Goal: Task Accomplishment & Management: Manage account settings

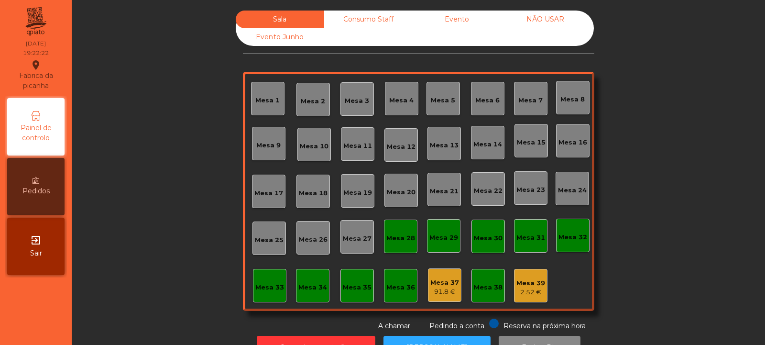
click at [529, 289] on div "2.52 €" at bounding box center [531, 293] width 29 height 10
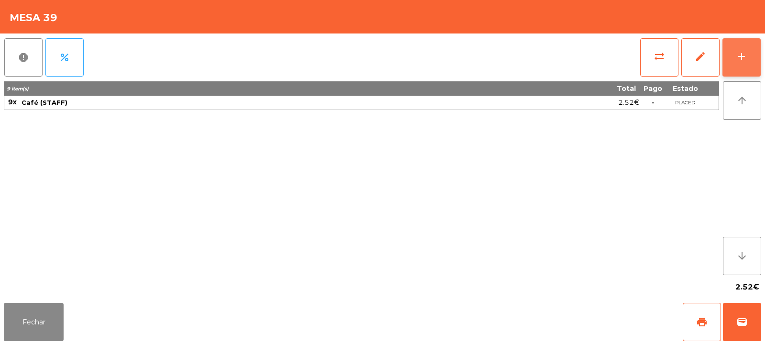
click at [744, 56] on div "add" at bounding box center [741, 56] width 11 height 11
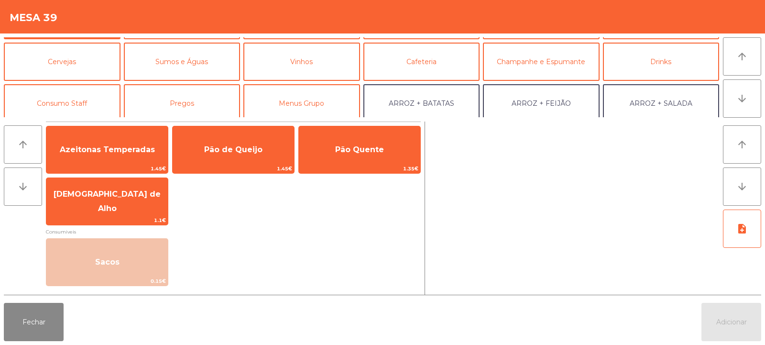
scroll to position [39, 0]
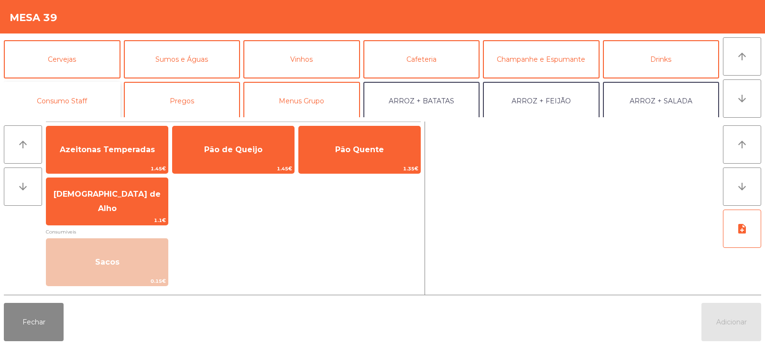
click at [78, 99] on button "Consumo Staff" at bounding box center [62, 101] width 117 height 38
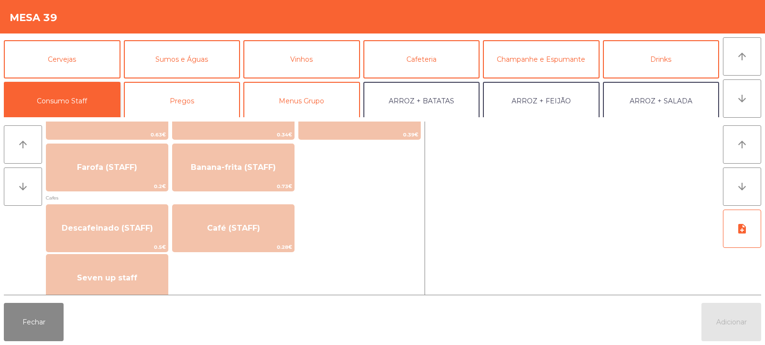
scroll to position [480, 0]
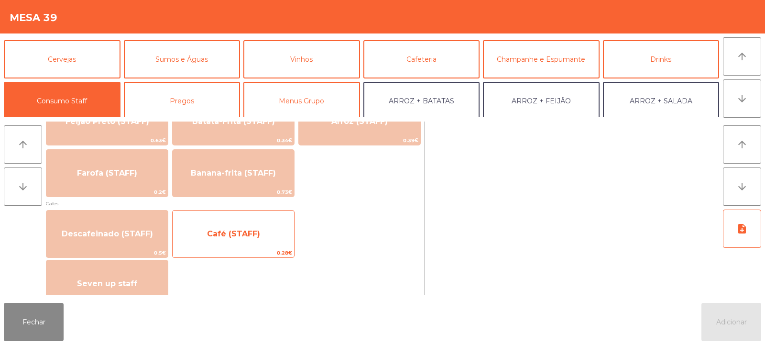
click at [247, 231] on span "Café (STAFF)" at bounding box center [233, 233] width 53 height 9
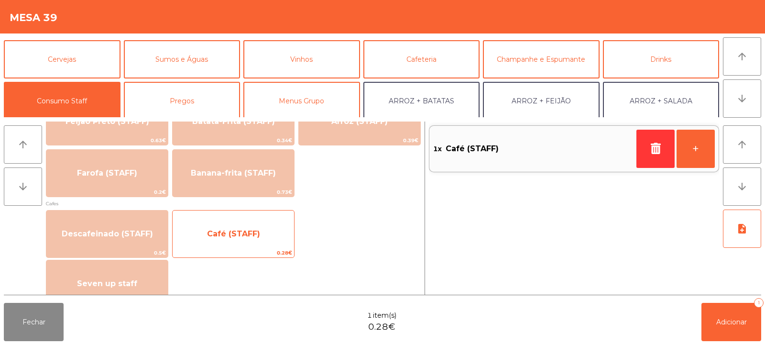
click at [241, 236] on span "Café (STAFF)" at bounding box center [233, 233] width 53 height 9
click at [243, 240] on span "Café (STAFF)" at bounding box center [234, 234] width 122 height 26
click at [247, 236] on span "Café (STAFF)" at bounding box center [233, 233] width 53 height 9
click at [250, 236] on span "Café (STAFF)" at bounding box center [233, 233] width 53 height 9
click at [259, 231] on span "Café (STAFF)" at bounding box center [234, 234] width 122 height 26
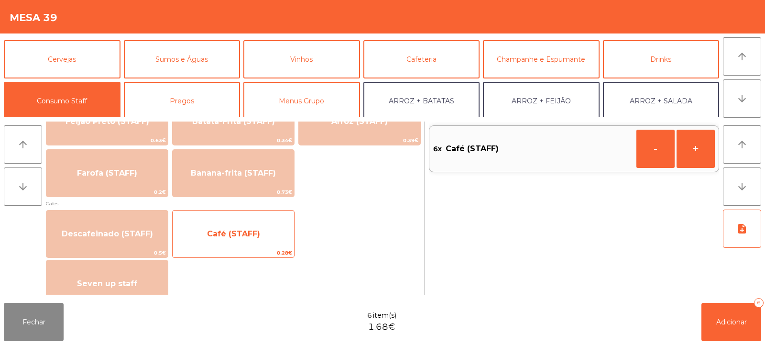
click at [262, 227] on span "Café (STAFF)" at bounding box center [234, 234] width 122 height 26
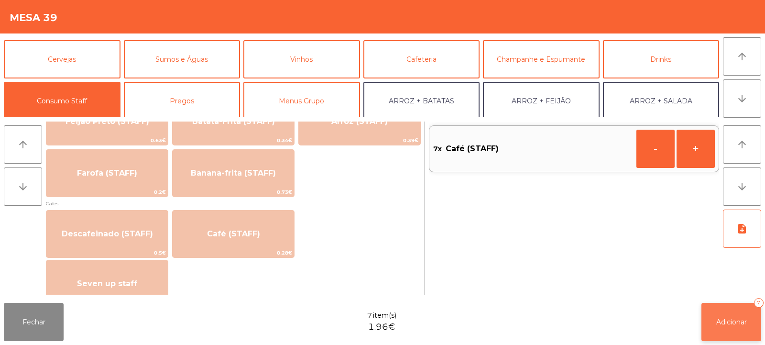
click at [734, 323] on span "Adicionar" at bounding box center [732, 322] width 31 height 9
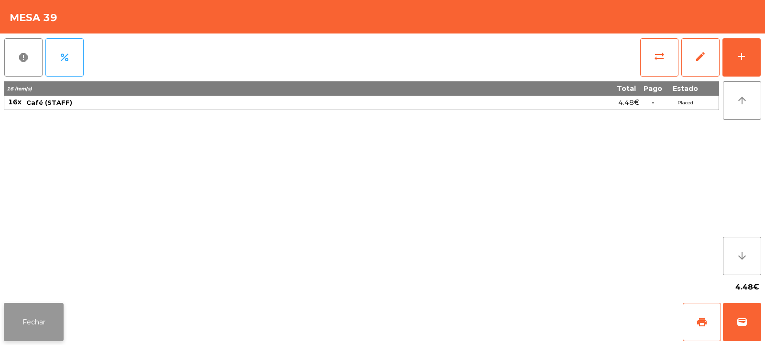
click at [45, 318] on button "Fechar" at bounding box center [34, 322] width 60 height 38
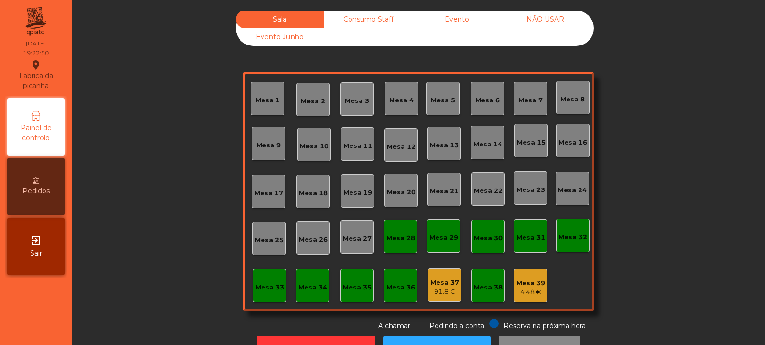
click at [370, 17] on div "Consumo Staff" at bounding box center [368, 20] width 89 height 18
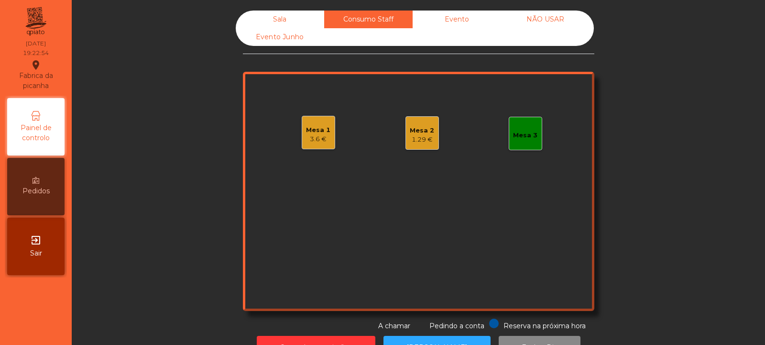
click at [288, 33] on div "Evento Junho" at bounding box center [280, 37] width 89 height 18
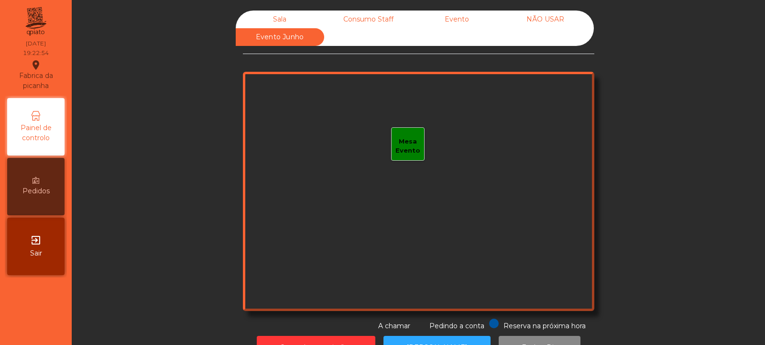
click at [361, 18] on div "Consumo Staff" at bounding box center [368, 20] width 89 height 18
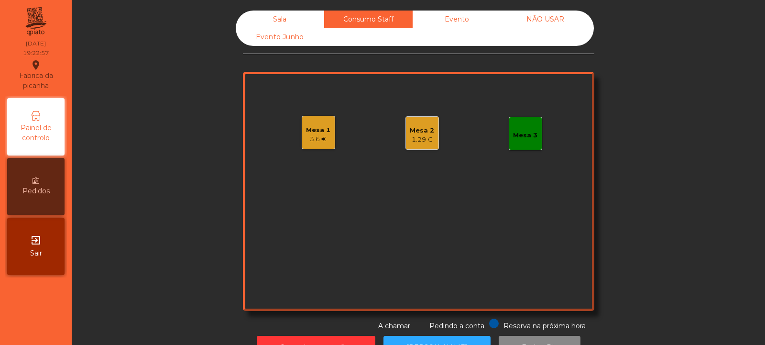
click at [530, 137] on div "Mesa 3" at bounding box center [525, 136] width 24 height 10
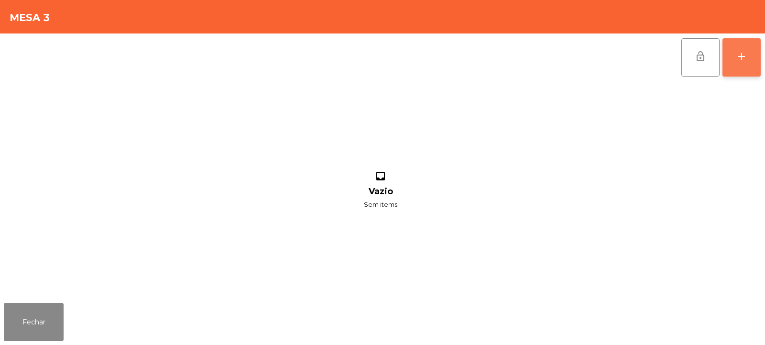
click at [747, 69] on button "add" at bounding box center [742, 57] width 38 height 38
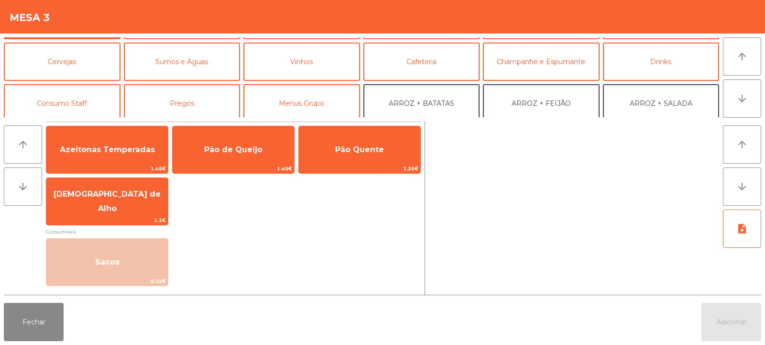
scroll to position [42, 0]
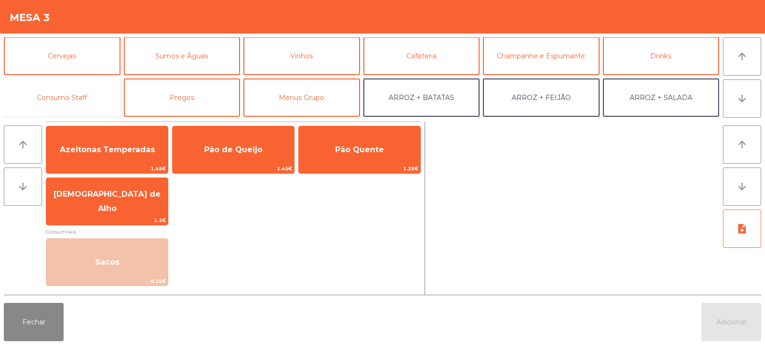
click at [59, 103] on button "Consumo Staff" at bounding box center [62, 97] width 117 height 38
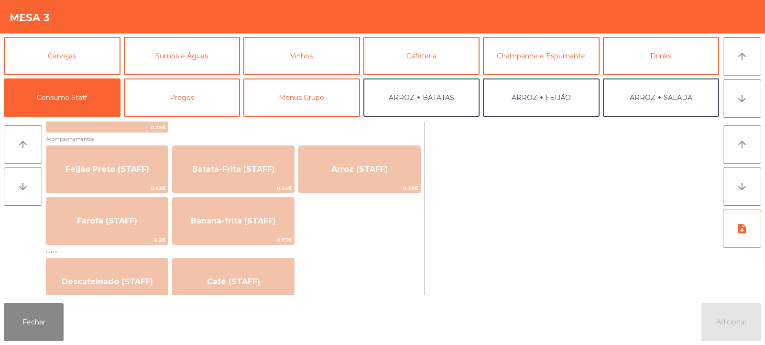
scroll to position [441, 0]
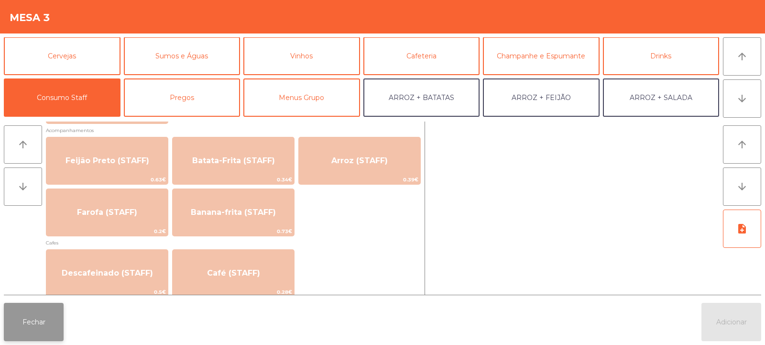
click at [38, 321] on button "Fechar" at bounding box center [34, 322] width 60 height 38
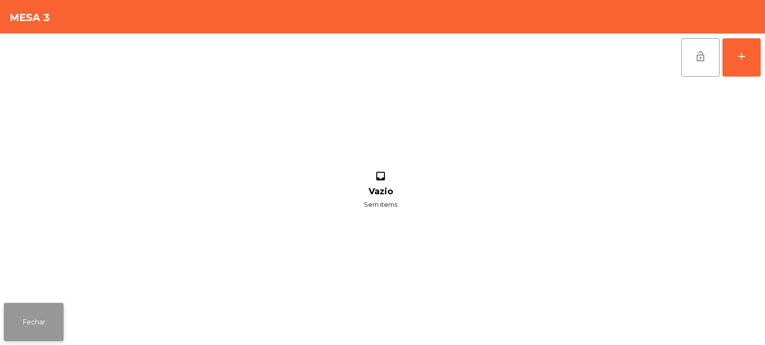
click at [25, 327] on button "Fechar" at bounding box center [34, 322] width 60 height 38
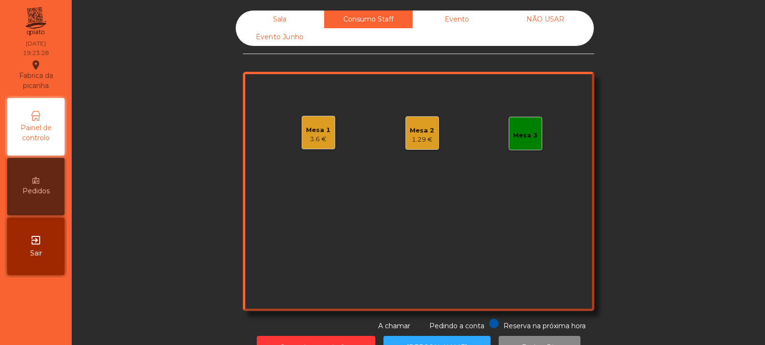
click at [323, 119] on div "Mesa 1 3.6 €" at bounding box center [318, 132] width 33 height 33
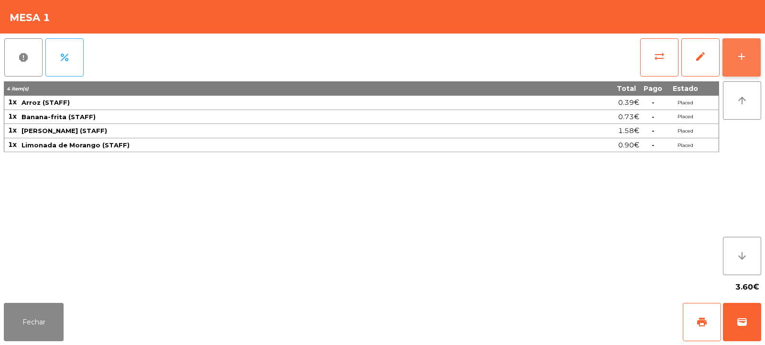
click at [743, 62] on button "add" at bounding box center [742, 57] width 38 height 38
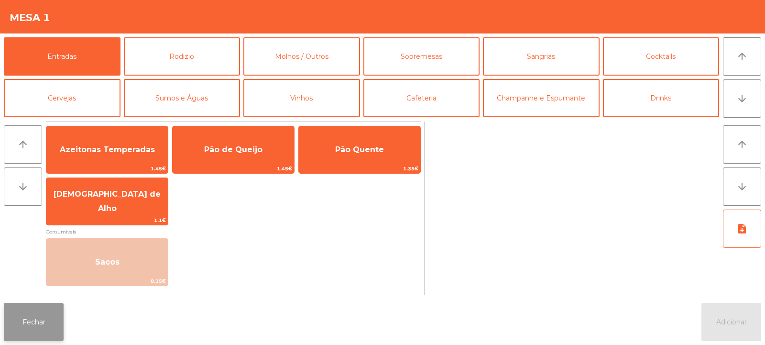
click at [41, 317] on button "Fechar" at bounding box center [34, 322] width 60 height 38
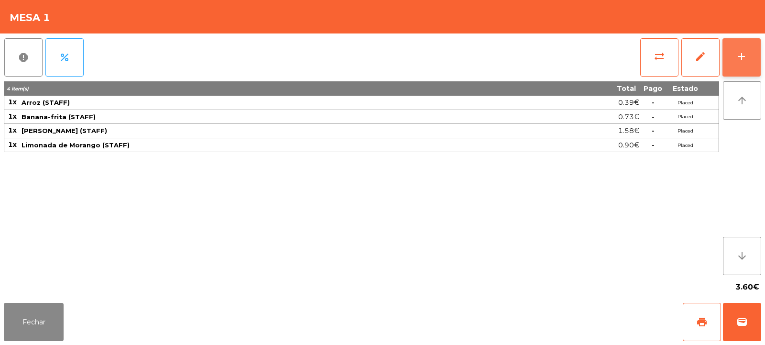
click at [748, 52] on button "add" at bounding box center [742, 57] width 38 height 38
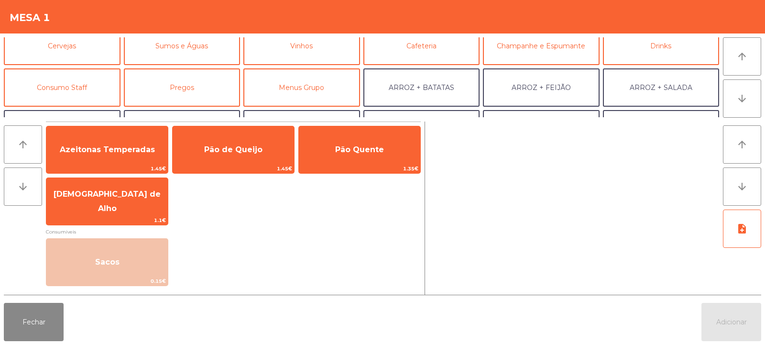
scroll to position [51, 0]
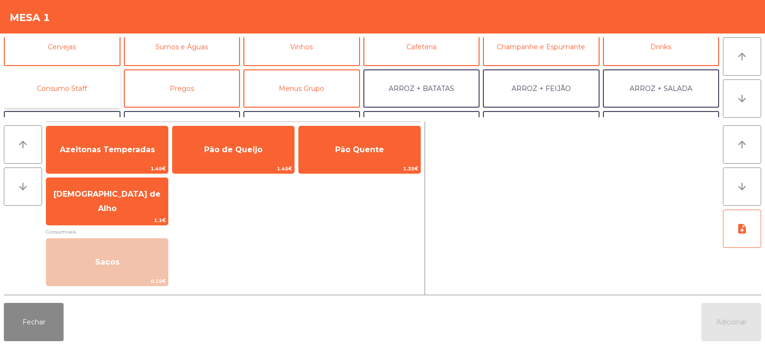
click at [79, 86] on button "Consumo Staff" at bounding box center [62, 88] width 117 height 38
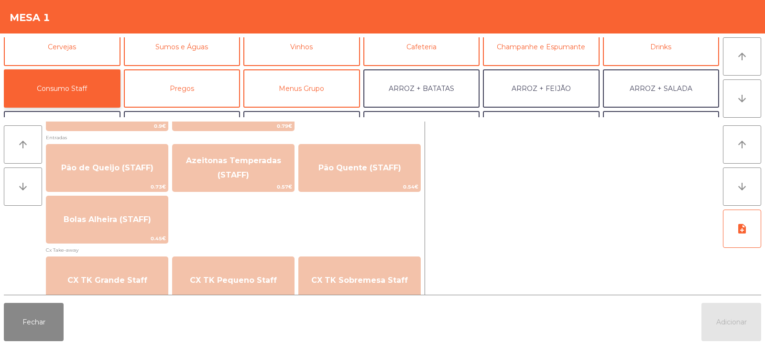
scroll to position [769, 0]
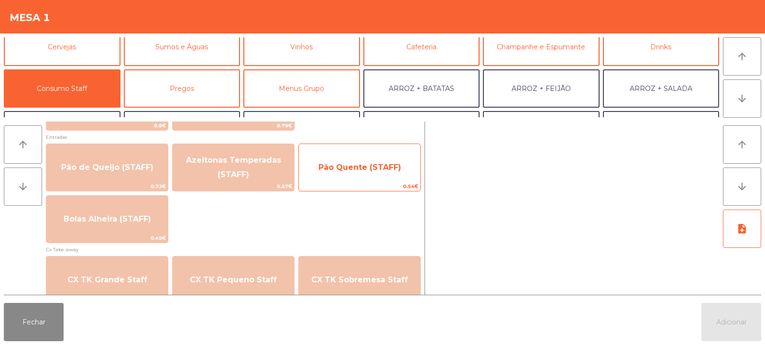
click at [340, 183] on span "0.54€" at bounding box center [360, 186] width 122 height 9
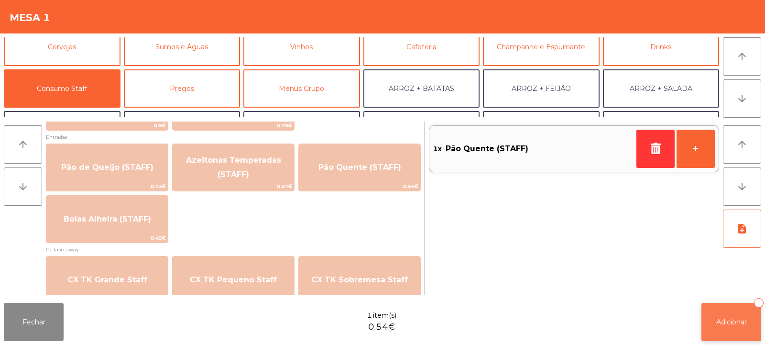
click at [725, 320] on span "Adicionar" at bounding box center [732, 322] width 31 height 9
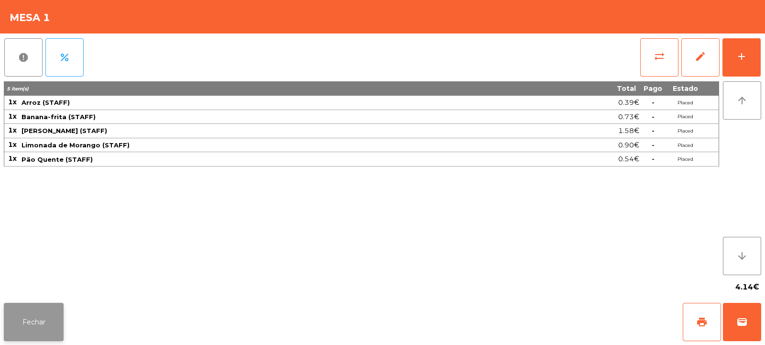
click at [35, 325] on button "Fechar" at bounding box center [34, 322] width 60 height 38
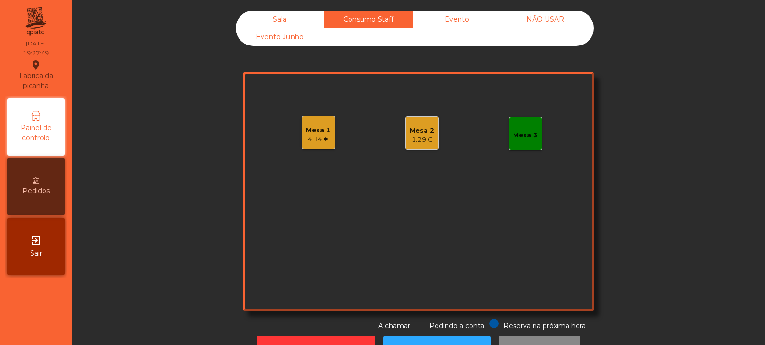
click at [278, 24] on div "Sala" at bounding box center [280, 20] width 89 height 18
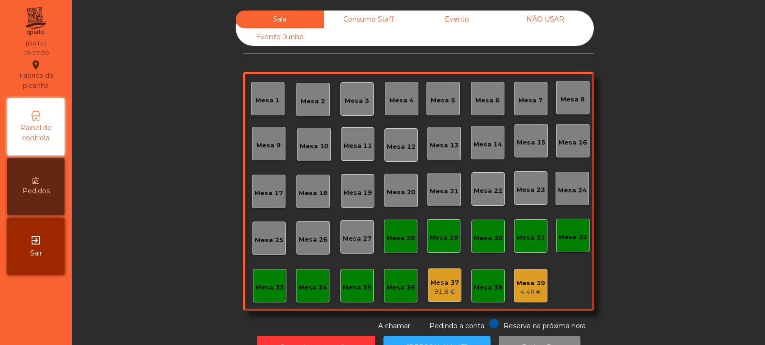
scroll to position [32, 0]
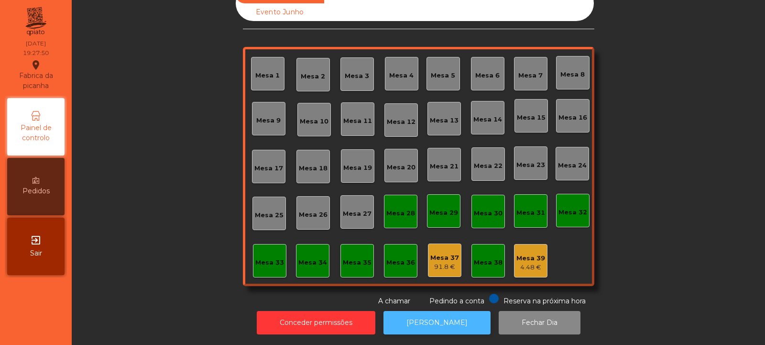
click at [420, 311] on button "[PERSON_NAME]" at bounding box center [437, 322] width 107 height 23
click at [406, 71] on div "Mesa 4" at bounding box center [401, 76] width 24 height 10
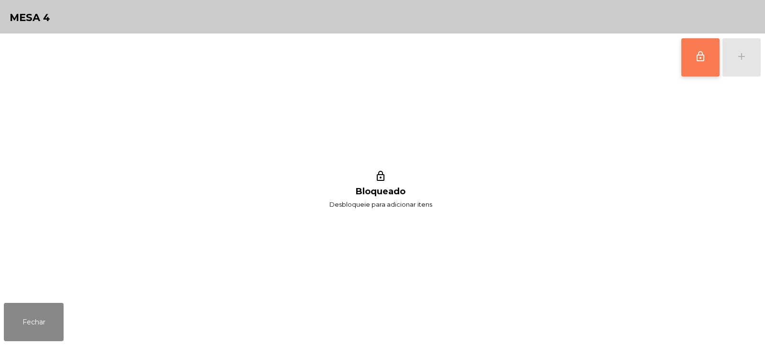
click at [692, 55] on button "lock_outline" at bounding box center [701, 57] width 38 height 38
click at [737, 60] on div "add" at bounding box center [741, 56] width 11 height 11
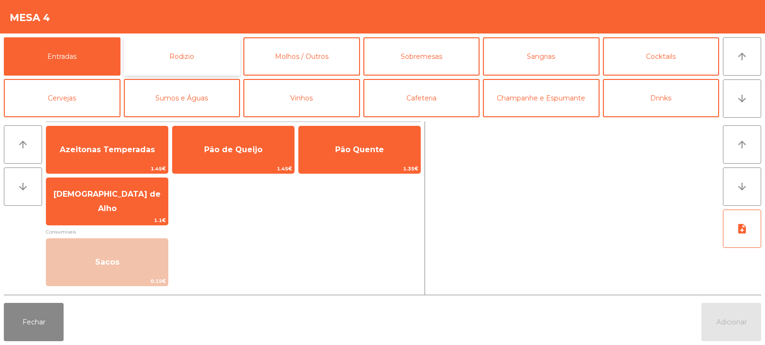
click at [216, 57] on button "Rodizio" at bounding box center [182, 56] width 117 height 38
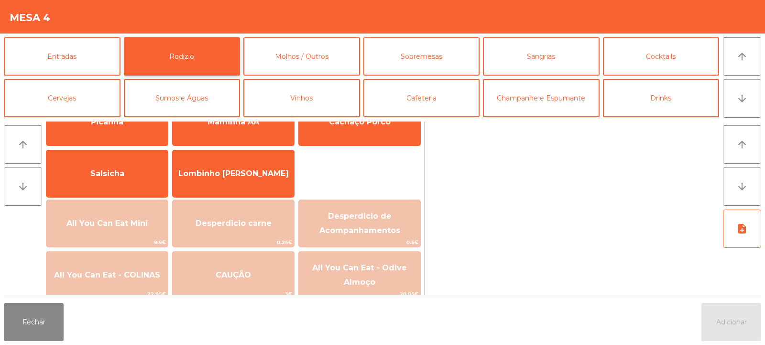
scroll to position [62, 0]
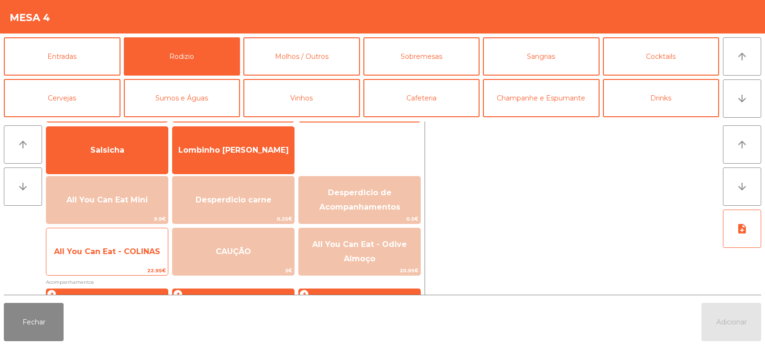
click at [126, 258] on span "All You Can Eat - COLINAS" at bounding box center [107, 252] width 122 height 26
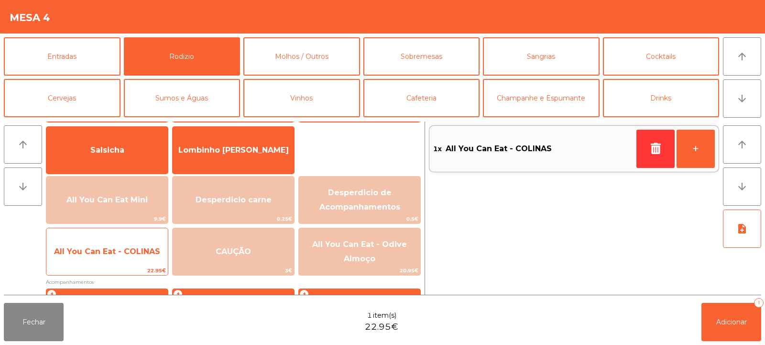
click at [129, 257] on span "All You Can Eat - COLINAS" at bounding box center [107, 252] width 122 height 26
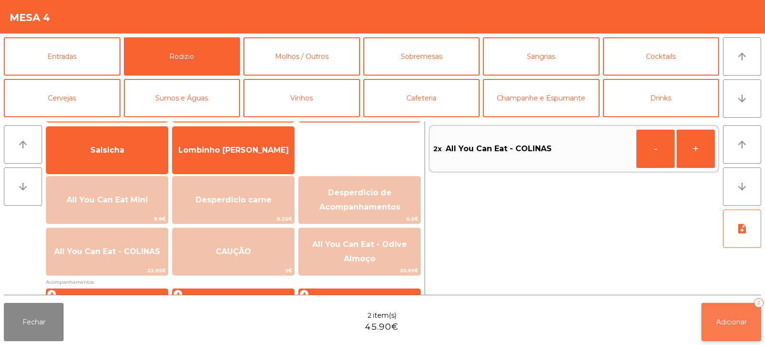
click at [733, 316] on button "Adicionar 2" at bounding box center [732, 322] width 60 height 38
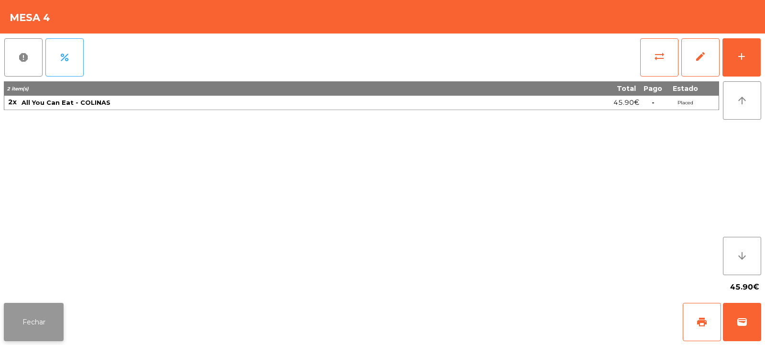
click at [30, 321] on button "Fechar" at bounding box center [34, 322] width 60 height 38
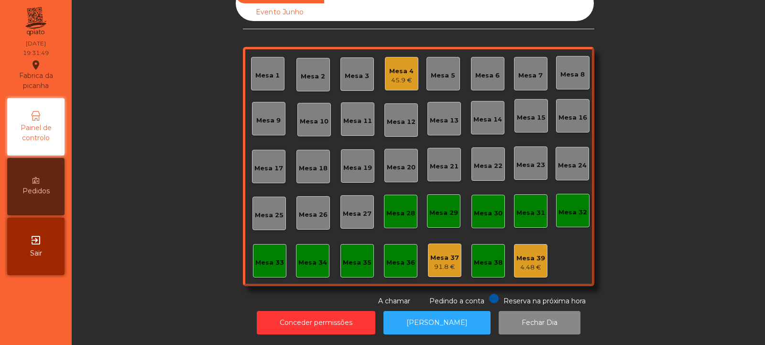
click at [256, 166] on div "Mesa 17" at bounding box center [268, 166] width 33 height 33
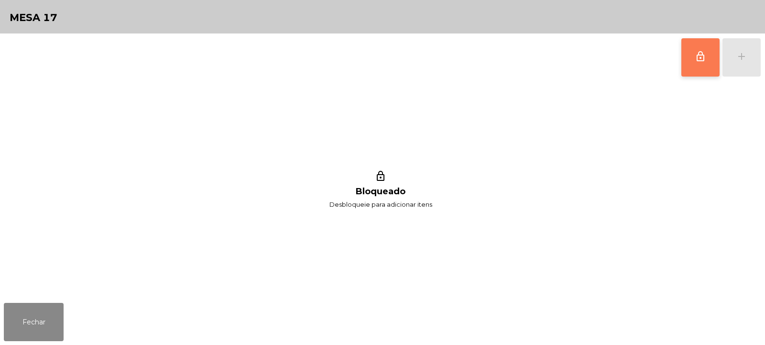
click at [710, 56] on button "lock_outline" at bounding box center [701, 57] width 38 height 38
click at [736, 56] on div "lock_outline add" at bounding box center [721, 57] width 80 height 48
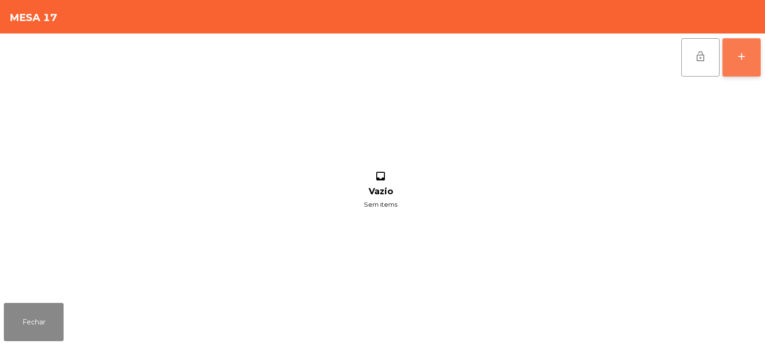
click at [753, 59] on button "add" at bounding box center [742, 57] width 38 height 38
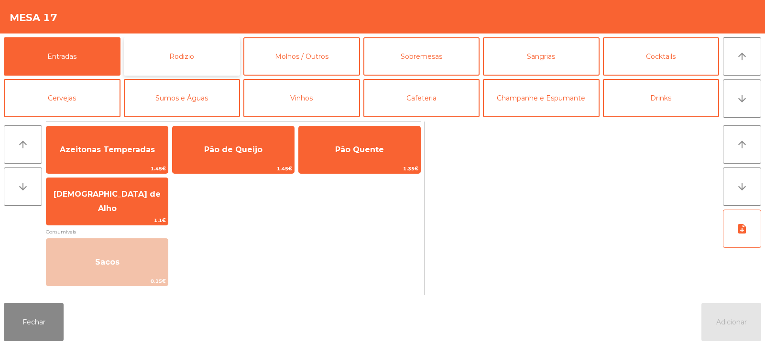
click at [178, 61] on button "Rodizio" at bounding box center [182, 56] width 117 height 38
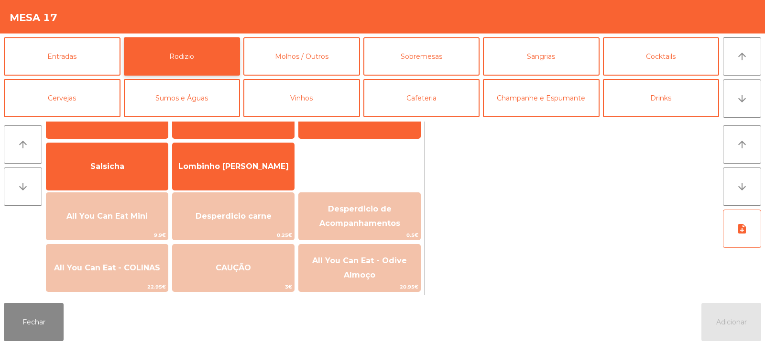
scroll to position [66, 0]
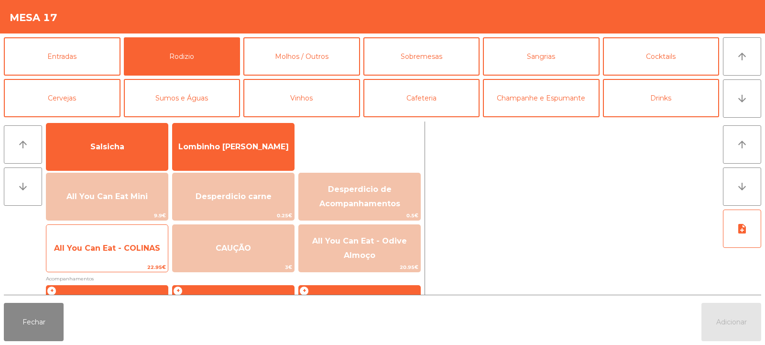
click at [129, 251] on span "All You Can Eat - COLINAS" at bounding box center [107, 248] width 106 height 9
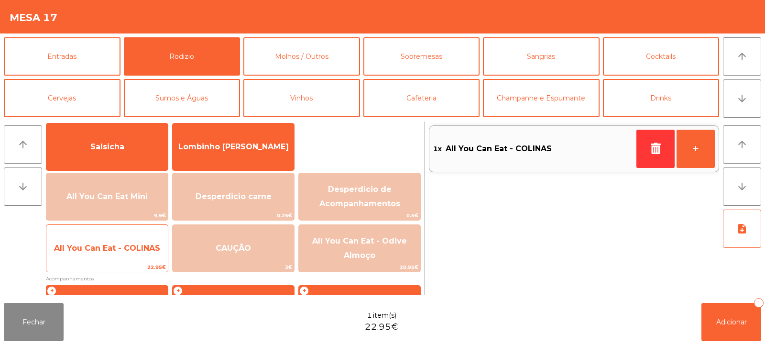
click at [130, 250] on span "All You Can Eat - COLINAS" at bounding box center [107, 248] width 106 height 9
click at [132, 244] on span "All You Can Eat - COLINAS" at bounding box center [107, 248] width 106 height 9
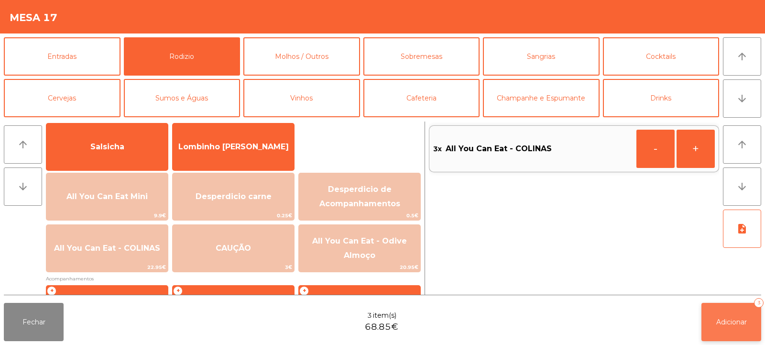
click at [735, 306] on button "Adicionar 3" at bounding box center [732, 322] width 60 height 38
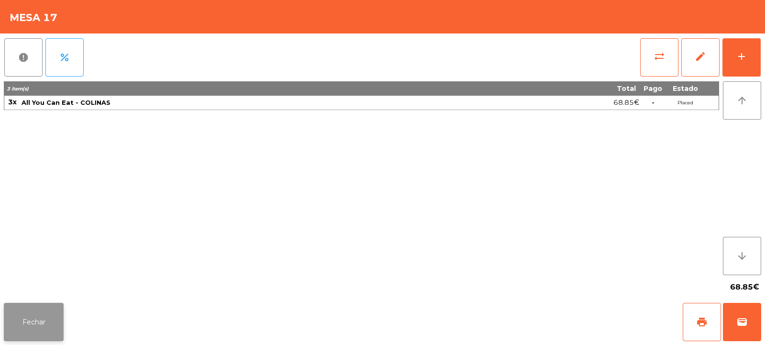
click at [49, 310] on button "Fechar" at bounding box center [34, 322] width 60 height 38
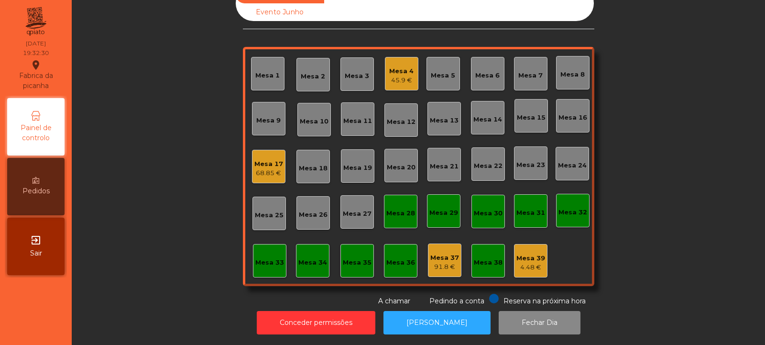
click at [397, 117] on div "Mesa 12" at bounding box center [401, 122] width 29 height 10
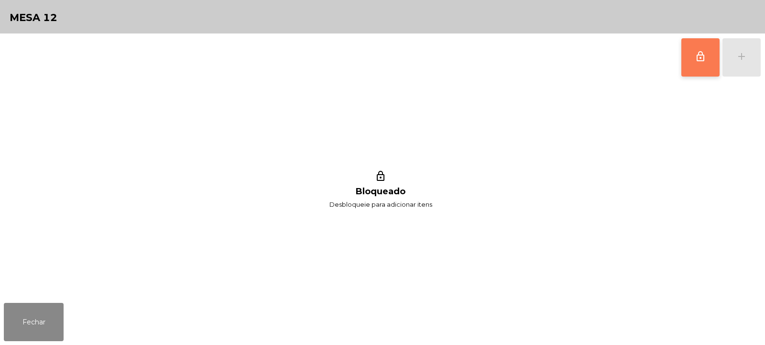
click at [707, 68] on button "lock_outline" at bounding box center [701, 57] width 38 height 38
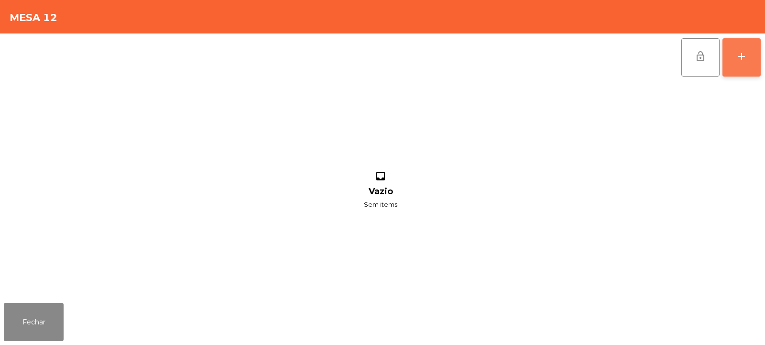
click at [739, 64] on button "add" at bounding box center [742, 57] width 38 height 38
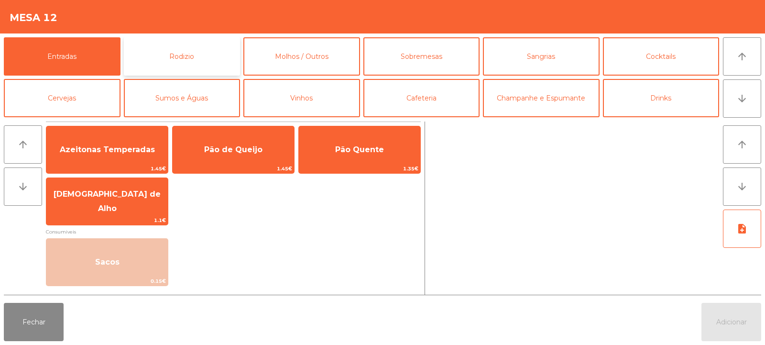
click at [179, 63] on button "Rodizio" at bounding box center [182, 56] width 117 height 38
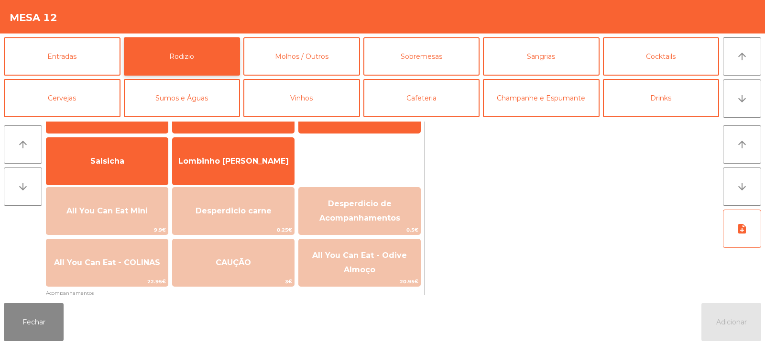
scroll to position [70, 0]
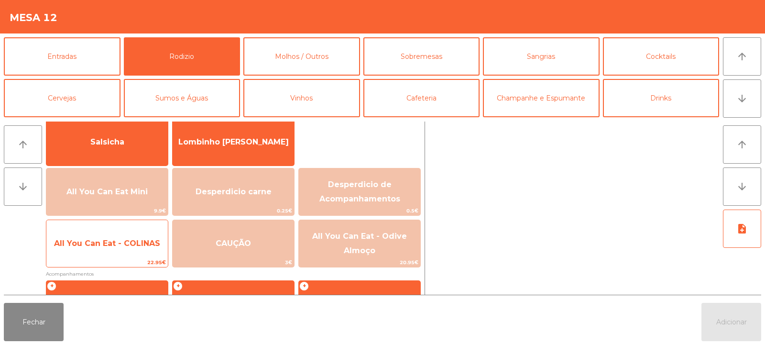
click at [141, 257] on div "All You Can Eat - COLINAS 22.95€" at bounding box center [107, 244] width 122 height 48
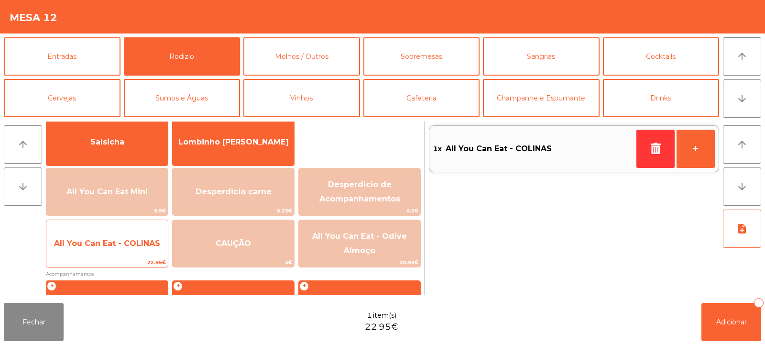
click at [143, 259] on span "22.95€" at bounding box center [107, 262] width 122 height 9
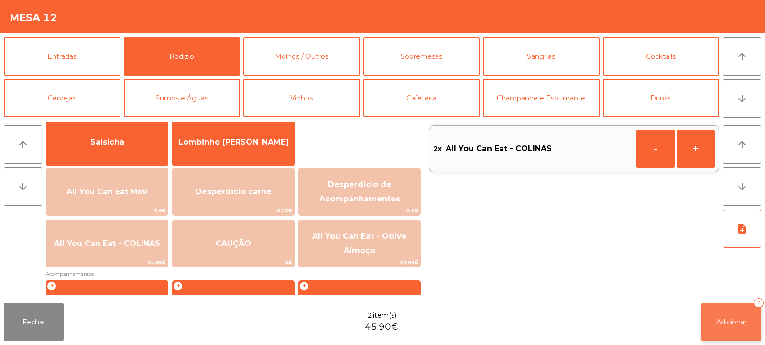
click at [718, 318] on span "Adicionar" at bounding box center [732, 322] width 31 height 9
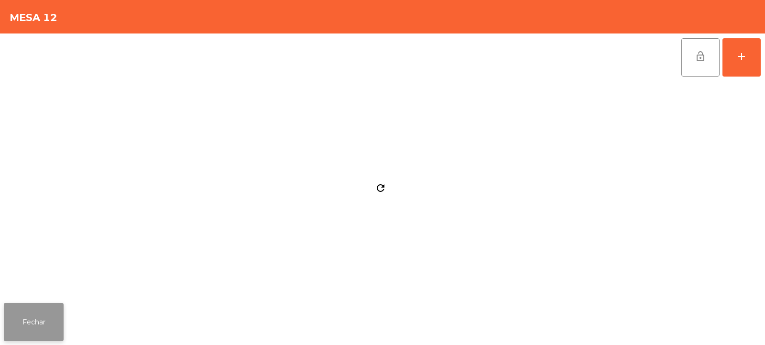
click at [60, 311] on button "Fechar" at bounding box center [34, 322] width 60 height 38
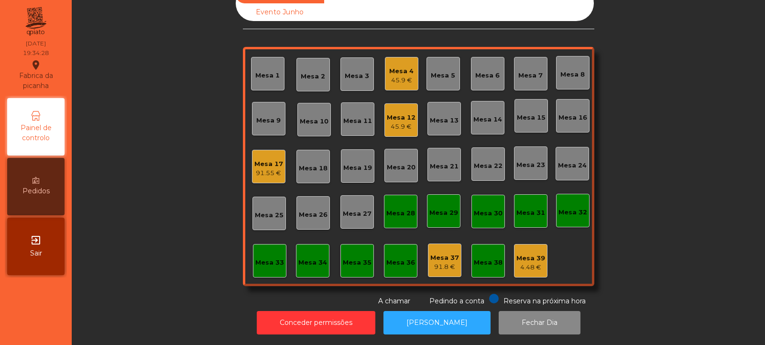
click at [311, 164] on div "Mesa 18" at bounding box center [313, 169] width 29 height 10
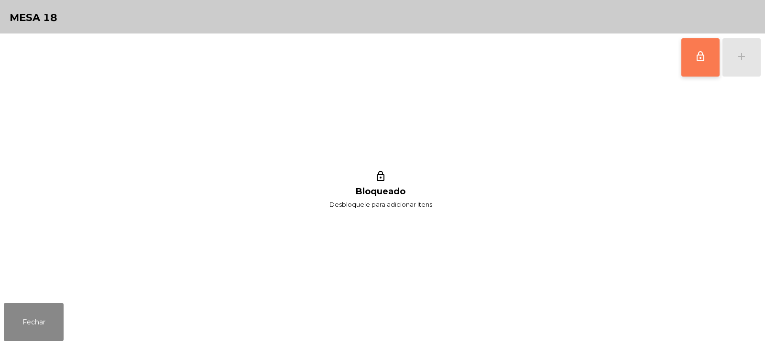
click at [702, 65] on button "lock_outline" at bounding box center [701, 57] width 38 height 38
click at [747, 52] on div "lock_outline add" at bounding box center [721, 57] width 80 height 48
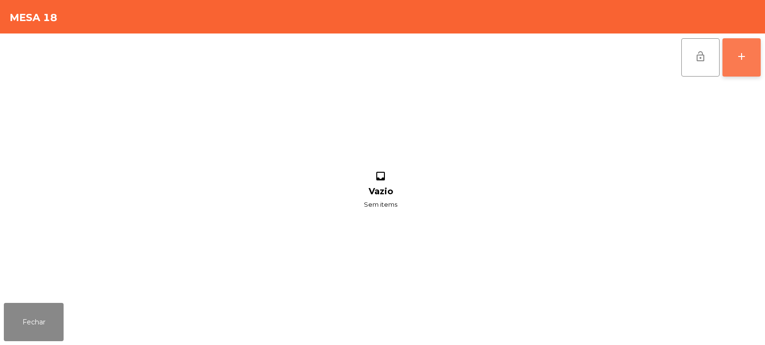
click at [746, 59] on div "add" at bounding box center [741, 56] width 11 height 11
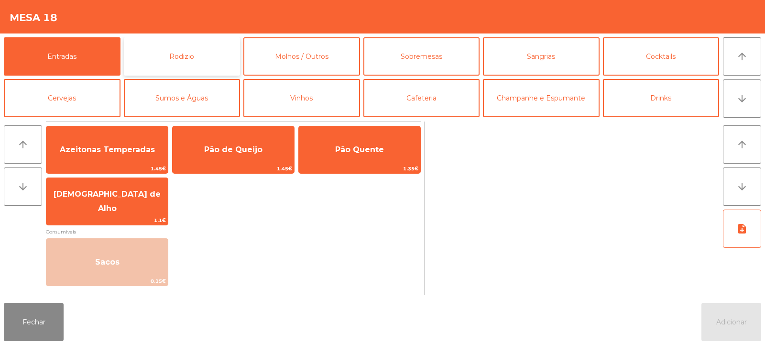
click at [173, 61] on button "Rodizio" at bounding box center [182, 56] width 117 height 38
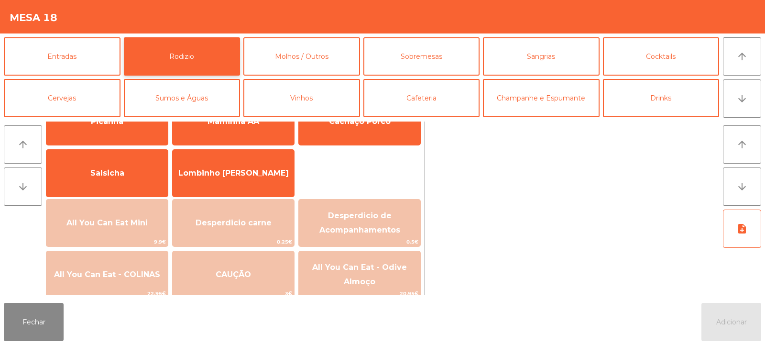
scroll to position [41, 0]
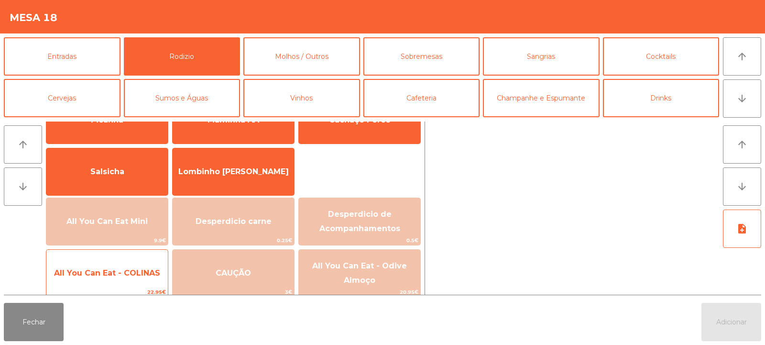
click at [137, 277] on span "All You Can Eat - COLINAS" at bounding box center [107, 272] width 106 height 9
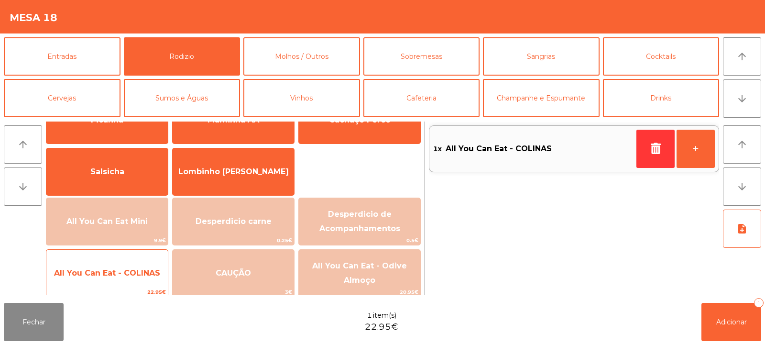
click at [146, 275] on span "All You Can Eat - COLINAS" at bounding box center [107, 272] width 106 height 9
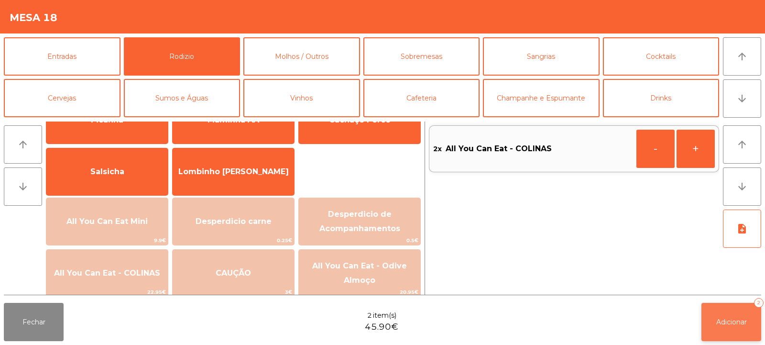
click at [705, 310] on button "Adicionar 2" at bounding box center [732, 322] width 60 height 38
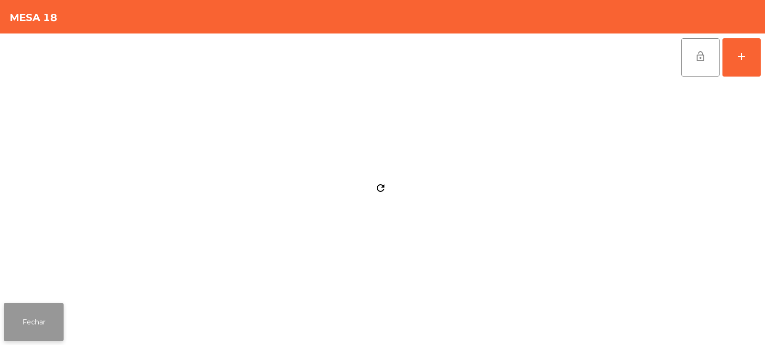
click at [30, 327] on button "Fechar" at bounding box center [34, 322] width 60 height 38
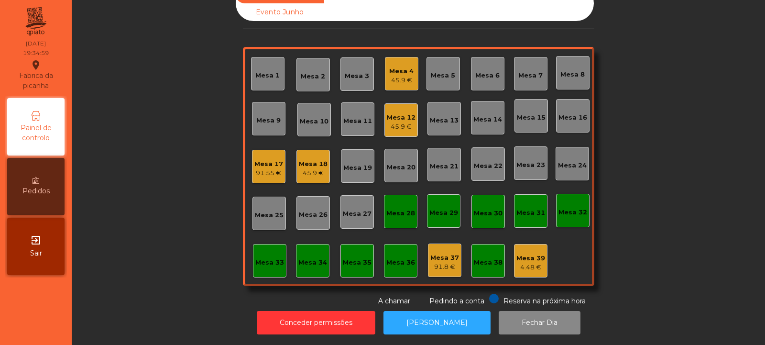
click at [347, 71] on div "Mesa 3" at bounding box center [357, 76] width 24 height 10
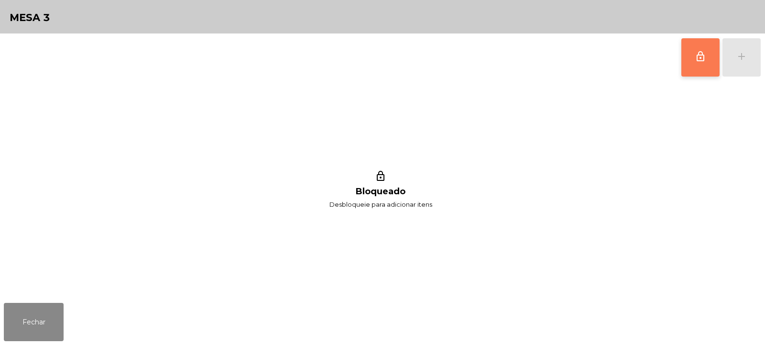
click at [704, 44] on button "lock_outline" at bounding box center [701, 57] width 38 height 38
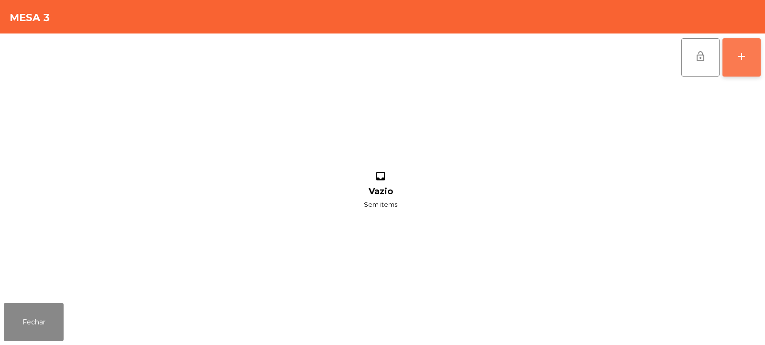
click at [748, 55] on button "add" at bounding box center [742, 57] width 38 height 38
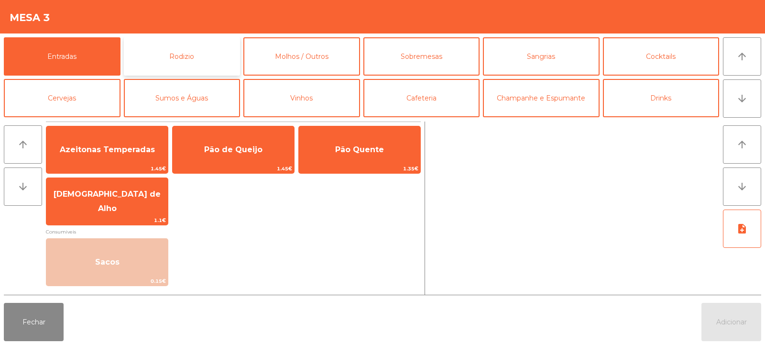
click at [200, 66] on button "Rodizio" at bounding box center [182, 56] width 117 height 38
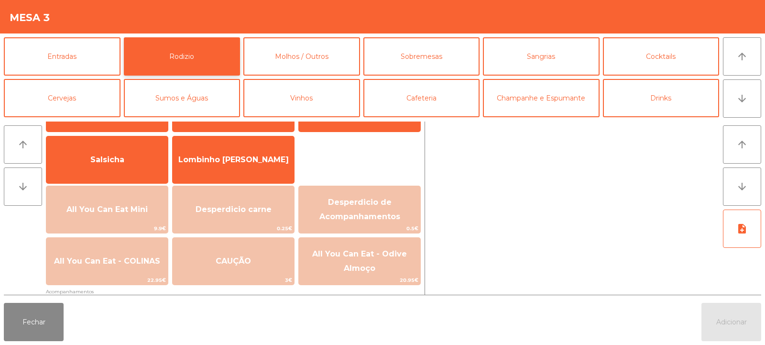
scroll to position [61, 0]
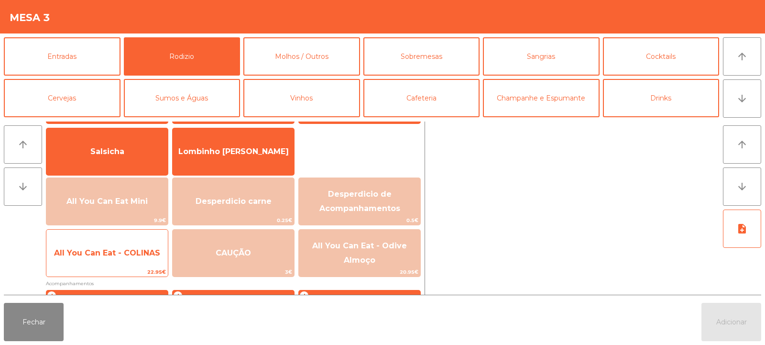
click at [134, 266] on div "All You Can Eat - COLINAS 22.95€" at bounding box center [107, 253] width 122 height 48
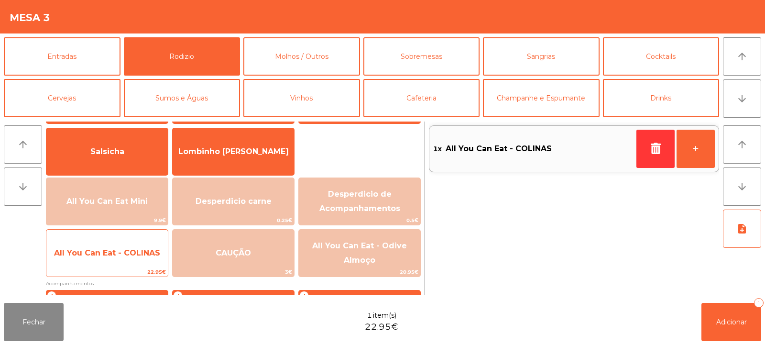
click at [133, 268] on span "22.95€" at bounding box center [107, 271] width 122 height 9
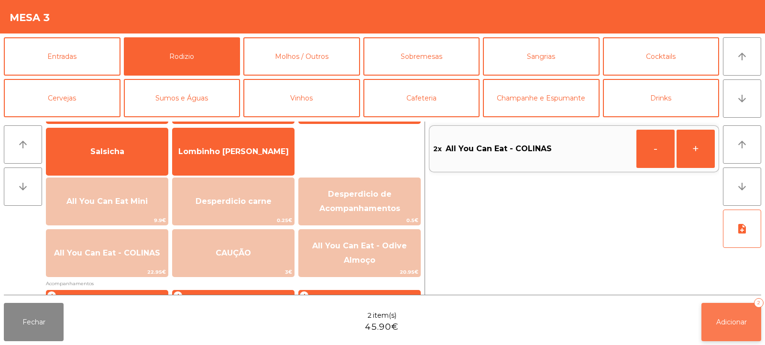
click at [739, 321] on span "Adicionar" at bounding box center [732, 322] width 31 height 9
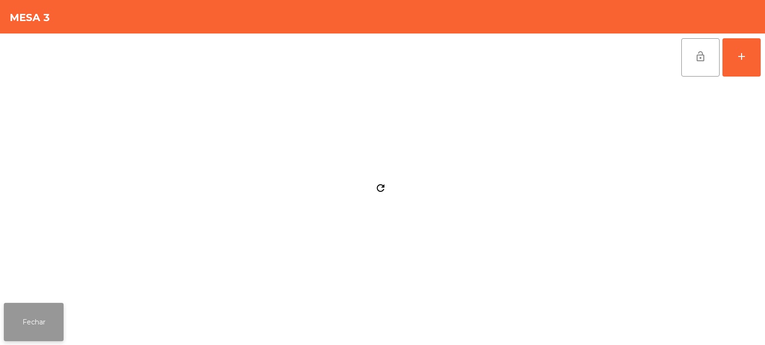
click at [56, 322] on button "Fechar" at bounding box center [34, 322] width 60 height 38
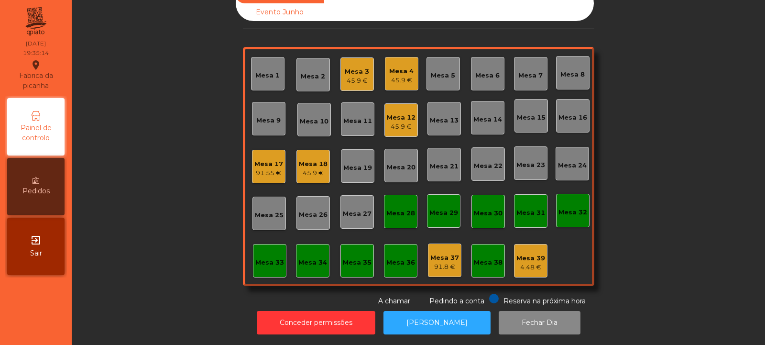
click at [264, 261] on div "Mesa 33" at bounding box center [269, 260] width 33 height 33
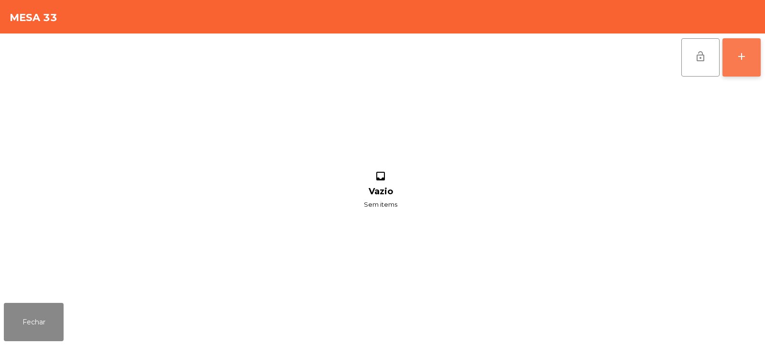
click at [747, 74] on button "add" at bounding box center [742, 57] width 38 height 38
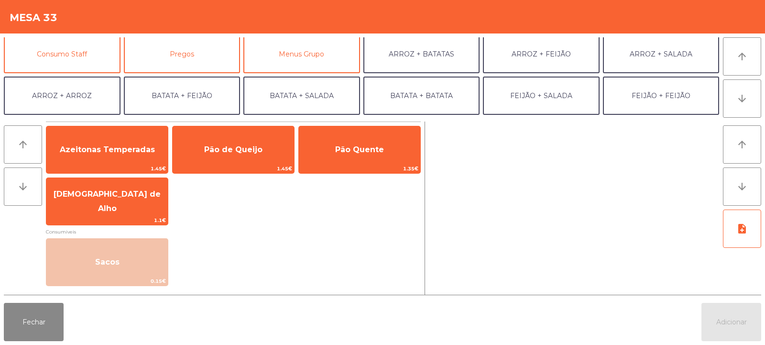
scroll to position [85, 0]
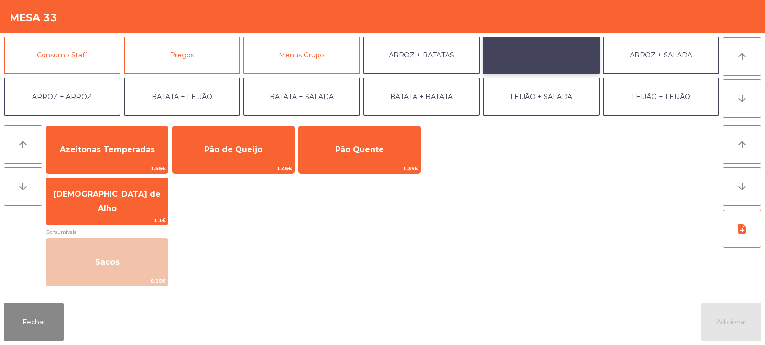
click at [531, 61] on button "ARROZ + FEIJÃO" at bounding box center [541, 55] width 117 height 38
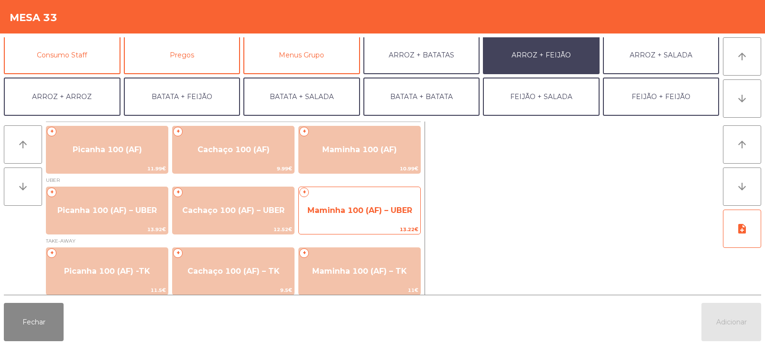
click at [344, 202] on span "Maminha 100 (AF) – UBER" at bounding box center [360, 211] width 122 height 26
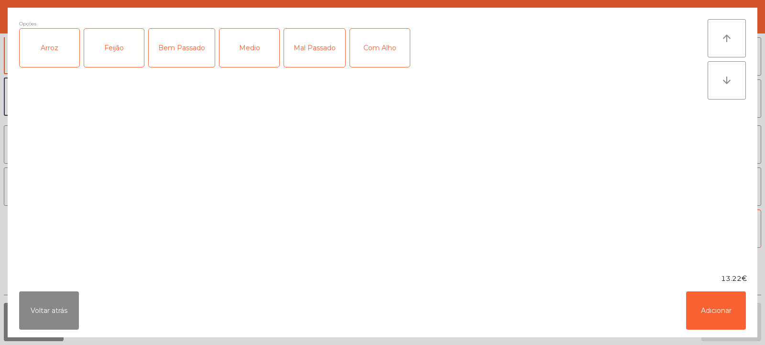
click at [50, 47] on div "Arroz" at bounding box center [50, 48] width 60 height 38
click at [95, 52] on div "Feijão" at bounding box center [114, 48] width 60 height 38
click at [245, 50] on div "Medio" at bounding box center [250, 48] width 60 height 38
click at [393, 58] on div "Com Alho" at bounding box center [380, 48] width 60 height 38
click at [719, 304] on button "Adicionar" at bounding box center [717, 310] width 60 height 38
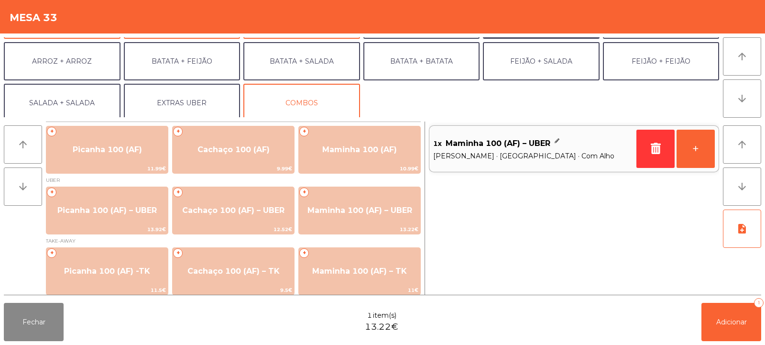
scroll to position [125, 0]
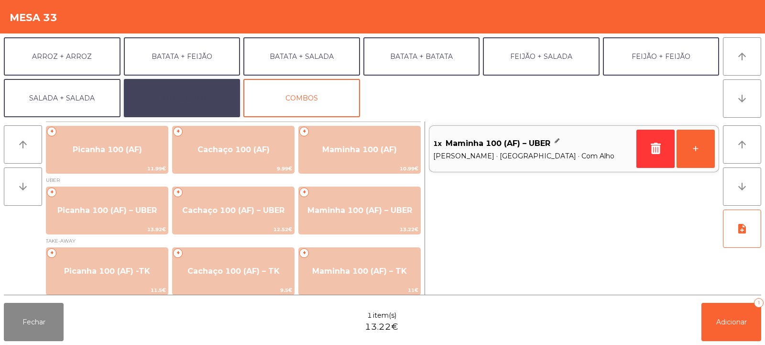
click at [183, 99] on button "EXTRAS UBER" at bounding box center [182, 98] width 117 height 38
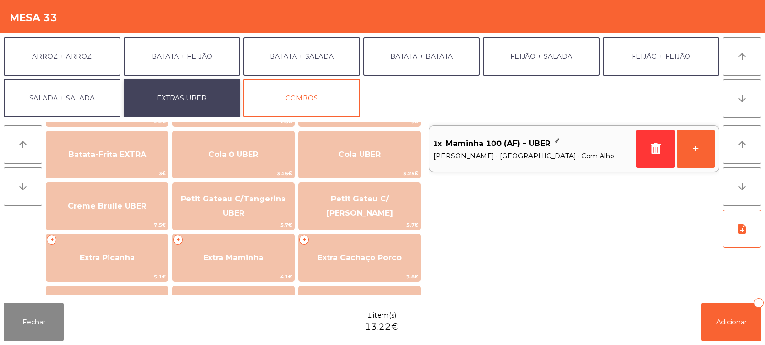
scroll to position [192, 0]
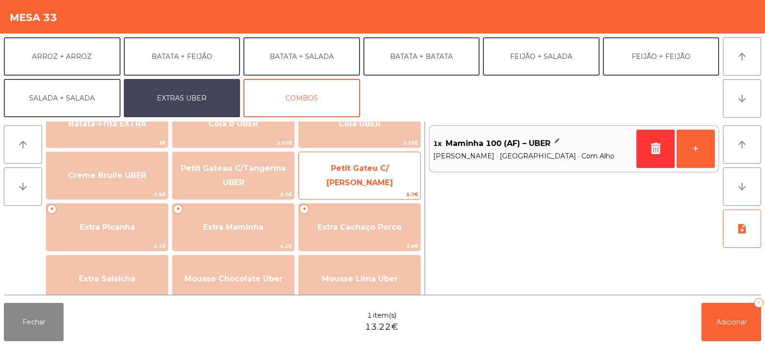
click at [385, 178] on span "Petit Gateu C/ [PERSON_NAME]" at bounding box center [360, 175] width 67 height 23
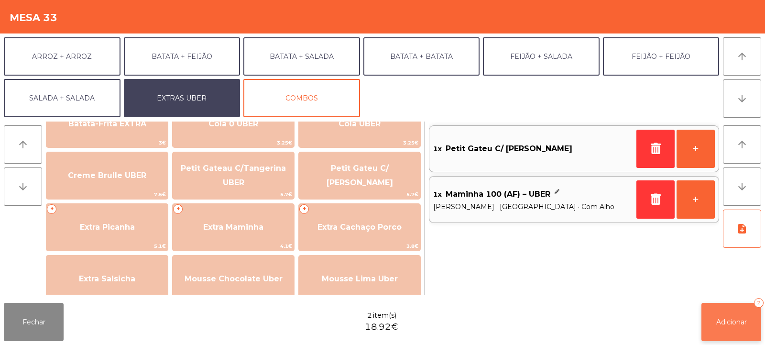
click at [732, 313] on button "Adicionar 2" at bounding box center [732, 322] width 60 height 38
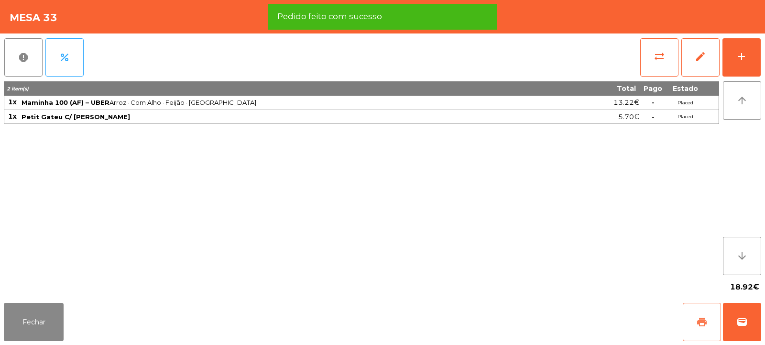
click at [699, 320] on span "print" at bounding box center [702, 321] width 11 height 11
click at [760, 324] on button "wallet" at bounding box center [742, 322] width 38 height 38
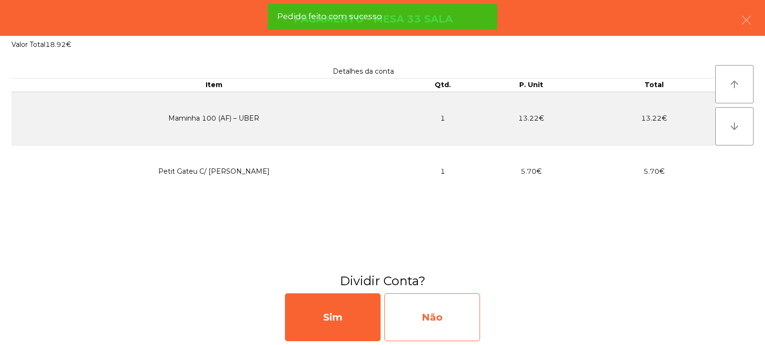
click at [446, 317] on div "Não" at bounding box center [433, 317] width 96 height 48
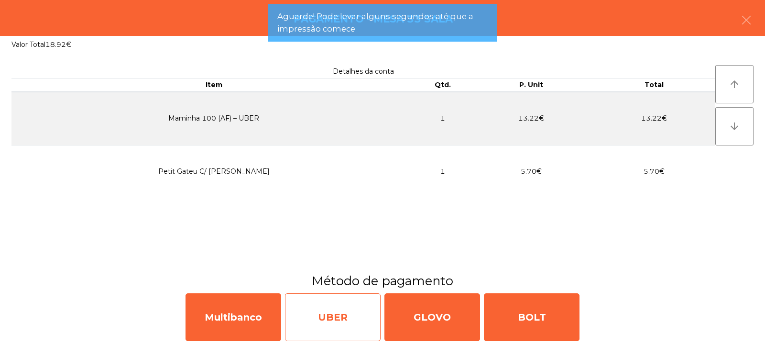
click at [359, 323] on div "UBER" at bounding box center [333, 317] width 96 height 48
select select "**"
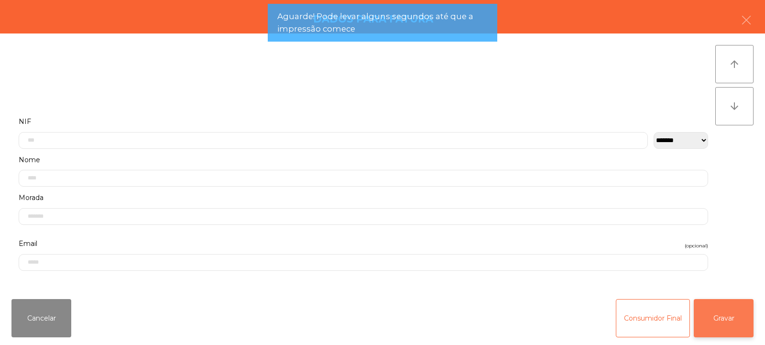
click at [715, 309] on button "Gravar" at bounding box center [724, 318] width 60 height 38
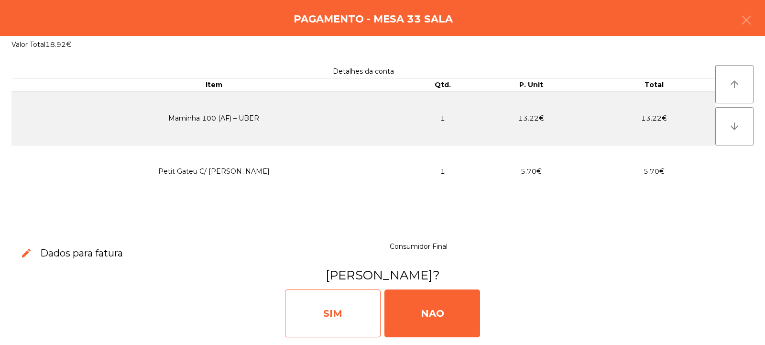
click at [316, 302] on div "SIM" at bounding box center [333, 313] width 96 height 48
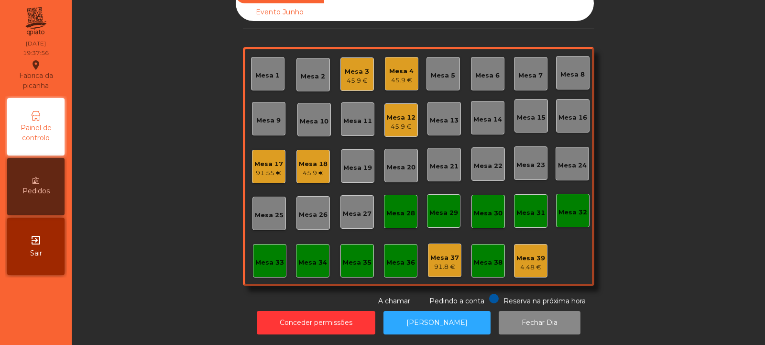
click at [486, 72] on div "Mesa 6" at bounding box center [488, 76] width 24 height 10
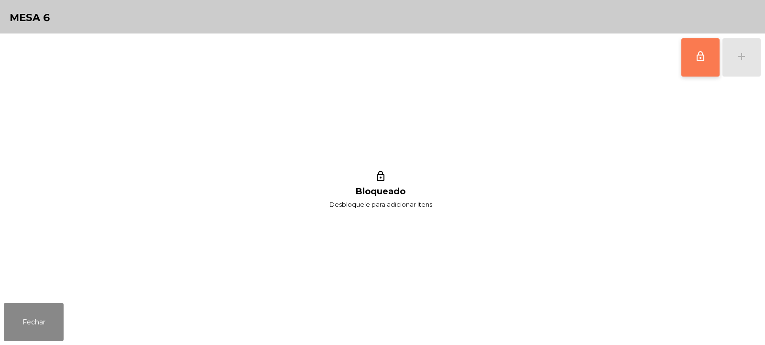
click at [691, 57] on button "lock_outline" at bounding box center [701, 57] width 38 height 38
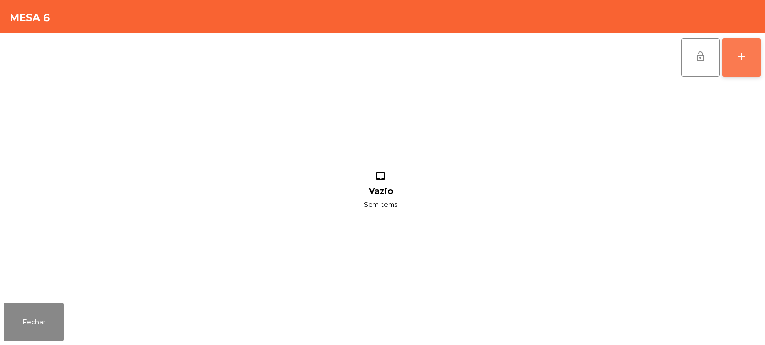
click at [739, 57] on div "add" at bounding box center [741, 56] width 11 height 11
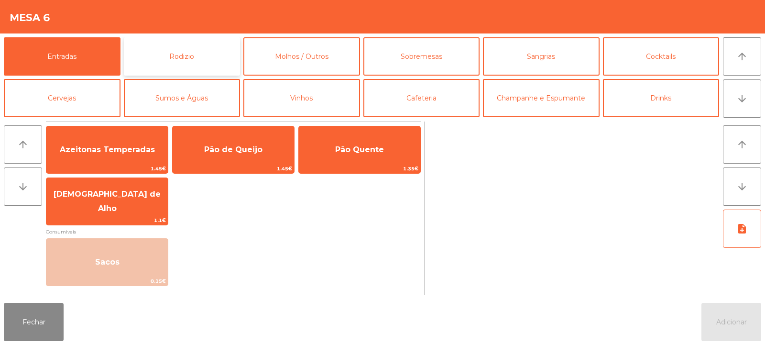
click at [190, 55] on button "Rodizio" at bounding box center [182, 56] width 117 height 38
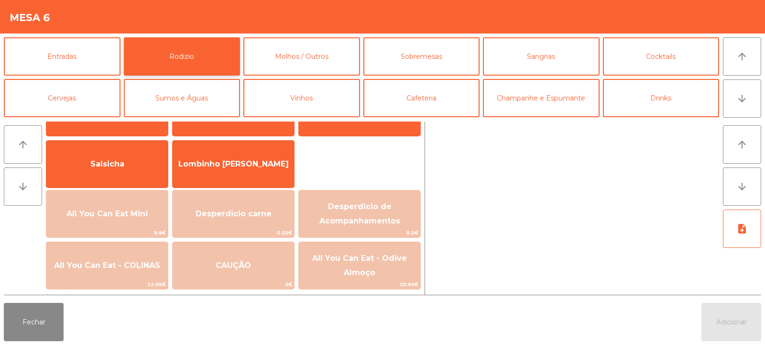
scroll to position [53, 0]
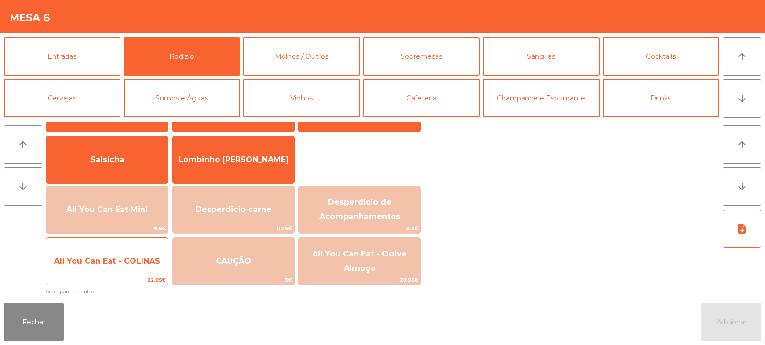
click at [137, 267] on span "All You Can Eat - COLINAS" at bounding box center [107, 261] width 122 height 26
click at [136, 266] on span "All You Can Eat - COLINAS" at bounding box center [107, 261] width 122 height 26
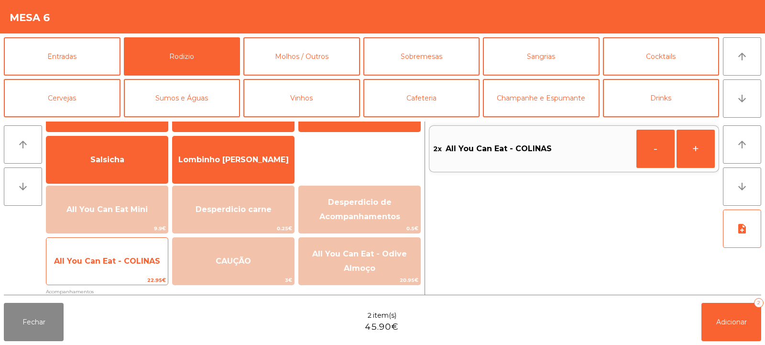
click at [135, 266] on span "All You Can Eat - COLINAS" at bounding box center [107, 261] width 122 height 26
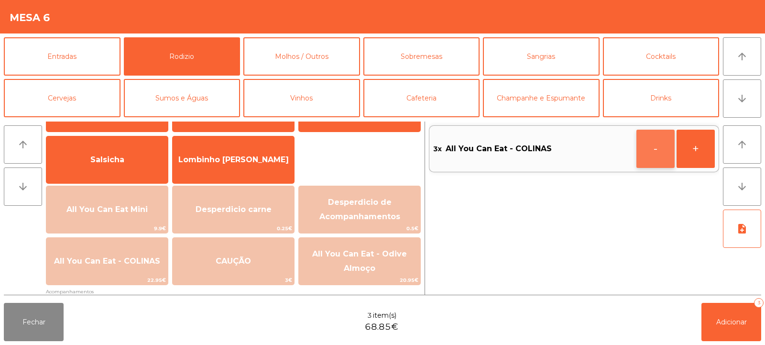
click at [660, 152] on button "-" at bounding box center [656, 149] width 38 height 38
click at [710, 311] on button "Adicionar 2" at bounding box center [732, 322] width 60 height 38
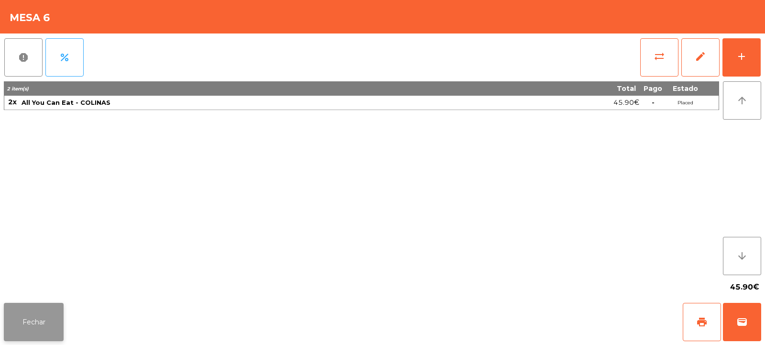
click at [25, 338] on button "Fechar" at bounding box center [34, 322] width 60 height 38
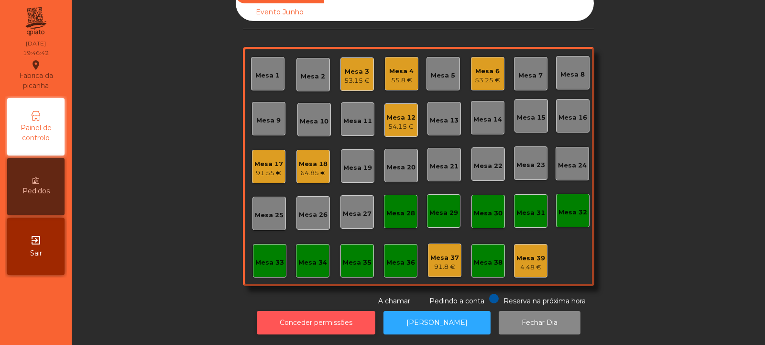
click at [325, 326] on button "Conceder permissões" at bounding box center [316, 322] width 119 height 23
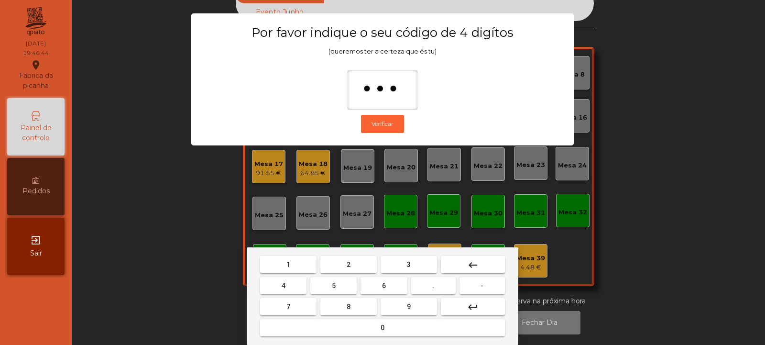
type input "****"
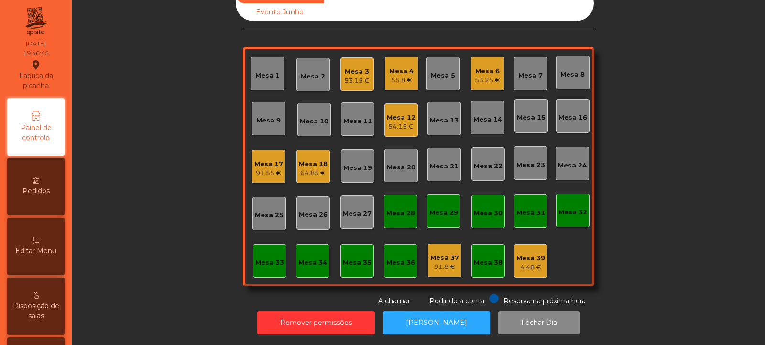
click at [39, 240] on icon at bounding box center [36, 240] width 7 height 7
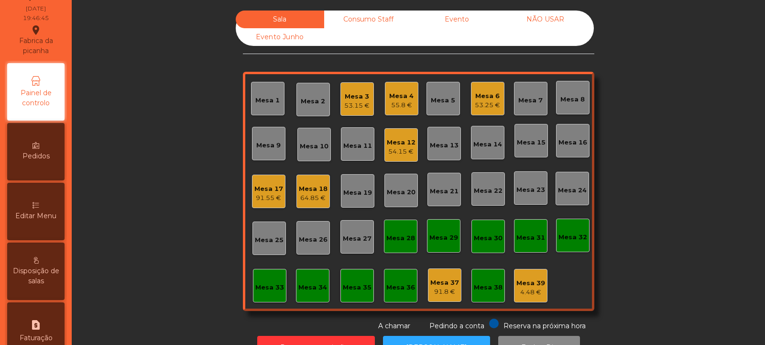
select select "*"
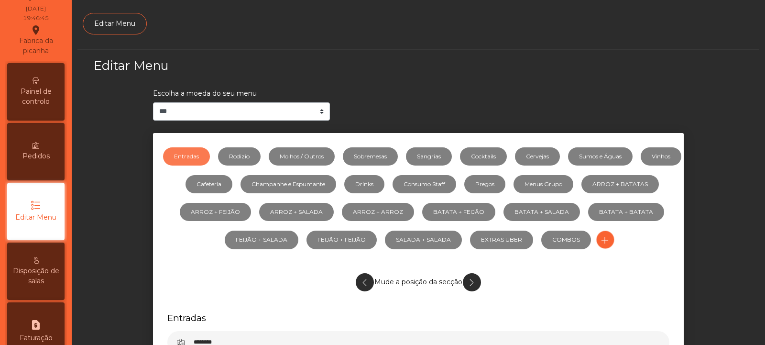
scroll to position [74, 0]
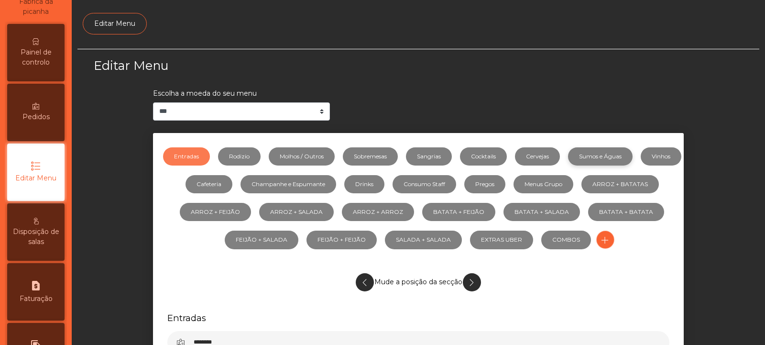
click at [623, 155] on link "Sumos e Águas" at bounding box center [600, 156] width 65 height 18
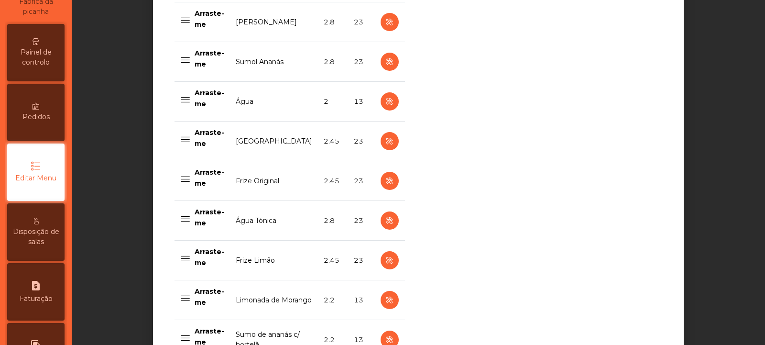
scroll to position [744, 0]
click at [385, 143] on icon "button" at bounding box center [389, 142] width 11 height 12
select select "***"
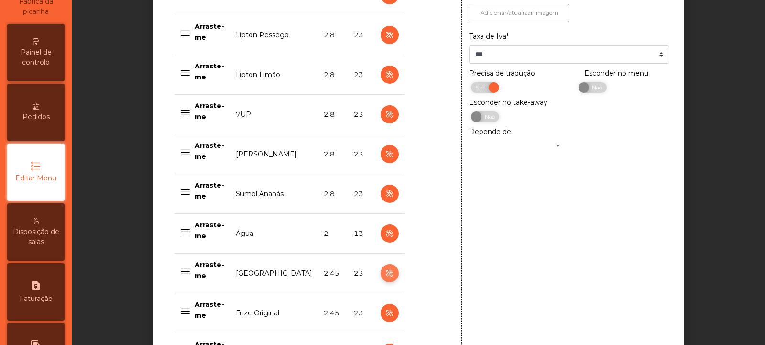
scroll to position [543, 0]
click at [594, 92] on span "Não" at bounding box center [596, 87] width 24 height 11
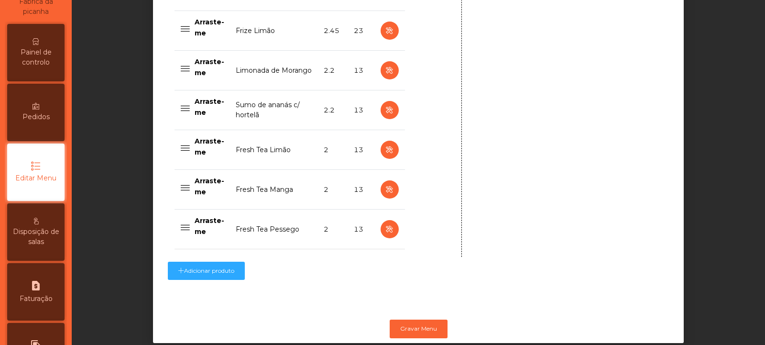
scroll to position [998, 0]
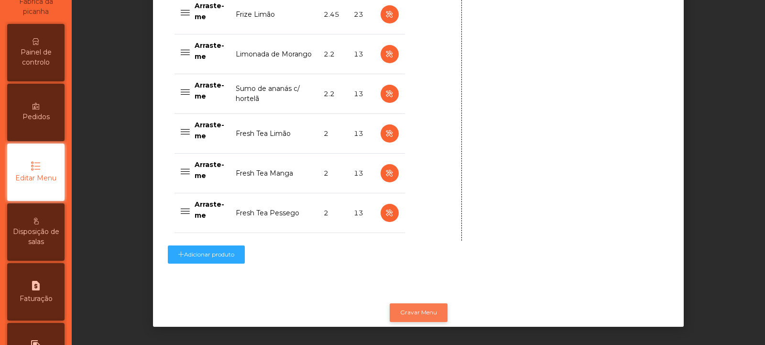
click at [418, 305] on button "Gravar Menu" at bounding box center [419, 312] width 58 height 18
click at [44, 55] on span "Painel de controlo" at bounding box center [36, 57] width 53 height 20
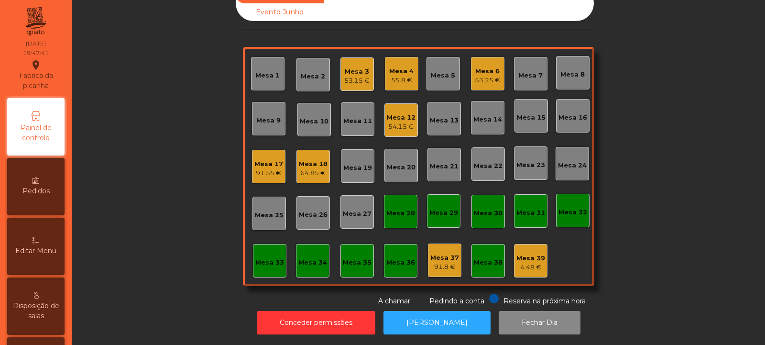
click at [533, 71] on div "Mesa 7" at bounding box center [531, 76] width 24 height 10
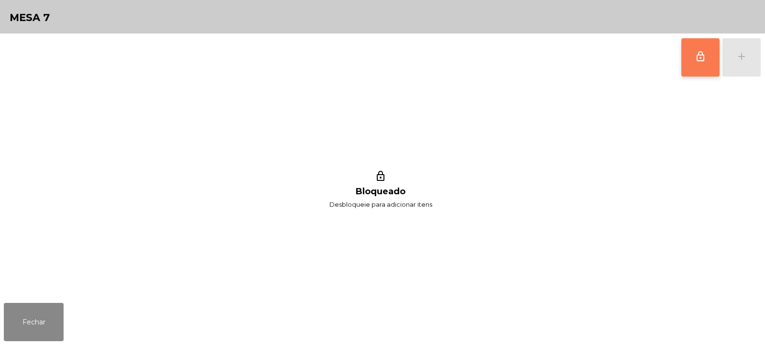
click at [702, 54] on span "lock_outline" at bounding box center [700, 56] width 11 height 11
click at [746, 51] on div "add" at bounding box center [741, 56] width 11 height 11
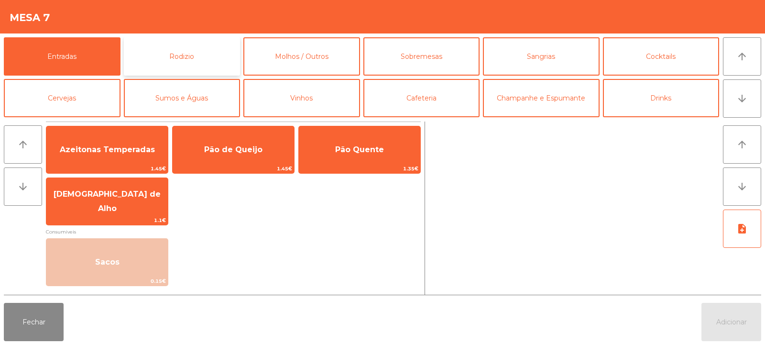
click at [205, 64] on button "Rodizio" at bounding box center [182, 56] width 117 height 38
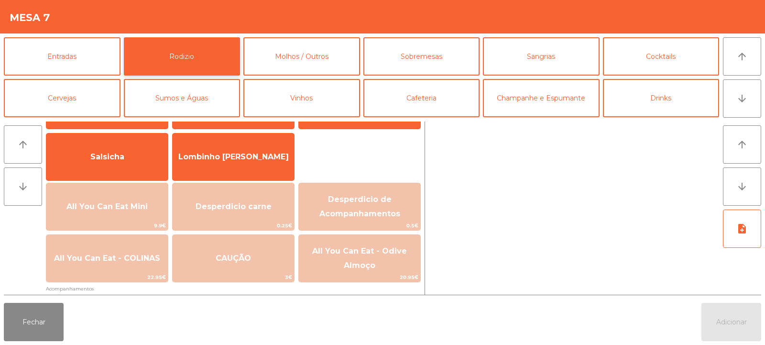
scroll to position [76, 0]
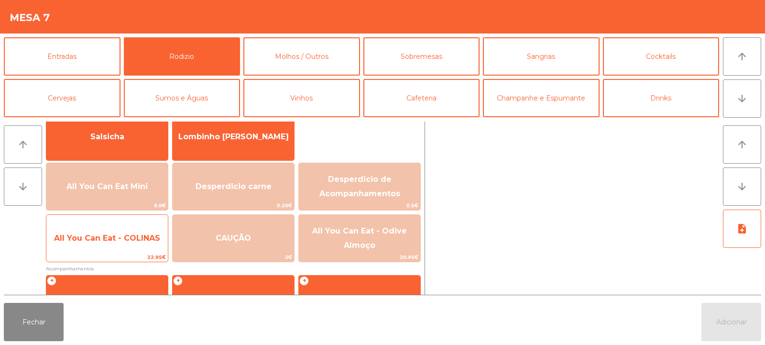
click at [131, 246] on span "All You Can Eat - COLINAS" at bounding box center [107, 238] width 122 height 26
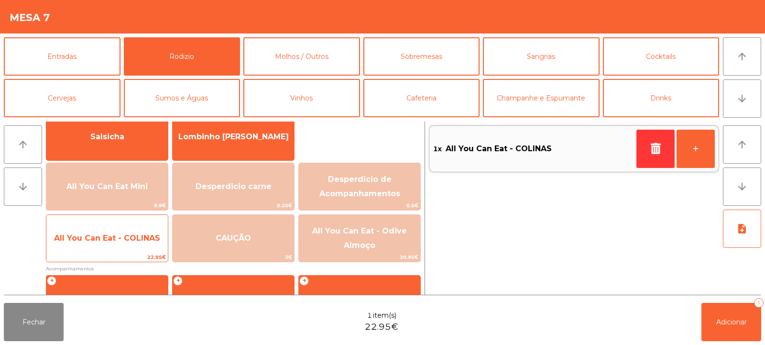
click at [133, 247] on span "All You Can Eat - COLINAS" at bounding box center [107, 238] width 122 height 26
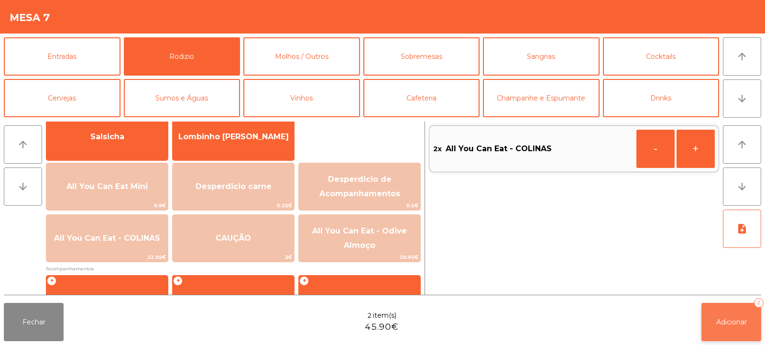
click at [728, 307] on button "Adicionar 2" at bounding box center [732, 322] width 60 height 38
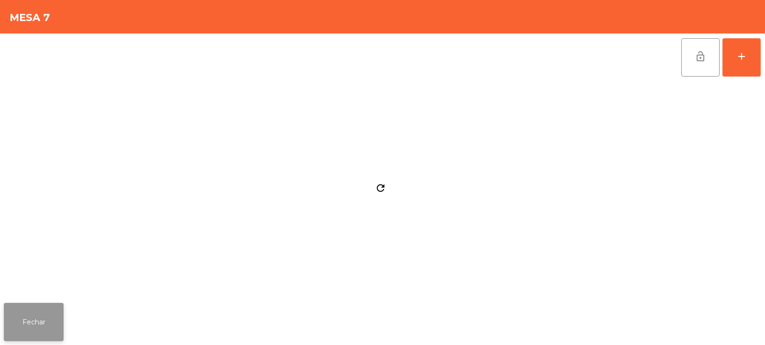
click at [47, 317] on button "Fechar" at bounding box center [34, 322] width 60 height 38
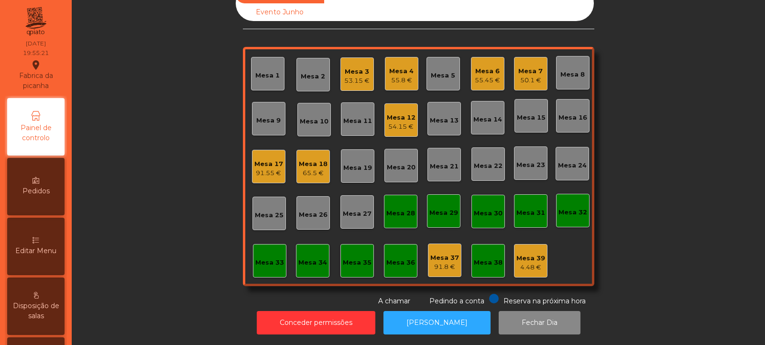
click at [479, 244] on div "Mesa 38" at bounding box center [488, 260] width 33 height 33
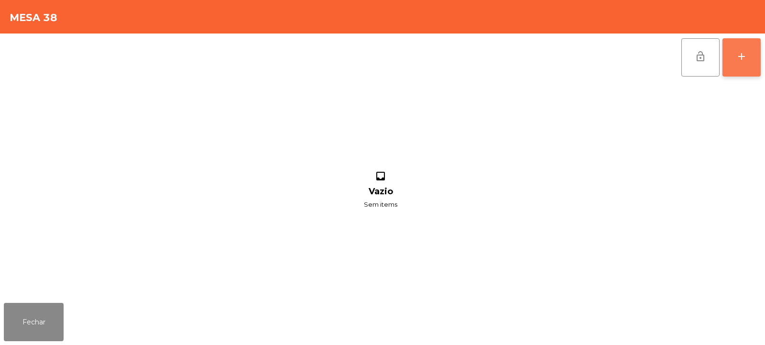
click at [730, 57] on button "add" at bounding box center [742, 57] width 38 height 38
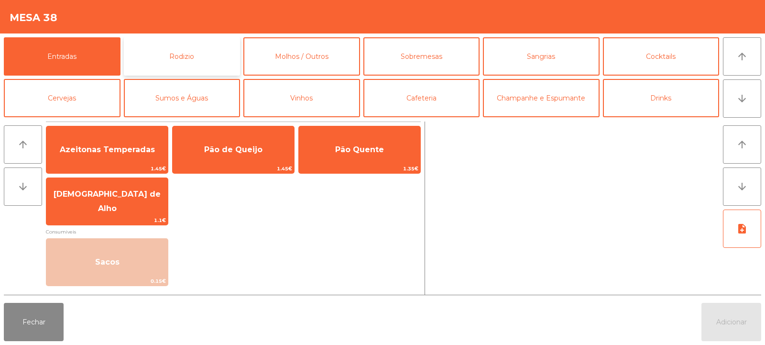
click at [164, 54] on button "Rodizio" at bounding box center [182, 56] width 117 height 38
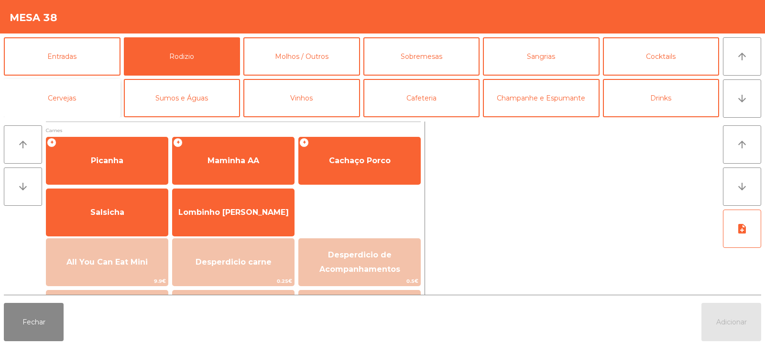
click at [86, 97] on button "Cervejas" at bounding box center [62, 98] width 117 height 38
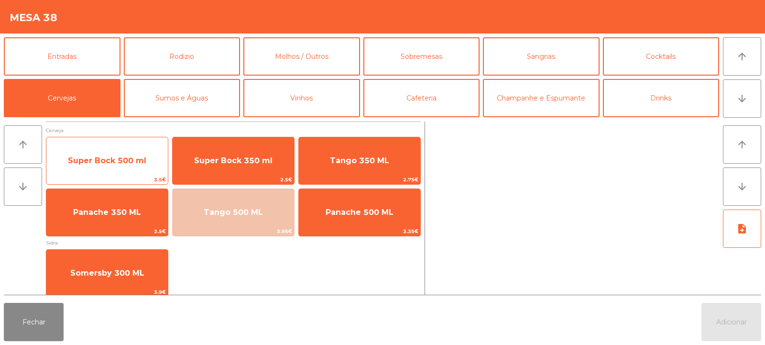
click at [131, 165] on span "Super Bock 500 ml" at bounding box center [107, 160] width 78 height 9
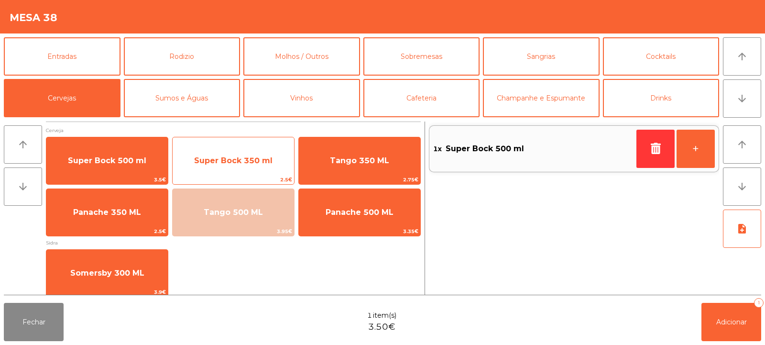
click at [211, 163] on span "Super Bock 350 ml" at bounding box center [233, 160] width 78 height 9
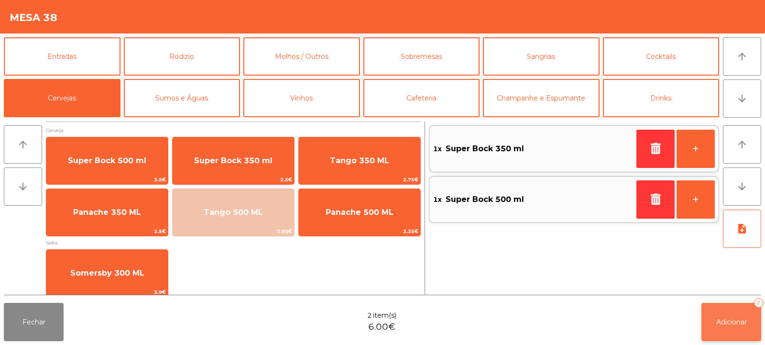
click at [712, 310] on button "Adicionar 2" at bounding box center [732, 322] width 60 height 38
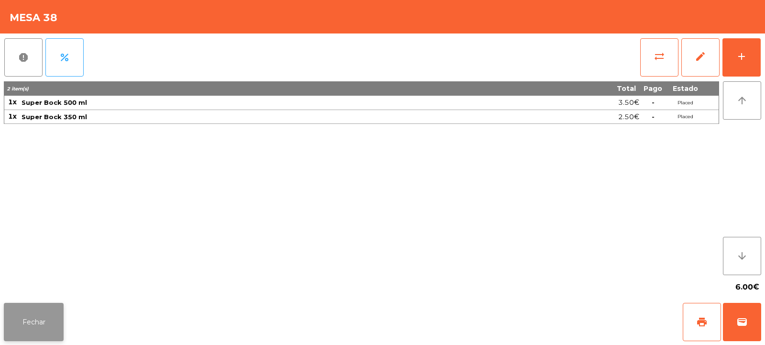
click at [27, 319] on button "Fechar" at bounding box center [34, 322] width 60 height 38
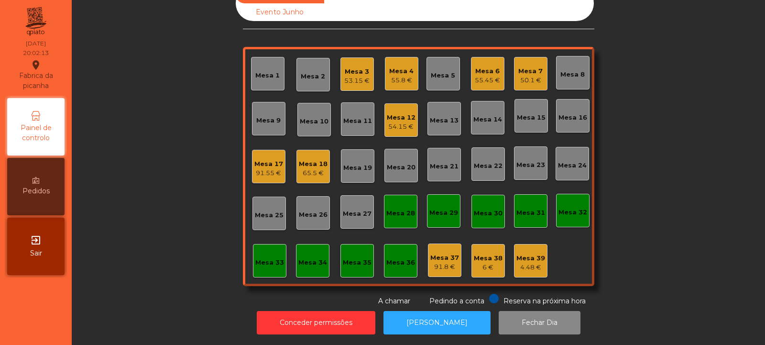
click at [401, 164] on div "Mesa 20" at bounding box center [401, 168] width 29 height 10
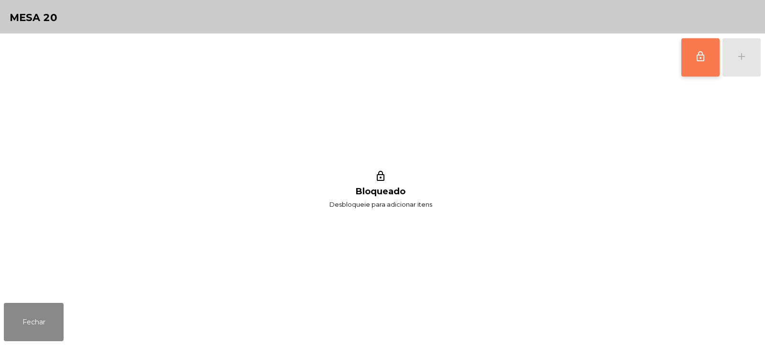
click at [695, 59] on button "lock_outline" at bounding box center [701, 57] width 38 height 38
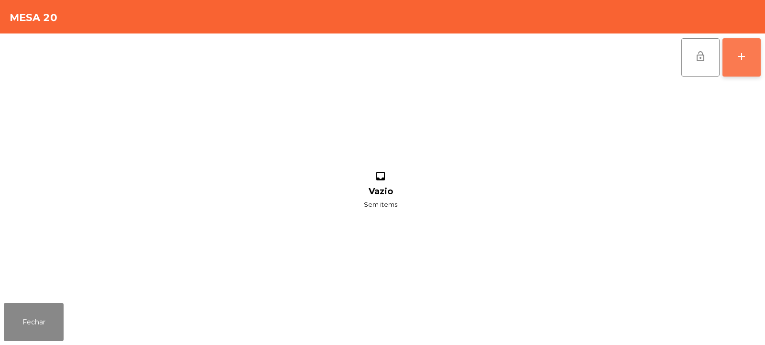
click at [745, 58] on div "add" at bounding box center [741, 56] width 11 height 11
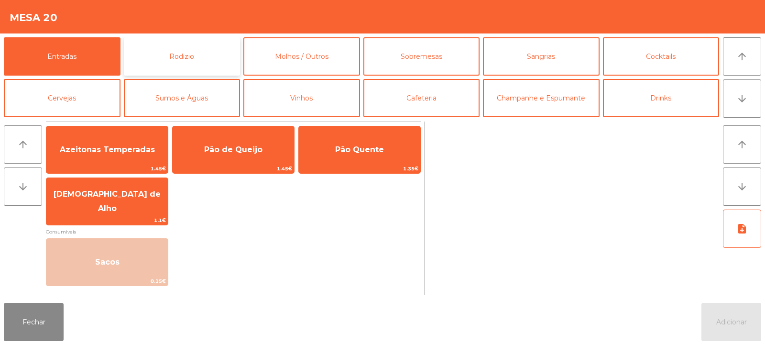
click at [198, 53] on button "Rodizio" at bounding box center [182, 56] width 117 height 38
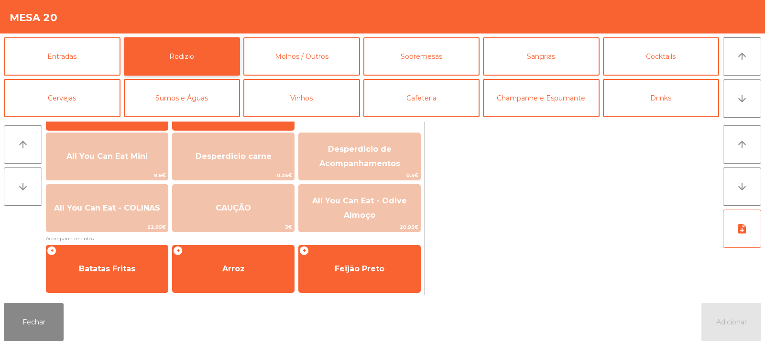
scroll to position [107, 0]
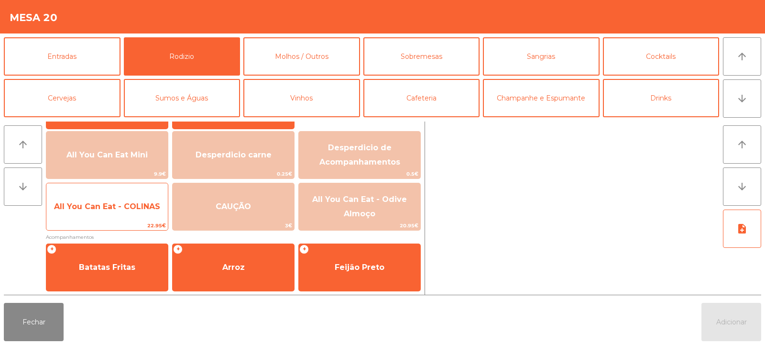
click at [127, 214] on span "All You Can Eat - COLINAS" at bounding box center [107, 207] width 122 height 26
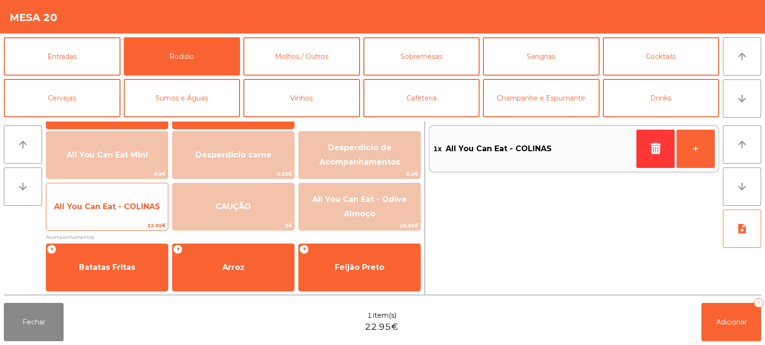
click at [123, 212] on span "All You Can Eat - COLINAS" at bounding box center [107, 207] width 122 height 26
click at [118, 215] on span "All You Can Eat - COLINAS" at bounding box center [107, 207] width 122 height 26
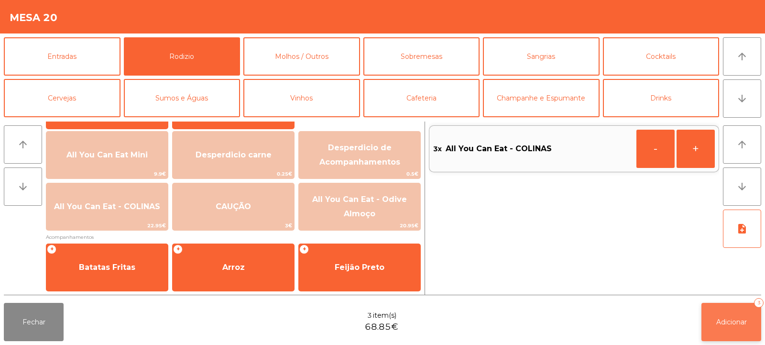
click at [730, 330] on button "Adicionar 3" at bounding box center [732, 322] width 60 height 38
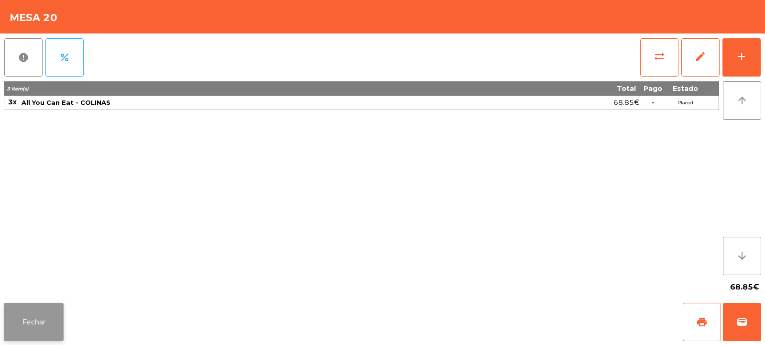
click at [57, 329] on button "Fechar" at bounding box center [34, 322] width 60 height 38
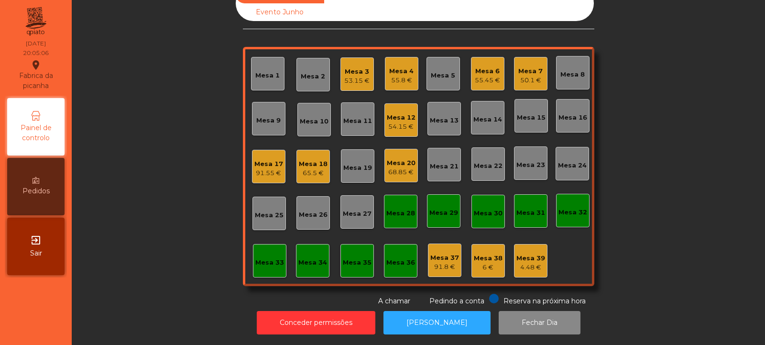
click at [266, 254] on div "Mesa 33" at bounding box center [269, 260] width 29 height 13
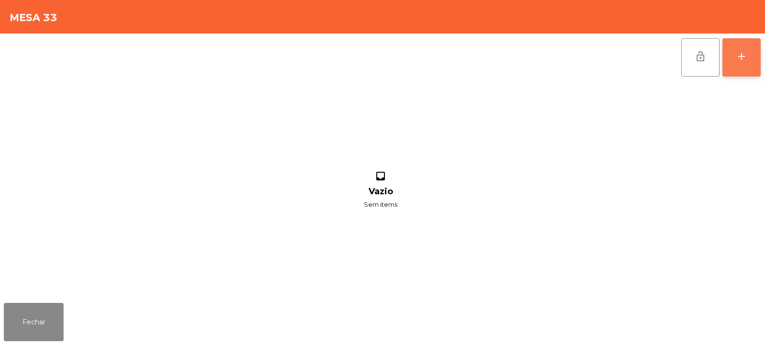
click at [735, 62] on button "add" at bounding box center [742, 57] width 38 height 38
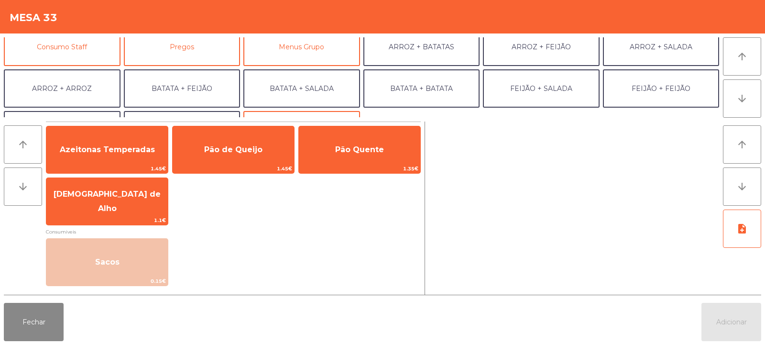
scroll to position [96, 0]
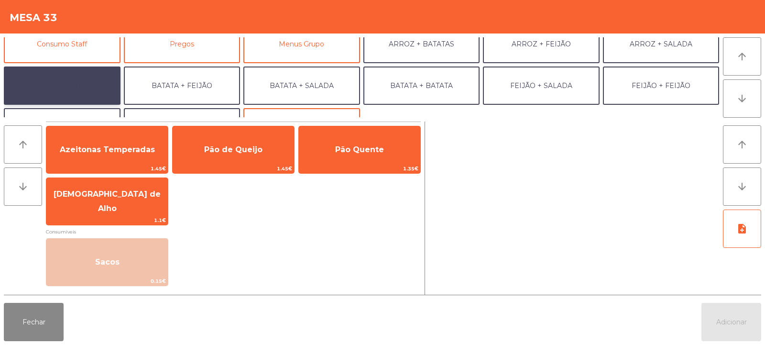
click at [77, 95] on button "ARROZ + ARROZ" at bounding box center [62, 86] width 117 height 38
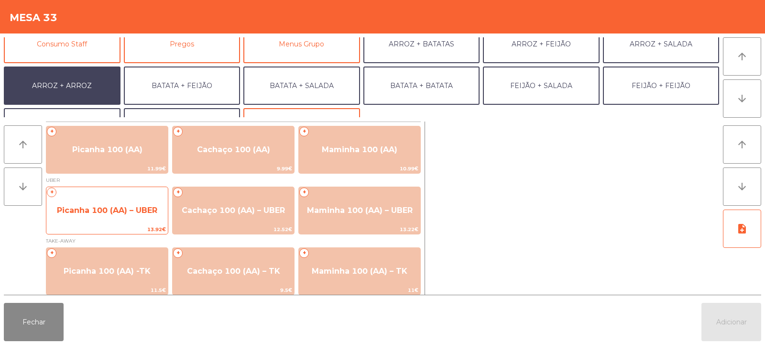
click at [149, 207] on span "Picanha 100 (AA) – UBER" at bounding box center [107, 210] width 100 height 9
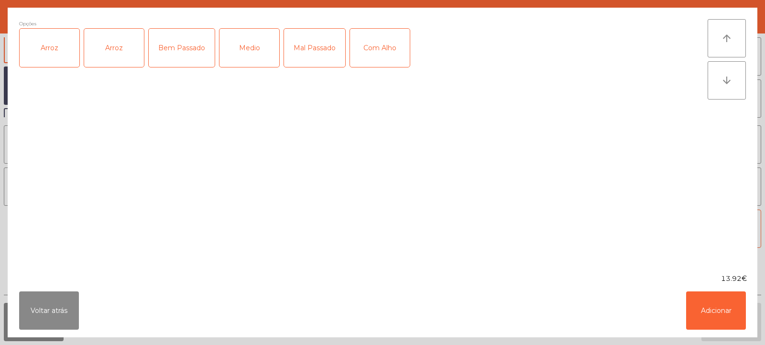
click at [66, 58] on div "Arroz" at bounding box center [50, 48] width 60 height 38
click at [120, 51] on div "Arroz" at bounding box center [114, 48] width 60 height 38
click at [132, 45] on div "Arroz" at bounding box center [114, 48] width 60 height 38
click at [184, 56] on div "Bem Passado" at bounding box center [182, 48] width 66 height 38
click at [373, 57] on div "Com Alho" at bounding box center [380, 48] width 60 height 38
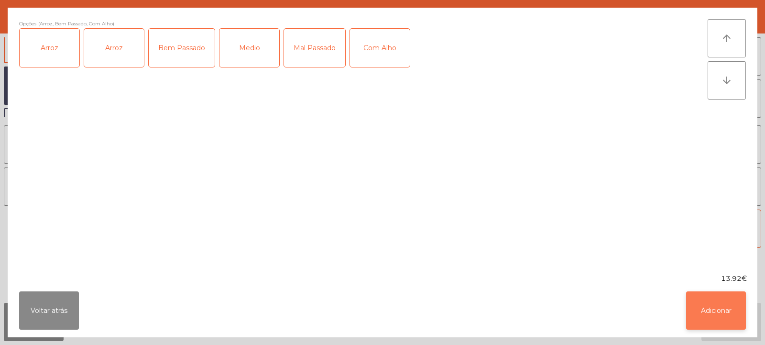
click at [705, 317] on button "Adicionar" at bounding box center [717, 310] width 60 height 38
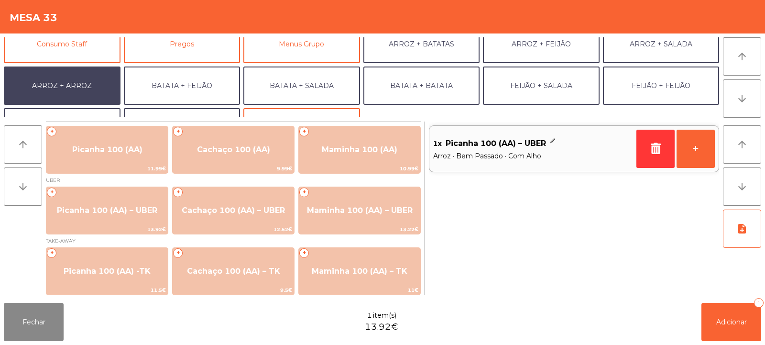
scroll to position [125, 0]
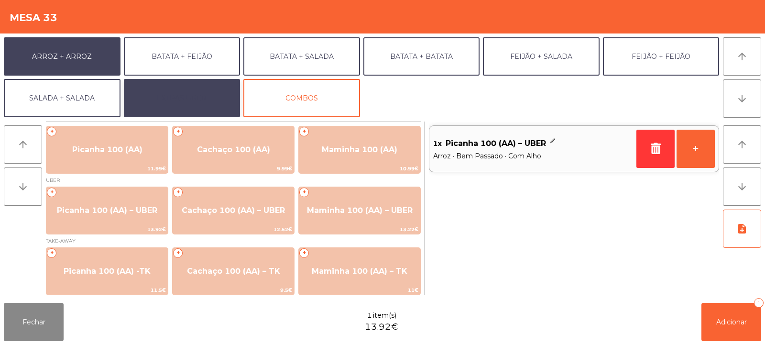
click at [213, 111] on button "EXTRAS UBER" at bounding box center [182, 98] width 117 height 38
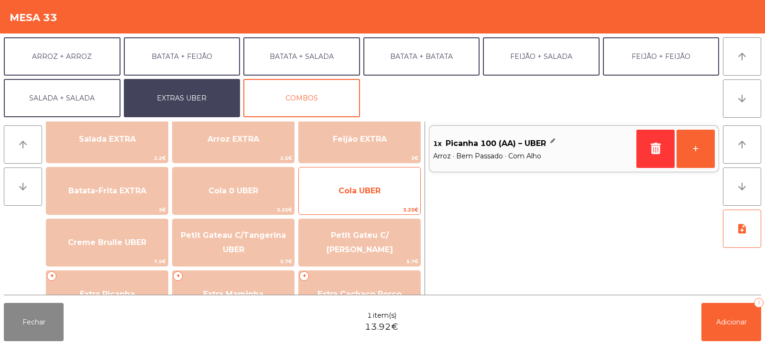
click at [383, 197] on span "Cola UBER" at bounding box center [360, 191] width 122 height 26
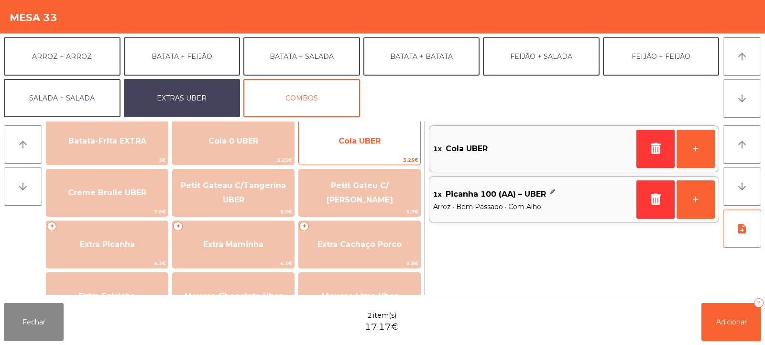
scroll to position [199, 0]
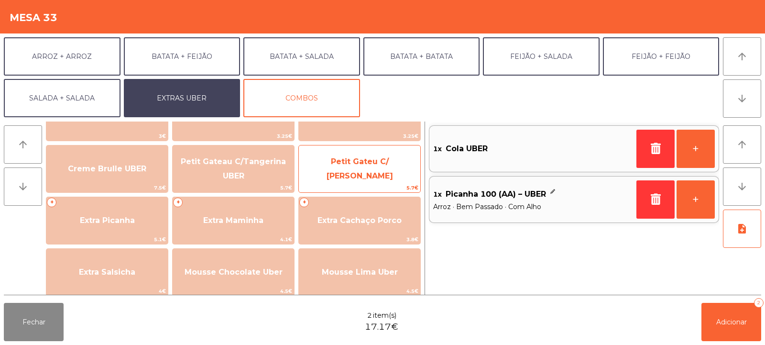
click at [377, 174] on span "Petit Gateu C/ [PERSON_NAME]" at bounding box center [360, 169] width 122 height 41
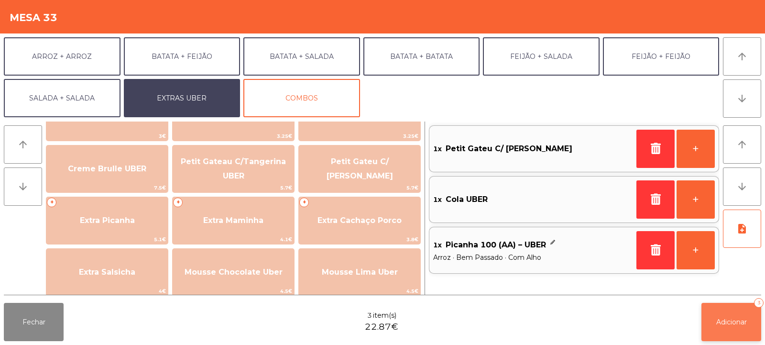
click at [712, 322] on button "Adicionar 3" at bounding box center [732, 322] width 60 height 38
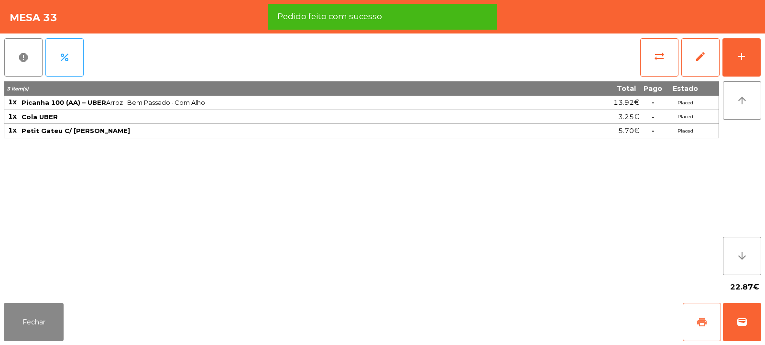
click at [696, 324] on button "print" at bounding box center [702, 322] width 38 height 38
click at [751, 323] on button "wallet" at bounding box center [742, 322] width 38 height 38
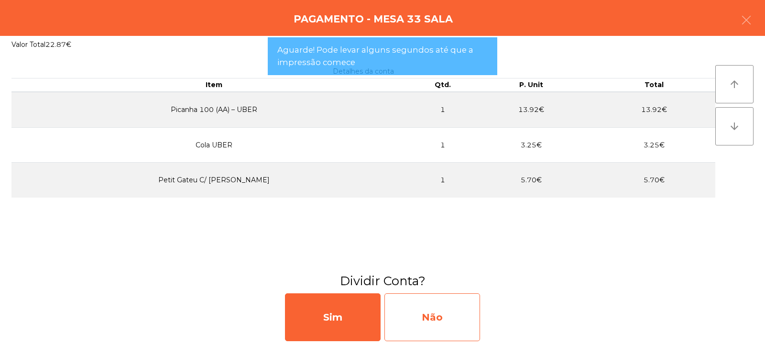
click at [450, 315] on div "Não" at bounding box center [433, 317] width 96 height 48
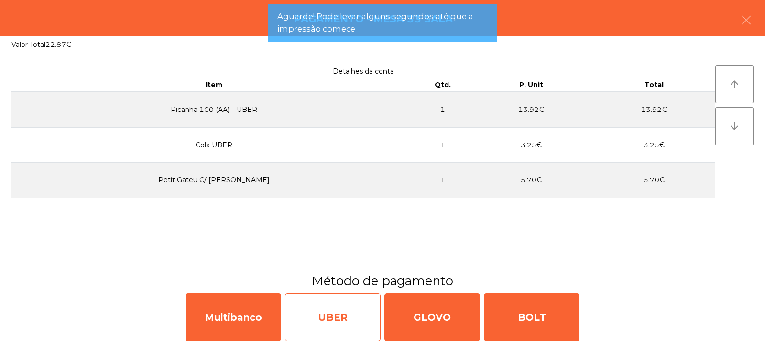
click at [340, 322] on div "UBER" at bounding box center [333, 317] width 96 height 48
select select "**"
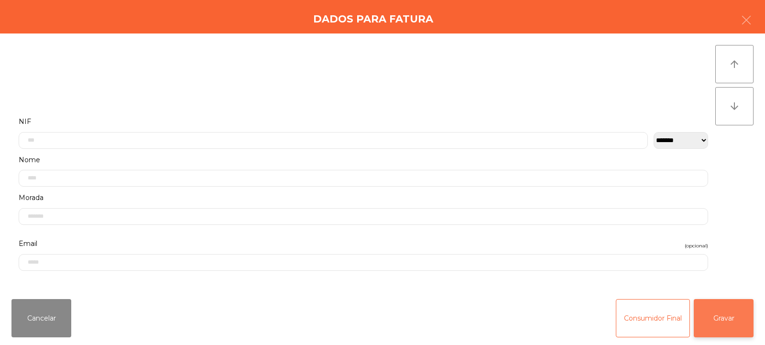
click at [734, 309] on button "Gravar" at bounding box center [724, 318] width 60 height 38
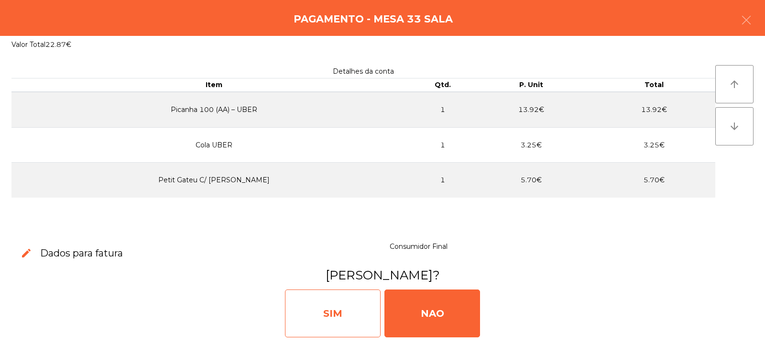
click at [334, 320] on div "SIM" at bounding box center [333, 313] width 96 height 48
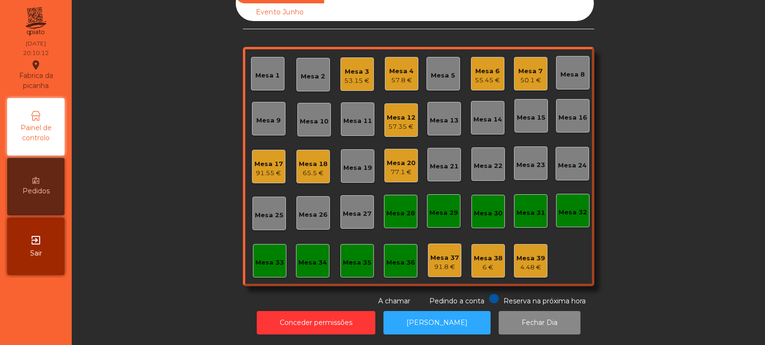
click at [313, 113] on div "Mesa 10" at bounding box center [314, 119] width 29 height 13
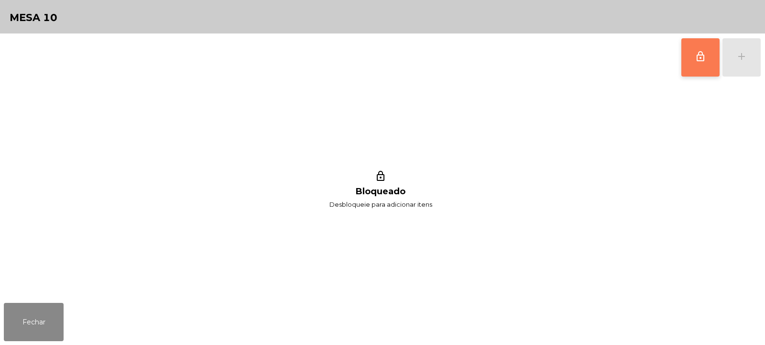
click at [684, 55] on button "lock_outline" at bounding box center [701, 57] width 38 height 38
click at [740, 61] on div "add" at bounding box center [741, 56] width 11 height 11
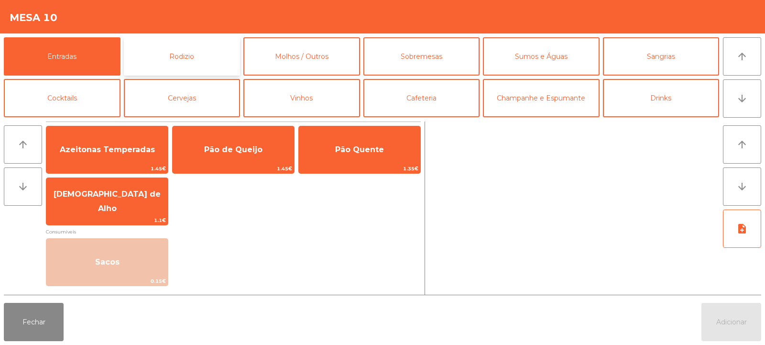
click at [187, 56] on button "Rodizio" at bounding box center [182, 56] width 117 height 38
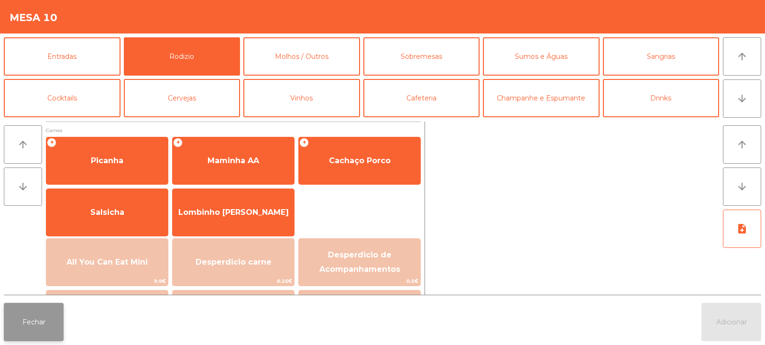
click at [30, 315] on button "Fechar" at bounding box center [34, 322] width 60 height 38
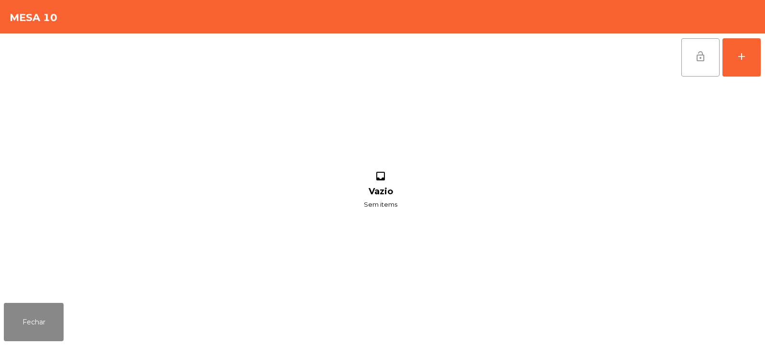
click at [690, 72] on button "lock_open" at bounding box center [701, 57] width 38 height 38
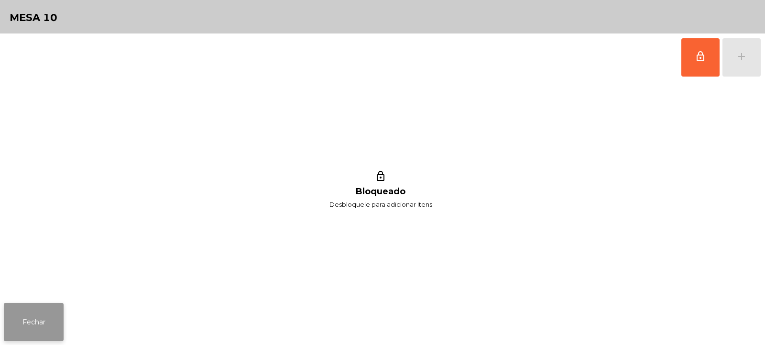
click at [33, 313] on button "Fechar" at bounding box center [34, 322] width 60 height 38
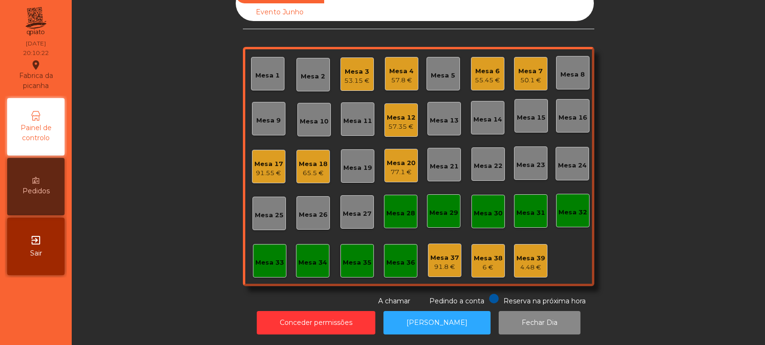
click at [356, 112] on div "Mesa 11" at bounding box center [358, 118] width 29 height 13
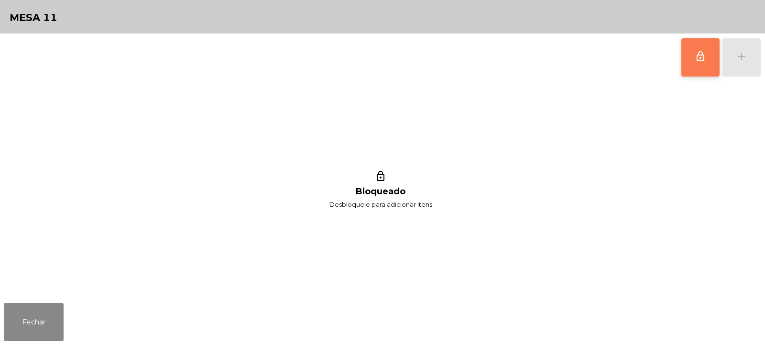
click at [695, 64] on button "lock_outline" at bounding box center [701, 57] width 38 height 38
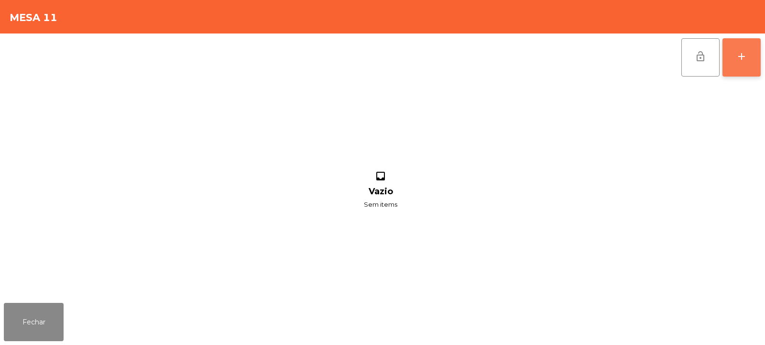
click at [741, 59] on div "add" at bounding box center [741, 56] width 11 height 11
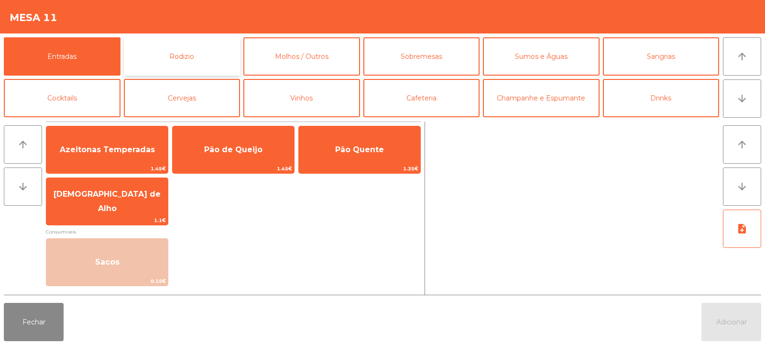
click at [185, 47] on button "Rodizio" at bounding box center [182, 56] width 117 height 38
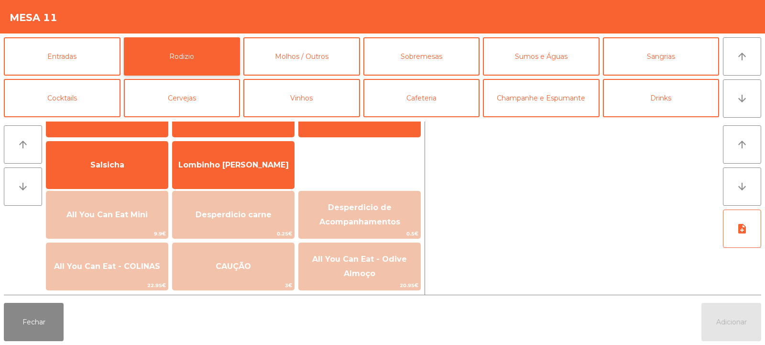
scroll to position [115, 0]
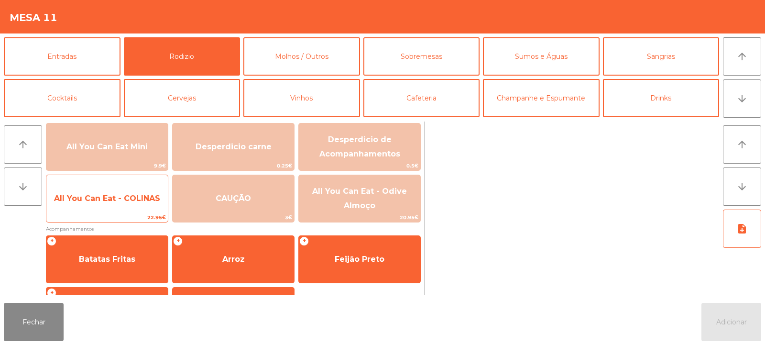
click at [107, 202] on span "All You Can Eat - COLINAS" at bounding box center [107, 198] width 106 height 9
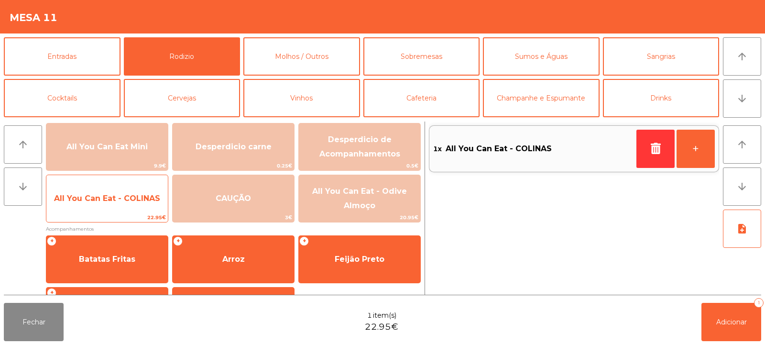
click at [109, 207] on span "All You Can Eat - COLINAS" at bounding box center [107, 199] width 122 height 26
click at [110, 209] on span "All You Can Eat - COLINAS" at bounding box center [107, 199] width 122 height 26
click at [112, 205] on span "All You Can Eat - COLINAS" at bounding box center [107, 199] width 122 height 26
click at [109, 213] on span "22.95€" at bounding box center [107, 217] width 122 height 9
click at [114, 214] on span "22.95€" at bounding box center [107, 217] width 122 height 9
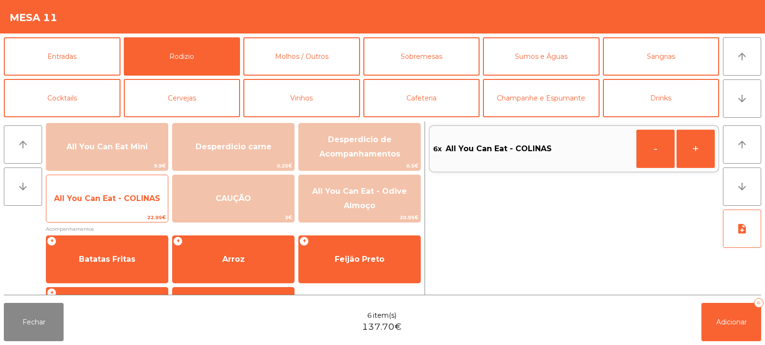
click at [109, 196] on span "All You Can Eat - COLINAS" at bounding box center [107, 198] width 106 height 9
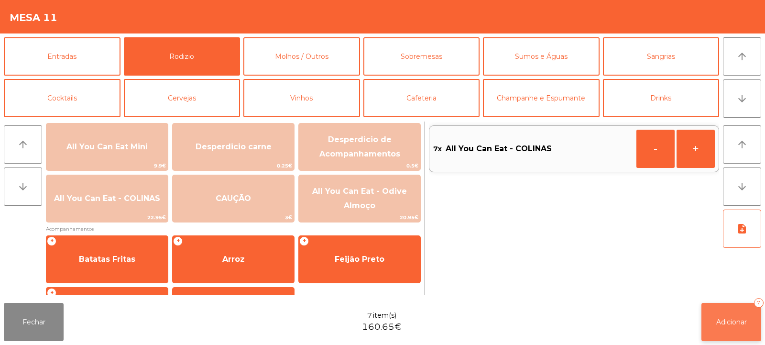
click at [738, 322] on span "Adicionar" at bounding box center [732, 322] width 31 height 9
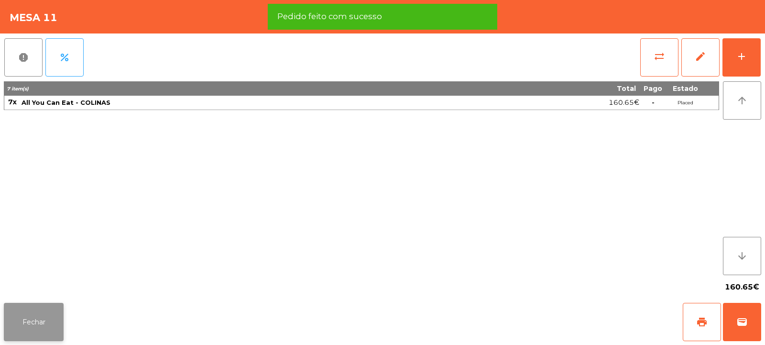
click at [41, 318] on button "Fechar" at bounding box center [34, 322] width 60 height 38
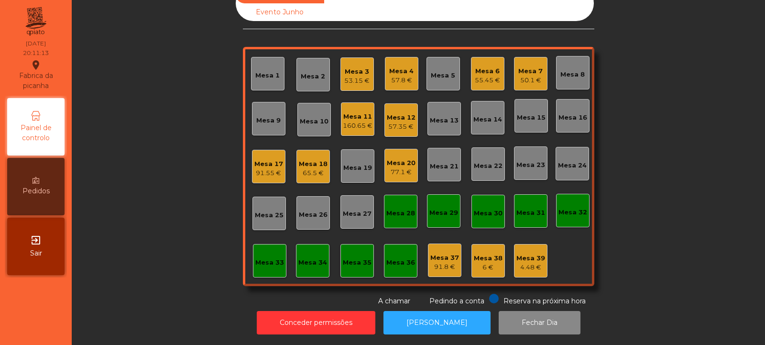
click at [431, 67] on div "Mesa 5" at bounding box center [443, 73] width 24 height 13
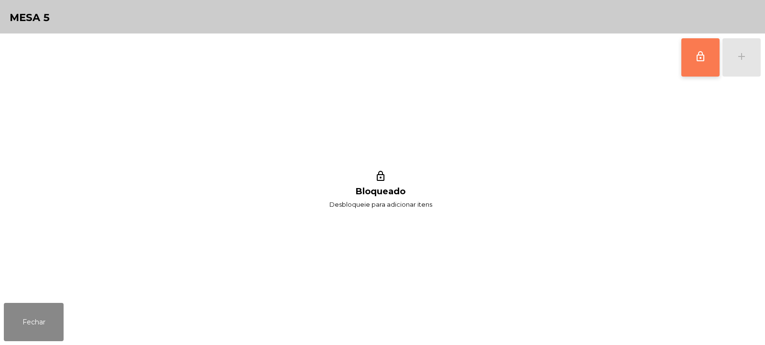
click at [700, 55] on span "lock_outline" at bounding box center [700, 56] width 11 height 11
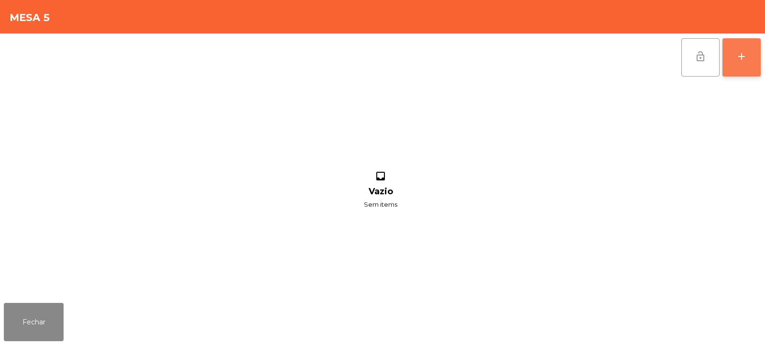
click at [735, 55] on button "add" at bounding box center [742, 57] width 38 height 38
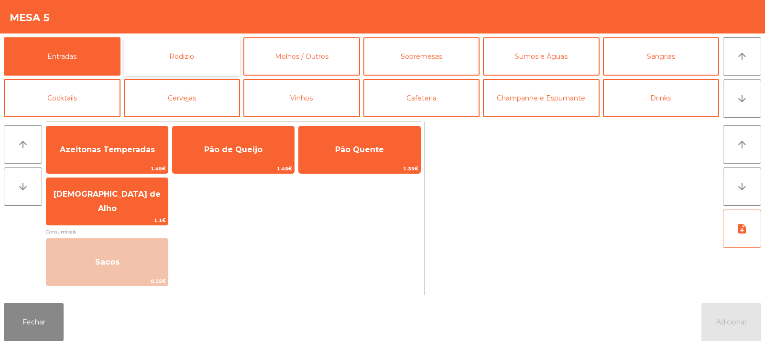
click at [187, 64] on button "Rodizio" at bounding box center [182, 56] width 117 height 38
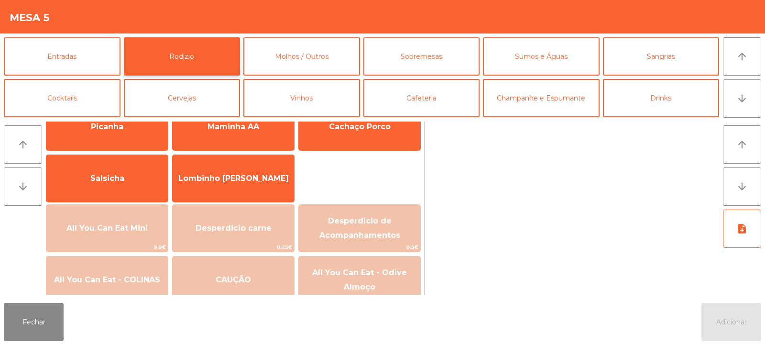
scroll to position [45, 0]
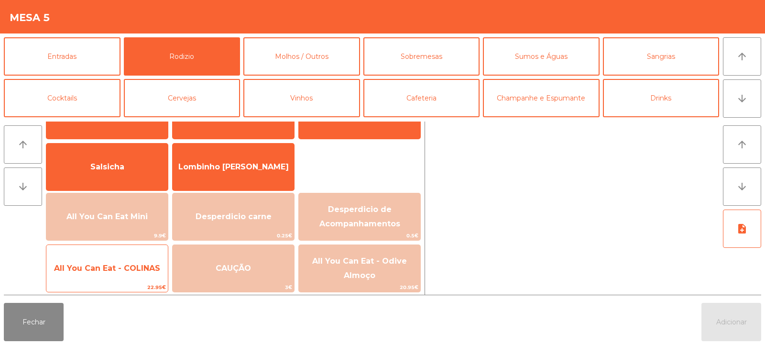
click at [139, 274] on span "All You Can Eat - COLINAS" at bounding box center [107, 268] width 122 height 26
click at [133, 276] on span "All You Can Eat - COLINAS" at bounding box center [107, 268] width 122 height 26
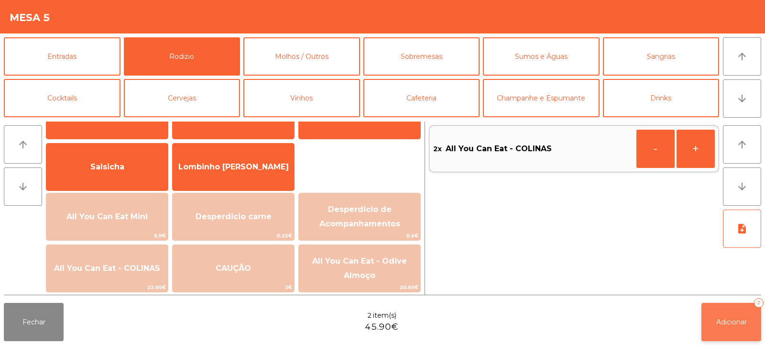
click at [729, 325] on span "Adicionar" at bounding box center [732, 322] width 31 height 9
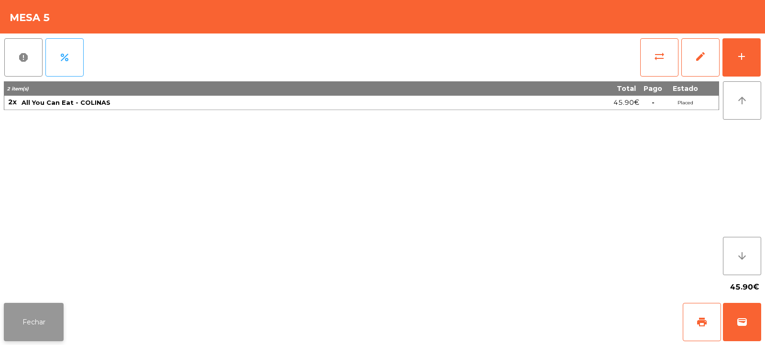
click at [38, 324] on button "Fechar" at bounding box center [34, 322] width 60 height 38
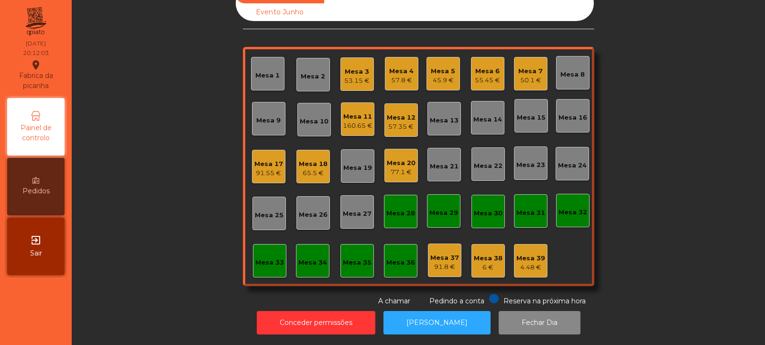
click at [272, 258] on div "Mesa 33" at bounding box center [269, 263] width 29 height 10
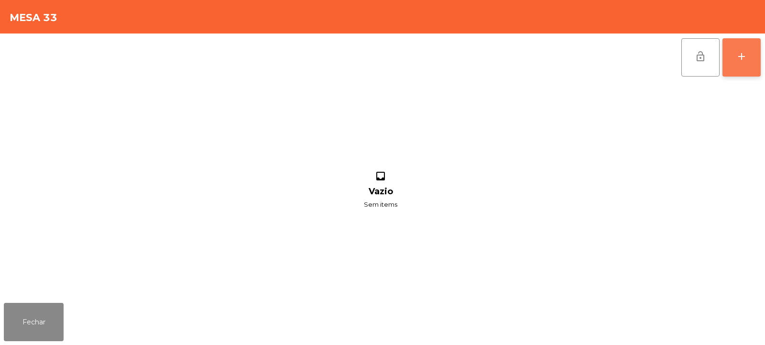
click at [746, 72] on button "add" at bounding box center [742, 57] width 38 height 38
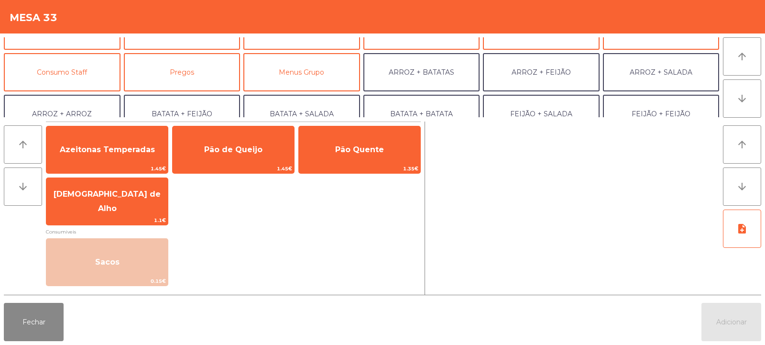
scroll to position [81, 0]
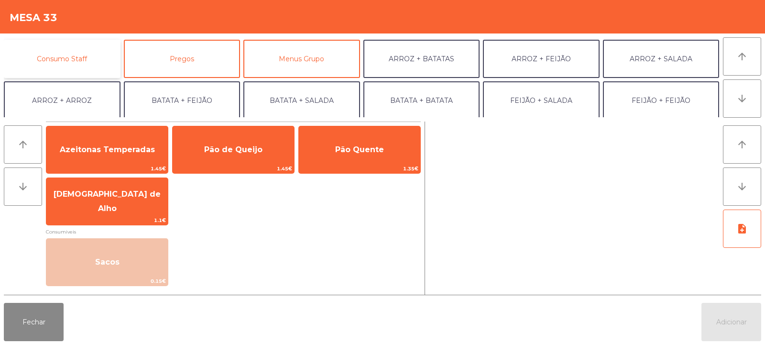
click at [80, 66] on button "Consumo Staff" at bounding box center [62, 59] width 117 height 38
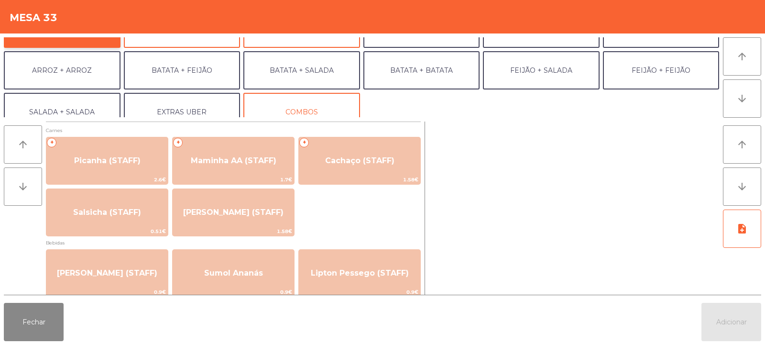
scroll to position [125, 0]
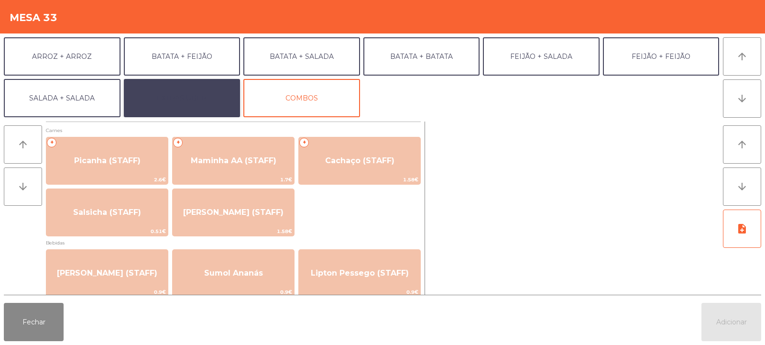
click at [206, 103] on button "EXTRAS UBER" at bounding box center [182, 98] width 117 height 38
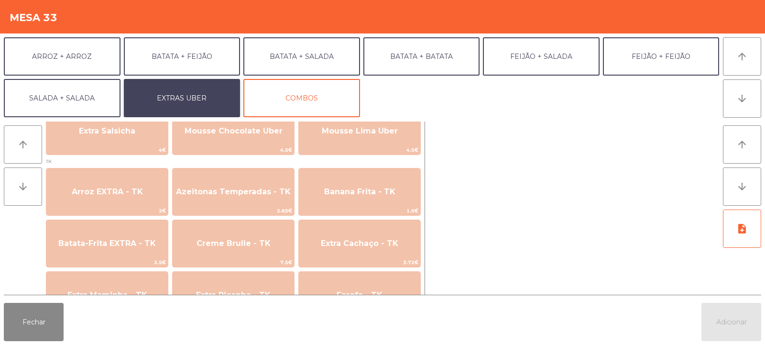
scroll to position [339, 0]
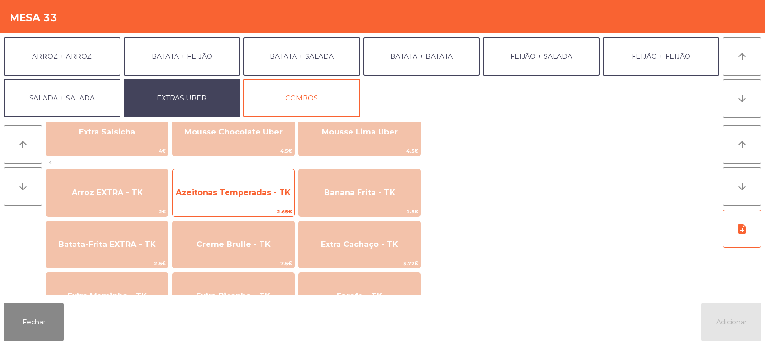
click at [252, 196] on span "Azeitonas Temperadas - TK" at bounding box center [233, 192] width 115 height 9
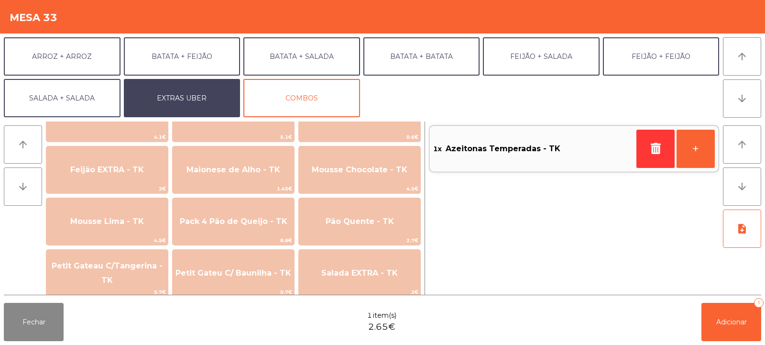
scroll to position [538, 0]
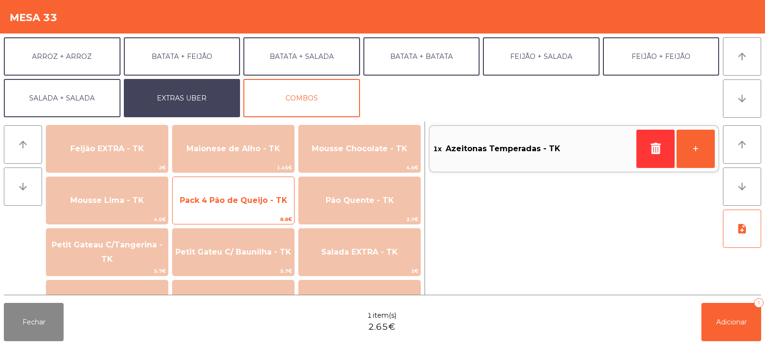
click at [262, 204] on span "Pack 4 Pão de Queijo - TK" at bounding box center [234, 200] width 108 height 9
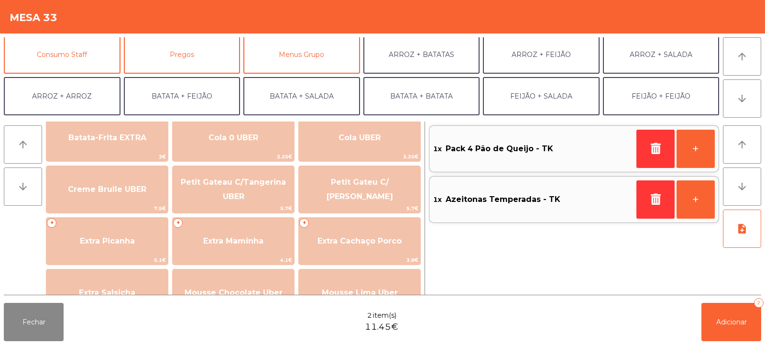
scroll to position [75, 0]
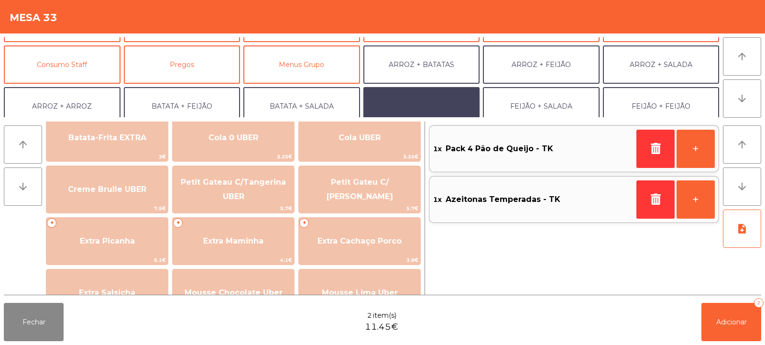
click at [447, 105] on button "BATATA + BATATA" at bounding box center [422, 106] width 117 height 38
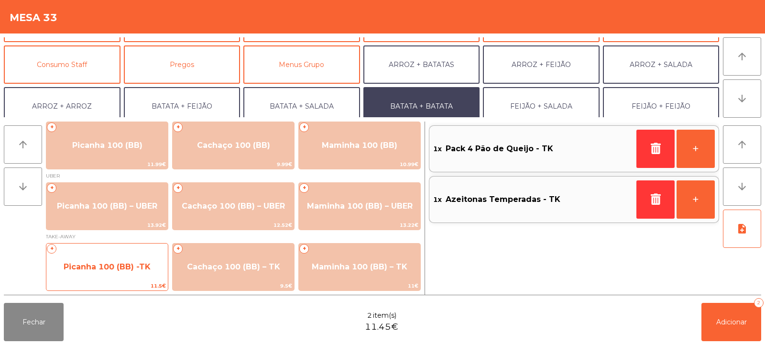
click at [122, 266] on span "Picanha 100 (BB) -TK" at bounding box center [107, 266] width 87 height 9
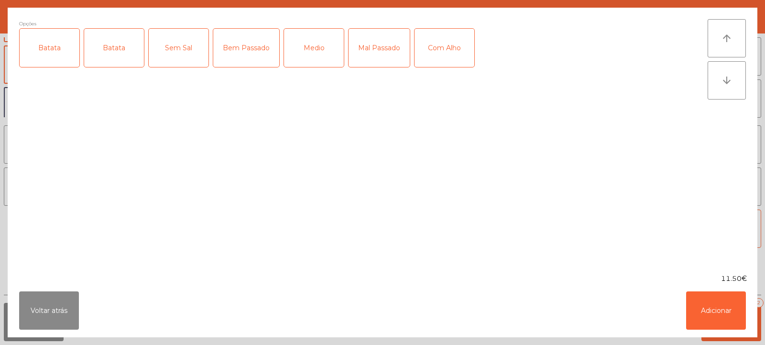
click at [55, 48] on div "Batata" at bounding box center [50, 48] width 60 height 38
click at [101, 48] on div "Batata" at bounding box center [114, 48] width 60 height 38
click at [106, 55] on div "Batata" at bounding box center [114, 48] width 60 height 38
click at [242, 40] on div "Bem Passado" at bounding box center [246, 48] width 66 height 38
click at [52, 305] on button "Voltar atrás" at bounding box center [49, 310] width 60 height 38
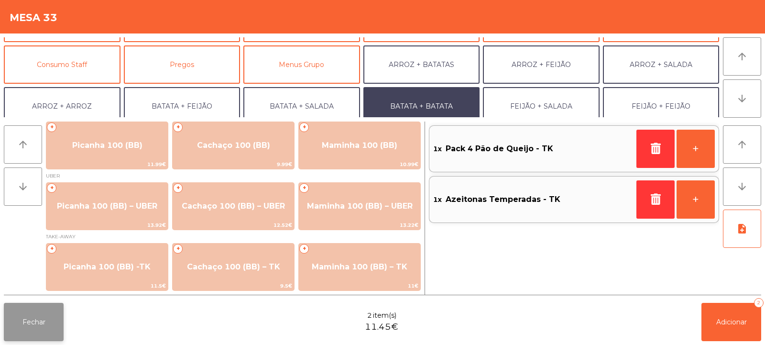
click at [39, 313] on button "Fechar" at bounding box center [34, 322] width 60 height 38
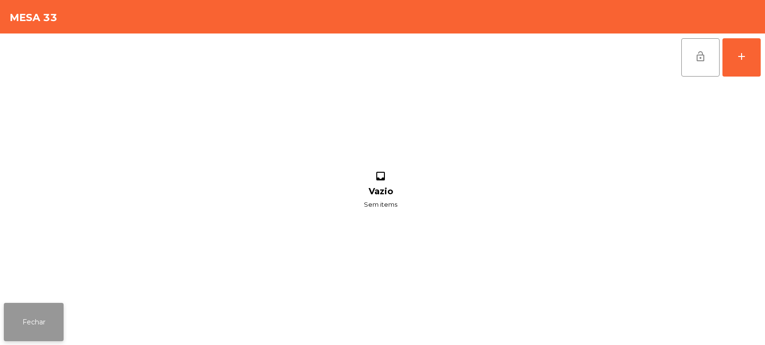
click at [47, 312] on button "Fechar" at bounding box center [34, 322] width 60 height 38
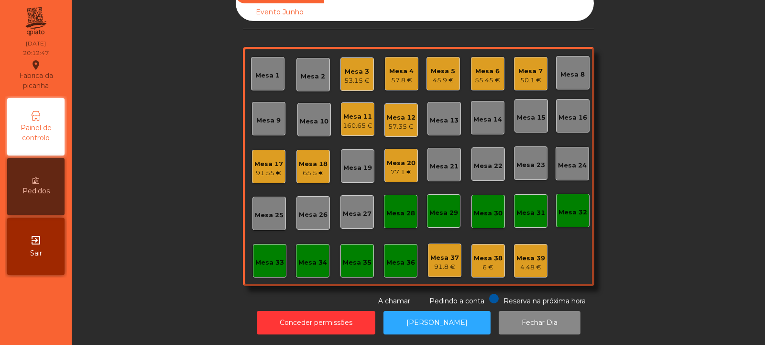
click at [565, 113] on div "Mesa 16" at bounding box center [573, 118] width 29 height 10
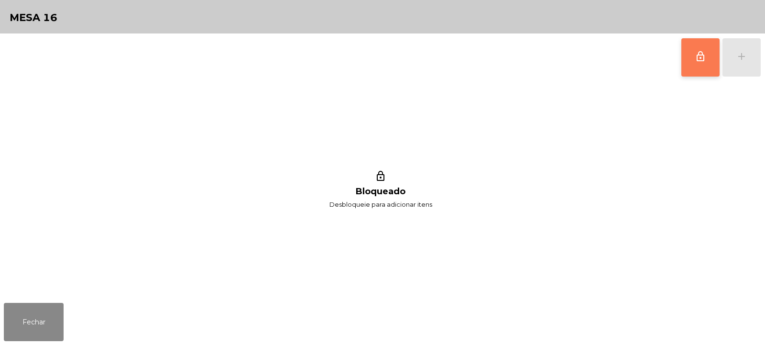
click at [699, 51] on span "lock_outline" at bounding box center [700, 56] width 11 height 11
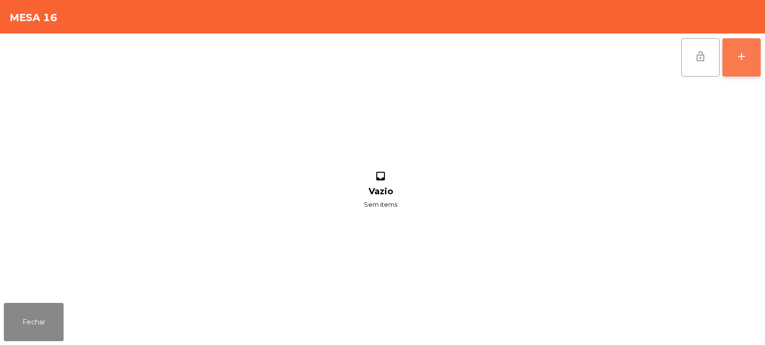
click at [731, 54] on button "add" at bounding box center [742, 57] width 38 height 38
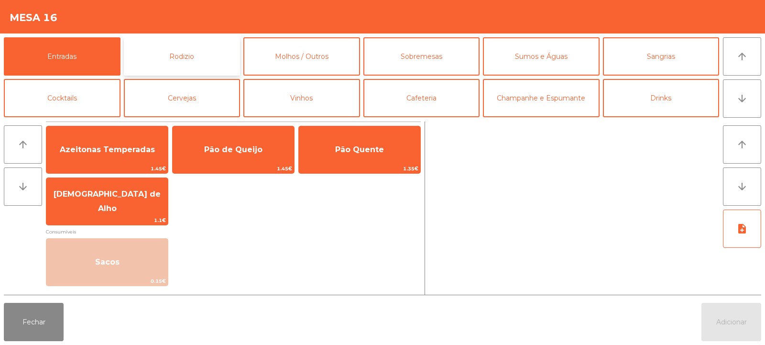
click at [192, 48] on button "Rodizio" at bounding box center [182, 56] width 117 height 38
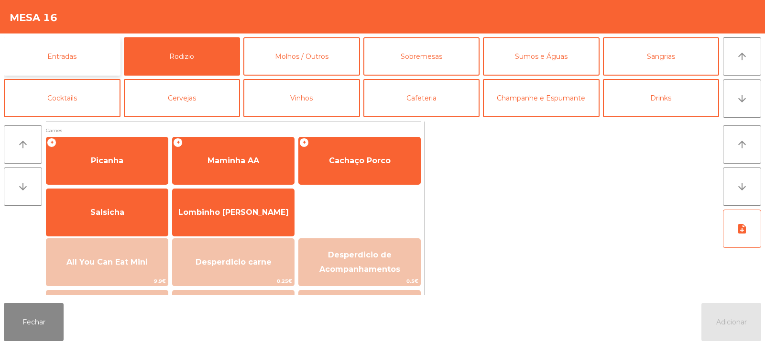
click at [92, 63] on button "Entradas" at bounding box center [62, 56] width 117 height 38
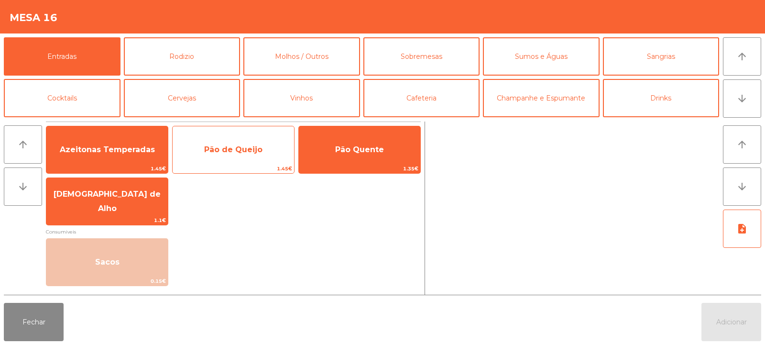
click at [251, 149] on span "Pão de Queijo" at bounding box center [233, 149] width 58 height 9
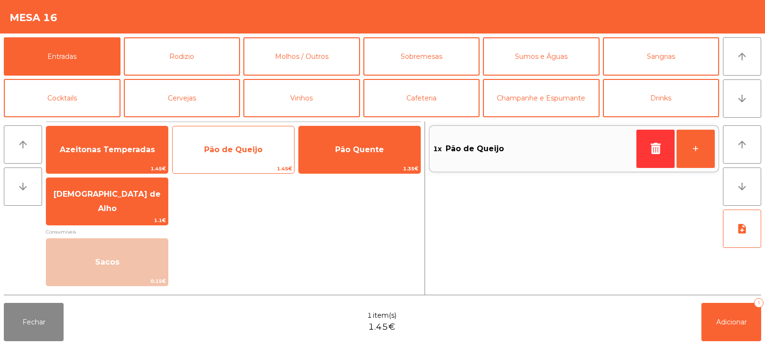
click at [251, 146] on span "Pão de Queijo" at bounding box center [233, 149] width 58 height 9
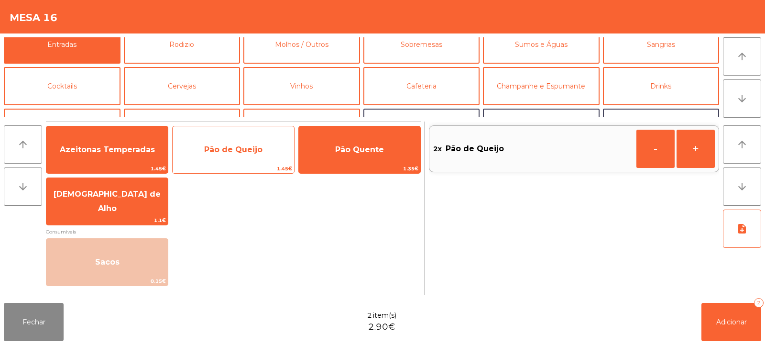
scroll to position [0, 0]
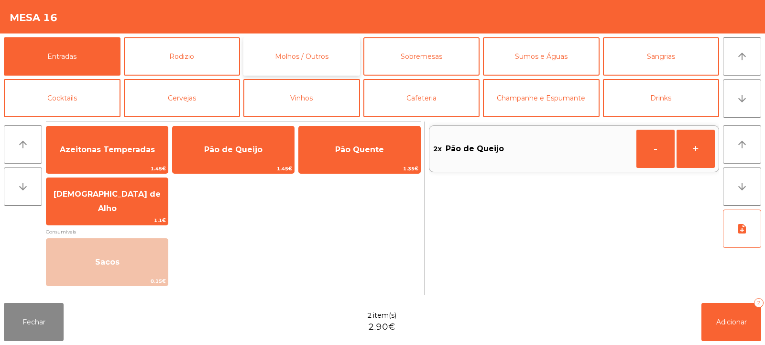
click at [325, 63] on button "Molhos / Outros" at bounding box center [302, 56] width 117 height 38
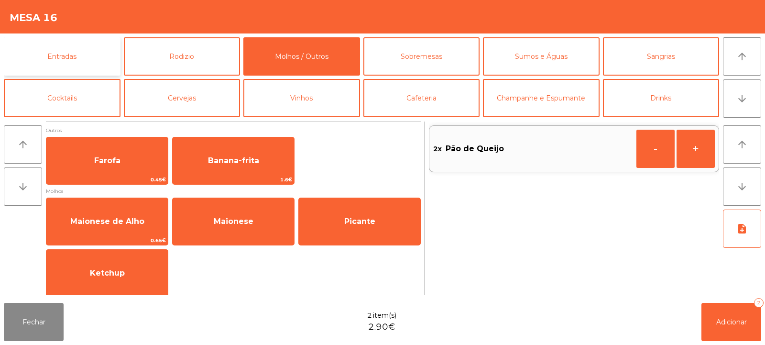
click at [75, 64] on button "Entradas" at bounding box center [62, 56] width 117 height 38
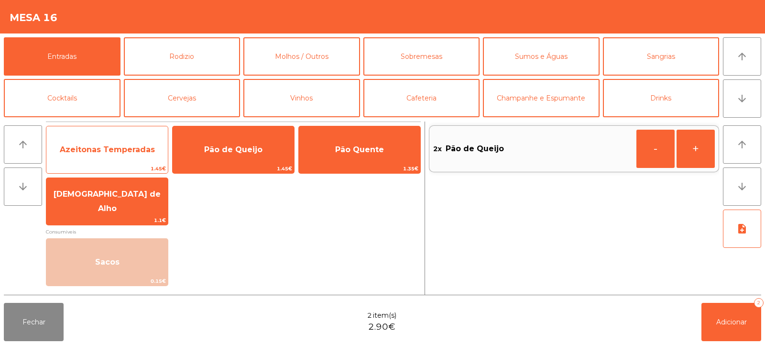
click at [104, 155] on span "Azeitonas Temperadas" at bounding box center [107, 150] width 122 height 26
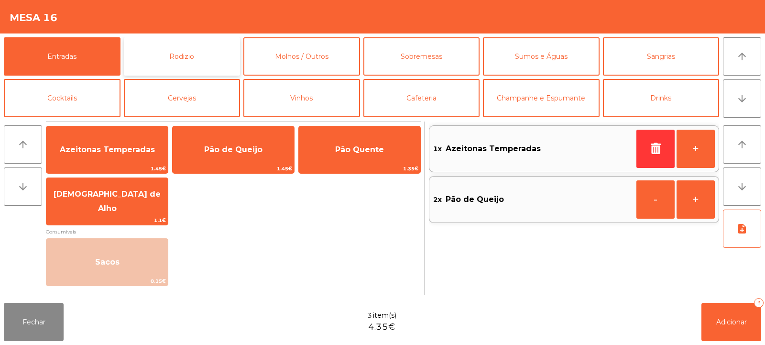
click at [173, 62] on button "Rodizio" at bounding box center [182, 56] width 117 height 38
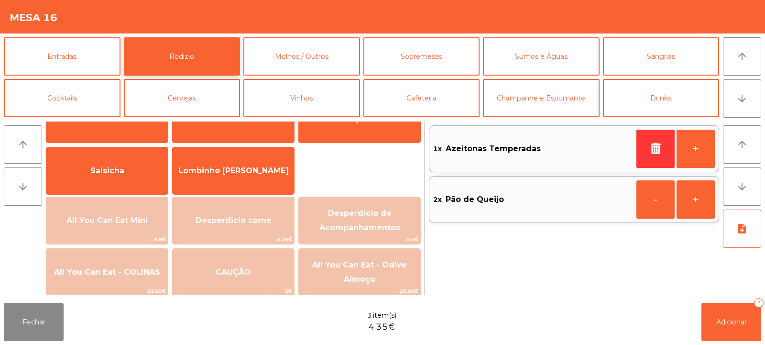
scroll to position [70, 0]
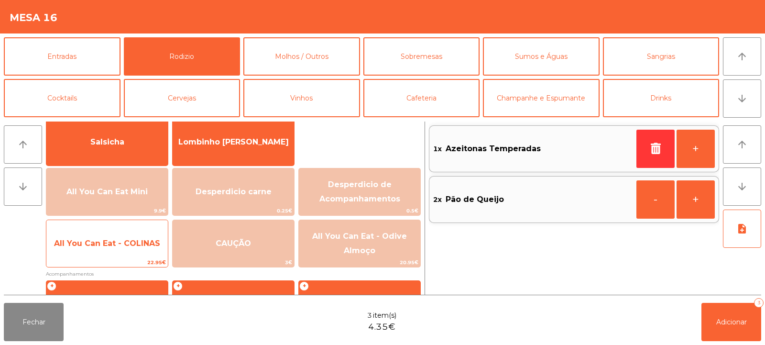
click at [126, 245] on span "All You Can Eat - COLINAS" at bounding box center [107, 243] width 106 height 9
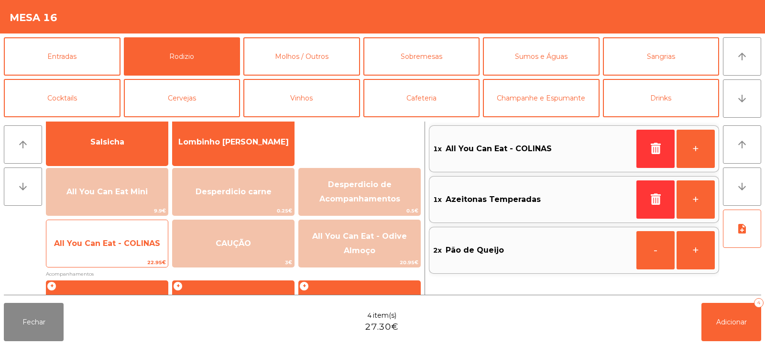
click at [123, 247] on span "All You Can Eat - COLINAS" at bounding box center [107, 243] width 106 height 9
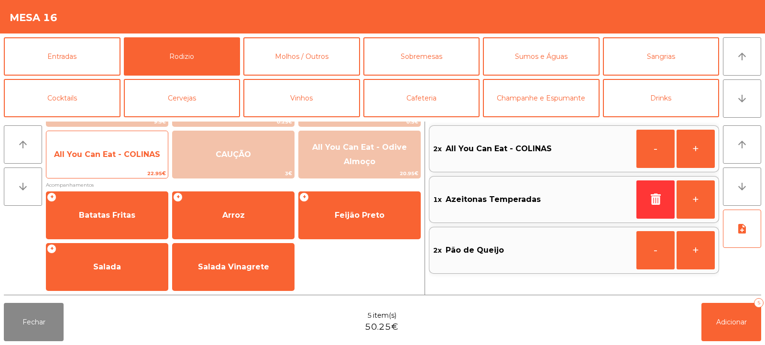
scroll to position [158, 0]
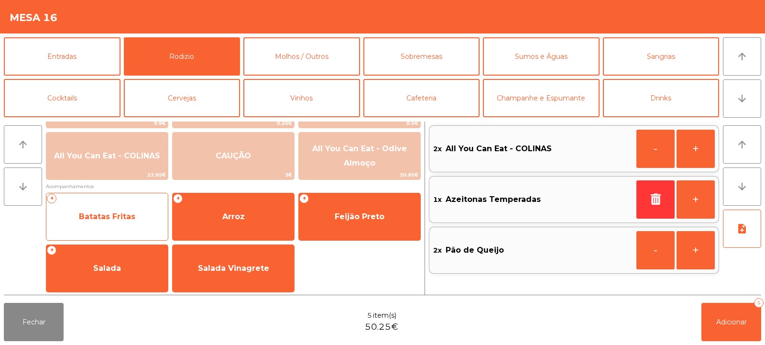
click at [119, 226] on span "Batatas Fritas" at bounding box center [107, 217] width 122 height 26
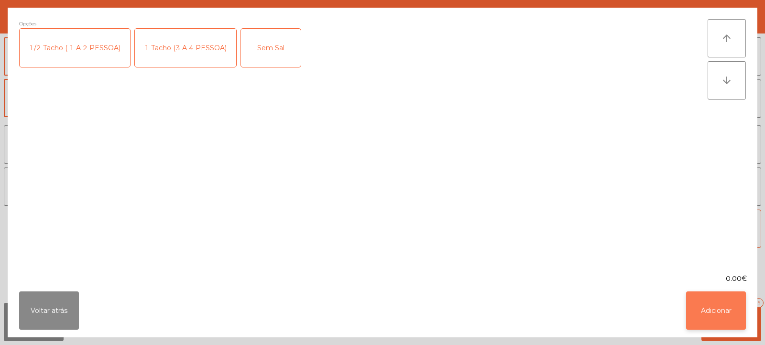
click at [700, 319] on button "Adicionar" at bounding box center [717, 310] width 60 height 38
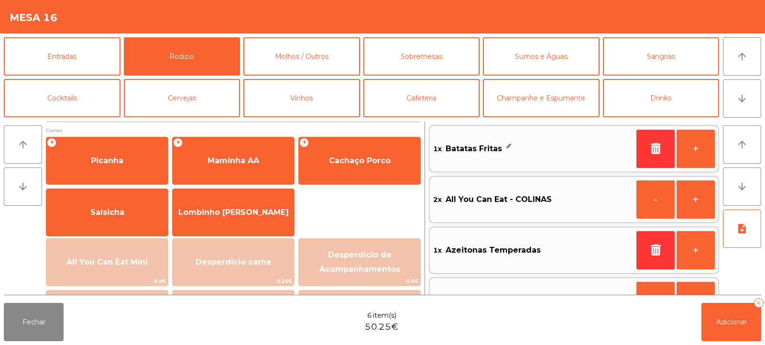
scroll to position [2, 0]
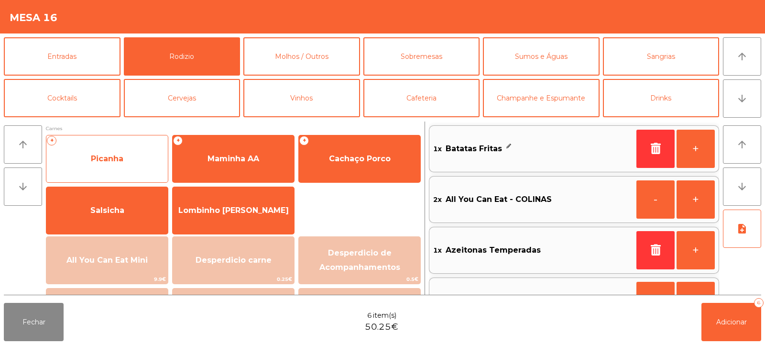
click at [127, 173] on div "+ Picanha" at bounding box center [107, 159] width 122 height 48
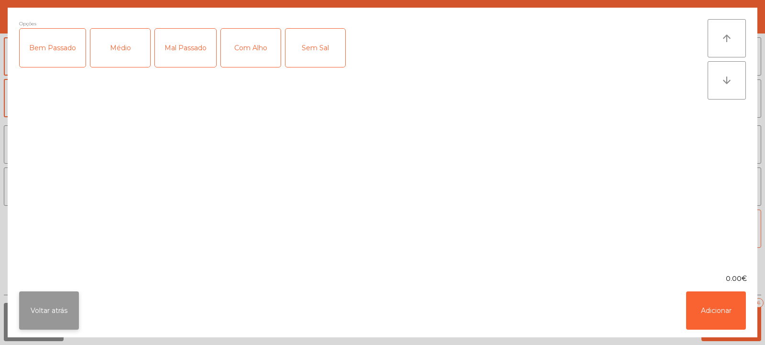
click at [54, 298] on button "Voltar atrás" at bounding box center [49, 310] width 60 height 38
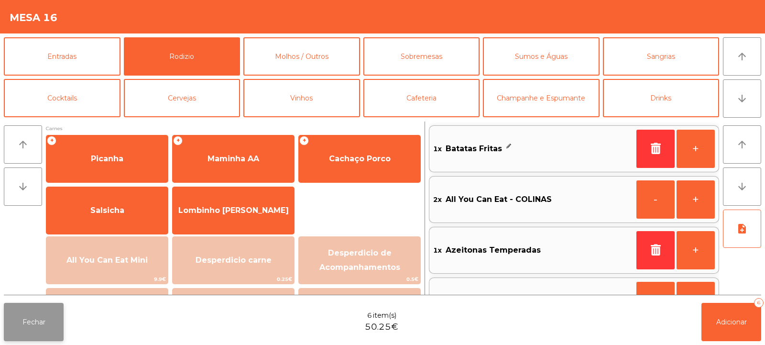
click at [35, 314] on button "Fechar" at bounding box center [34, 322] width 60 height 38
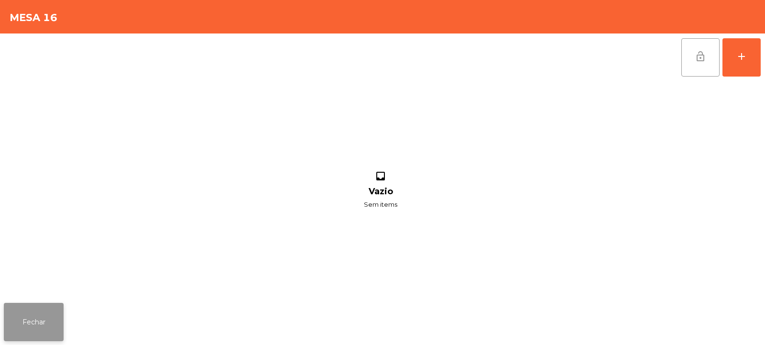
click at [60, 314] on button "Fechar" at bounding box center [34, 322] width 60 height 38
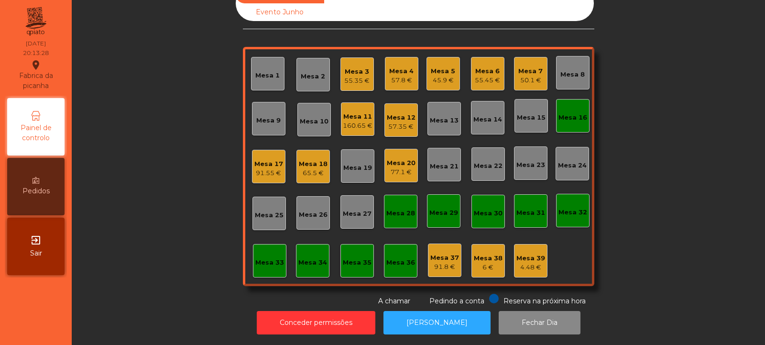
click at [364, 211] on div "Mesa 27" at bounding box center [357, 214] width 29 height 10
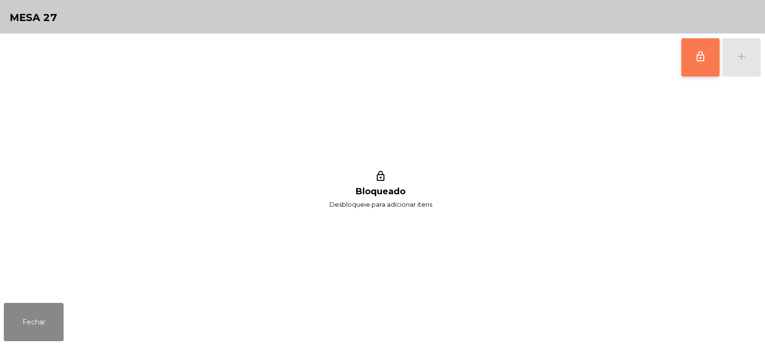
click at [708, 59] on button "lock_outline" at bounding box center [701, 57] width 38 height 38
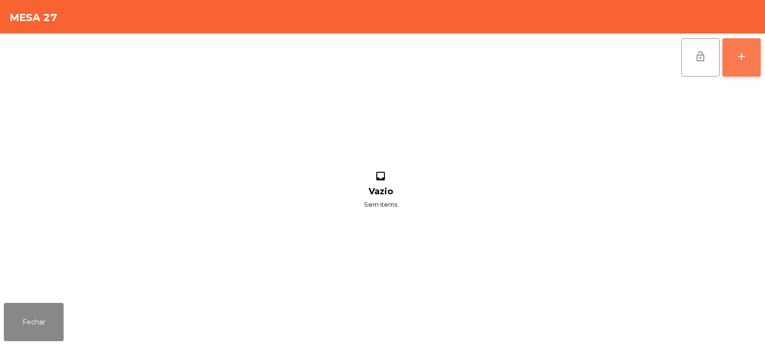
click at [735, 63] on button "add" at bounding box center [742, 57] width 38 height 38
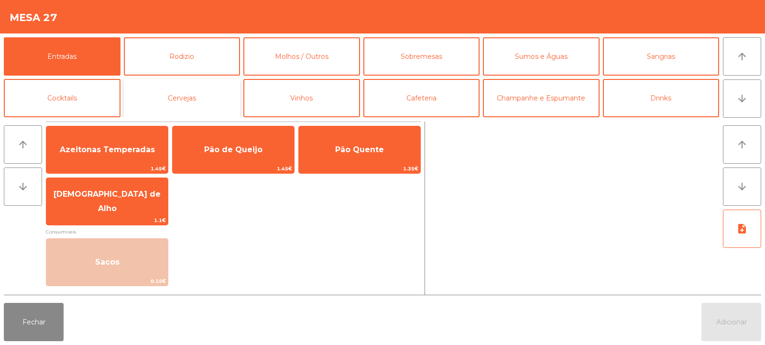
click at [199, 82] on button "Cervejas" at bounding box center [182, 98] width 117 height 38
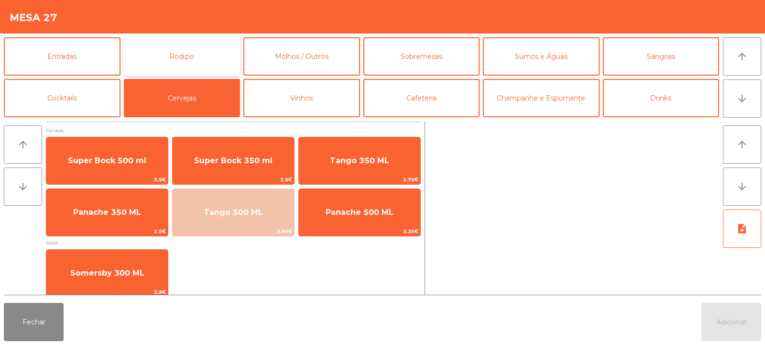
click at [207, 55] on button "Rodizio" at bounding box center [182, 56] width 117 height 38
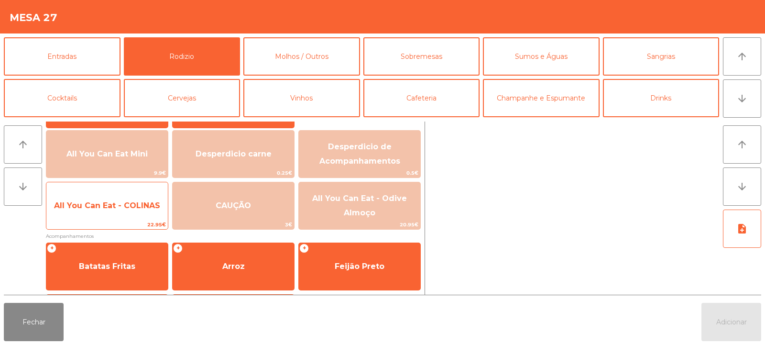
click at [140, 216] on span "All You Can Eat - COLINAS" at bounding box center [107, 206] width 122 height 26
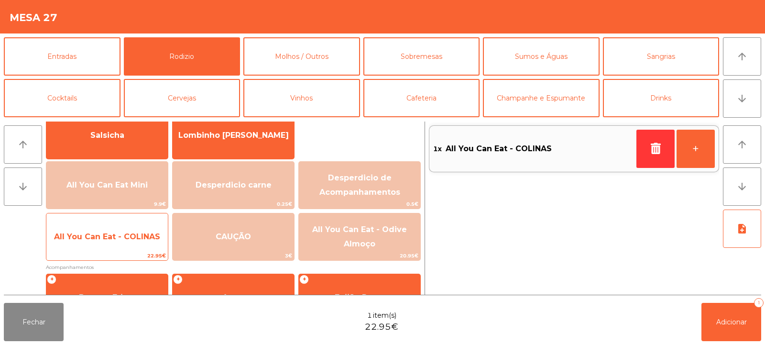
scroll to position [0, 0]
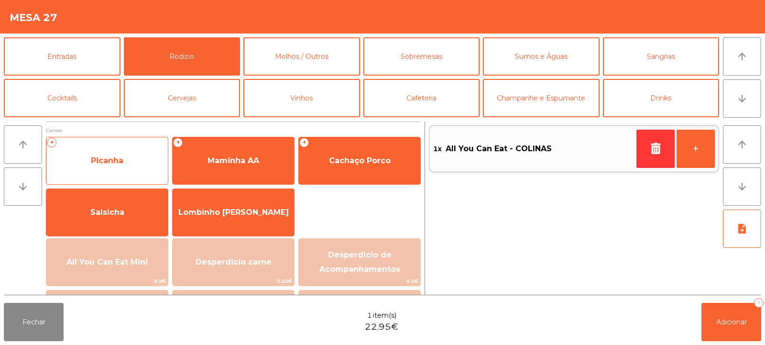
click at [116, 158] on span "Picanha" at bounding box center [107, 160] width 33 height 9
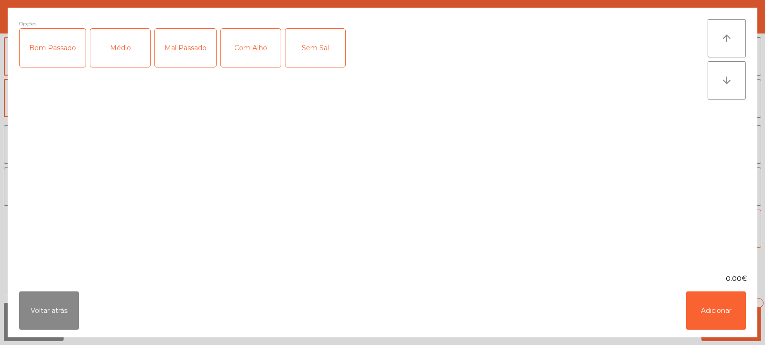
click at [54, 52] on div "Bem Passado" at bounding box center [53, 48] width 66 height 38
click at [245, 55] on div "Com Alho" at bounding box center [251, 48] width 60 height 38
click at [704, 291] on button "Adicionar" at bounding box center [717, 310] width 60 height 38
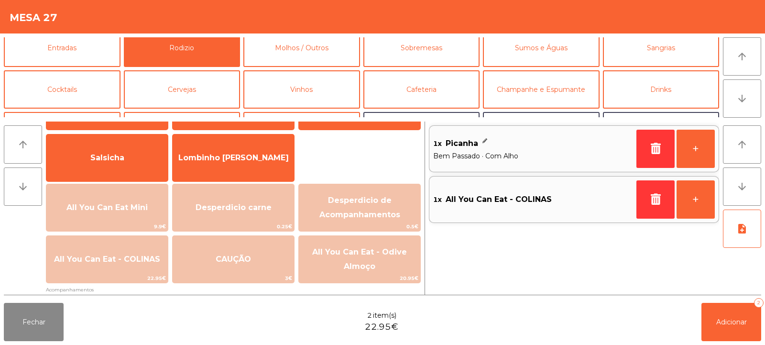
scroll to position [159, 0]
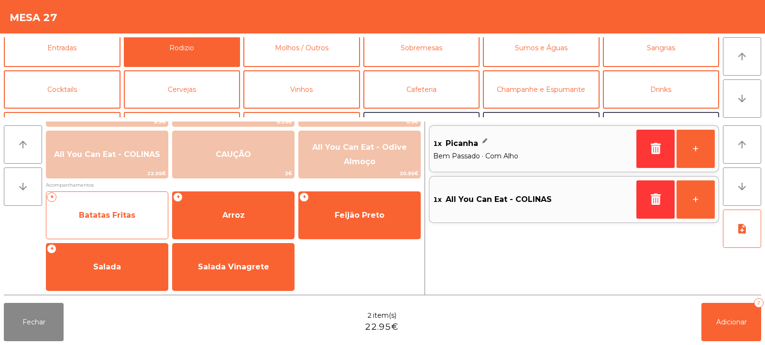
click at [122, 217] on span "Batatas Fritas" at bounding box center [107, 215] width 56 height 9
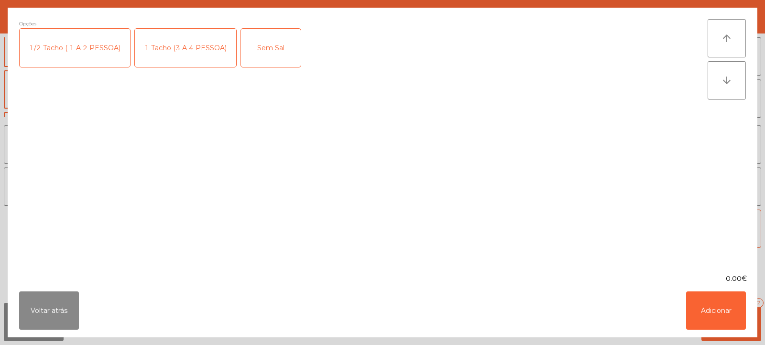
click at [159, 54] on div "1 Tacho (3 A 4 PESSOA)" at bounding box center [185, 48] width 101 height 38
click at [724, 294] on button "Adicionar" at bounding box center [717, 310] width 60 height 38
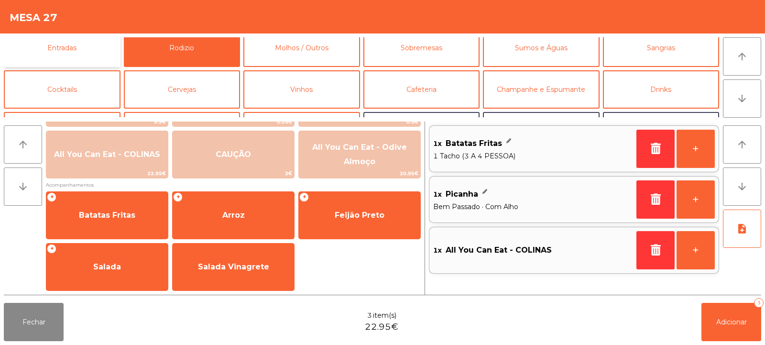
click at [83, 51] on button "Entradas" at bounding box center [62, 48] width 117 height 38
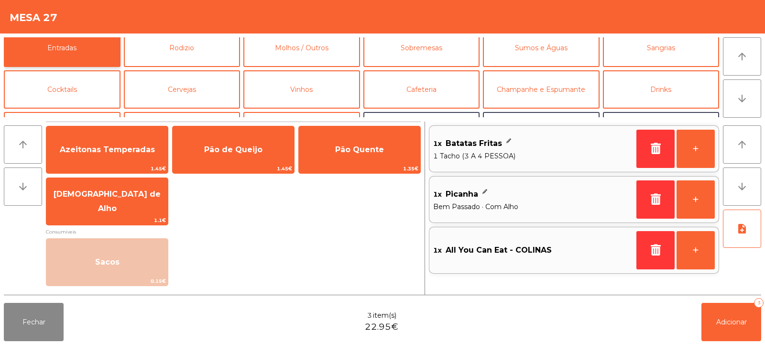
scroll to position [0, 0]
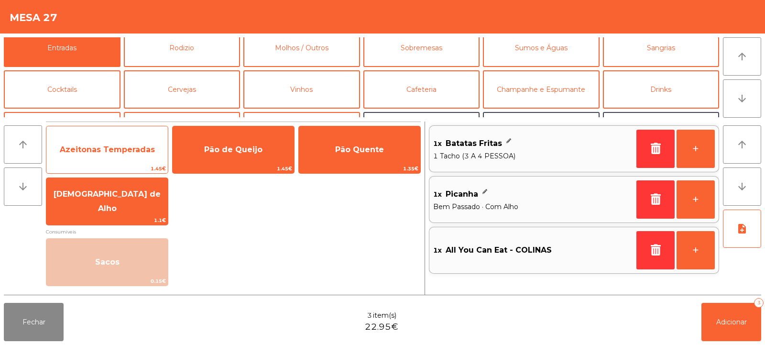
click at [111, 154] on span "Azeitonas Temperadas" at bounding box center [107, 150] width 122 height 26
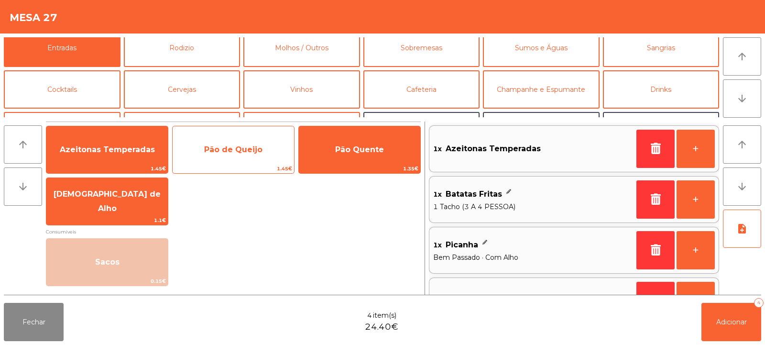
click at [240, 150] on span "Pão de Queijo" at bounding box center [233, 149] width 58 height 9
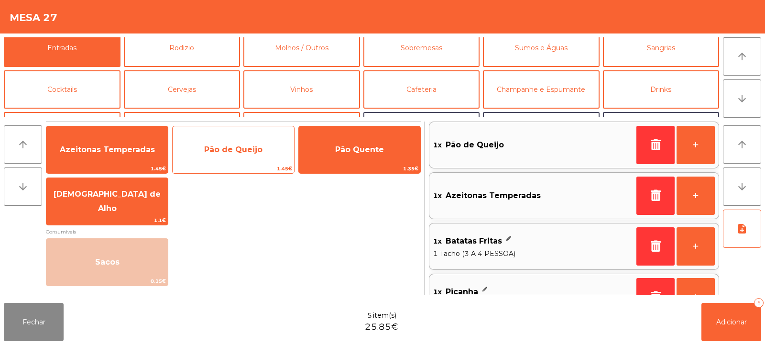
click at [240, 157] on span "Pão de Queijo" at bounding box center [234, 150] width 122 height 26
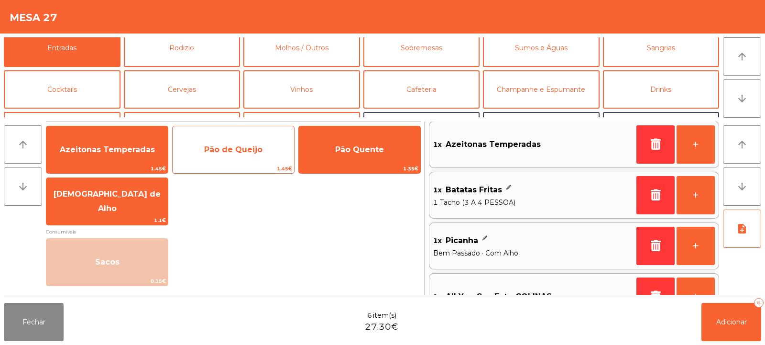
scroll to position [84, 0]
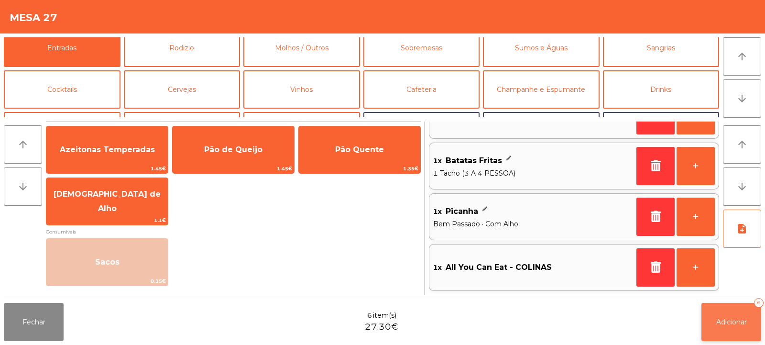
click at [725, 323] on span "Adicionar" at bounding box center [732, 322] width 31 height 9
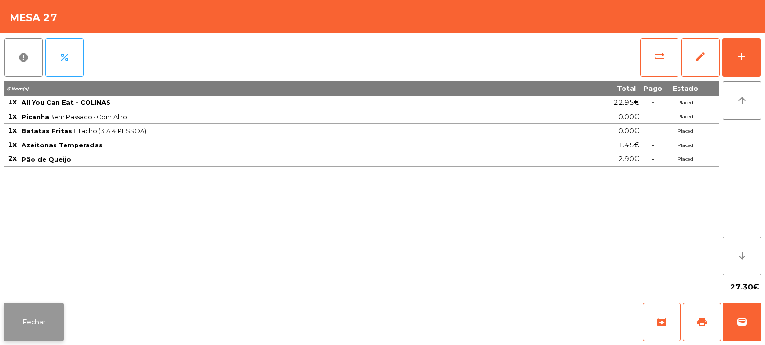
click at [17, 323] on button "Fechar" at bounding box center [34, 322] width 60 height 38
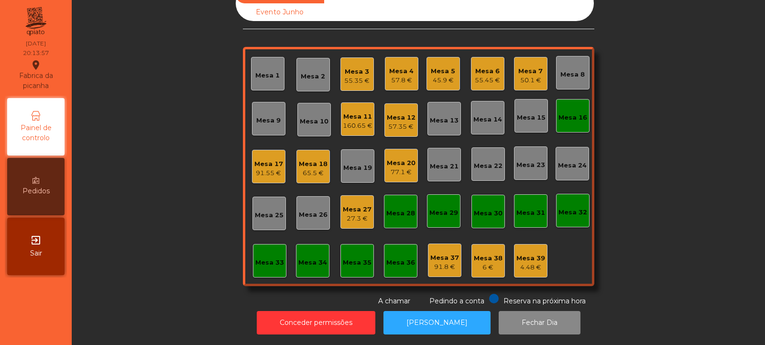
click at [576, 169] on div "Mesa 24" at bounding box center [572, 163] width 33 height 33
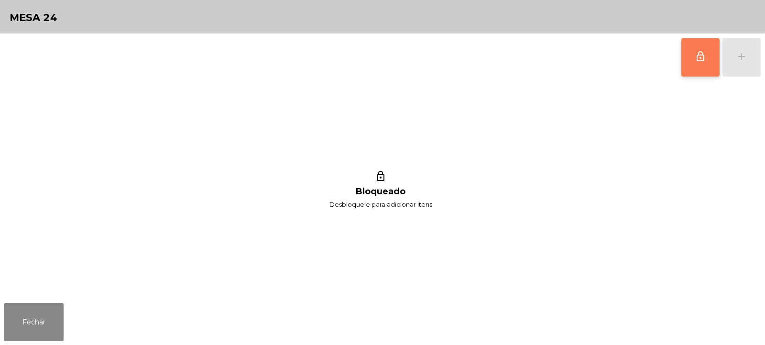
click at [707, 54] on button "lock_outline" at bounding box center [701, 57] width 38 height 38
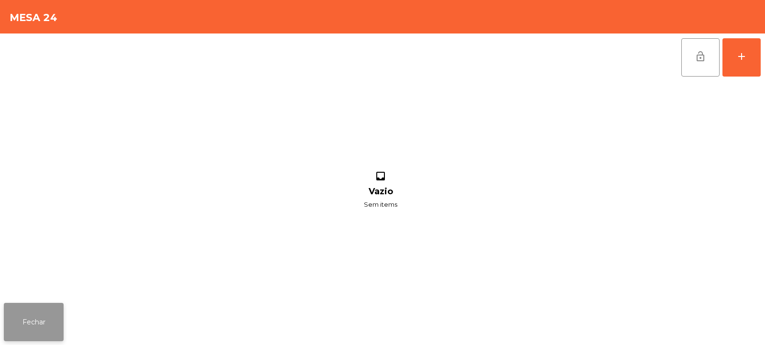
click at [36, 326] on button "Fechar" at bounding box center [34, 322] width 60 height 38
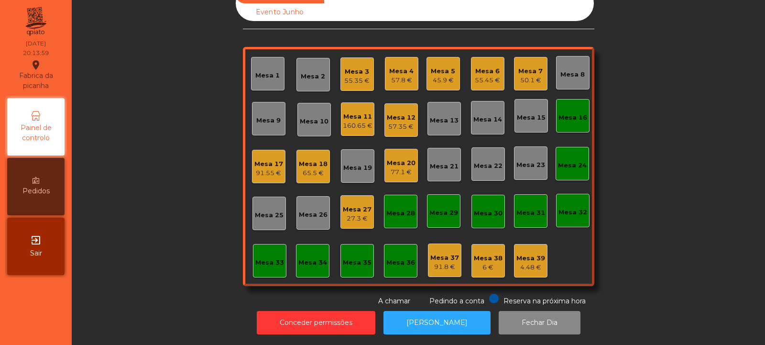
click at [351, 217] on div "Mesa 27 27.3 €" at bounding box center [357, 211] width 33 height 33
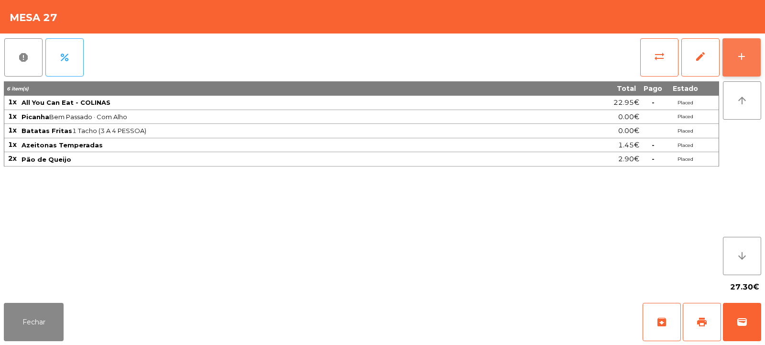
click at [735, 59] on button "add" at bounding box center [742, 57] width 38 height 38
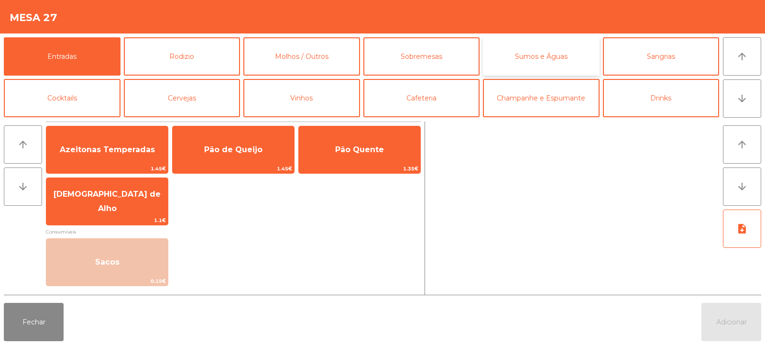
click at [520, 64] on button "Sumos e Águas" at bounding box center [541, 56] width 117 height 38
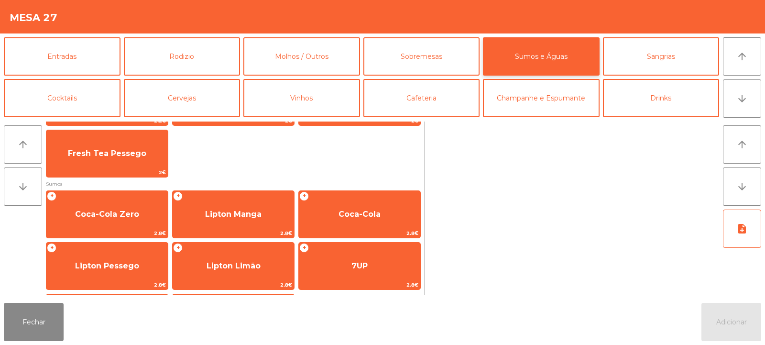
scroll to position [107, 0]
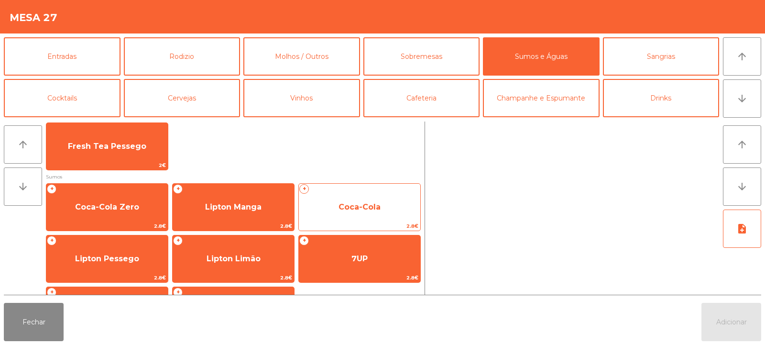
click at [356, 197] on span "Coca-Cola" at bounding box center [360, 207] width 122 height 26
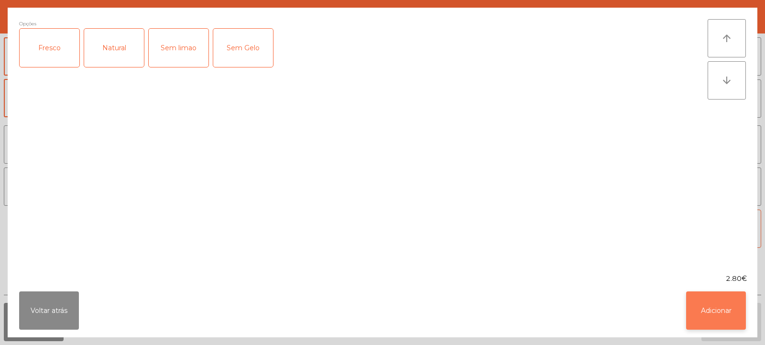
click at [718, 309] on button "Adicionar" at bounding box center [717, 310] width 60 height 38
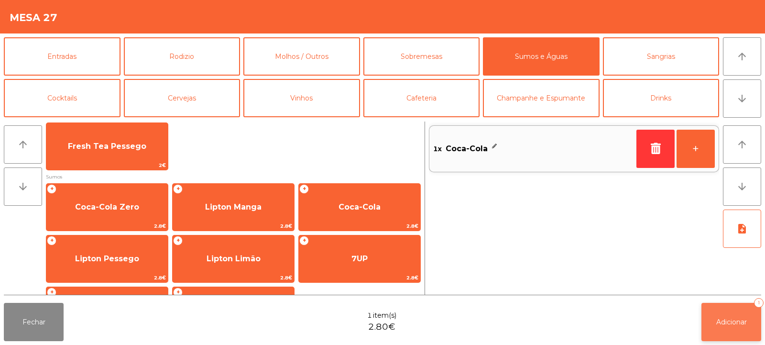
click at [712, 314] on button "Adicionar 1" at bounding box center [732, 322] width 60 height 38
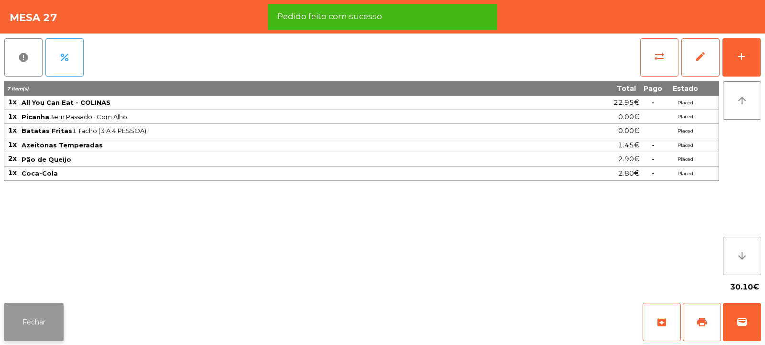
click at [45, 333] on button "Fechar" at bounding box center [34, 322] width 60 height 38
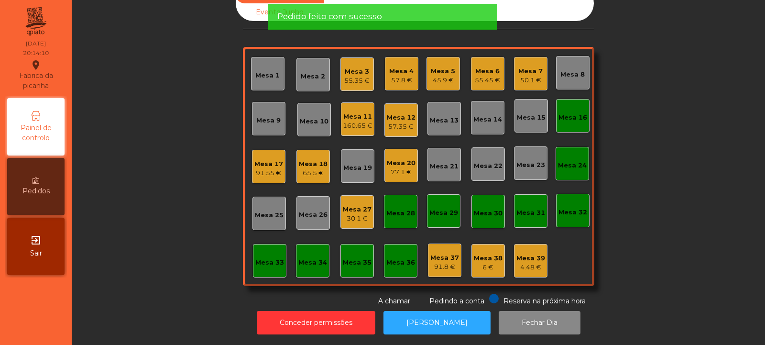
click at [345, 205] on div "Mesa 27" at bounding box center [357, 210] width 29 height 10
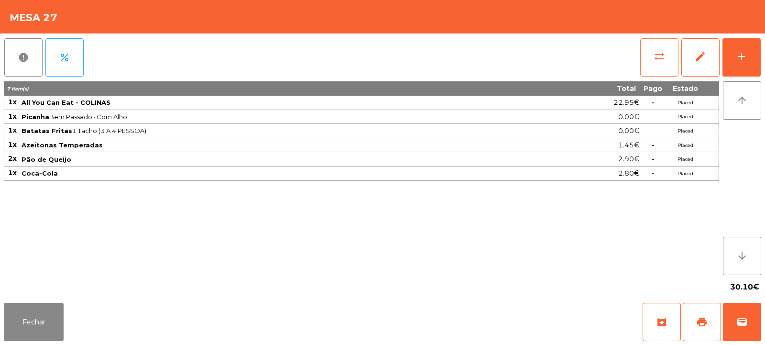
click at [650, 44] on button "sync_alt" at bounding box center [660, 57] width 38 height 38
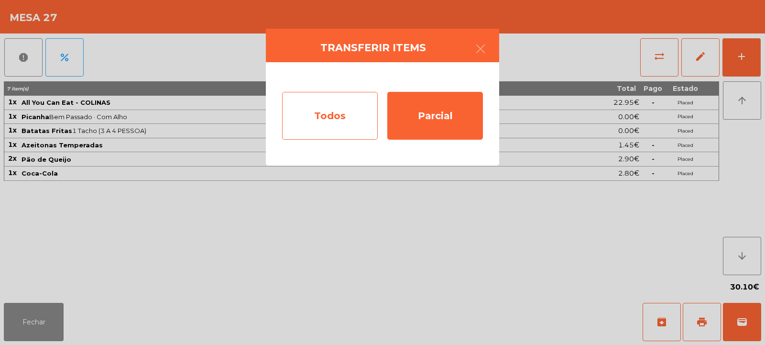
click at [303, 115] on div "Todos" at bounding box center [330, 116] width 96 height 48
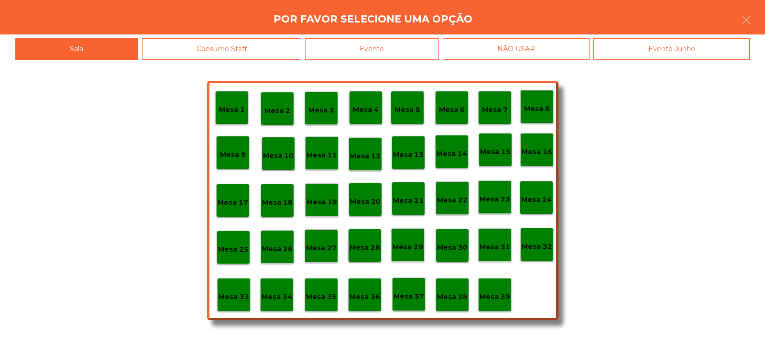
click at [542, 197] on p "Mesa 24" at bounding box center [536, 199] width 31 height 11
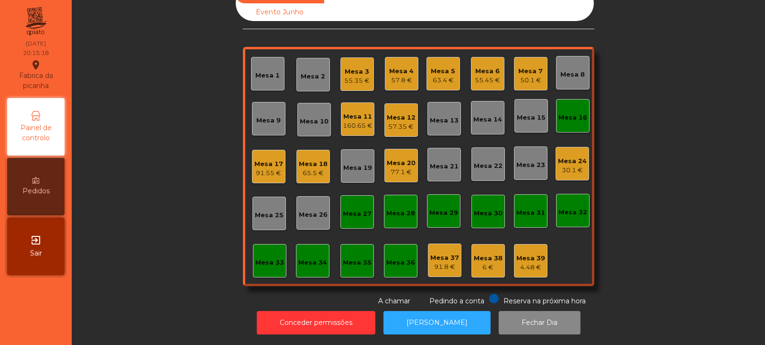
click at [483, 166] on div "Mesa 22" at bounding box center [488, 163] width 33 height 33
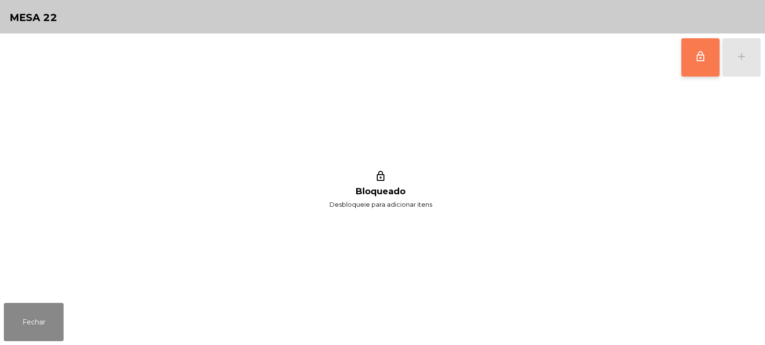
click at [688, 65] on button "lock_outline" at bounding box center [701, 57] width 38 height 38
click at [742, 57] on div "add" at bounding box center [741, 56] width 11 height 11
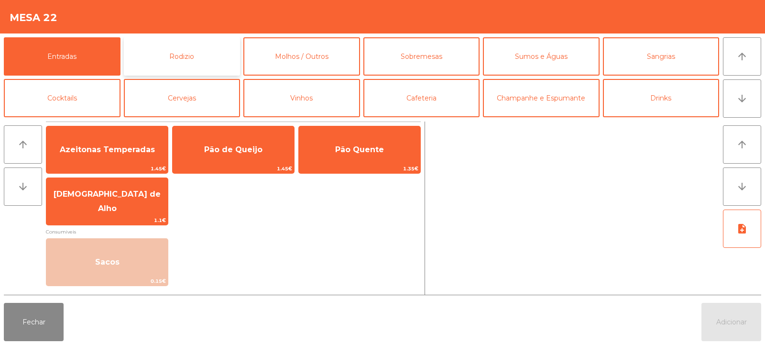
click at [193, 63] on button "Rodizio" at bounding box center [182, 56] width 117 height 38
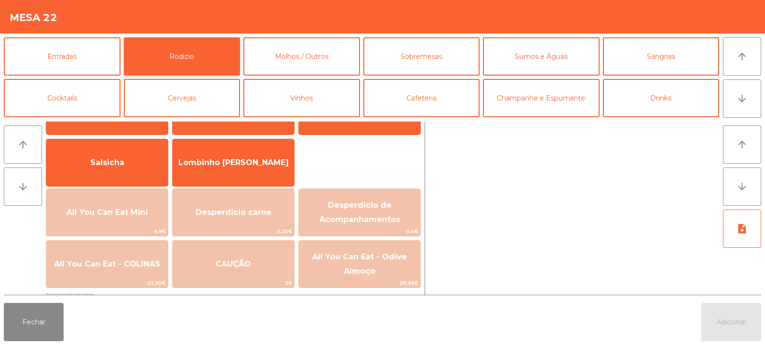
scroll to position [67, 0]
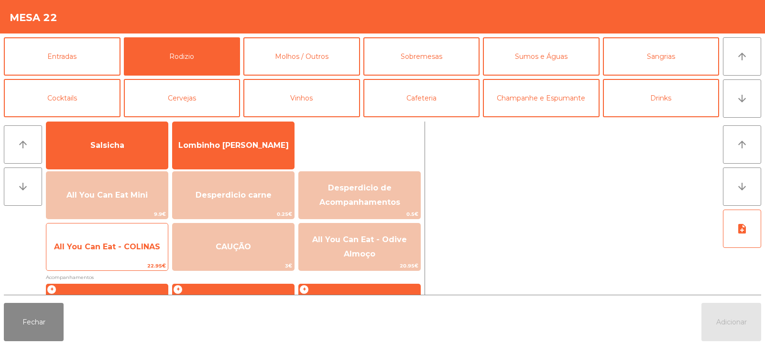
click at [141, 254] on span "All You Can Eat - COLINAS" at bounding box center [107, 247] width 122 height 26
click at [138, 259] on span "All You Can Eat - COLINAS" at bounding box center [107, 247] width 122 height 26
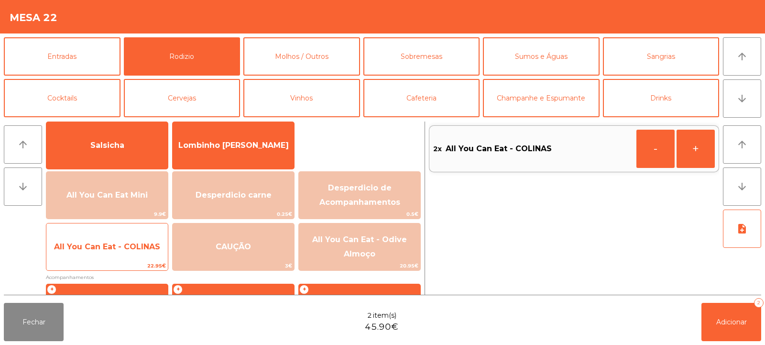
click at [133, 262] on span "22.95€" at bounding box center [107, 265] width 122 height 9
click at [134, 257] on span "All You Can Eat - COLINAS" at bounding box center [107, 247] width 122 height 26
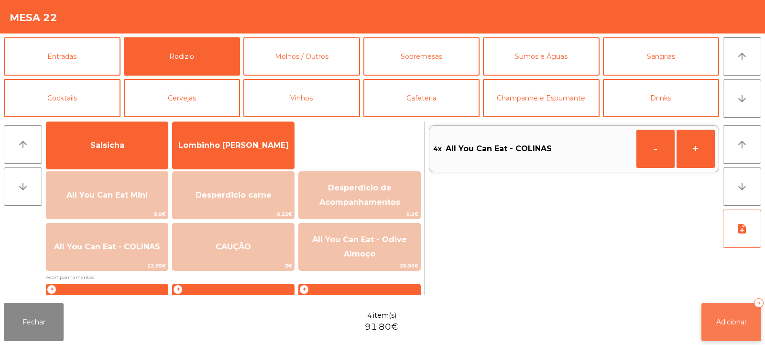
click at [726, 311] on button "Adicionar 4" at bounding box center [732, 322] width 60 height 38
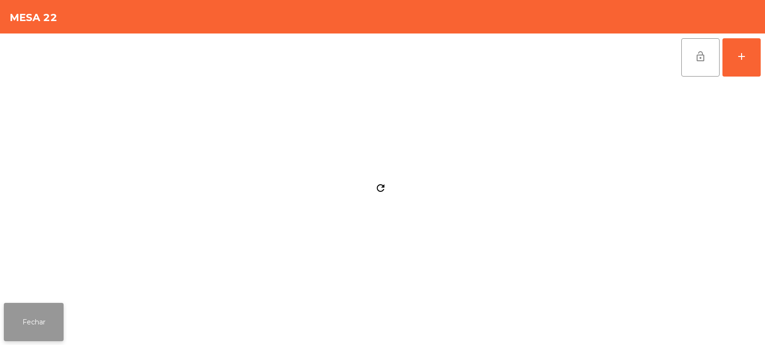
click at [39, 318] on button "Fechar" at bounding box center [34, 322] width 60 height 38
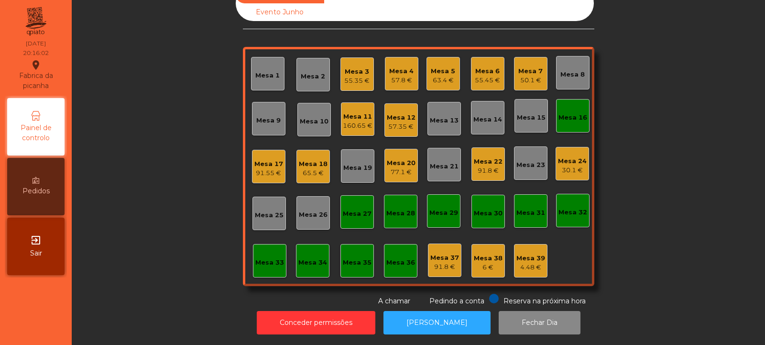
click at [521, 160] on div "Mesa 23" at bounding box center [531, 165] width 29 height 10
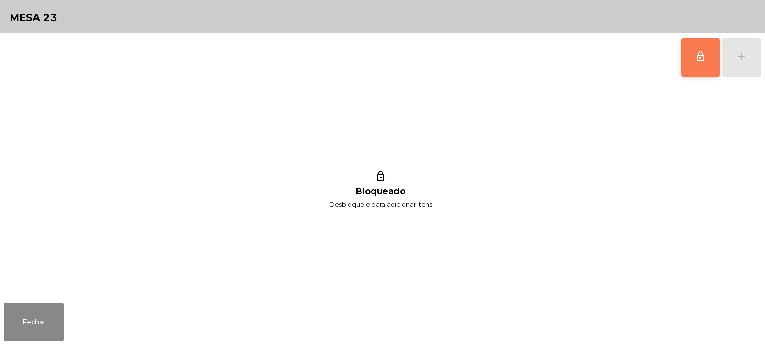
click at [704, 56] on span "lock_outline" at bounding box center [700, 56] width 11 height 11
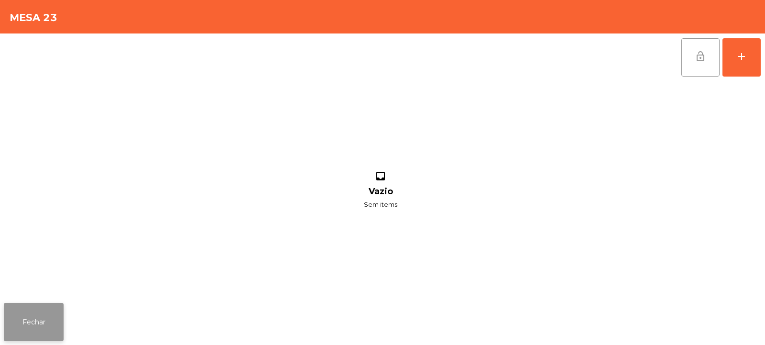
click at [30, 328] on button "Fechar" at bounding box center [34, 322] width 60 height 38
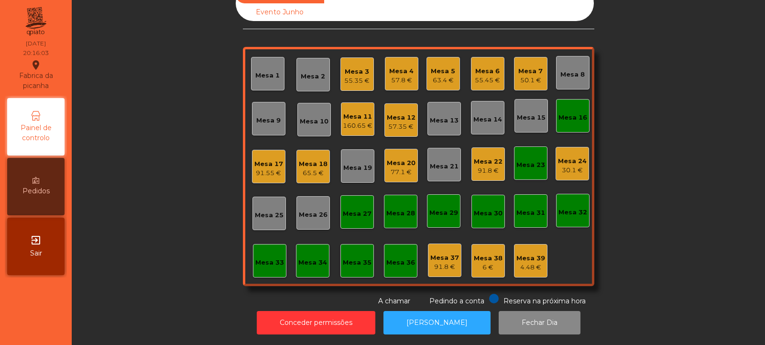
click at [572, 156] on div "Mesa 24" at bounding box center [572, 161] width 29 height 10
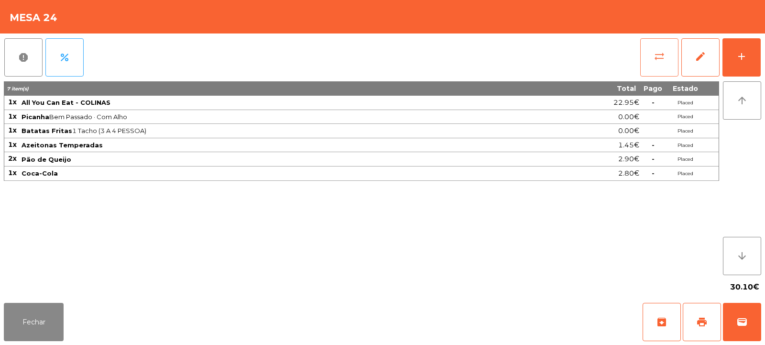
click at [645, 54] on button "sync_alt" at bounding box center [660, 57] width 38 height 38
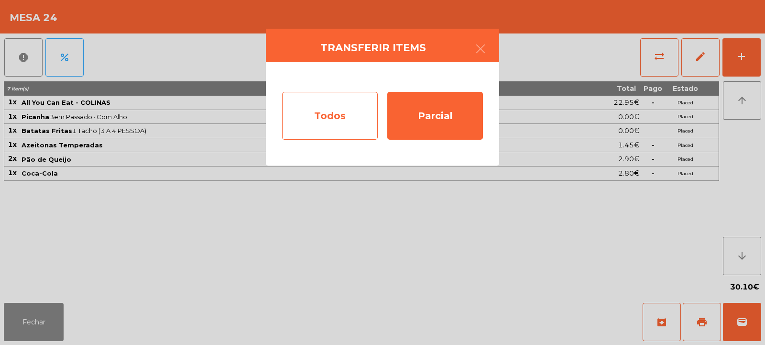
click at [333, 139] on div "Todos" at bounding box center [330, 116] width 96 height 48
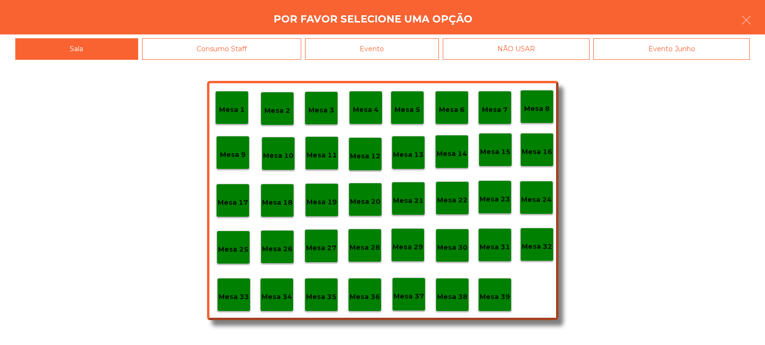
click at [499, 202] on p "Mesa 23" at bounding box center [495, 199] width 31 height 11
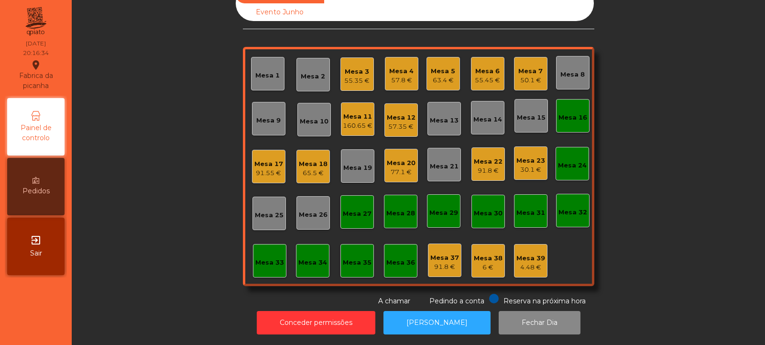
click at [255, 71] on div "Mesa 1" at bounding box center [267, 76] width 24 height 10
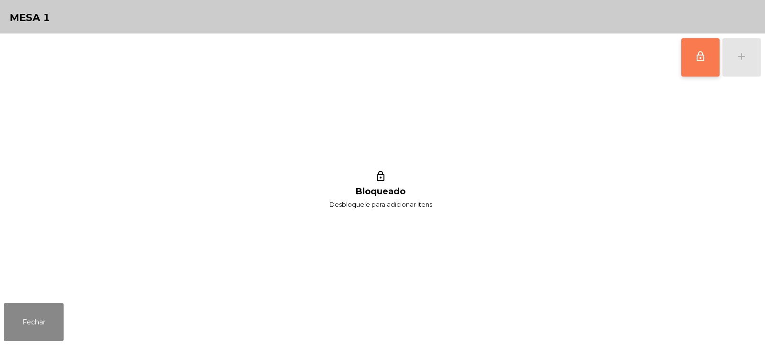
click at [700, 58] on span "lock_outline" at bounding box center [700, 56] width 11 height 11
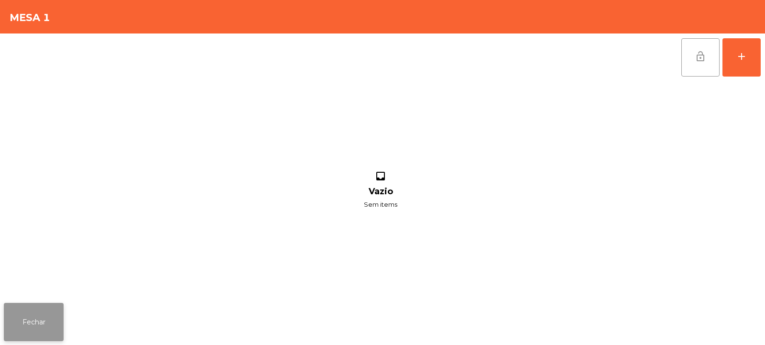
click at [39, 323] on button "Fechar" at bounding box center [34, 322] width 60 height 38
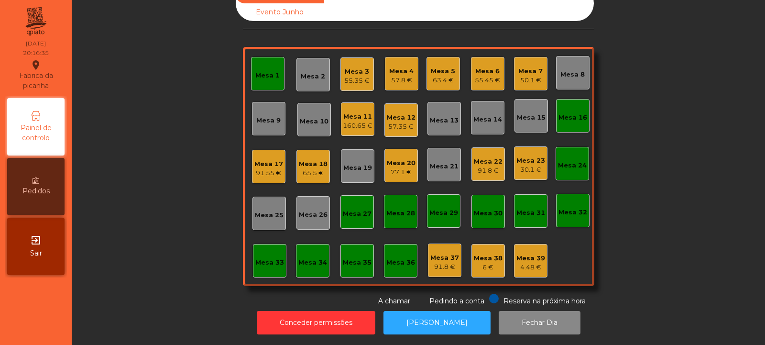
click at [524, 165] on div "30.1 €" at bounding box center [531, 170] width 29 height 10
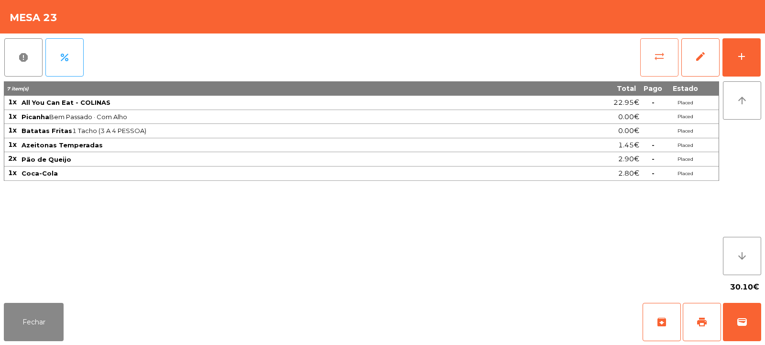
click at [654, 54] on button "sync_alt" at bounding box center [660, 57] width 38 height 38
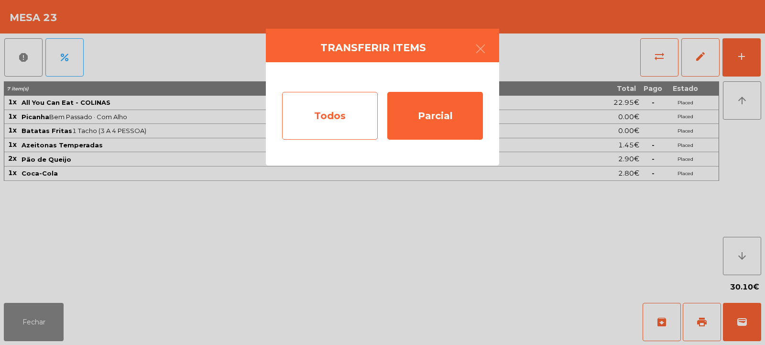
click at [325, 123] on div "Todos" at bounding box center [330, 116] width 96 height 48
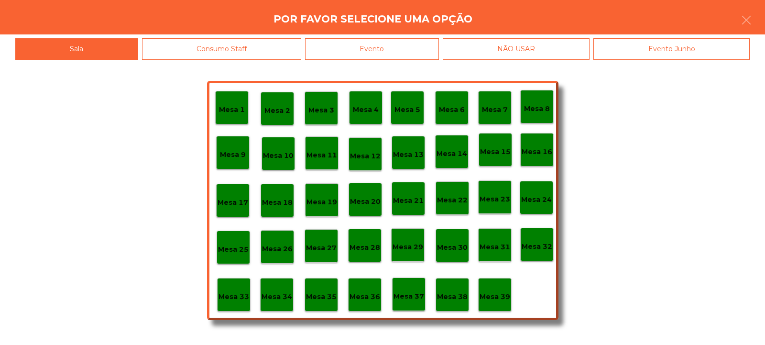
click at [240, 99] on div "Mesa 1" at bounding box center [231, 107] width 33 height 33
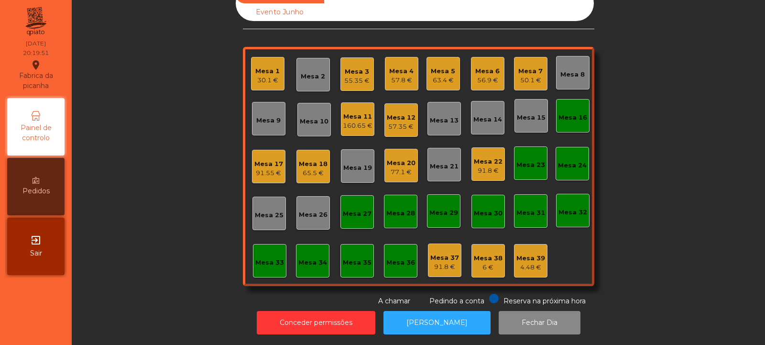
click at [309, 72] on div "Mesa 2" at bounding box center [313, 77] width 24 height 10
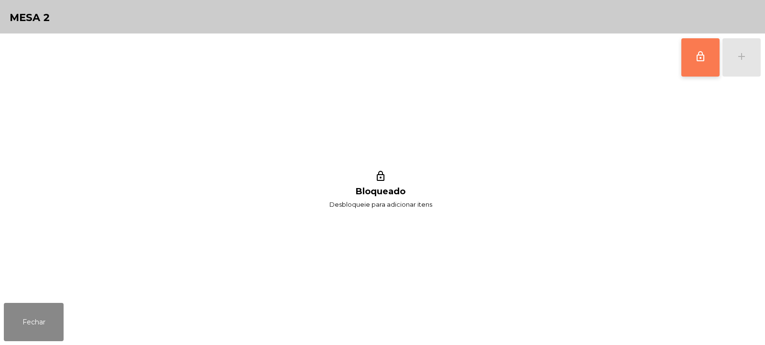
click at [707, 63] on button "lock_outline" at bounding box center [701, 57] width 38 height 38
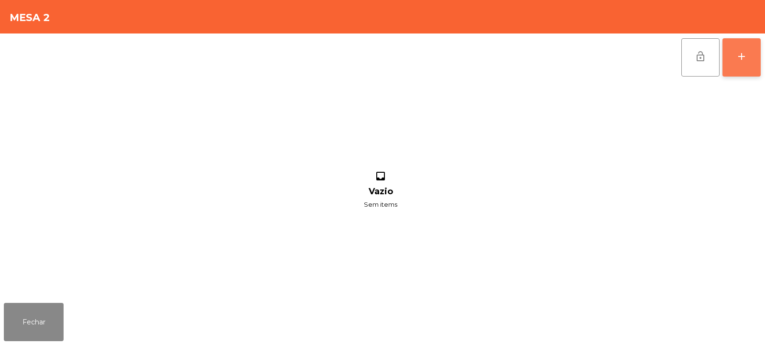
click at [737, 63] on button "add" at bounding box center [742, 57] width 38 height 38
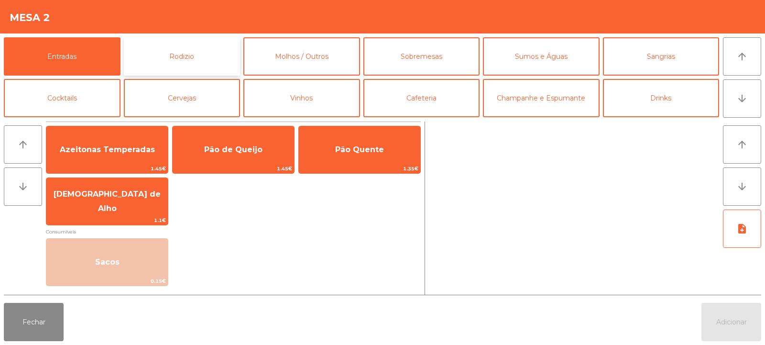
click at [156, 50] on button "Rodizio" at bounding box center [182, 56] width 117 height 38
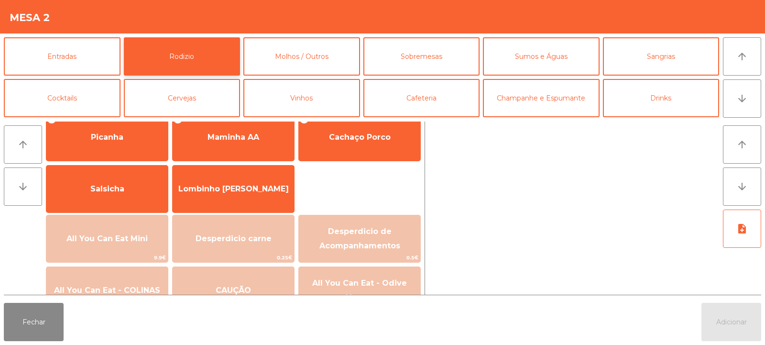
scroll to position [42, 0]
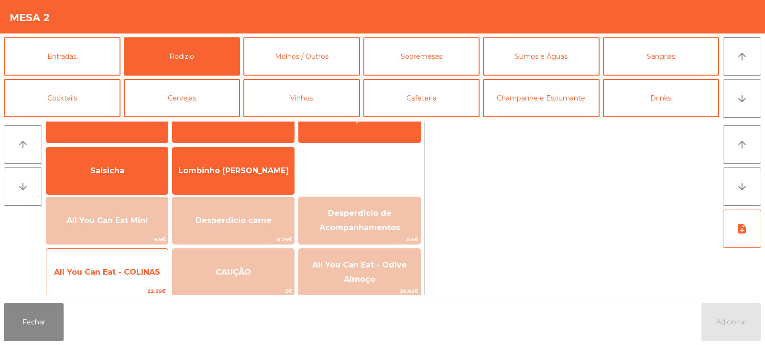
click at [137, 270] on span "All You Can Eat - COLINAS" at bounding box center [107, 271] width 106 height 9
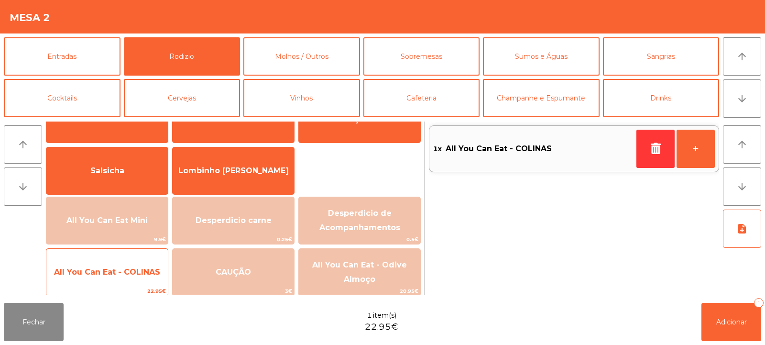
click at [137, 272] on span "All You Can Eat - COLINAS" at bounding box center [107, 271] width 106 height 9
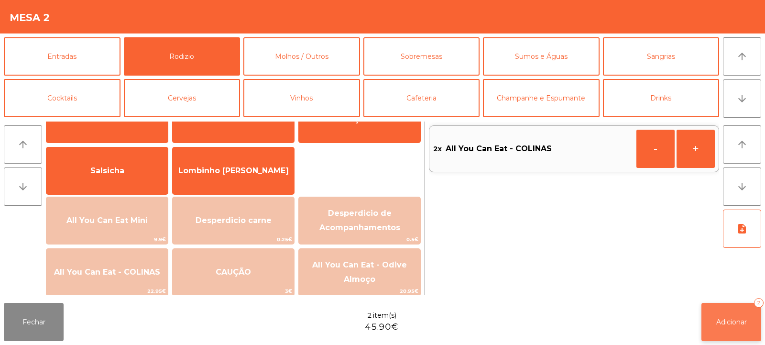
click at [718, 305] on button "Adicionar 2" at bounding box center [732, 322] width 60 height 38
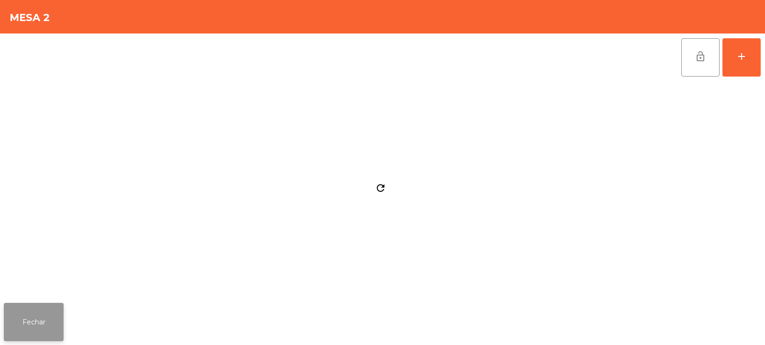
click at [46, 326] on button "Fechar" at bounding box center [34, 322] width 60 height 38
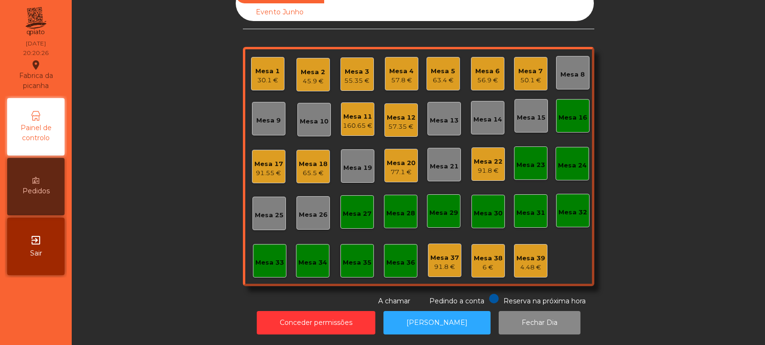
click at [454, 116] on div "Mesa 13" at bounding box center [444, 121] width 29 height 10
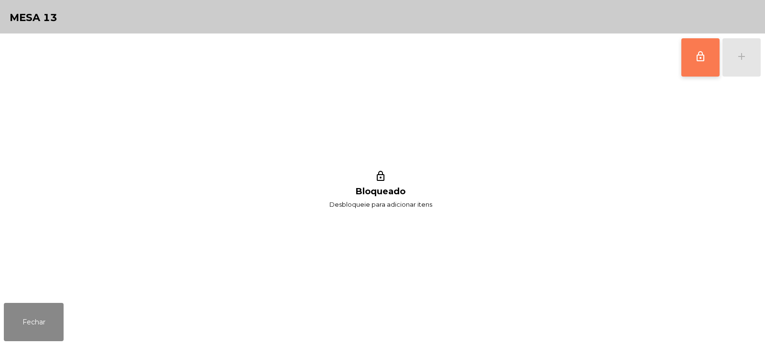
click at [718, 51] on button "lock_outline" at bounding box center [701, 57] width 38 height 38
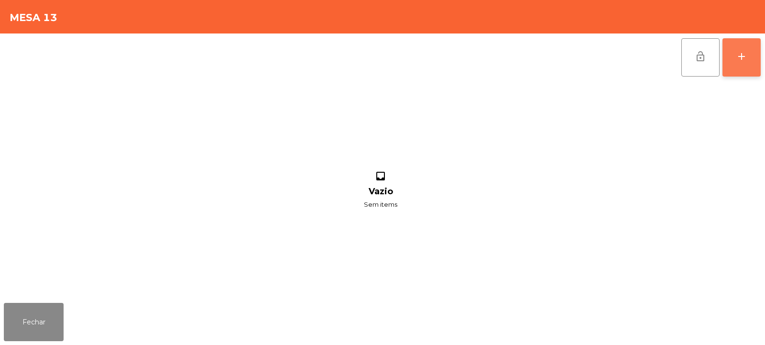
click at [746, 56] on div "add" at bounding box center [741, 56] width 11 height 11
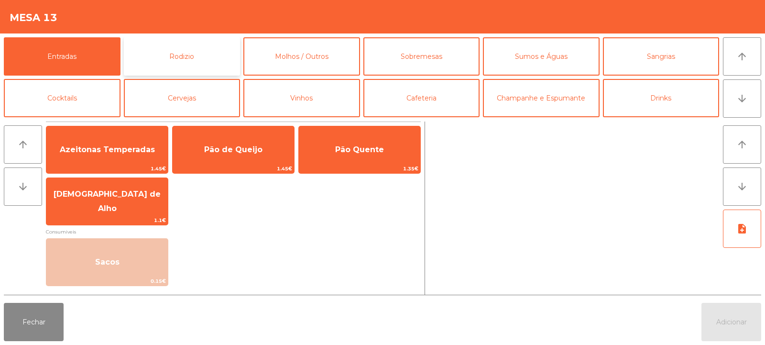
click at [186, 48] on button "Rodizio" at bounding box center [182, 56] width 117 height 38
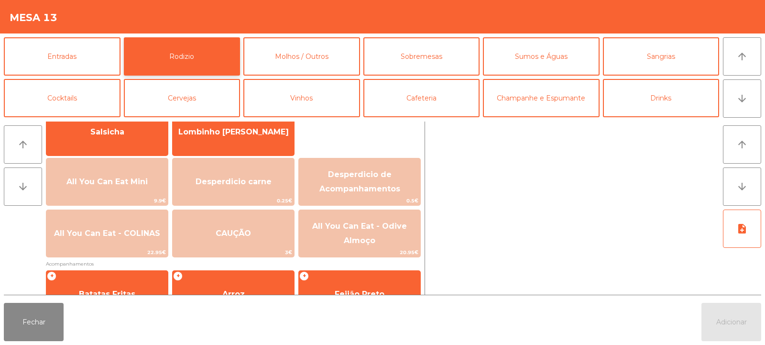
scroll to position [82, 0]
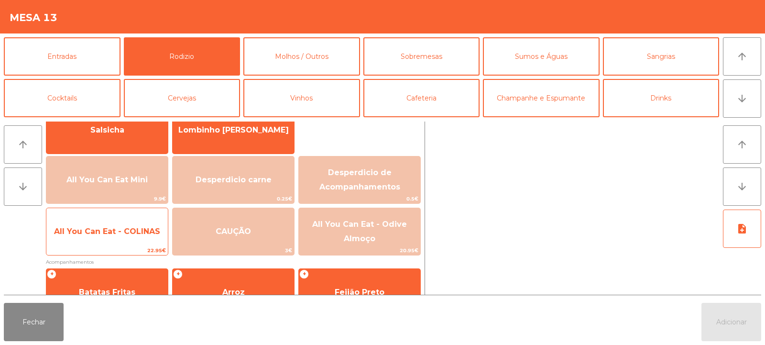
click at [140, 244] on span "All You Can Eat - COLINAS" at bounding box center [107, 232] width 122 height 26
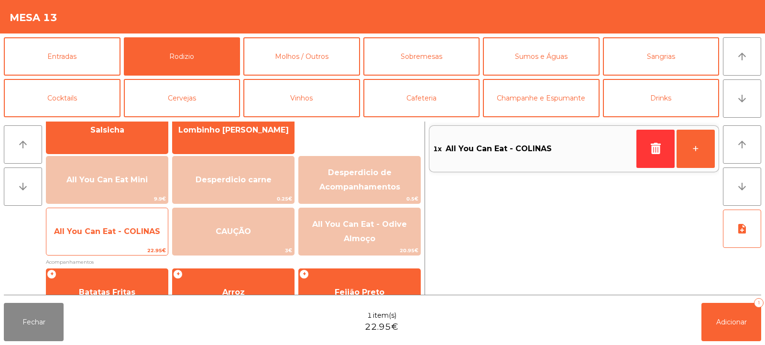
click at [141, 247] on span "22.95€" at bounding box center [107, 250] width 122 height 9
click at [141, 244] on span "All You Can Eat - COLINAS" at bounding box center [107, 232] width 122 height 26
click at [140, 237] on span "All You Can Eat - COLINAS" at bounding box center [107, 232] width 122 height 26
click at [140, 226] on span "All You Can Eat - COLINAS" at bounding box center [107, 232] width 122 height 26
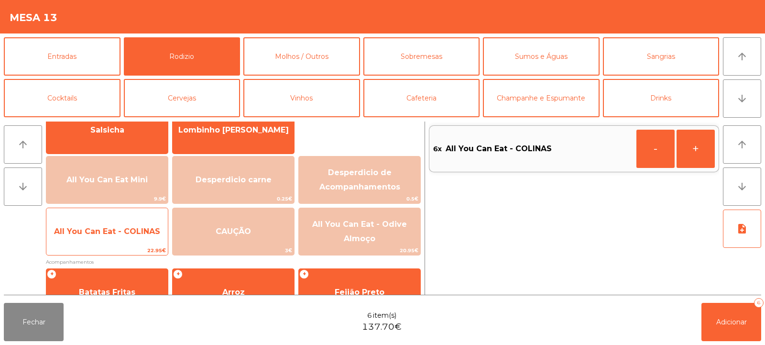
click at [143, 225] on span "All You Can Eat - COLINAS" at bounding box center [107, 232] width 122 height 26
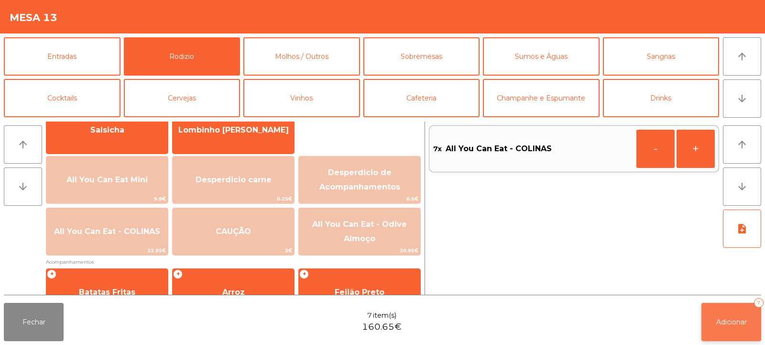
click at [735, 328] on button "Adicionar 7" at bounding box center [732, 322] width 60 height 38
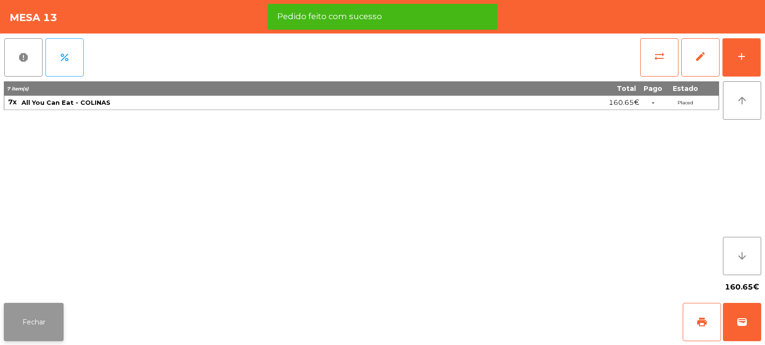
click at [50, 313] on button "Fechar" at bounding box center [34, 322] width 60 height 38
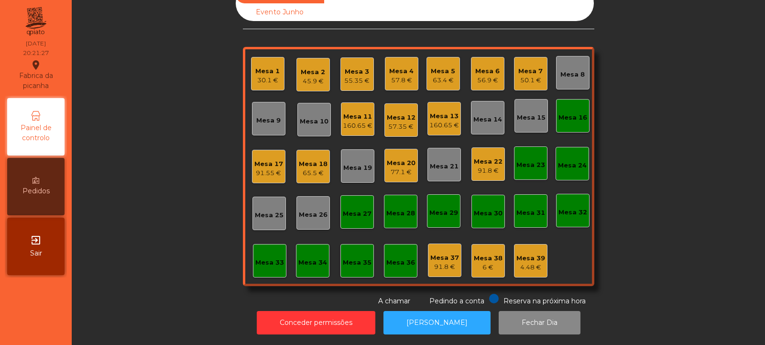
click at [574, 109] on div "Mesa 16" at bounding box center [573, 115] width 29 height 13
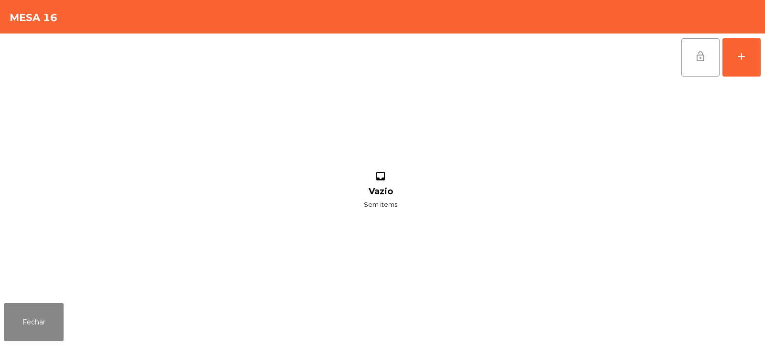
click at [709, 53] on button "lock_open" at bounding box center [701, 57] width 38 height 38
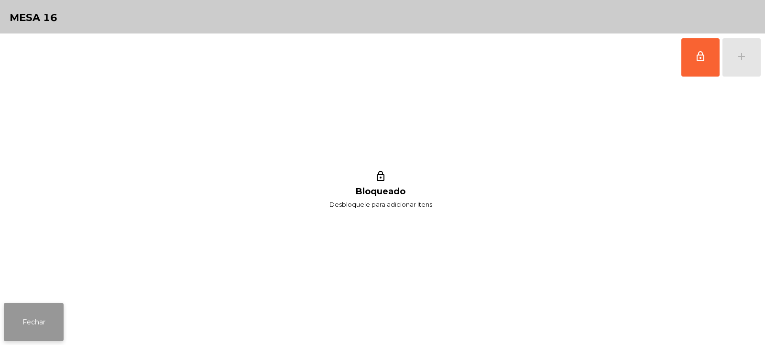
click at [30, 329] on button "Fechar" at bounding box center [34, 322] width 60 height 38
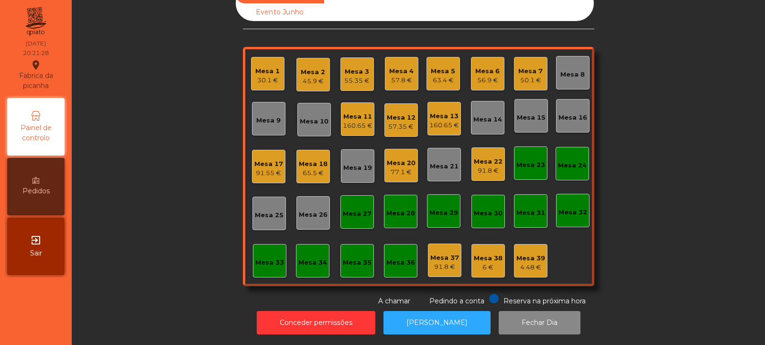
click at [525, 169] on div "Mesa 23" at bounding box center [530, 162] width 33 height 33
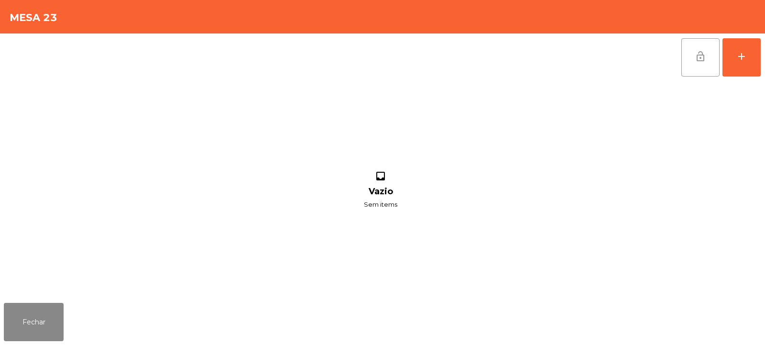
click at [682, 59] on button "lock_open" at bounding box center [701, 57] width 38 height 38
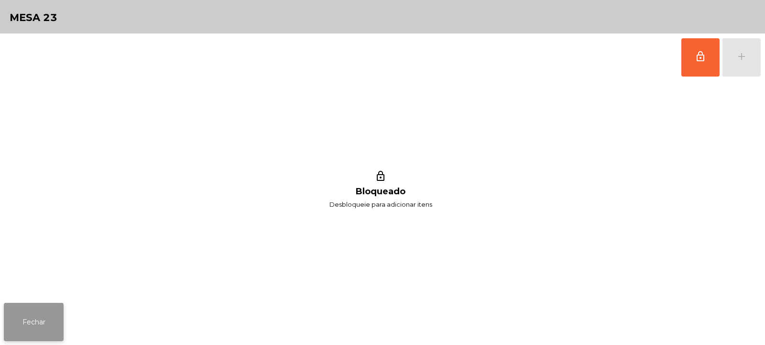
click at [44, 328] on button "Fechar" at bounding box center [34, 322] width 60 height 38
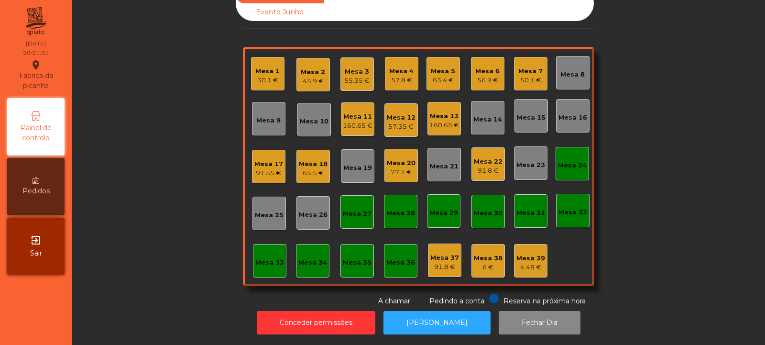
click at [564, 166] on div "Mesa 24" at bounding box center [572, 163] width 33 height 33
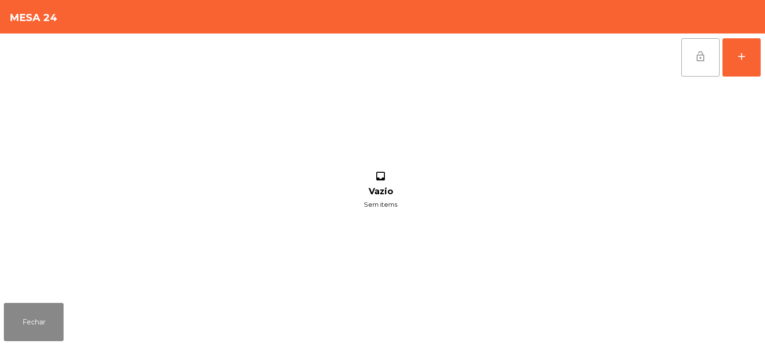
click at [687, 65] on button "lock_open" at bounding box center [701, 57] width 38 height 38
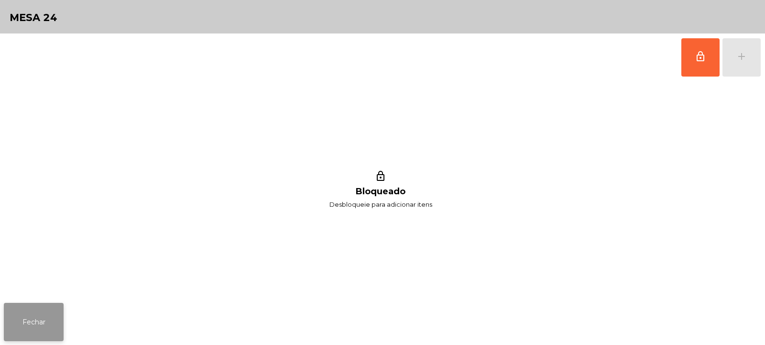
click at [38, 322] on button "Fechar" at bounding box center [34, 322] width 60 height 38
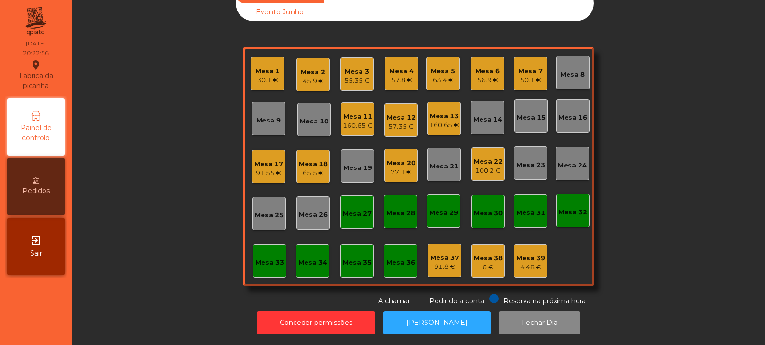
click at [346, 209] on div "Mesa 27" at bounding box center [357, 214] width 29 height 10
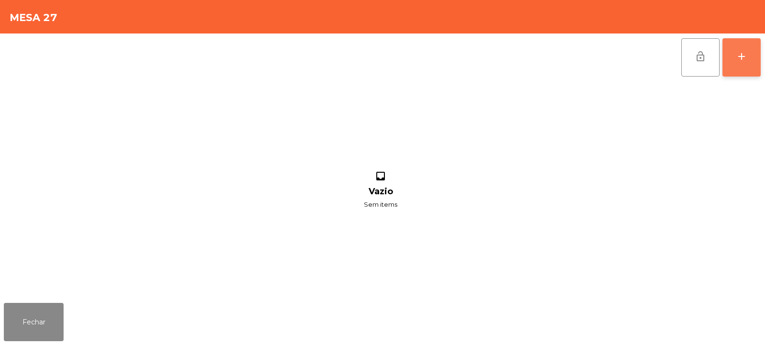
click at [741, 54] on div "add" at bounding box center [741, 56] width 11 height 11
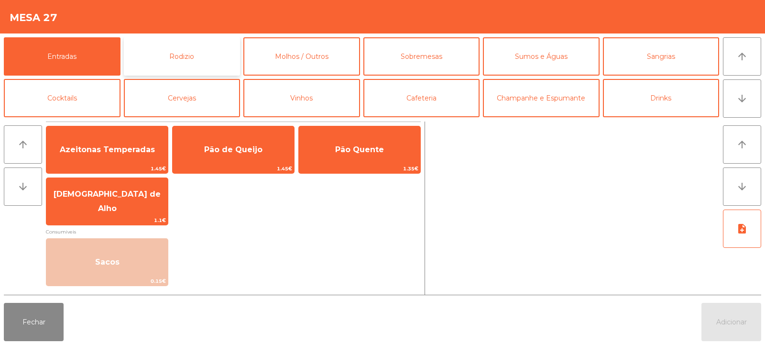
click at [177, 52] on button "Rodizio" at bounding box center [182, 56] width 117 height 38
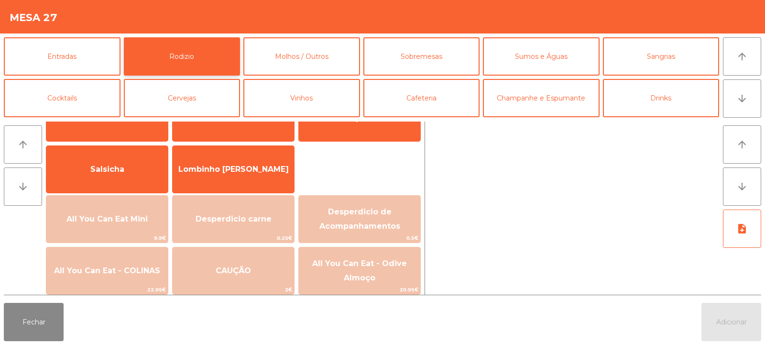
scroll to position [47, 0]
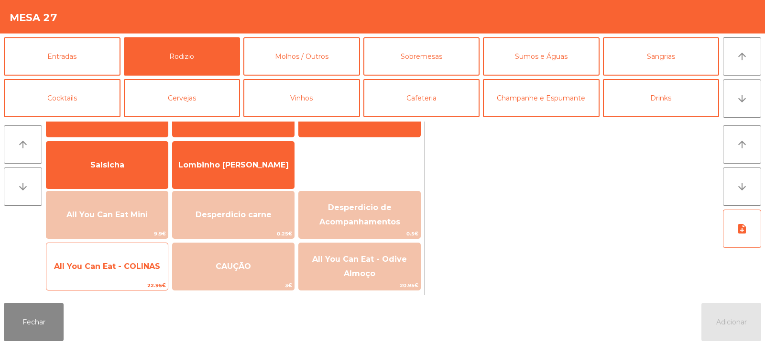
click at [114, 265] on span "All You Can Eat - COLINAS" at bounding box center [107, 266] width 106 height 9
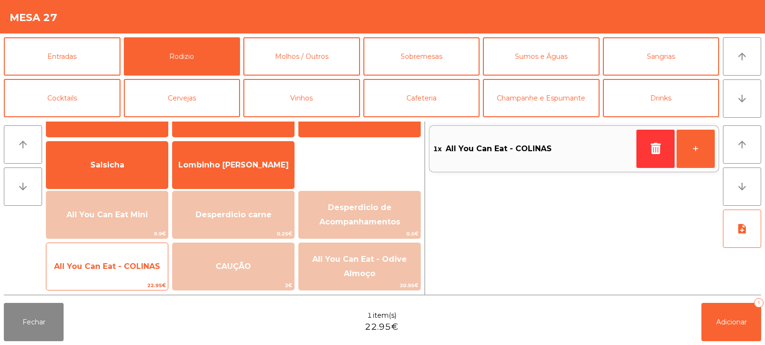
click at [112, 273] on span "All You Can Eat - COLINAS" at bounding box center [107, 267] width 122 height 26
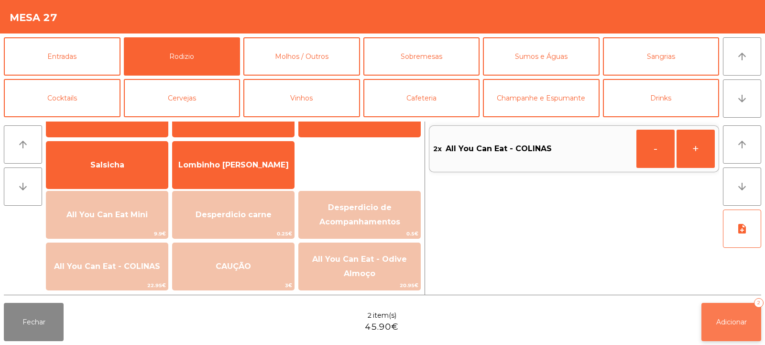
click at [742, 317] on button "Adicionar 2" at bounding box center [732, 322] width 60 height 38
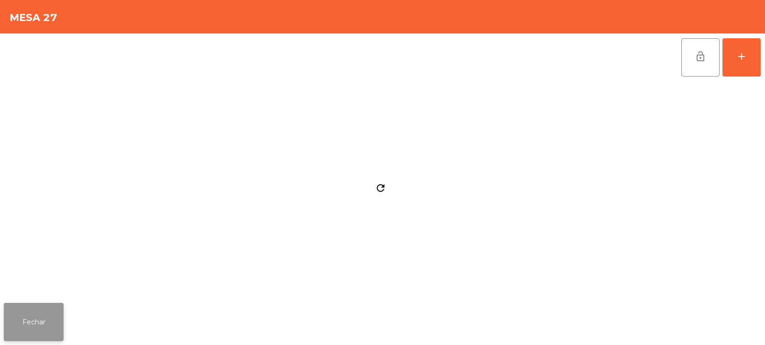
click at [47, 326] on button "Fechar" at bounding box center [34, 322] width 60 height 38
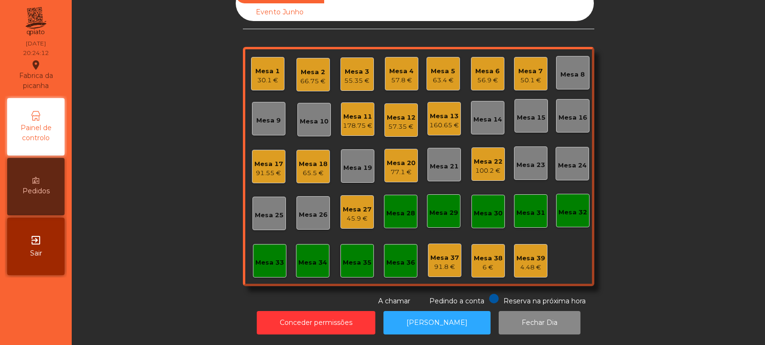
click at [574, 161] on div "Mesa 24" at bounding box center [572, 166] width 29 height 10
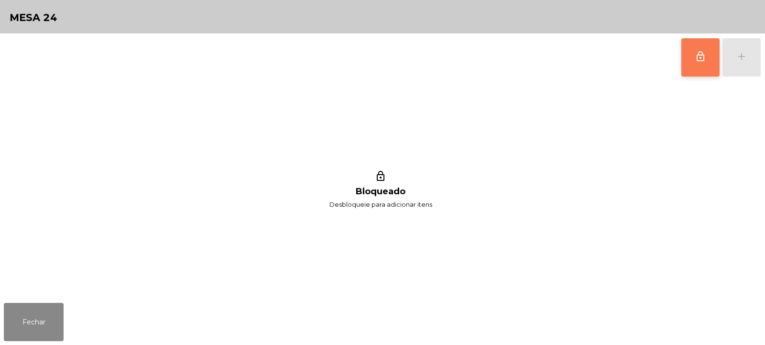
click at [699, 58] on span "lock_outline" at bounding box center [700, 56] width 11 height 11
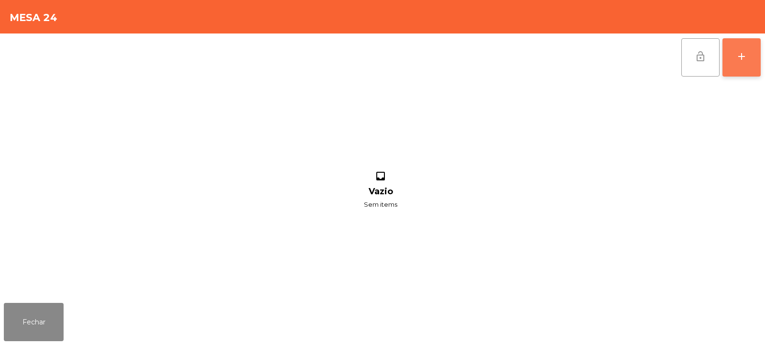
click at [744, 60] on div "add" at bounding box center [741, 56] width 11 height 11
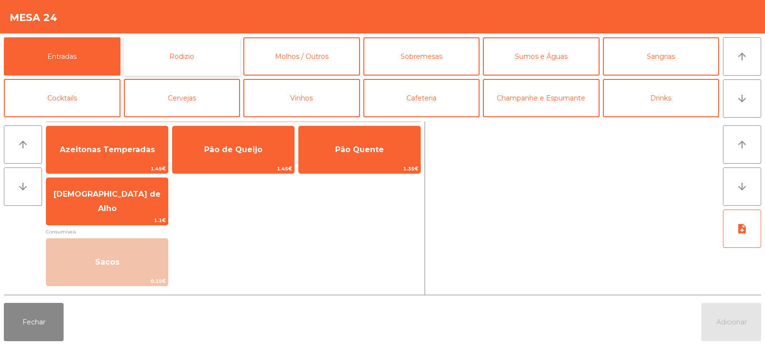
click at [184, 50] on button "Rodizio" at bounding box center [182, 56] width 117 height 38
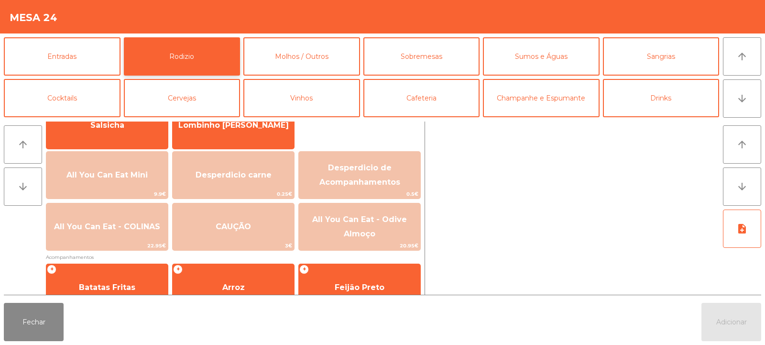
scroll to position [100, 0]
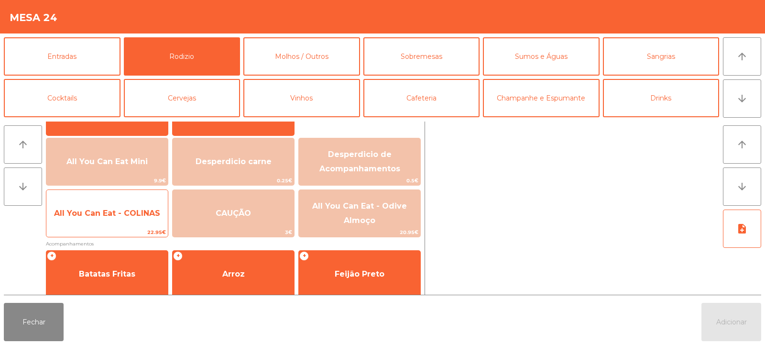
click at [121, 223] on span "All You Can Eat - COLINAS" at bounding box center [107, 213] width 122 height 26
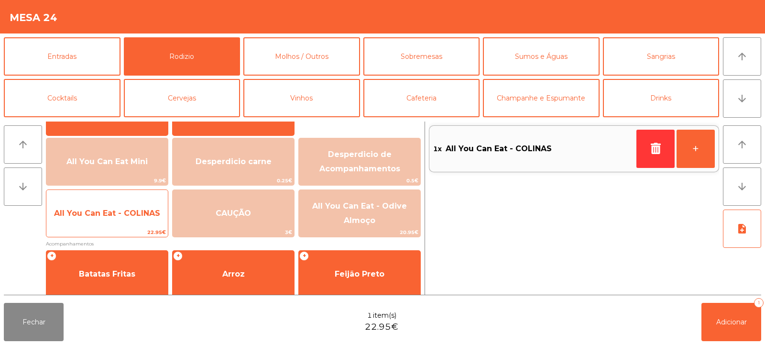
click at [124, 218] on span "All You Can Eat - COLINAS" at bounding box center [107, 213] width 122 height 26
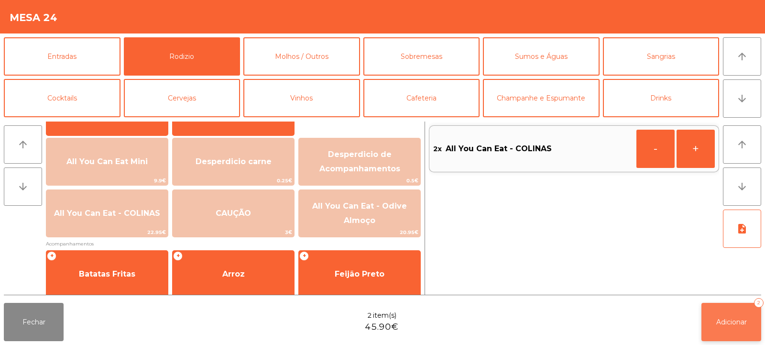
click at [743, 318] on span "Adicionar" at bounding box center [732, 322] width 31 height 9
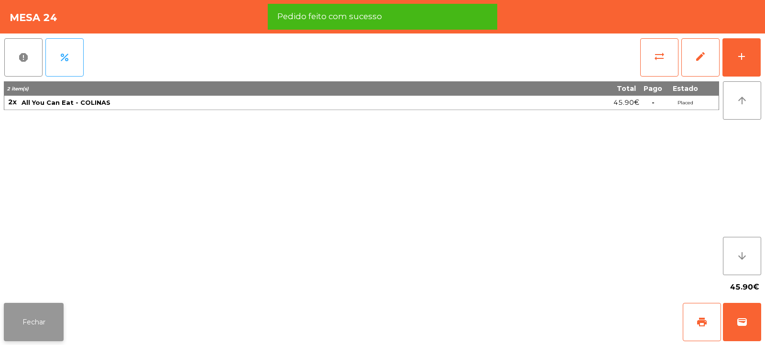
click at [26, 326] on button "Fechar" at bounding box center [34, 322] width 60 height 38
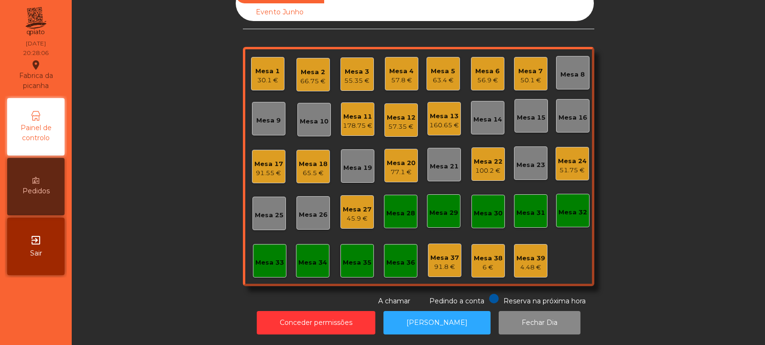
click at [350, 68] on div "Mesa 3" at bounding box center [356, 72] width 25 height 10
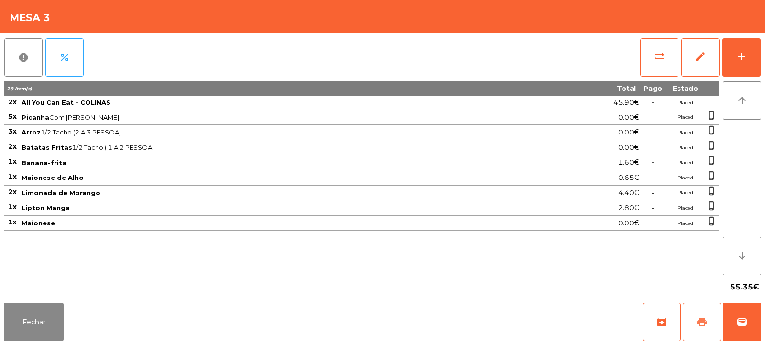
click at [701, 321] on span "print" at bounding box center [702, 321] width 11 height 11
click at [706, 318] on span "print" at bounding box center [702, 321] width 11 height 11
click at [747, 313] on button "wallet" at bounding box center [742, 322] width 38 height 38
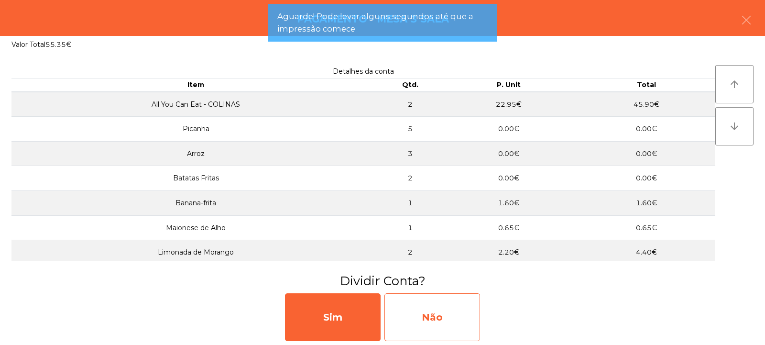
click at [447, 312] on div "Não" at bounding box center [433, 317] width 96 height 48
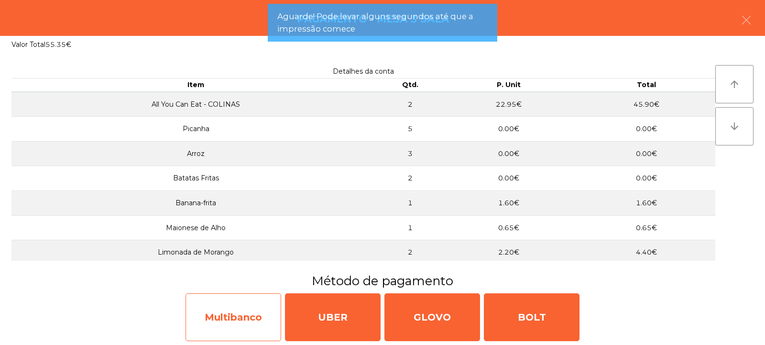
click at [218, 311] on div "Multibanco" at bounding box center [234, 317] width 96 height 48
select select "**"
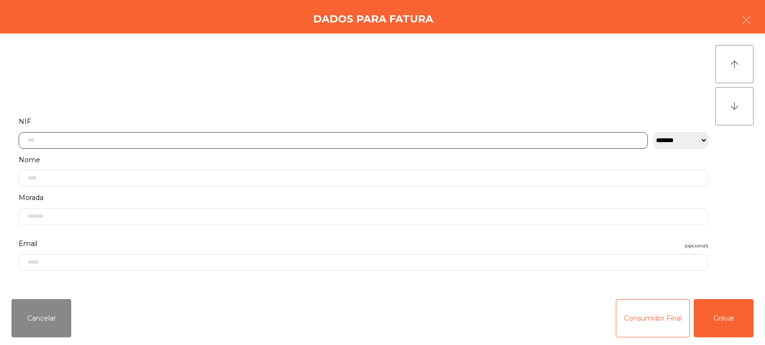
click at [272, 133] on input "text" at bounding box center [334, 140] width 630 height 17
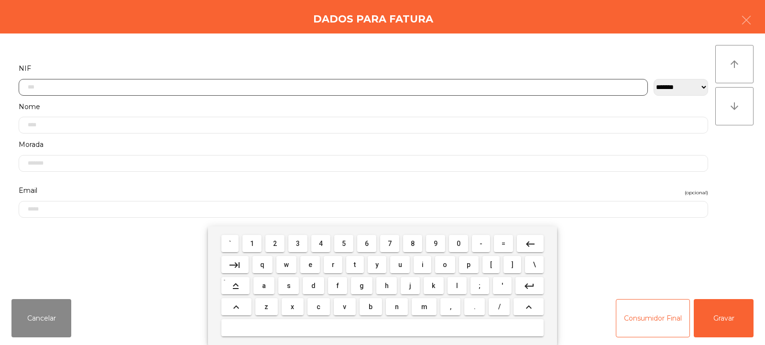
scroll to position [70, 0]
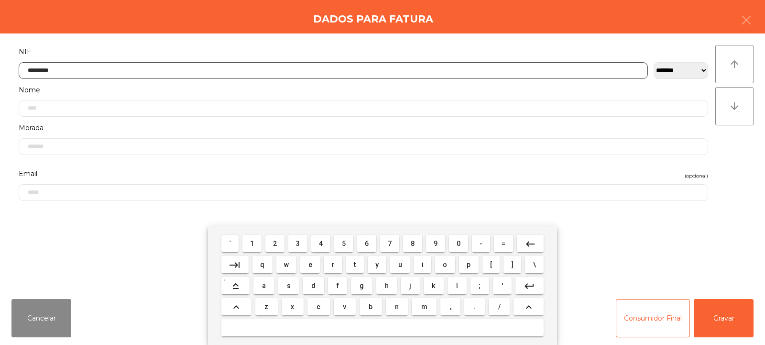
type input "*********"
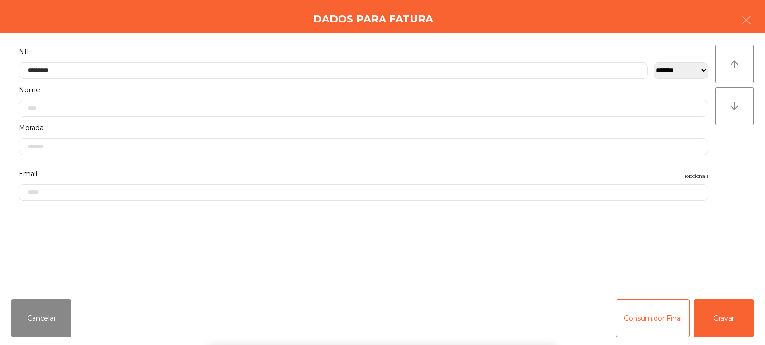
click at [729, 313] on div "` 1 2 3 4 5 6 7 8 9 0 - = keyboard_backspace keyboard_tab q w e r t y u i o p […" at bounding box center [382, 285] width 765 height 119
click at [728, 318] on button "Gravar" at bounding box center [724, 318] width 60 height 38
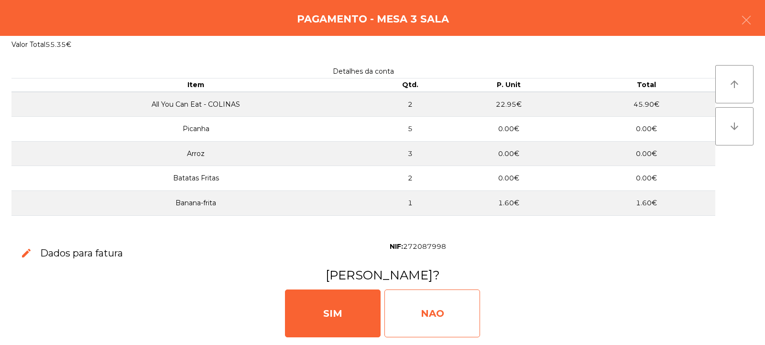
click at [452, 307] on div "NAO" at bounding box center [433, 313] width 96 height 48
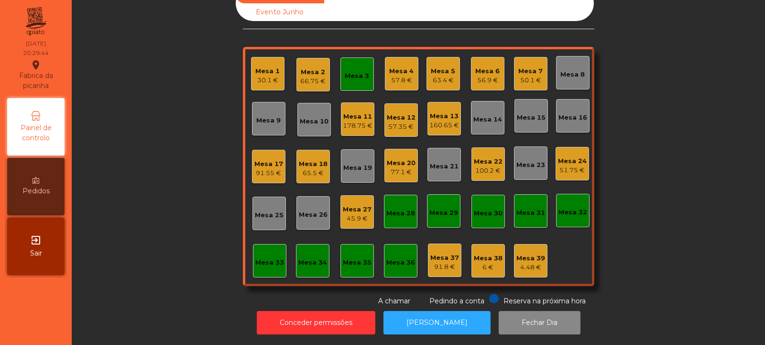
click at [528, 63] on div "Mesa 7 50.1 €" at bounding box center [531, 74] width 24 height 22
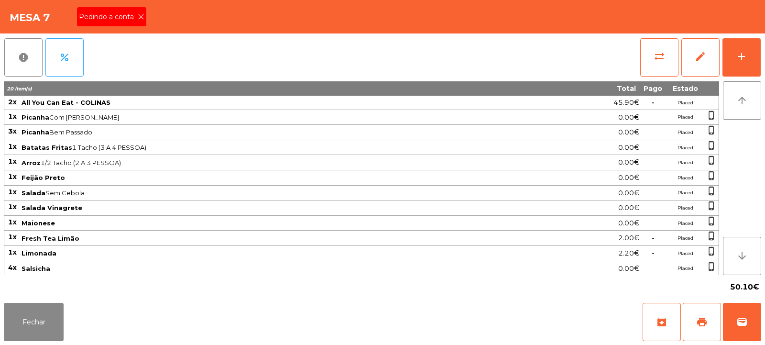
click at [131, 20] on span "Pedindo a conta" at bounding box center [108, 17] width 59 height 10
click at [701, 322] on span "print" at bounding box center [702, 321] width 11 height 11
click at [701, 328] on button "print" at bounding box center [702, 322] width 38 height 38
click at [745, 310] on button "wallet" at bounding box center [742, 322] width 38 height 38
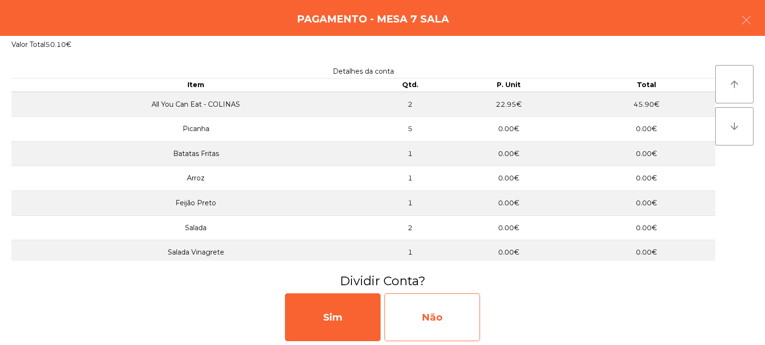
click at [460, 320] on div "Não" at bounding box center [433, 317] width 96 height 48
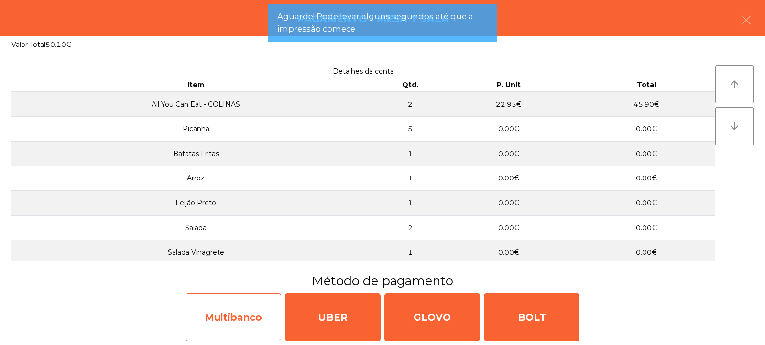
click at [219, 311] on div "Multibanco" at bounding box center [234, 317] width 96 height 48
select select "**"
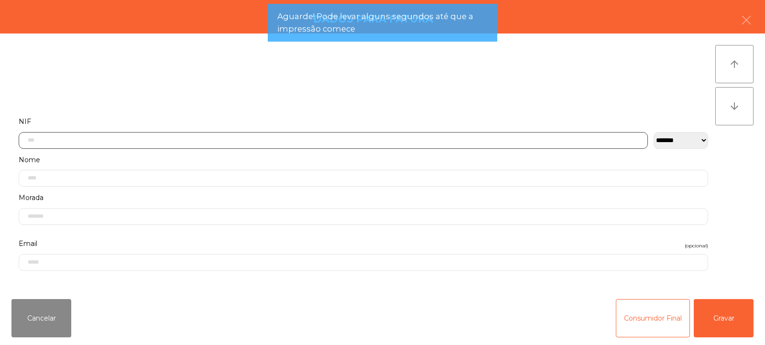
click at [228, 137] on input "text" at bounding box center [334, 140] width 630 height 17
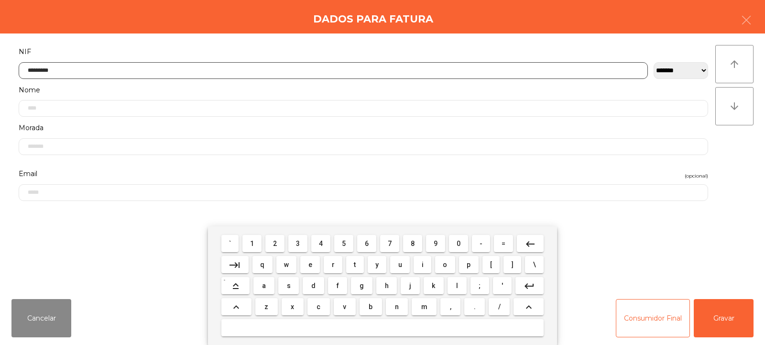
type input "*********"
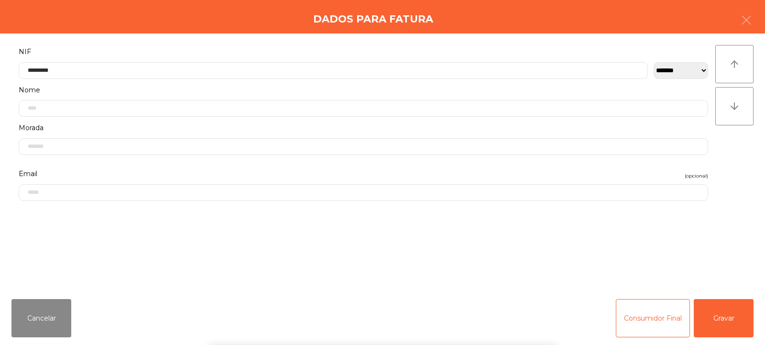
click at [727, 322] on div "` 1 2 3 4 5 6 7 8 9 0 - = keyboard_backspace keyboard_tab q w e r t y u i o p […" at bounding box center [382, 285] width 765 height 119
click at [729, 322] on div "` 1 2 3 4 5 6 7 8 9 0 - = keyboard_backspace keyboard_tab q w e r t y u i o p […" at bounding box center [382, 285] width 765 height 119
click at [729, 316] on button "Gravar" at bounding box center [724, 318] width 60 height 38
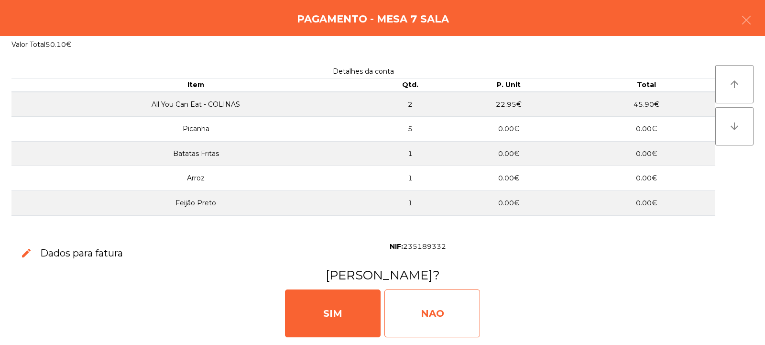
click at [433, 311] on div "NAO" at bounding box center [433, 313] width 96 height 48
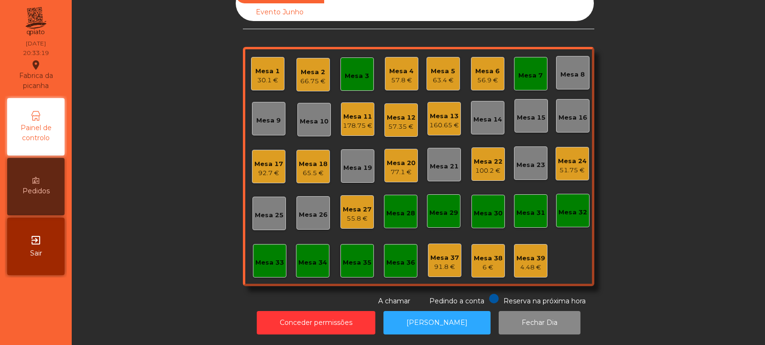
click at [267, 159] on div "Mesa 17" at bounding box center [269, 164] width 29 height 10
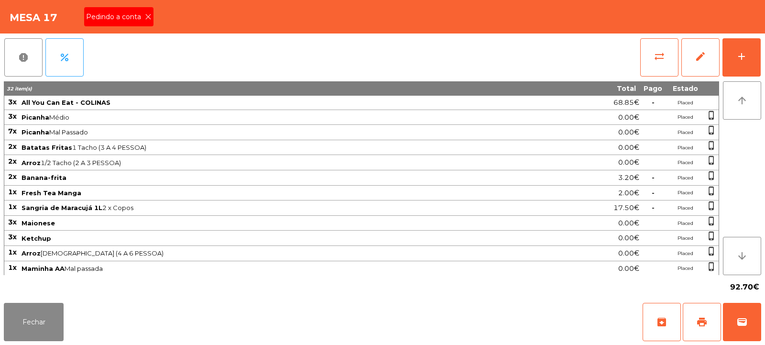
click at [140, 19] on span "Pedindo a conta" at bounding box center [115, 17] width 59 height 10
click at [704, 329] on button "print" at bounding box center [702, 322] width 38 height 38
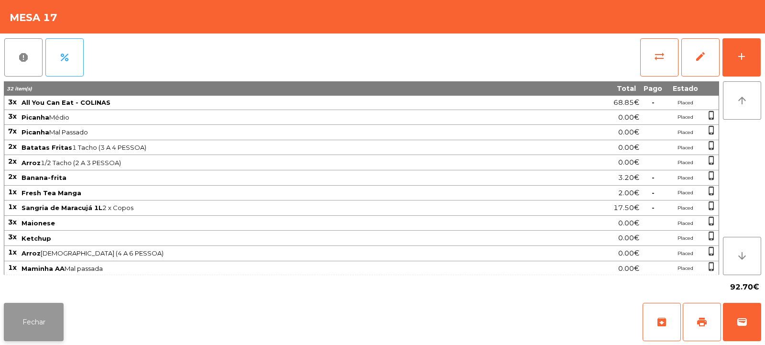
click at [29, 329] on button "Fechar" at bounding box center [34, 322] width 60 height 38
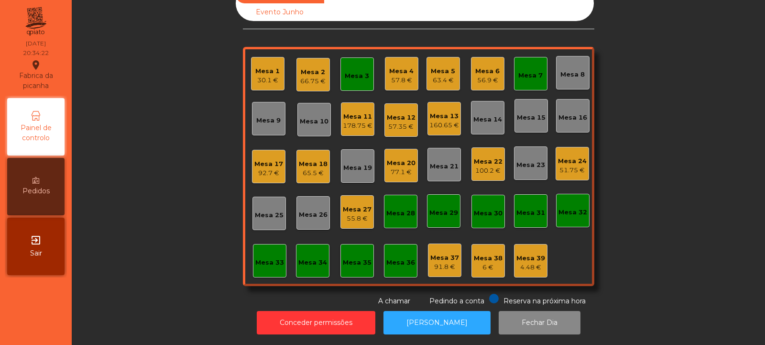
click at [255, 168] on div "92.7 €" at bounding box center [269, 173] width 29 height 10
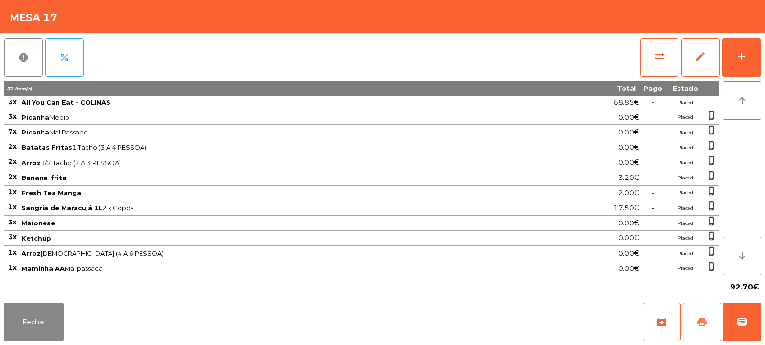
click at [701, 326] on span "print" at bounding box center [702, 321] width 11 height 11
click at [743, 318] on span "wallet" at bounding box center [742, 321] width 11 height 11
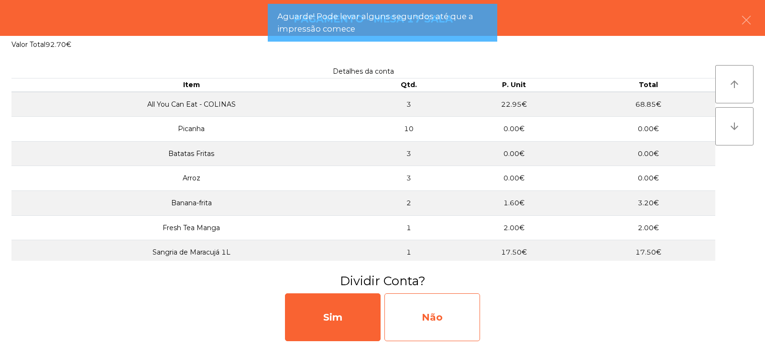
click at [466, 327] on div "Não" at bounding box center [433, 317] width 96 height 48
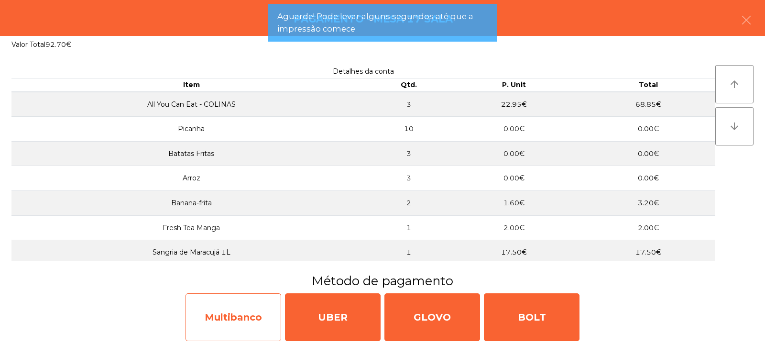
click at [248, 314] on div "Multibanco" at bounding box center [234, 317] width 96 height 48
select select "**"
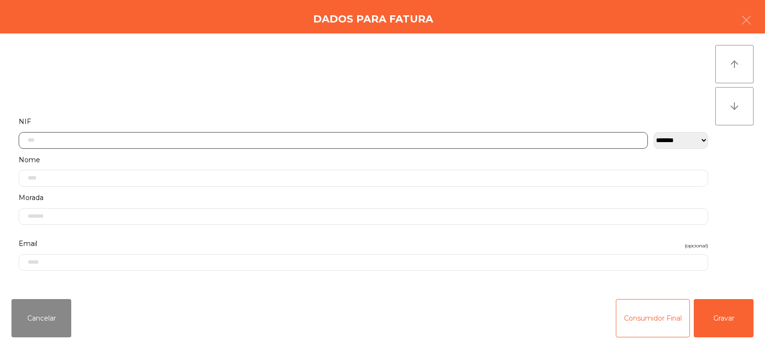
click at [162, 140] on input "text" at bounding box center [334, 140] width 630 height 17
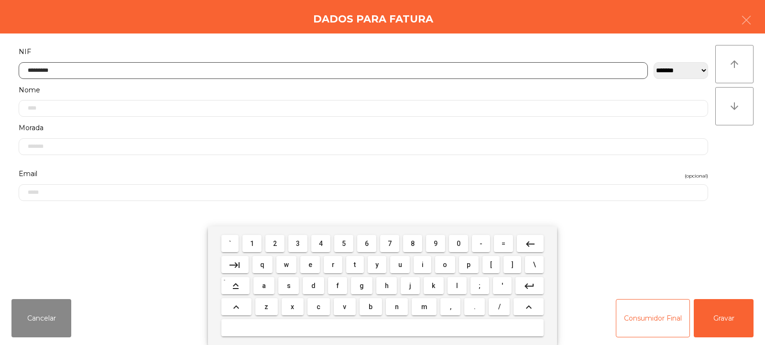
type input "*********"
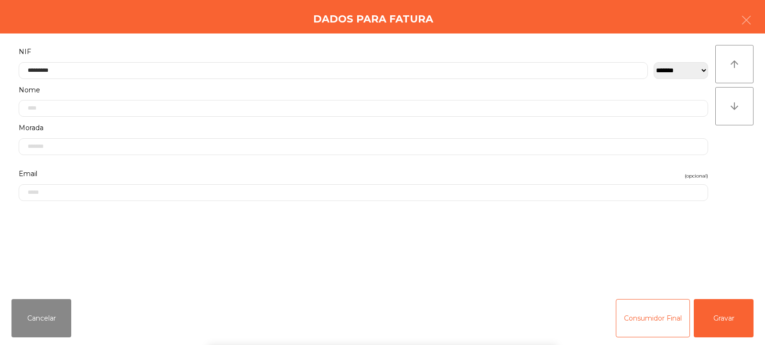
click at [734, 325] on div "` 1 2 3 4 5 6 7 8 9 0 - = keyboard_backspace keyboard_tab q w e r t y u i o p […" at bounding box center [382, 285] width 765 height 119
click at [737, 316] on div "` 1 2 3 4 5 6 7 8 9 0 - = keyboard_backspace keyboard_tab q w e r t y u i o p […" at bounding box center [382, 285] width 765 height 119
click at [748, 313] on button "Gravar" at bounding box center [724, 318] width 60 height 38
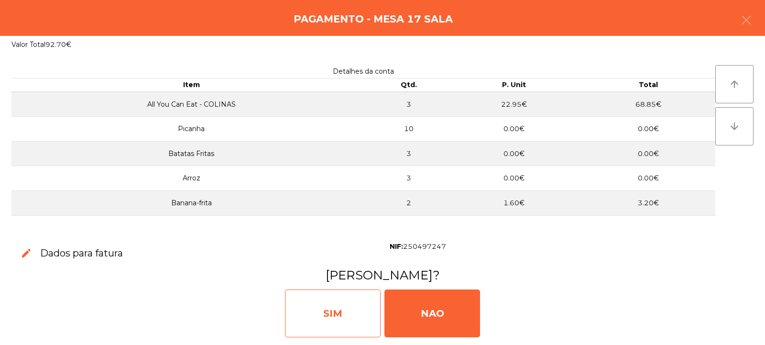
click at [338, 314] on div "SIM" at bounding box center [333, 313] width 96 height 48
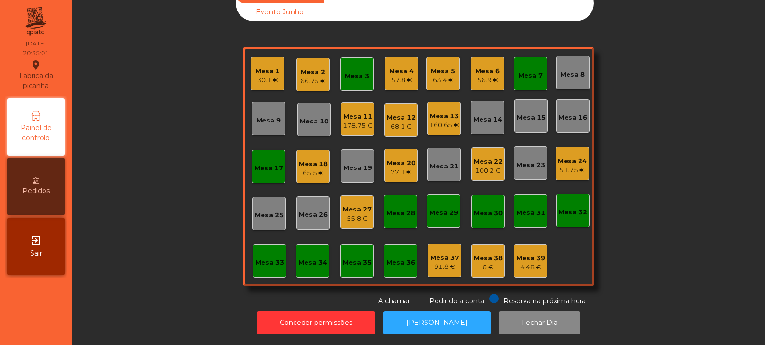
click at [404, 63] on div "Mesa 4 57.8 €" at bounding box center [401, 74] width 24 height 22
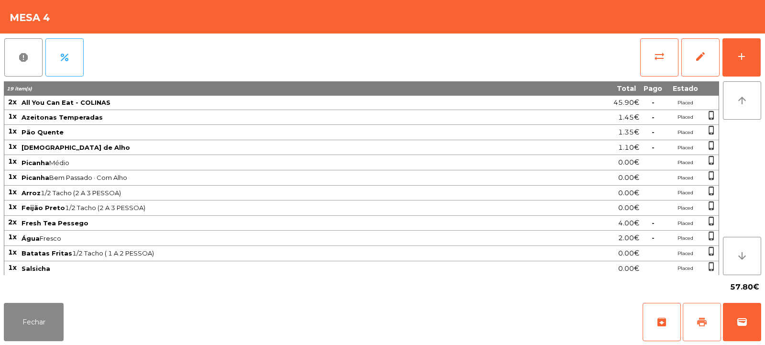
click at [698, 316] on button "print" at bounding box center [702, 322] width 38 height 38
click at [26, 317] on button "Fechar" at bounding box center [34, 322] width 60 height 38
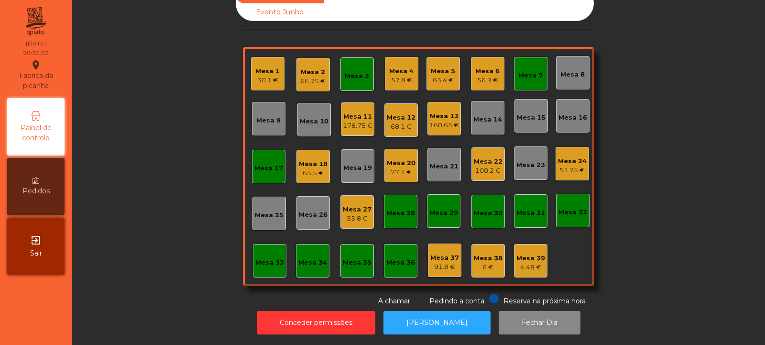
click at [476, 76] on div "56.9 €" at bounding box center [488, 81] width 24 height 10
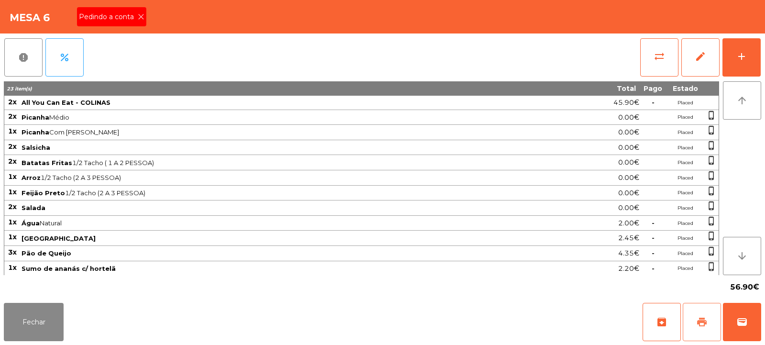
click at [704, 318] on span "print" at bounding box center [702, 321] width 11 height 11
click at [21, 322] on button "Fechar" at bounding box center [34, 322] width 60 height 38
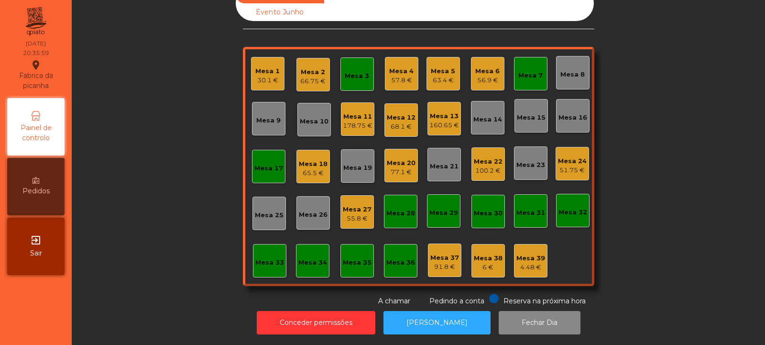
click at [270, 267] on div "Mesa 33" at bounding box center [269, 260] width 33 height 33
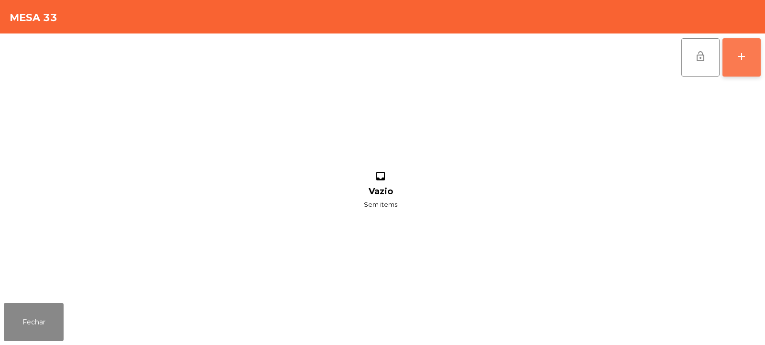
click at [746, 63] on button "add" at bounding box center [742, 57] width 38 height 38
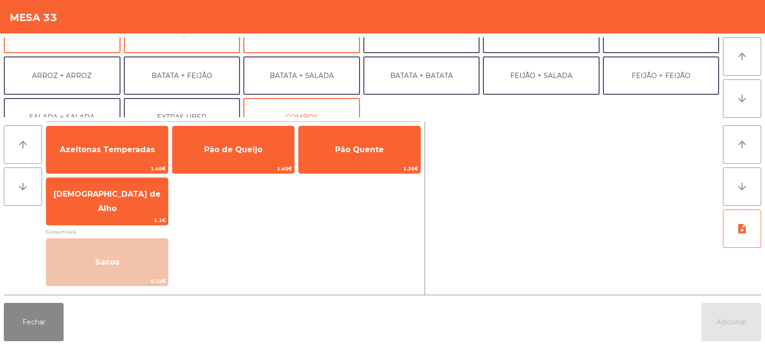
scroll to position [125, 0]
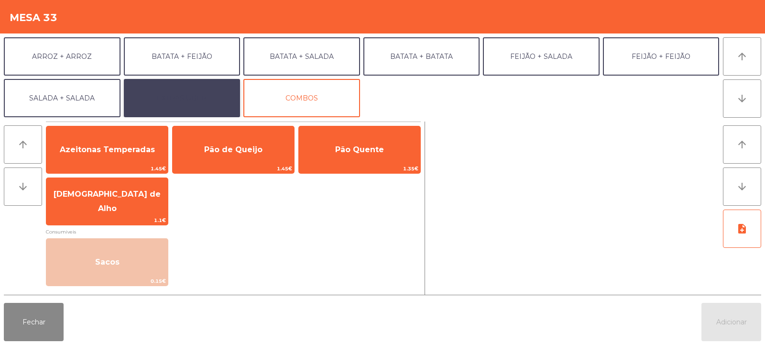
click at [199, 94] on button "EXTRAS UBER" at bounding box center [182, 98] width 117 height 38
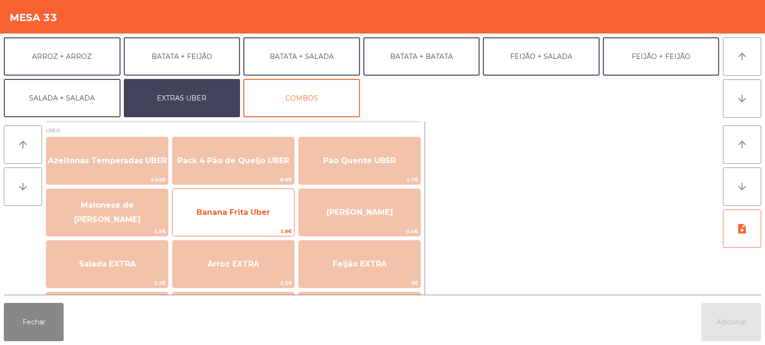
click at [257, 214] on span "Banana Frita Uber" at bounding box center [234, 212] width 74 height 9
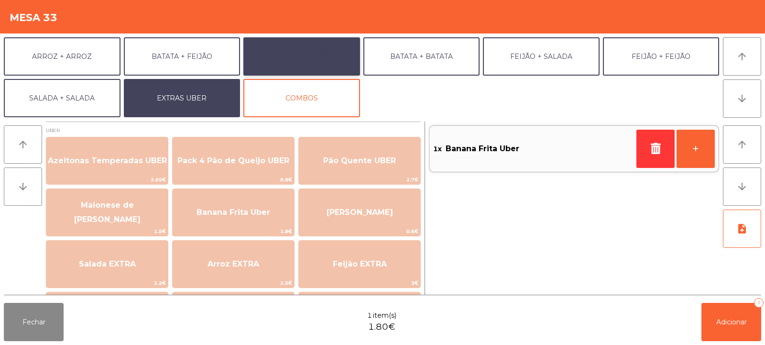
click at [320, 60] on button "BATATA + SALADA" at bounding box center [302, 56] width 117 height 38
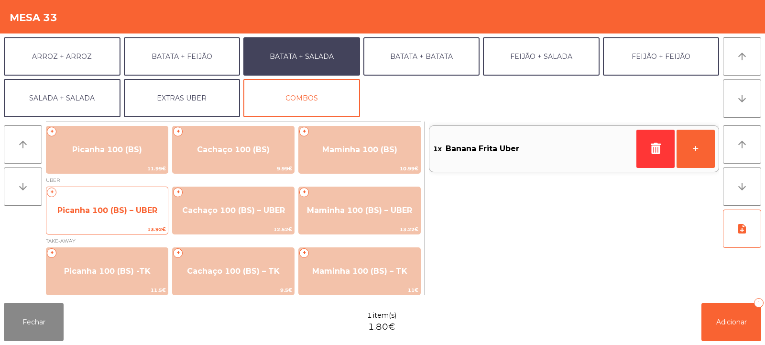
click at [89, 208] on span "Picanha 100 (BS) – UBER" at bounding box center [107, 210] width 100 height 9
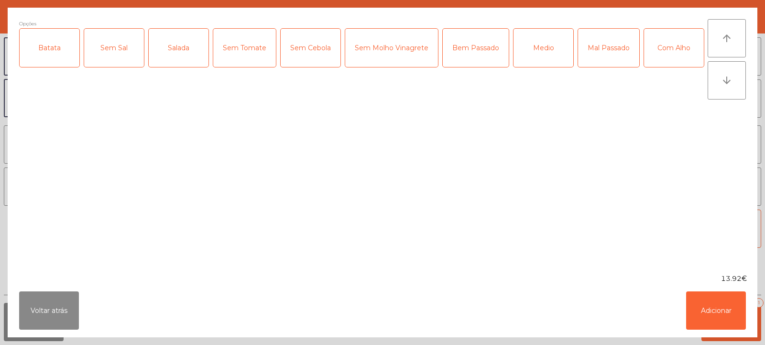
click at [61, 50] on div "Batata" at bounding box center [50, 48] width 60 height 38
click at [188, 59] on div "Salada" at bounding box center [179, 48] width 60 height 38
click at [470, 60] on div "Bem Passado" at bounding box center [476, 48] width 66 height 38
click at [587, 51] on div "Mal Passado" at bounding box center [608, 48] width 61 height 38
click at [597, 50] on div "Mal Passado" at bounding box center [608, 48] width 61 height 38
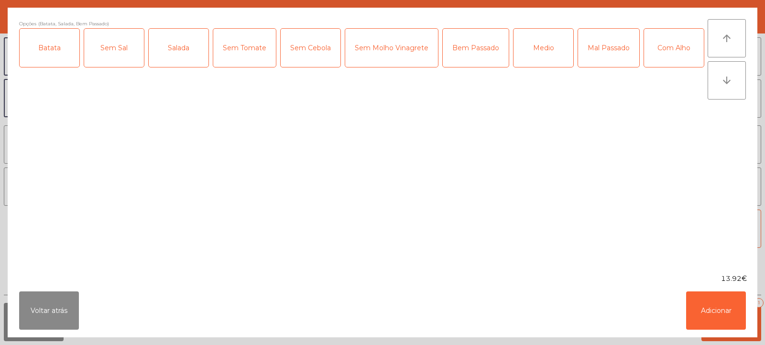
click at [644, 67] on div "Com Alho" at bounding box center [674, 48] width 60 height 38
click at [703, 311] on button "Adicionar" at bounding box center [717, 310] width 60 height 38
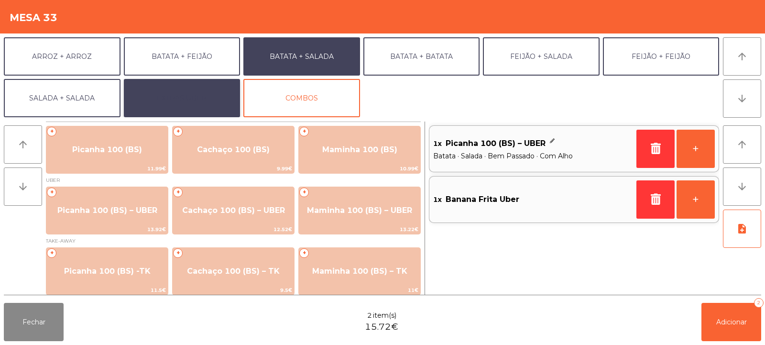
click at [178, 98] on button "EXTRAS UBER" at bounding box center [182, 98] width 117 height 38
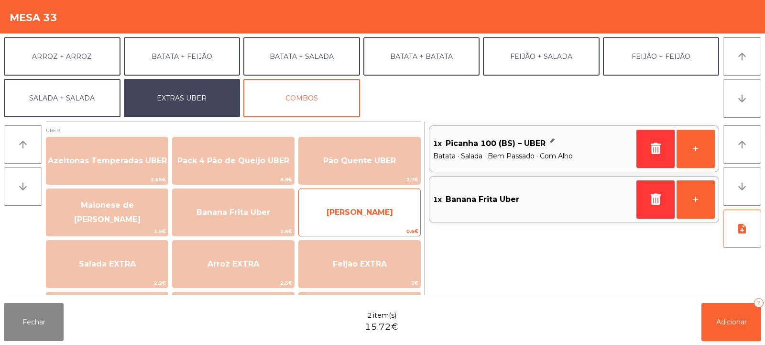
click at [373, 221] on span "[PERSON_NAME]" at bounding box center [360, 213] width 122 height 26
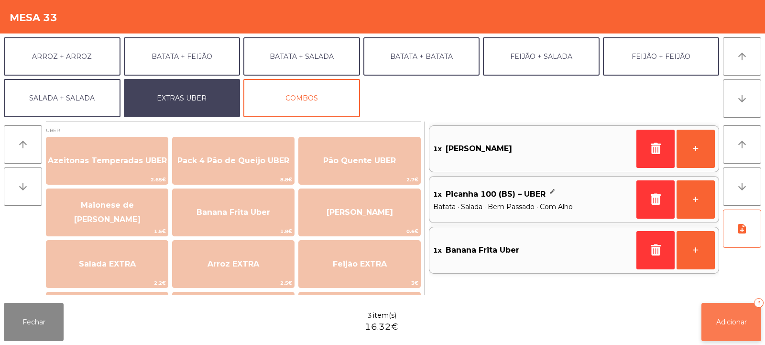
click at [742, 327] on button "Adicionar 3" at bounding box center [732, 322] width 60 height 38
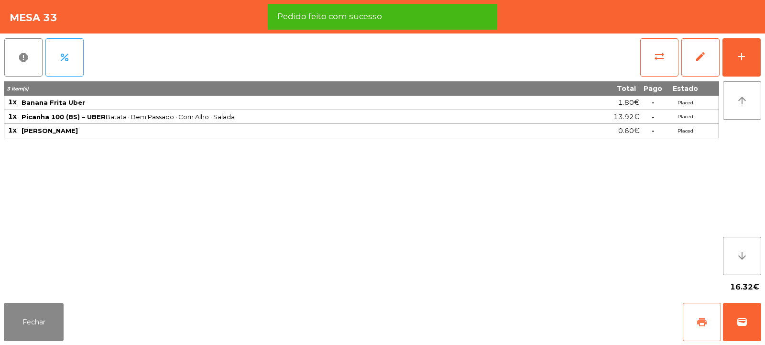
click at [696, 320] on button "print" at bounding box center [702, 322] width 38 height 38
click at [729, 315] on button "wallet" at bounding box center [742, 322] width 38 height 38
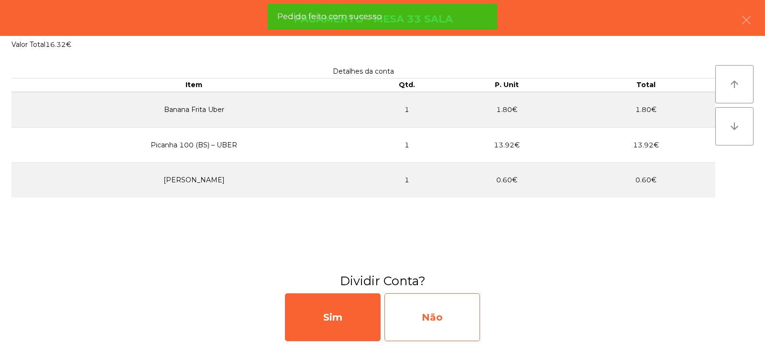
click at [448, 301] on div "Não" at bounding box center [433, 317] width 96 height 48
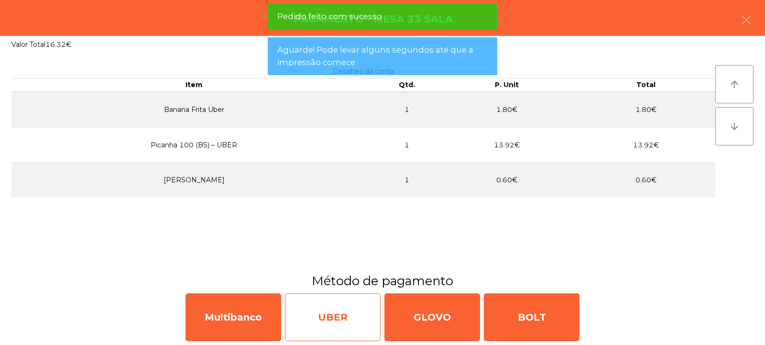
click at [337, 316] on div "UBER" at bounding box center [333, 317] width 96 height 48
select select "**"
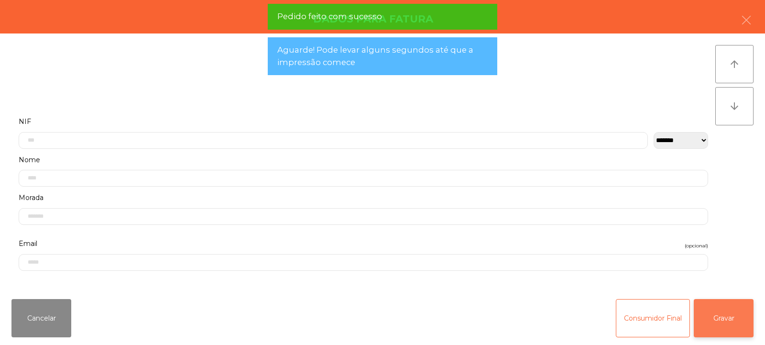
click at [751, 310] on button "Gravar" at bounding box center [724, 318] width 60 height 38
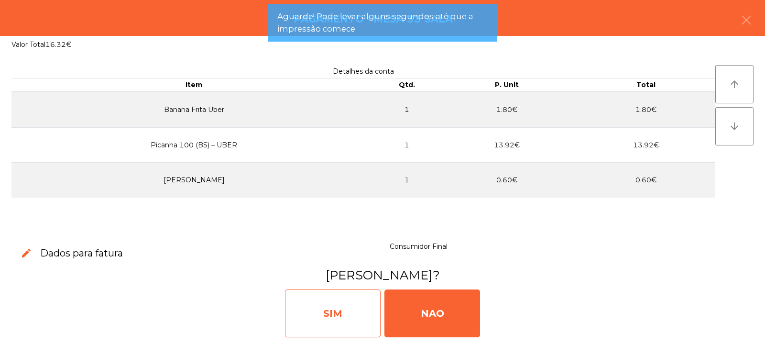
click at [328, 307] on div "SIM" at bounding box center [333, 313] width 96 height 48
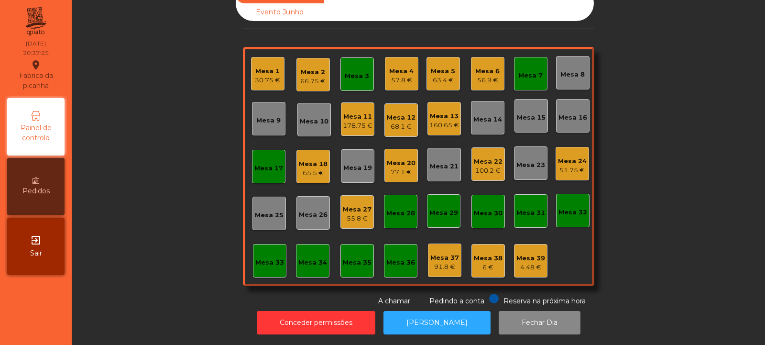
click at [485, 76] on div "56.9 €" at bounding box center [488, 81] width 24 height 10
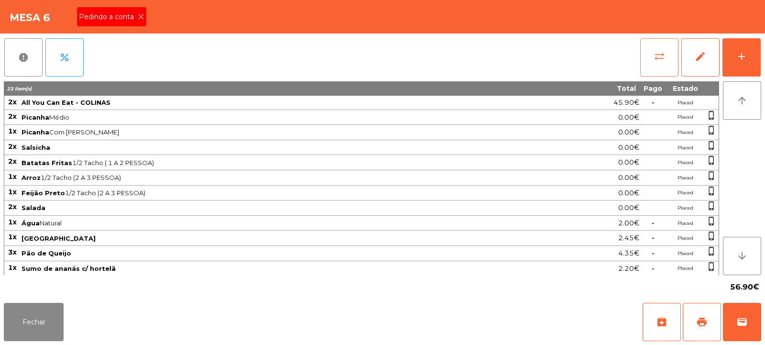
click at [660, 56] on span "sync_alt" at bounding box center [659, 56] width 11 height 11
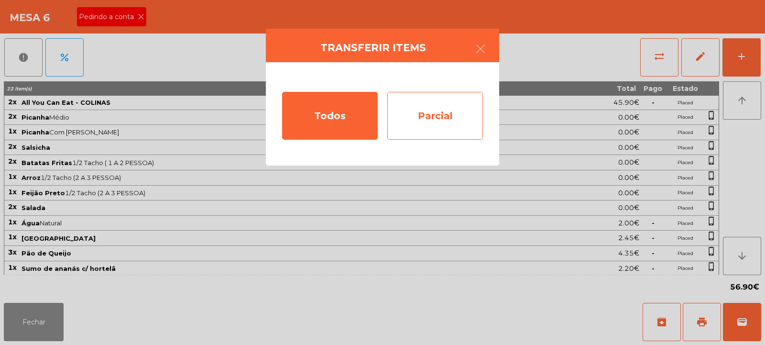
click at [432, 111] on div "Parcial" at bounding box center [436, 116] width 96 height 48
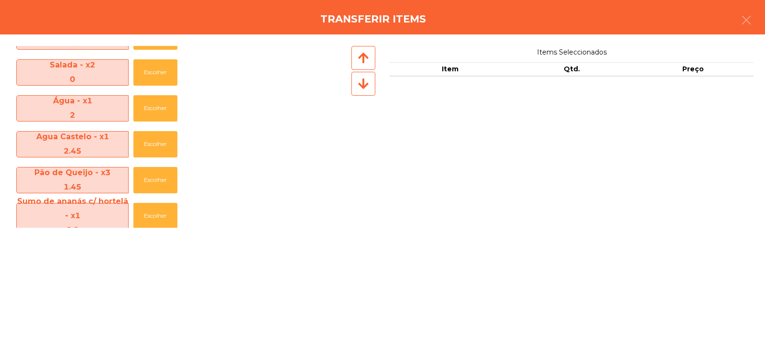
scroll to position [212, 0]
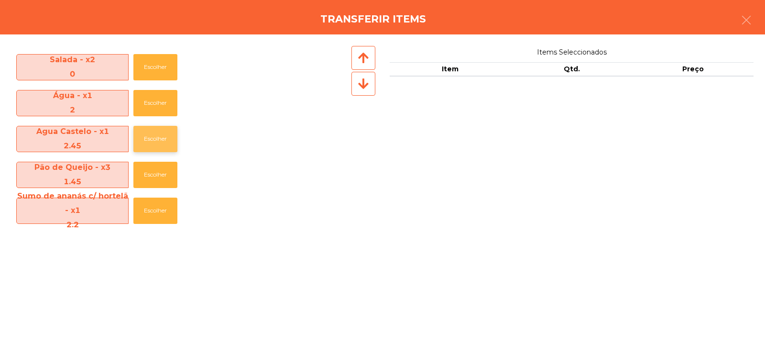
click at [142, 141] on button "Escolher" at bounding box center [155, 139] width 44 height 26
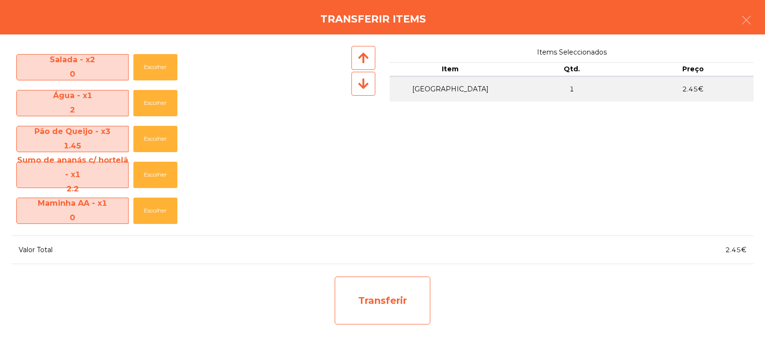
click at [375, 295] on div "Transferir" at bounding box center [383, 301] width 96 height 48
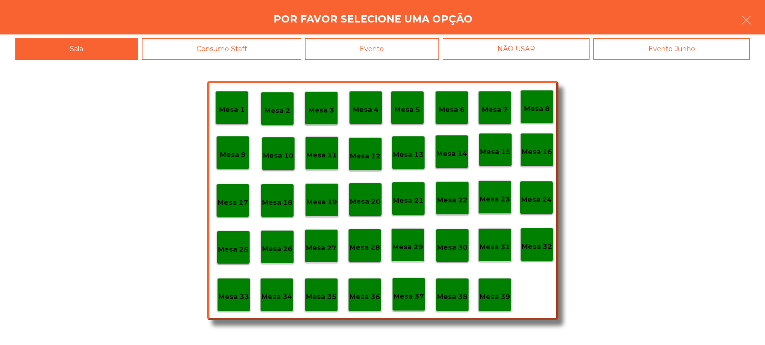
click at [408, 299] on p "Mesa 37" at bounding box center [409, 296] width 31 height 11
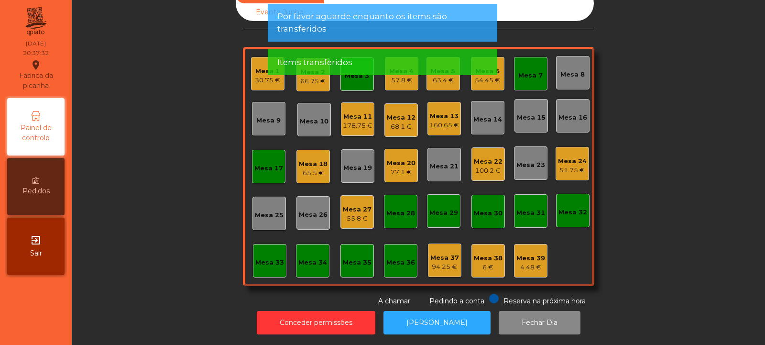
click at [491, 67] on div "Items transferidos" at bounding box center [383, 62] width 230 height 26
click at [465, 66] on div "Items transferidos" at bounding box center [382, 62] width 211 height 12
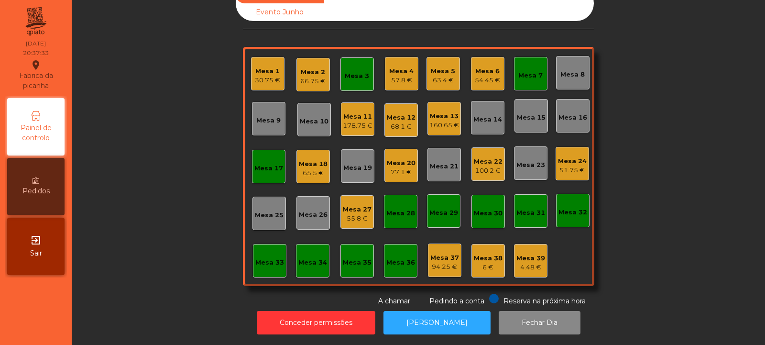
click at [480, 76] on div "54.45 €" at bounding box center [487, 81] width 25 height 10
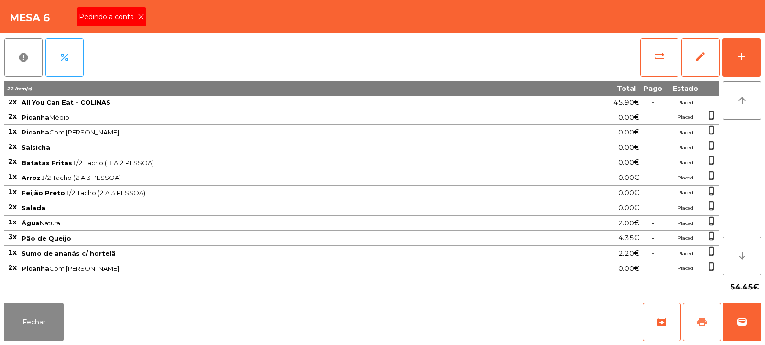
click at [710, 322] on button "print" at bounding box center [702, 322] width 38 height 38
click at [698, 322] on span "print" at bounding box center [702, 321] width 11 height 11
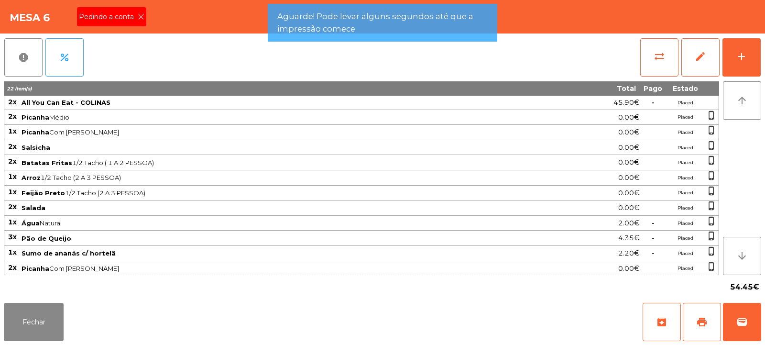
click at [128, 20] on span "Pedindo a conta" at bounding box center [108, 17] width 59 height 10
click at [642, 55] on button "sync_alt" at bounding box center [660, 57] width 38 height 38
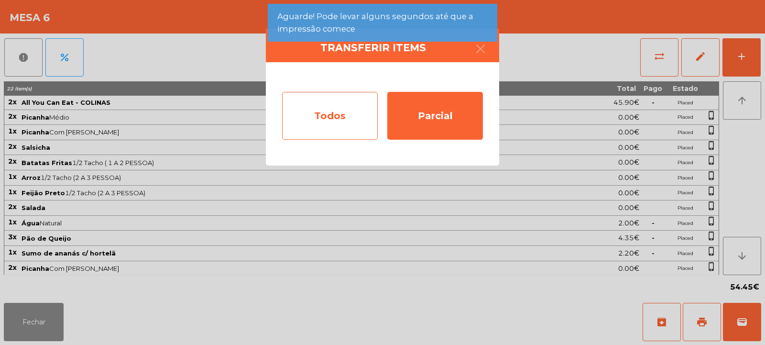
click at [318, 121] on div "Todos" at bounding box center [330, 116] width 96 height 48
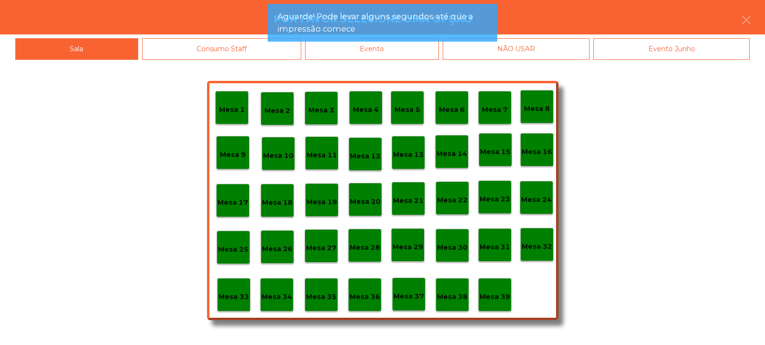
click at [414, 53] on div "Evento" at bounding box center [372, 49] width 134 height 22
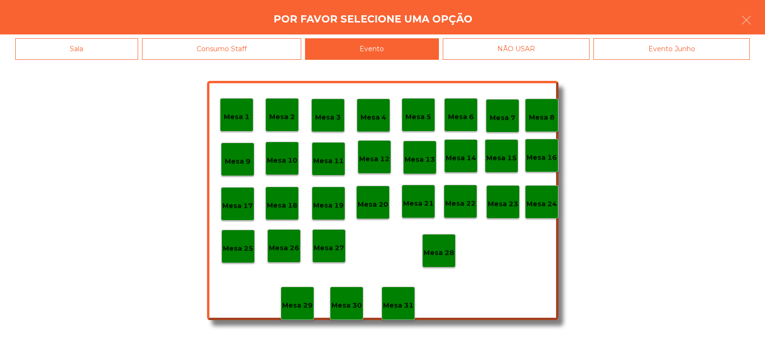
click at [444, 237] on div "Mesa 28" at bounding box center [438, 250] width 33 height 33
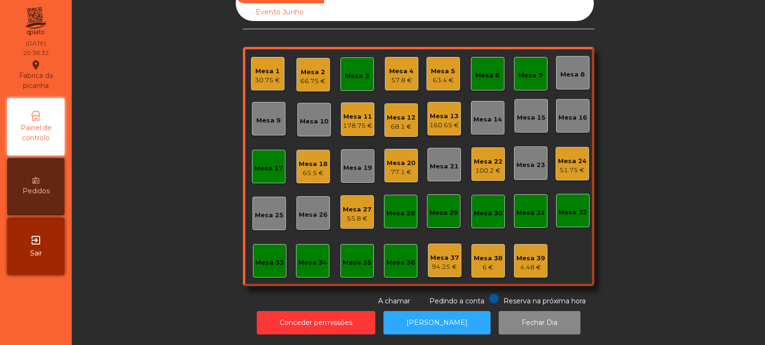
click at [356, 67] on div "Mesa 3" at bounding box center [357, 73] width 24 height 13
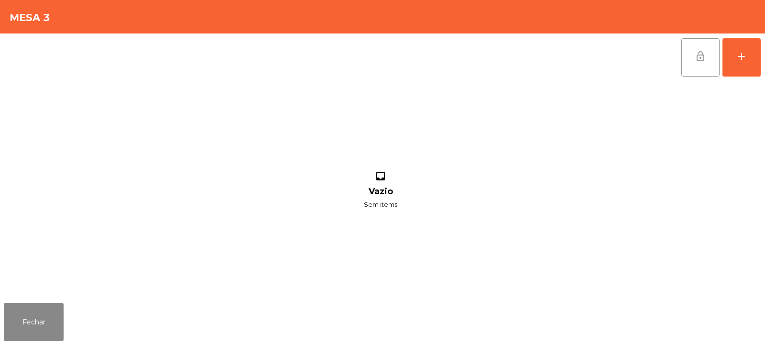
click at [715, 48] on button "lock_open" at bounding box center [701, 57] width 38 height 38
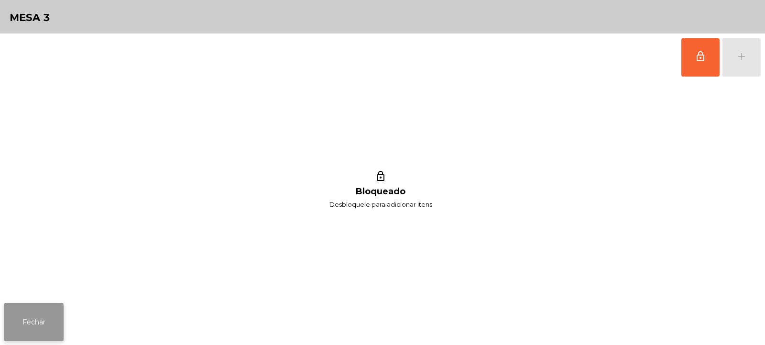
click at [44, 312] on button "Fechar" at bounding box center [34, 322] width 60 height 38
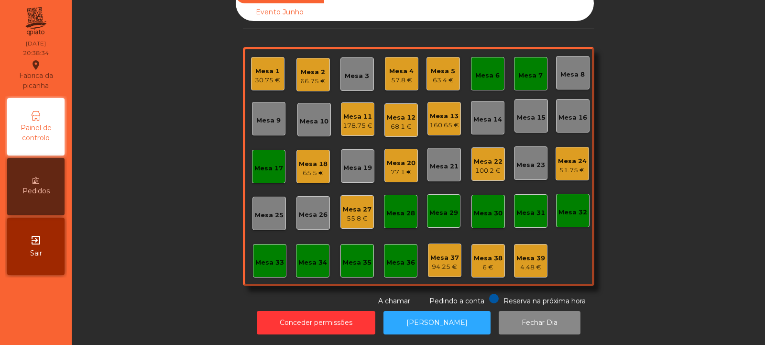
click at [480, 67] on div "Mesa 6" at bounding box center [488, 73] width 24 height 13
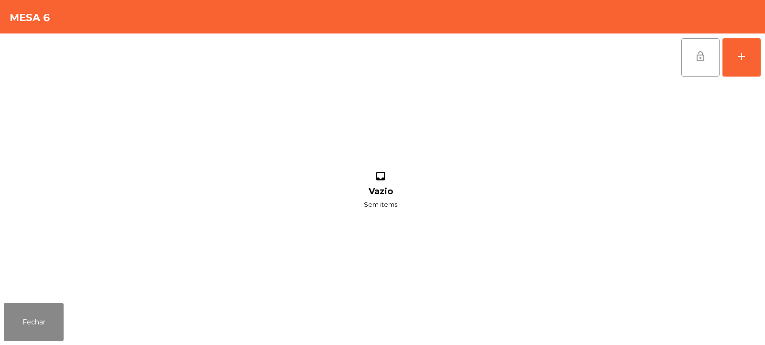
click at [683, 49] on button "lock_open" at bounding box center [701, 57] width 38 height 38
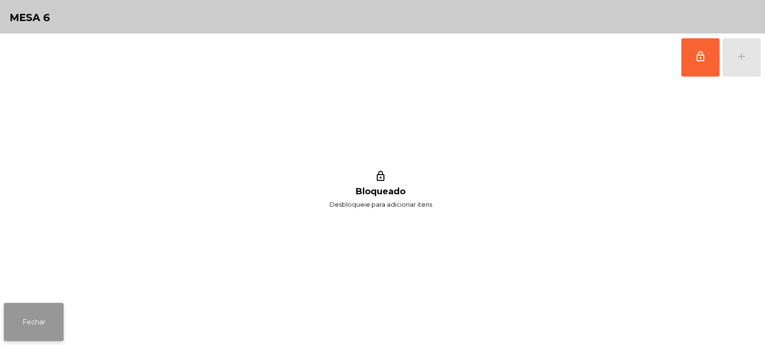
click at [19, 321] on button "Fechar" at bounding box center [34, 322] width 60 height 38
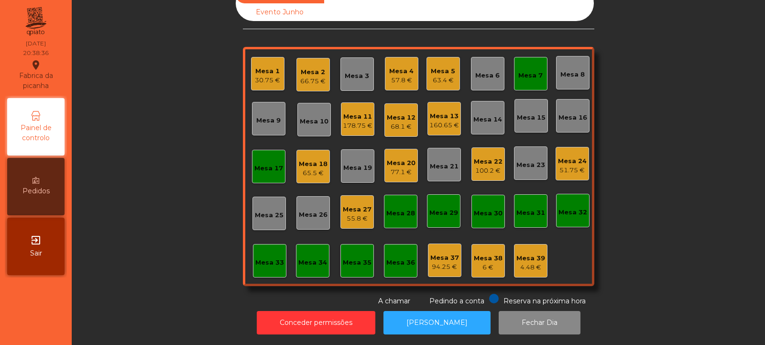
click at [525, 76] on div "Mesa 7" at bounding box center [530, 73] width 33 height 33
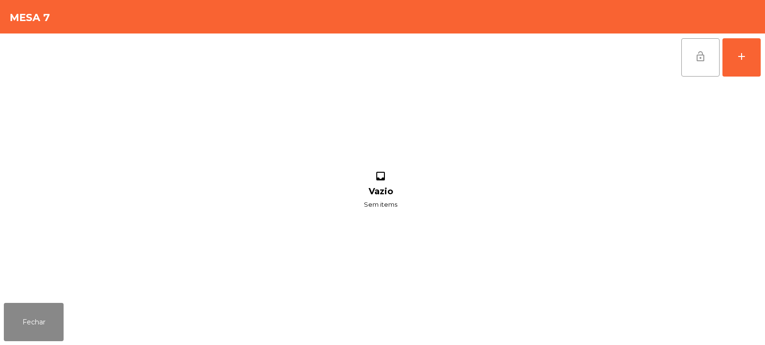
click at [703, 53] on span "lock_open" at bounding box center [700, 56] width 11 height 11
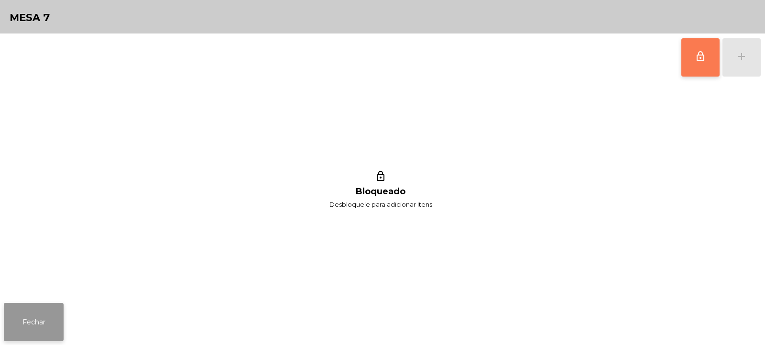
click at [56, 315] on button "Fechar" at bounding box center [34, 322] width 60 height 38
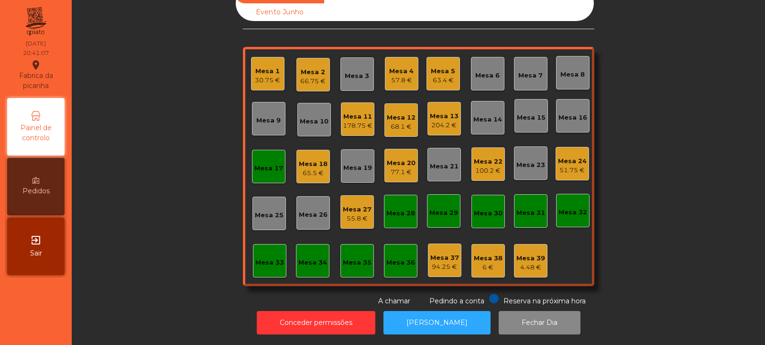
click at [258, 164] on div "Mesa 17" at bounding box center [269, 169] width 29 height 10
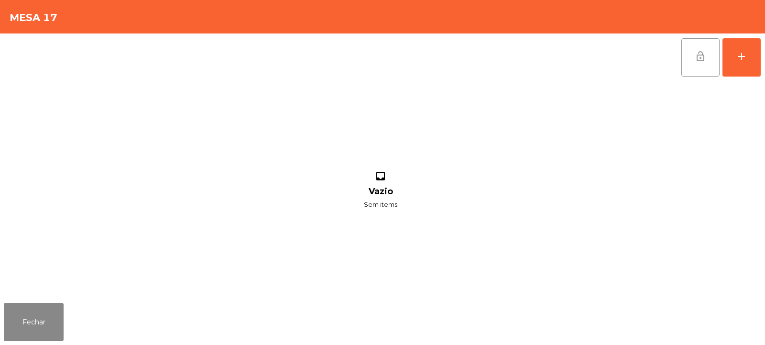
click at [695, 64] on button "lock_open" at bounding box center [701, 57] width 38 height 38
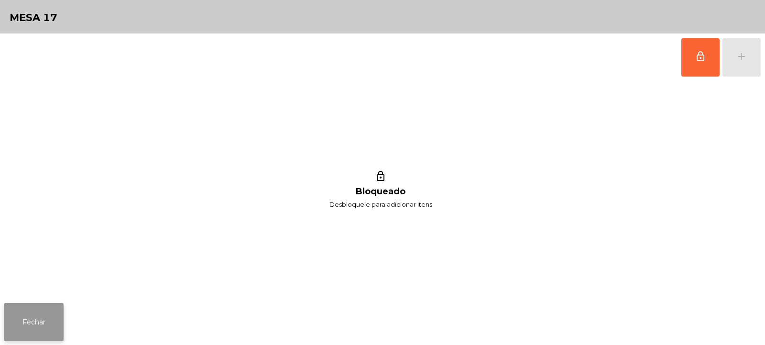
click at [46, 325] on button "Fechar" at bounding box center [34, 322] width 60 height 38
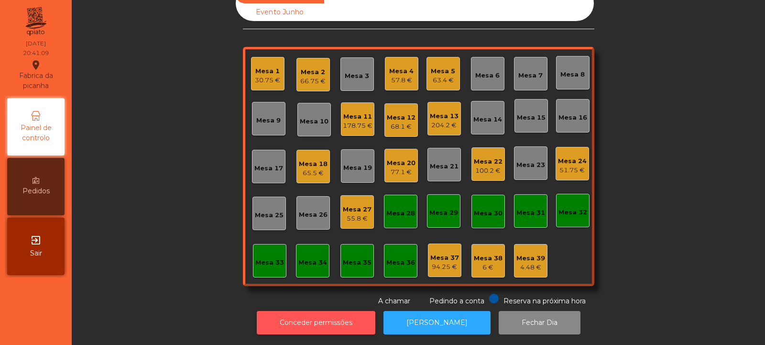
click at [307, 316] on button "Conceder permissões" at bounding box center [316, 322] width 119 height 23
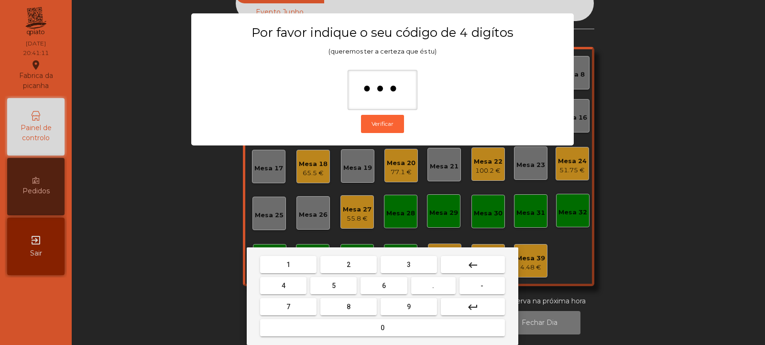
type input "****"
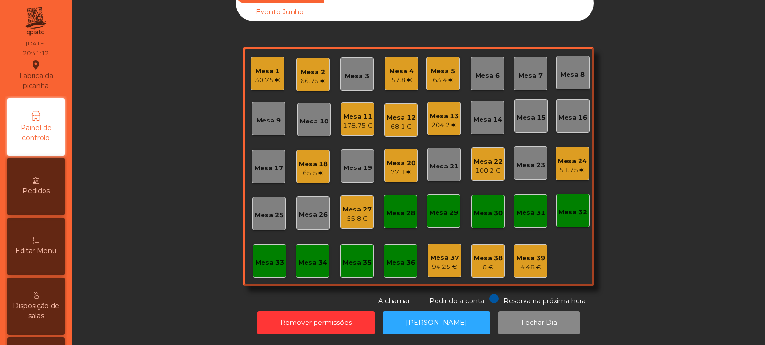
click at [58, 240] on div "Editar Menu" at bounding box center [35, 246] width 57 height 57
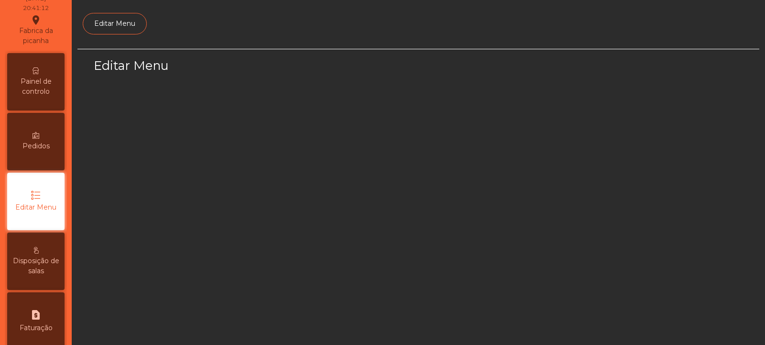
select select "*"
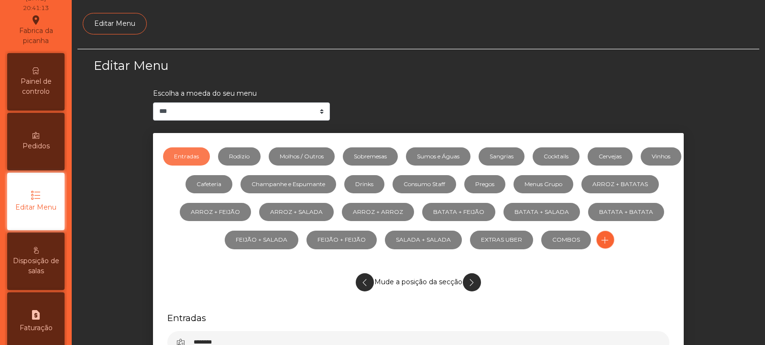
scroll to position [74, 0]
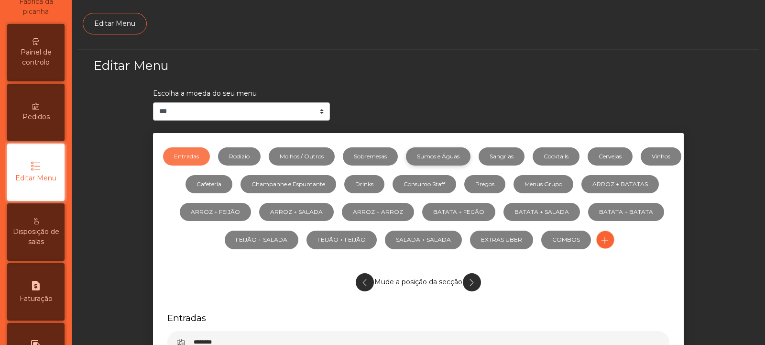
click at [458, 155] on link "Sumos e Águas" at bounding box center [438, 156] width 65 height 18
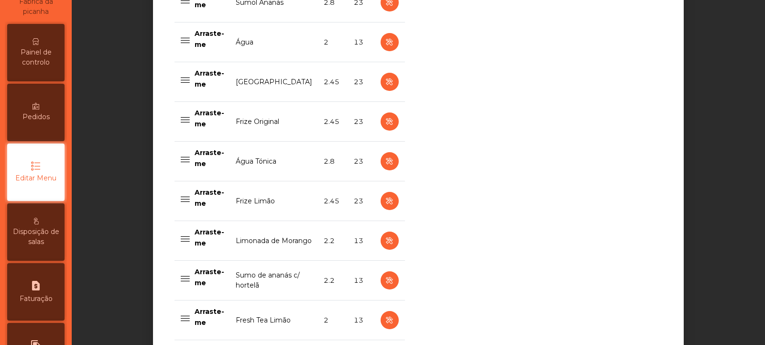
scroll to position [998, 0]
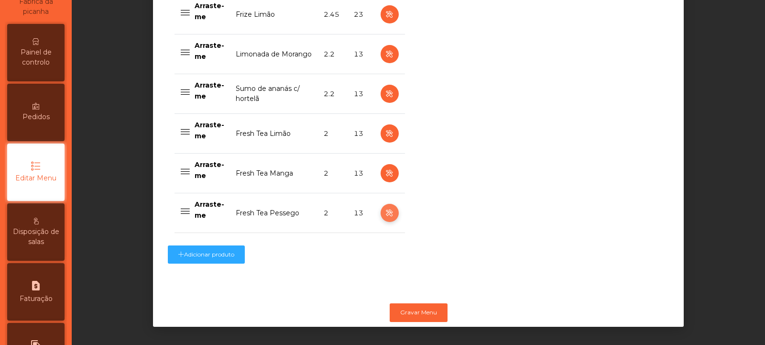
click at [385, 207] on icon "button" at bounding box center [389, 213] width 11 height 12
select select "***"
select select "**"
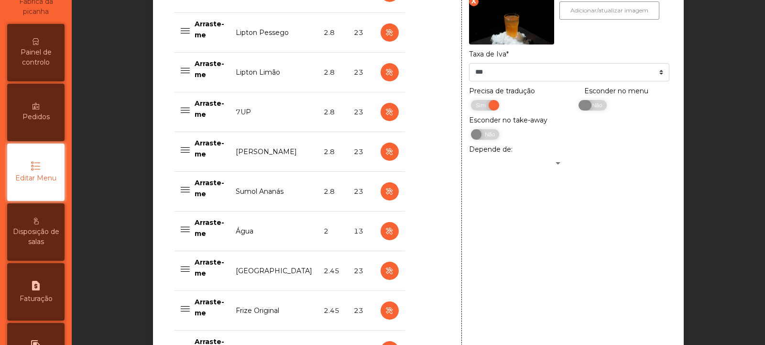
click at [596, 110] on span "Não" at bounding box center [596, 105] width 24 height 11
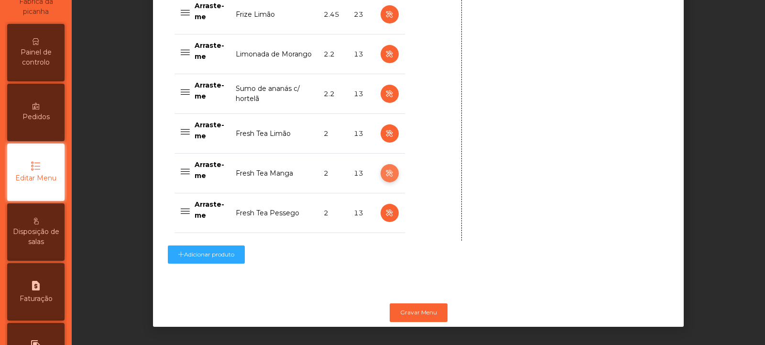
click at [385, 167] on icon "button" at bounding box center [389, 173] width 11 height 12
type input "**********"
select select "***"
select select "**"
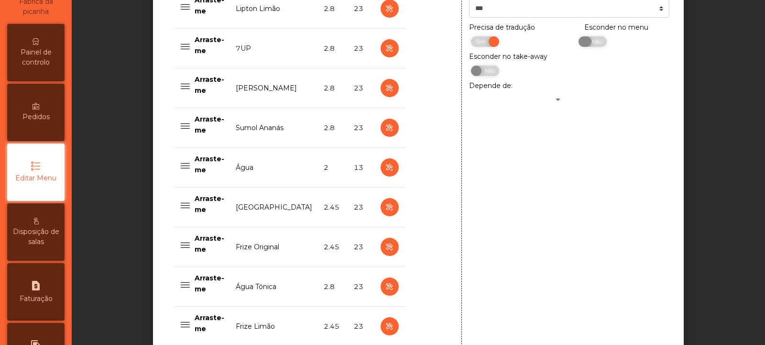
click at [586, 47] on span "Não" at bounding box center [596, 41] width 24 height 11
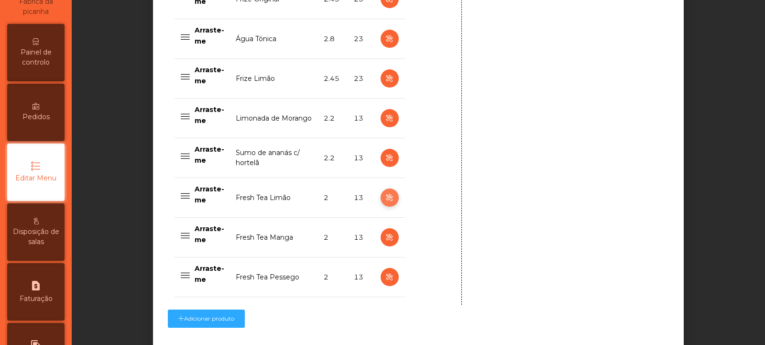
click at [385, 199] on icon "button" at bounding box center [389, 198] width 11 height 12
type input "**********"
select select "***"
select select "**"
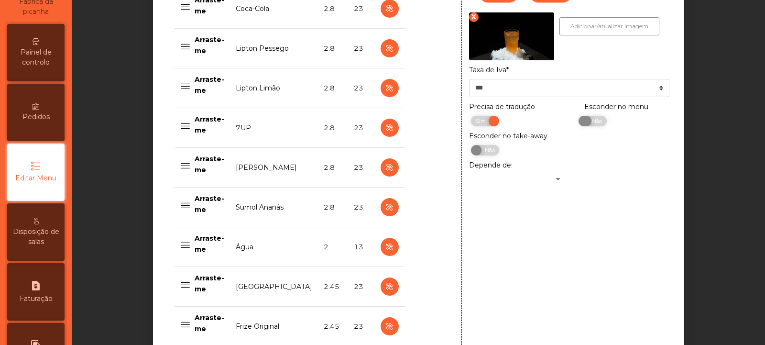
click at [587, 126] on span "Não" at bounding box center [596, 121] width 24 height 11
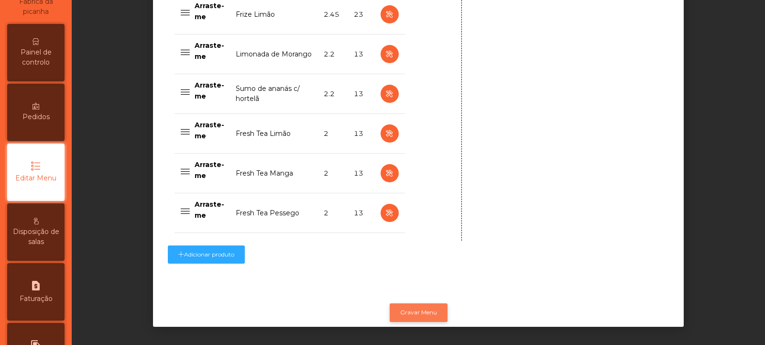
click at [421, 304] on button "Gravar Menu" at bounding box center [419, 312] width 58 height 18
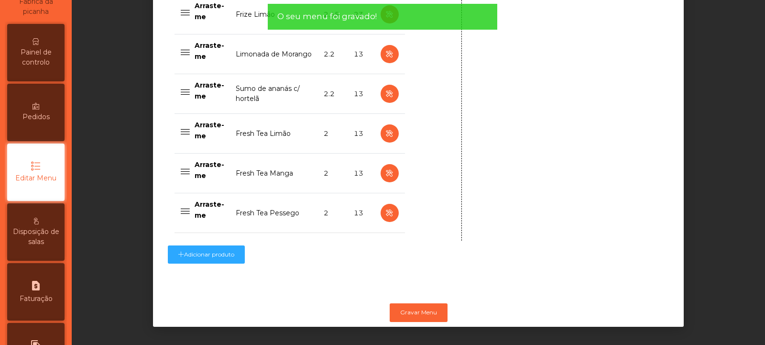
click at [40, 78] on div "Painel de controlo" at bounding box center [35, 52] width 57 height 57
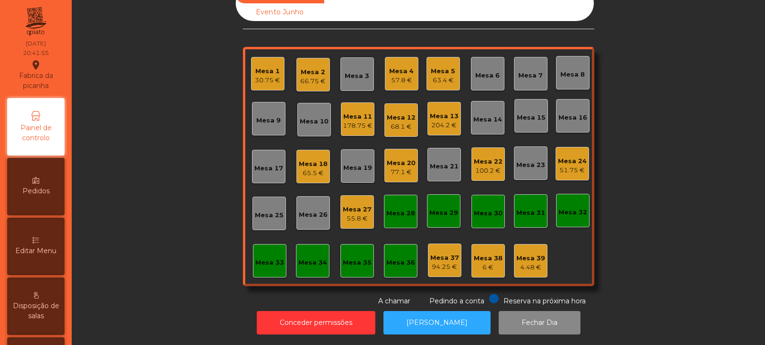
click at [359, 121] on div "178.75 €" at bounding box center [358, 126] width 30 height 10
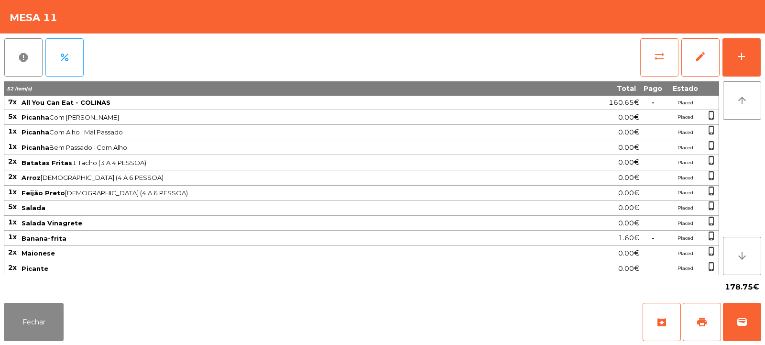
click at [656, 56] on span "sync_alt" at bounding box center [659, 56] width 11 height 11
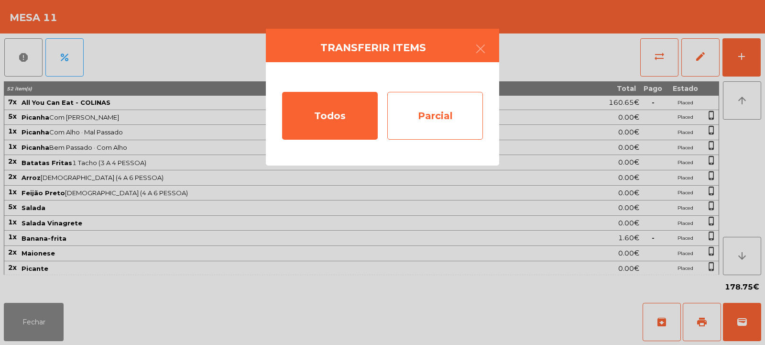
click at [425, 119] on div "Parcial" at bounding box center [436, 116] width 96 height 48
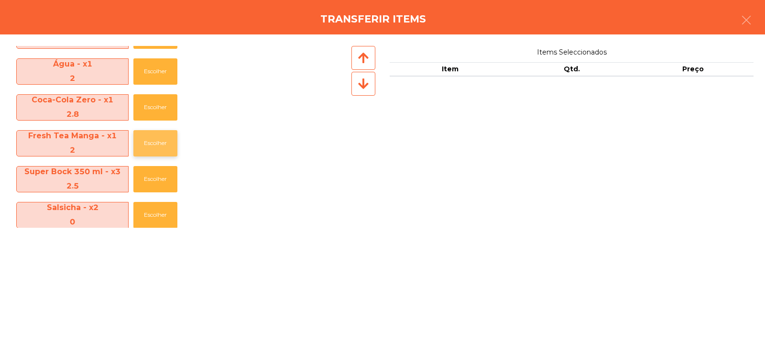
click at [151, 141] on button "Escolher" at bounding box center [155, 143] width 44 height 26
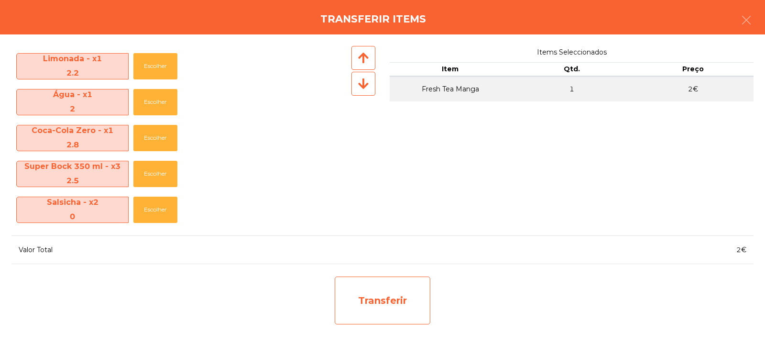
click at [397, 298] on div "Transferir" at bounding box center [383, 301] width 96 height 48
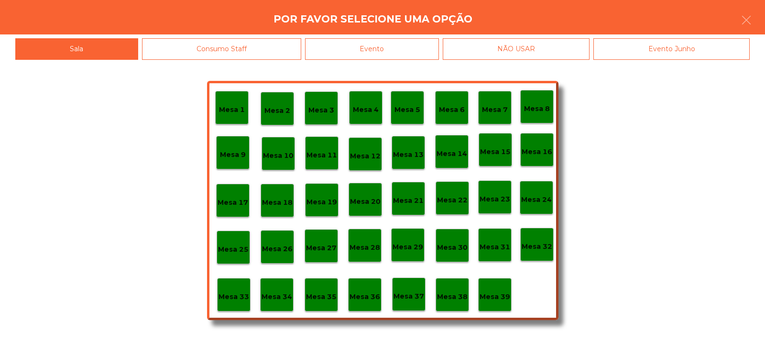
click at [414, 293] on p "Mesa 37" at bounding box center [409, 296] width 31 height 11
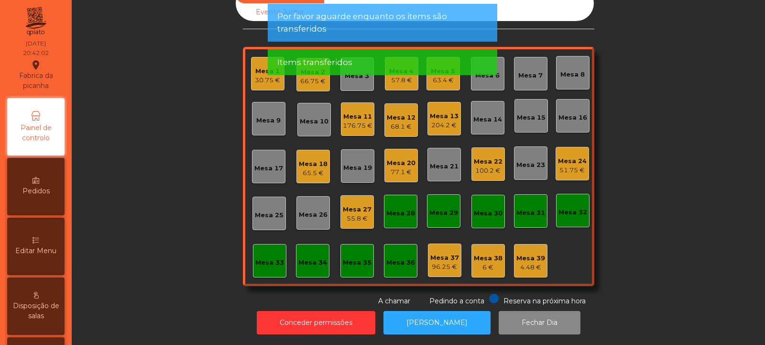
click at [567, 171] on div "Mesa 24 51.75 €" at bounding box center [572, 163] width 33 height 33
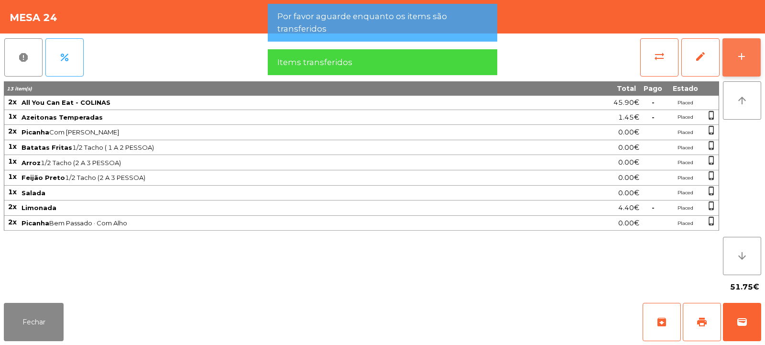
click at [735, 63] on button "add" at bounding box center [742, 57] width 38 height 38
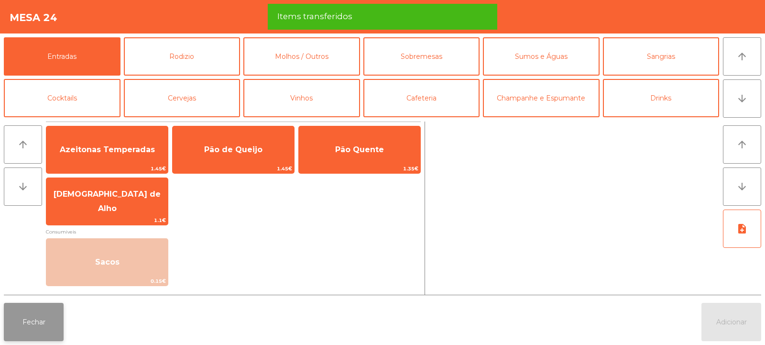
click at [18, 325] on button "Fechar" at bounding box center [34, 322] width 60 height 38
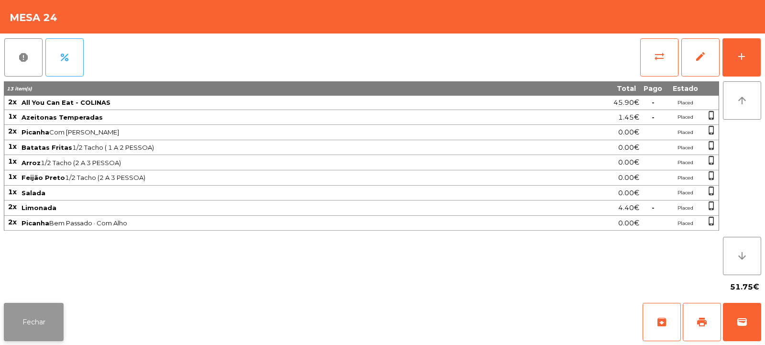
click at [29, 318] on button "Fechar" at bounding box center [34, 322] width 60 height 38
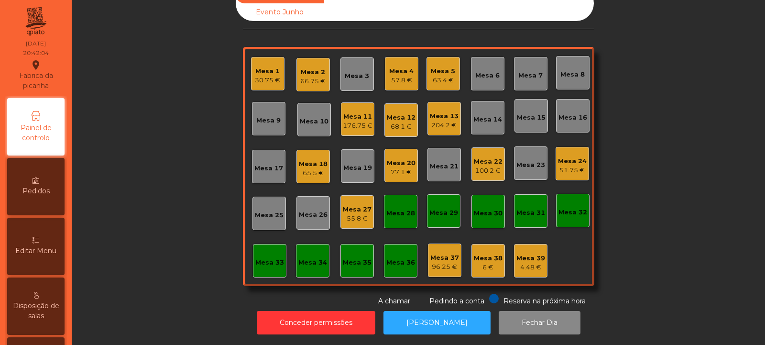
click at [351, 121] on div "176.75 €" at bounding box center [358, 126] width 30 height 10
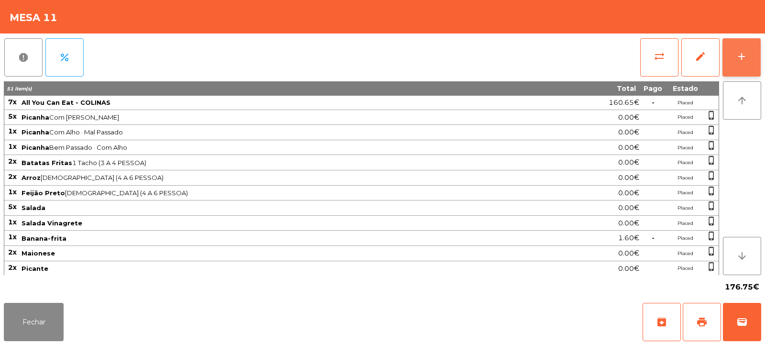
click at [737, 53] on div "add" at bounding box center [741, 56] width 11 height 11
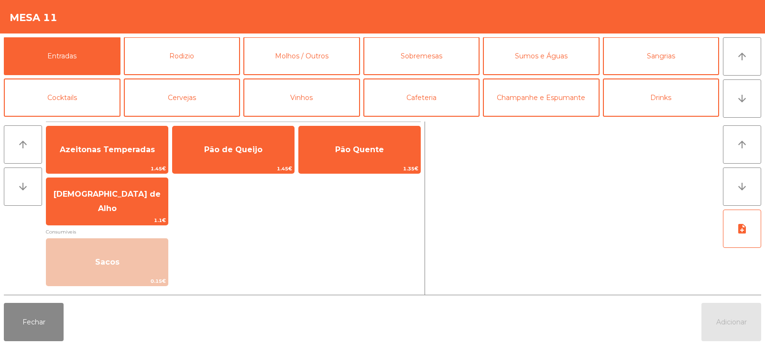
scroll to position [0, 0]
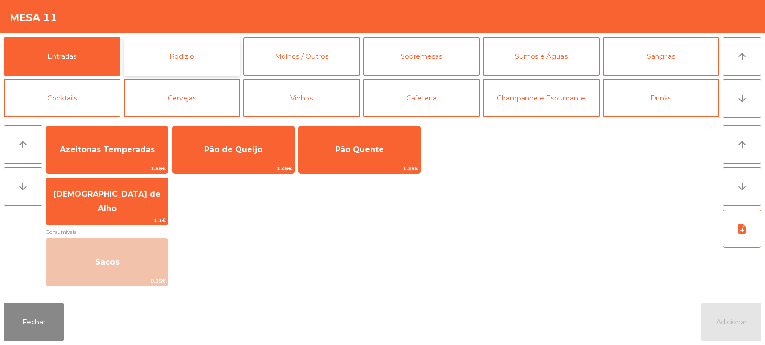
click at [178, 65] on button "Rodizio" at bounding box center [182, 56] width 117 height 38
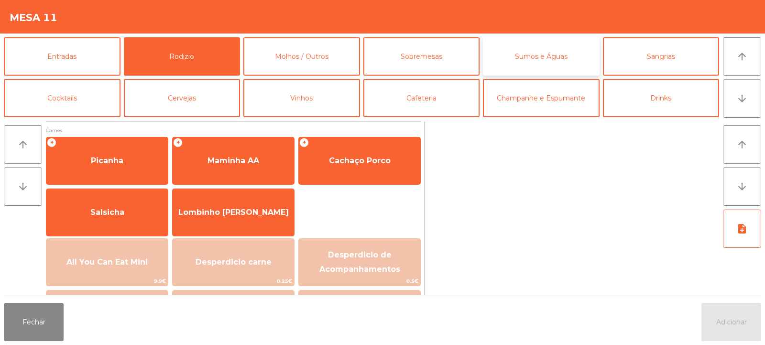
click at [536, 64] on button "Sumos e Águas" at bounding box center [541, 56] width 117 height 38
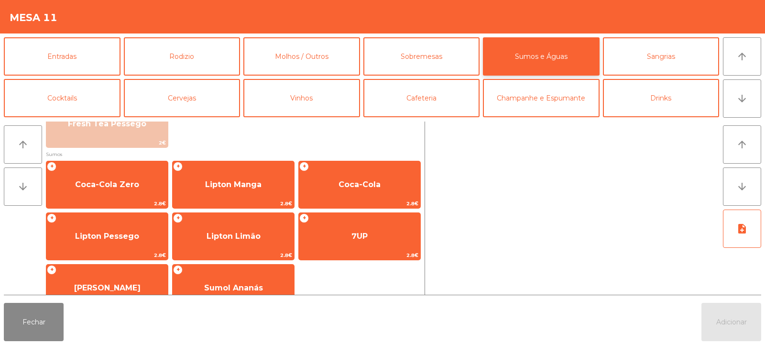
scroll to position [138, 0]
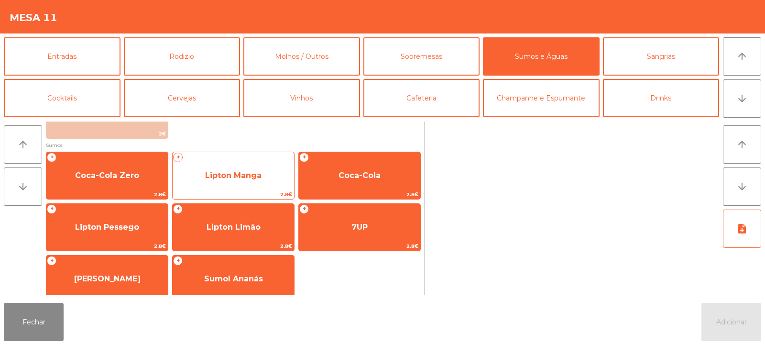
click at [244, 176] on span "Lipton Manga" at bounding box center [233, 175] width 56 height 9
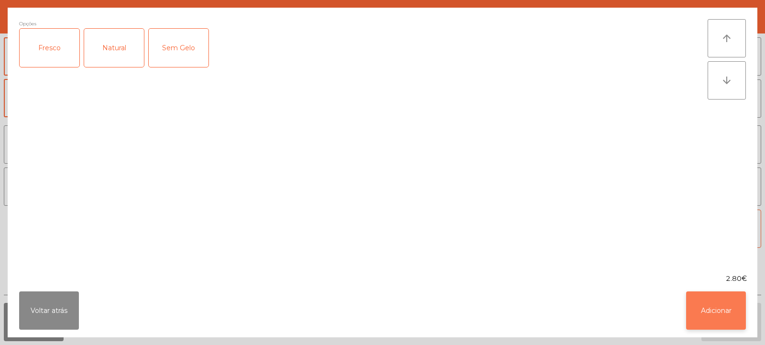
click at [712, 312] on button "Adicionar" at bounding box center [717, 310] width 60 height 38
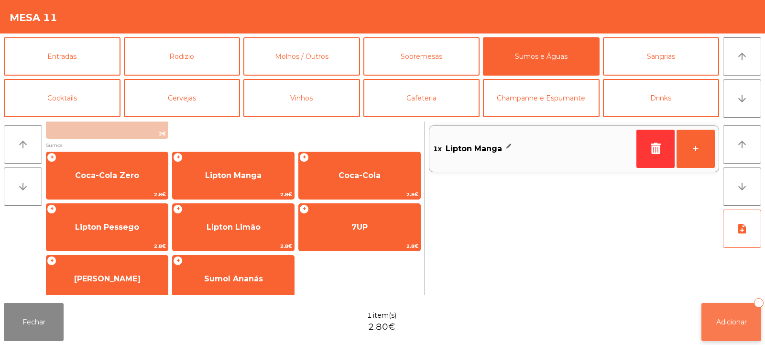
click at [716, 312] on button "Adicionar 1" at bounding box center [732, 322] width 60 height 38
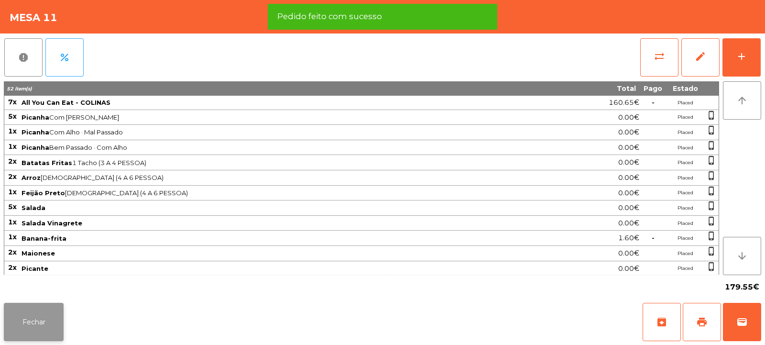
click at [35, 305] on button "Fechar" at bounding box center [34, 322] width 60 height 38
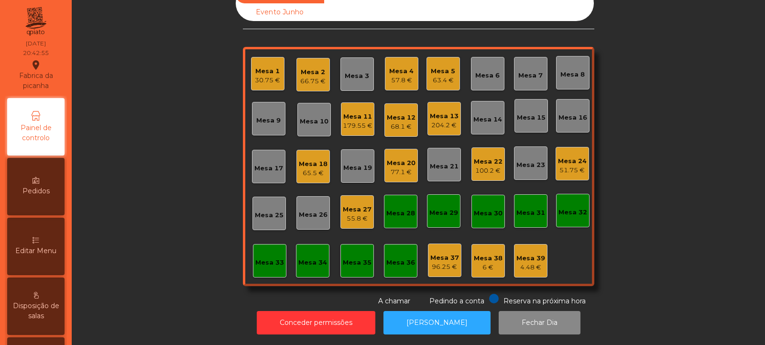
click at [441, 112] on div "Mesa 13" at bounding box center [444, 116] width 29 height 10
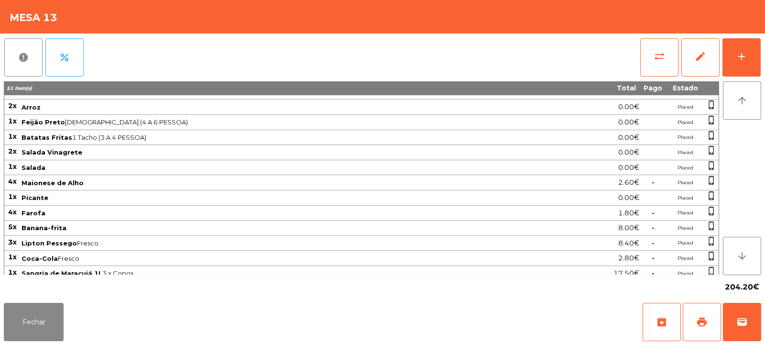
scroll to position [137, 0]
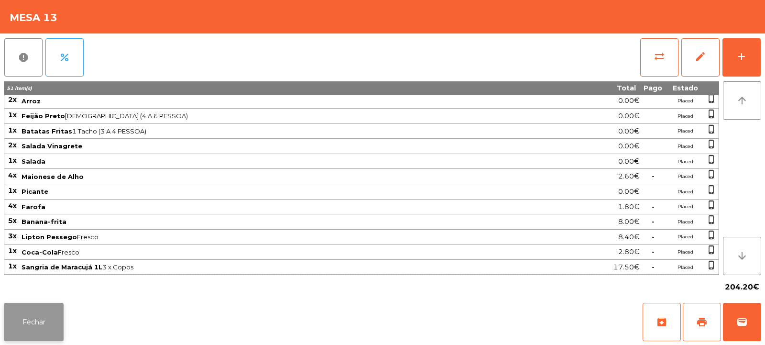
click at [32, 319] on button "Fechar" at bounding box center [34, 322] width 60 height 38
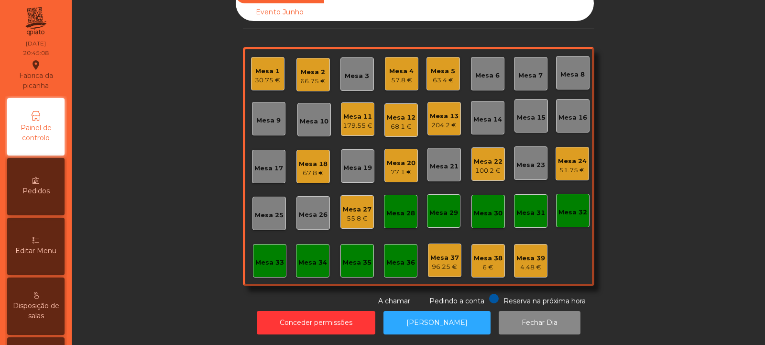
click at [577, 109] on div "Mesa 16" at bounding box center [573, 115] width 29 height 13
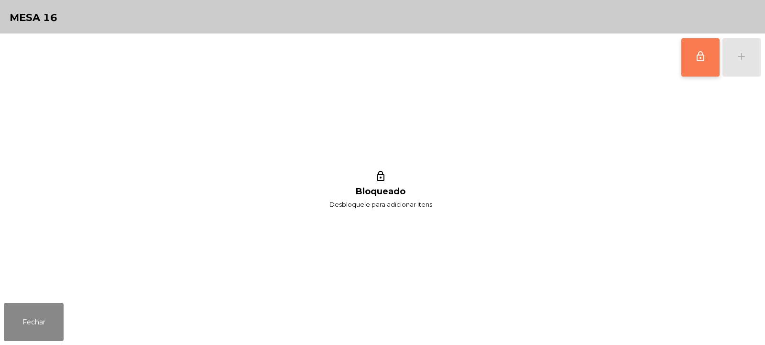
click at [702, 64] on button "lock_outline" at bounding box center [701, 57] width 38 height 38
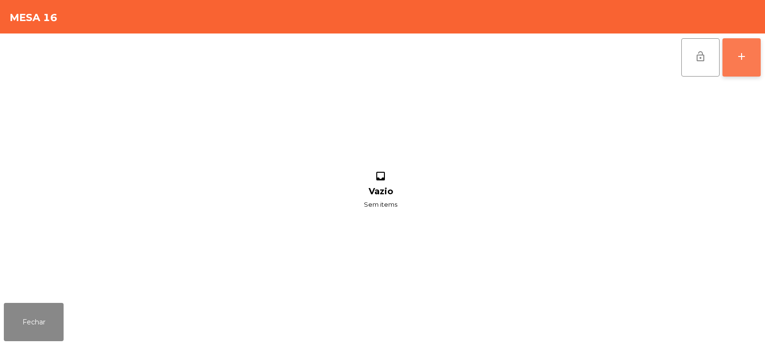
click at [740, 57] on div "add" at bounding box center [741, 56] width 11 height 11
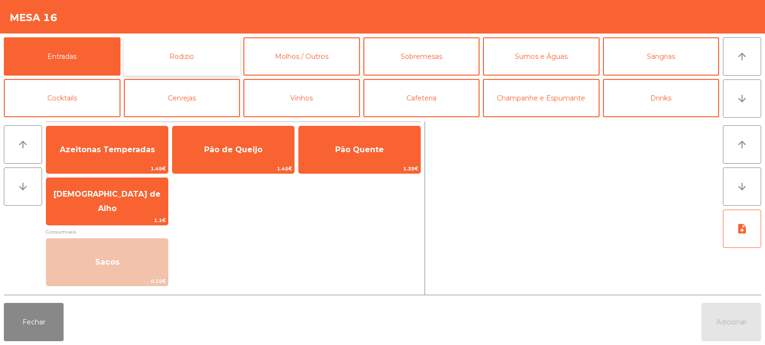
click at [203, 58] on button "Rodizio" at bounding box center [182, 56] width 117 height 38
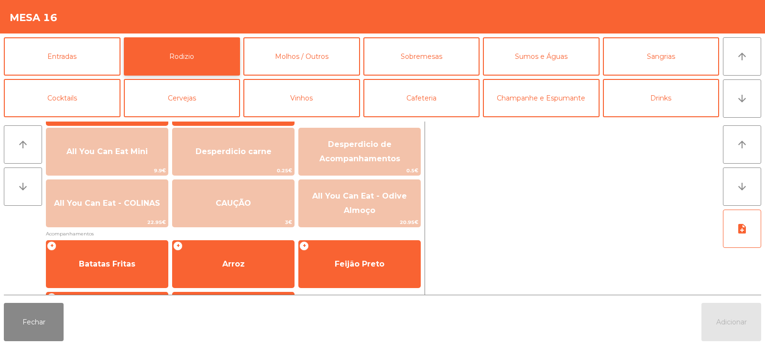
scroll to position [139, 0]
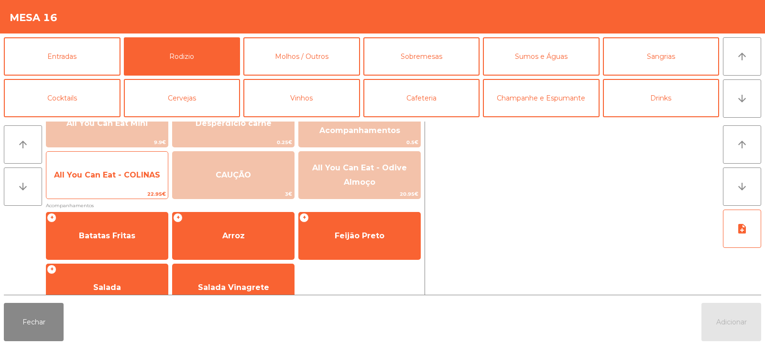
click at [119, 187] on span "All You Can Eat - COLINAS" at bounding box center [107, 175] width 122 height 26
click at [125, 178] on span "All You Can Eat - COLINAS" at bounding box center [107, 174] width 106 height 9
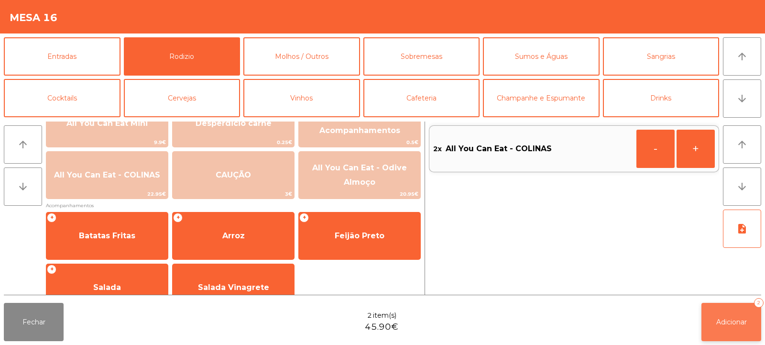
click at [741, 323] on span "Adicionar" at bounding box center [732, 322] width 31 height 9
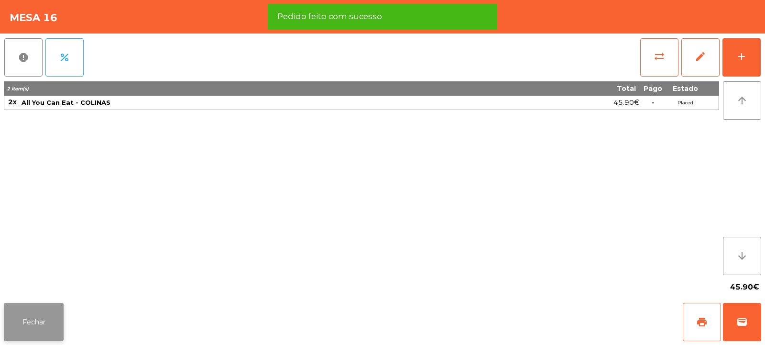
click at [33, 315] on button "Fechar" at bounding box center [34, 322] width 60 height 38
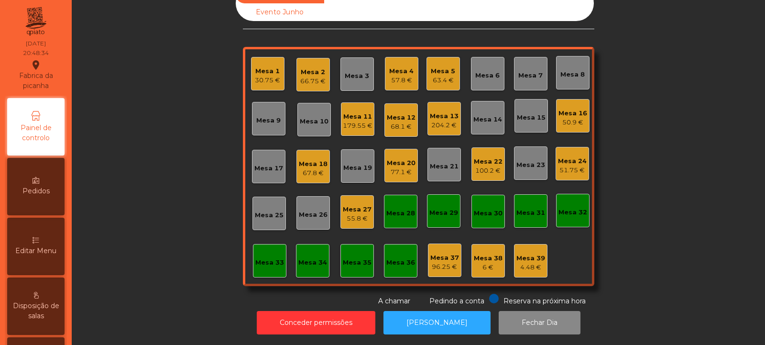
click at [264, 76] on div "30.75 €" at bounding box center [267, 81] width 25 height 10
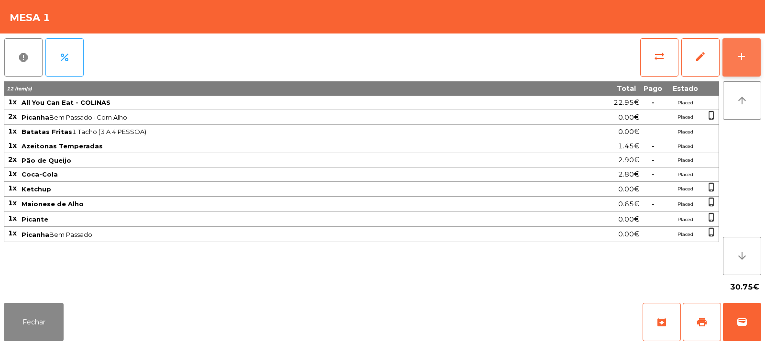
click at [750, 58] on button "add" at bounding box center [742, 57] width 38 height 38
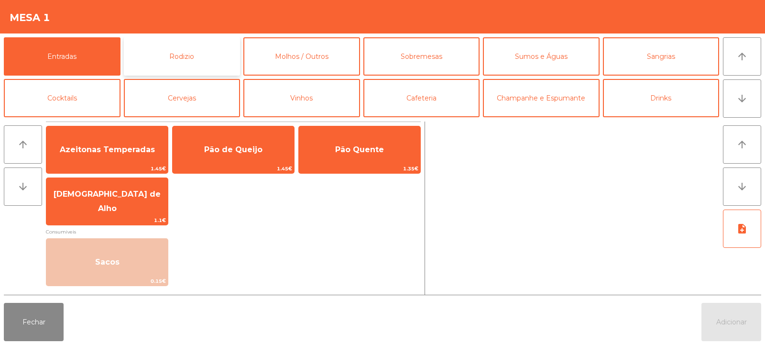
click at [192, 57] on button "Rodizio" at bounding box center [182, 56] width 117 height 38
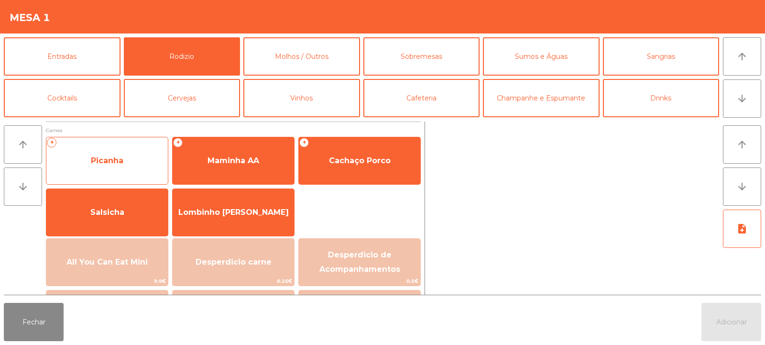
click at [108, 163] on span "Picanha" at bounding box center [107, 160] width 33 height 9
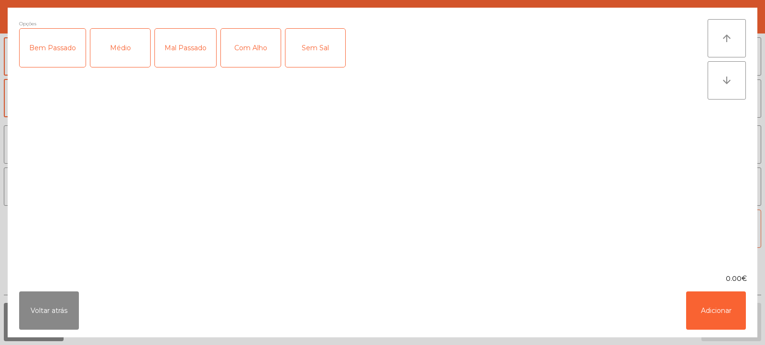
click at [53, 55] on div "Bem Passado" at bounding box center [53, 48] width 66 height 38
click at [259, 49] on div "Com Alho" at bounding box center [251, 48] width 60 height 38
click at [710, 307] on button "Adicionar" at bounding box center [717, 310] width 60 height 38
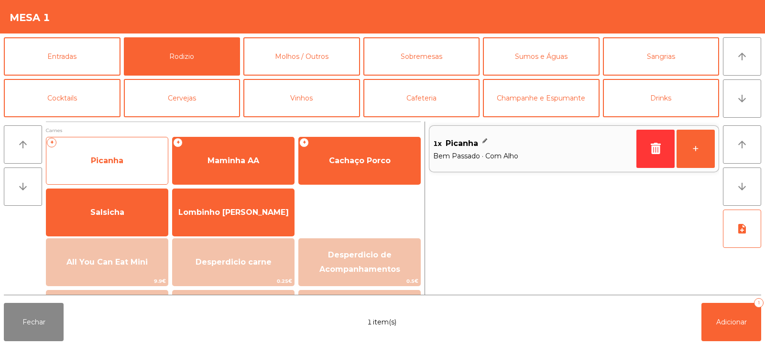
click at [110, 162] on span "Picanha" at bounding box center [107, 160] width 33 height 9
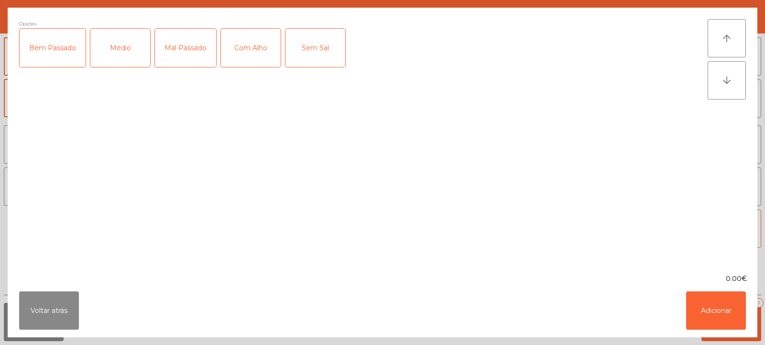
click at [63, 54] on div "Bem Passado" at bounding box center [53, 48] width 66 height 38
click at [715, 316] on button "Adicionar" at bounding box center [717, 310] width 60 height 38
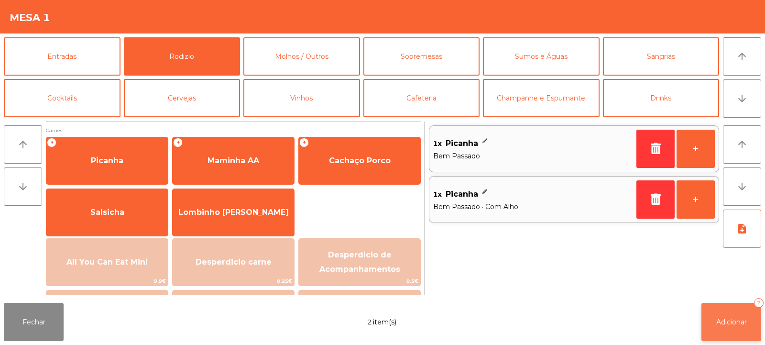
click at [725, 328] on button "Adicionar 2" at bounding box center [732, 322] width 60 height 38
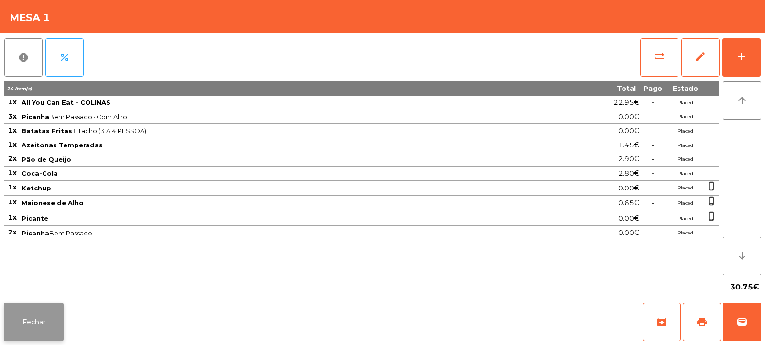
click at [34, 319] on button "Fechar" at bounding box center [34, 322] width 60 height 38
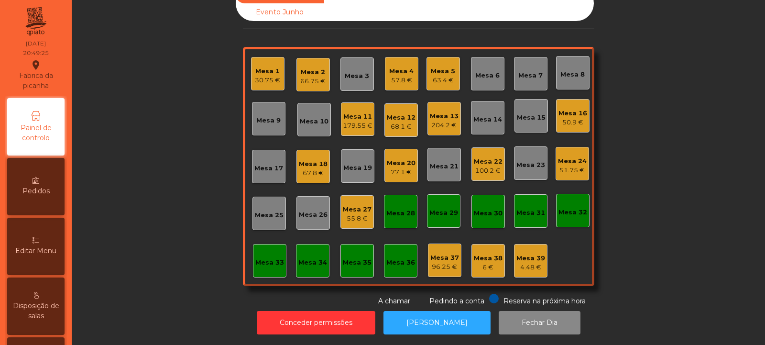
click at [315, 168] on div "67.8 €" at bounding box center [313, 173] width 29 height 10
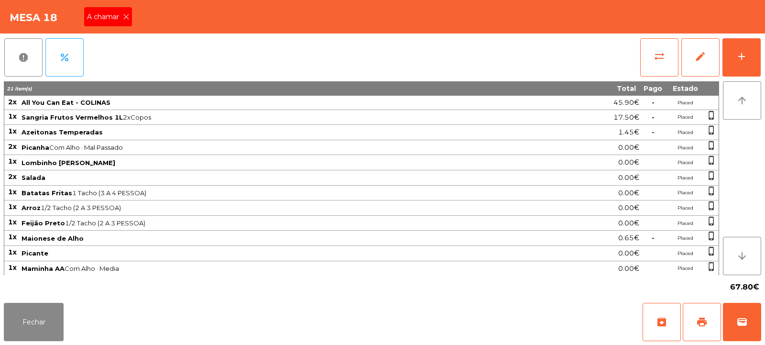
click at [125, 17] on icon at bounding box center [126, 16] width 7 height 7
click at [696, 330] on button "print" at bounding box center [702, 322] width 38 height 38
click at [32, 318] on button "Fechar" at bounding box center [34, 322] width 60 height 38
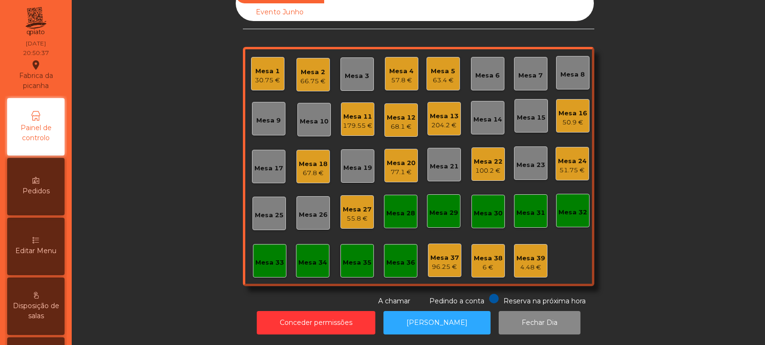
click at [451, 121] on div "204.2 €" at bounding box center [444, 126] width 29 height 10
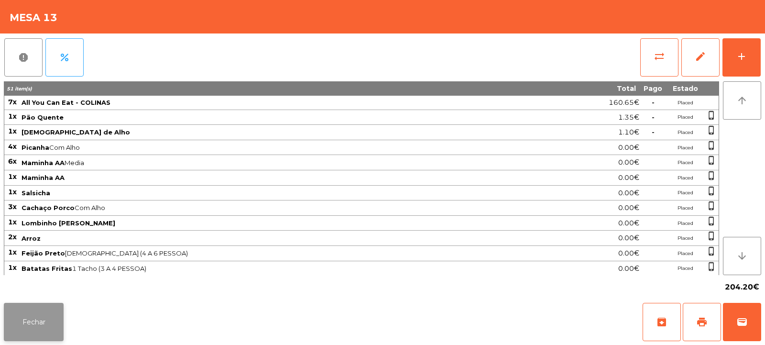
click at [40, 322] on button "Fechar" at bounding box center [34, 322] width 60 height 38
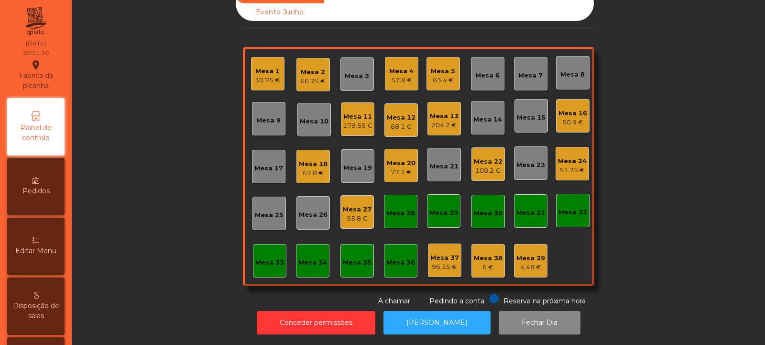
click at [313, 168] on div "67.8 €" at bounding box center [313, 173] width 29 height 10
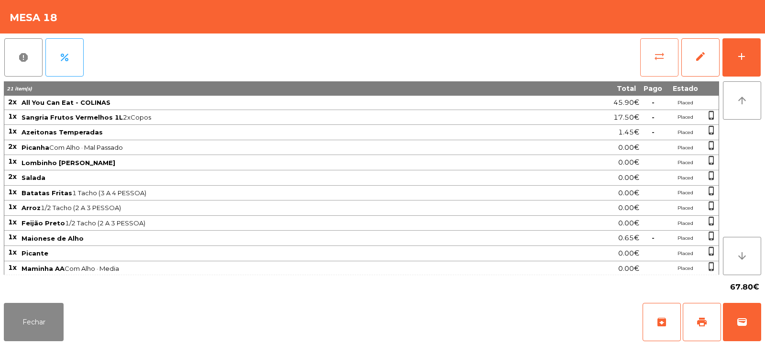
click at [656, 55] on span "sync_alt" at bounding box center [659, 56] width 11 height 11
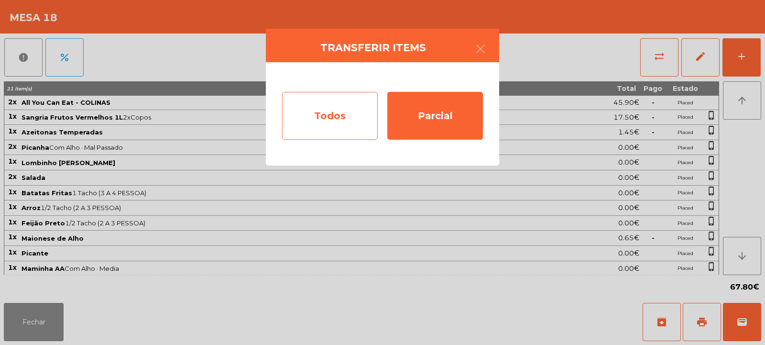
click at [330, 117] on div "Todos" at bounding box center [330, 116] width 96 height 48
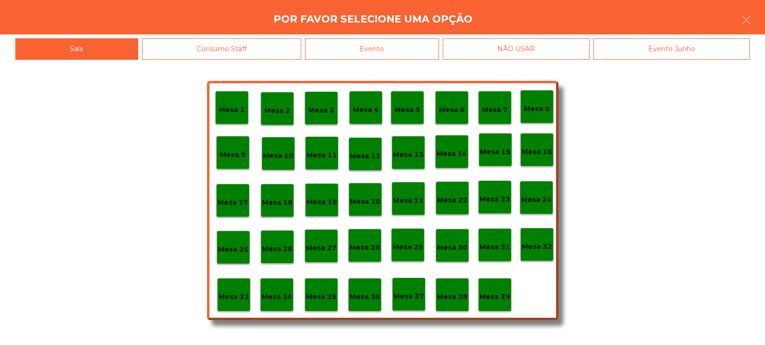
click at [376, 55] on div "Evento" at bounding box center [372, 49] width 134 height 22
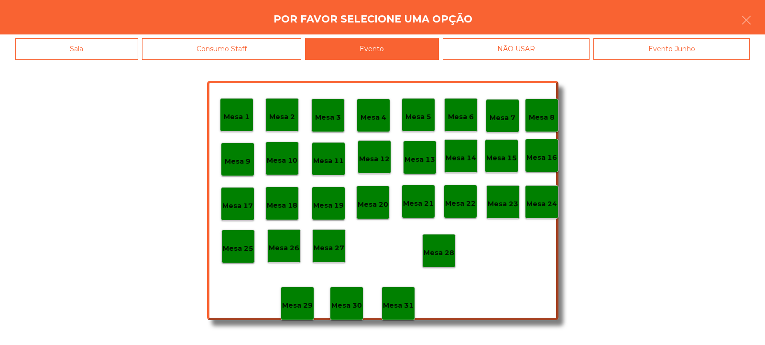
click at [440, 260] on div "Mesa 28" at bounding box center [438, 250] width 33 height 33
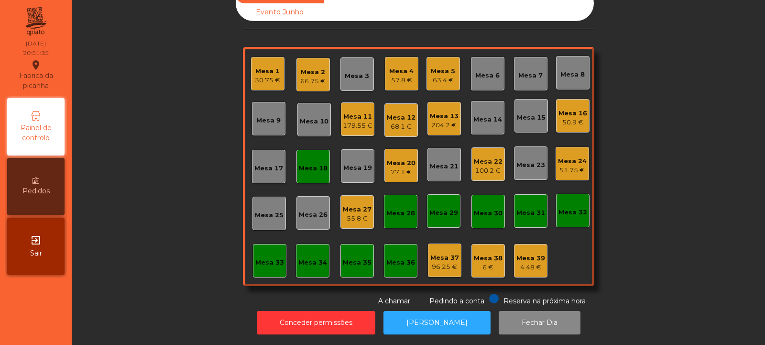
click at [310, 164] on div "Mesa 18" at bounding box center [313, 169] width 29 height 10
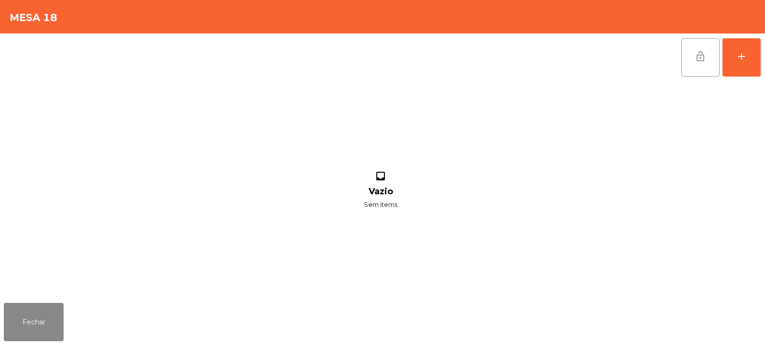
click at [698, 53] on span "lock_open" at bounding box center [700, 56] width 11 height 11
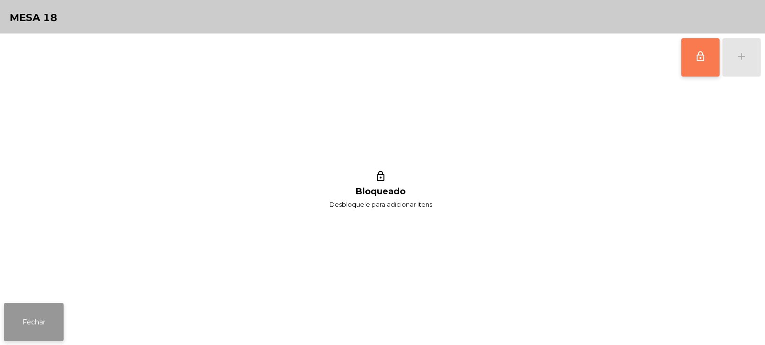
click at [43, 322] on button "Fechar" at bounding box center [34, 322] width 60 height 38
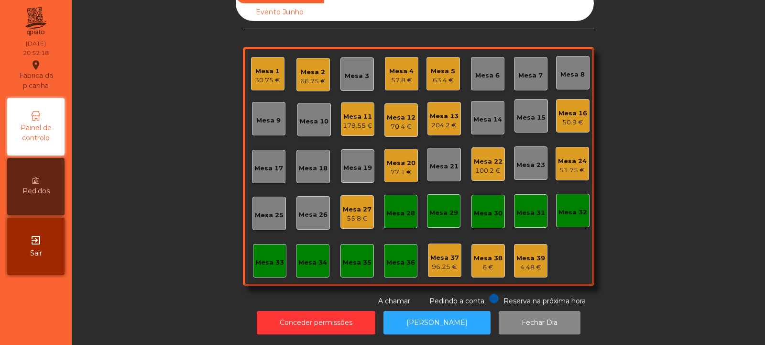
click at [265, 67] on div "Mesa 1" at bounding box center [267, 72] width 25 height 10
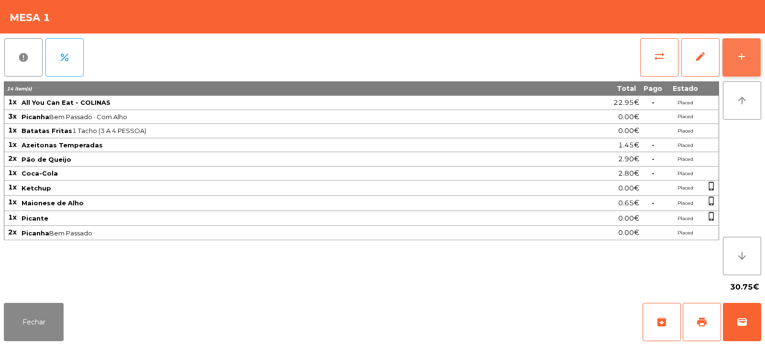
click at [741, 61] on div "add" at bounding box center [741, 56] width 11 height 11
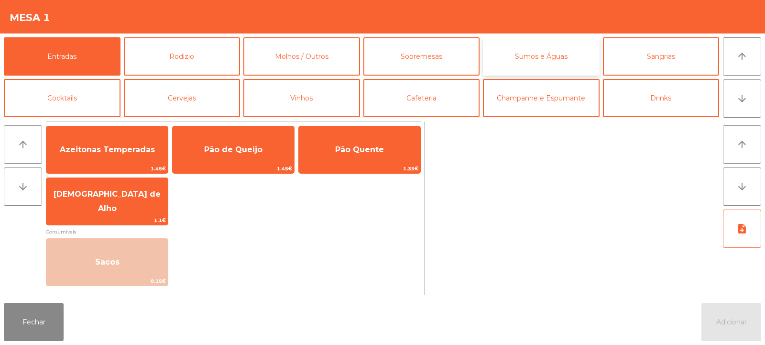
click at [549, 59] on button "Sumos e Águas" at bounding box center [541, 56] width 117 height 38
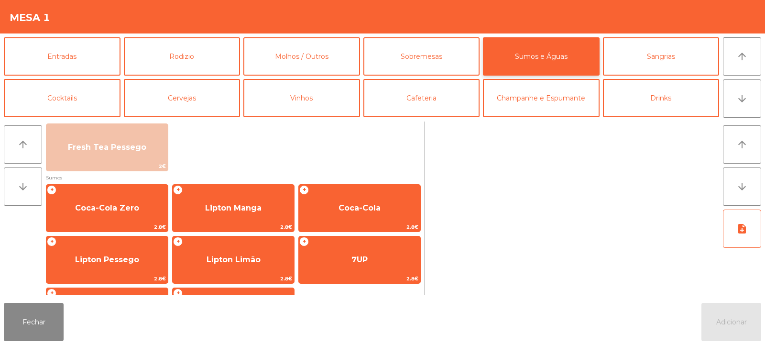
scroll to position [113, 0]
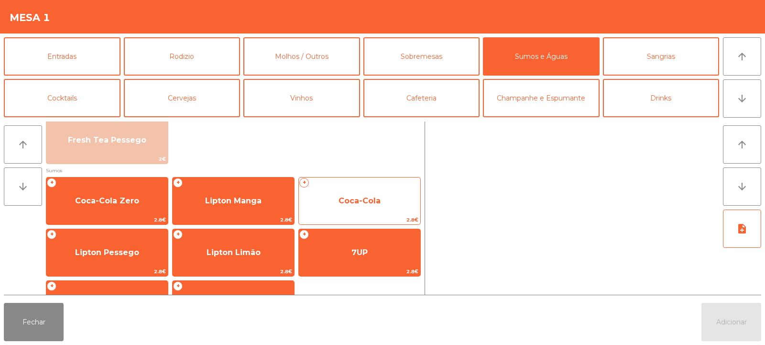
click at [372, 210] on span "Coca-Cola" at bounding box center [360, 201] width 122 height 26
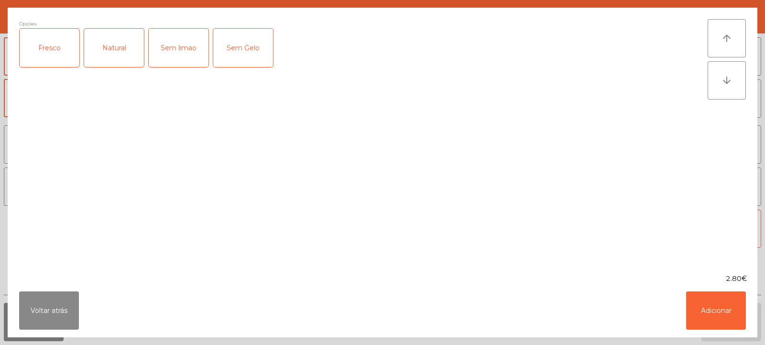
click at [56, 61] on div "Fresco" at bounding box center [50, 48] width 60 height 38
click at [718, 310] on button "Adicionar" at bounding box center [717, 310] width 60 height 38
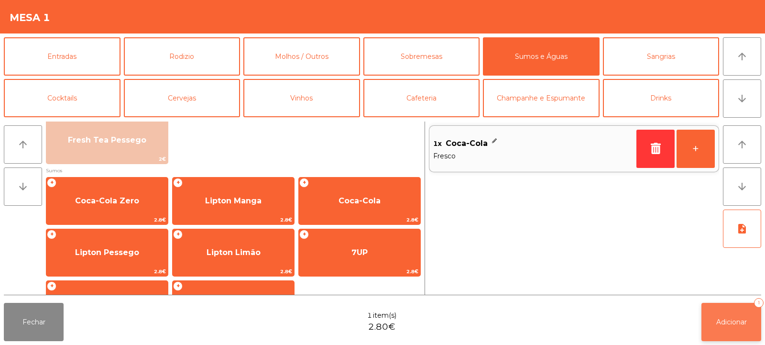
click at [729, 328] on button "Adicionar 1" at bounding box center [732, 322] width 60 height 38
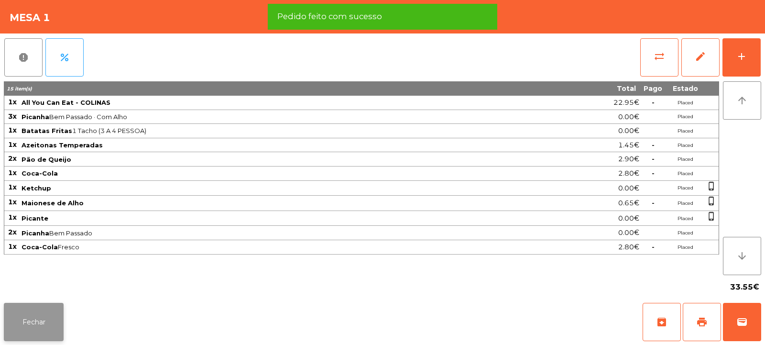
click at [44, 320] on button "Fechar" at bounding box center [34, 322] width 60 height 38
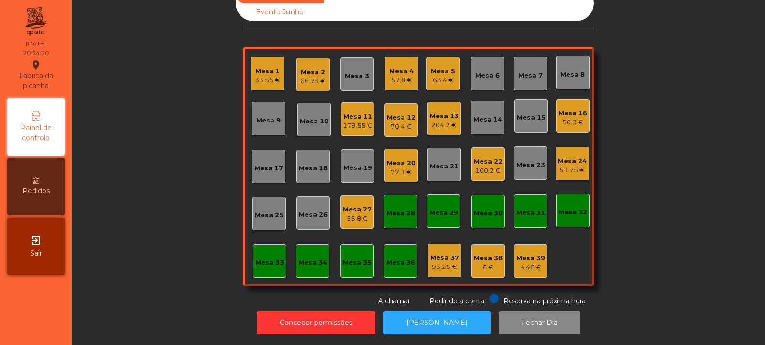
click at [266, 63] on div "Mesa 1 33.55 €" at bounding box center [267, 74] width 25 height 22
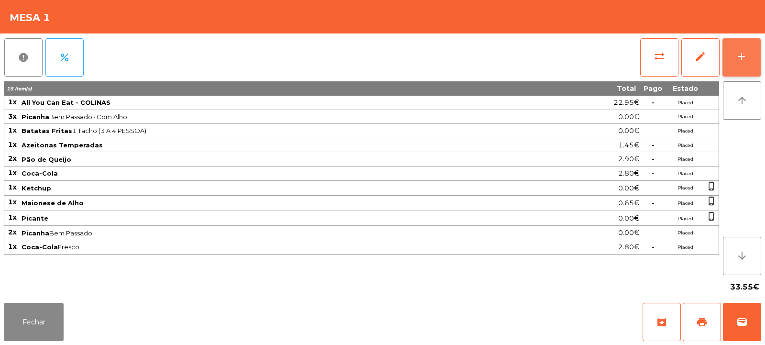
click at [743, 59] on div "add" at bounding box center [741, 56] width 11 height 11
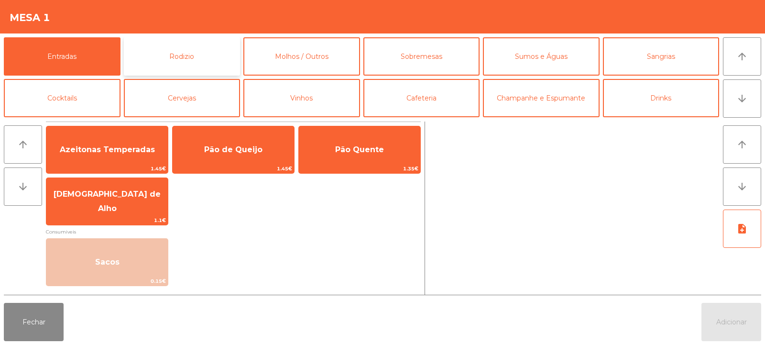
click at [186, 56] on button "Rodizio" at bounding box center [182, 56] width 117 height 38
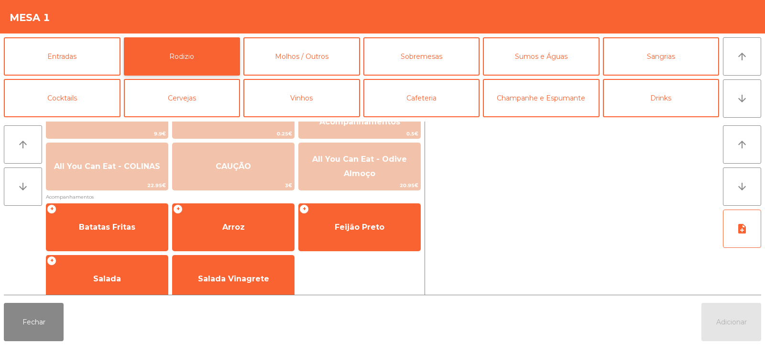
scroll to position [141, 0]
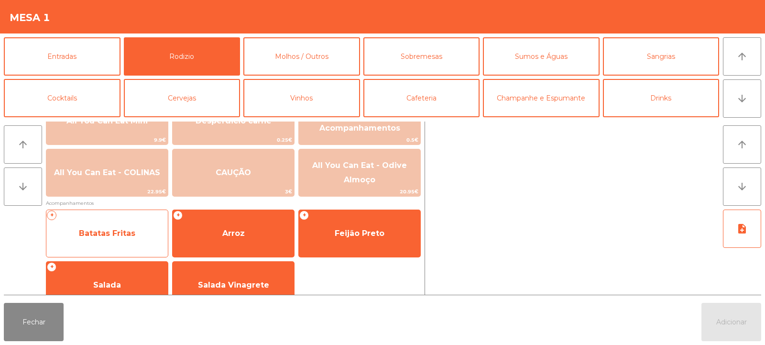
click at [115, 236] on span "Batatas Fritas" at bounding box center [107, 233] width 56 height 9
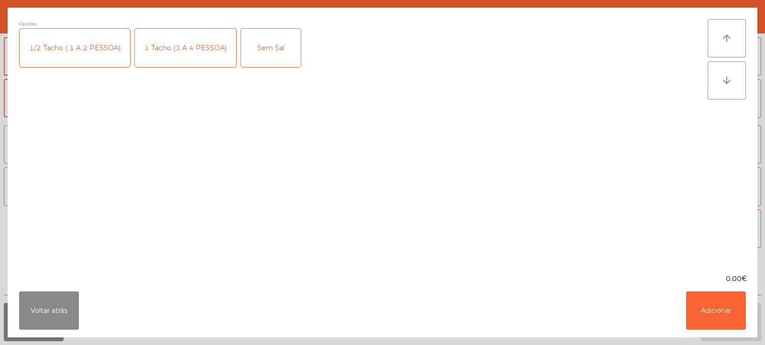
click at [82, 55] on div "1/2 Tacho ( 1 A 2 PESSOA)" at bounding box center [75, 48] width 111 height 38
click at [704, 313] on button "Adicionar" at bounding box center [717, 310] width 60 height 38
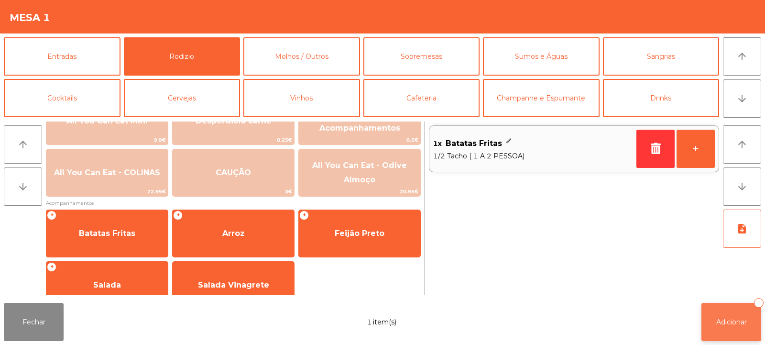
click at [730, 327] on button "Adicionar 1" at bounding box center [732, 322] width 60 height 38
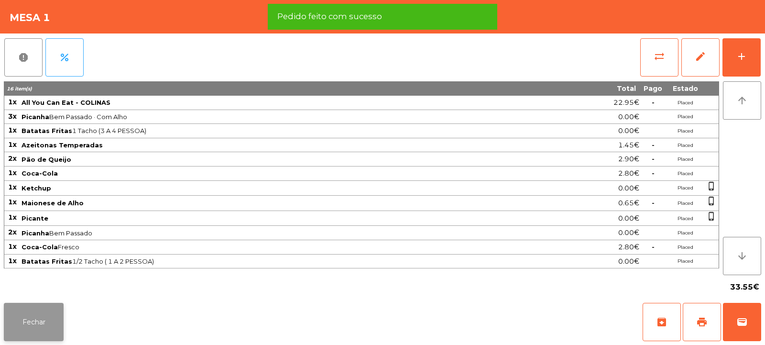
click at [30, 317] on button "Fechar" at bounding box center [34, 322] width 60 height 38
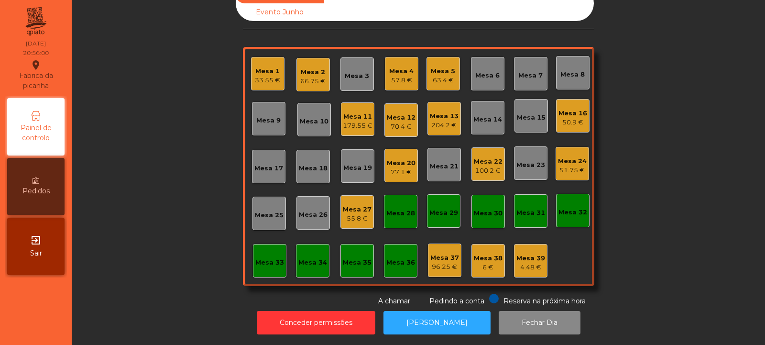
click at [358, 112] on div "Mesa 11" at bounding box center [358, 117] width 30 height 10
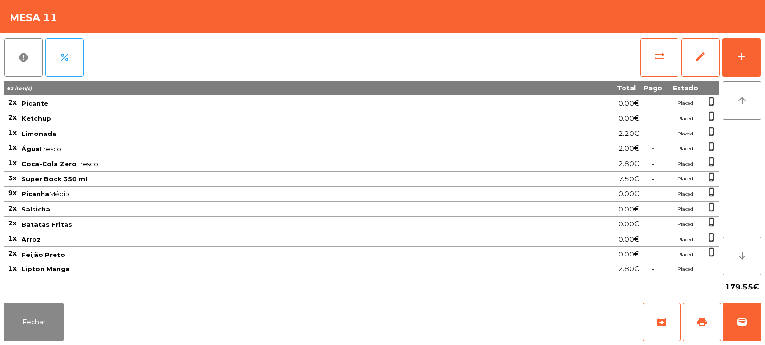
scroll to position [182, 0]
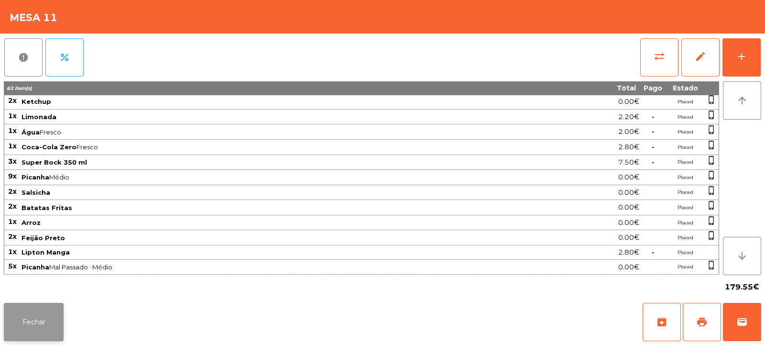
click at [41, 326] on button "Fechar" at bounding box center [34, 322] width 60 height 38
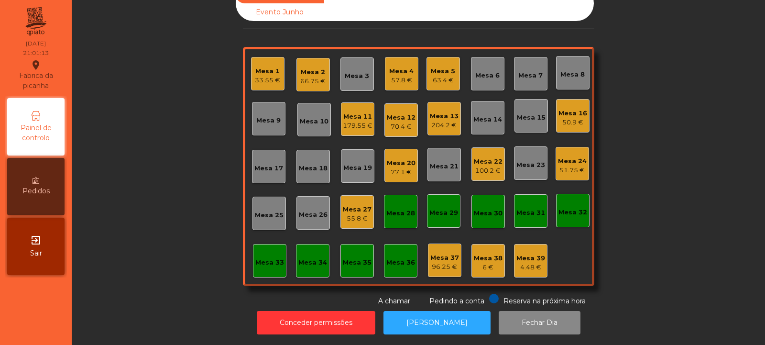
click at [262, 168] on div "Mesa 17" at bounding box center [268, 166] width 33 height 33
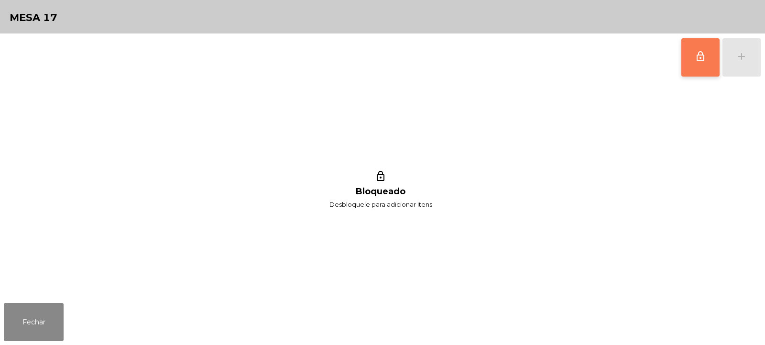
click at [698, 53] on span "lock_outline" at bounding box center [700, 56] width 11 height 11
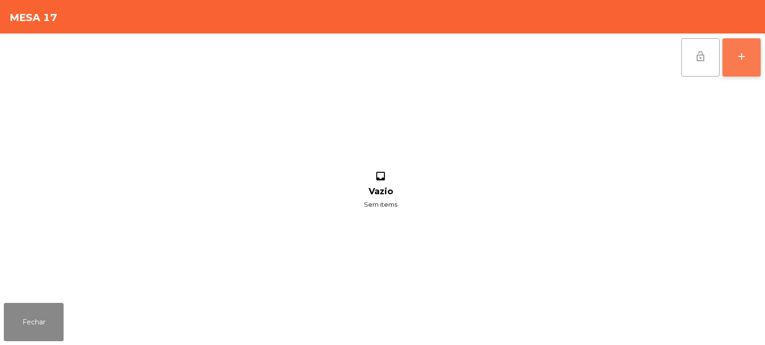
click at [741, 56] on div "add" at bounding box center [741, 56] width 11 height 11
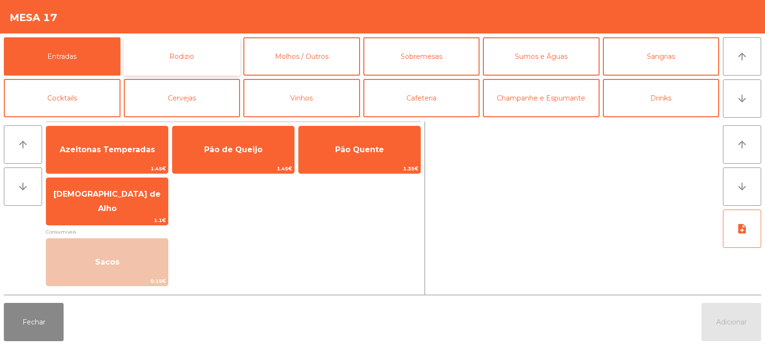
click at [157, 57] on button "Rodizio" at bounding box center [182, 56] width 117 height 38
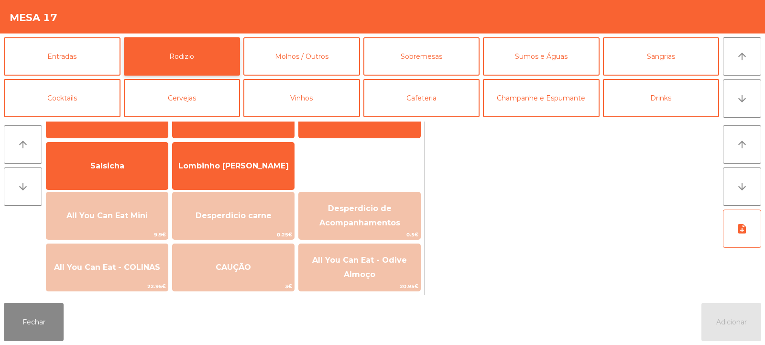
scroll to position [67, 0]
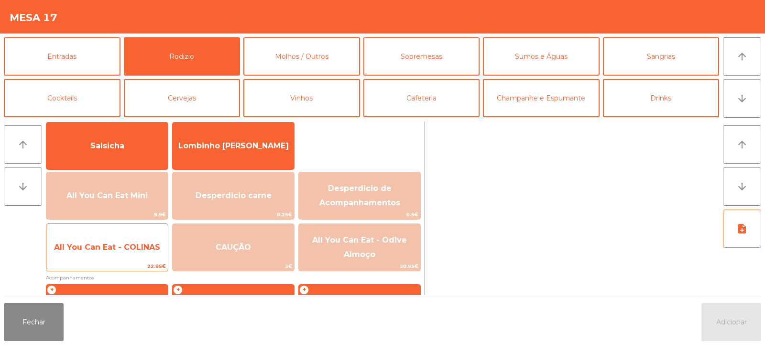
click at [144, 261] on div "All You Can Eat - COLINAS 22.95€" at bounding box center [107, 247] width 122 height 48
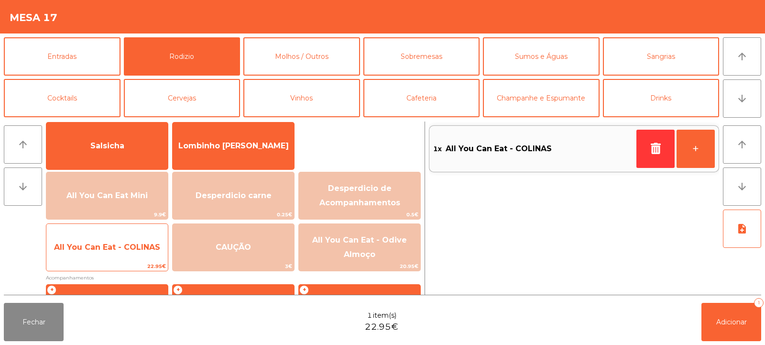
click at [144, 255] on span "All You Can Eat - COLINAS" at bounding box center [107, 247] width 122 height 26
click at [139, 259] on span "All You Can Eat - COLINAS" at bounding box center [107, 247] width 122 height 26
click at [139, 258] on span "All You Can Eat - COLINAS" at bounding box center [107, 247] width 122 height 26
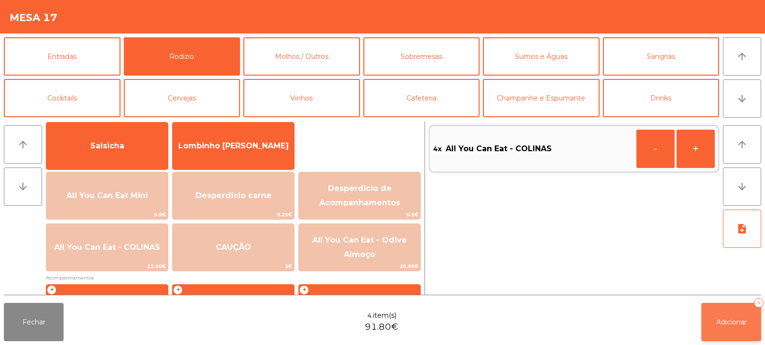
click at [725, 334] on button "Adicionar 4" at bounding box center [732, 322] width 60 height 38
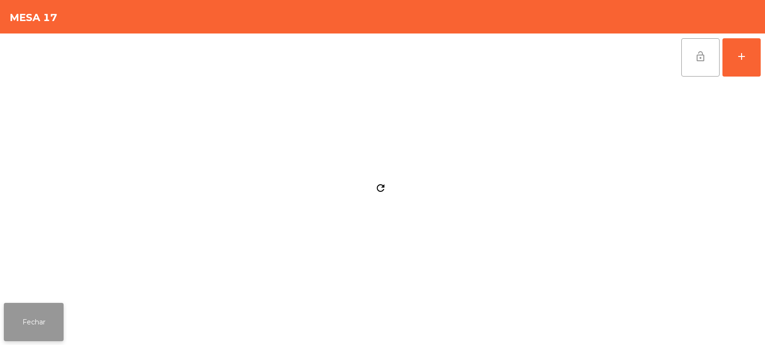
click at [44, 321] on button "Fechar" at bounding box center [34, 322] width 60 height 38
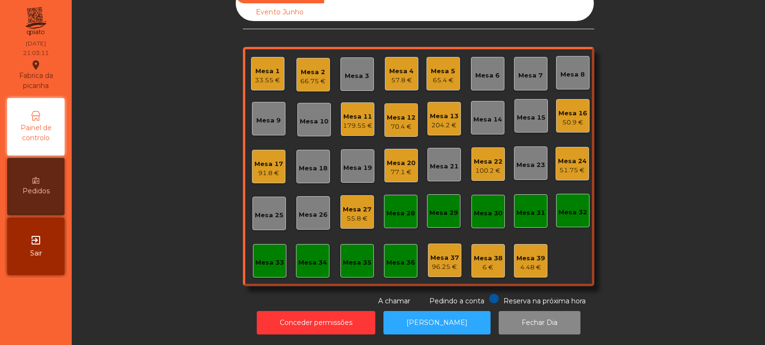
click at [397, 109] on div "Mesa 12 70.4 €" at bounding box center [401, 120] width 29 height 22
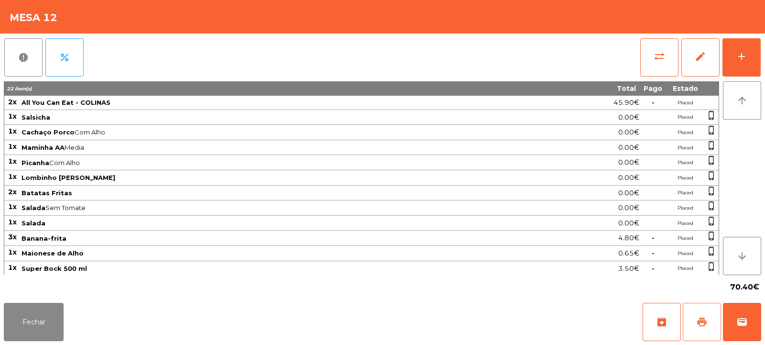
click at [693, 311] on button "print" at bounding box center [702, 322] width 38 height 38
click at [696, 322] on button "print" at bounding box center [702, 322] width 38 height 38
click at [728, 311] on button "wallet" at bounding box center [742, 322] width 38 height 38
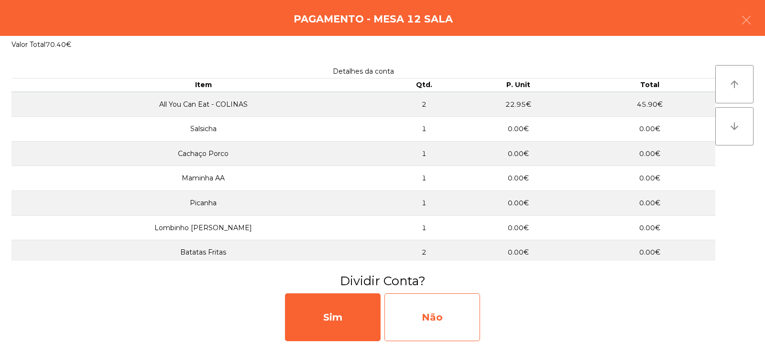
click at [437, 312] on div "Não" at bounding box center [433, 317] width 96 height 48
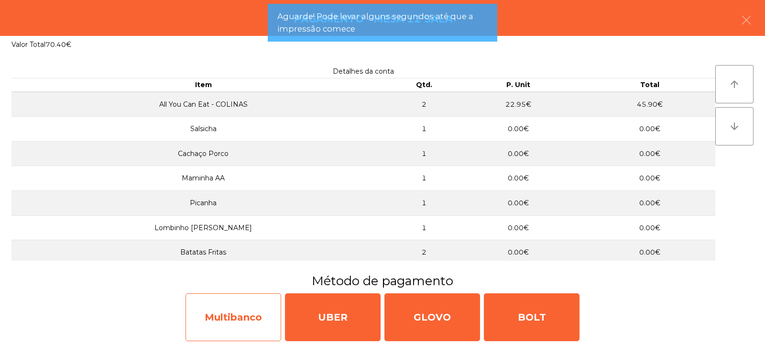
click at [235, 312] on div "Multibanco" at bounding box center [234, 317] width 96 height 48
select select "**"
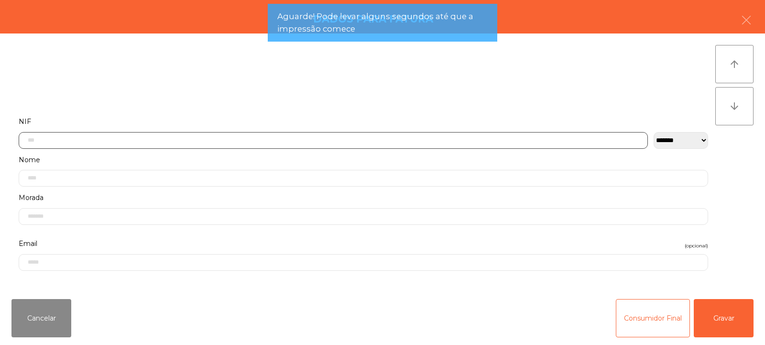
click at [244, 142] on input "text" at bounding box center [334, 140] width 630 height 17
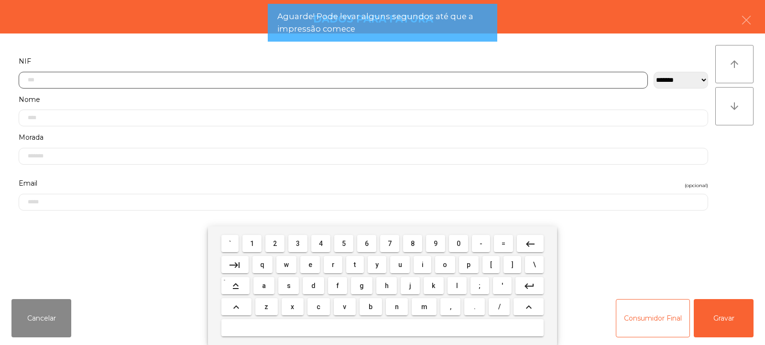
scroll to position [70, 0]
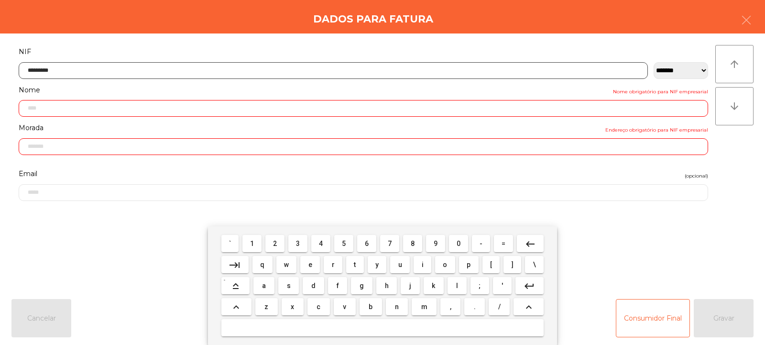
type input "*********"
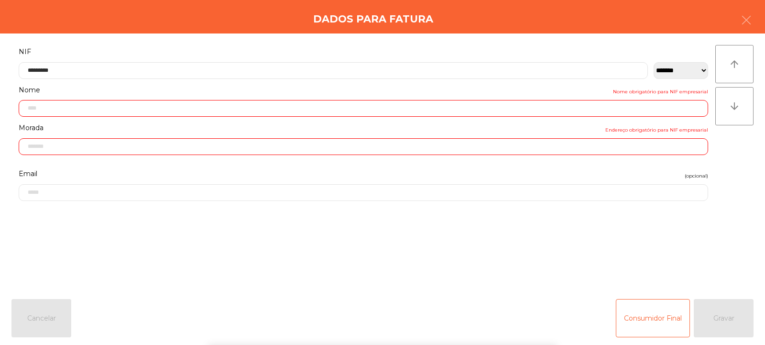
click at [728, 309] on div "` 1 2 3 4 5 6 7 8 9 0 - = keyboard_backspace keyboard_tab q w e r t y u i o p […" at bounding box center [382, 285] width 765 height 119
type input "**********"
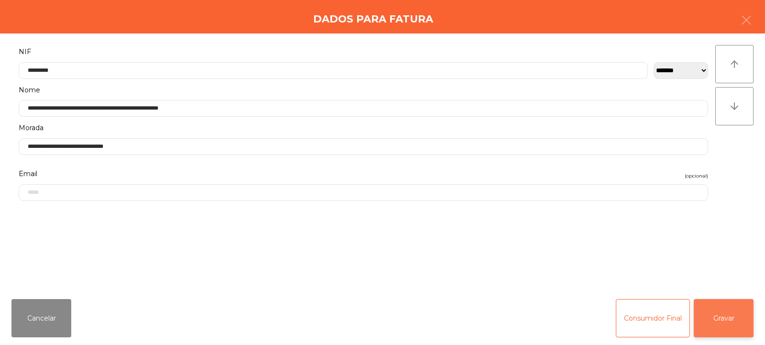
click at [737, 306] on button "Gravar" at bounding box center [724, 318] width 60 height 38
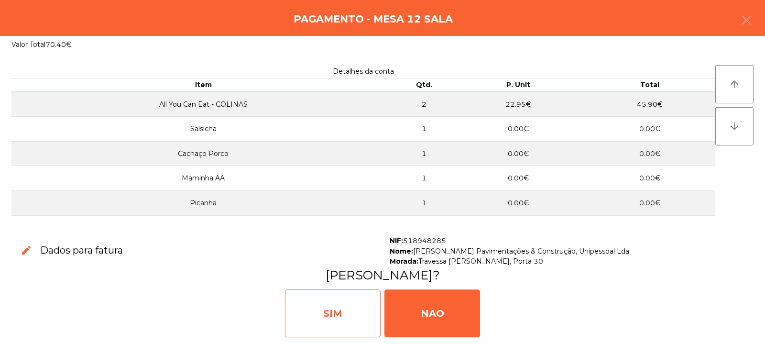
click at [317, 313] on div "SIM" at bounding box center [333, 313] width 96 height 48
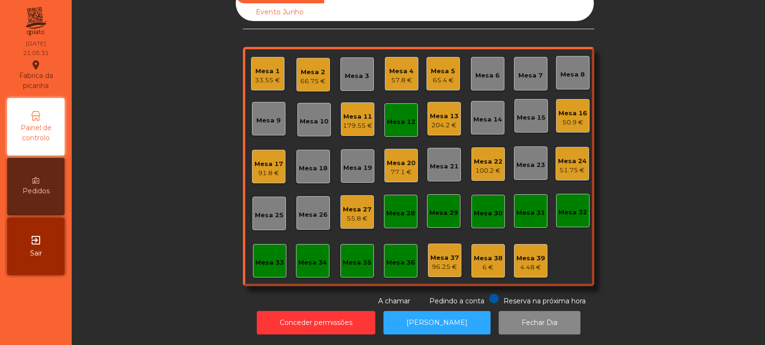
click at [411, 117] on div "Mesa 12" at bounding box center [401, 122] width 29 height 10
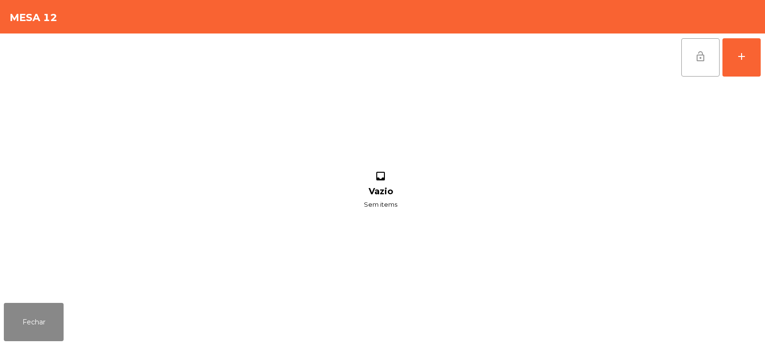
click at [699, 62] on button "lock_open" at bounding box center [701, 57] width 38 height 38
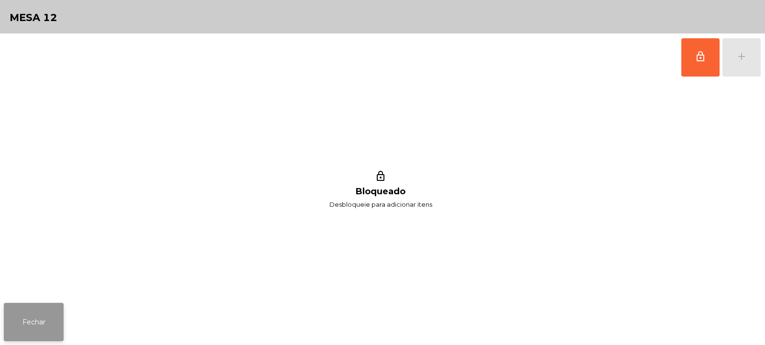
click at [47, 322] on button "Fechar" at bounding box center [34, 322] width 60 height 38
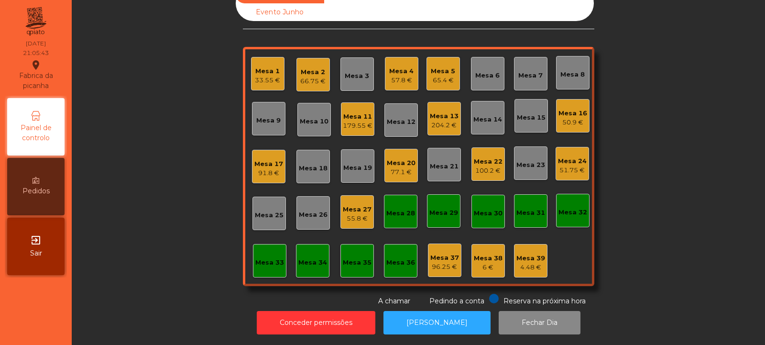
click at [427, 77] on div "Mesa 5 65.4 €" at bounding box center [443, 73] width 33 height 33
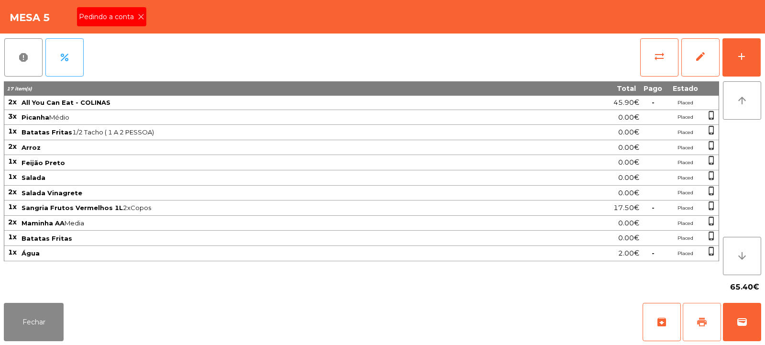
click at [703, 318] on span "print" at bounding box center [702, 321] width 11 height 11
click at [22, 333] on button "Fechar" at bounding box center [34, 322] width 60 height 38
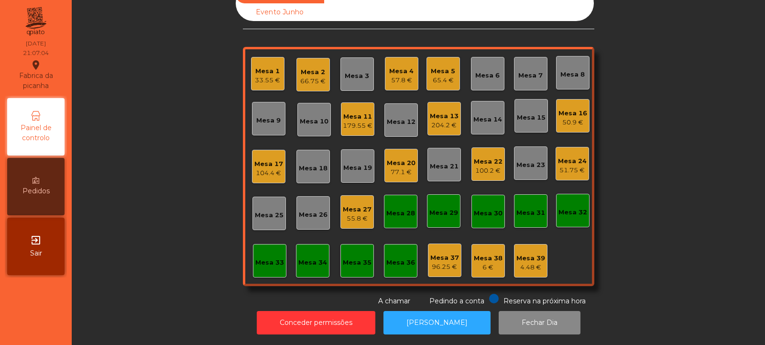
click at [431, 67] on div "Mesa 5" at bounding box center [443, 72] width 24 height 10
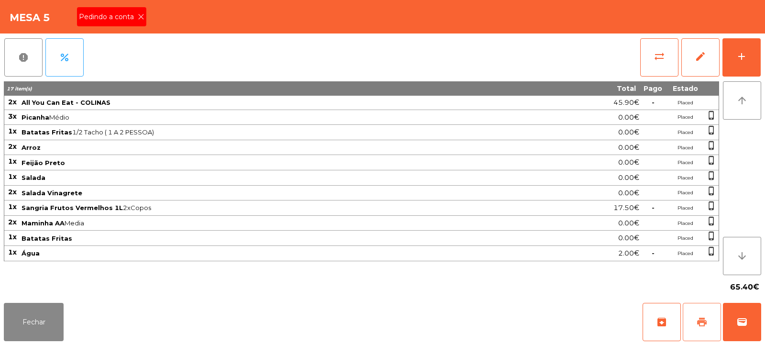
click at [699, 320] on span "print" at bounding box center [702, 321] width 11 height 11
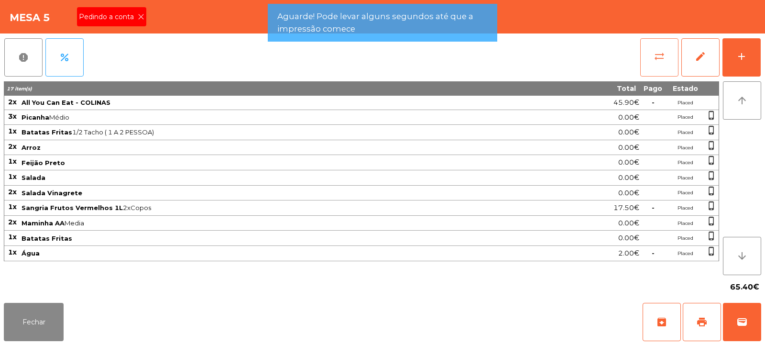
click at [654, 55] on span "sync_alt" at bounding box center [659, 56] width 11 height 11
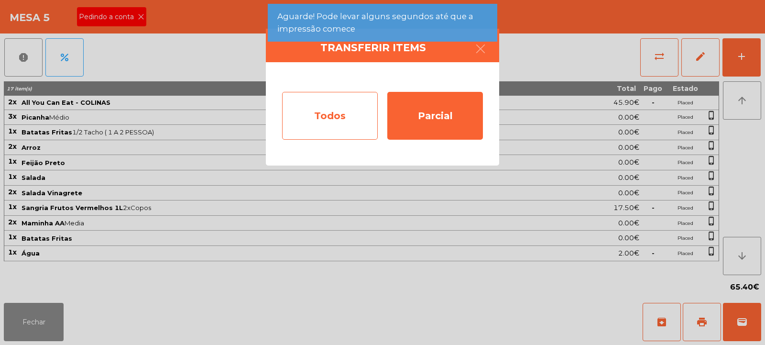
click at [339, 126] on div "Todos" at bounding box center [330, 116] width 96 height 48
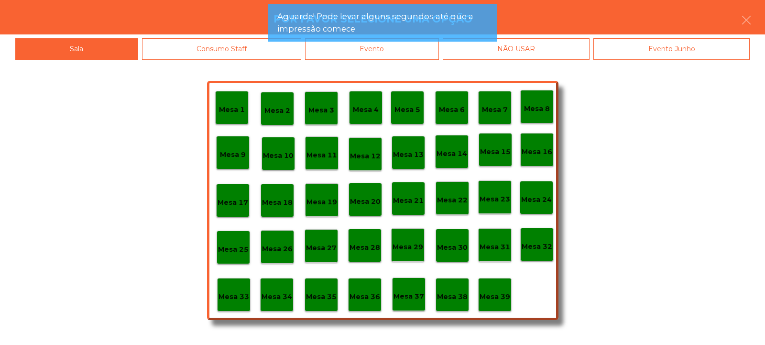
click at [406, 55] on div "Evento" at bounding box center [372, 49] width 134 height 22
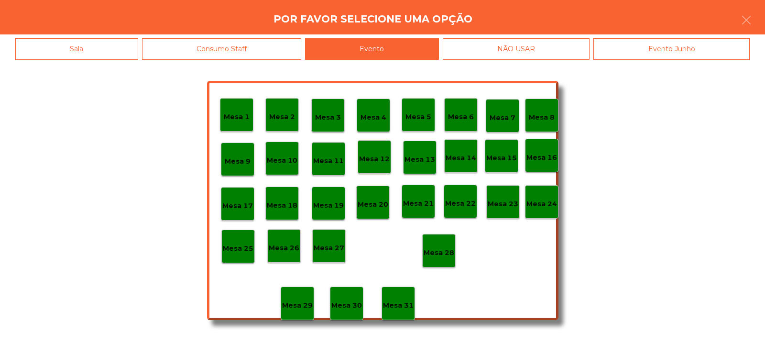
click at [442, 250] on p "Mesa 28" at bounding box center [439, 252] width 31 height 11
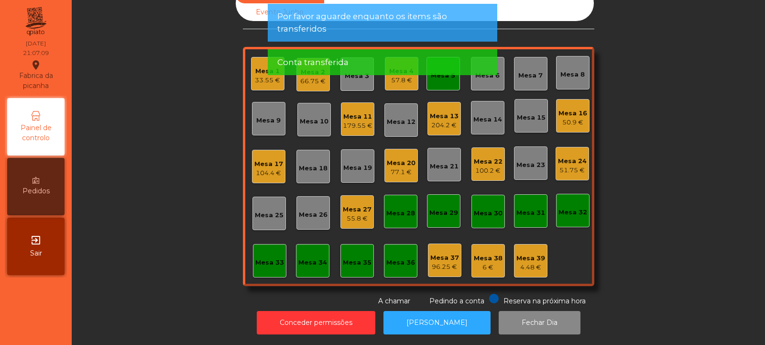
click at [441, 63] on div "Conta transferida" at bounding box center [382, 62] width 211 height 12
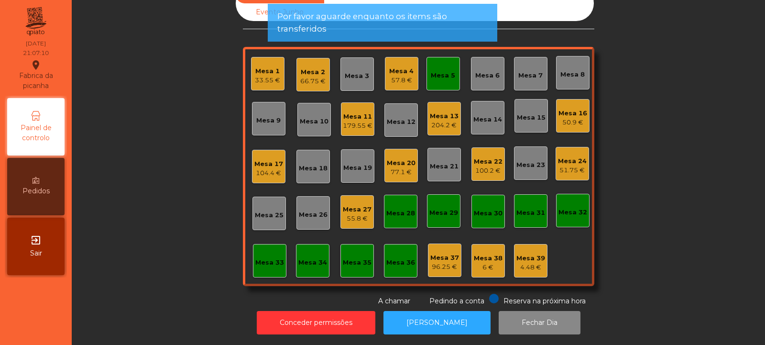
click at [433, 71] on div "Mesa 5" at bounding box center [443, 76] width 24 height 10
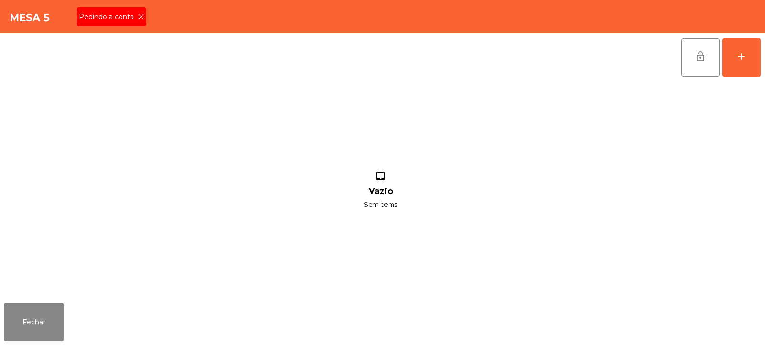
click at [123, 23] on div "Pedindo a conta" at bounding box center [111, 16] width 69 height 19
click at [692, 63] on button "lock_open" at bounding box center [701, 57] width 38 height 38
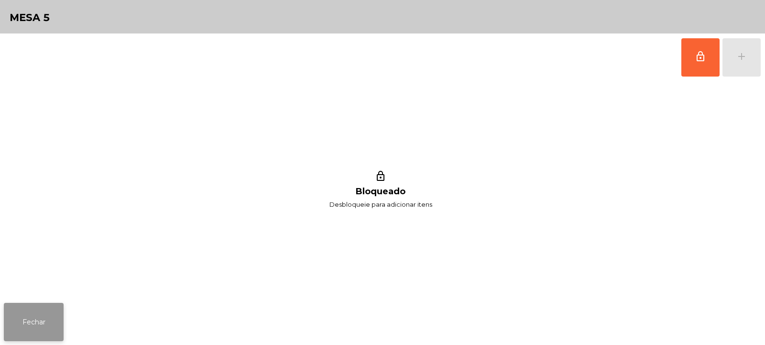
click at [52, 307] on button "Fechar" at bounding box center [34, 322] width 60 height 38
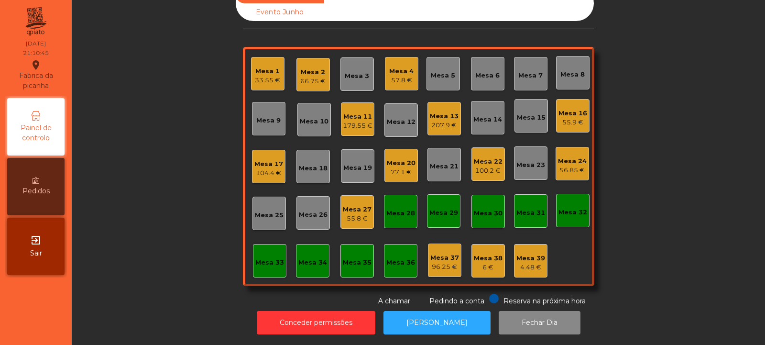
click at [478, 157] on div "Mesa 22" at bounding box center [488, 162] width 29 height 10
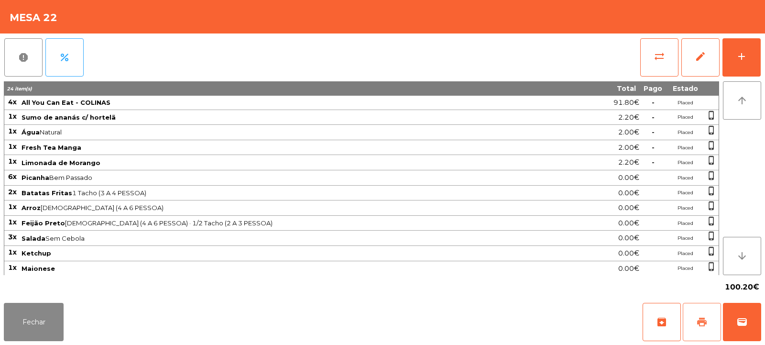
click at [699, 319] on span "print" at bounding box center [702, 321] width 11 height 11
click at [755, 318] on button "wallet" at bounding box center [742, 322] width 38 height 38
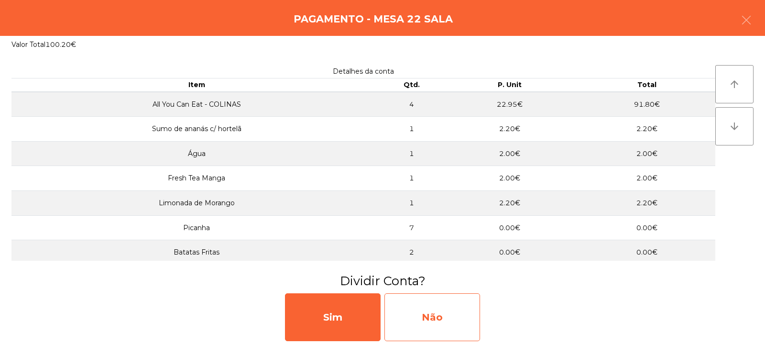
click at [427, 309] on div "Não" at bounding box center [433, 317] width 96 height 48
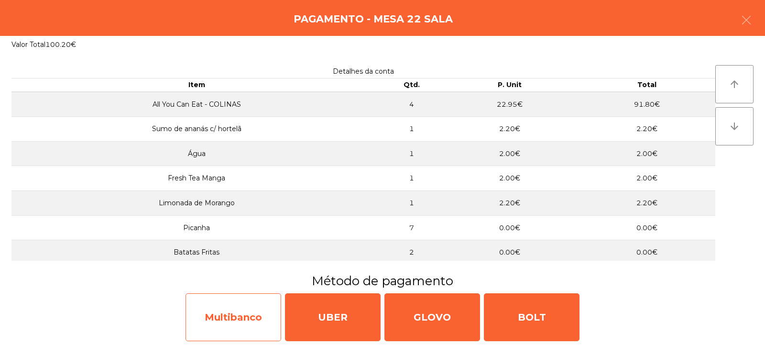
click at [237, 312] on div "Multibanco" at bounding box center [234, 317] width 96 height 48
select select "**"
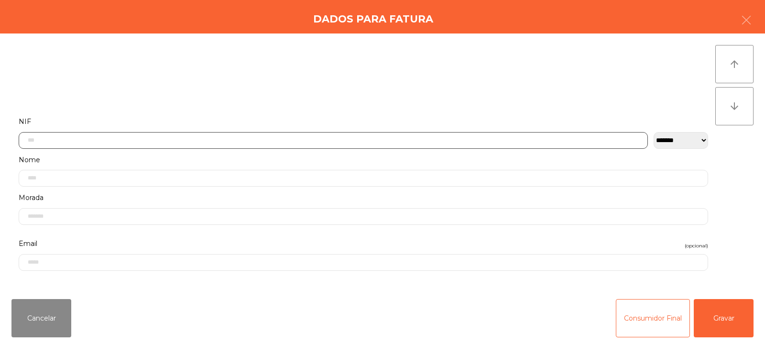
click at [323, 140] on input "text" at bounding box center [334, 140] width 630 height 17
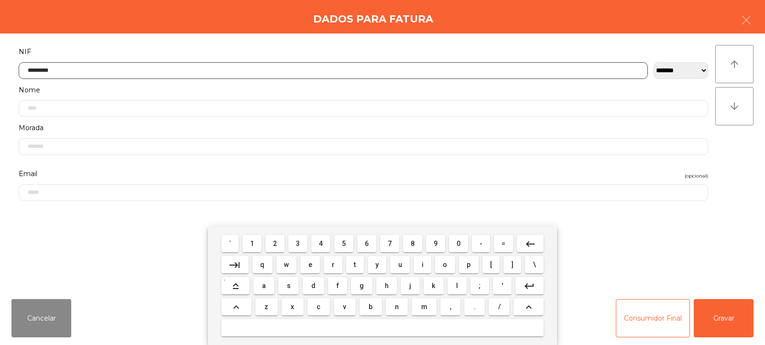
type input "*********"
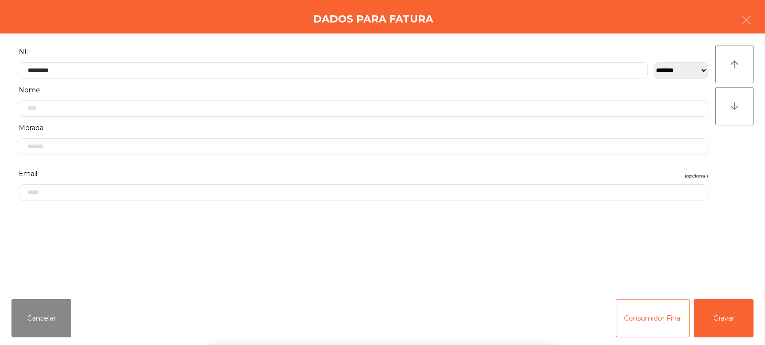
click at [741, 157] on div "arrow_upward arrow_downward" at bounding box center [735, 162] width 38 height 235
click at [731, 321] on button "Gravar" at bounding box center [724, 318] width 60 height 38
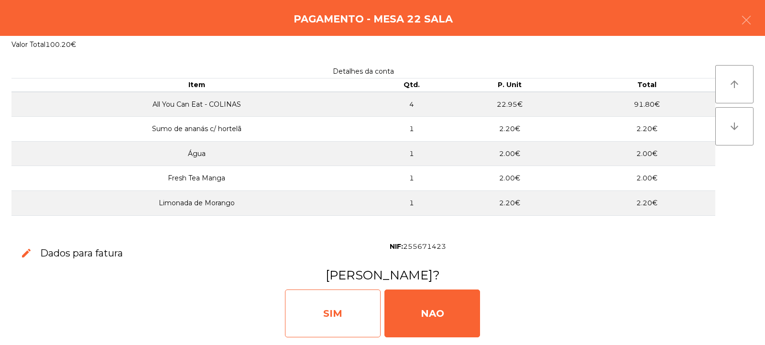
click at [323, 319] on div "SIM" at bounding box center [333, 313] width 96 height 48
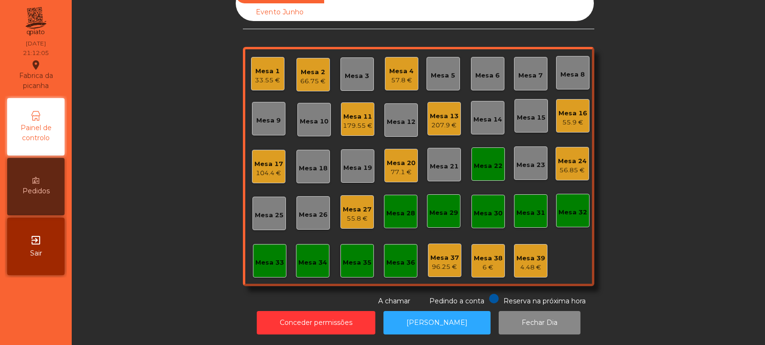
click at [488, 157] on div "Mesa 22" at bounding box center [488, 163] width 29 height 13
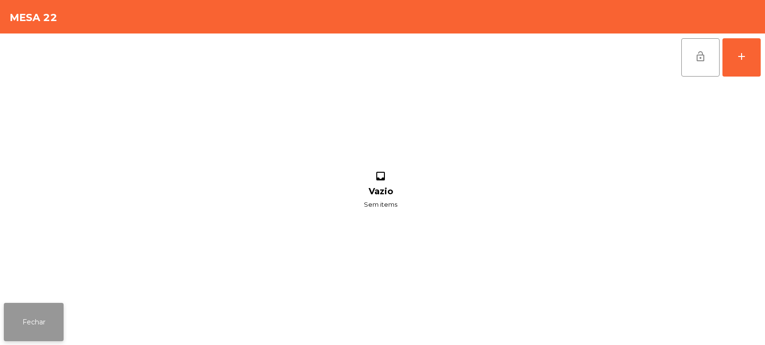
click at [36, 318] on button "Fechar" at bounding box center [34, 322] width 60 height 38
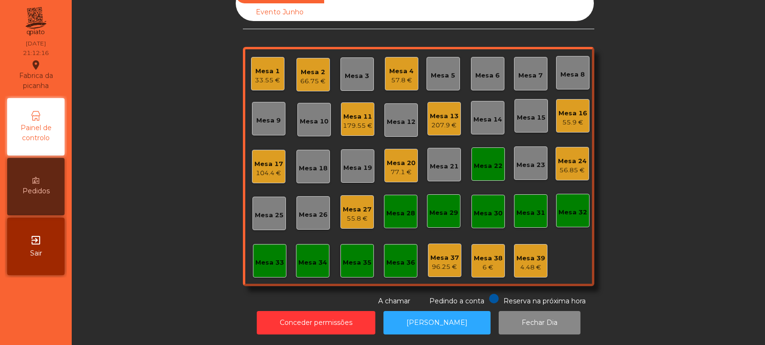
click at [486, 157] on div "Mesa 22" at bounding box center [488, 163] width 29 height 13
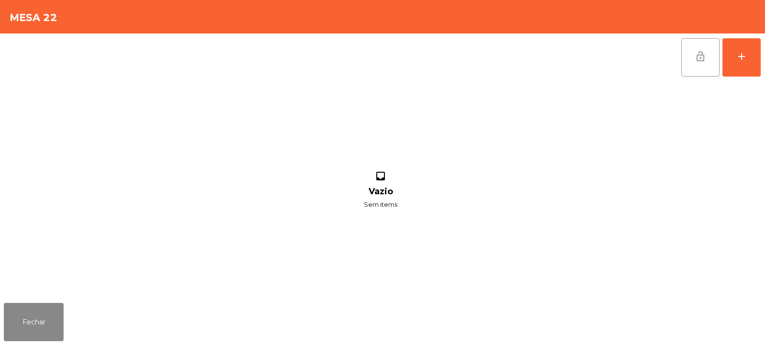
click at [698, 49] on button "lock_open" at bounding box center [701, 57] width 38 height 38
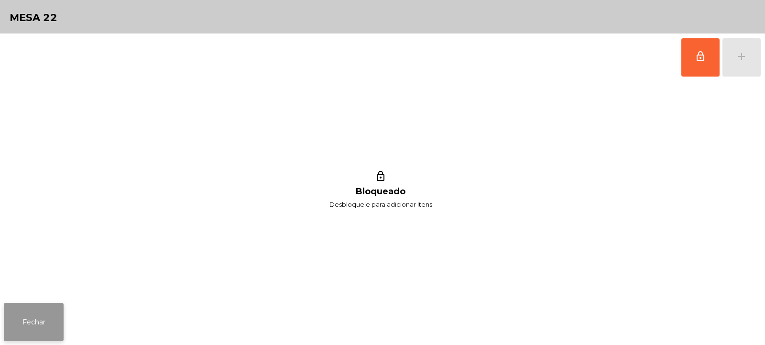
click at [50, 325] on button "Fechar" at bounding box center [34, 322] width 60 height 38
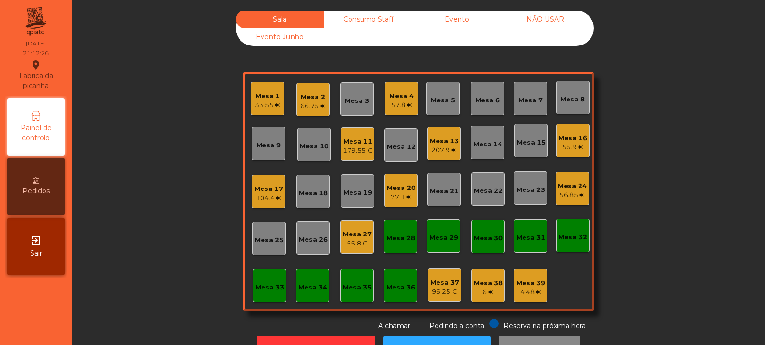
scroll to position [32, 0]
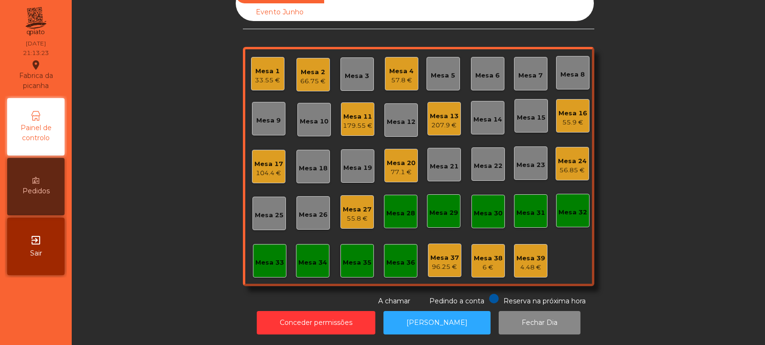
click at [474, 81] on div "Mesa 6" at bounding box center [487, 73] width 33 height 33
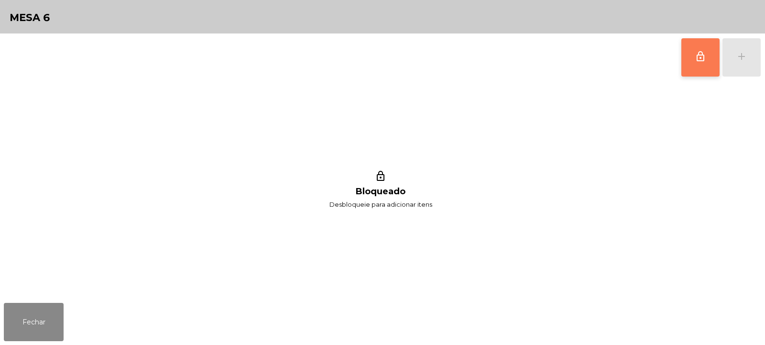
click at [691, 61] on button "lock_outline" at bounding box center [701, 57] width 38 height 38
click at [738, 53] on div "add" at bounding box center [741, 56] width 11 height 11
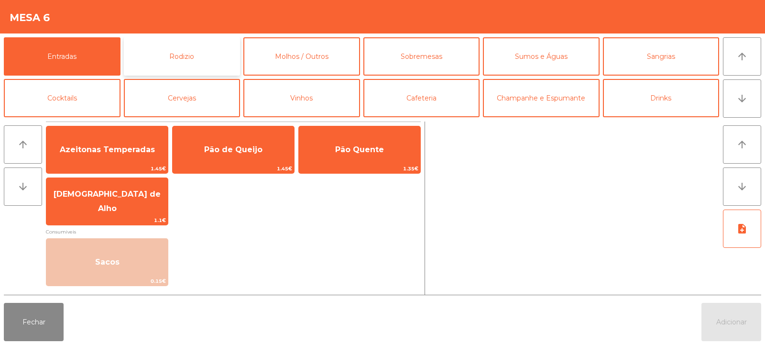
click at [160, 59] on button "Rodizio" at bounding box center [182, 56] width 117 height 38
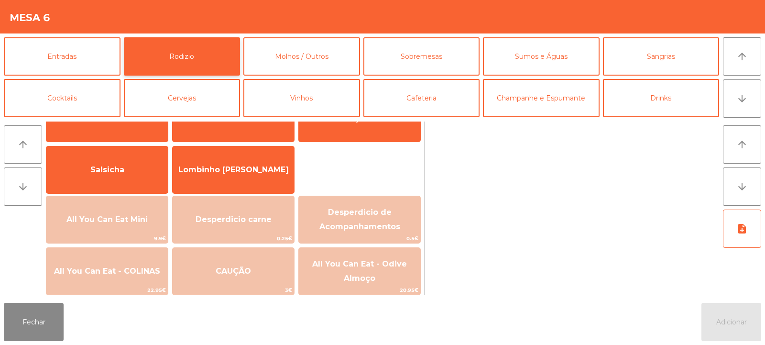
scroll to position [55, 0]
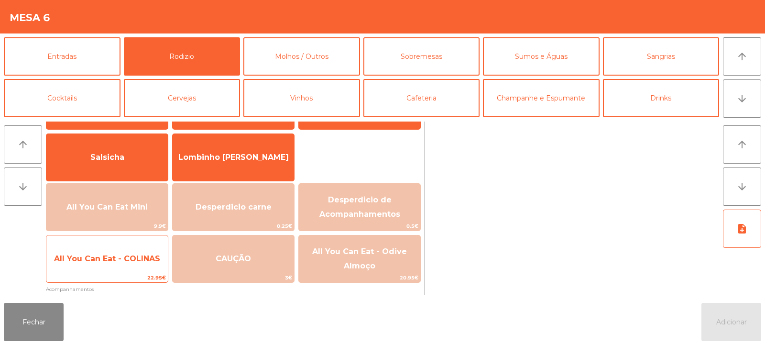
click at [122, 276] on span "22.95€" at bounding box center [107, 277] width 122 height 9
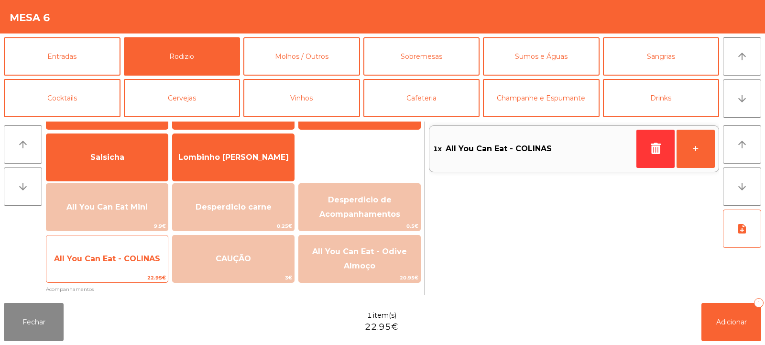
click at [121, 269] on span "All You Can Eat - COLINAS" at bounding box center [107, 259] width 122 height 26
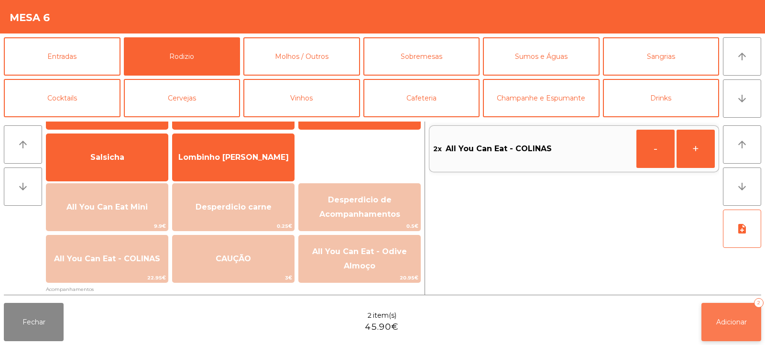
click at [720, 306] on button "Adicionar 2" at bounding box center [732, 322] width 60 height 38
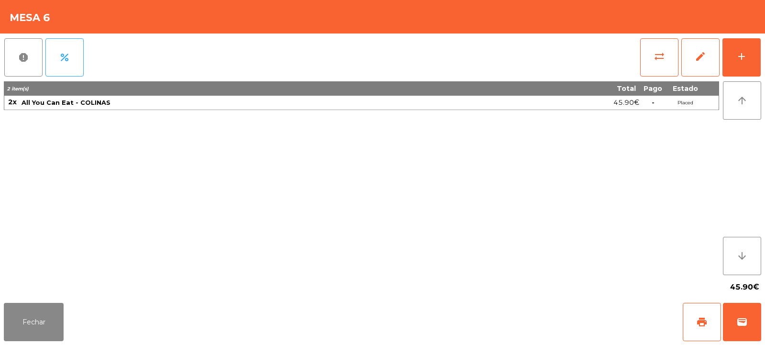
click at [29, 290] on div "45.90€" at bounding box center [383, 287] width 758 height 24
click at [33, 322] on button "Fechar" at bounding box center [34, 322] width 60 height 38
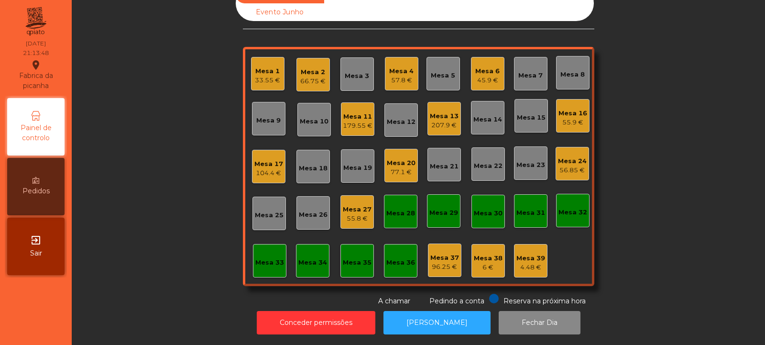
click at [410, 66] on div "Mesa 4 57.8 €" at bounding box center [401, 73] width 33 height 33
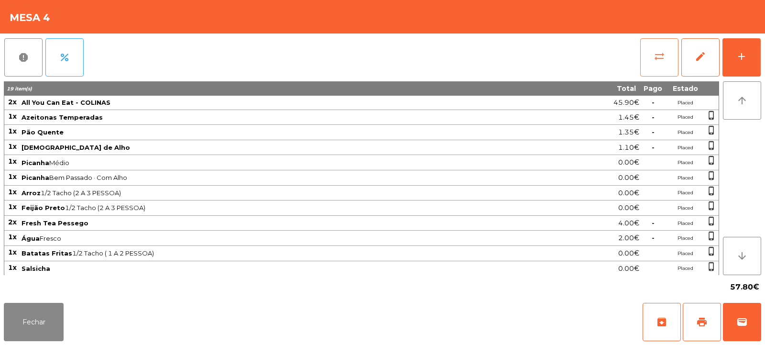
click at [659, 58] on span "sync_alt" at bounding box center [659, 56] width 11 height 11
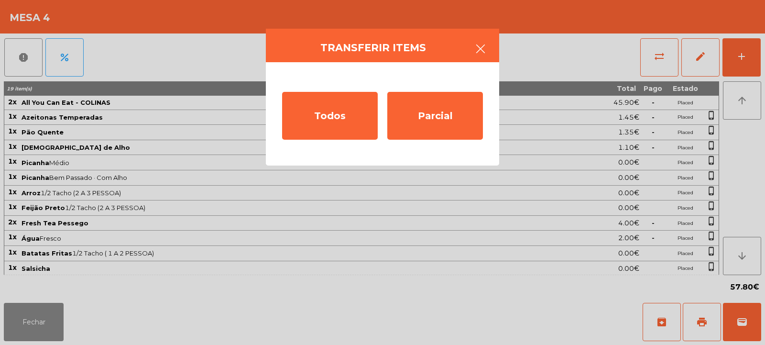
click at [479, 43] on icon "button" at bounding box center [480, 48] width 11 height 11
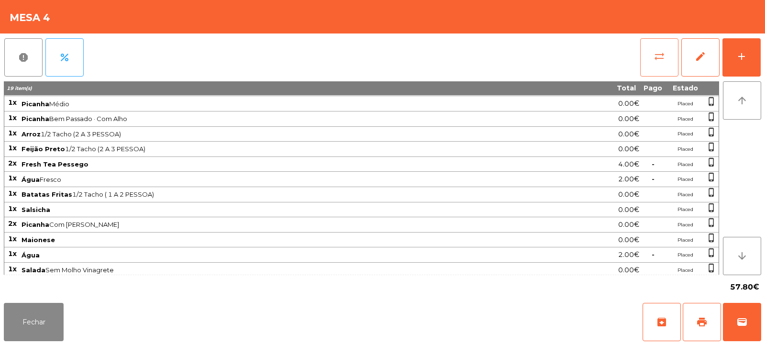
scroll to position [62, 0]
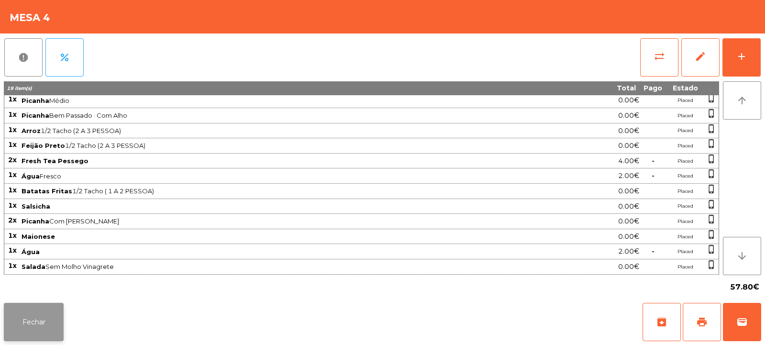
click at [36, 312] on button "Fechar" at bounding box center [34, 322] width 60 height 38
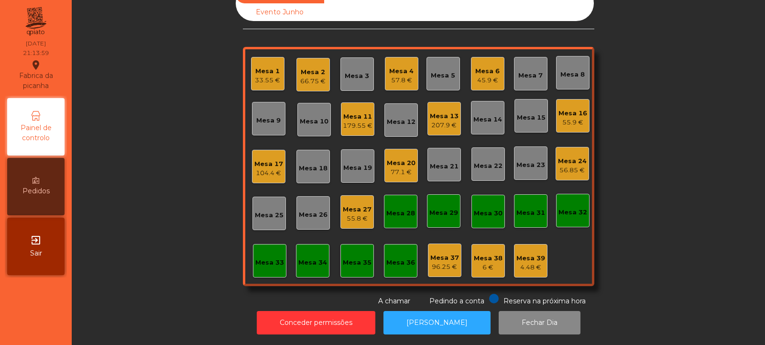
click at [485, 76] on div "45.9 €" at bounding box center [488, 81] width 24 height 10
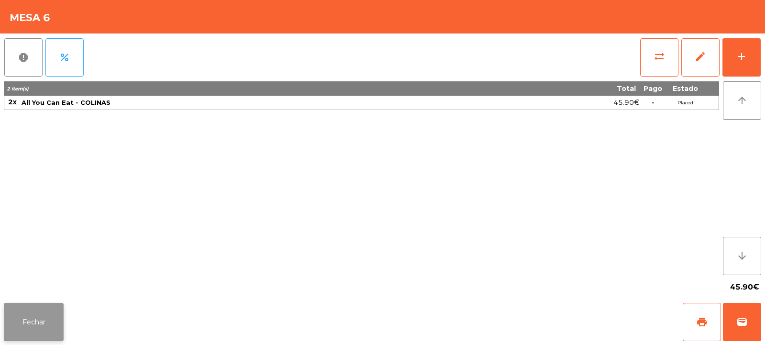
click at [48, 331] on button "Fechar" at bounding box center [34, 322] width 60 height 38
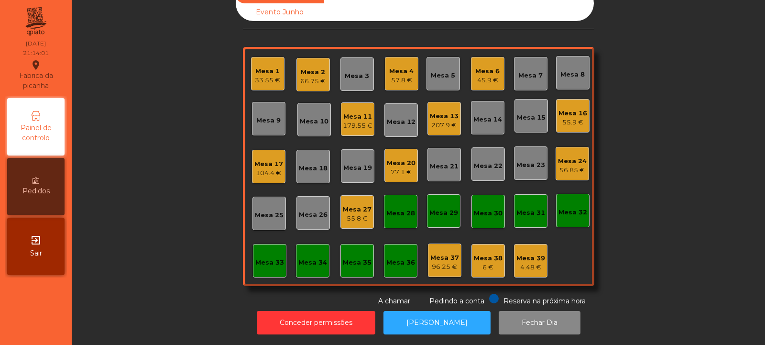
click at [385, 67] on div "Mesa 4 57.8 €" at bounding box center [401, 73] width 33 height 33
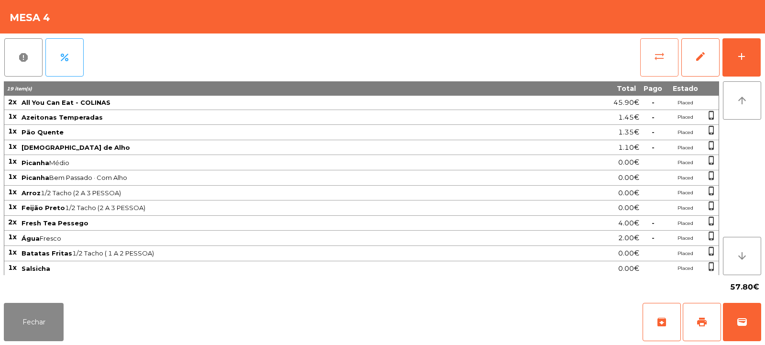
click at [655, 51] on span "sync_alt" at bounding box center [659, 56] width 11 height 11
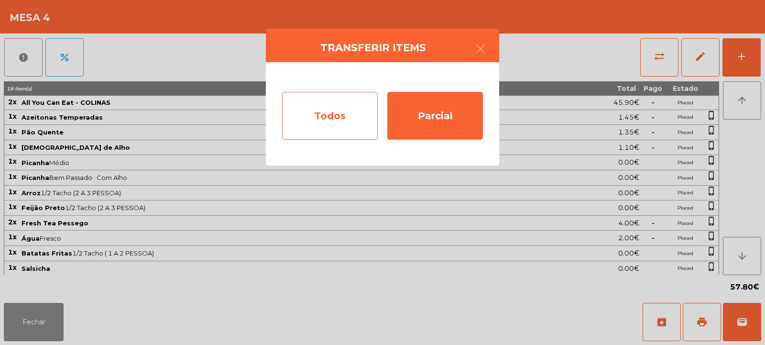
click at [319, 120] on div "Todos" at bounding box center [330, 116] width 96 height 48
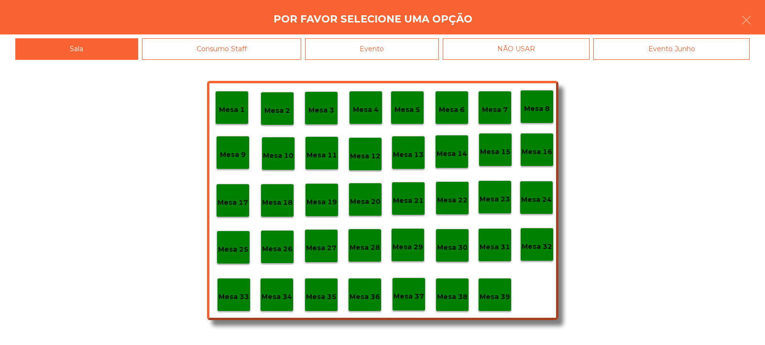
click at [378, 52] on div "Evento" at bounding box center [372, 49] width 134 height 22
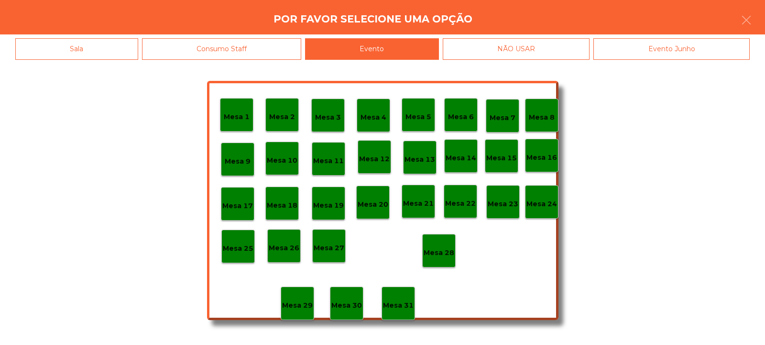
click at [438, 263] on div "Mesa 28" at bounding box center [438, 250] width 33 height 33
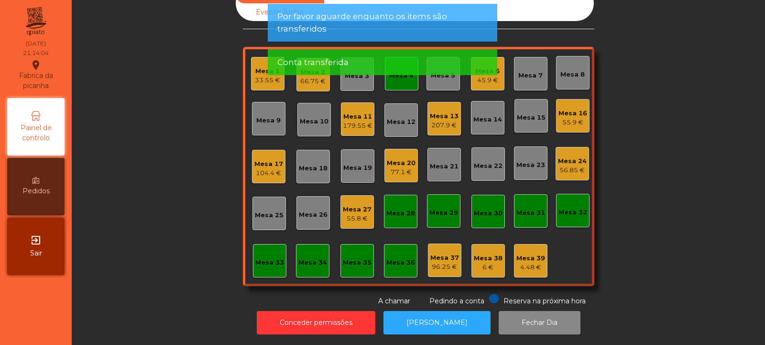
click at [359, 77] on app-alert "Por favor aguarde enquanto os items são transferidos Conta transferida" at bounding box center [383, 43] width 230 height 79
click at [405, 67] on div "Conta transferida" at bounding box center [382, 62] width 211 height 12
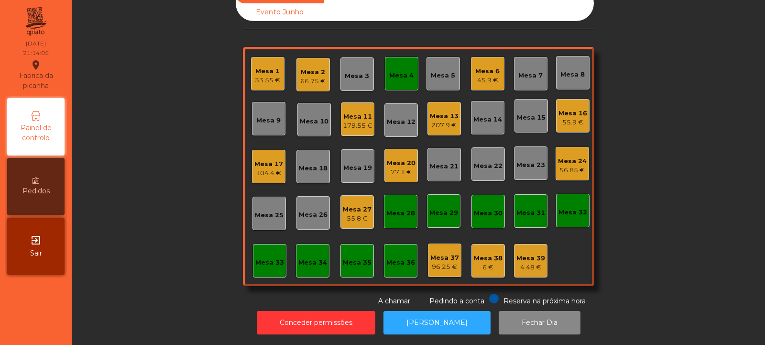
click at [393, 71] on div "Mesa 4" at bounding box center [401, 76] width 24 height 10
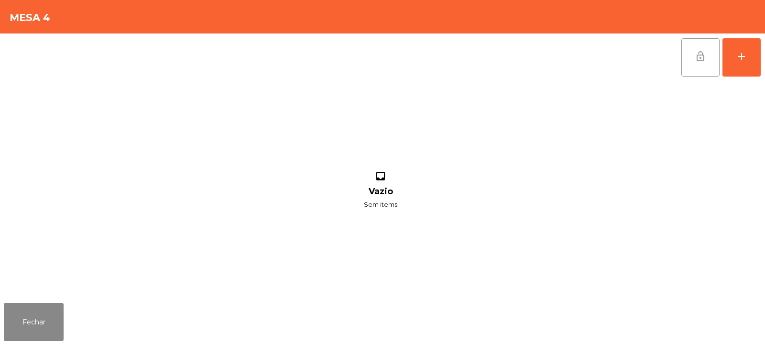
click at [694, 45] on button "lock_open" at bounding box center [701, 57] width 38 height 38
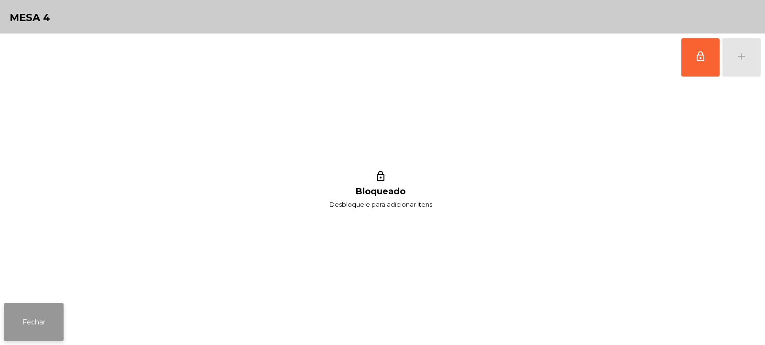
click at [37, 325] on button "Fechar" at bounding box center [34, 322] width 60 height 38
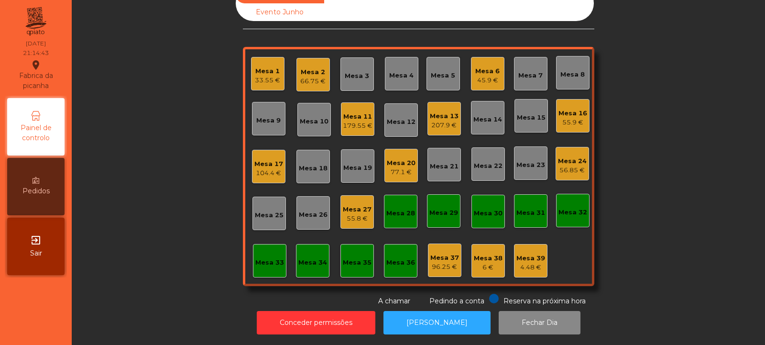
click at [263, 67] on div "Mesa 1" at bounding box center [267, 72] width 25 height 10
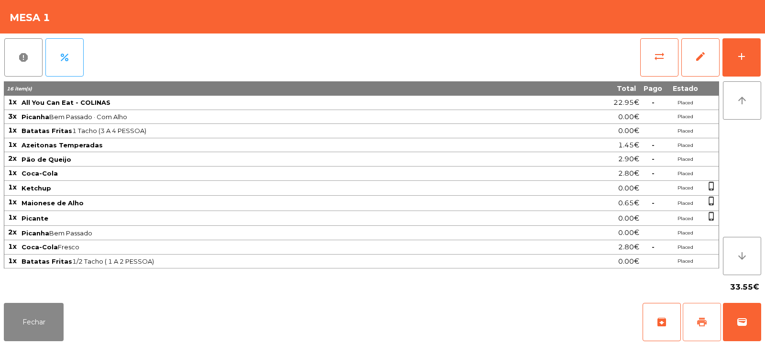
click at [706, 319] on span "print" at bounding box center [702, 321] width 11 height 11
click at [743, 320] on span "wallet" at bounding box center [742, 321] width 11 height 11
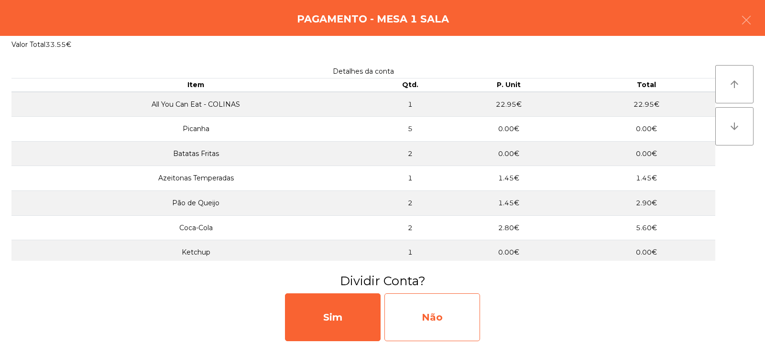
click at [444, 316] on div "Não" at bounding box center [433, 317] width 96 height 48
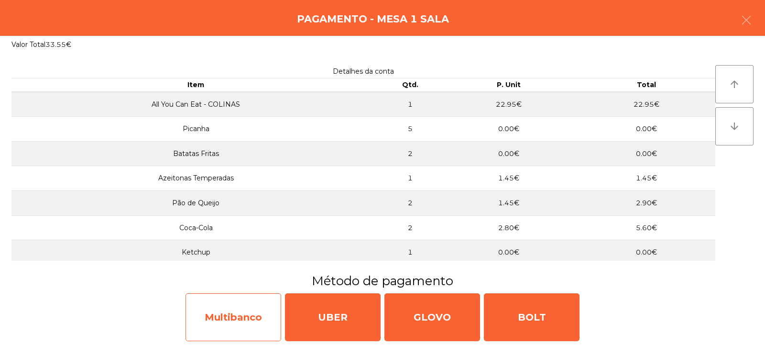
click at [206, 317] on div "Multibanco" at bounding box center [234, 317] width 96 height 48
select select "**"
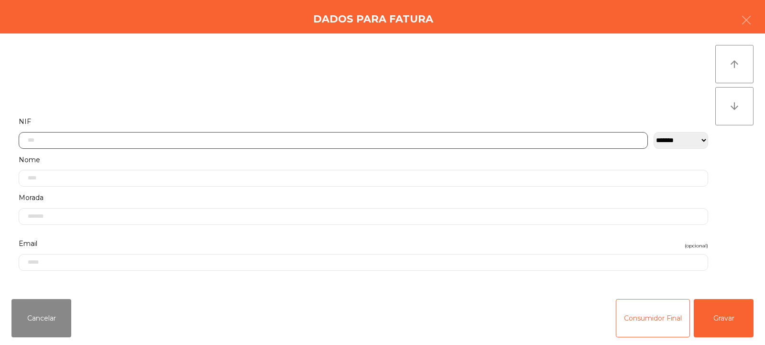
click at [200, 138] on input "text" at bounding box center [334, 140] width 630 height 17
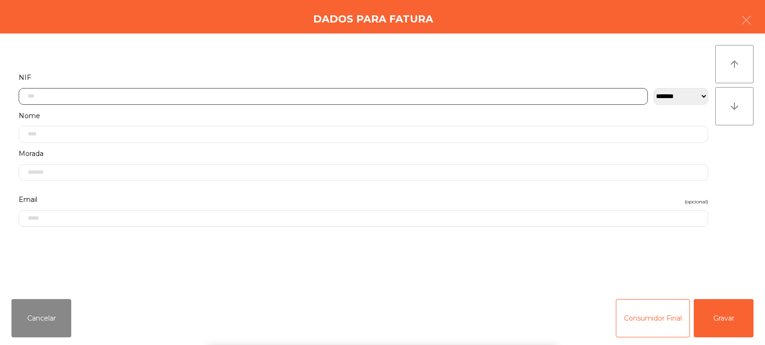
scroll to position [70, 0]
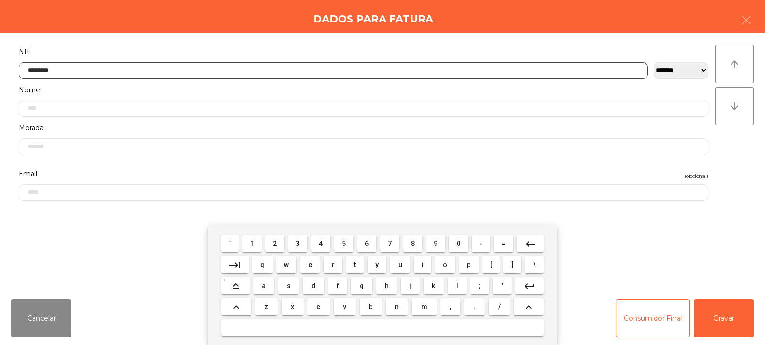
type input "*********"
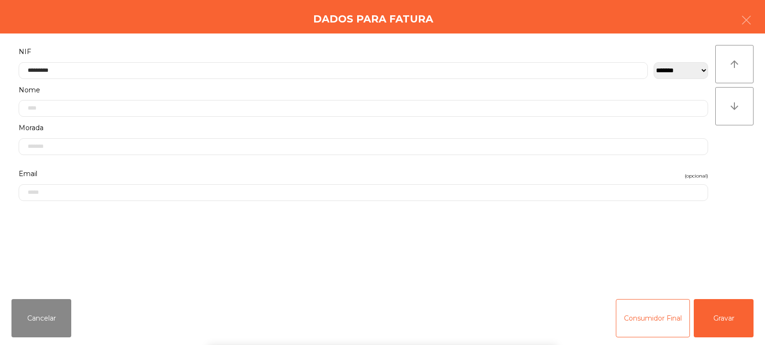
click at [747, 170] on div "**********" at bounding box center [382, 162] width 765 height 258
click at [716, 319] on button "Gravar" at bounding box center [724, 318] width 60 height 38
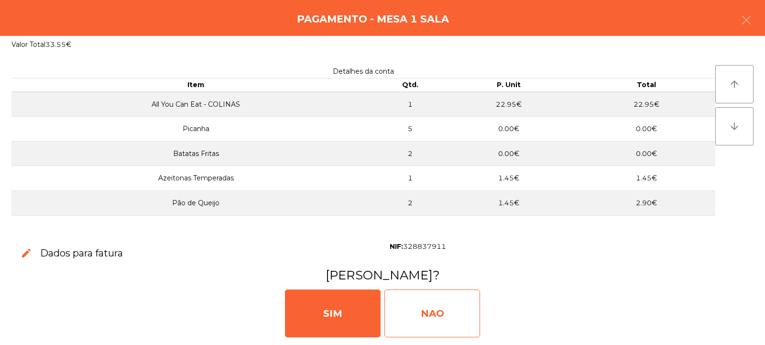
click at [436, 313] on div "NAO" at bounding box center [433, 313] width 96 height 48
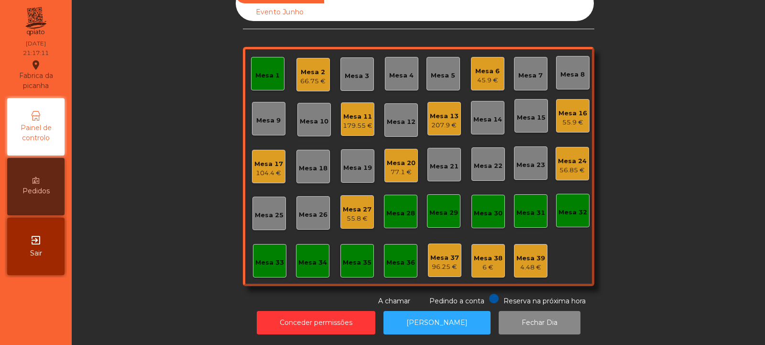
click at [262, 71] on div "Mesa 1" at bounding box center [267, 76] width 24 height 10
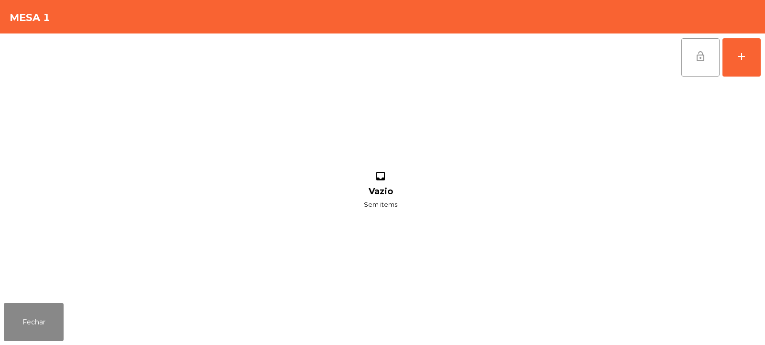
click at [699, 62] on button "lock_open" at bounding box center [701, 57] width 38 height 38
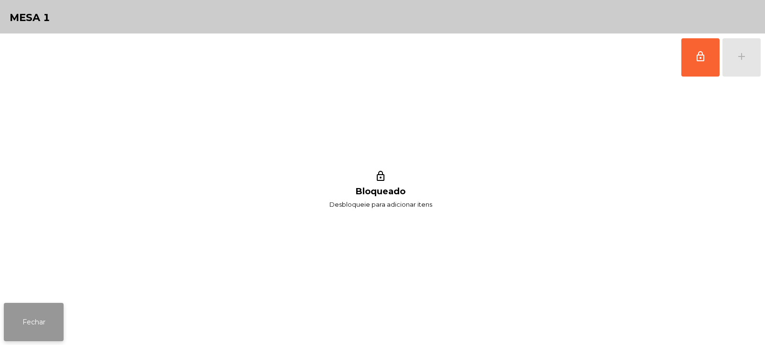
click at [29, 320] on button "Fechar" at bounding box center [34, 322] width 60 height 38
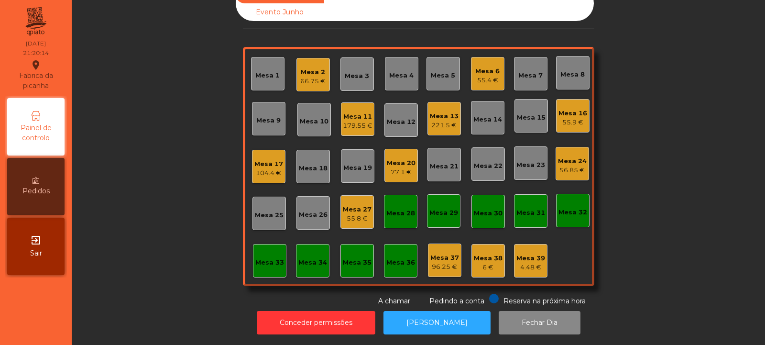
click at [392, 167] on div "77.1 €" at bounding box center [401, 172] width 29 height 10
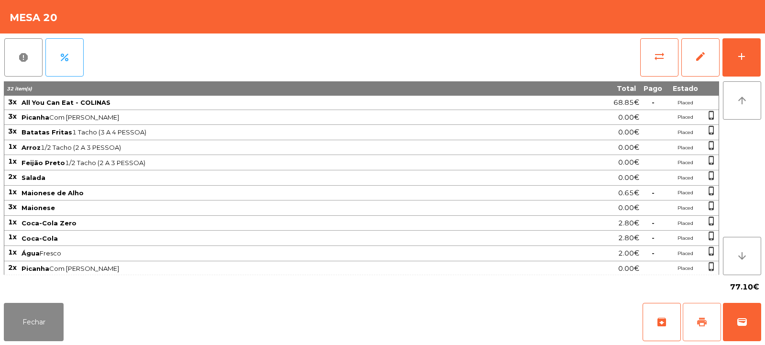
click at [711, 322] on button "print" at bounding box center [702, 322] width 38 height 38
click at [751, 312] on button "wallet" at bounding box center [742, 322] width 38 height 38
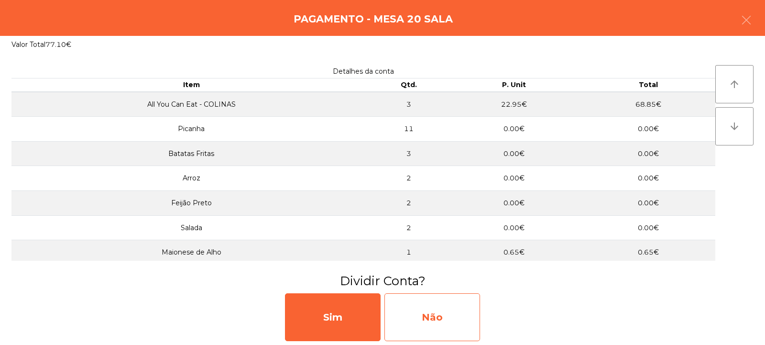
click at [452, 330] on div "Não" at bounding box center [433, 317] width 96 height 48
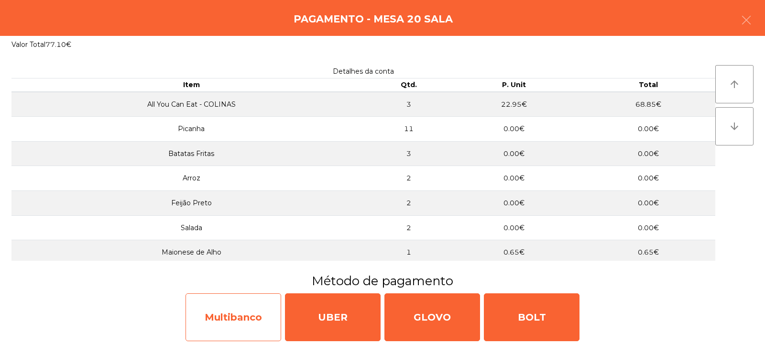
click at [254, 315] on div "Multibanco" at bounding box center [234, 317] width 96 height 48
select select "**"
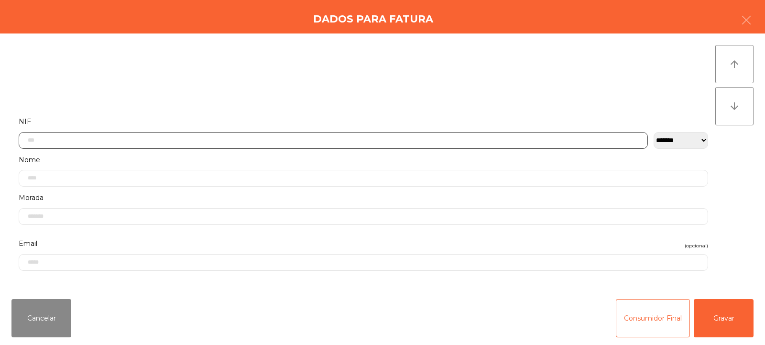
click at [349, 138] on input "text" at bounding box center [334, 140] width 630 height 17
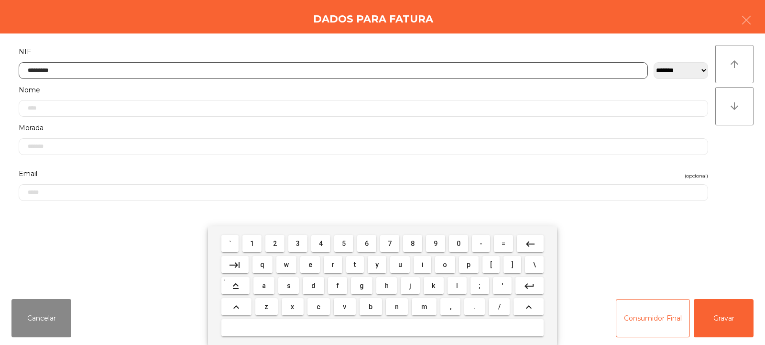
type input "*********"
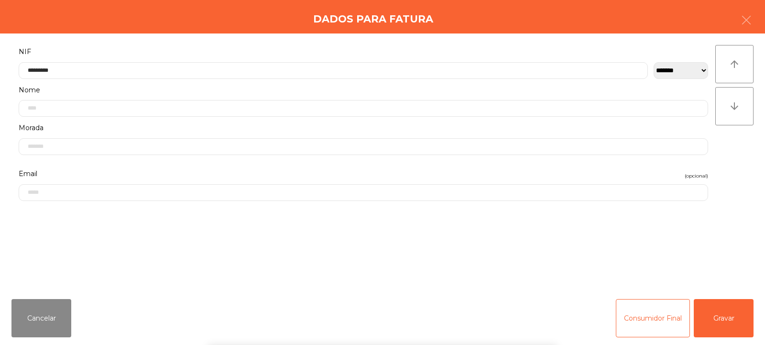
click at [735, 159] on div "arrow_upward arrow_downward" at bounding box center [735, 162] width 38 height 235
click at [724, 327] on button "Gravar" at bounding box center [724, 318] width 60 height 38
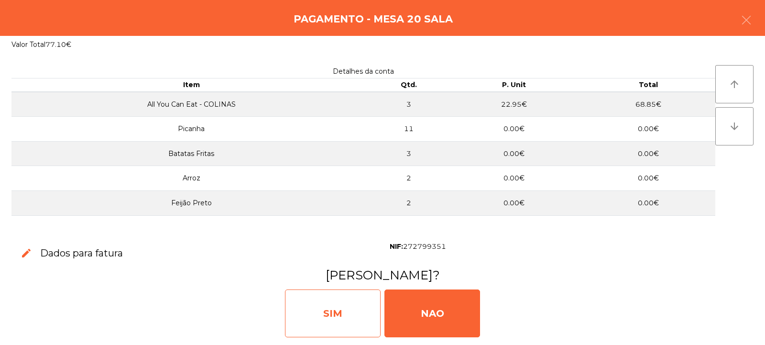
click at [337, 303] on div "SIM" at bounding box center [333, 313] width 96 height 48
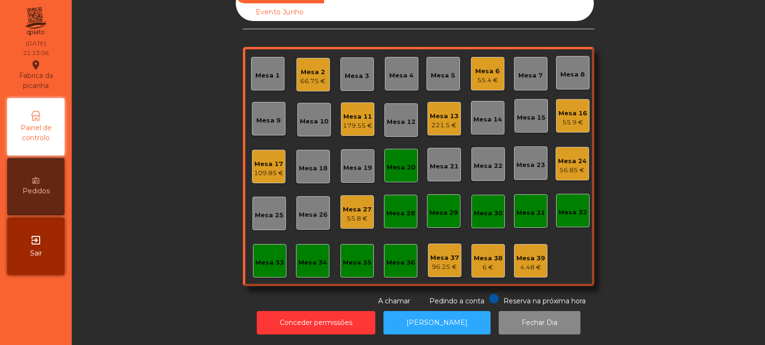
click at [398, 171] on div "Mesa 20" at bounding box center [401, 165] width 33 height 33
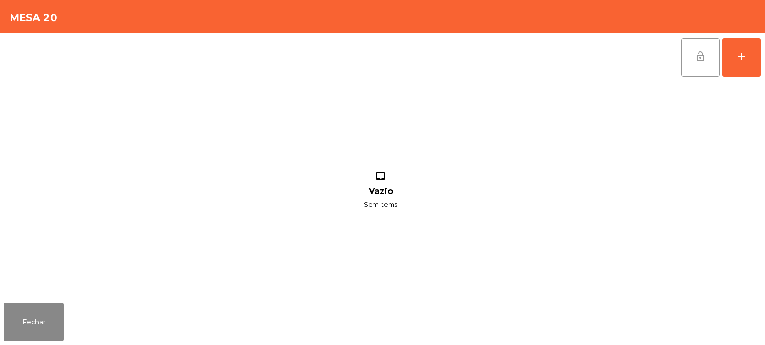
click at [704, 53] on span "lock_open" at bounding box center [700, 56] width 11 height 11
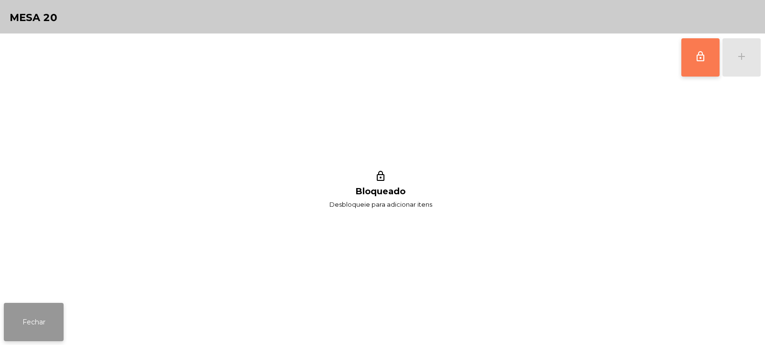
click at [45, 318] on button "Fechar" at bounding box center [34, 322] width 60 height 38
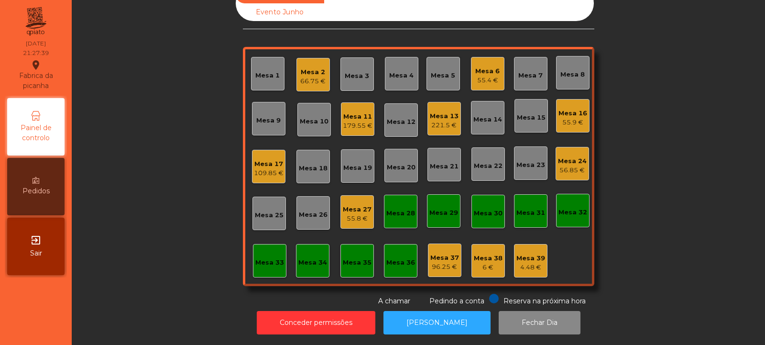
click at [478, 77] on div "55.4 €" at bounding box center [488, 81] width 24 height 10
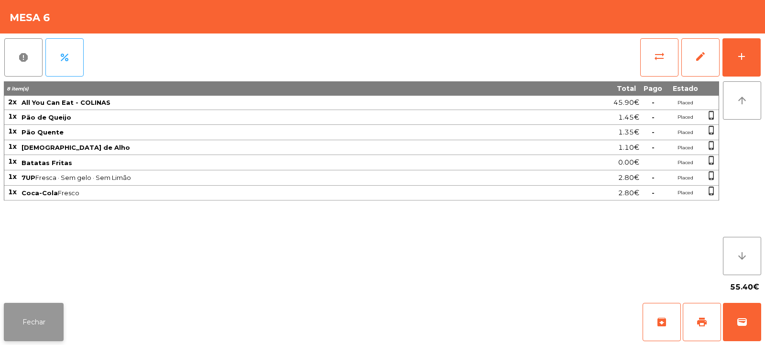
click at [35, 327] on button "Fechar" at bounding box center [34, 322] width 60 height 38
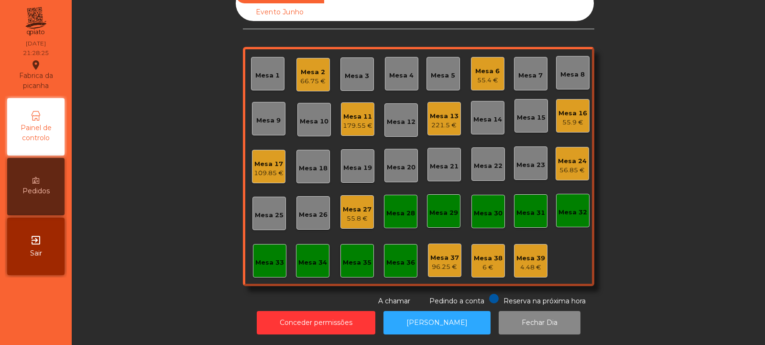
click at [313, 263] on div "Mesa 34" at bounding box center [312, 260] width 33 height 33
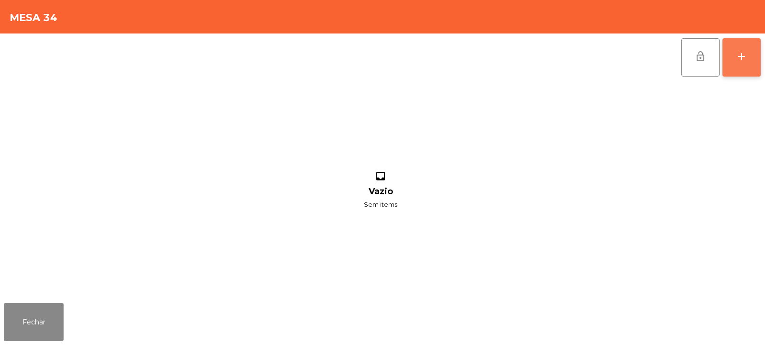
click at [734, 64] on button "add" at bounding box center [742, 57] width 38 height 38
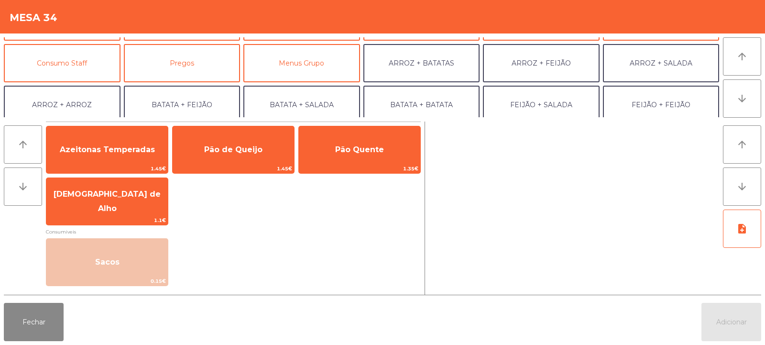
scroll to position [71, 0]
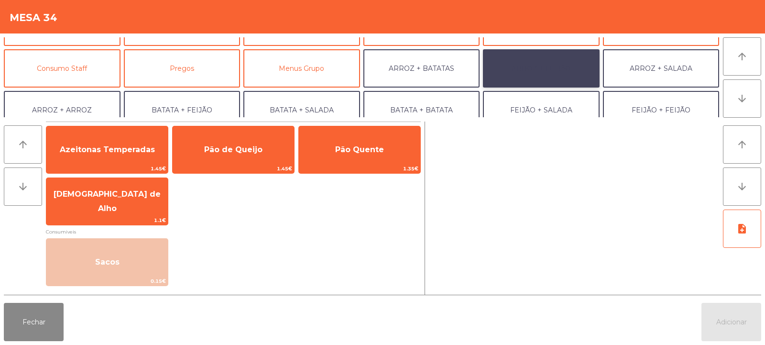
click at [525, 67] on button "ARROZ + FEIJÃO" at bounding box center [541, 68] width 117 height 38
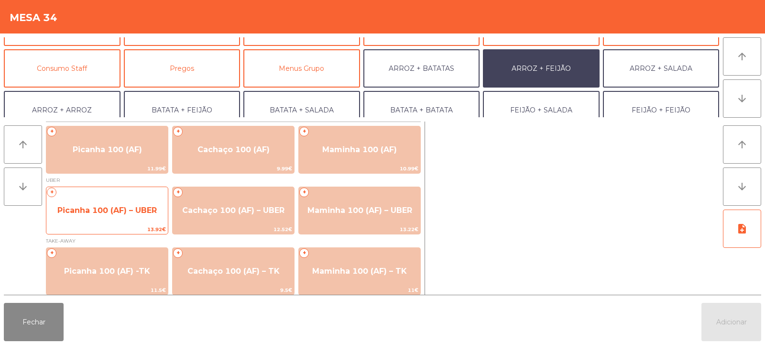
click at [104, 209] on span "Picanha 100 (AF) – UBER" at bounding box center [107, 210] width 100 height 9
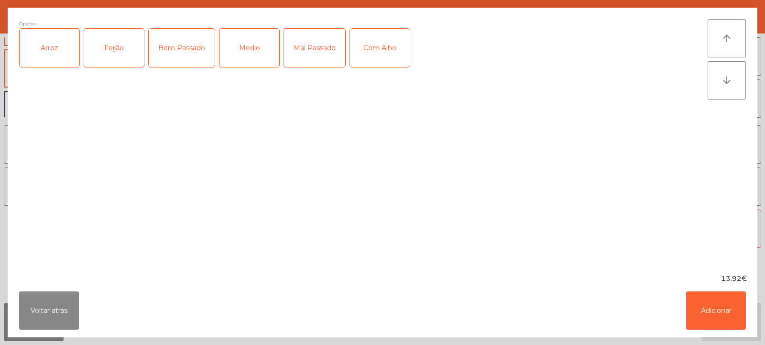
click at [52, 55] on div "Arroz" at bounding box center [50, 48] width 60 height 38
click at [119, 55] on div "Feijão" at bounding box center [114, 48] width 60 height 38
click at [251, 52] on div "Medio" at bounding box center [250, 48] width 60 height 38
click at [720, 301] on button "Adicionar" at bounding box center [717, 310] width 60 height 38
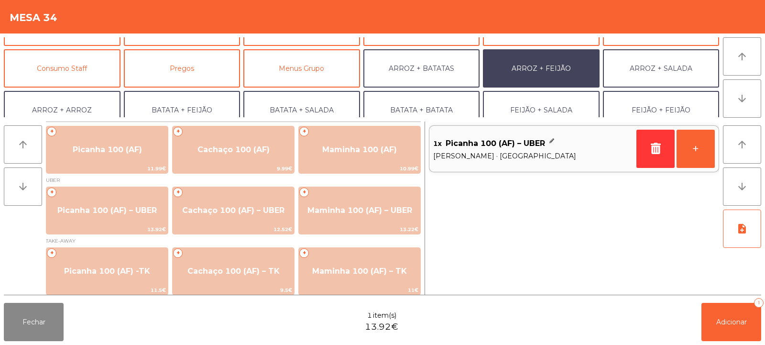
scroll to position [125, 0]
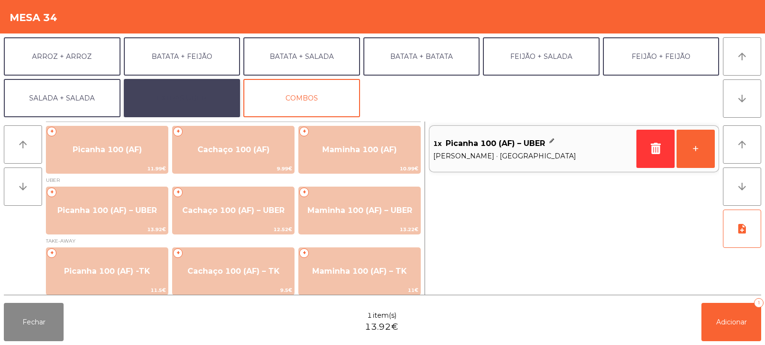
click at [198, 89] on button "EXTRAS UBER" at bounding box center [182, 98] width 117 height 38
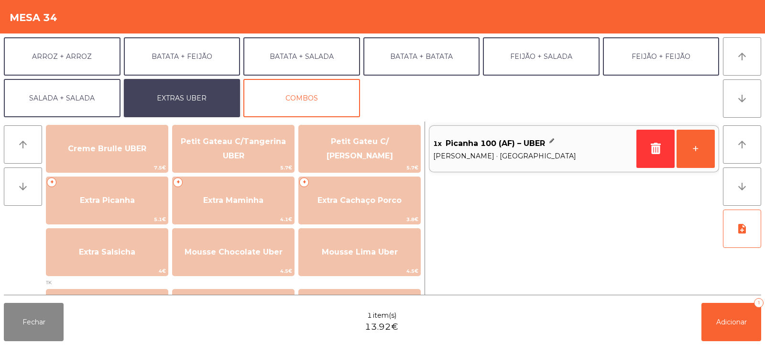
scroll to position [219, 0]
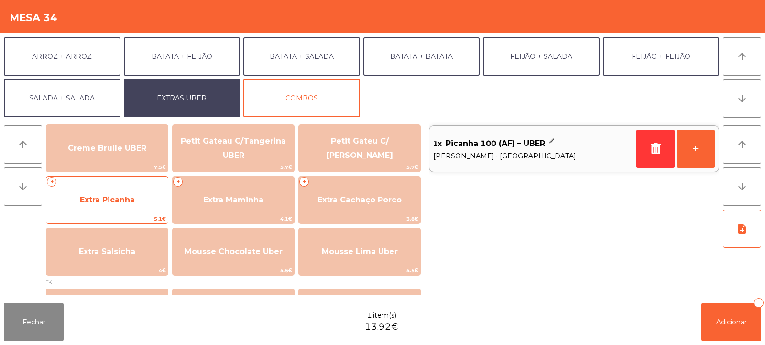
click at [96, 190] on span "Extra Picanha" at bounding box center [107, 200] width 122 height 26
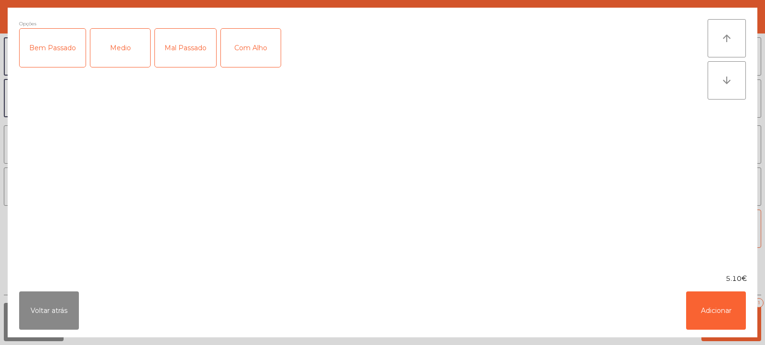
click at [124, 44] on div "Medio" at bounding box center [120, 48] width 60 height 38
click at [723, 300] on button "Adicionar" at bounding box center [717, 310] width 60 height 38
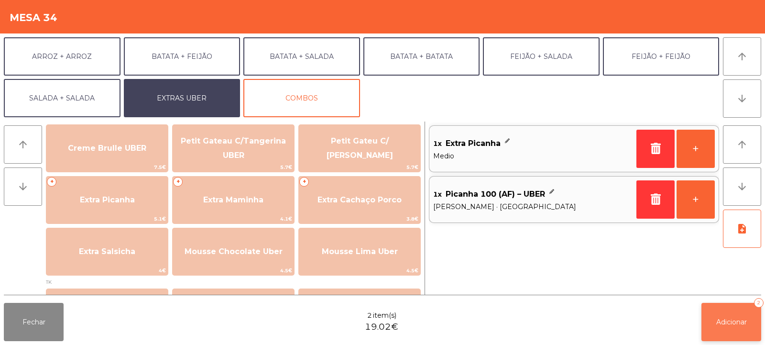
click at [723, 319] on span "Adicionar" at bounding box center [732, 322] width 31 height 9
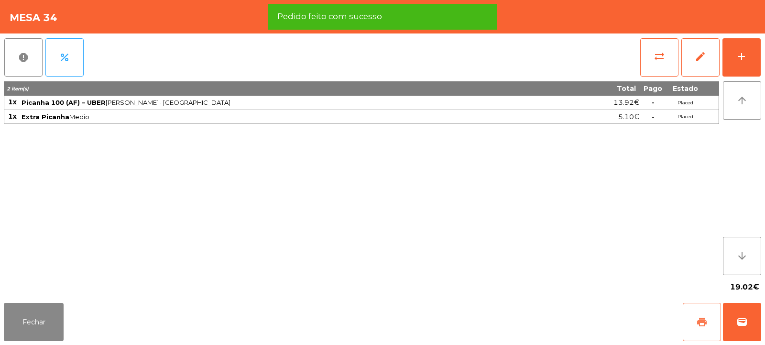
click at [696, 322] on button "print" at bounding box center [702, 322] width 38 height 38
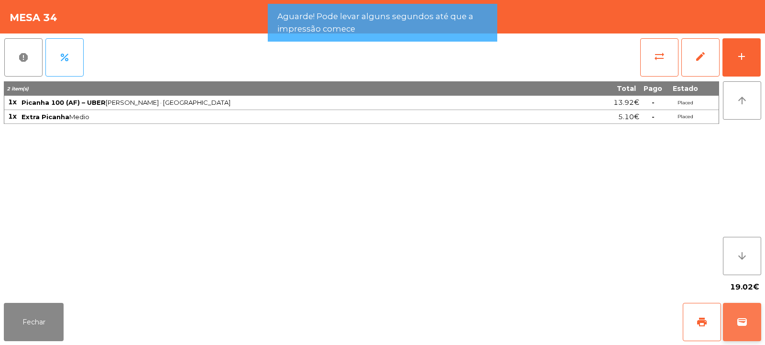
click at [746, 317] on span "wallet" at bounding box center [742, 321] width 11 height 11
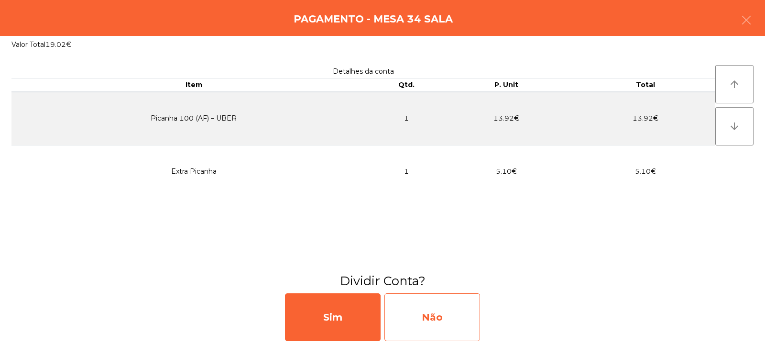
click at [439, 316] on div "Não" at bounding box center [433, 317] width 96 height 48
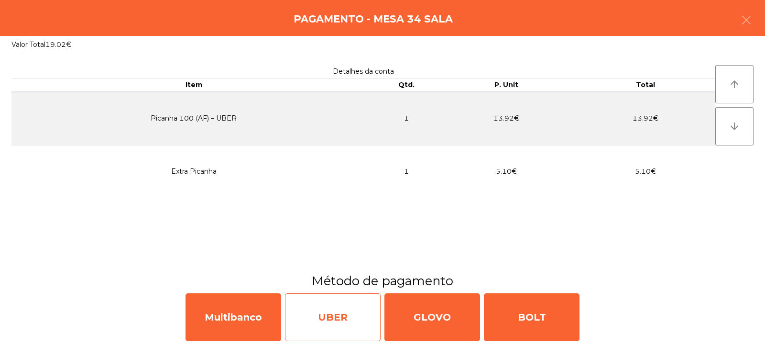
click at [336, 313] on div "UBER" at bounding box center [333, 317] width 96 height 48
select select "**"
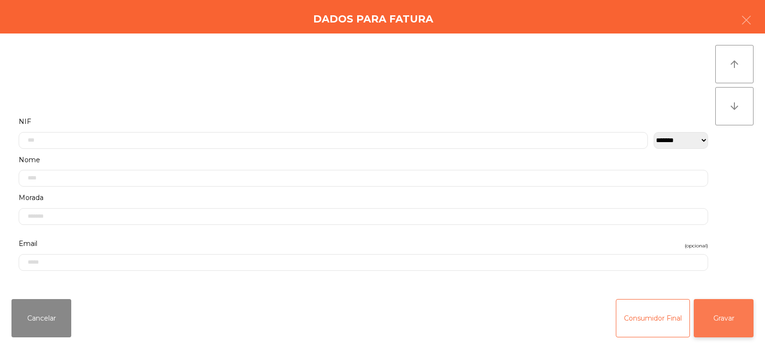
click at [726, 315] on button "Gravar" at bounding box center [724, 318] width 60 height 38
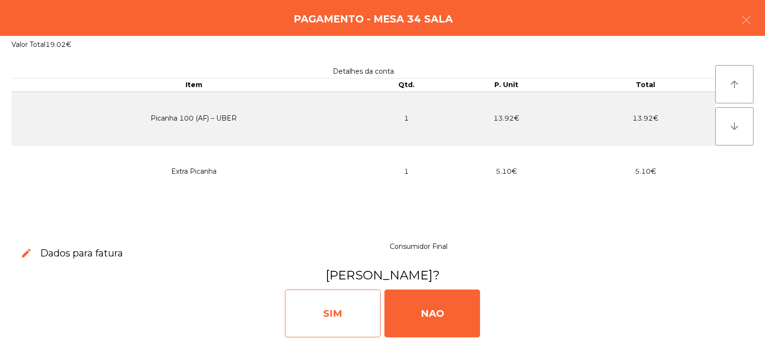
click at [331, 300] on div "SIM" at bounding box center [333, 313] width 96 height 48
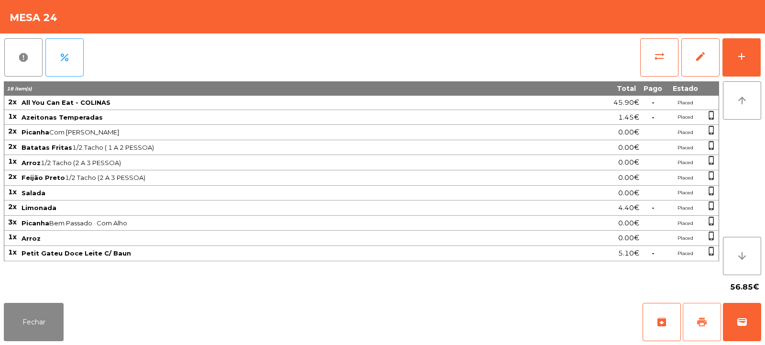
click at [692, 318] on button "print" at bounding box center [702, 322] width 38 height 38
click at [694, 324] on button "print" at bounding box center [702, 322] width 38 height 38
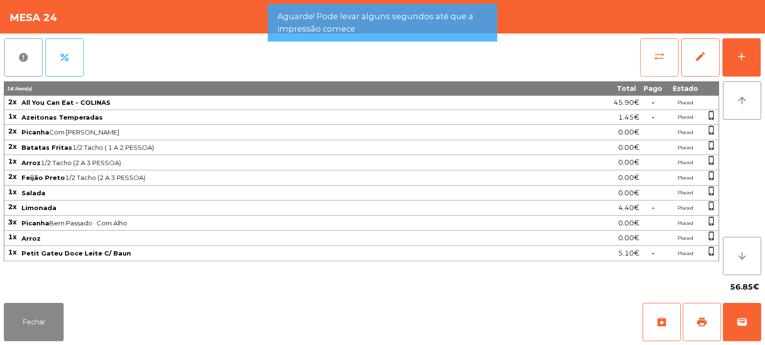
click at [651, 50] on button "sync_alt" at bounding box center [660, 57] width 38 height 38
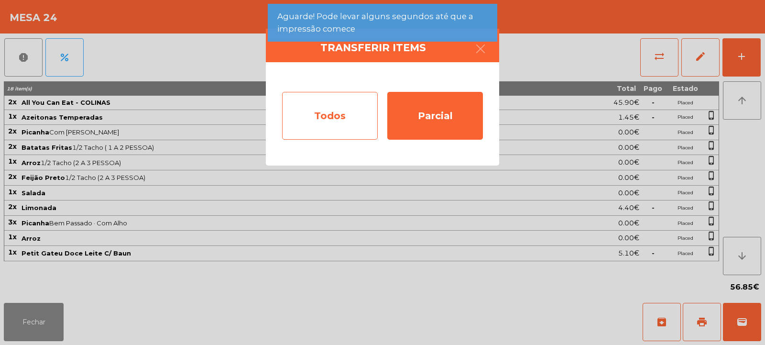
click at [351, 128] on div "Todos" at bounding box center [330, 116] width 96 height 48
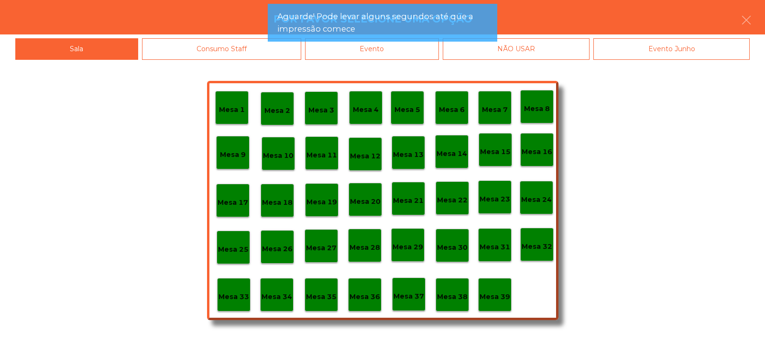
click at [412, 58] on div "Evento" at bounding box center [372, 49] width 134 height 22
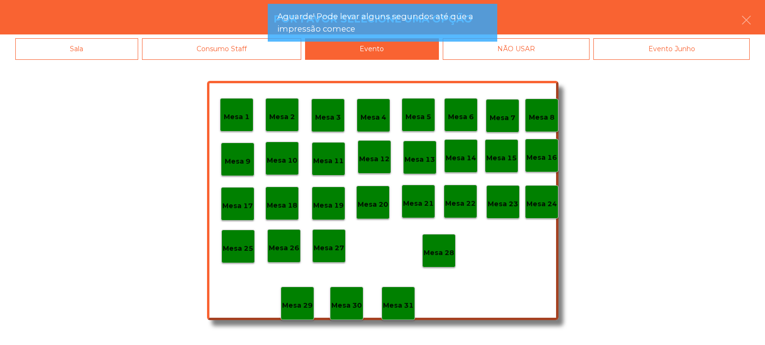
click at [439, 250] on p "Mesa 28" at bounding box center [439, 252] width 31 height 11
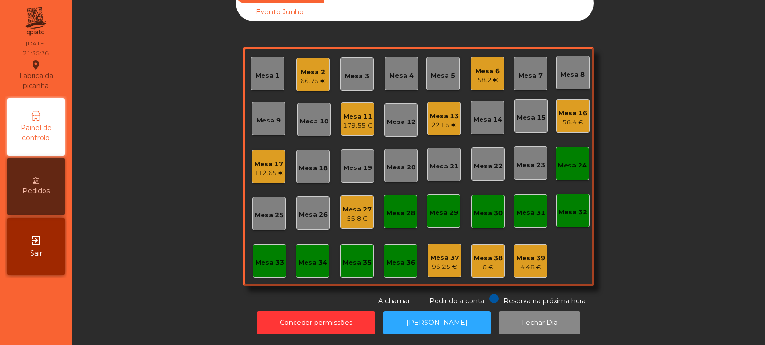
click at [568, 161] on div "Mesa 24" at bounding box center [572, 166] width 29 height 10
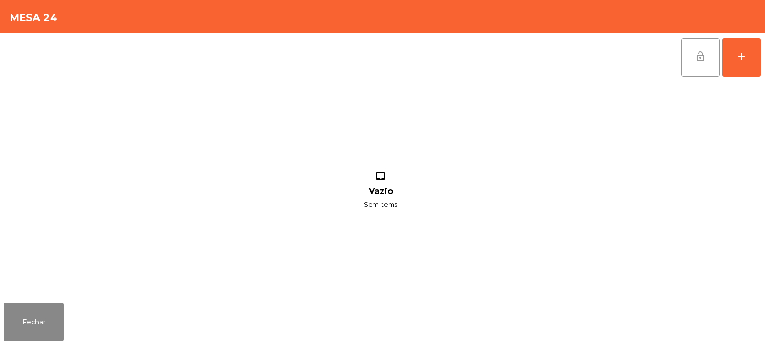
click at [705, 57] on span "lock_open" at bounding box center [700, 56] width 11 height 11
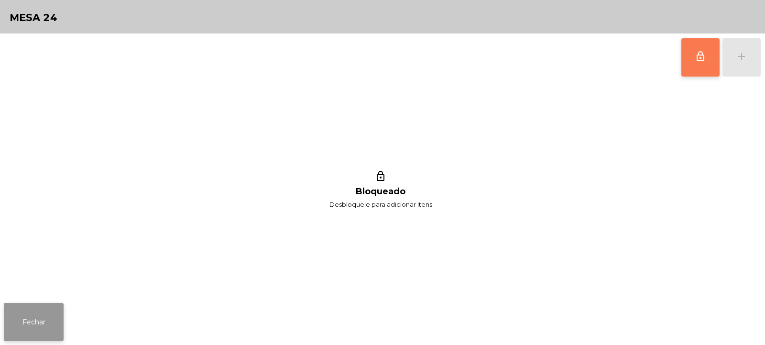
click at [36, 319] on button "Fechar" at bounding box center [34, 322] width 60 height 38
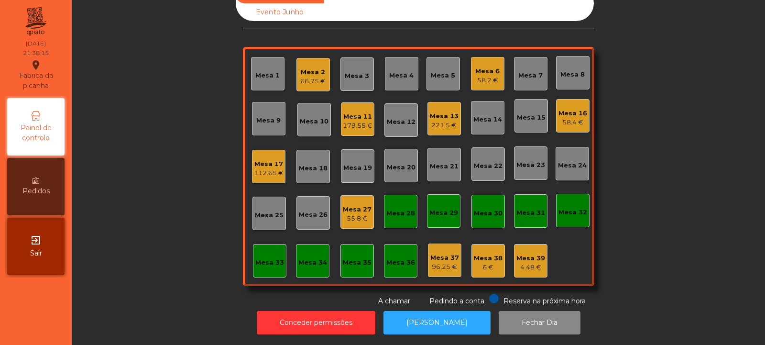
click at [310, 68] on div "Mesa 2" at bounding box center [312, 72] width 25 height 10
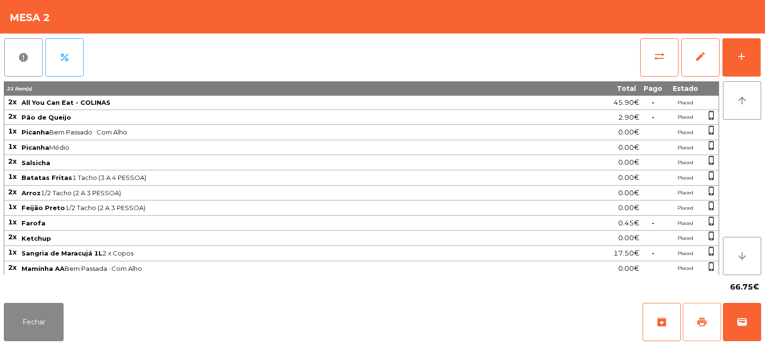
click at [702, 318] on span "print" at bounding box center [702, 321] width 11 height 11
click at [663, 55] on span "sync_alt" at bounding box center [659, 56] width 11 height 11
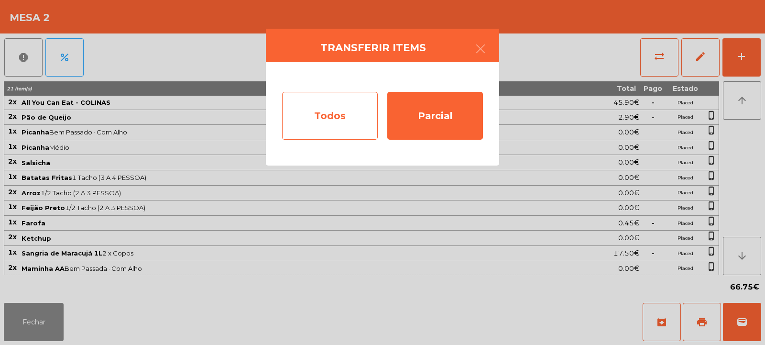
click at [316, 99] on div "Todos" at bounding box center [330, 116] width 96 height 48
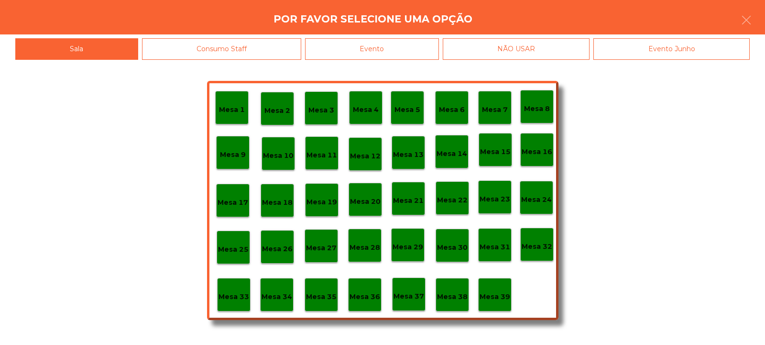
click at [400, 41] on div "Evento" at bounding box center [372, 49] width 134 height 22
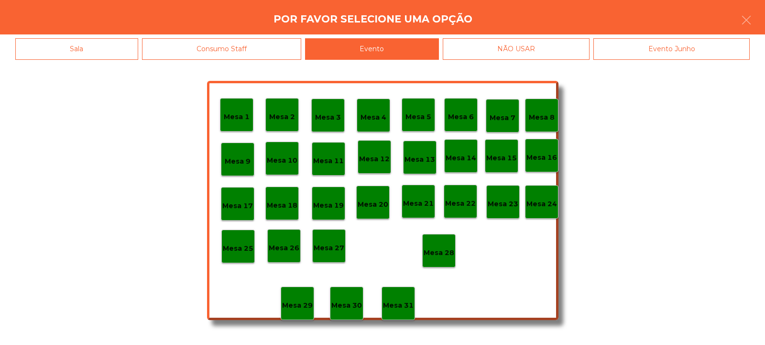
click at [440, 251] on p "Mesa 28" at bounding box center [439, 252] width 31 height 11
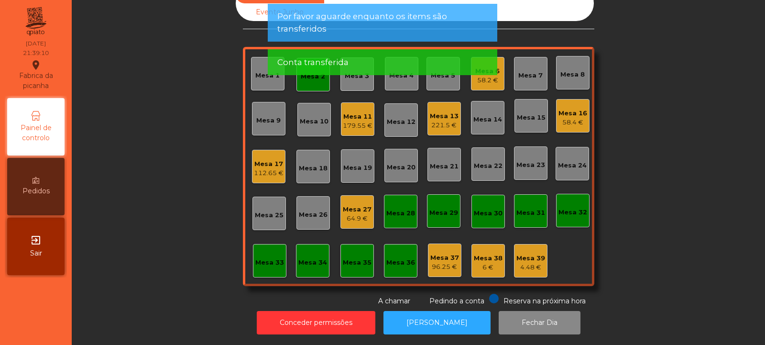
click at [570, 66] on div "Mesa 8" at bounding box center [573, 72] width 24 height 13
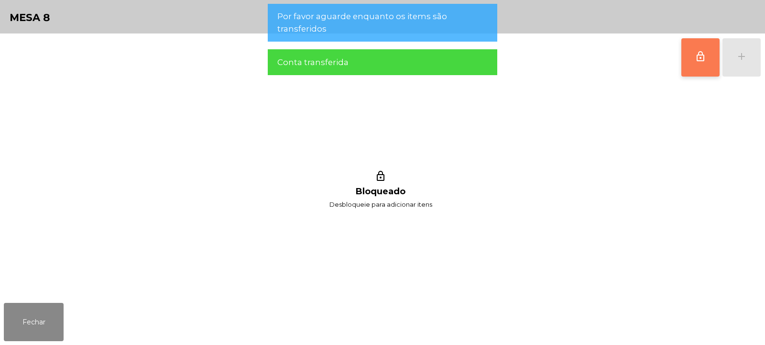
click at [707, 62] on button "lock_outline" at bounding box center [701, 57] width 38 height 38
click at [742, 64] on button "add" at bounding box center [742, 57] width 38 height 38
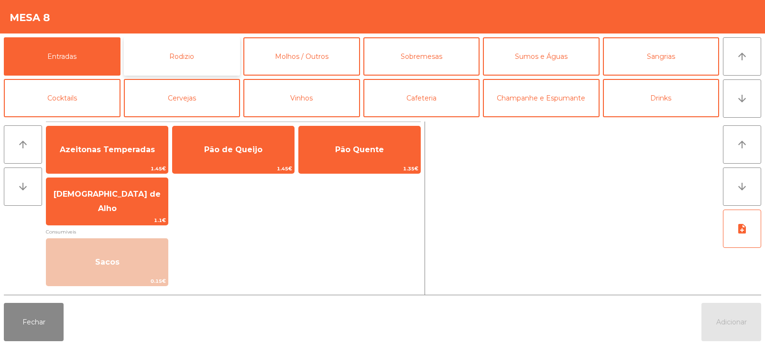
click at [180, 54] on button "Rodizio" at bounding box center [182, 56] width 117 height 38
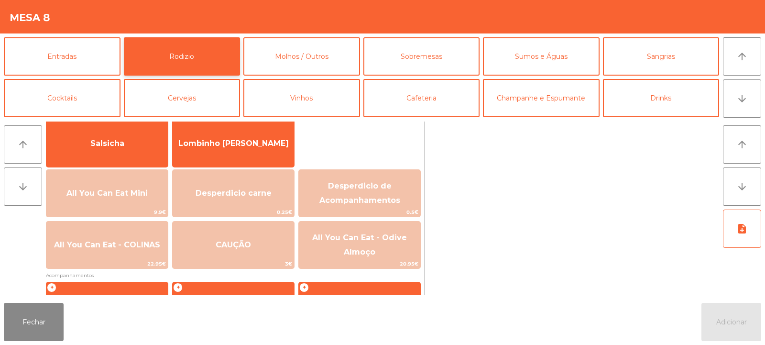
scroll to position [124, 0]
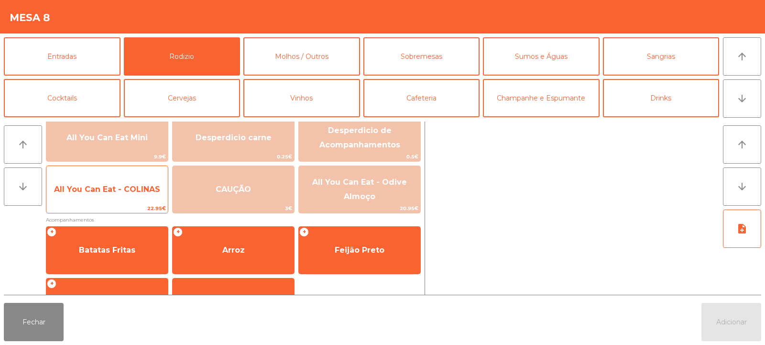
click at [103, 196] on span "All You Can Eat - COLINAS" at bounding box center [107, 190] width 122 height 26
click at [100, 198] on span "All You Can Eat - COLINAS" at bounding box center [107, 190] width 122 height 26
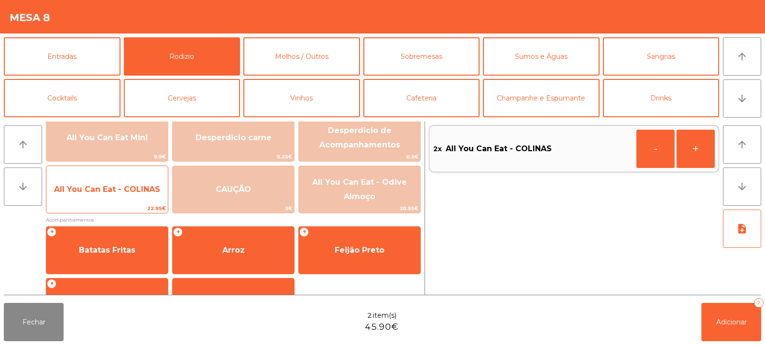
click at [99, 203] on div "All You Can Eat - COLINAS 22.95€" at bounding box center [107, 190] width 122 height 48
click at [100, 205] on span "22.95€" at bounding box center [107, 208] width 122 height 9
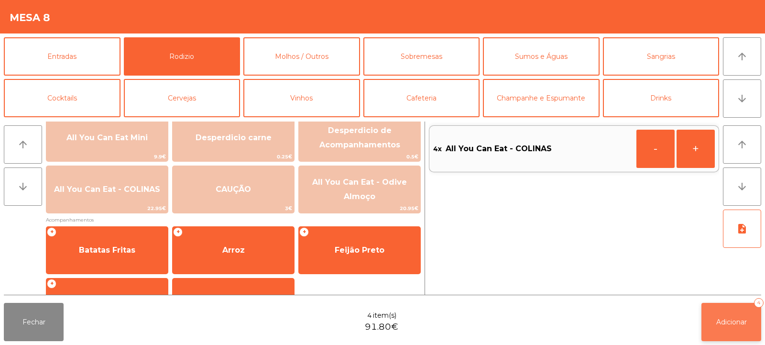
click at [745, 324] on span "Adicionar" at bounding box center [732, 322] width 31 height 9
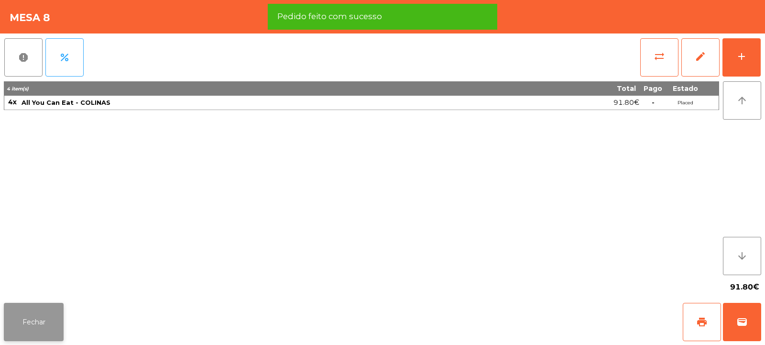
click at [35, 320] on button "Fechar" at bounding box center [34, 322] width 60 height 38
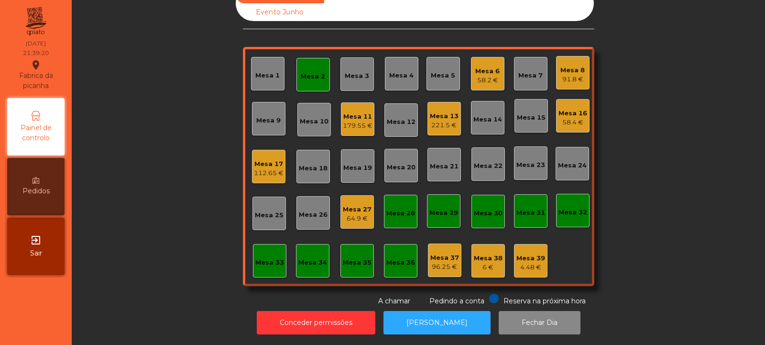
click at [563, 66] on div "Mesa 8" at bounding box center [573, 71] width 24 height 10
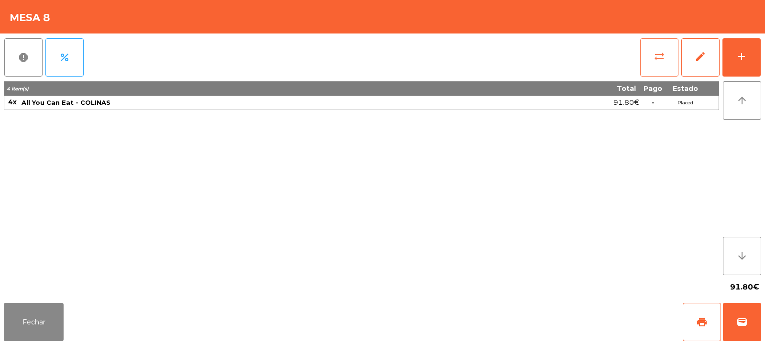
click at [667, 58] on button "sync_alt" at bounding box center [660, 57] width 38 height 38
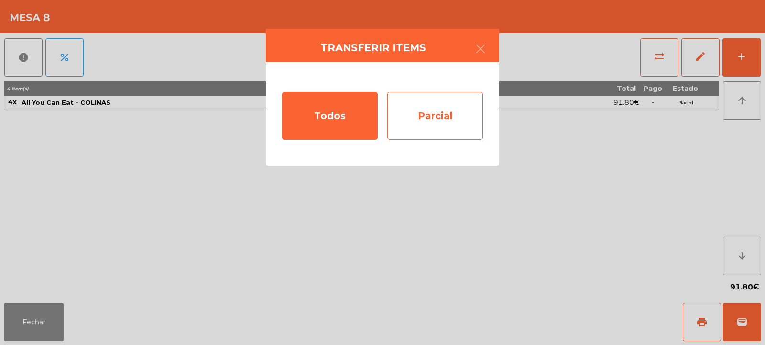
click at [438, 119] on div "Parcial" at bounding box center [436, 116] width 96 height 48
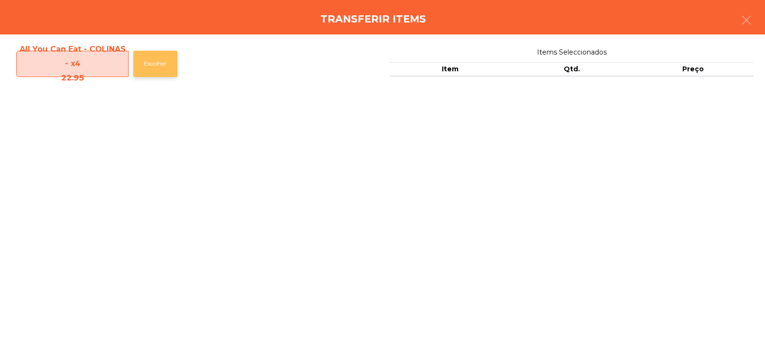
click at [152, 56] on button "Escolher" at bounding box center [155, 64] width 44 height 26
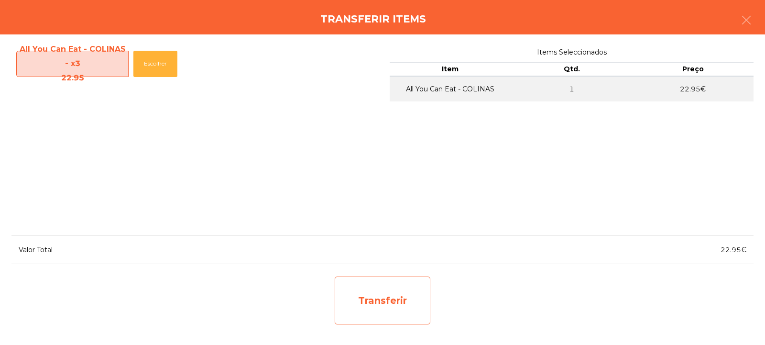
click at [384, 294] on div "Transferir" at bounding box center [383, 301] width 96 height 48
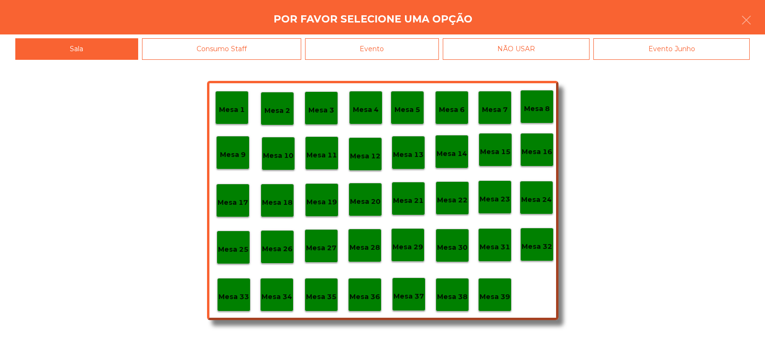
click at [406, 294] on p "Mesa 37" at bounding box center [409, 296] width 31 height 11
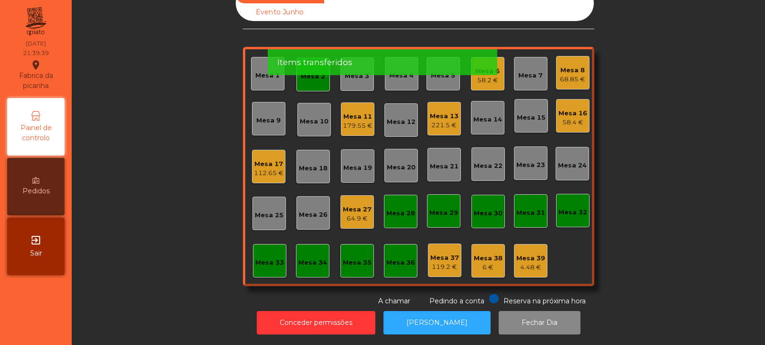
click at [308, 78] on app-alert "Por favor aguarde enquanto os items são transferidos Items transferidos" at bounding box center [383, 43] width 230 height 79
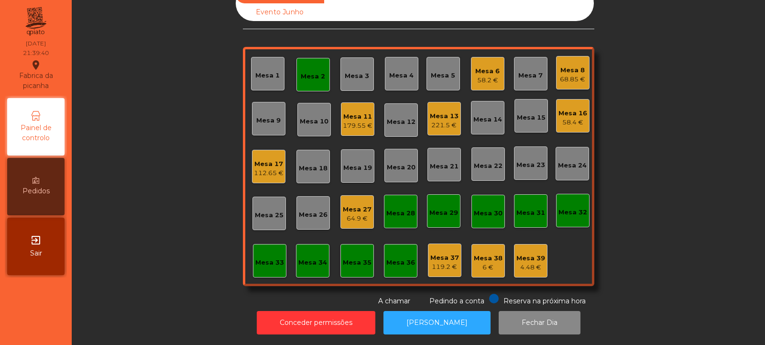
click at [312, 72] on div "Mesa 2" at bounding box center [313, 77] width 24 height 10
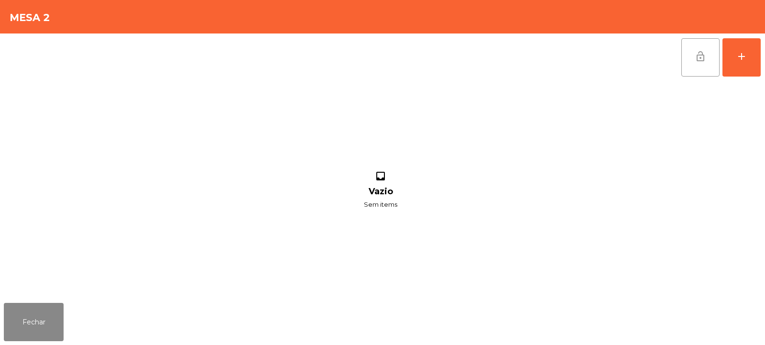
click at [699, 57] on span "lock_open" at bounding box center [700, 56] width 11 height 11
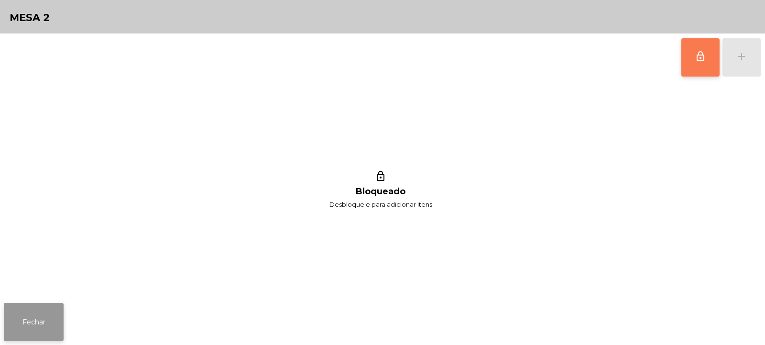
click at [37, 314] on button "Fechar" at bounding box center [34, 322] width 60 height 38
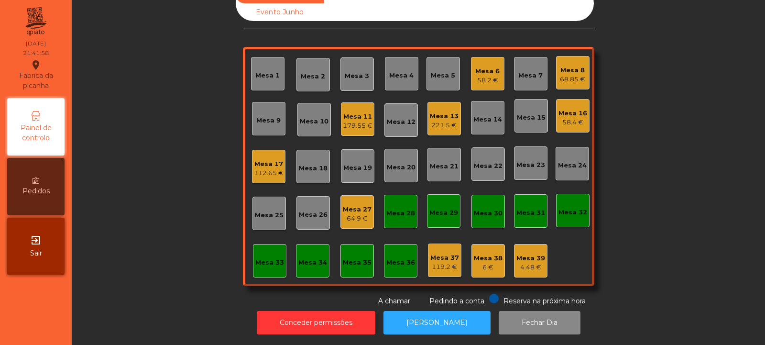
click at [357, 121] on div "179.55 €" at bounding box center [358, 126] width 30 height 10
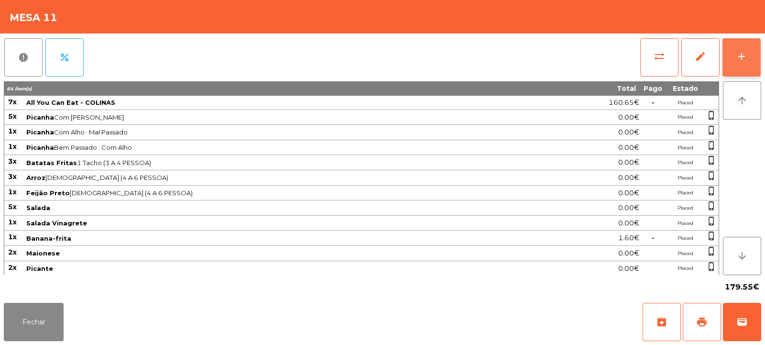
click at [742, 61] on div "add" at bounding box center [741, 56] width 11 height 11
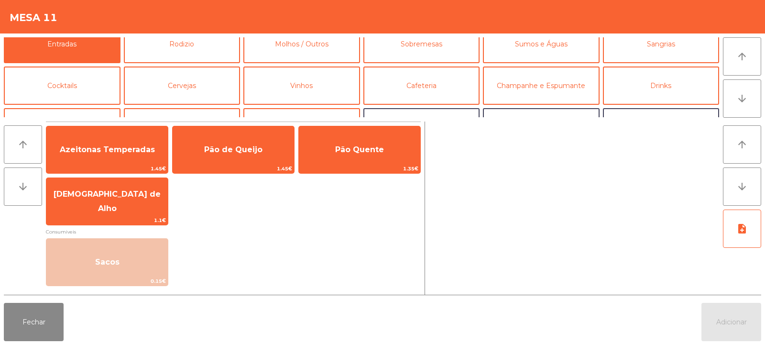
scroll to position [15, 0]
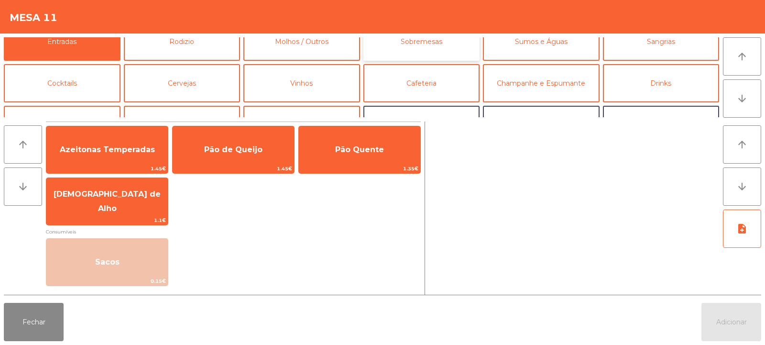
click at [412, 46] on button "Sobremesas" at bounding box center [422, 41] width 117 height 38
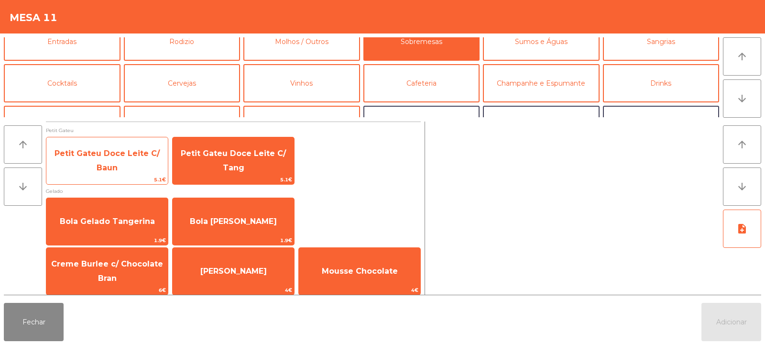
click at [116, 158] on span "Petit Gateu Doce Leite C/ Baun" at bounding box center [107, 161] width 122 height 41
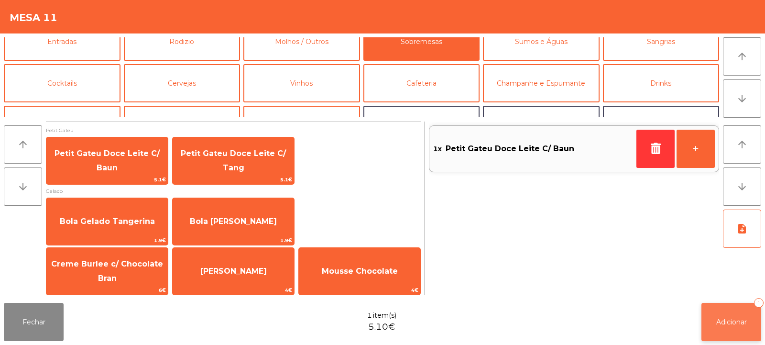
click at [728, 321] on span "Adicionar" at bounding box center [732, 322] width 31 height 9
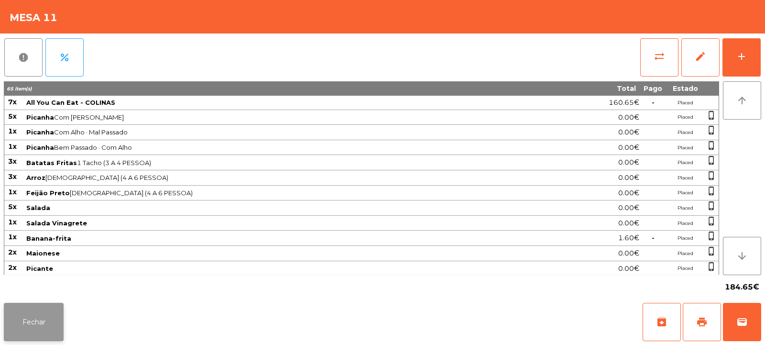
click at [31, 323] on button "Fechar" at bounding box center [34, 322] width 60 height 38
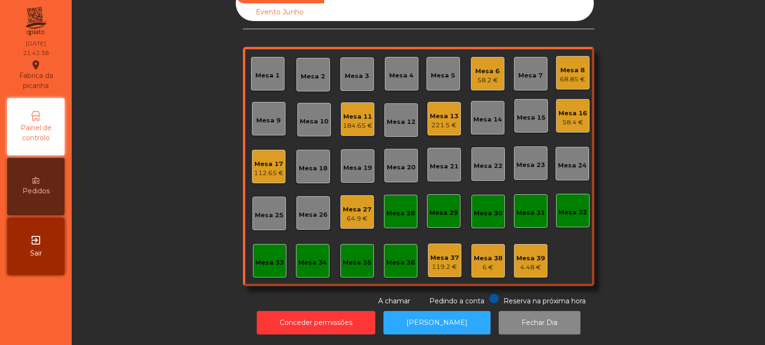
click at [364, 112] on div "Mesa 11" at bounding box center [358, 117] width 30 height 10
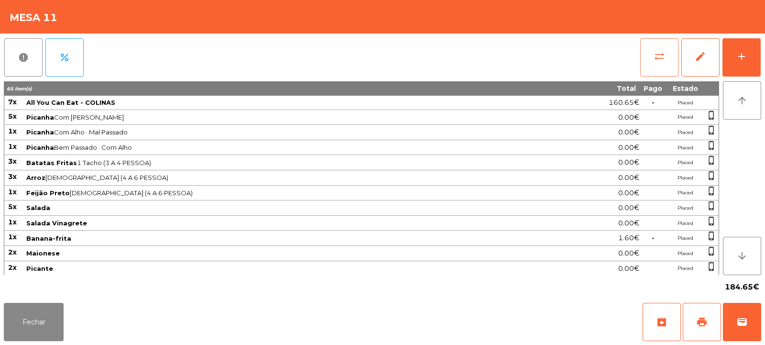
click at [660, 55] on span "sync_alt" at bounding box center [659, 56] width 11 height 11
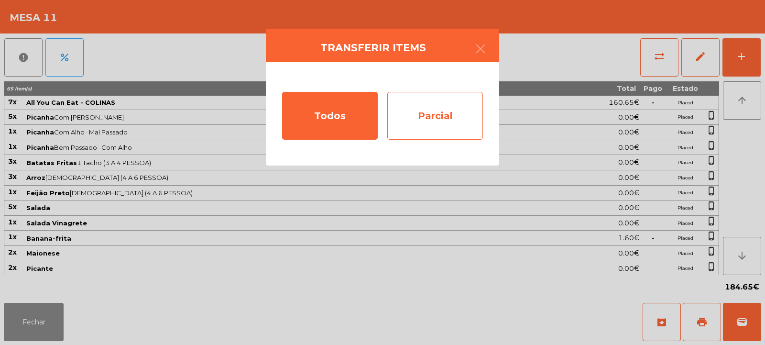
click at [443, 121] on div "Parcial" at bounding box center [436, 116] width 96 height 48
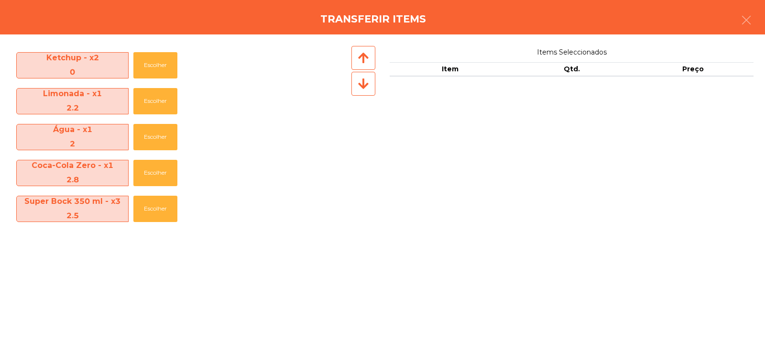
scroll to position [468, 0]
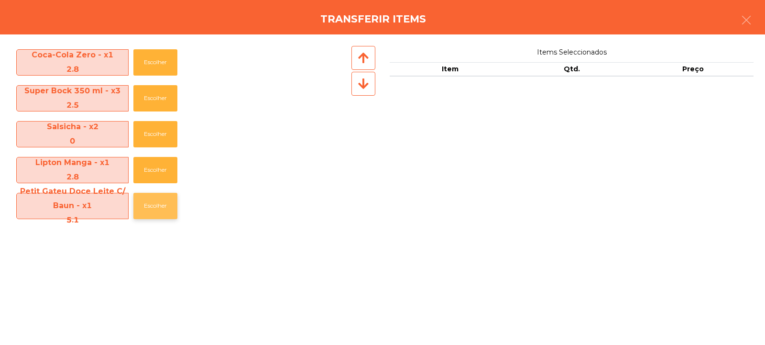
click at [155, 206] on button "Escolher" at bounding box center [155, 206] width 44 height 26
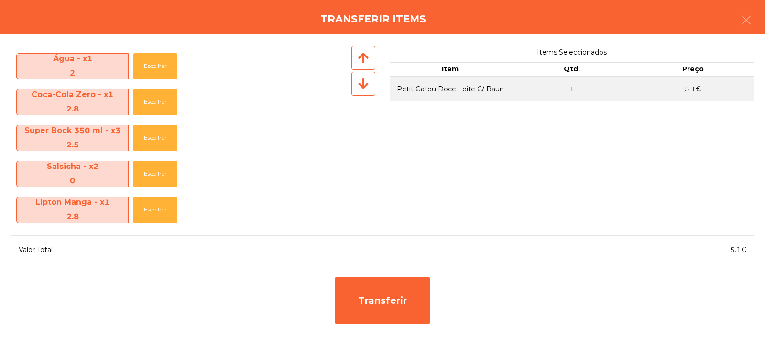
scroll to position [428, 0]
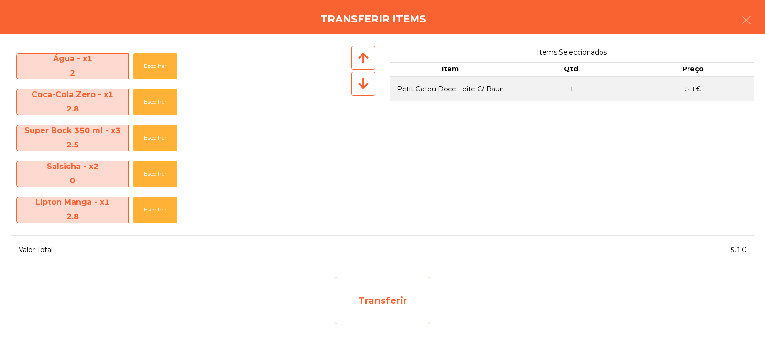
click at [386, 298] on div "Transferir" at bounding box center [383, 301] width 96 height 48
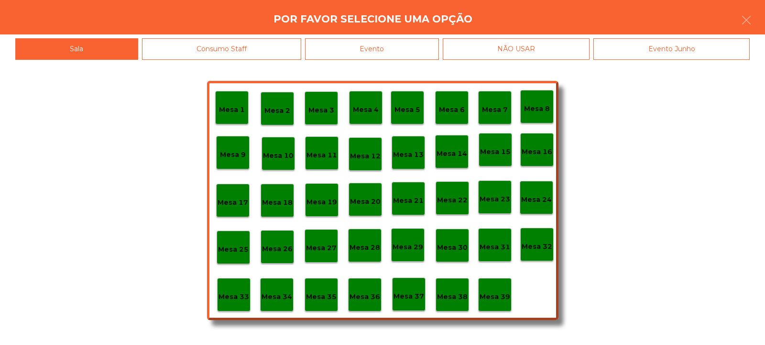
click at [495, 295] on p "Mesa 39" at bounding box center [495, 296] width 31 height 11
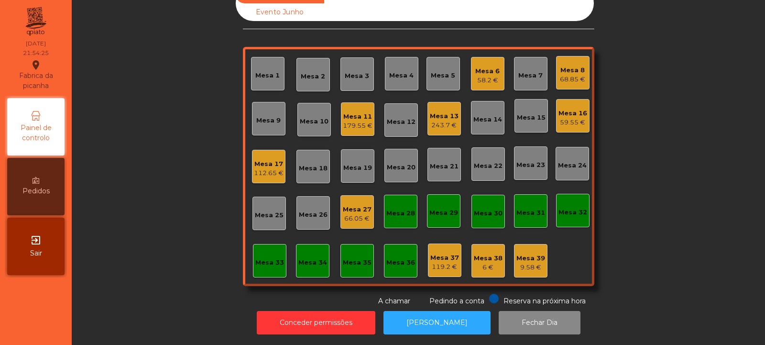
click at [345, 159] on div "Mesa 19" at bounding box center [358, 165] width 29 height 13
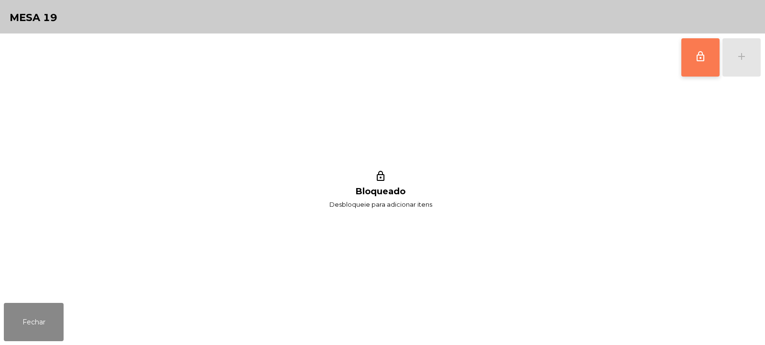
click at [699, 49] on button "lock_outline" at bounding box center [701, 57] width 38 height 38
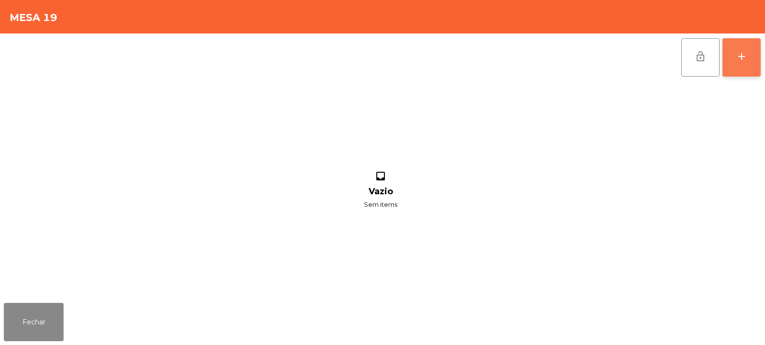
click at [736, 47] on button "add" at bounding box center [742, 57] width 38 height 38
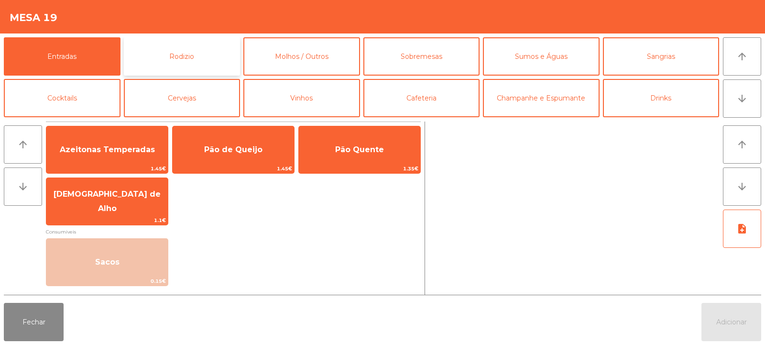
click at [198, 47] on button "Rodizio" at bounding box center [182, 56] width 117 height 38
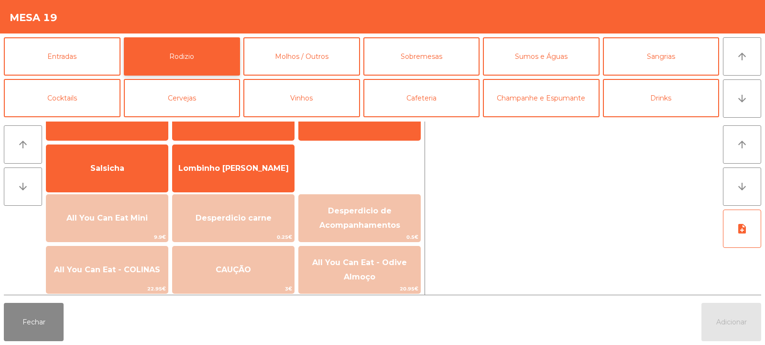
scroll to position [60, 0]
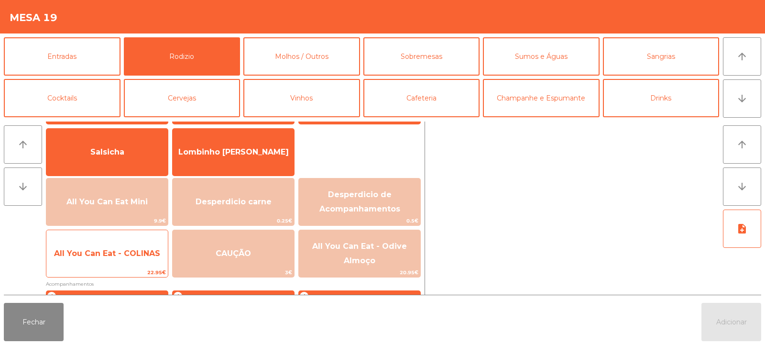
click at [101, 265] on span "All You Can Eat - COLINAS" at bounding box center [107, 254] width 122 height 26
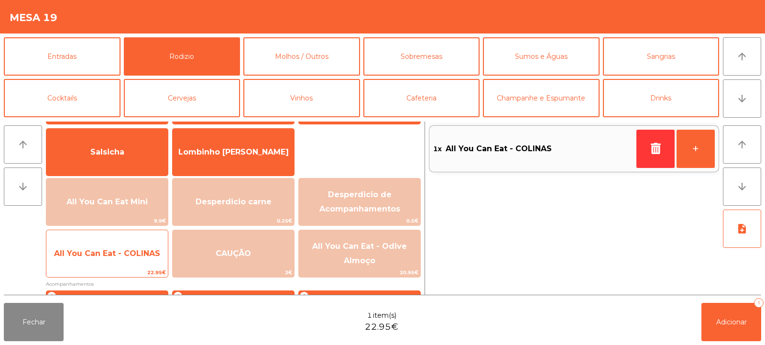
click at [100, 253] on span "All You Can Eat - COLINAS" at bounding box center [107, 253] width 106 height 9
click at [103, 255] on span "All You Can Eat - COLINAS" at bounding box center [107, 253] width 106 height 9
click at [106, 255] on span "All You Can Eat - COLINAS" at bounding box center [107, 253] width 106 height 9
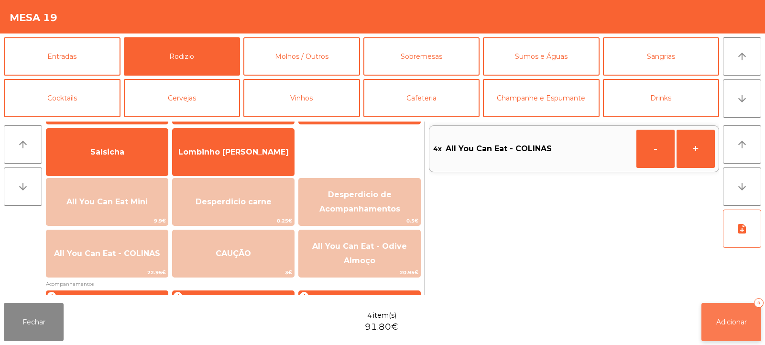
click at [728, 311] on button "Adicionar 4" at bounding box center [732, 322] width 60 height 38
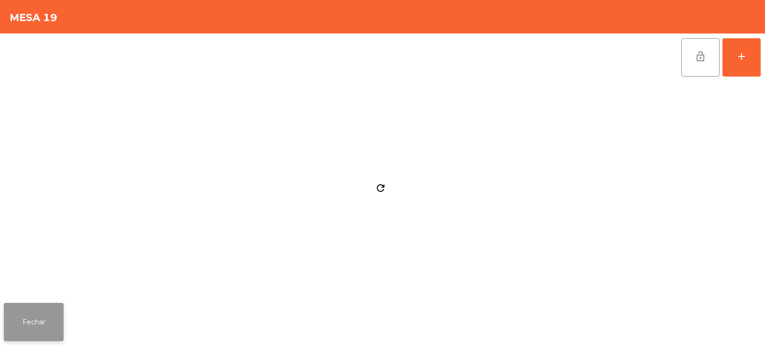
click at [53, 325] on button "Fechar" at bounding box center [34, 322] width 60 height 38
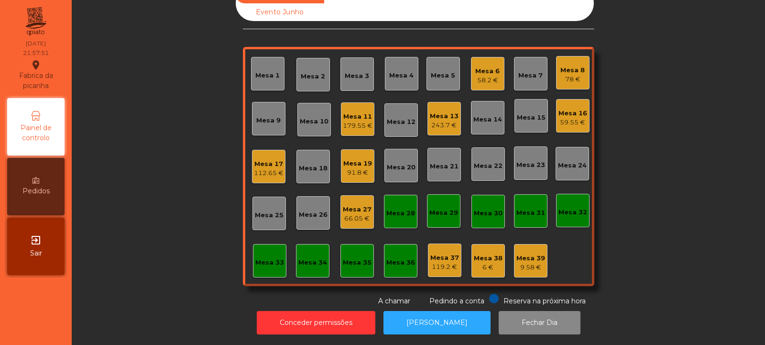
click at [581, 122] on div "Mesa 16 59.55 €" at bounding box center [572, 115] width 33 height 33
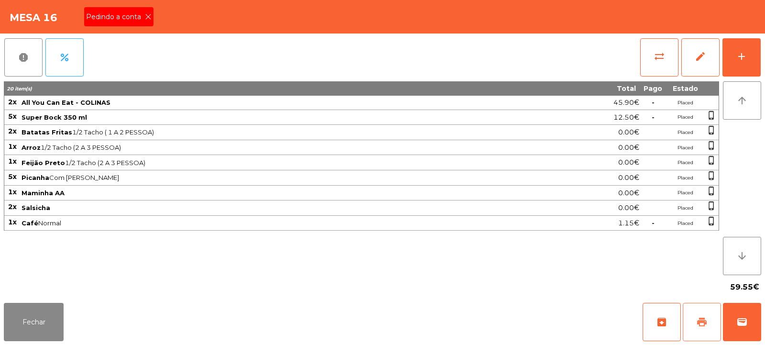
click at [708, 320] on span "print" at bounding box center [702, 321] width 11 height 11
click at [698, 318] on span "print" at bounding box center [702, 321] width 11 height 11
click at [645, 65] on button "sync_alt" at bounding box center [660, 57] width 38 height 38
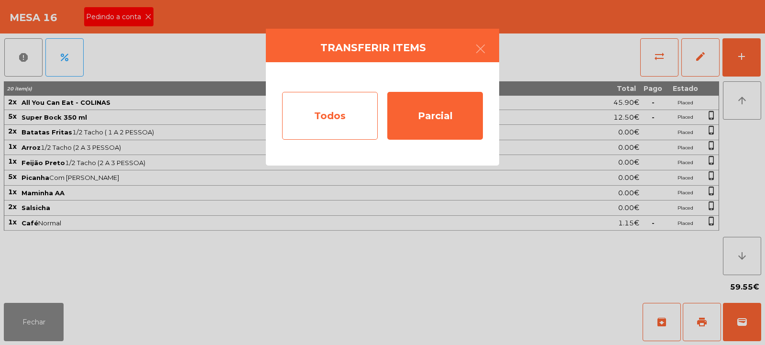
click at [332, 110] on div "Todos" at bounding box center [330, 116] width 96 height 48
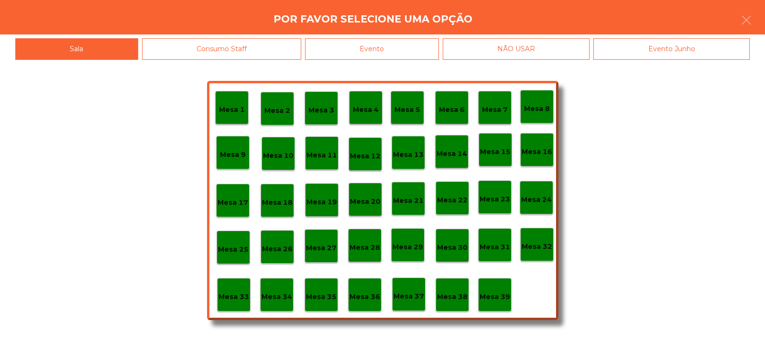
click at [421, 52] on div "Evento" at bounding box center [372, 49] width 134 height 22
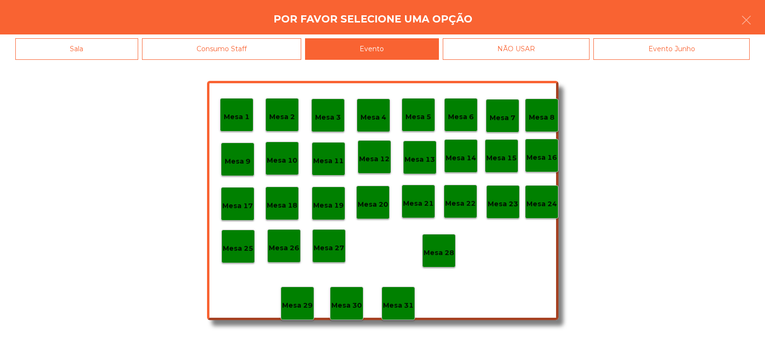
click at [437, 254] on p "Mesa 28" at bounding box center [439, 252] width 31 height 11
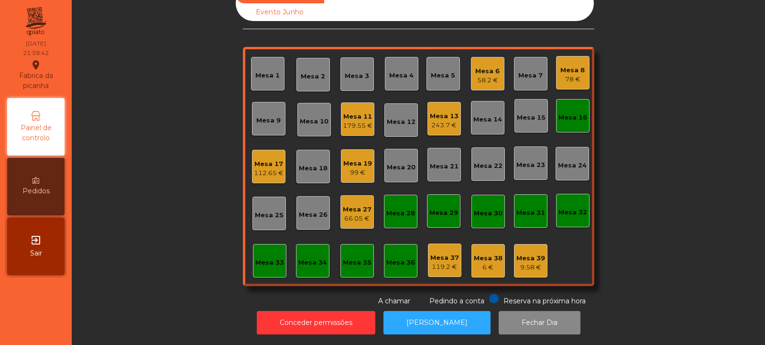
click at [306, 72] on div "Mesa 2" at bounding box center [313, 77] width 24 height 10
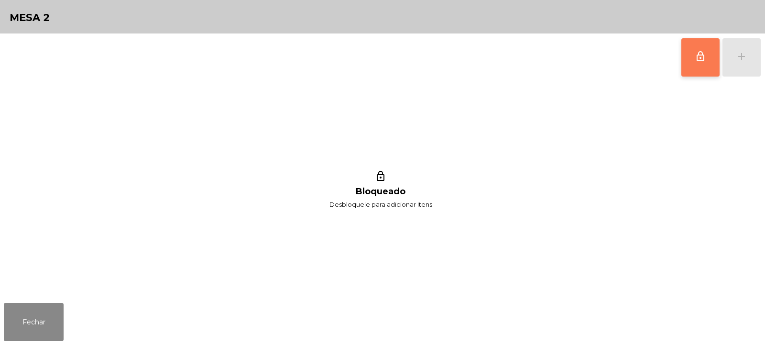
click at [710, 55] on button "lock_outline" at bounding box center [701, 57] width 38 height 38
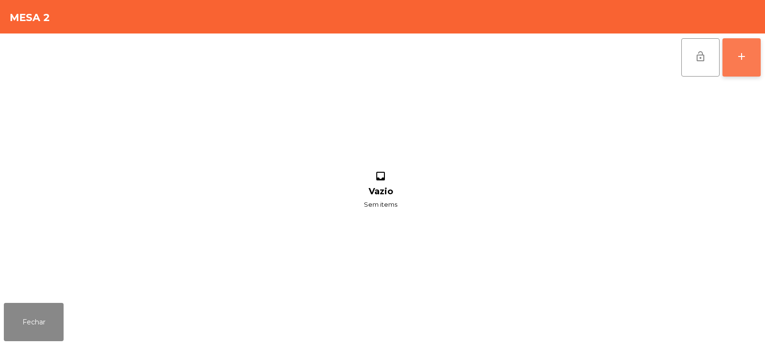
click at [740, 55] on div "add" at bounding box center [741, 56] width 11 height 11
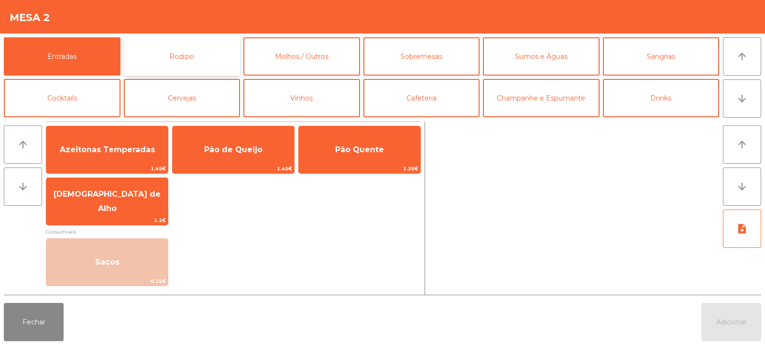
click at [186, 54] on button "Rodizio" at bounding box center [182, 56] width 117 height 38
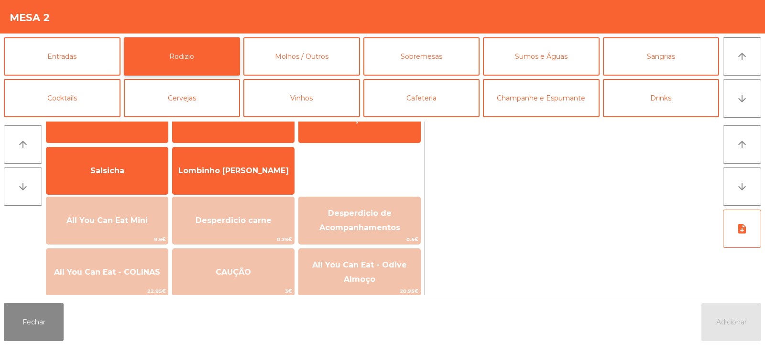
scroll to position [63, 0]
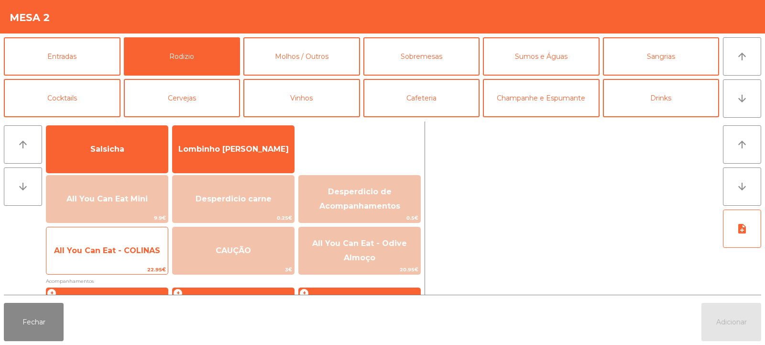
click at [133, 253] on span "All You Can Eat - COLINAS" at bounding box center [107, 250] width 106 height 9
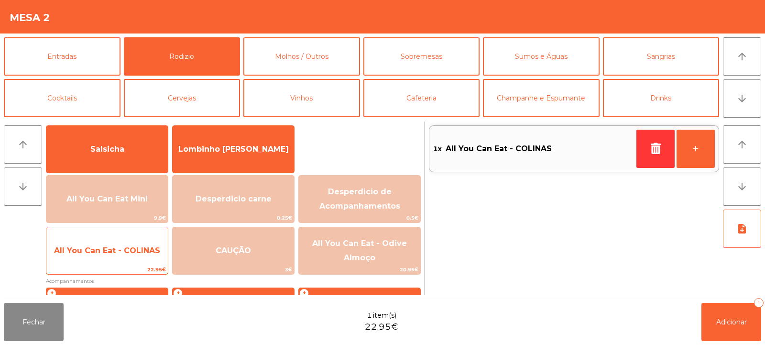
click at [137, 254] on span "All You Can Eat - COLINAS" at bounding box center [107, 250] width 106 height 9
click at [137, 261] on span "All You Can Eat - COLINAS" at bounding box center [107, 251] width 122 height 26
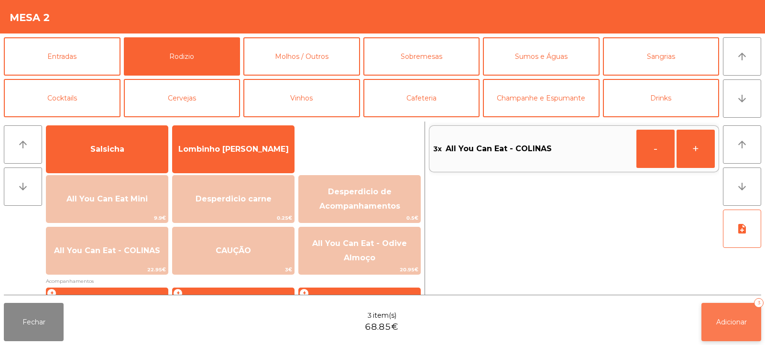
click at [726, 310] on button "Adicionar 3" at bounding box center [732, 322] width 60 height 38
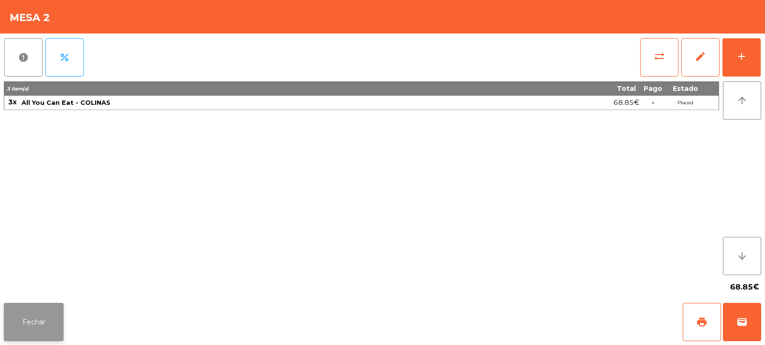
click at [39, 320] on button "Fechar" at bounding box center [34, 322] width 60 height 38
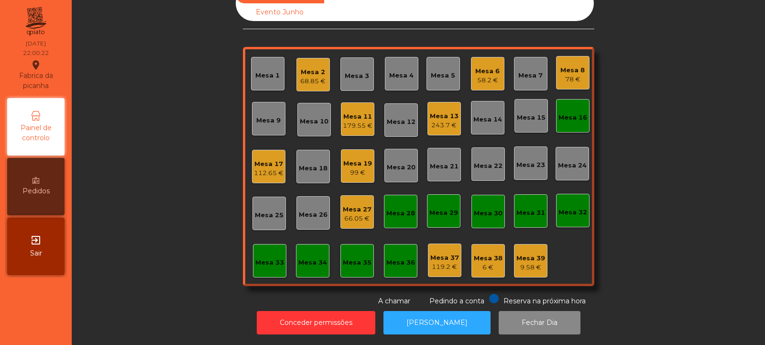
click at [569, 101] on div "Mesa 16" at bounding box center [572, 115] width 33 height 33
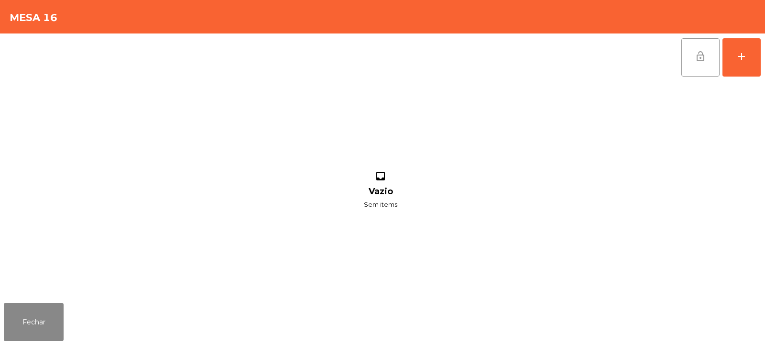
click at [718, 56] on button "lock_open" at bounding box center [701, 57] width 38 height 38
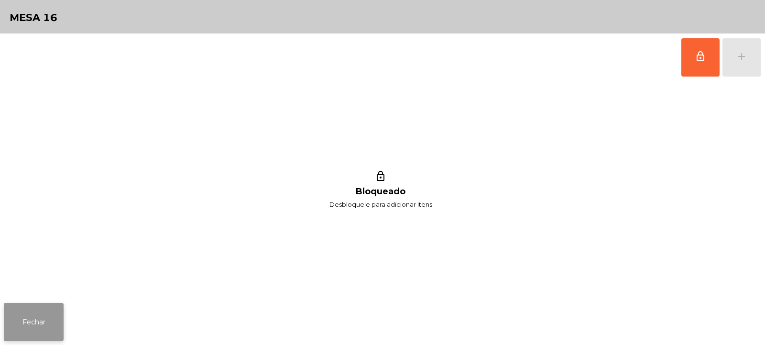
click at [50, 322] on button "Fechar" at bounding box center [34, 322] width 60 height 38
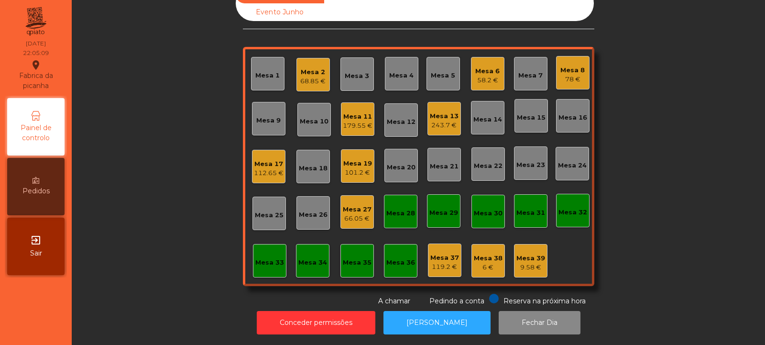
click at [342, 195] on div "Mesa 27 66.05 €" at bounding box center [357, 211] width 33 height 33
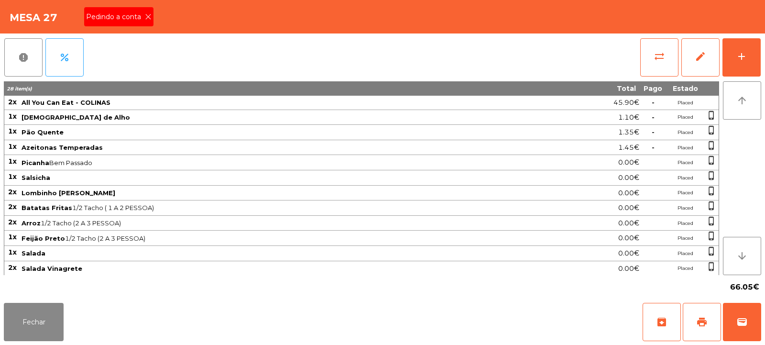
click at [147, 17] on icon at bounding box center [148, 16] width 7 height 7
click at [707, 323] on span "print" at bounding box center [702, 321] width 11 height 11
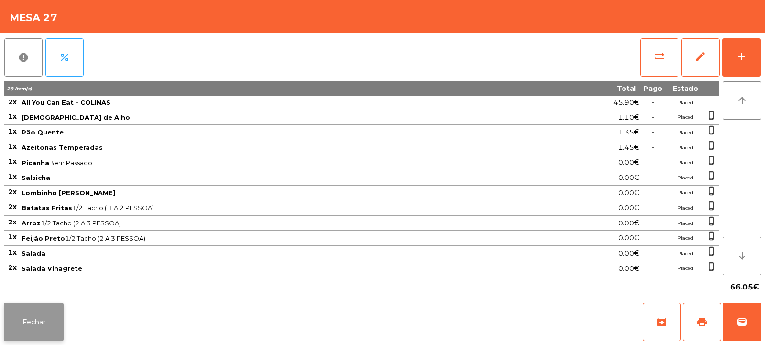
click at [32, 339] on button "Fechar" at bounding box center [34, 322] width 60 height 38
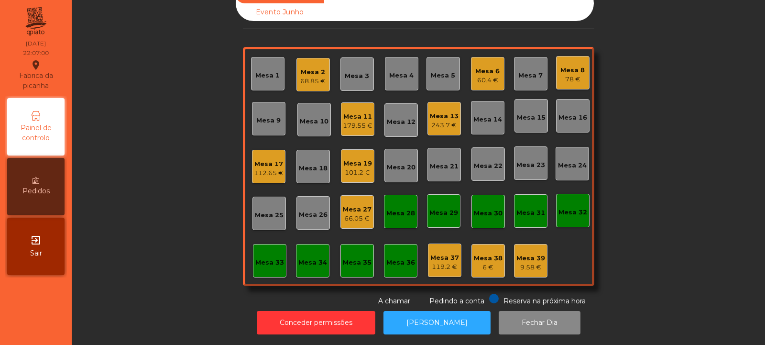
scroll to position [0, 0]
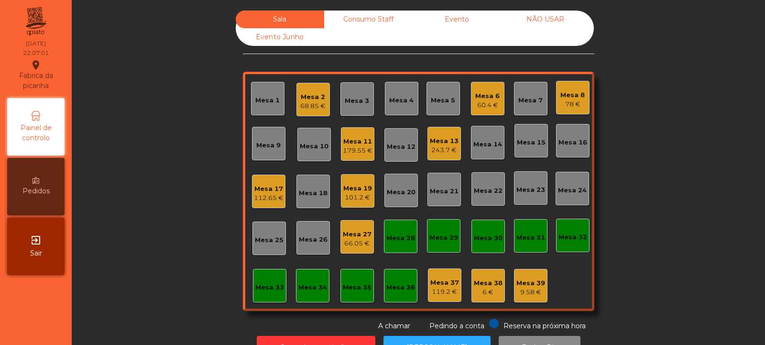
click at [354, 23] on div "Consumo Staff" at bounding box center [368, 20] width 89 height 18
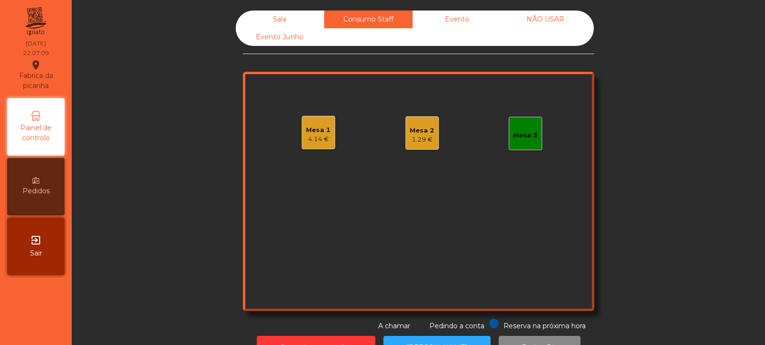
click at [277, 19] on div "Sala" at bounding box center [280, 20] width 89 height 18
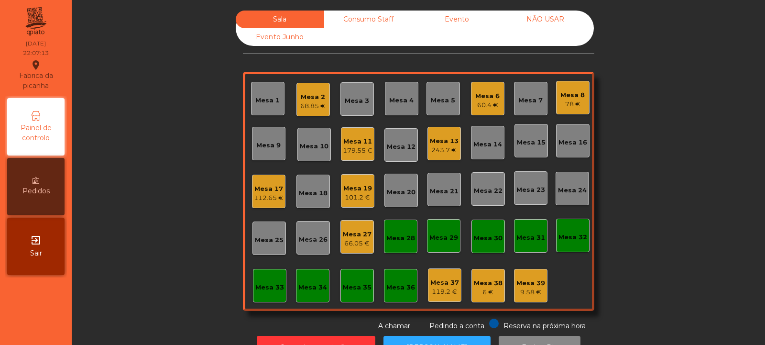
click at [368, 15] on div "Consumo Staff" at bounding box center [368, 20] width 89 height 18
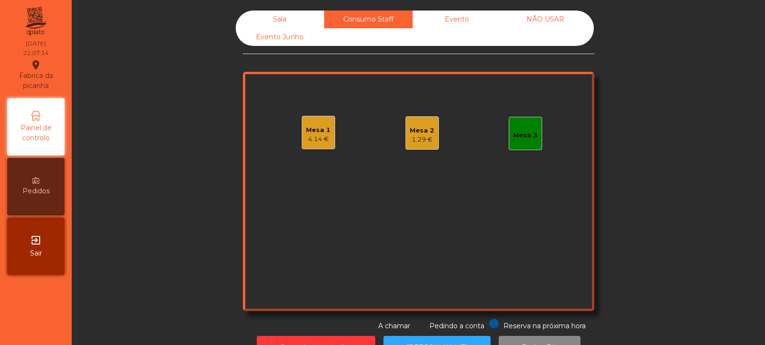
click at [524, 141] on div "Mesa 3" at bounding box center [525, 133] width 33 height 33
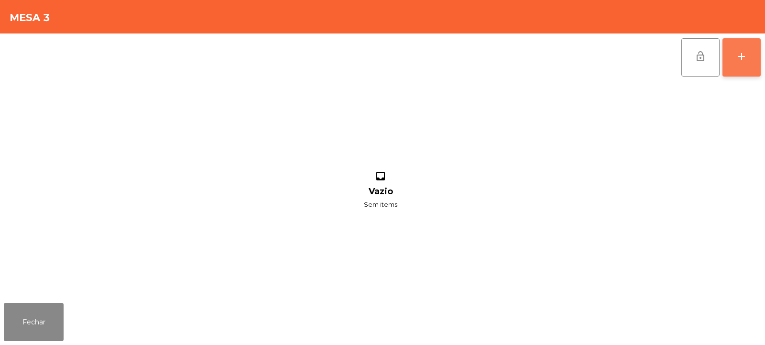
click at [742, 64] on button "add" at bounding box center [742, 57] width 38 height 38
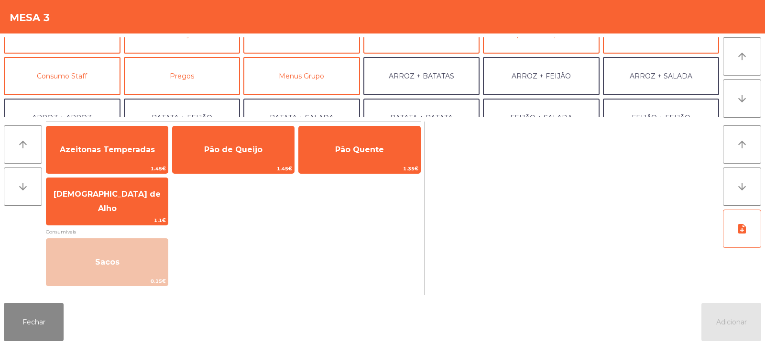
scroll to position [61, 0]
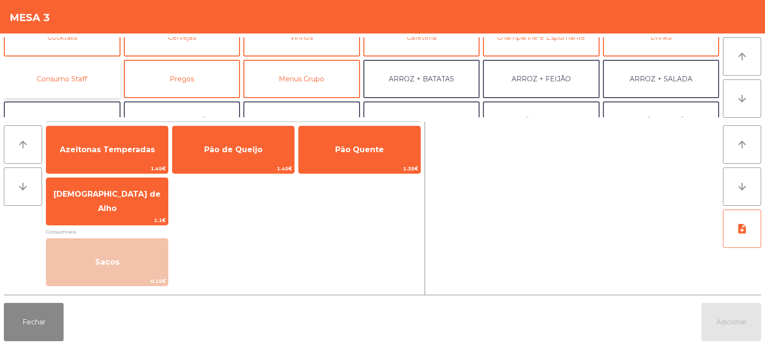
click at [74, 76] on button "Consumo Staff" at bounding box center [62, 79] width 117 height 38
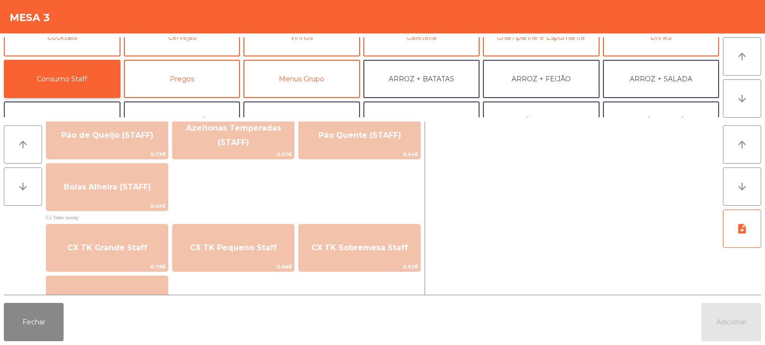
scroll to position [834, 0]
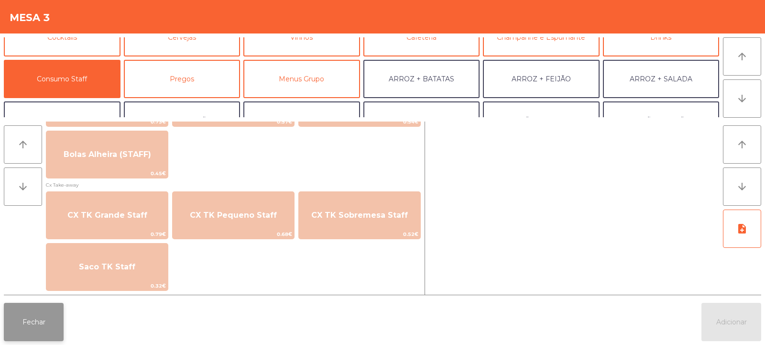
click at [34, 322] on button "Fechar" at bounding box center [34, 322] width 60 height 38
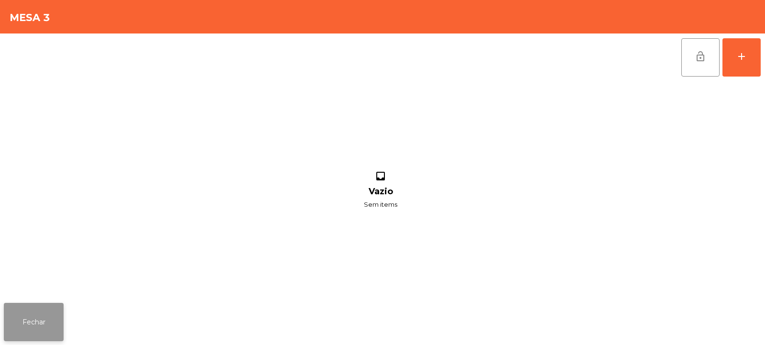
click at [36, 310] on button "Fechar" at bounding box center [34, 322] width 60 height 38
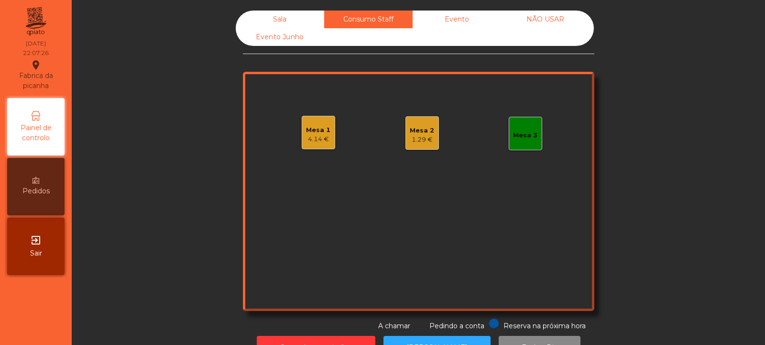
click at [285, 20] on div "Sala" at bounding box center [280, 20] width 89 height 18
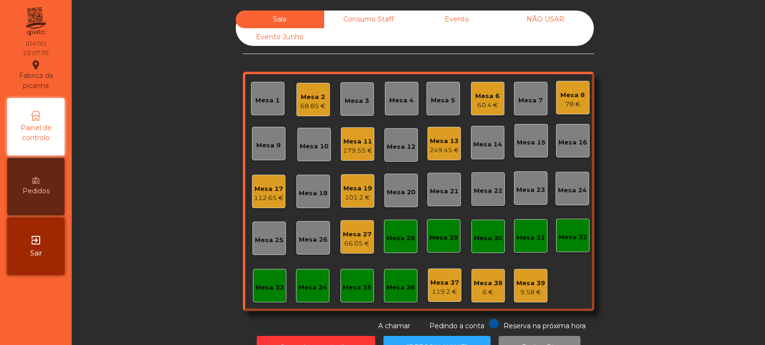
click at [356, 241] on div "66.05 €" at bounding box center [357, 244] width 29 height 10
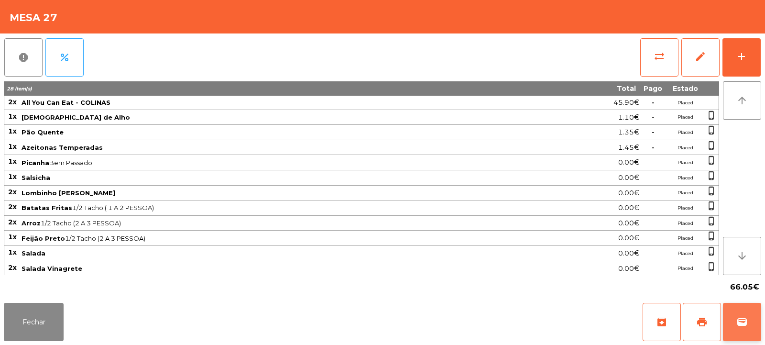
click at [738, 323] on span "wallet" at bounding box center [742, 321] width 11 height 11
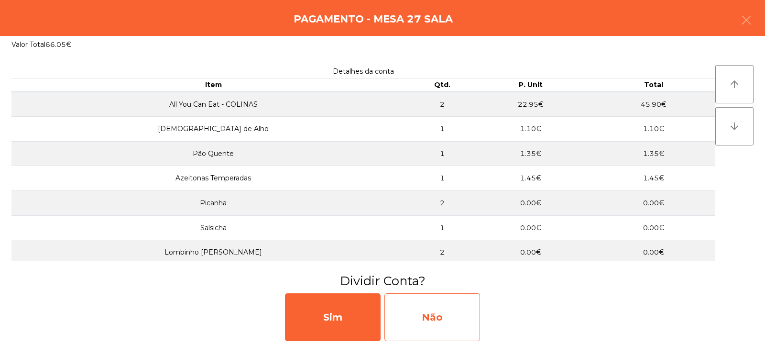
click at [400, 306] on div "Não" at bounding box center [433, 317] width 96 height 48
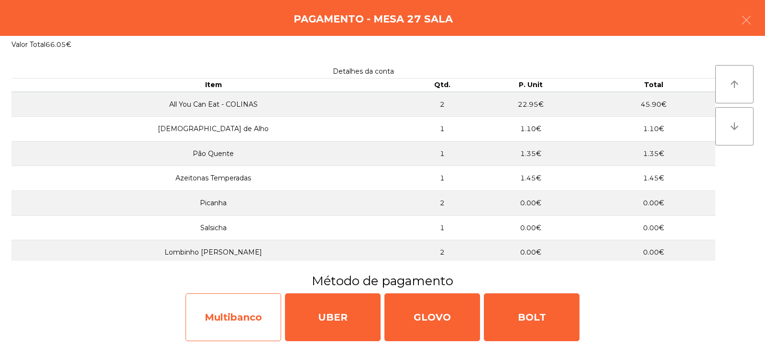
click at [231, 328] on div "Multibanco" at bounding box center [234, 317] width 96 height 48
select select "**"
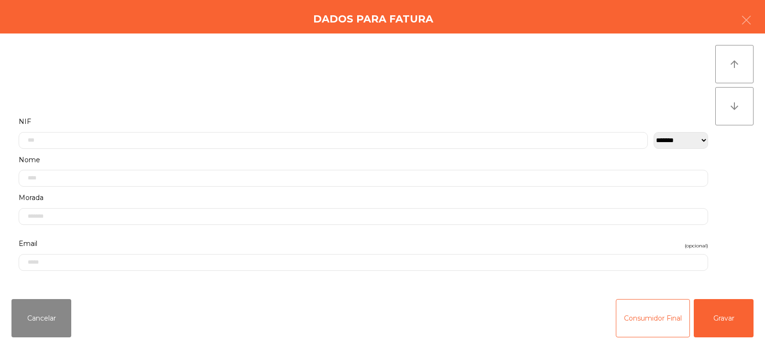
click at [248, 117] on label "NIF" at bounding box center [364, 121] width 690 height 13
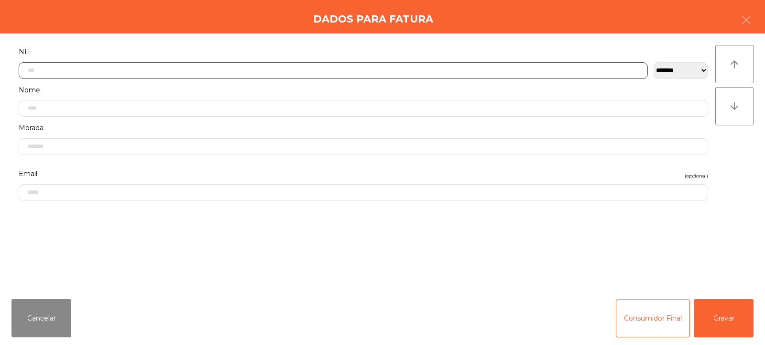
click at [275, 69] on input "text" at bounding box center [334, 70] width 630 height 17
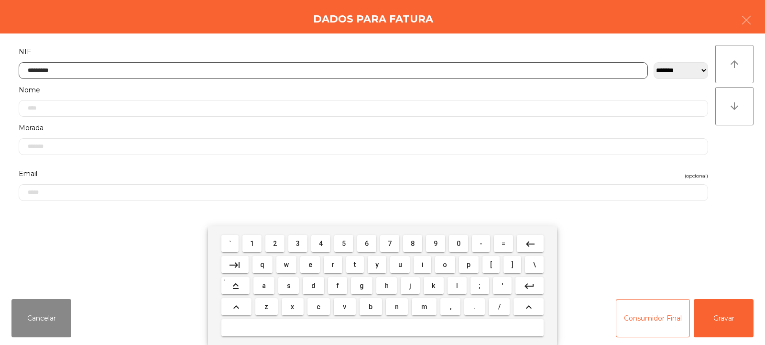
type input "*********"
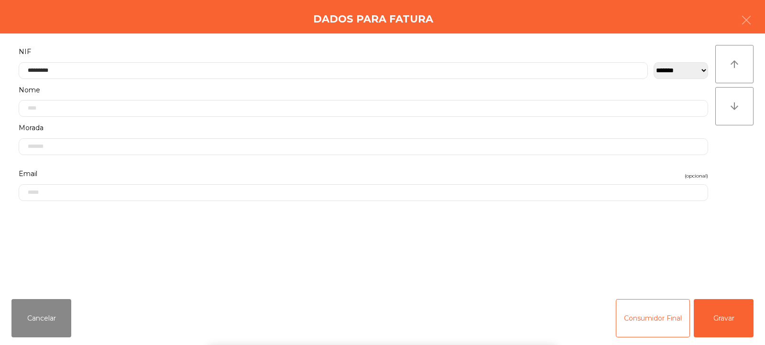
click at [751, 143] on div "**********" at bounding box center [382, 162] width 765 height 258
click at [721, 313] on button "Gravar" at bounding box center [724, 318] width 60 height 38
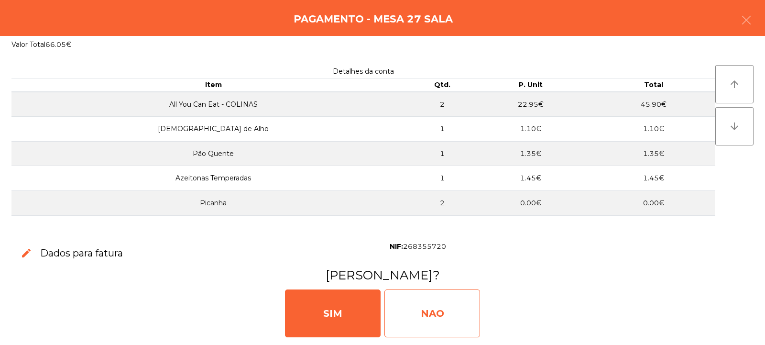
click at [445, 304] on div "NAO" at bounding box center [433, 313] width 96 height 48
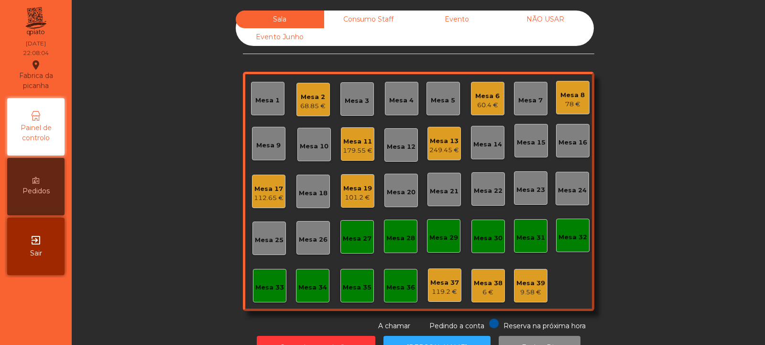
click at [349, 144] on div "Mesa 11" at bounding box center [358, 142] width 30 height 10
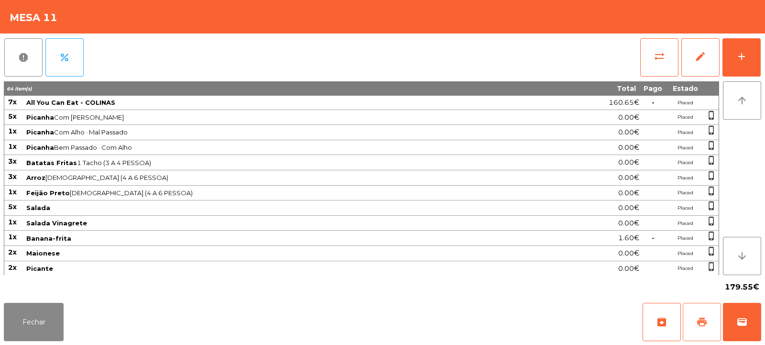
click at [701, 313] on button "print" at bounding box center [702, 322] width 38 height 38
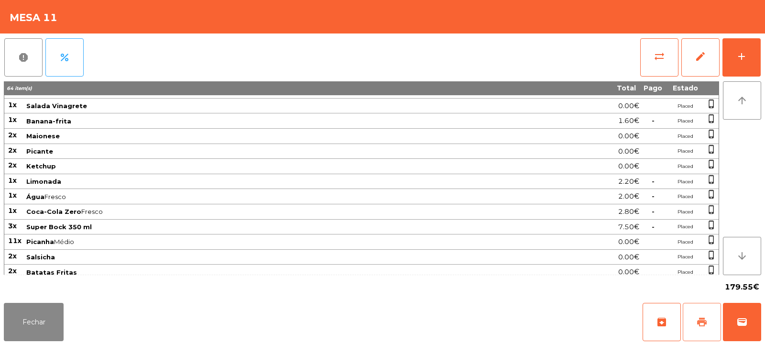
scroll to position [182, 0]
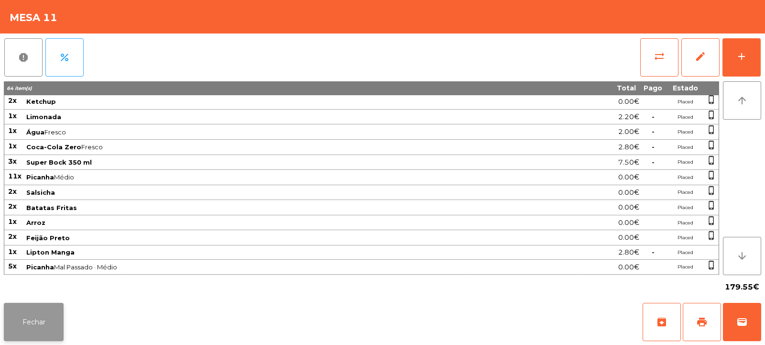
click at [39, 333] on button "Fechar" at bounding box center [34, 322] width 60 height 38
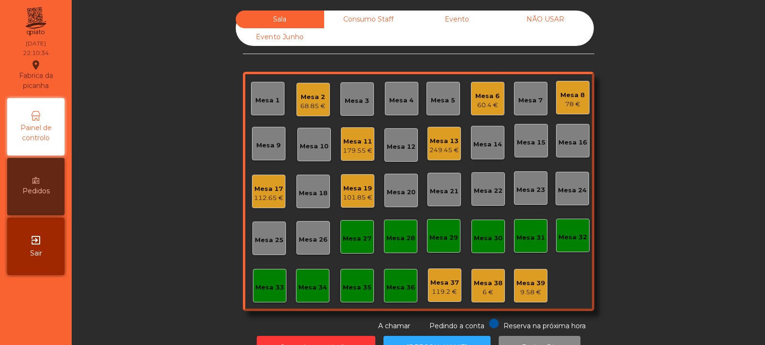
click at [344, 145] on div "Mesa 11" at bounding box center [358, 142] width 30 height 10
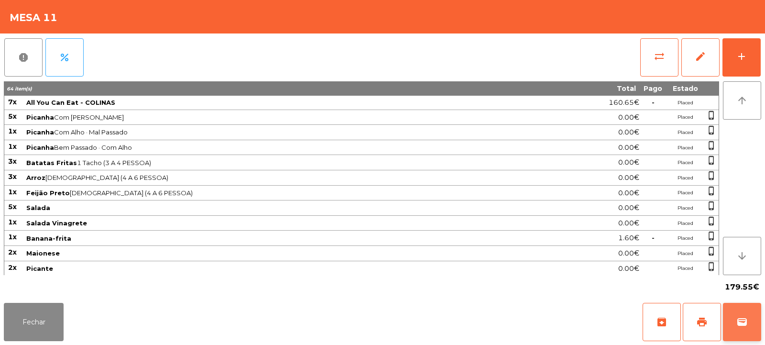
click at [744, 332] on button "wallet" at bounding box center [742, 322] width 38 height 38
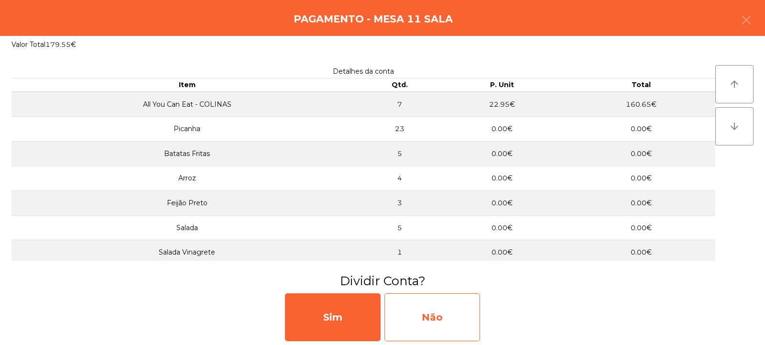
click at [411, 302] on div "Não" at bounding box center [433, 317] width 96 height 48
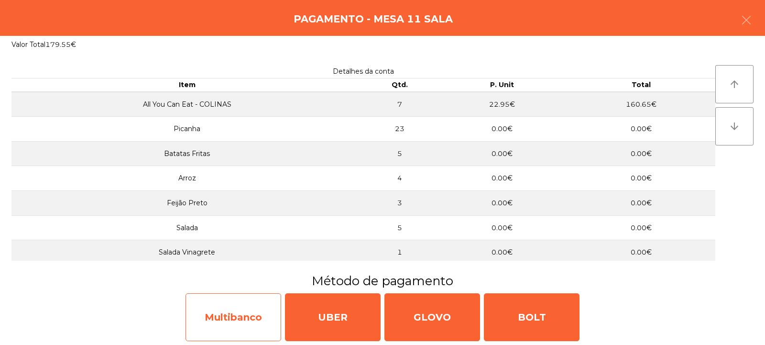
click at [232, 329] on div "Multibanco" at bounding box center [234, 317] width 96 height 48
select select "**"
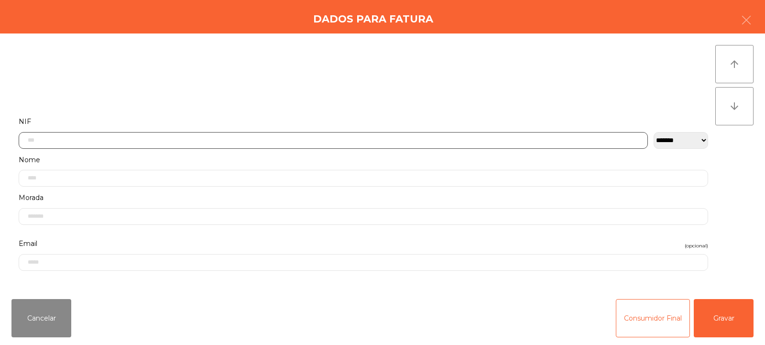
click at [280, 137] on input "text" at bounding box center [334, 140] width 630 height 17
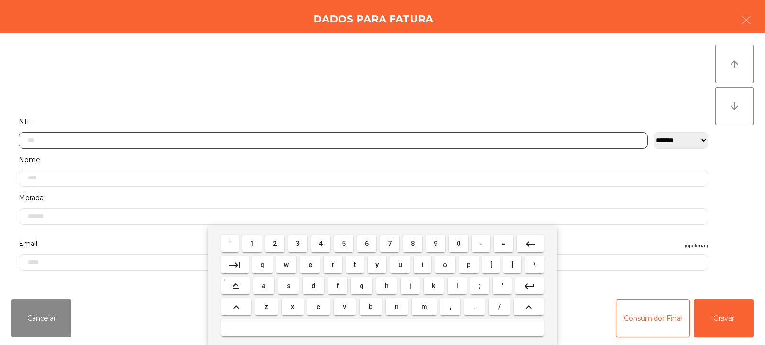
scroll to position [70, 0]
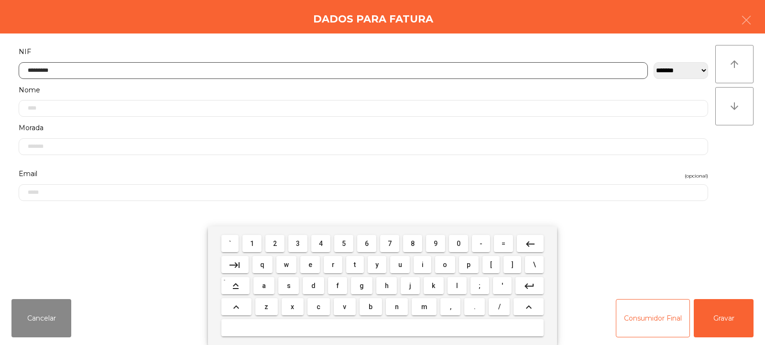
type input "*********"
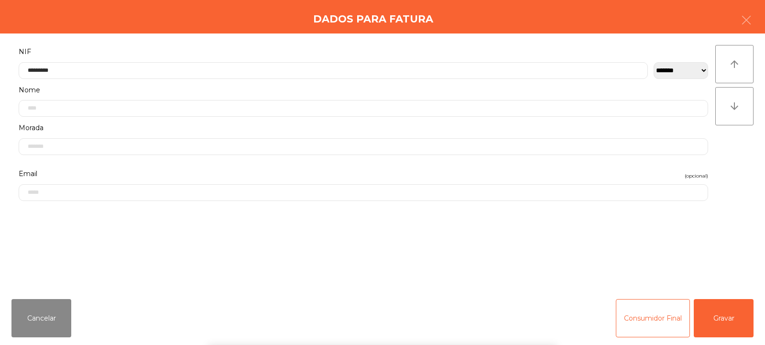
click at [724, 170] on div "arrow_upward arrow_downward" at bounding box center [735, 162] width 38 height 235
click at [715, 321] on button "Gravar" at bounding box center [724, 318] width 60 height 38
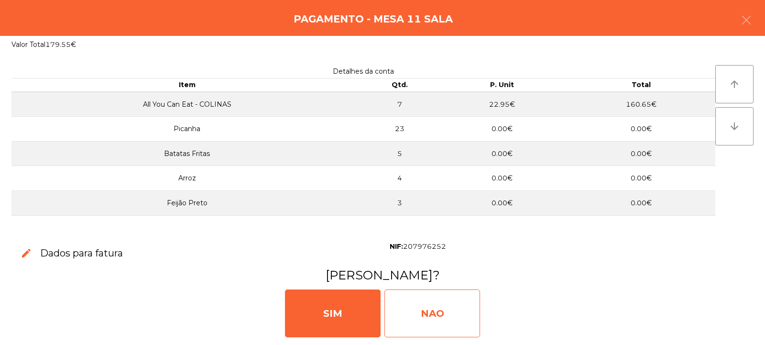
click at [449, 314] on div "NAO" at bounding box center [433, 313] width 96 height 48
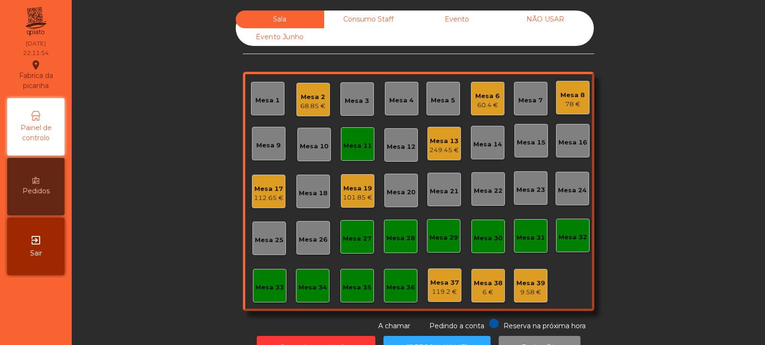
click at [344, 143] on div "Mesa 11" at bounding box center [358, 146] width 29 height 10
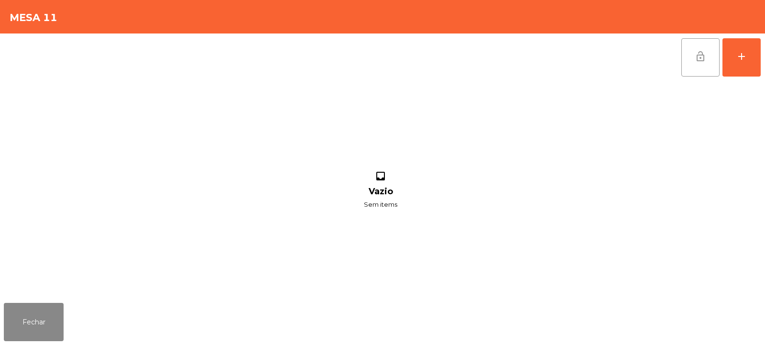
click at [700, 63] on button "lock_open" at bounding box center [701, 57] width 38 height 38
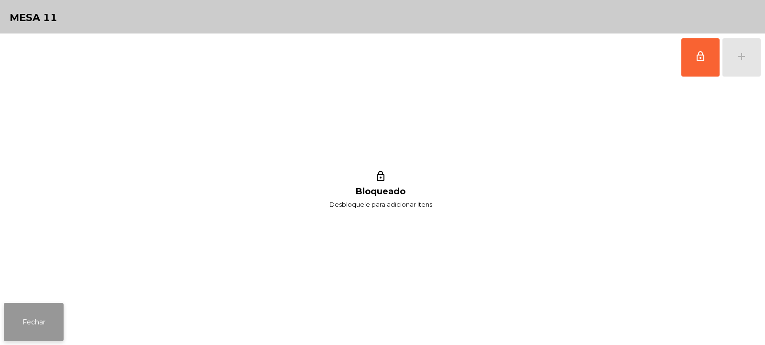
click at [41, 331] on button "Fechar" at bounding box center [34, 322] width 60 height 38
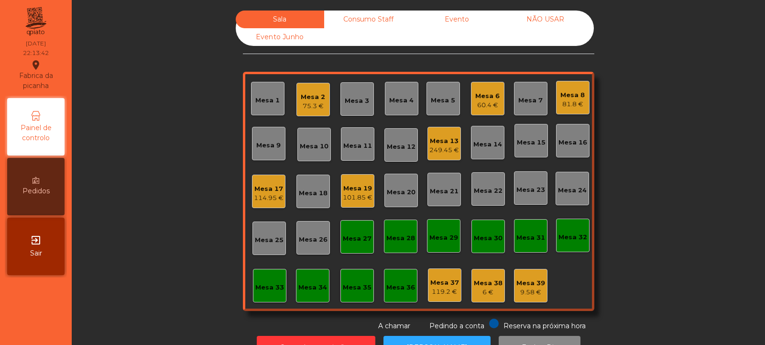
click at [401, 102] on div "Mesa 4" at bounding box center [401, 101] width 24 height 10
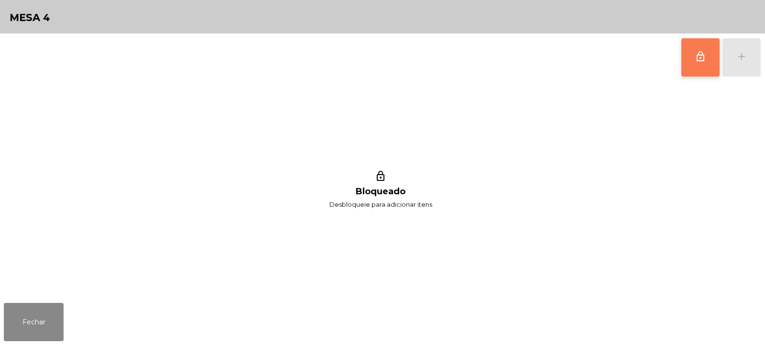
click at [705, 60] on span "lock_outline" at bounding box center [700, 56] width 11 height 11
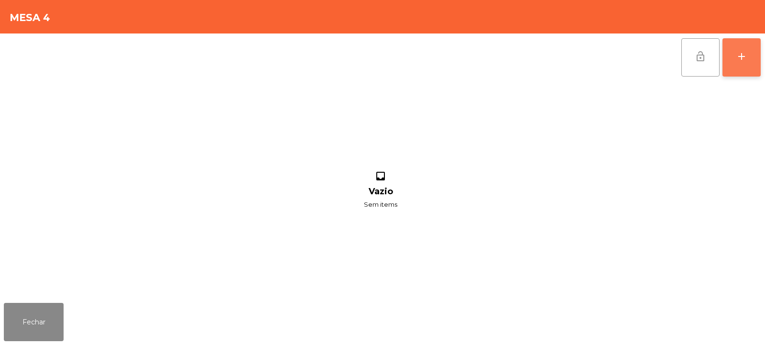
click at [746, 55] on div "add" at bounding box center [741, 56] width 11 height 11
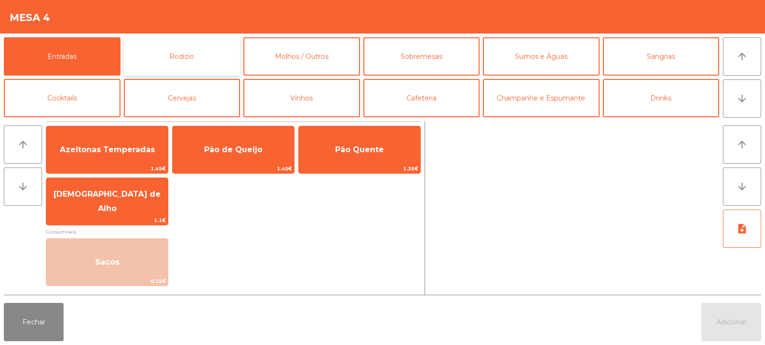
click at [192, 63] on button "Rodizio" at bounding box center [182, 56] width 117 height 38
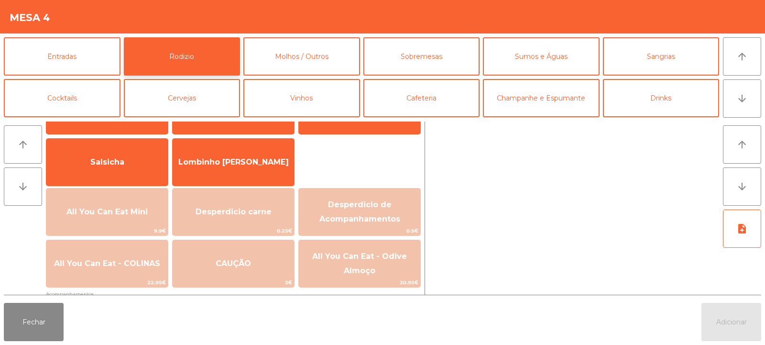
scroll to position [82, 0]
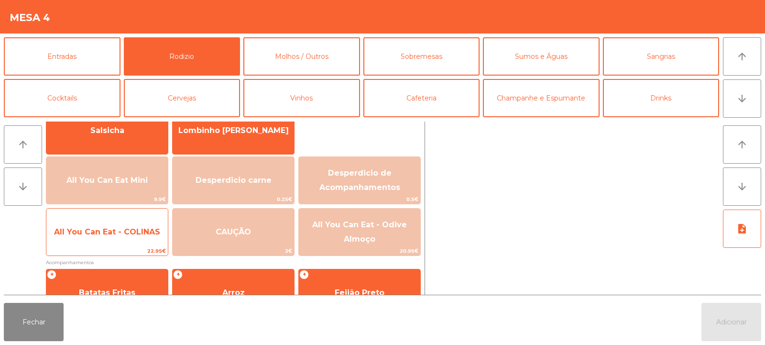
click at [134, 238] on span "All You Can Eat - COLINAS" at bounding box center [107, 232] width 122 height 26
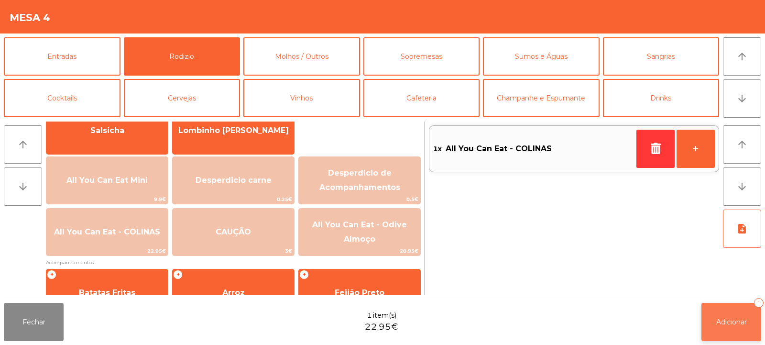
click at [711, 322] on button "Adicionar 1" at bounding box center [732, 322] width 60 height 38
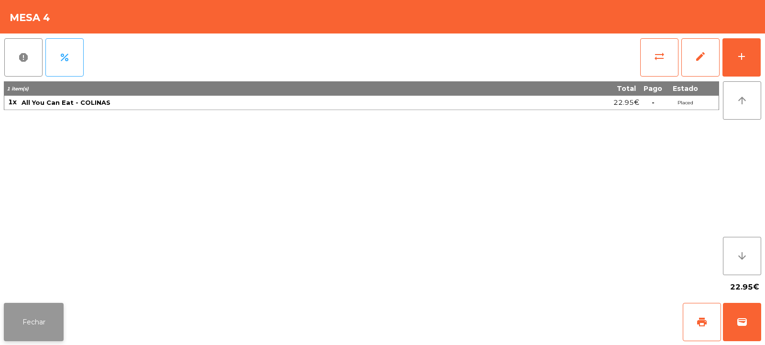
click at [38, 318] on button "Fechar" at bounding box center [34, 322] width 60 height 38
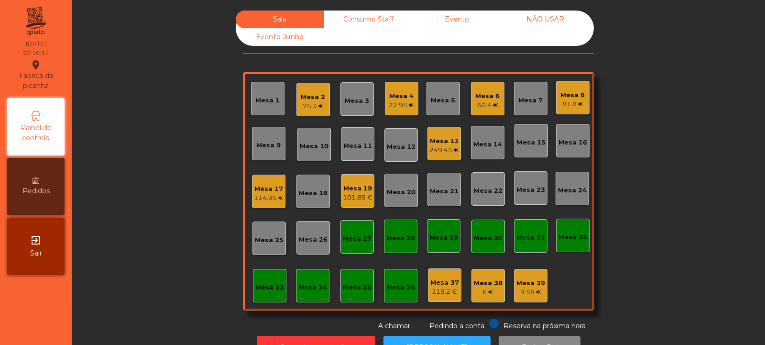
click at [446, 140] on div "Mesa 13" at bounding box center [445, 141] width 30 height 10
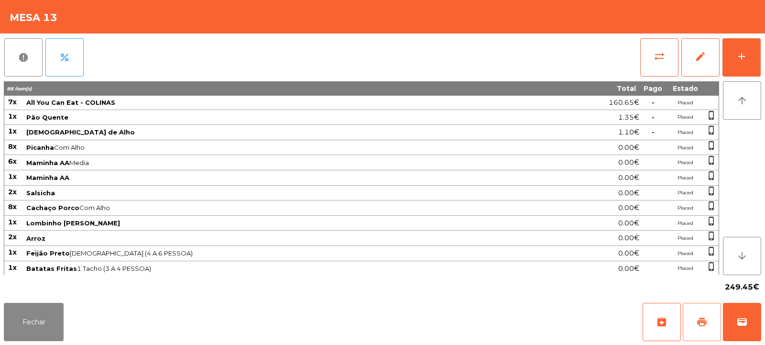
click at [705, 321] on span "print" at bounding box center [702, 321] width 11 height 11
click at [41, 323] on button "Fechar" at bounding box center [34, 322] width 60 height 38
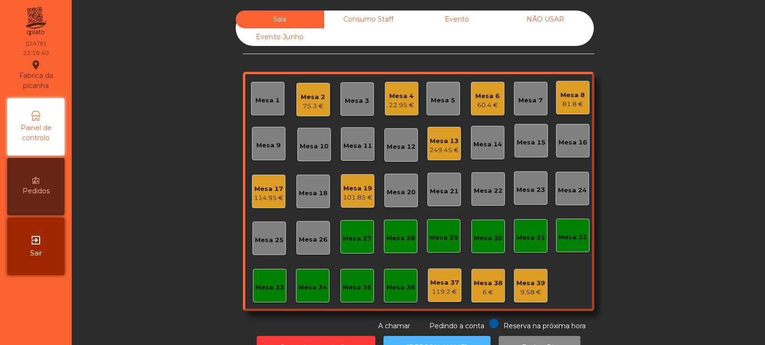
click at [411, 336] on button "[PERSON_NAME]" at bounding box center [437, 347] width 107 height 23
click at [486, 286] on div "Mesa 38" at bounding box center [488, 283] width 29 height 10
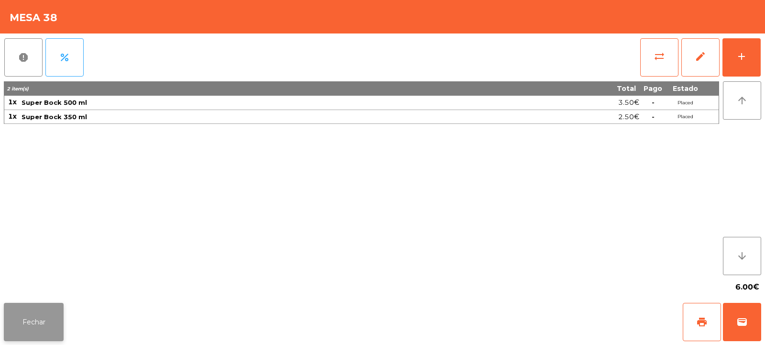
click at [38, 318] on button "Fechar" at bounding box center [34, 322] width 60 height 38
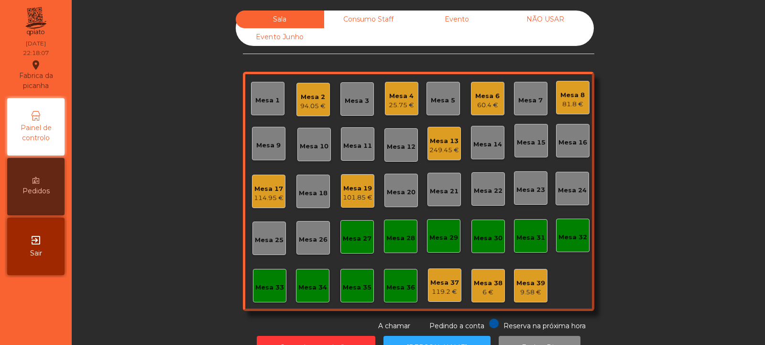
click at [528, 290] on div "9.58 €" at bounding box center [531, 293] width 29 height 10
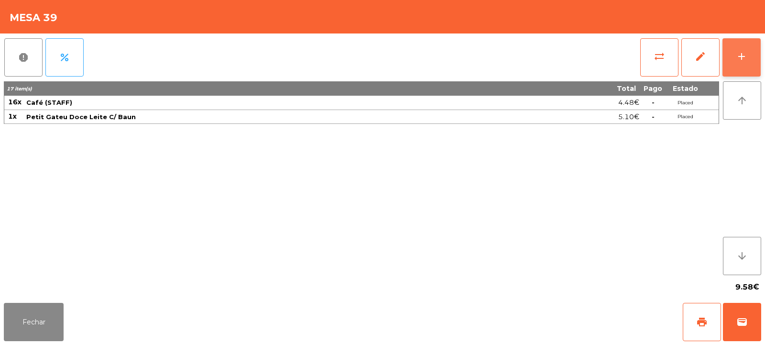
click at [751, 62] on button "add" at bounding box center [742, 57] width 38 height 38
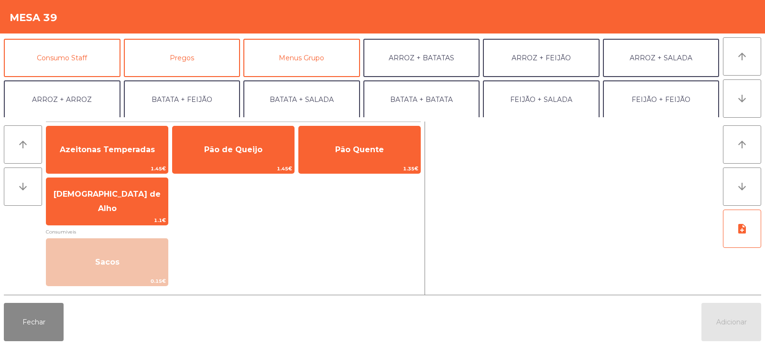
scroll to position [90, 0]
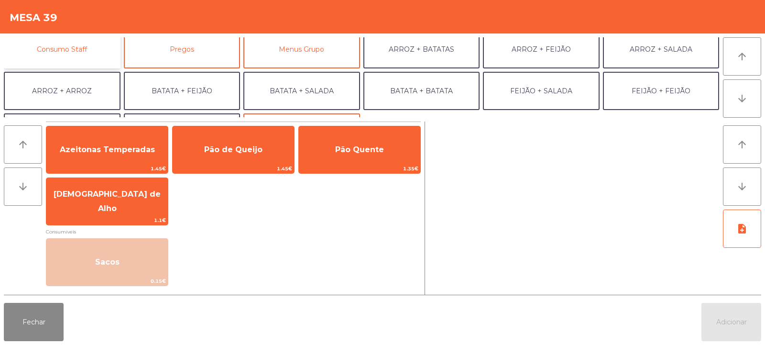
click at [85, 59] on button "Consumo Staff" at bounding box center [62, 49] width 117 height 38
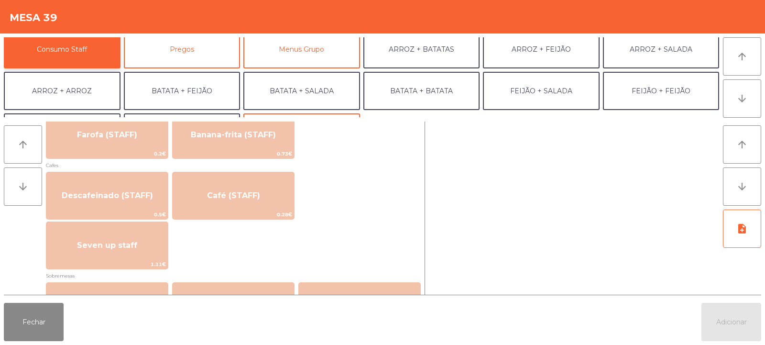
scroll to position [534, 0]
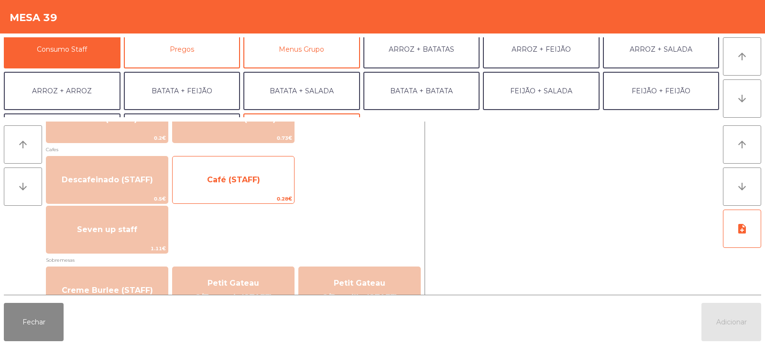
click at [258, 188] on span "Café (STAFF)" at bounding box center [234, 180] width 122 height 26
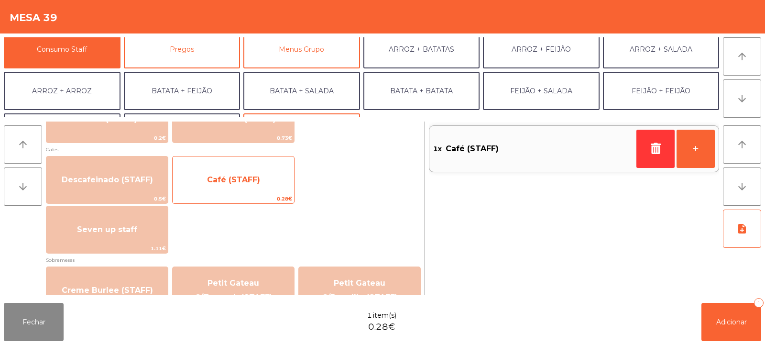
click at [265, 189] on span "Café (STAFF)" at bounding box center [234, 180] width 122 height 26
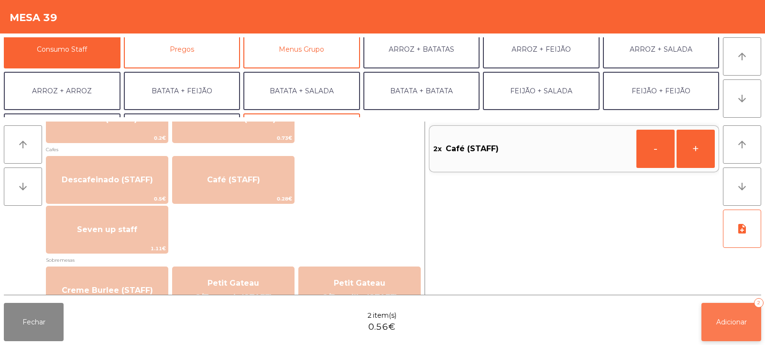
click at [728, 315] on button "Adicionar 2" at bounding box center [732, 322] width 60 height 38
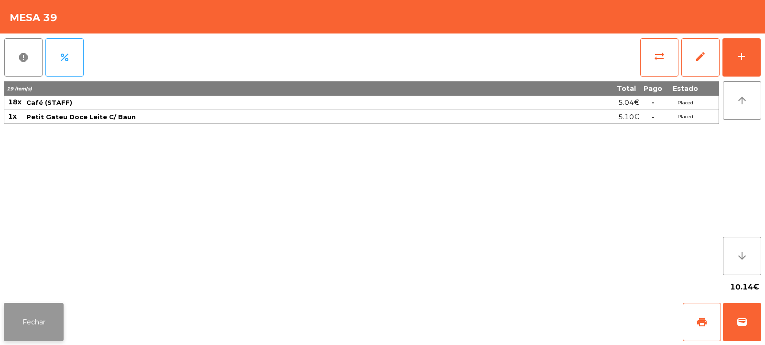
click at [35, 311] on button "Fechar" at bounding box center [34, 322] width 60 height 38
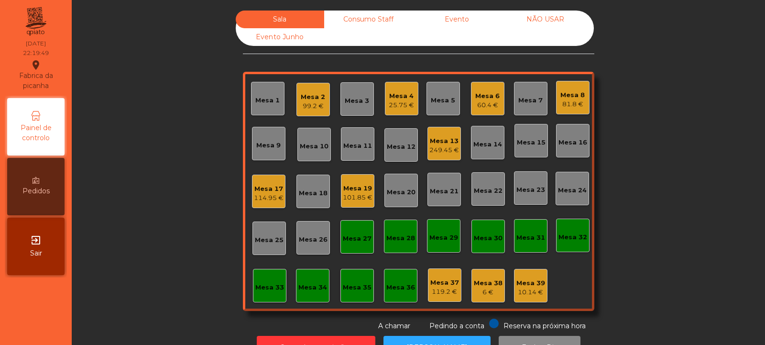
click at [490, 107] on div "60.4 €" at bounding box center [488, 105] width 24 height 10
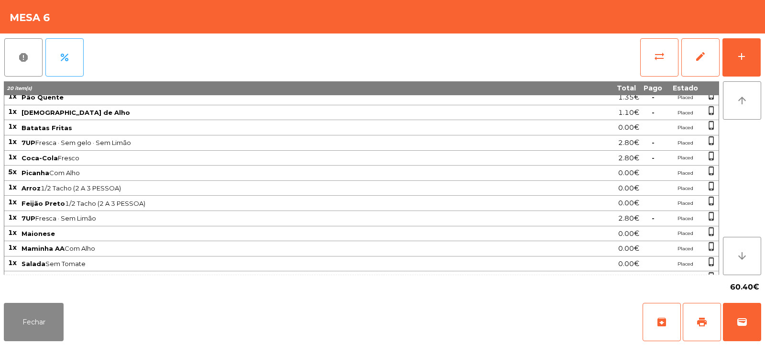
scroll to position [0, 0]
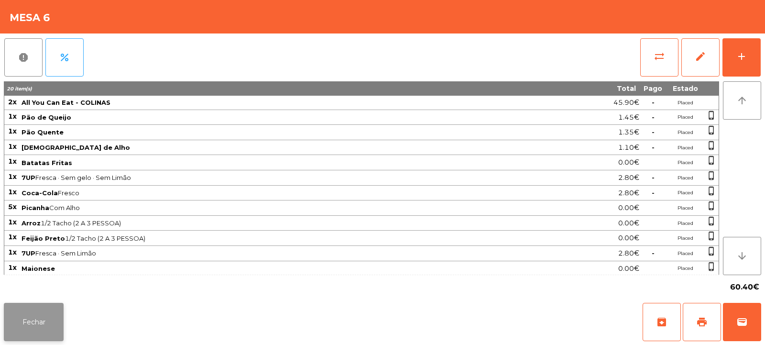
click at [61, 316] on button "Fechar" at bounding box center [34, 322] width 60 height 38
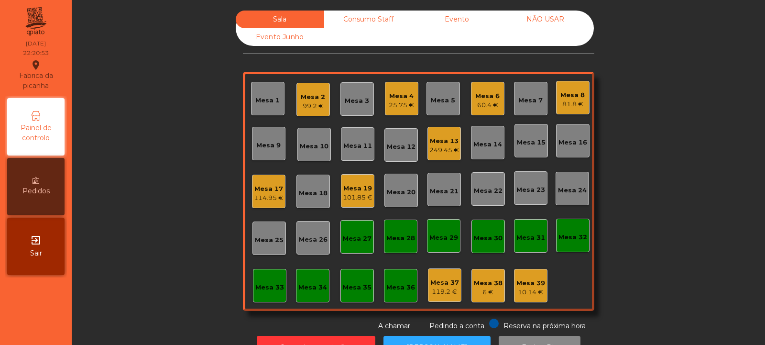
click at [362, 13] on div "Consumo Staff" at bounding box center [368, 20] width 89 height 18
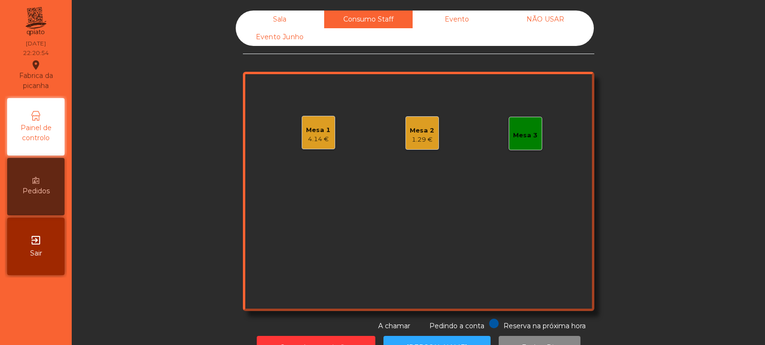
click at [523, 131] on div "Mesa 3" at bounding box center [525, 136] width 24 height 10
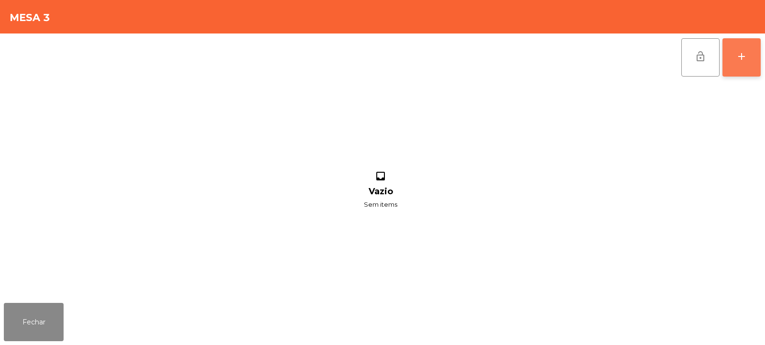
click at [737, 63] on button "add" at bounding box center [742, 57] width 38 height 38
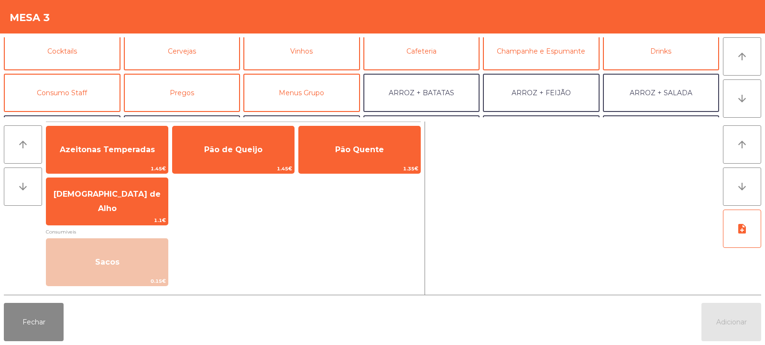
scroll to position [46, 0]
click at [65, 89] on button "Consumo Staff" at bounding box center [62, 93] width 117 height 38
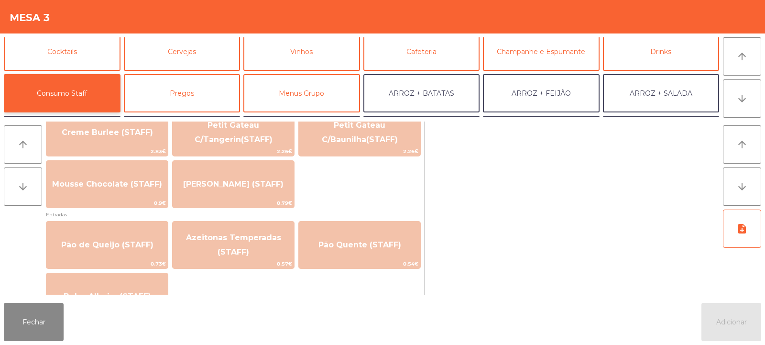
scroll to position [696, 0]
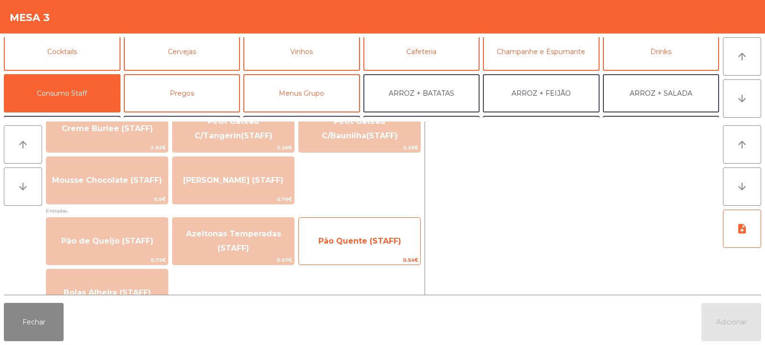
click at [367, 241] on span "Pão Quente (STAFF)" at bounding box center [360, 240] width 83 height 9
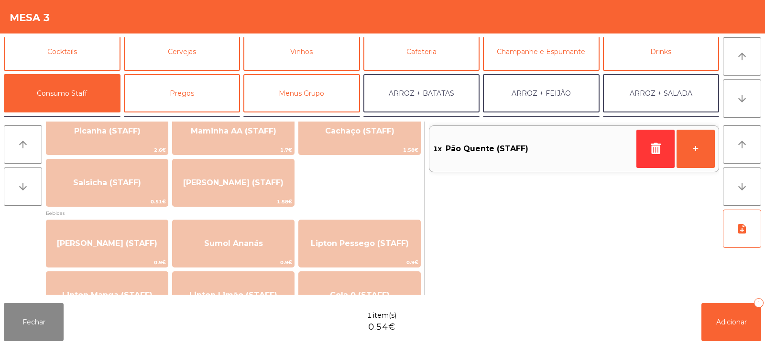
scroll to position [0, 0]
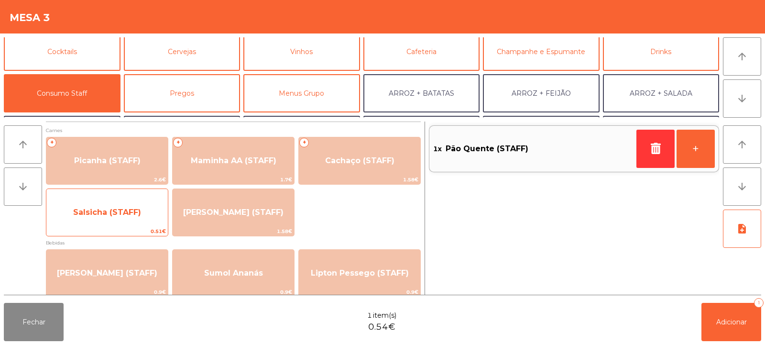
click at [124, 211] on span "Salsicha (STAFF)" at bounding box center [107, 212] width 68 height 9
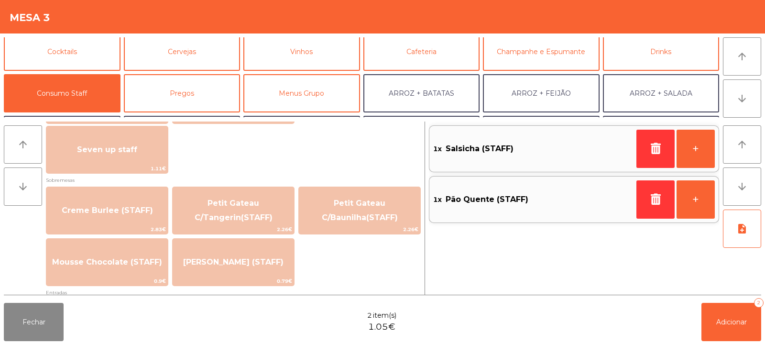
scroll to position [615, 0]
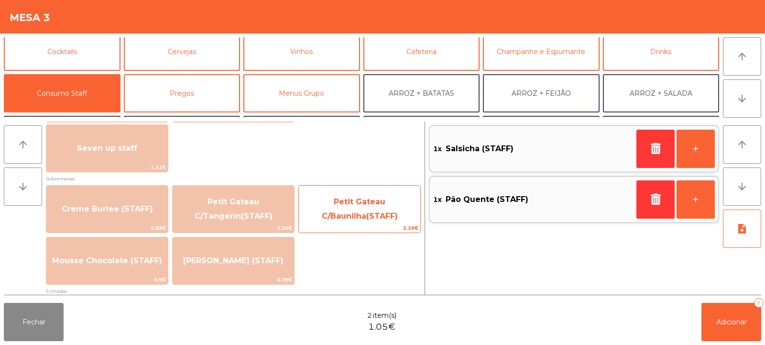
click at [375, 209] on span "Petit Gateau C/Baunilha(STAFF)" at bounding box center [360, 209] width 122 height 41
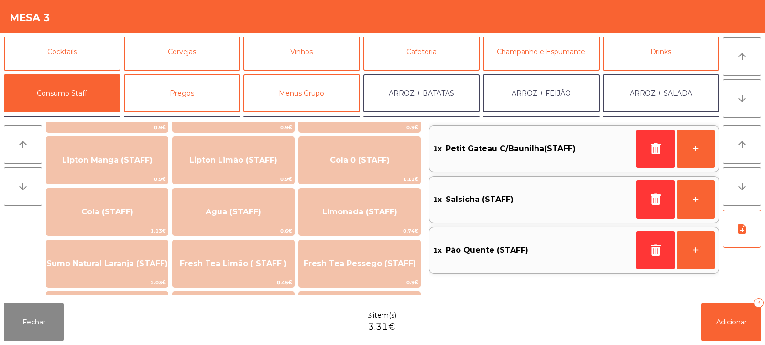
scroll to position [160, 0]
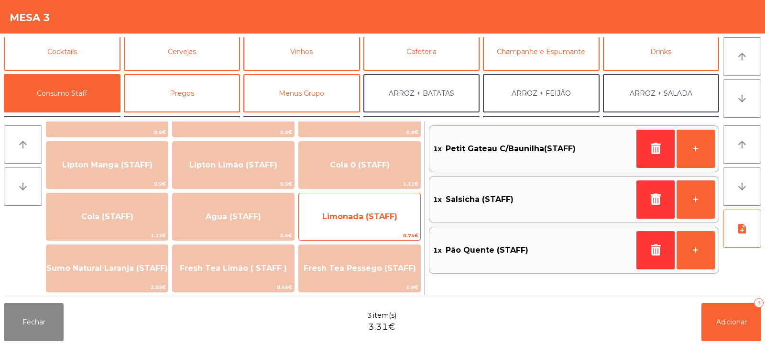
click at [352, 219] on span "Limonada (STAFF)" at bounding box center [359, 216] width 75 height 9
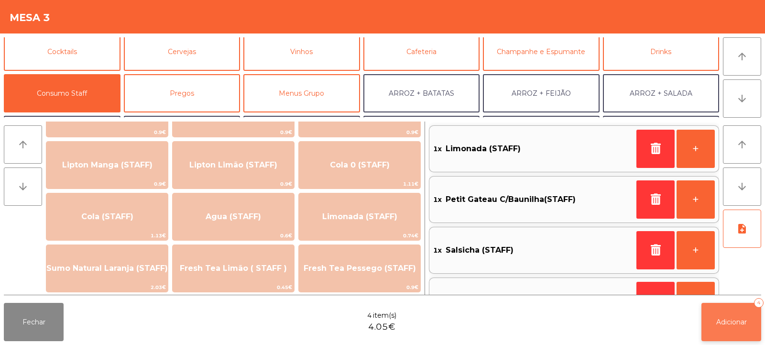
click at [717, 322] on span "Adicionar" at bounding box center [732, 322] width 31 height 9
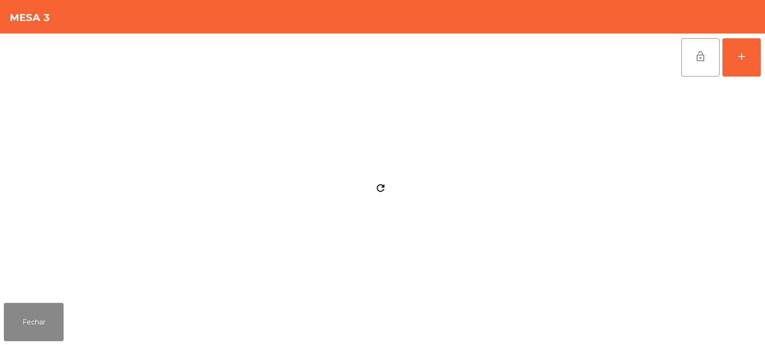
click at [582, 266] on div "refresh" at bounding box center [381, 190] width 754 height 218
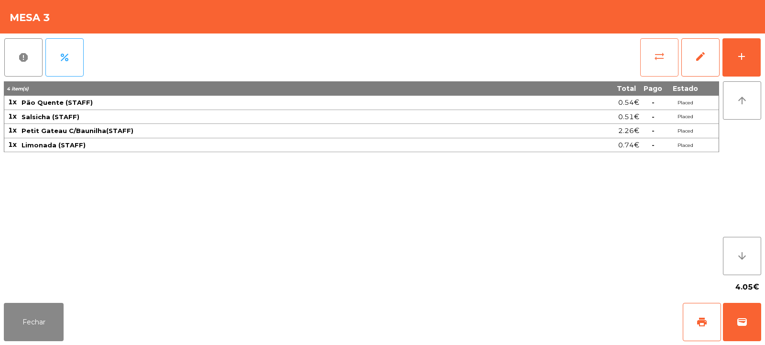
click at [648, 60] on button "sync_alt" at bounding box center [660, 57] width 38 height 38
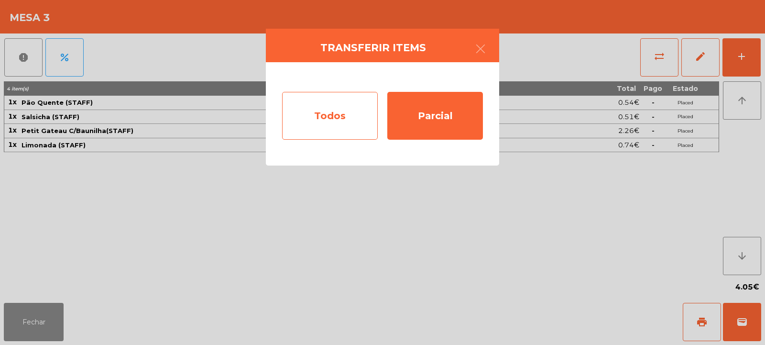
click at [335, 123] on div "Todos" at bounding box center [330, 116] width 96 height 48
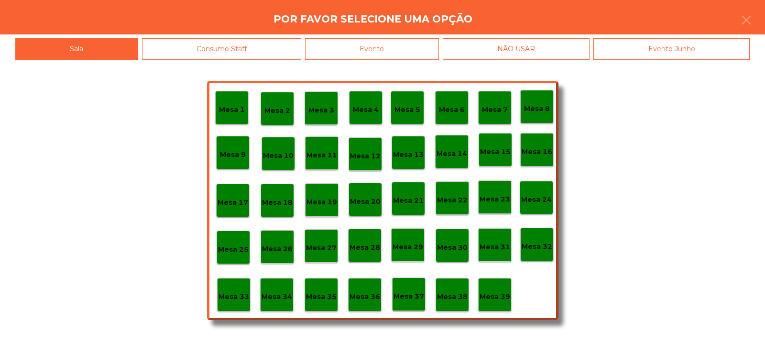
click at [401, 50] on div "Evento" at bounding box center [372, 49] width 134 height 22
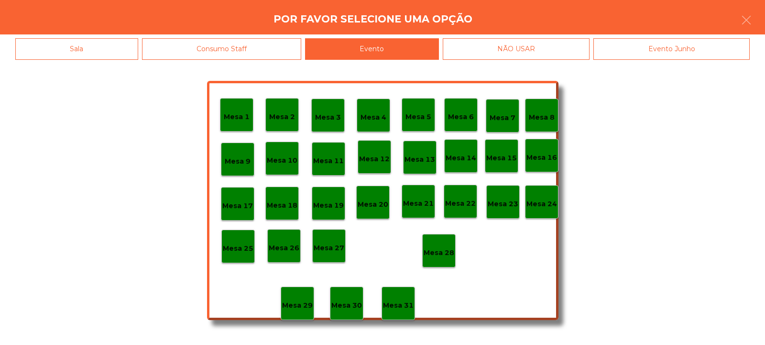
click at [441, 248] on p "Mesa 28" at bounding box center [439, 252] width 31 height 11
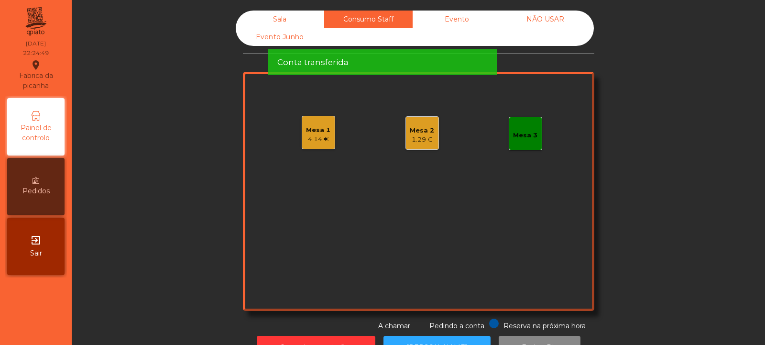
click at [253, 17] on div "Sala" at bounding box center [280, 20] width 89 height 18
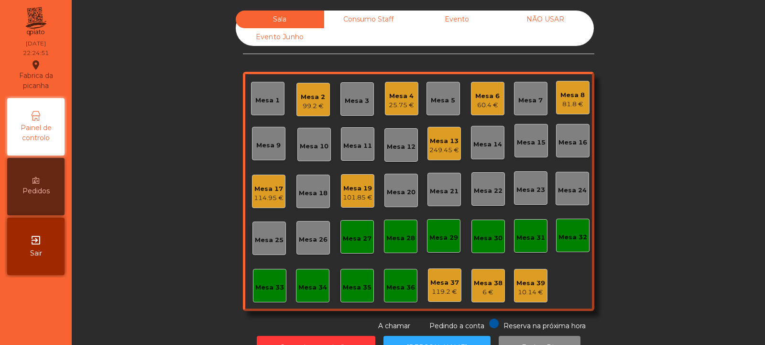
click at [449, 146] on div "249.45 €" at bounding box center [445, 150] width 30 height 10
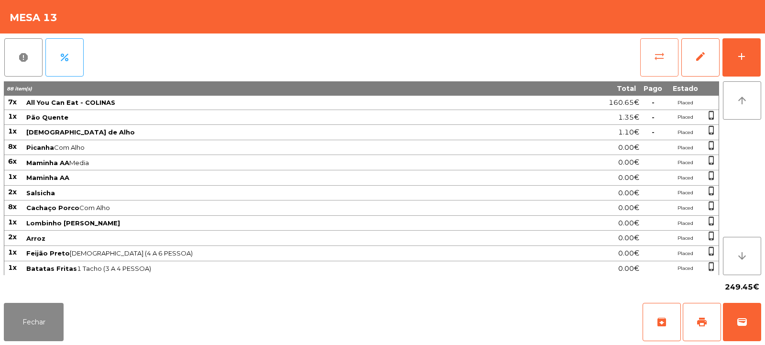
click at [660, 53] on span "sync_alt" at bounding box center [659, 56] width 11 height 11
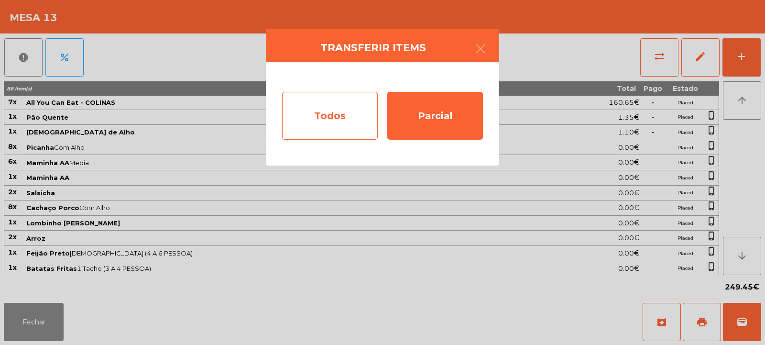
click at [329, 119] on div "Todos" at bounding box center [330, 116] width 96 height 48
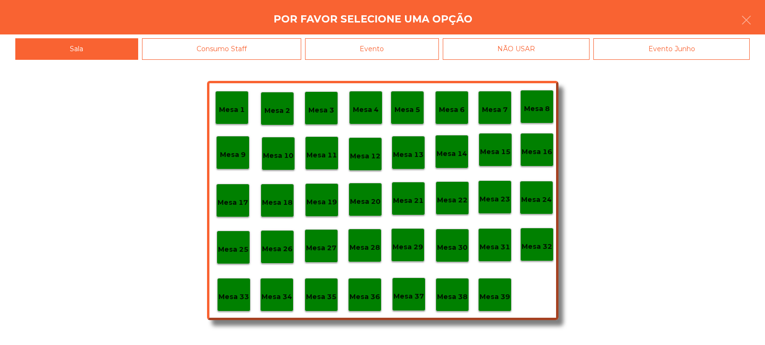
click at [399, 50] on div "Evento" at bounding box center [372, 49] width 134 height 22
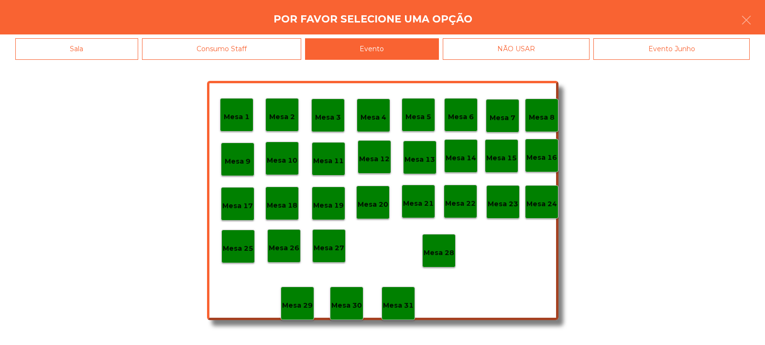
click at [443, 257] on p "Mesa 28" at bounding box center [439, 252] width 31 height 11
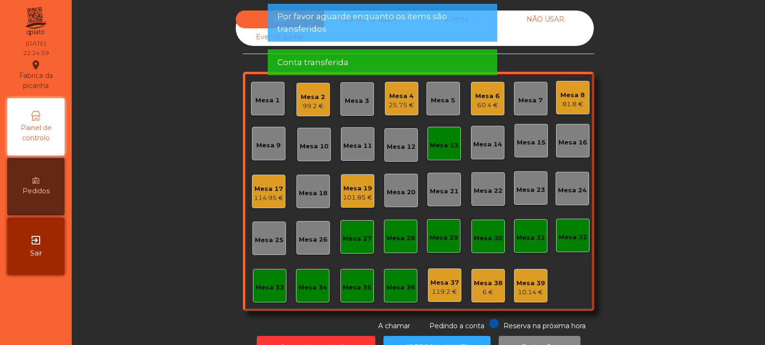
click at [442, 144] on div "Mesa 13" at bounding box center [444, 146] width 29 height 10
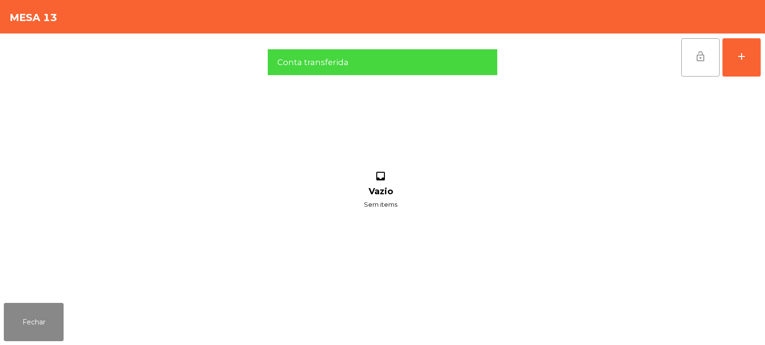
click at [710, 55] on button "lock_open" at bounding box center [701, 57] width 38 height 38
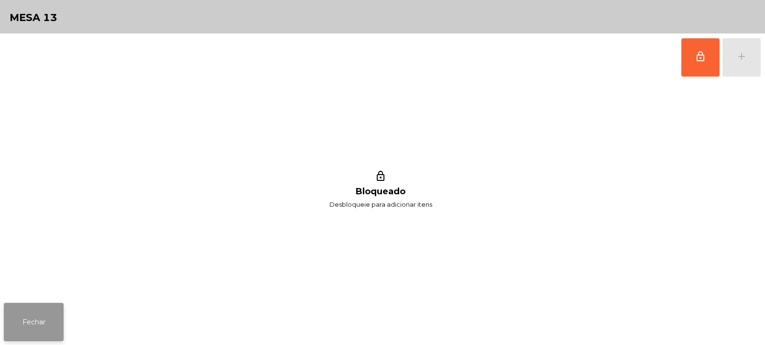
click at [47, 323] on button "Fechar" at bounding box center [34, 322] width 60 height 38
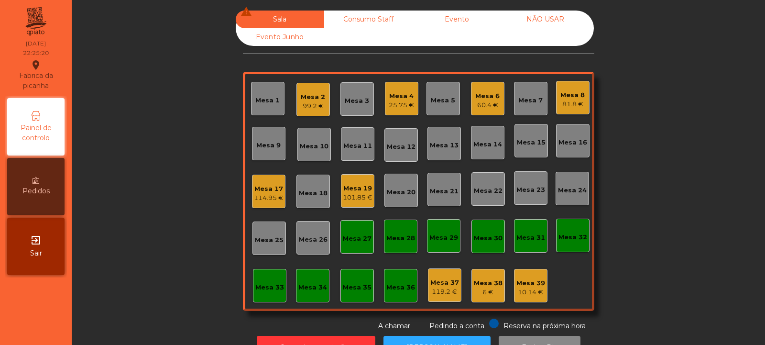
click at [266, 190] on div "Mesa 17" at bounding box center [269, 189] width 30 height 10
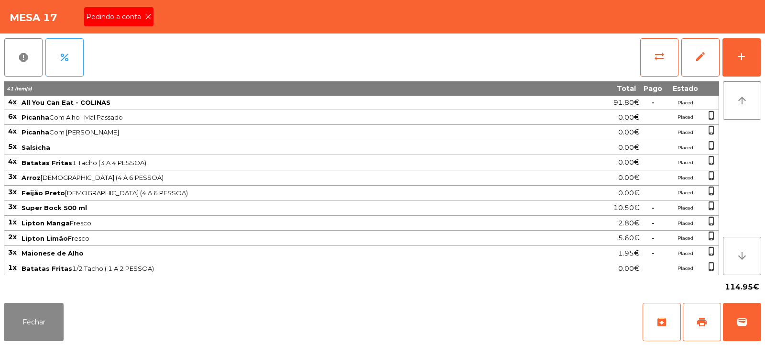
click at [140, 19] on span "Pedindo a conta" at bounding box center [115, 17] width 59 height 10
click at [703, 324] on span "print" at bounding box center [702, 321] width 11 height 11
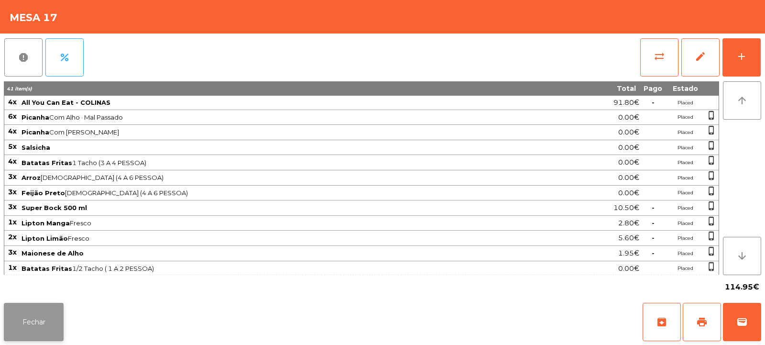
click at [24, 327] on button "Fechar" at bounding box center [34, 322] width 60 height 38
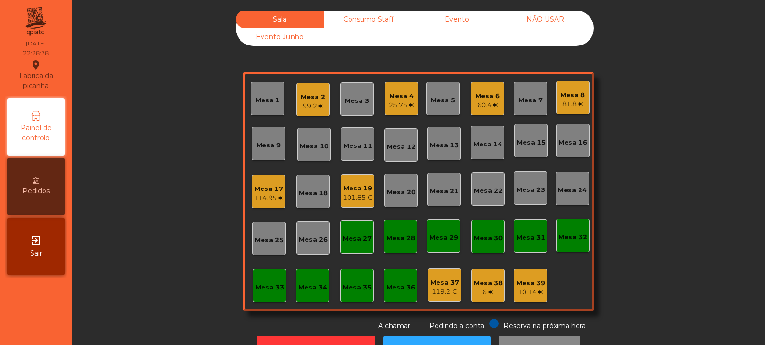
click at [254, 190] on div "Mesa 17" at bounding box center [269, 189] width 30 height 10
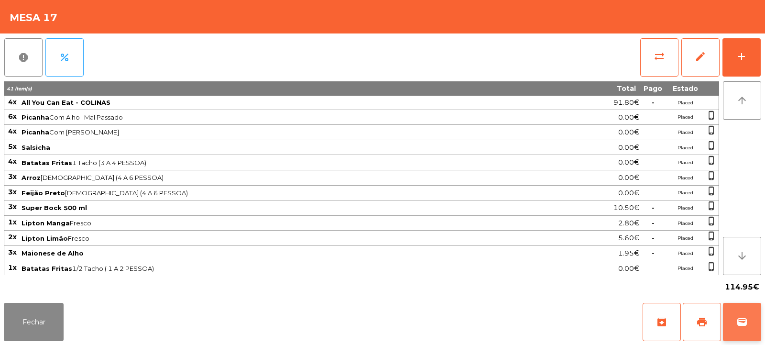
click at [745, 330] on button "wallet" at bounding box center [742, 322] width 38 height 38
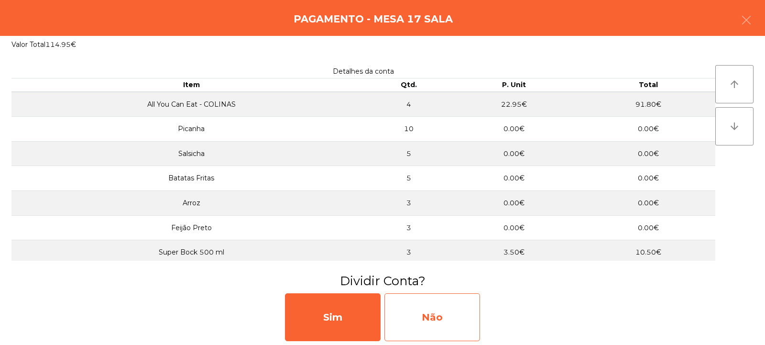
click at [444, 310] on div "Não" at bounding box center [433, 317] width 96 height 48
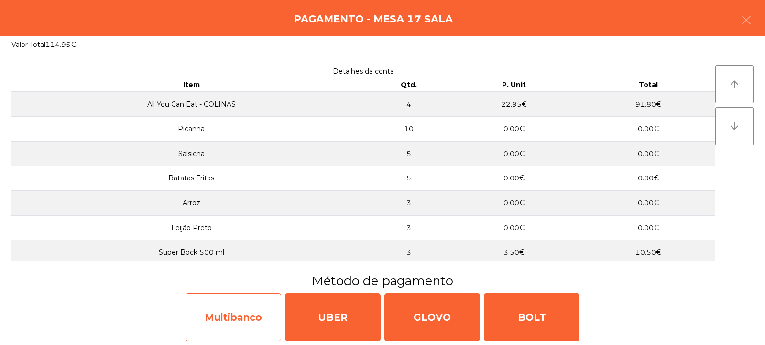
click at [235, 312] on div "Multibanco" at bounding box center [234, 317] width 96 height 48
select select "**"
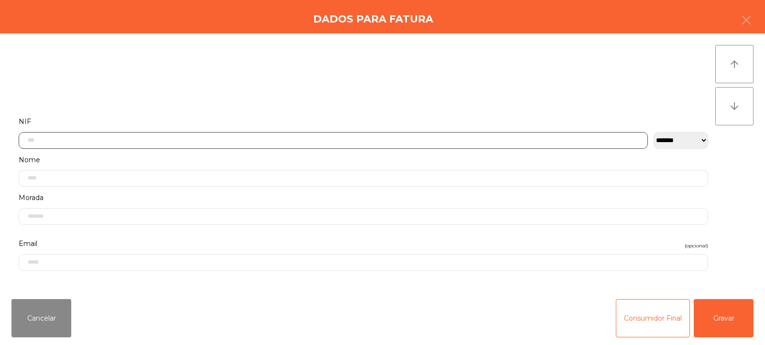
click at [284, 141] on input "text" at bounding box center [334, 140] width 630 height 17
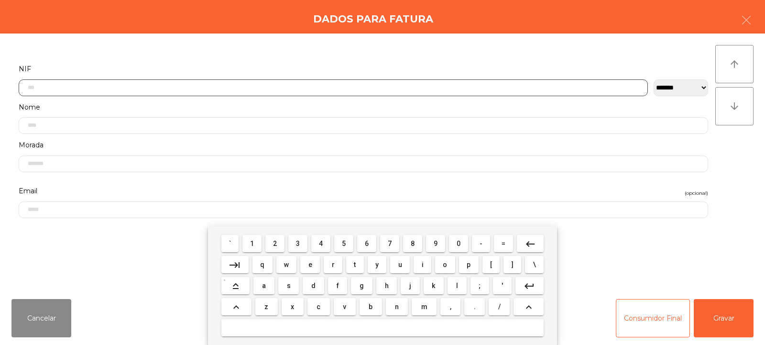
scroll to position [70, 0]
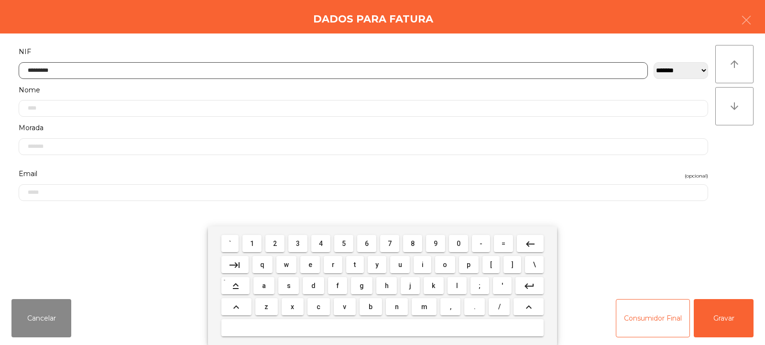
type input "*********"
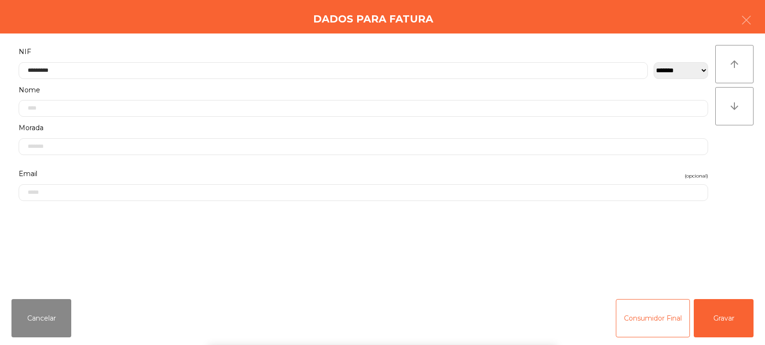
click at [745, 169] on div "arrow_upward arrow_downward" at bounding box center [735, 162] width 38 height 235
click at [726, 320] on button "Gravar" at bounding box center [724, 318] width 60 height 38
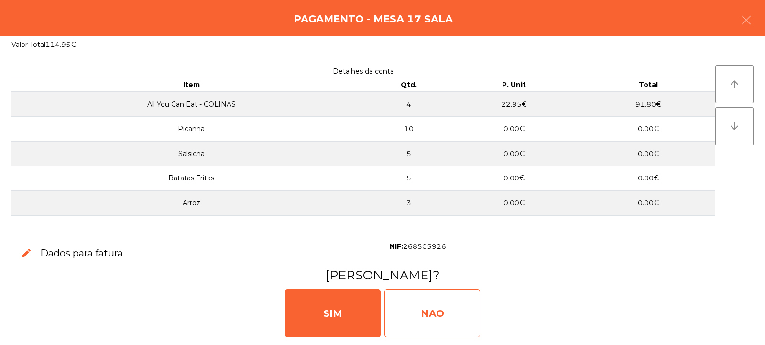
click at [432, 303] on div "NAO" at bounding box center [433, 313] width 96 height 48
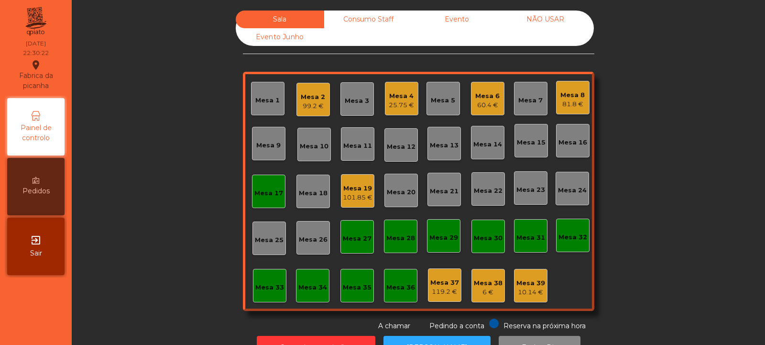
click at [255, 188] on div "Mesa 17" at bounding box center [269, 191] width 29 height 13
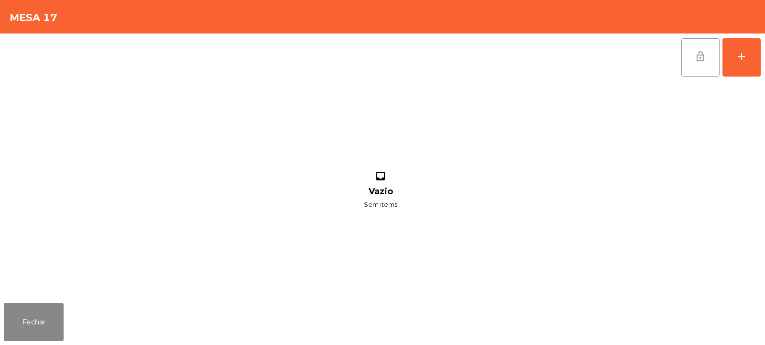
click at [697, 57] on span "lock_open" at bounding box center [700, 56] width 11 height 11
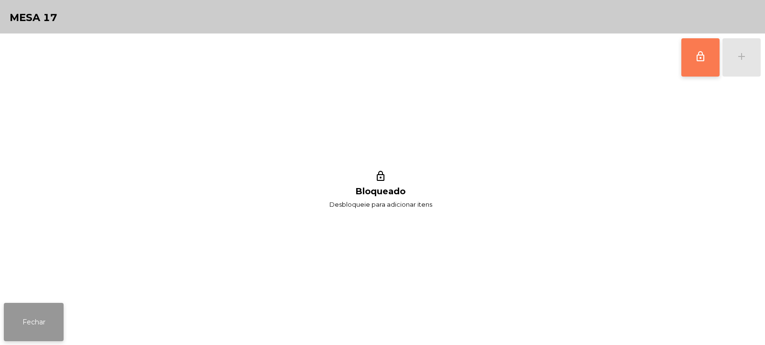
click at [33, 327] on button "Fechar" at bounding box center [34, 322] width 60 height 38
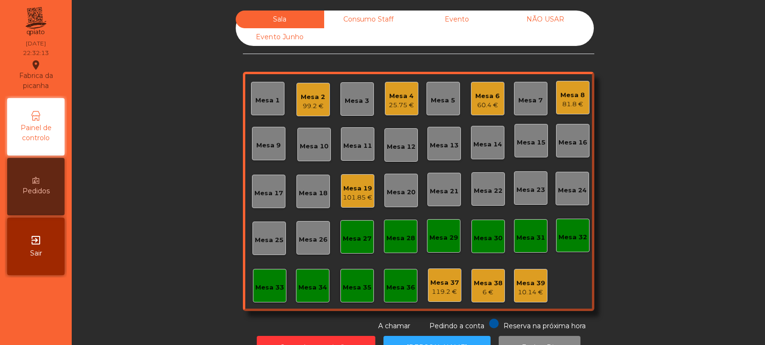
click at [354, 235] on div "Mesa 27" at bounding box center [357, 239] width 29 height 10
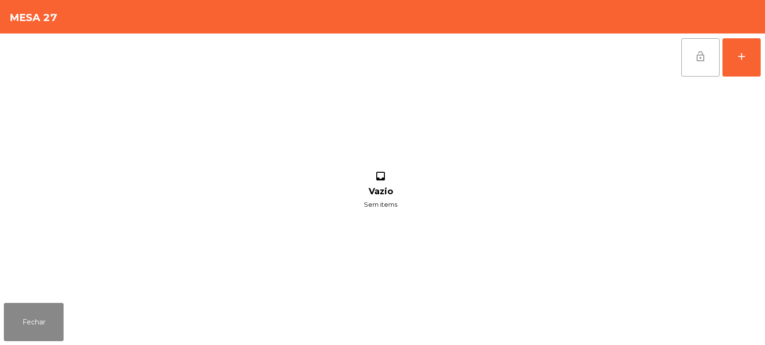
click at [702, 64] on button "lock_open" at bounding box center [701, 57] width 38 height 38
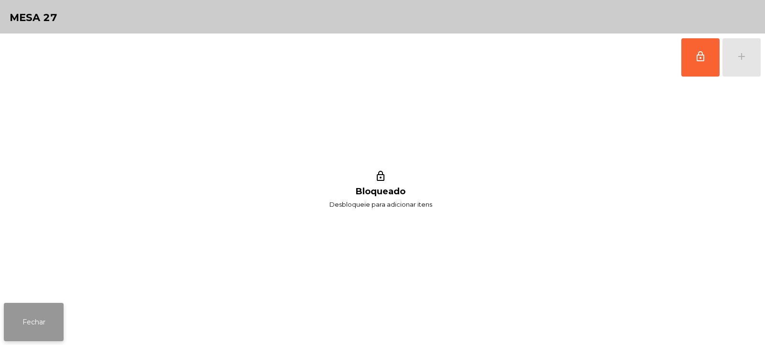
click at [62, 328] on button "Fechar" at bounding box center [34, 322] width 60 height 38
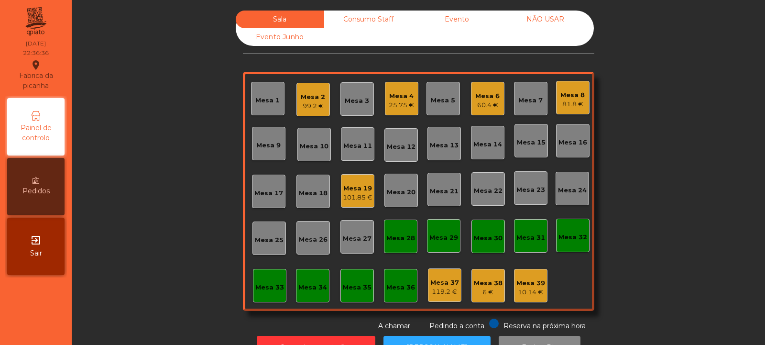
click at [493, 90] on div "Mesa 6 60.4 €" at bounding box center [488, 99] width 24 height 22
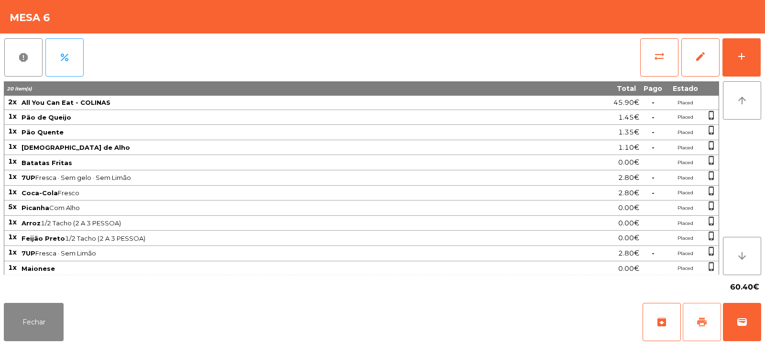
click at [693, 317] on button "print" at bounding box center [702, 322] width 38 height 38
click at [687, 320] on button "print" at bounding box center [702, 322] width 38 height 38
click at [650, 45] on button "sync_alt" at bounding box center [660, 57] width 38 height 38
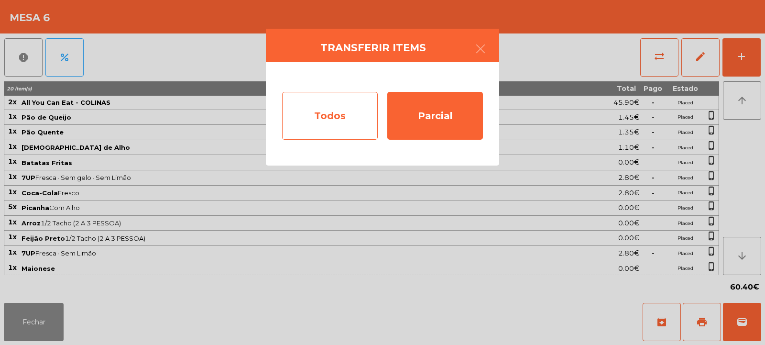
click at [330, 114] on div "Todos" at bounding box center [330, 116] width 96 height 48
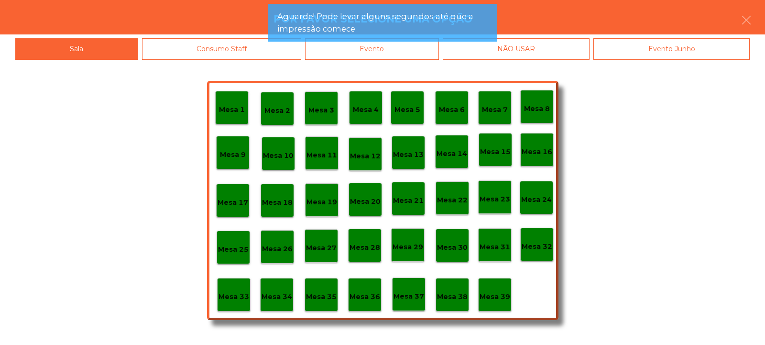
click at [418, 58] on div "Evento" at bounding box center [372, 49] width 134 height 22
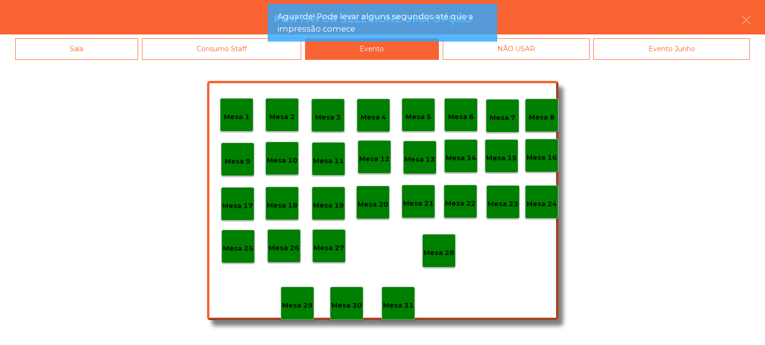
click at [440, 255] on p "Mesa 28" at bounding box center [439, 252] width 31 height 11
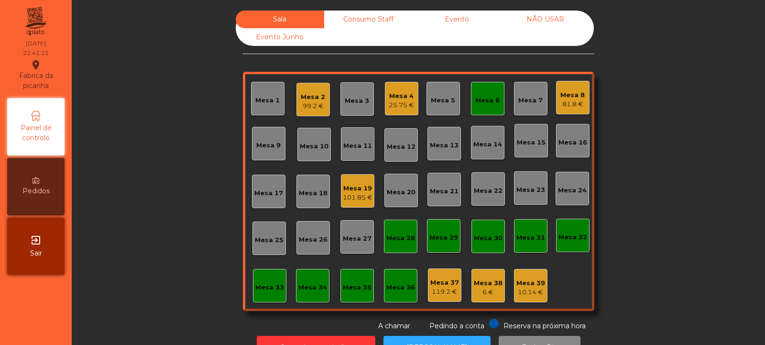
click at [648, 69] on div "Sala Consumo Staff Evento NÃO USAR Evento Junho Mesa 1 Mesa 2 99.2 € Mesa 3 [GE…" at bounding box center [419, 171] width 668 height 321
click at [476, 101] on div "Mesa 6" at bounding box center [488, 101] width 24 height 10
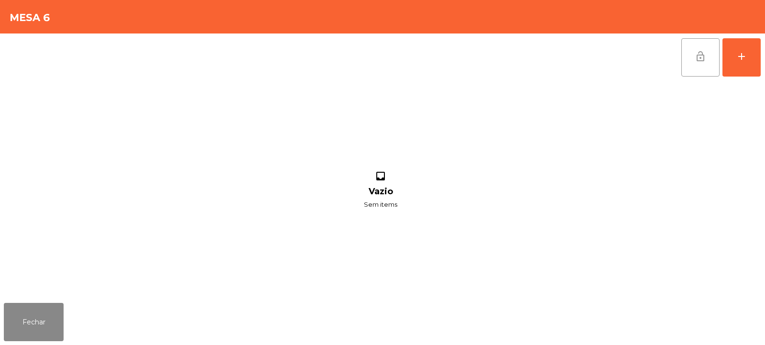
click at [704, 56] on span "lock_open" at bounding box center [700, 56] width 11 height 11
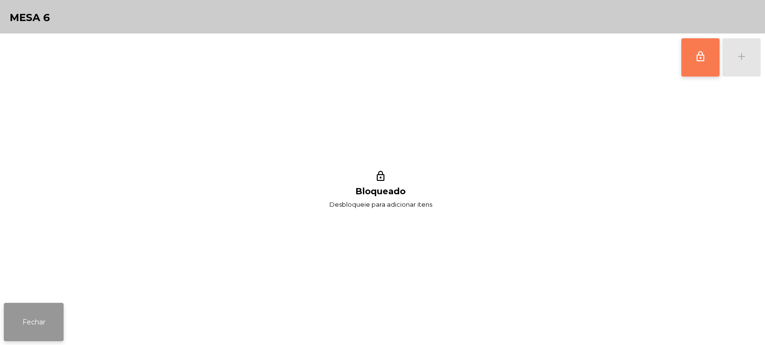
click at [38, 324] on button "Fechar" at bounding box center [34, 322] width 60 height 38
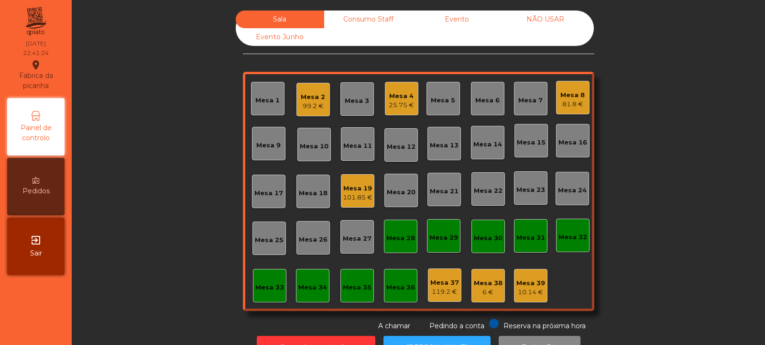
click at [572, 89] on div "Mesa 8 81.8 €" at bounding box center [573, 98] width 24 height 22
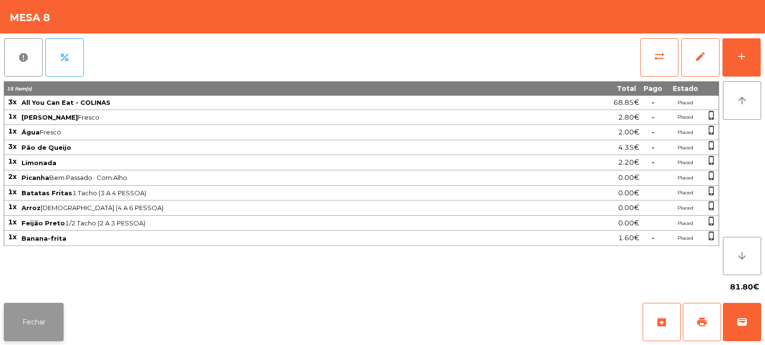
click at [22, 323] on button "Fechar" at bounding box center [34, 322] width 60 height 38
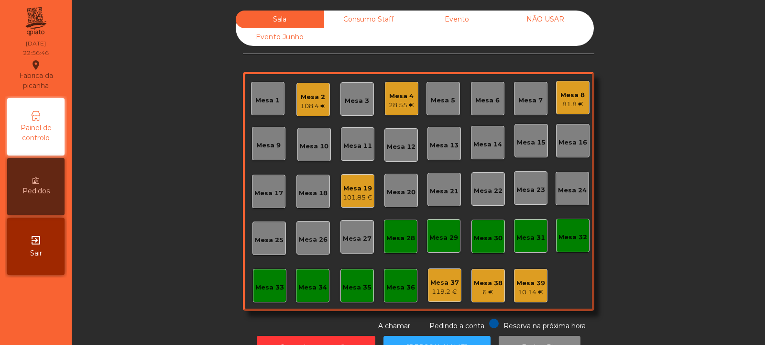
click at [344, 195] on div "101.85 €" at bounding box center [358, 198] width 30 height 10
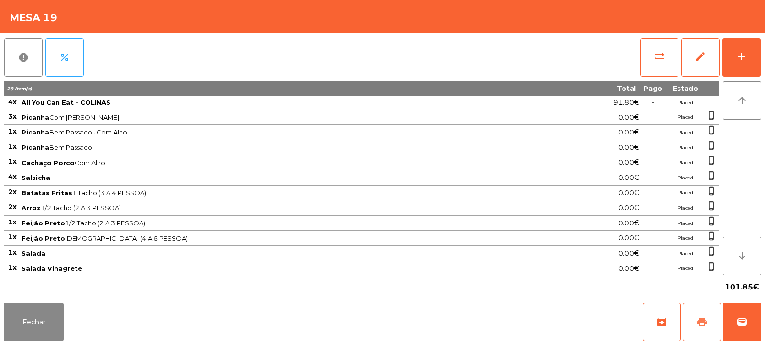
click at [704, 316] on button "print" at bounding box center [702, 322] width 38 height 38
click at [40, 332] on button "Fechar" at bounding box center [34, 322] width 60 height 38
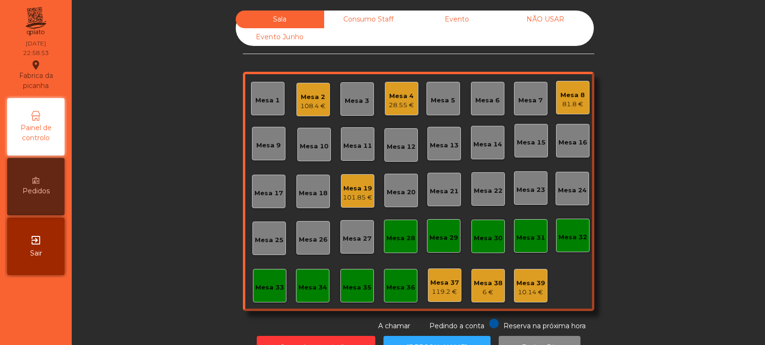
scroll to position [32, 0]
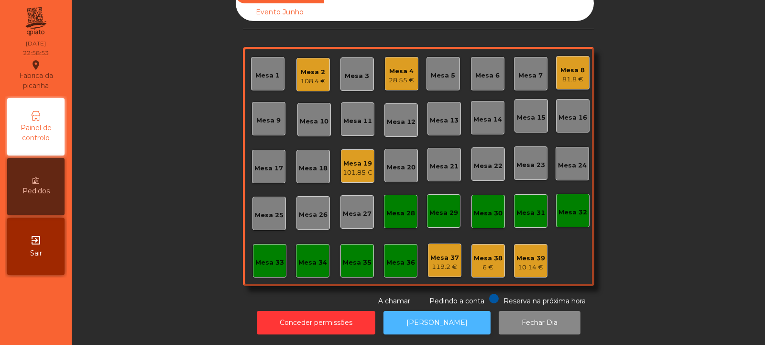
click at [432, 315] on button "[PERSON_NAME]" at bounding box center [437, 322] width 107 height 23
click at [437, 316] on button "[PERSON_NAME]" at bounding box center [437, 322] width 107 height 23
click at [353, 159] on div "Mesa 19" at bounding box center [358, 164] width 30 height 10
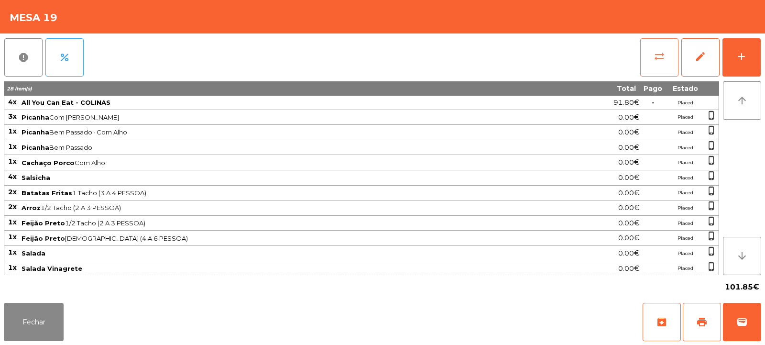
click at [659, 59] on span "sync_alt" at bounding box center [659, 56] width 11 height 11
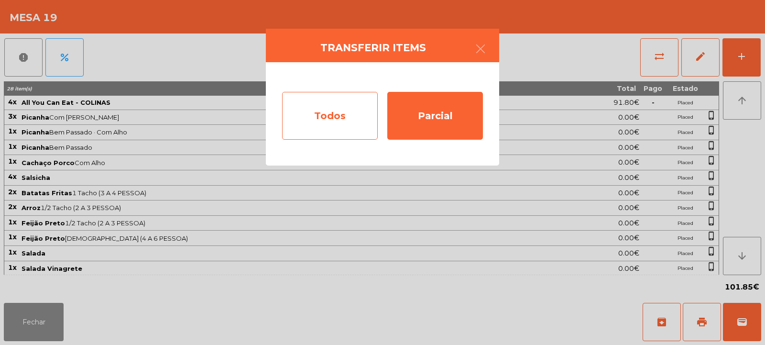
click at [324, 117] on div "Todos" at bounding box center [330, 116] width 96 height 48
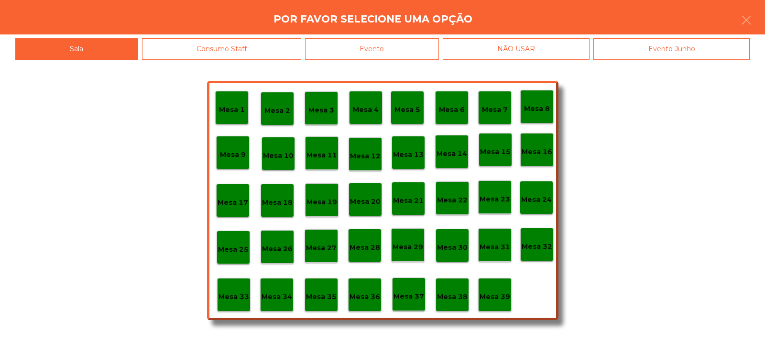
click at [395, 51] on div "Evento" at bounding box center [372, 49] width 134 height 22
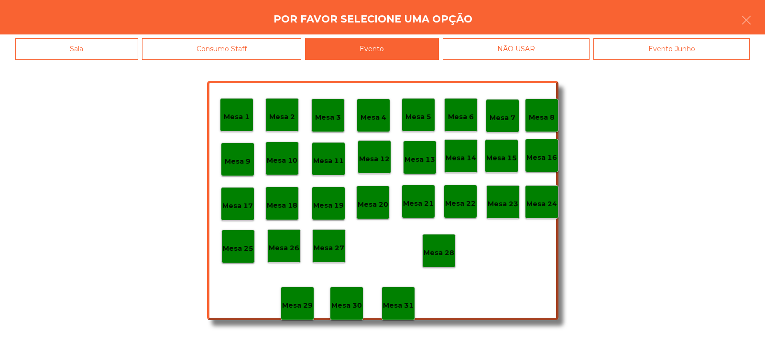
click at [437, 244] on div "Mesa 28" at bounding box center [439, 251] width 31 height 15
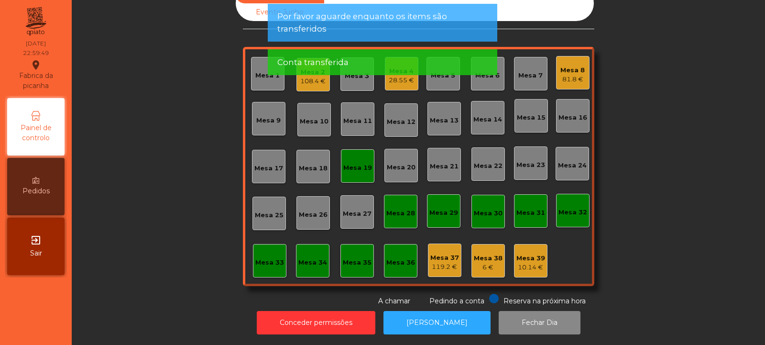
click at [351, 165] on div "Mesa 19" at bounding box center [358, 168] width 29 height 10
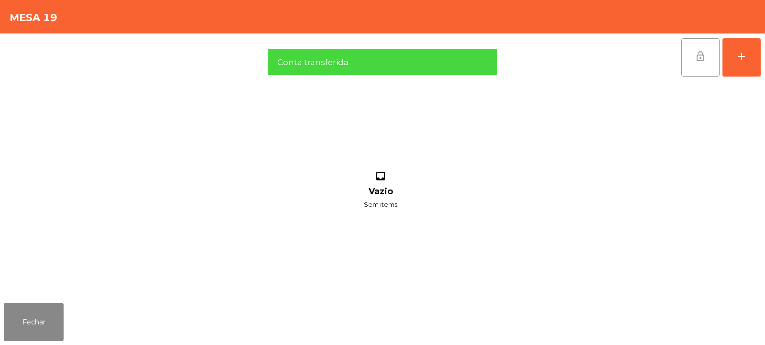
click at [700, 64] on button "lock_open" at bounding box center [701, 57] width 38 height 38
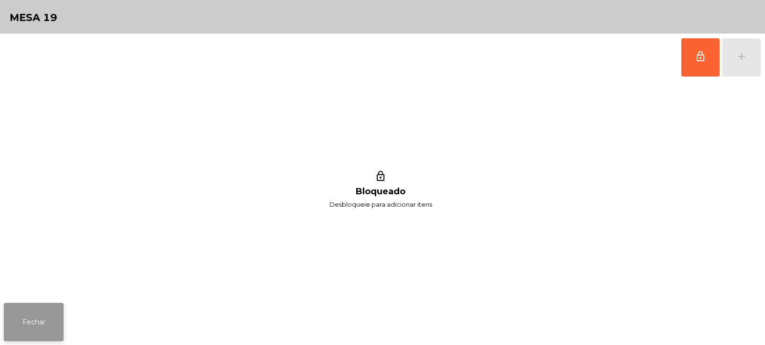
click at [40, 314] on button "Fechar" at bounding box center [34, 322] width 60 height 38
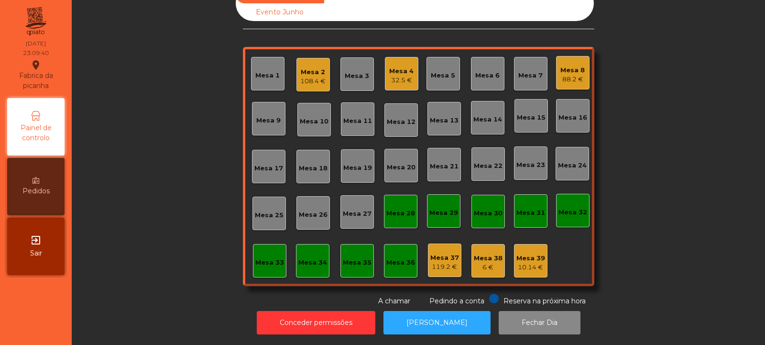
scroll to position [0, 0]
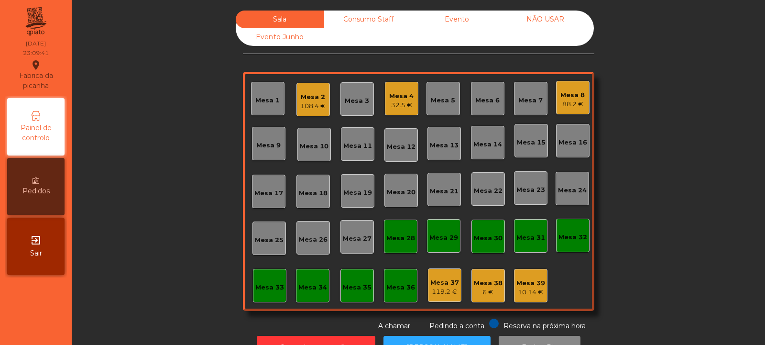
click at [359, 22] on div "Consumo Staff" at bounding box center [368, 20] width 89 height 18
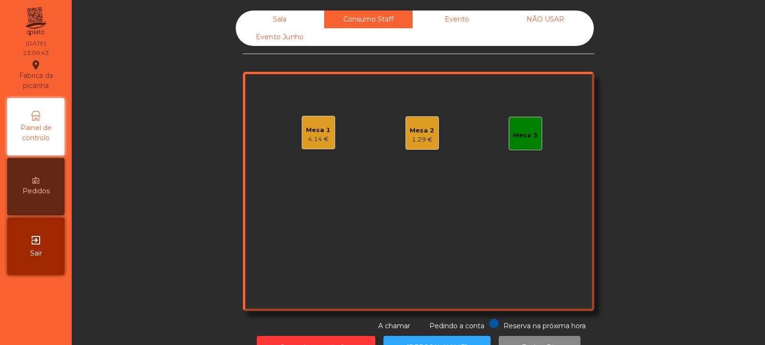
click at [422, 133] on div "Mesa 2" at bounding box center [422, 131] width 24 height 10
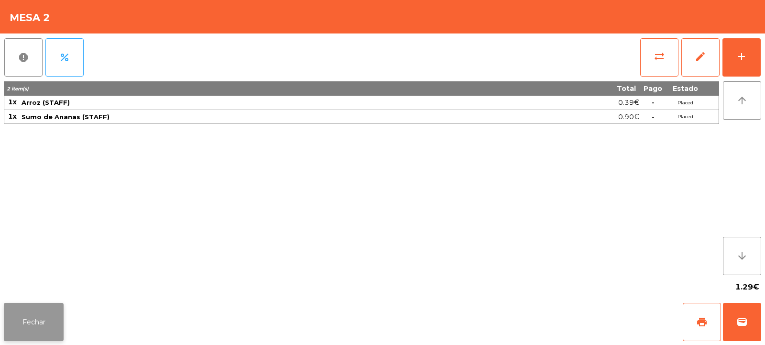
click at [27, 318] on button "Fechar" at bounding box center [34, 322] width 60 height 38
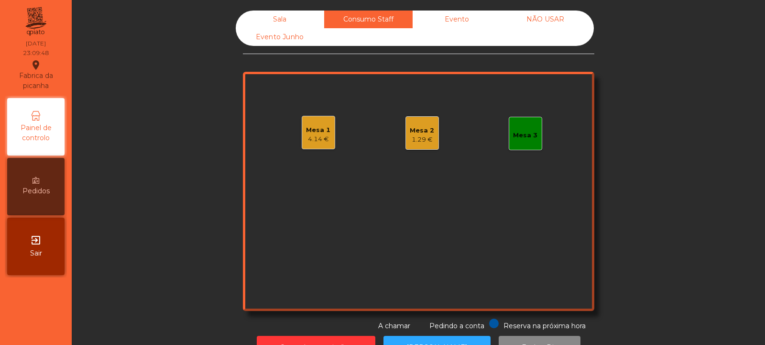
click at [414, 146] on div "Mesa 2 1.29 €" at bounding box center [422, 132] width 33 height 33
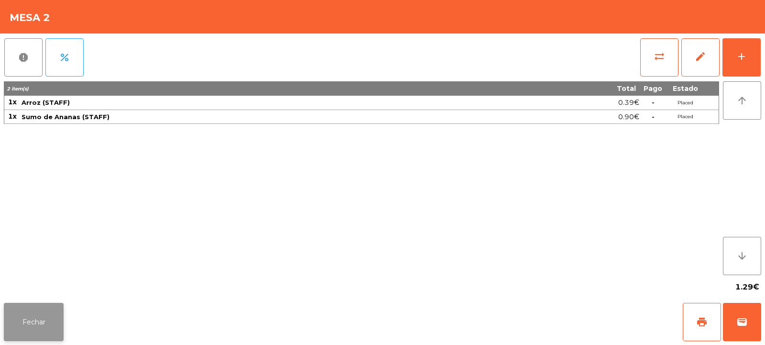
click at [41, 321] on button "Fechar" at bounding box center [34, 322] width 60 height 38
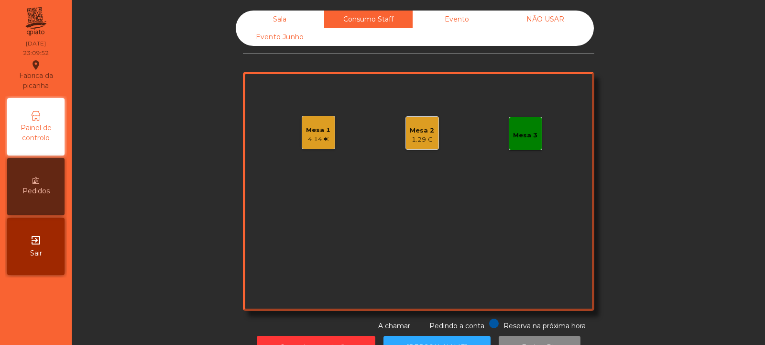
click at [517, 146] on div "Mesa 3" at bounding box center [525, 133] width 33 height 33
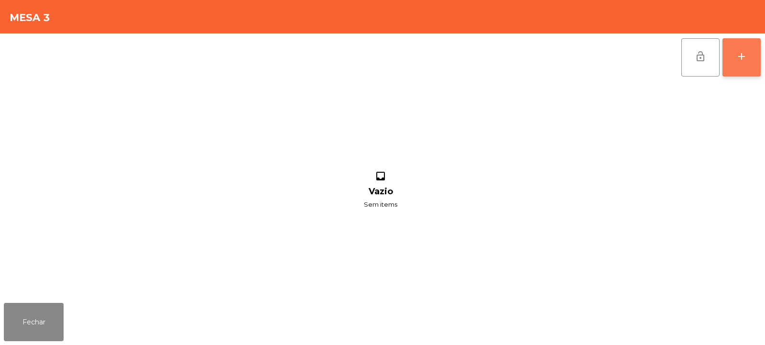
click at [748, 69] on button "add" at bounding box center [742, 57] width 38 height 38
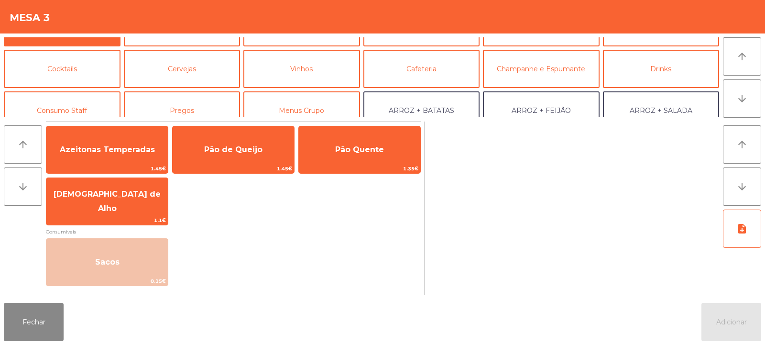
scroll to position [45, 0]
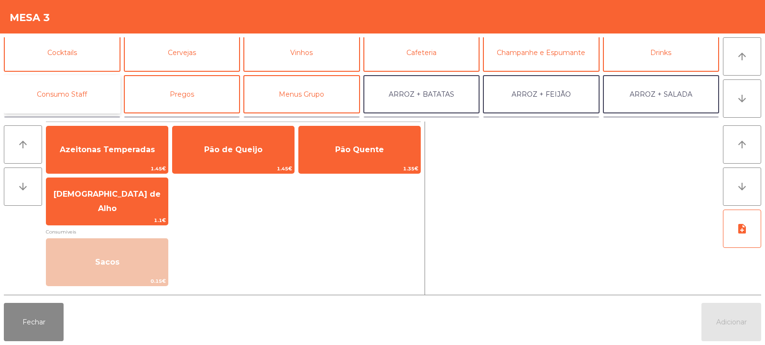
click at [75, 96] on button "Consumo Staff" at bounding box center [62, 94] width 117 height 38
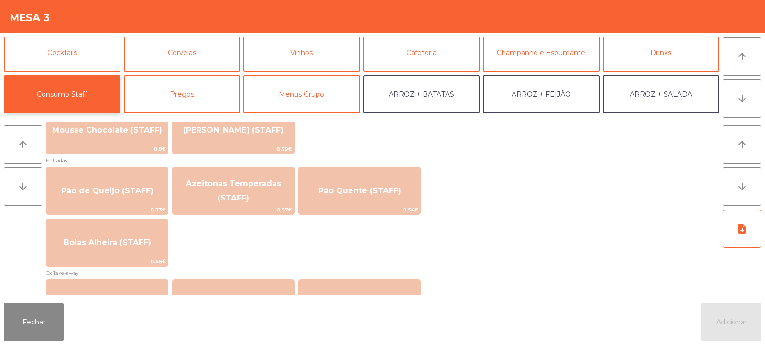
scroll to position [746, 0]
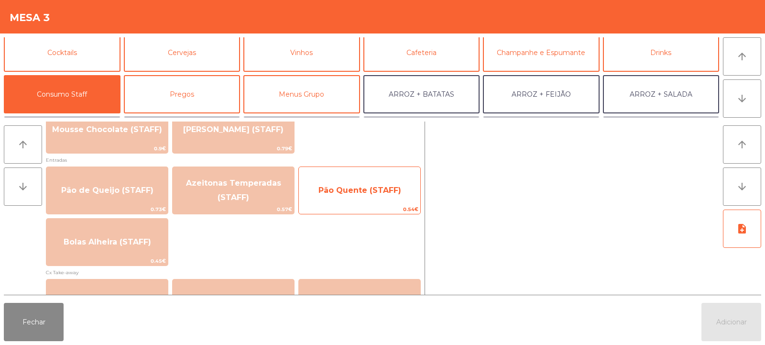
click at [389, 192] on span "Pão Quente (STAFF)" at bounding box center [360, 190] width 83 height 9
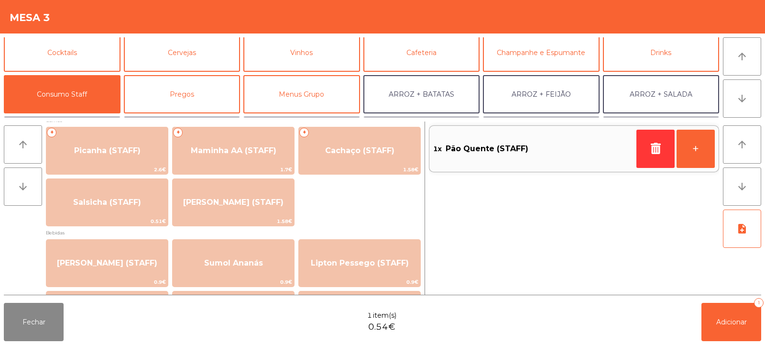
scroll to position [0, 0]
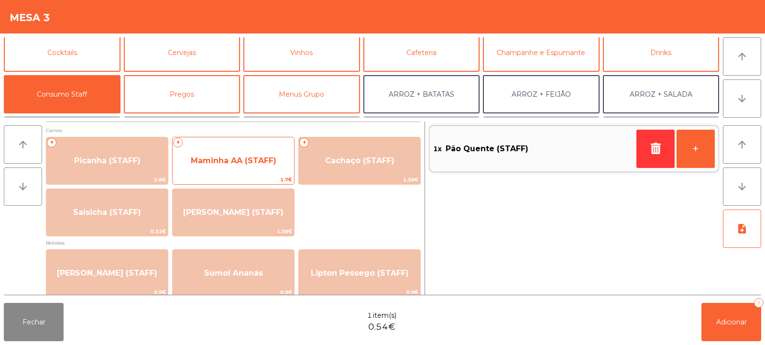
click at [257, 171] on span "Maminha AA (STAFF)" at bounding box center [234, 161] width 122 height 26
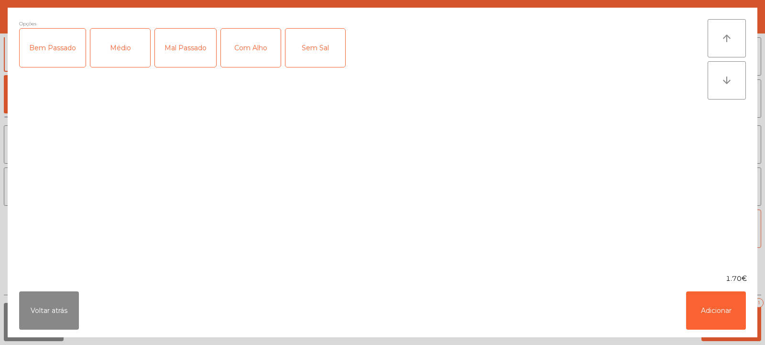
click at [130, 42] on div "Médio" at bounding box center [120, 48] width 60 height 38
click at [251, 54] on div "Com Alho" at bounding box center [251, 48] width 60 height 38
click at [725, 312] on button "Adicionar" at bounding box center [717, 310] width 60 height 38
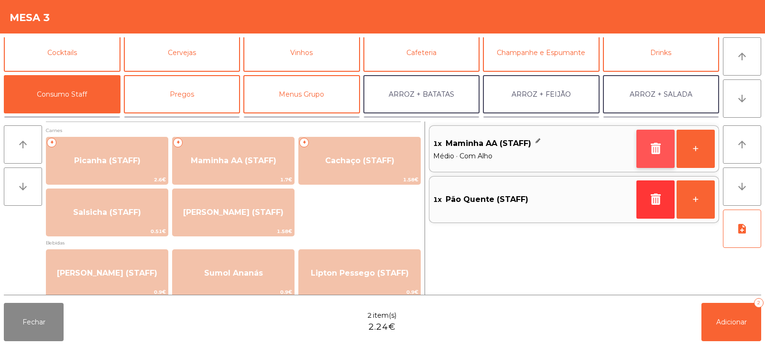
click at [648, 154] on button "button" at bounding box center [656, 149] width 38 height 38
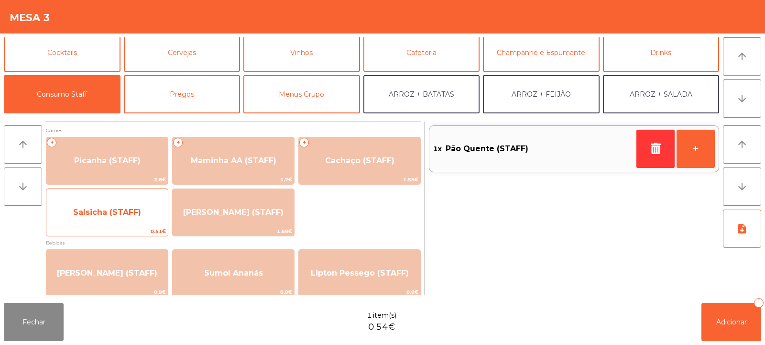
click at [125, 221] on span "Salsicha (STAFF)" at bounding box center [107, 213] width 122 height 26
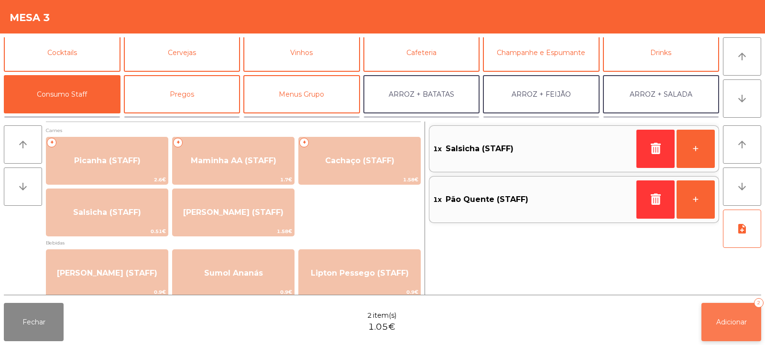
click at [735, 318] on span "Adicionar" at bounding box center [732, 322] width 31 height 9
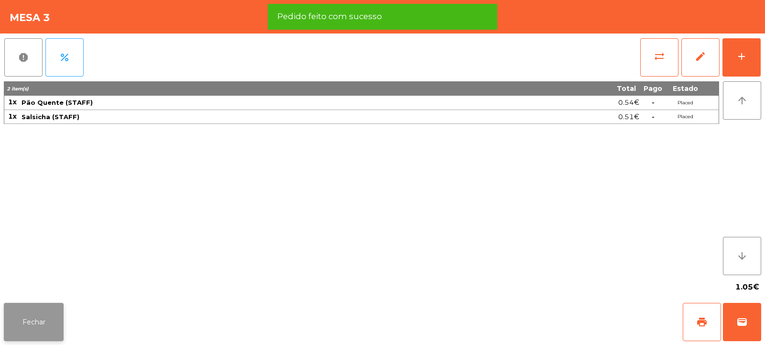
click at [41, 321] on button "Fechar" at bounding box center [34, 322] width 60 height 38
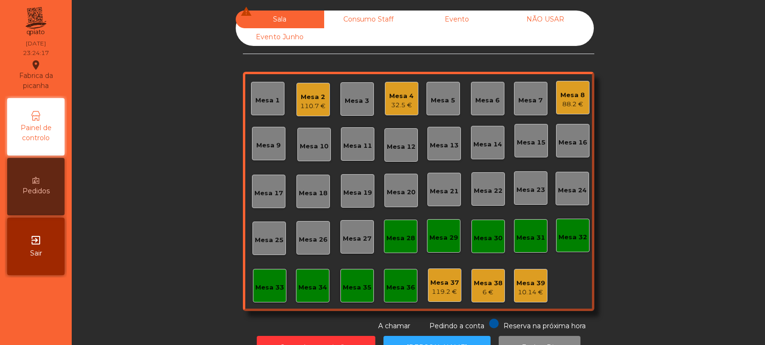
click at [308, 102] on div "110.7 €" at bounding box center [312, 106] width 25 height 10
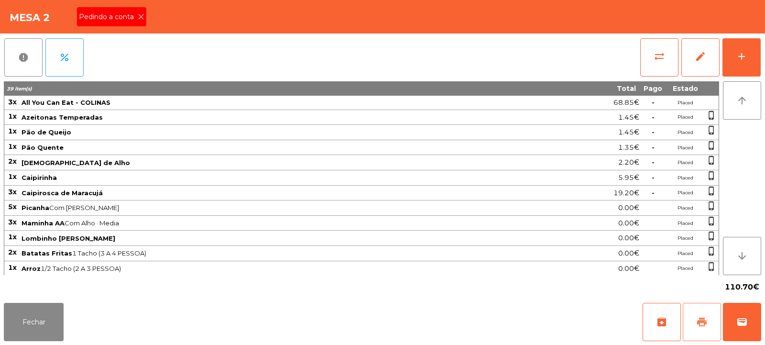
click at [695, 321] on button "print" at bounding box center [702, 322] width 38 height 38
click at [701, 321] on span "print" at bounding box center [702, 321] width 11 height 11
click at [742, 311] on button "wallet" at bounding box center [742, 322] width 38 height 38
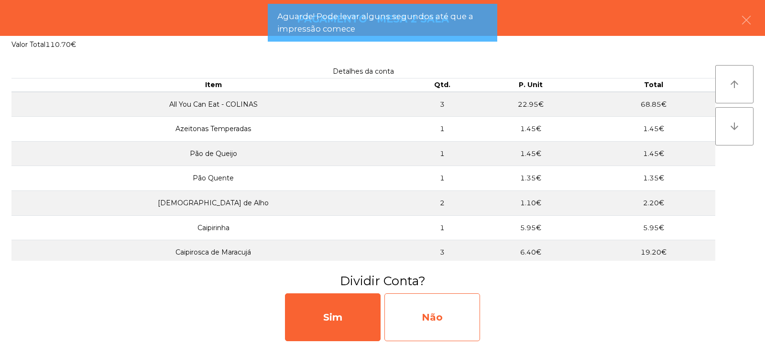
click at [429, 306] on div "Não" at bounding box center [433, 317] width 96 height 48
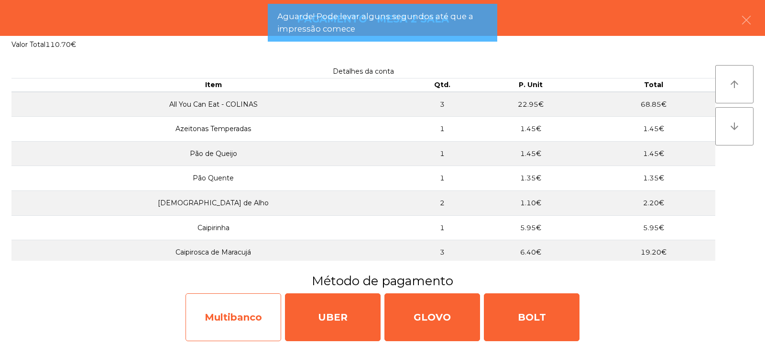
click at [239, 313] on div "Multibanco" at bounding box center [234, 317] width 96 height 48
select select "**"
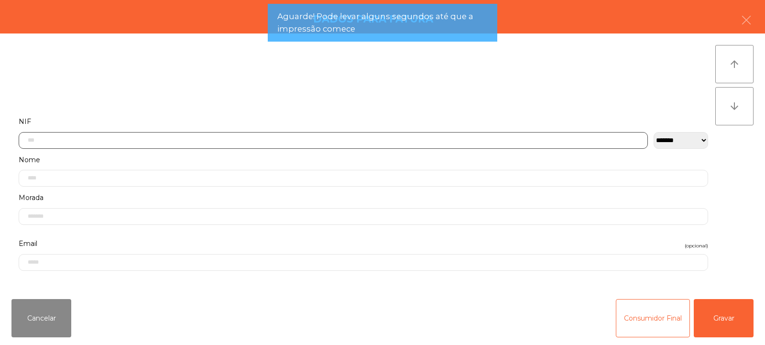
click at [183, 137] on input "text" at bounding box center [334, 140] width 630 height 17
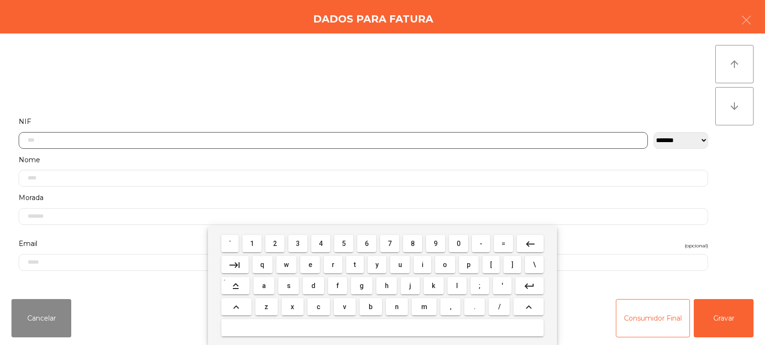
scroll to position [70, 0]
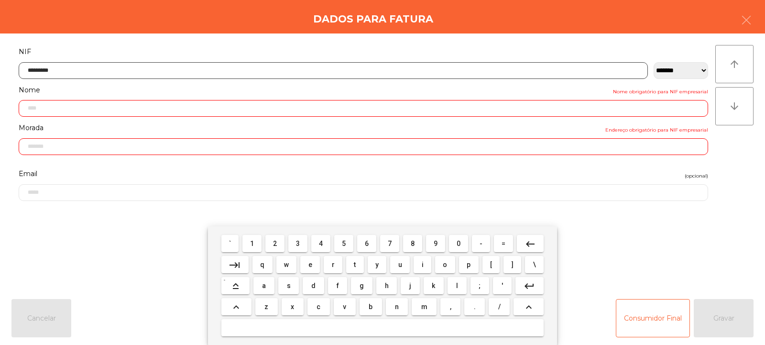
type input "*********"
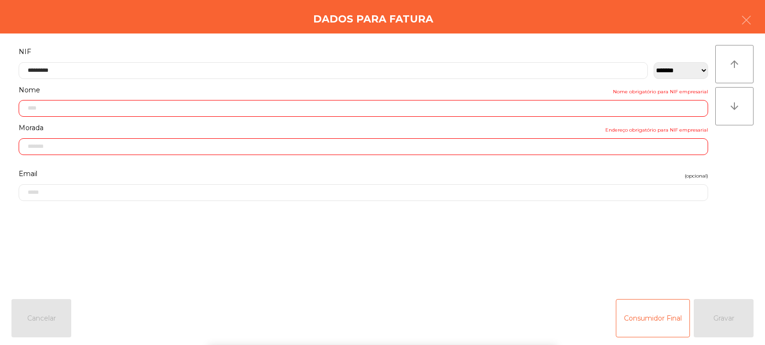
click at [713, 322] on div "` 1 2 3 4 5 6 7 8 9 0 - = keyboard_backspace keyboard_tab q w e r t y u i o p […" at bounding box center [382, 285] width 765 height 119
type input "**********"
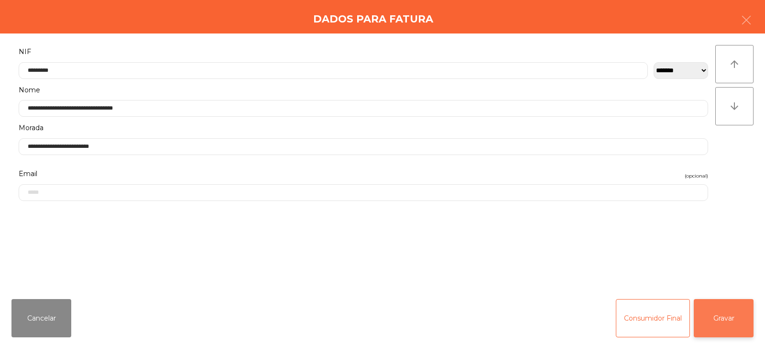
click at [728, 312] on button "Gravar" at bounding box center [724, 318] width 60 height 38
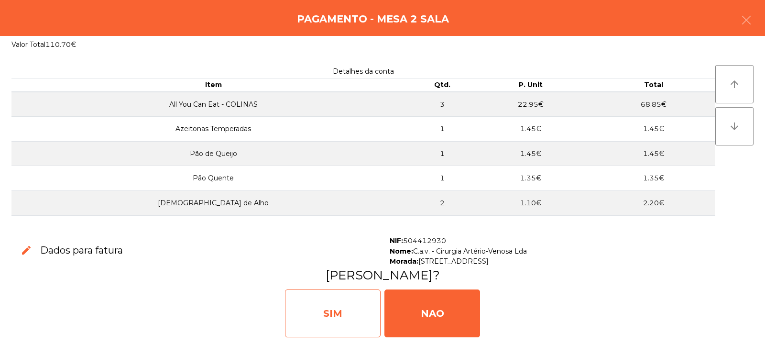
click at [327, 315] on div "SIM" at bounding box center [333, 313] width 96 height 48
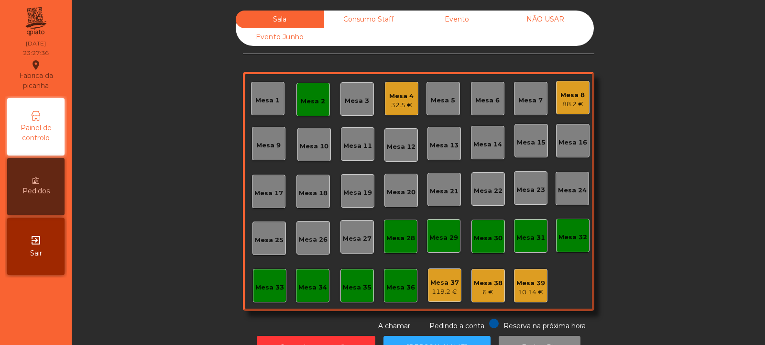
click at [310, 113] on div "Mesa 2" at bounding box center [313, 99] width 33 height 33
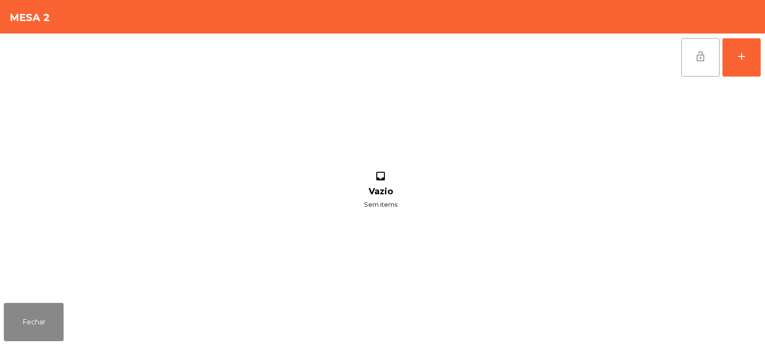
click at [694, 67] on button "lock_open" at bounding box center [701, 57] width 38 height 38
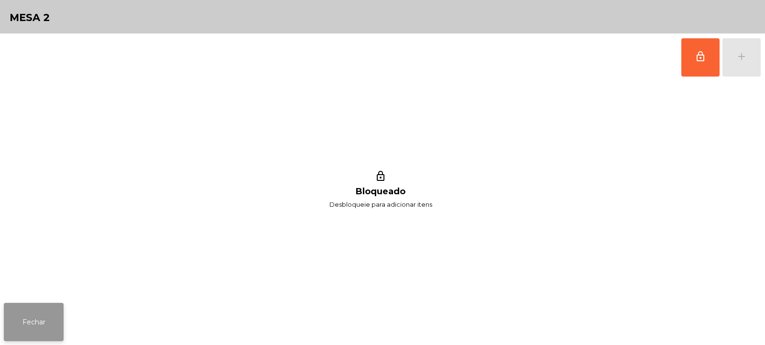
click at [62, 322] on button "Fechar" at bounding box center [34, 322] width 60 height 38
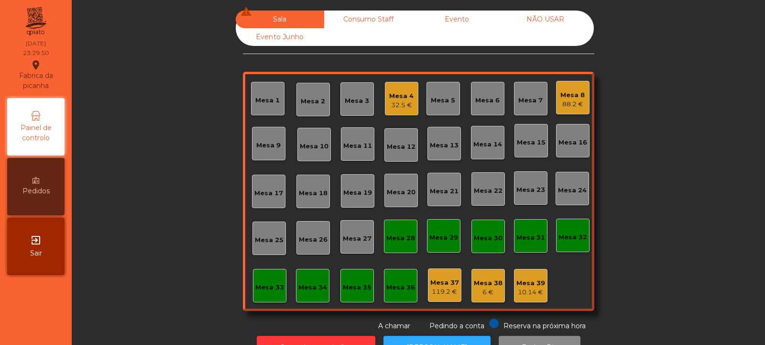
click at [406, 91] on div "Mesa 4" at bounding box center [401, 96] width 24 height 10
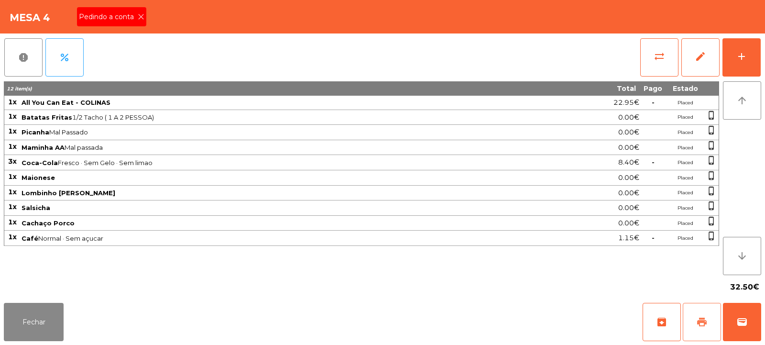
click at [696, 320] on button "print" at bounding box center [702, 322] width 38 height 38
click at [701, 321] on span "print" at bounding box center [702, 321] width 11 height 11
click at [660, 64] on button "sync_alt" at bounding box center [660, 57] width 38 height 38
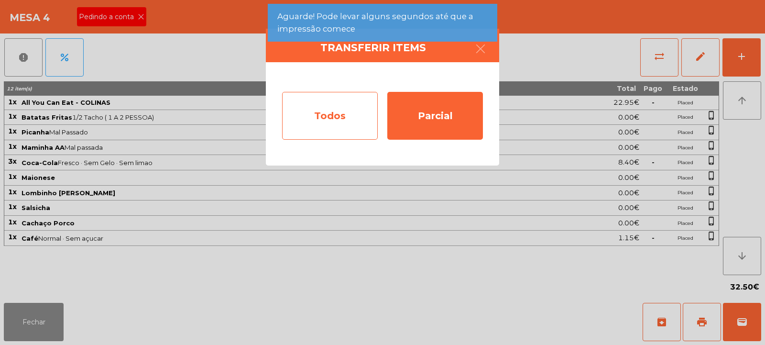
click at [300, 119] on div "Todos" at bounding box center [330, 116] width 96 height 48
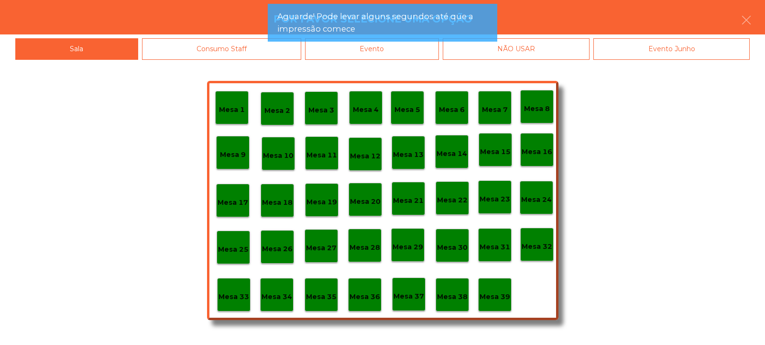
click at [399, 57] on div "Evento" at bounding box center [372, 49] width 134 height 22
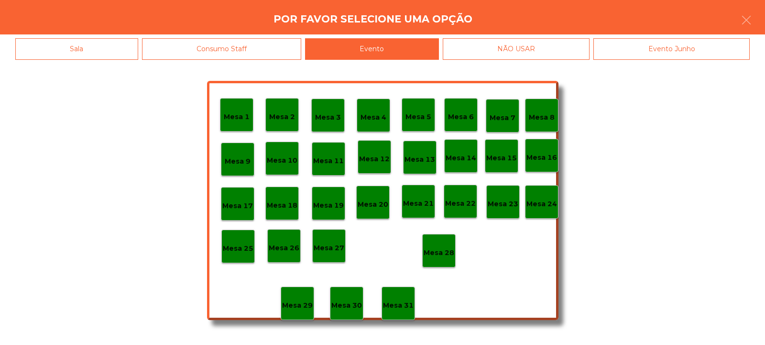
click at [430, 258] on div "Mesa 28" at bounding box center [438, 250] width 33 height 33
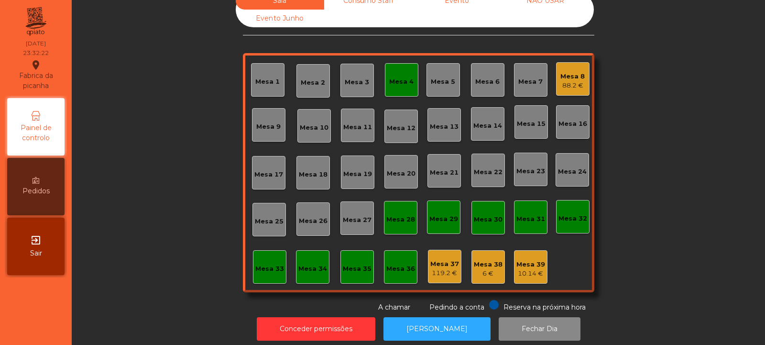
scroll to position [22, 0]
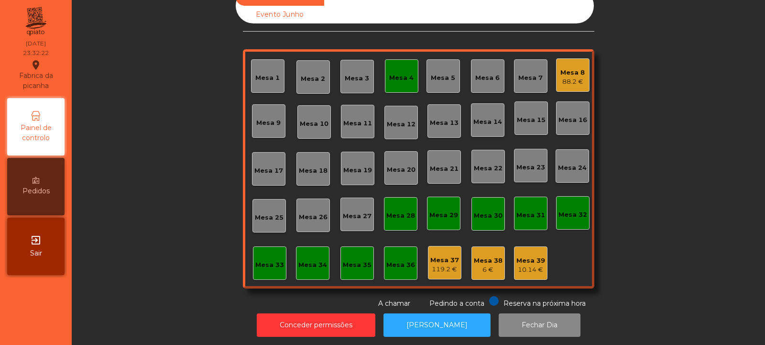
click at [390, 67] on div "Mesa 4" at bounding box center [401, 75] width 33 height 33
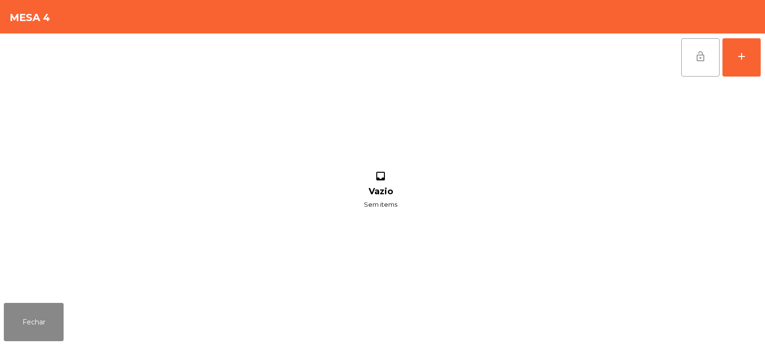
click at [698, 71] on button "lock_open" at bounding box center [701, 57] width 38 height 38
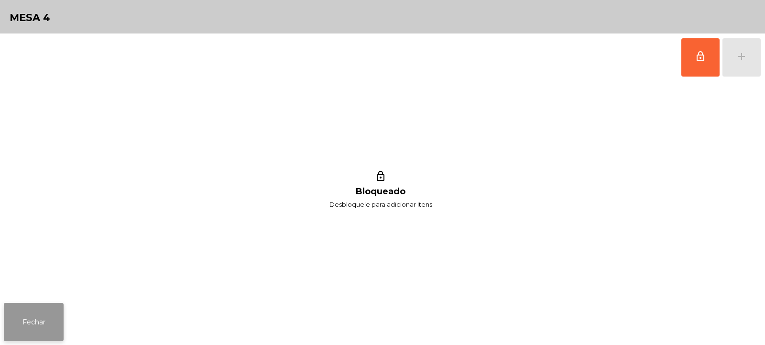
click at [35, 337] on button "Fechar" at bounding box center [34, 322] width 60 height 38
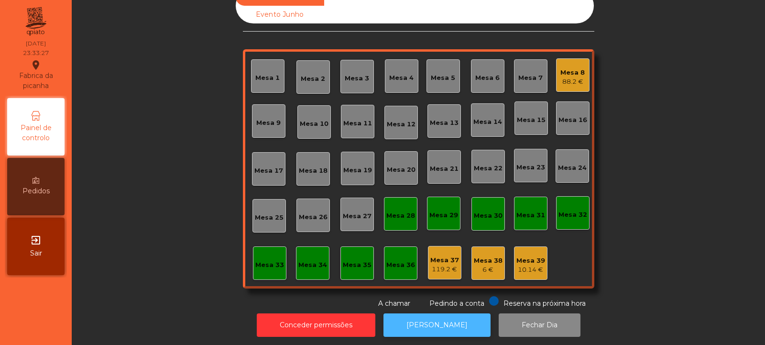
click at [429, 328] on button "[PERSON_NAME]" at bounding box center [437, 324] width 107 height 23
click at [569, 82] on div "88.2 €" at bounding box center [573, 82] width 24 height 10
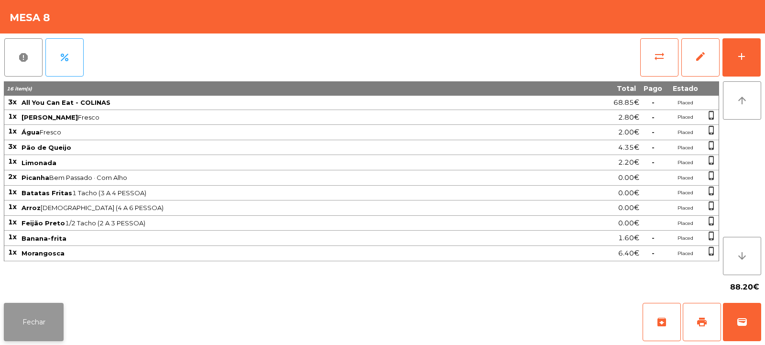
click at [47, 304] on button "Fechar" at bounding box center [34, 322] width 60 height 38
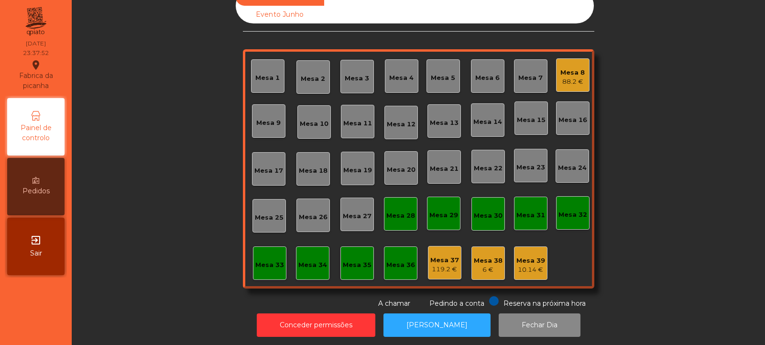
click at [556, 78] on div "Mesa 8 88.2 €" at bounding box center [572, 74] width 33 height 33
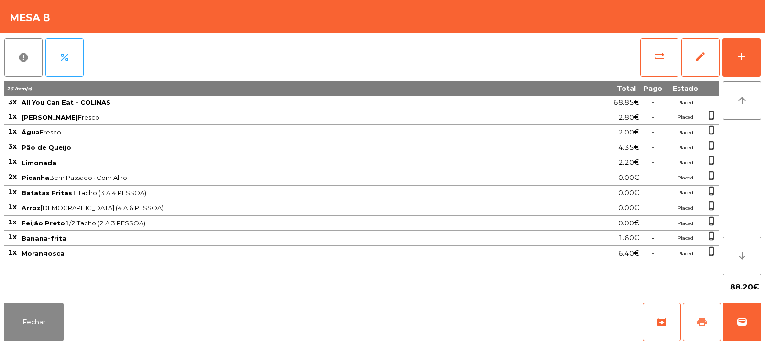
click at [713, 323] on button "print" at bounding box center [702, 322] width 38 height 38
click at [653, 41] on button "sync_alt" at bounding box center [660, 57] width 38 height 38
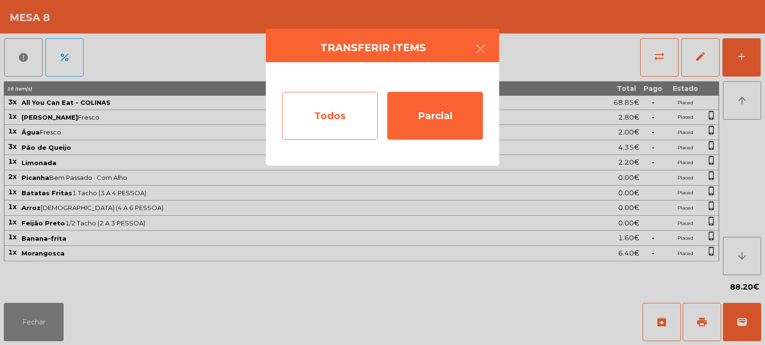
click at [309, 117] on div "Todos" at bounding box center [330, 116] width 96 height 48
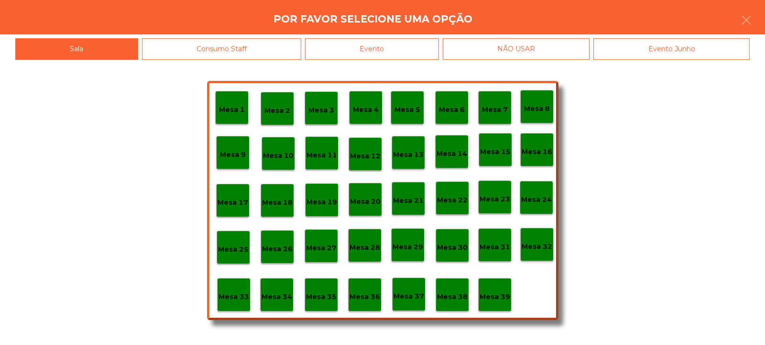
click at [417, 51] on div "Evento" at bounding box center [372, 49] width 134 height 22
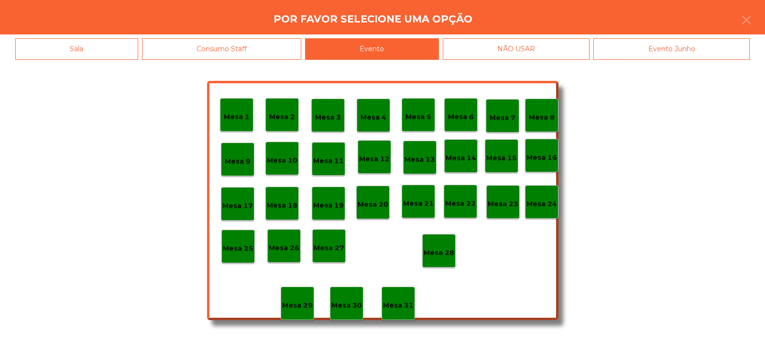
click at [441, 254] on p "Mesa 28" at bounding box center [439, 252] width 31 height 11
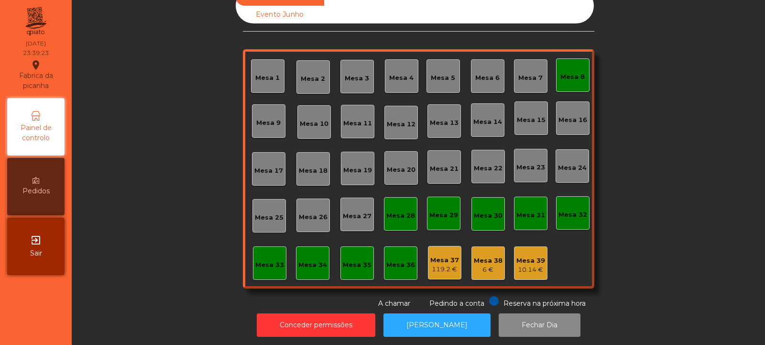
scroll to position [0, 0]
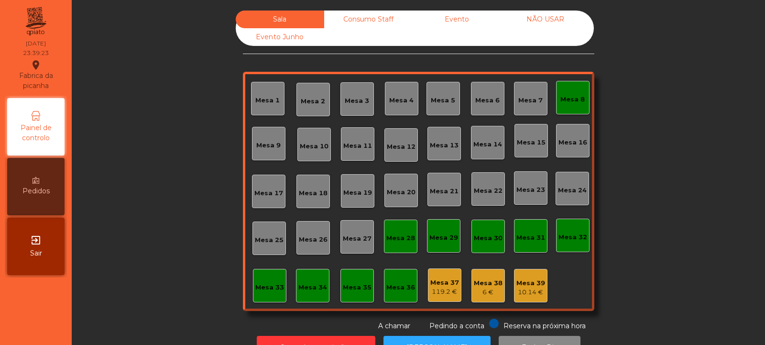
click at [371, 22] on div "Consumo Staff" at bounding box center [368, 20] width 89 height 18
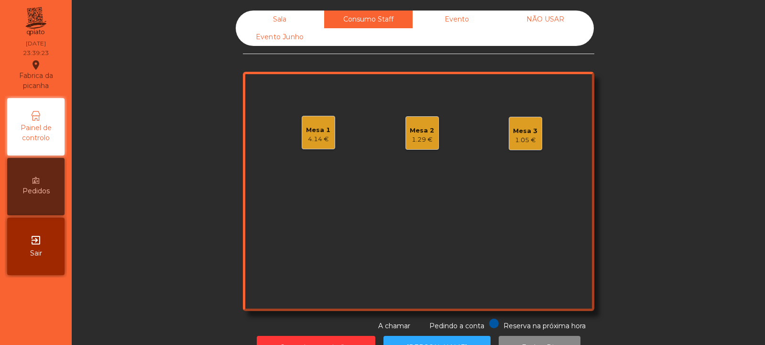
click at [435, 15] on div "Evento" at bounding box center [457, 20] width 89 height 18
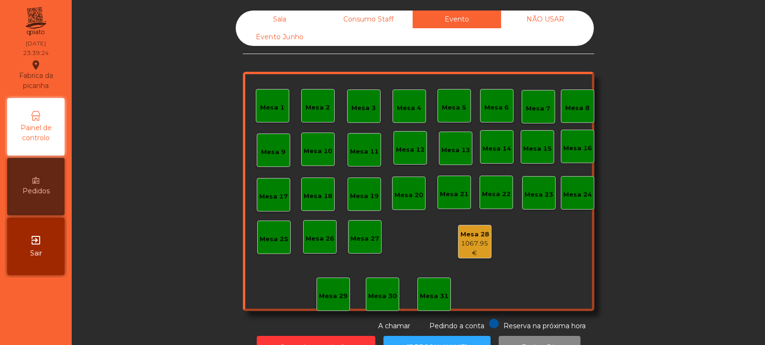
click at [359, 1] on div "Sala Consumo Staff Evento NÃO USAR Evento Junho Mesa 1 Mesa 2 Mesa 3 Mesa 4 Mes…" at bounding box center [419, 172] width 694 height 345
click at [358, 0] on div "Sala Consumo Staff Evento NÃO USAR Evento Junho Mesa 1 Mesa 2 Mesa 3 Mesa 4 Mes…" at bounding box center [419, 172] width 694 height 345
click at [382, 19] on div "Consumo Staff" at bounding box center [368, 20] width 89 height 18
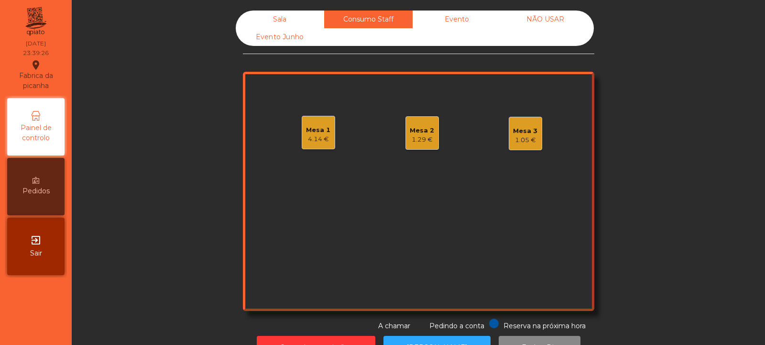
click at [536, 144] on div "Mesa 3 1.05 €" at bounding box center [525, 133] width 33 height 33
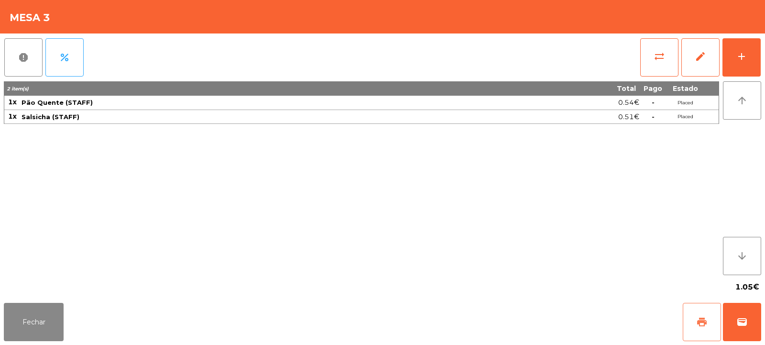
click at [695, 323] on button "print" at bounding box center [702, 322] width 38 height 38
click at [642, 58] on button "sync_alt" at bounding box center [660, 57] width 38 height 38
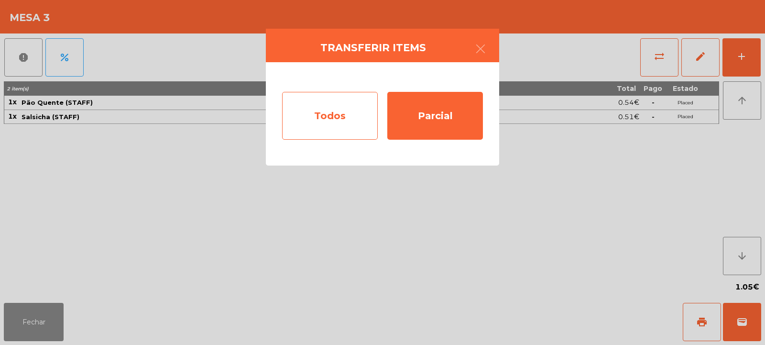
click at [330, 130] on div "Todos" at bounding box center [330, 116] width 96 height 48
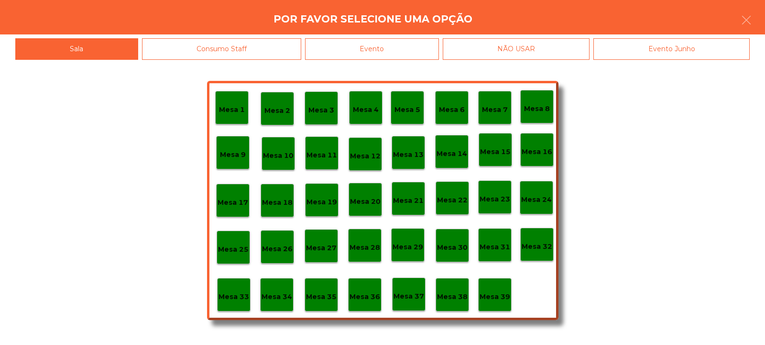
click at [486, 304] on div "Mesa 39" at bounding box center [494, 294] width 33 height 33
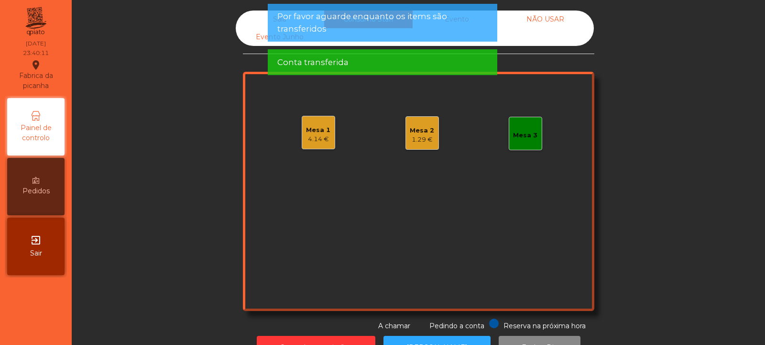
click at [320, 138] on div "4.14 €" at bounding box center [318, 139] width 24 height 10
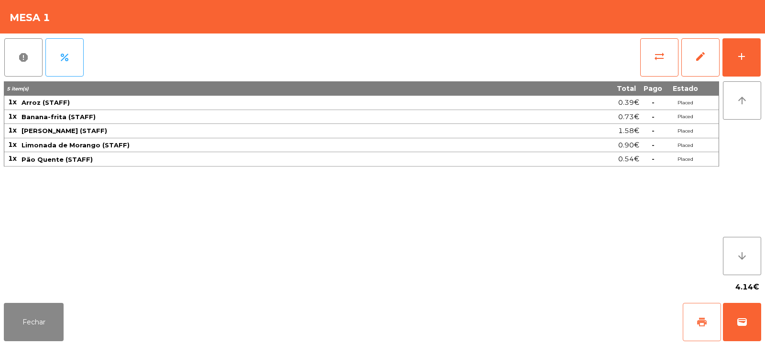
click at [693, 312] on button "print" at bounding box center [702, 322] width 38 height 38
click at [652, 68] on button "sync_alt" at bounding box center [660, 57] width 38 height 38
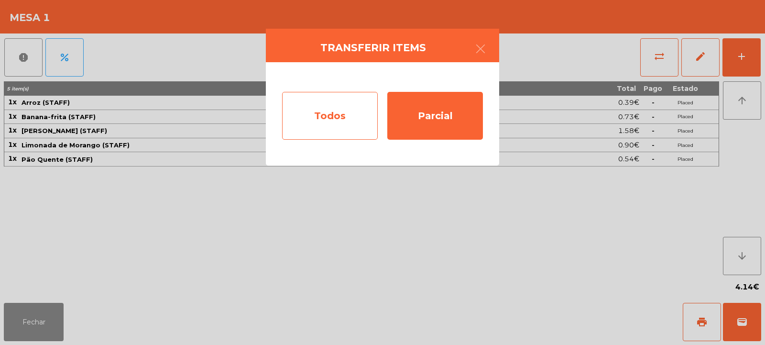
click at [320, 122] on div "Todos" at bounding box center [330, 116] width 96 height 48
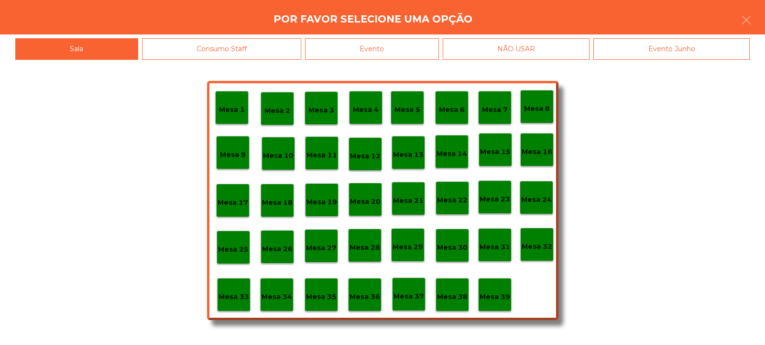
click at [501, 306] on div "Mesa 39" at bounding box center [494, 294] width 33 height 33
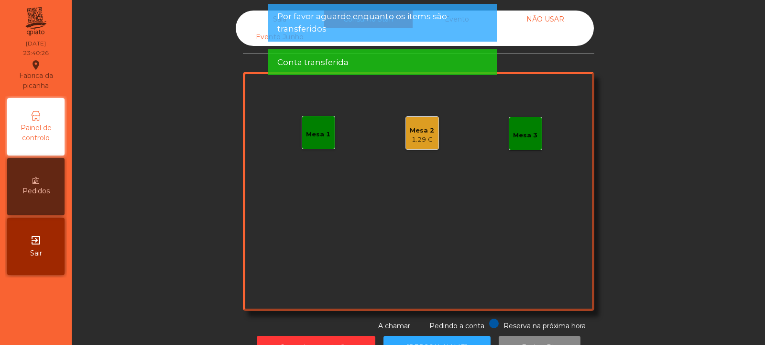
click at [422, 134] on div "Mesa 2" at bounding box center [422, 131] width 24 height 10
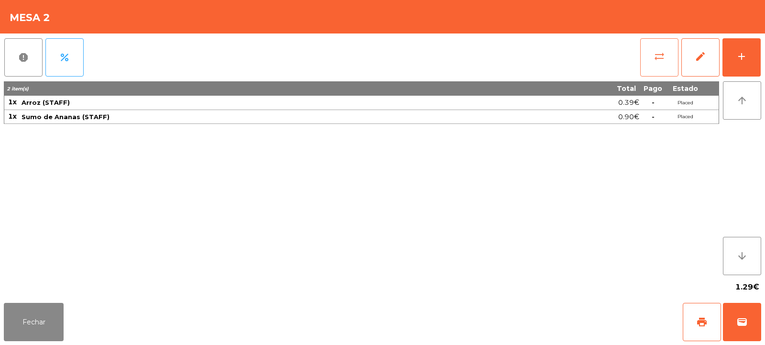
click at [651, 55] on button "sync_alt" at bounding box center [660, 57] width 38 height 38
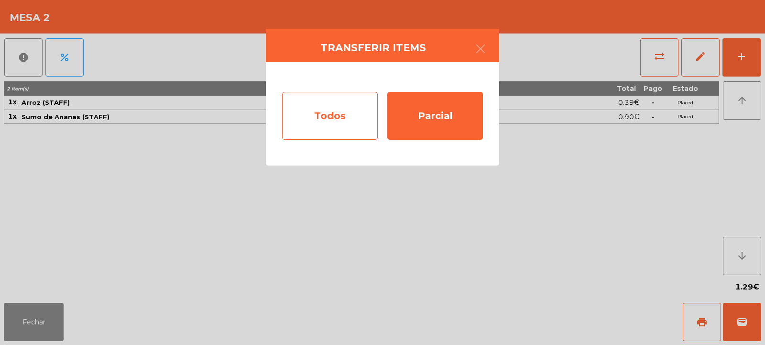
click at [328, 123] on div "Todos" at bounding box center [330, 116] width 96 height 48
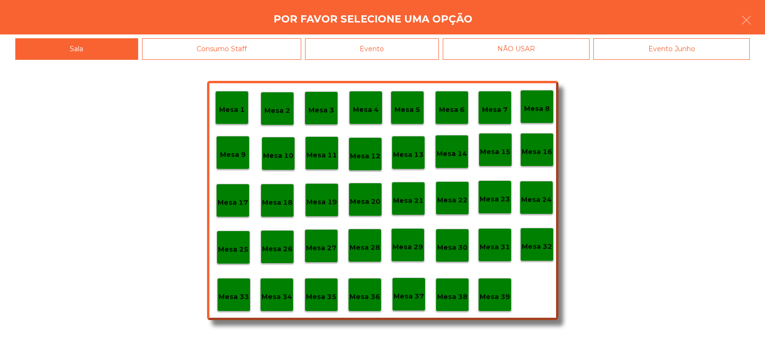
click at [489, 287] on div "Mesa 39" at bounding box center [494, 294] width 33 height 33
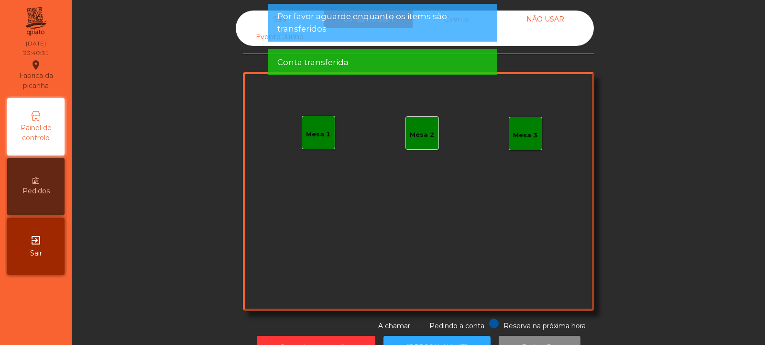
click at [250, 15] on div "Sala" at bounding box center [280, 20] width 89 height 18
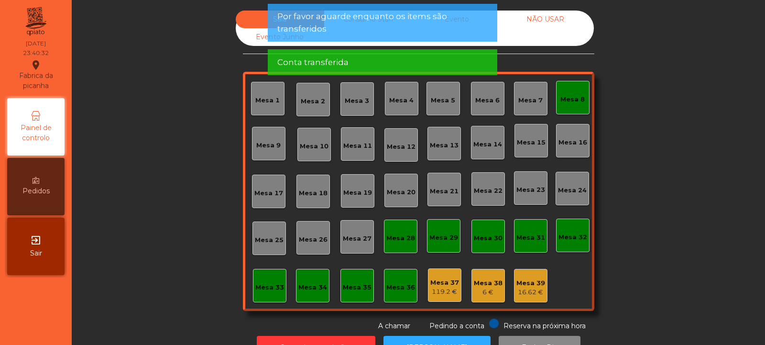
click at [478, 280] on div "Mesa 38" at bounding box center [488, 283] width 29 height 10
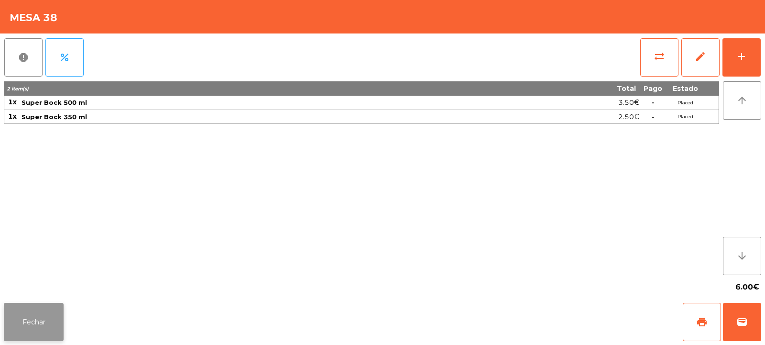
click at [42, 326] on button "Fechar" at bounding box center [34, 322] width 60 height 38
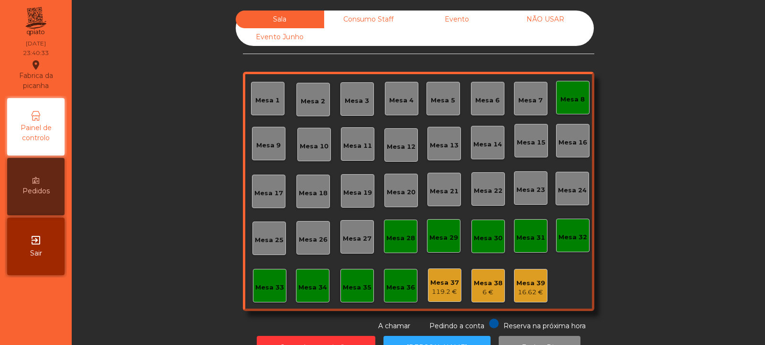
click at [441, 290] on div "119.2 €" at bounding box center [445, 292] width 29 height 10
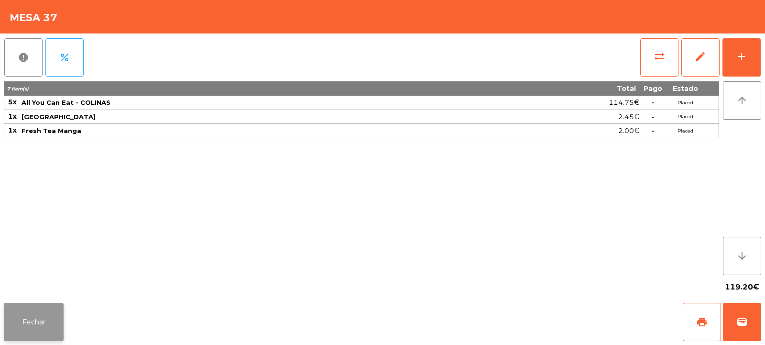
click at [50, 312] on button "Fechar" at bounding box center [34, 322] width 60 height 38
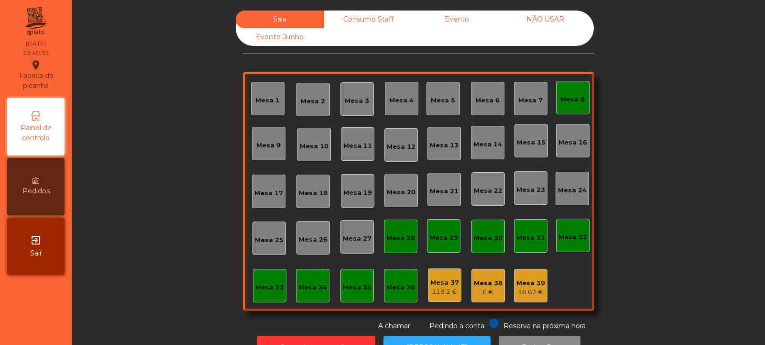
click at [379, 18] on div "Consumo Staff" at bounding box center [368, 20] width 89 height 18
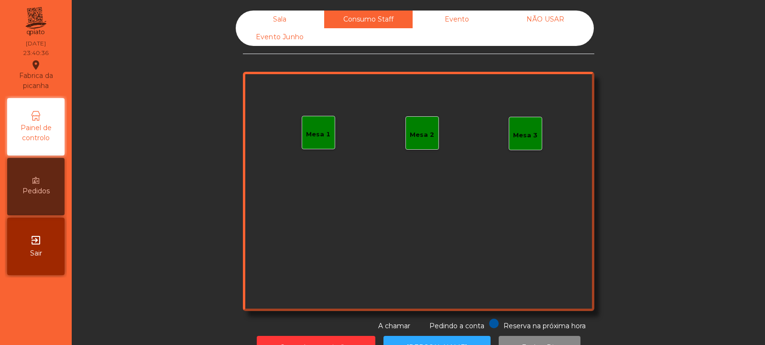
click at [431, 27] on div "Evento" at bounding box center [457, 20] width 89 height 18
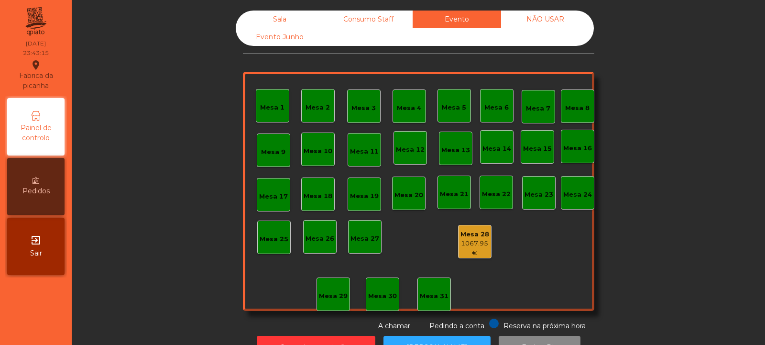
scroll to position [32, 0]
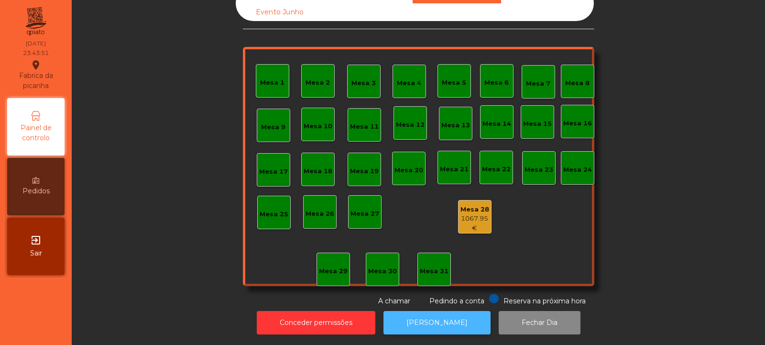
click at [422, 311] on button "[PERSON_NAME]" at bounding box center [437, 322] width 107 height 23
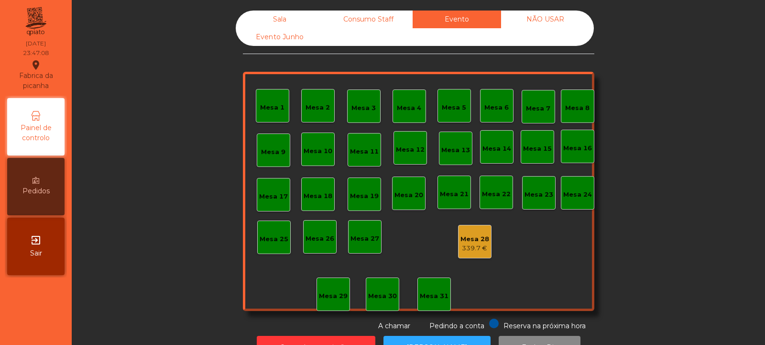
click at [356, 20] on div "Consumo Staff" at bounding box center [368, 20] width 89 height 18
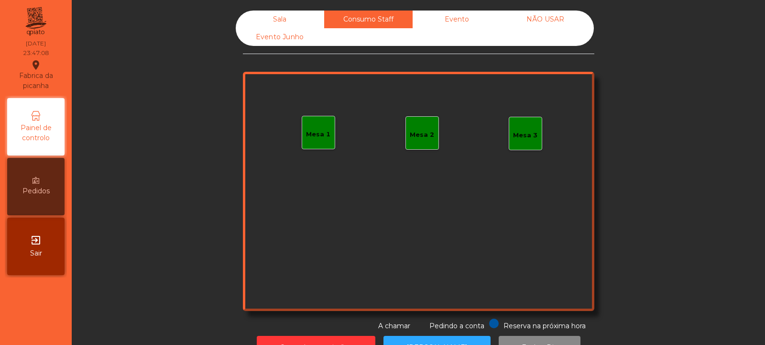
click at [454, 27] on div "Evento" at bounding box center [457, 20] width 89 height 18
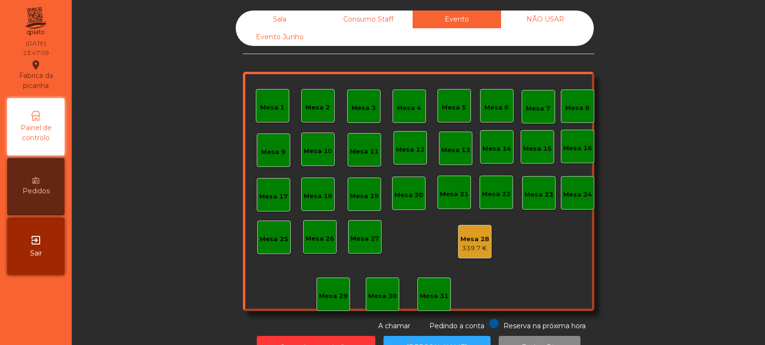
click at [536, 22] on div "NÃO USAR" at bounding box center [545, 20] width 89 height 18
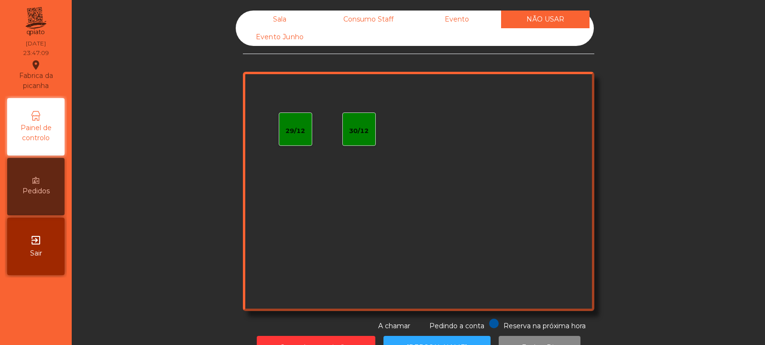
click at [422, 17] on div "Evento" at bounding box center [457, 20] width 89 height 18
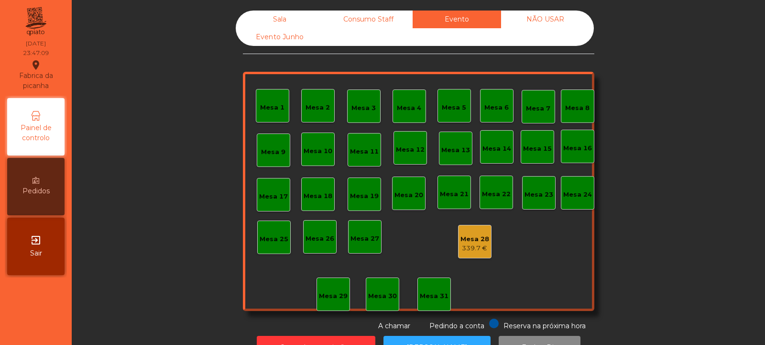
click at [367, 26] on div "Consumo Staff" at bounding box center [368, 20] width 89 height 18
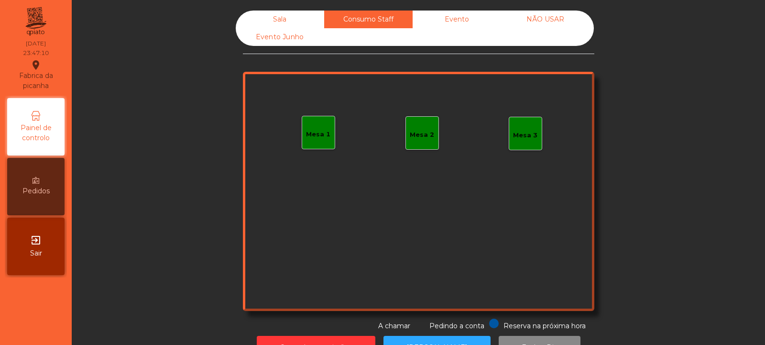
click at [269, 21] on div "Sala" at bounding box center [280, 20] width 89 height 18
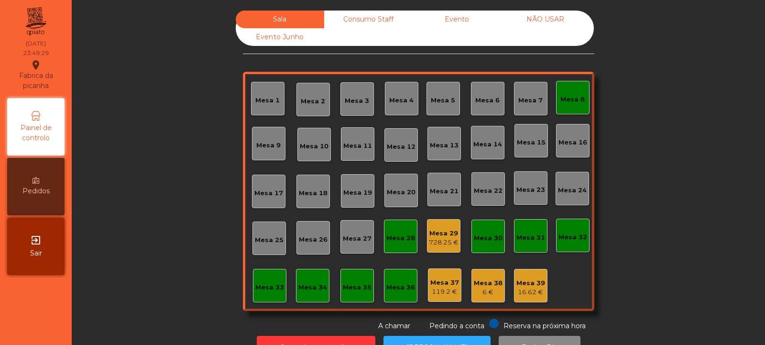
scroll to position [32, 0]
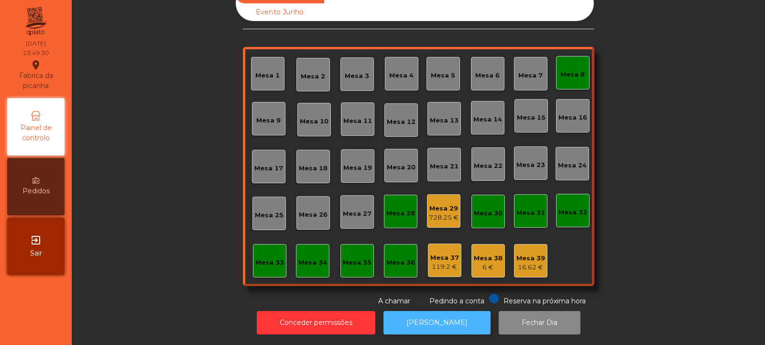
click at [442, 317] on button "[PERSON_NAME]" at bounding box center [437, 322] width 107 height 23
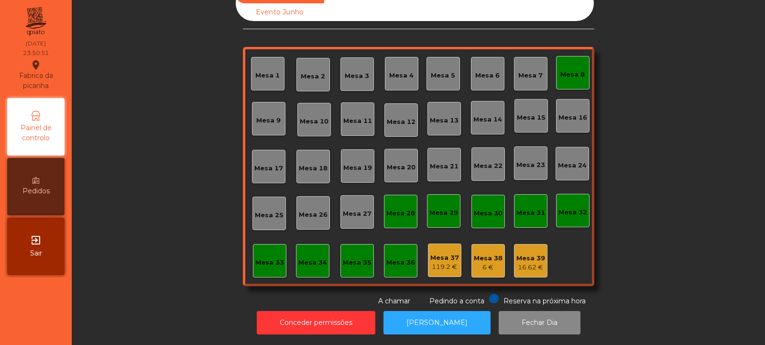
click at [445, 253] on div "Mesa 37" at bounding box center [445, 258] width 29 height 10
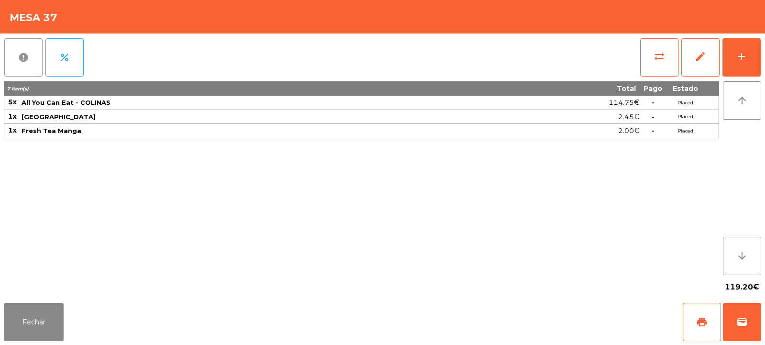
click at [25, 53] on span "report" at bounding box center [23, 57] width 11 height 11
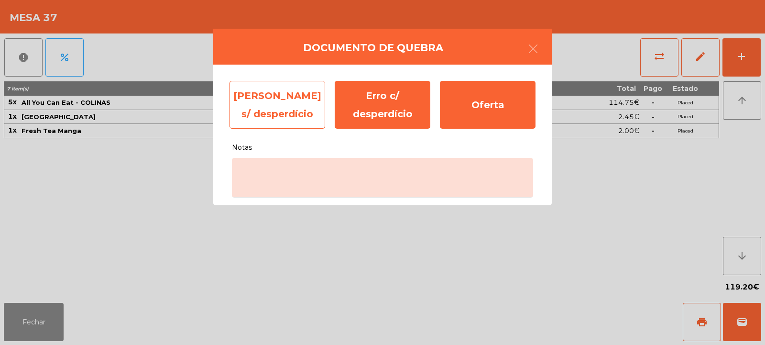
click at [281, 114] on div "Erro s/ desperdício" at bounding box center [278, 105] width 96 height 48
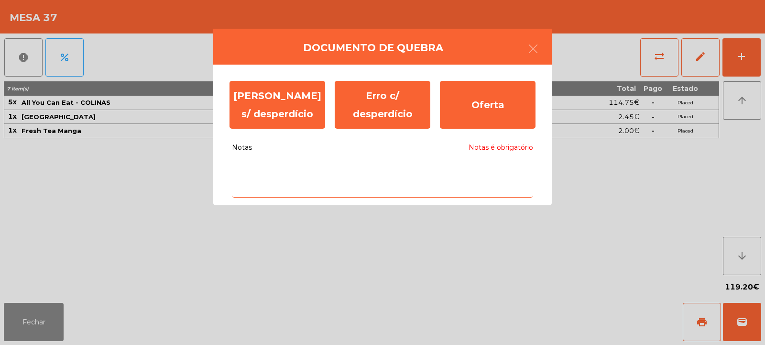
click at [343, 171] on textarea "Notas Notas é obrigatório" at bounding box center [382, 178] width 301 height 40
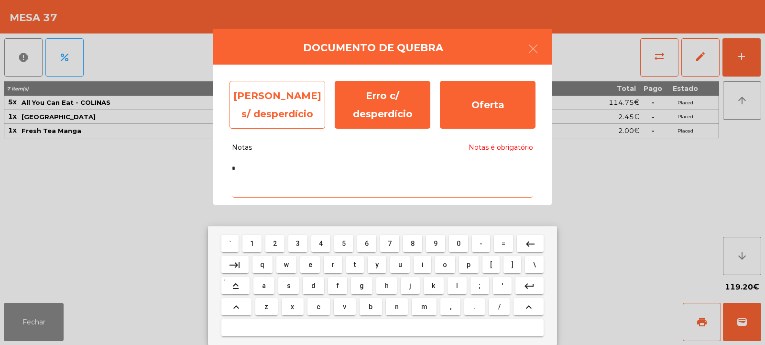
type textarea "*"
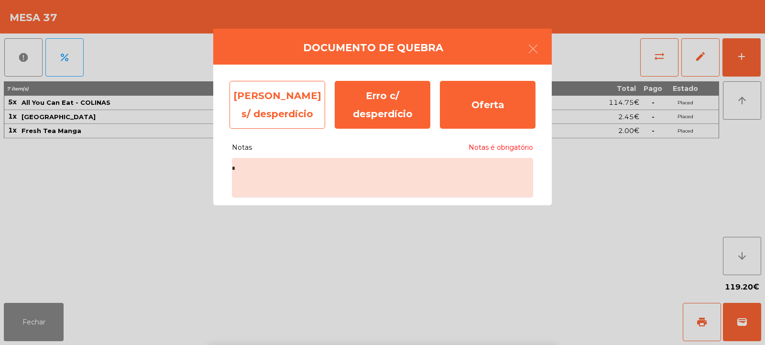
click at [291, 107] on div "Erro s/ desperdício" at bounding box center [278, 105] width 96 height 48
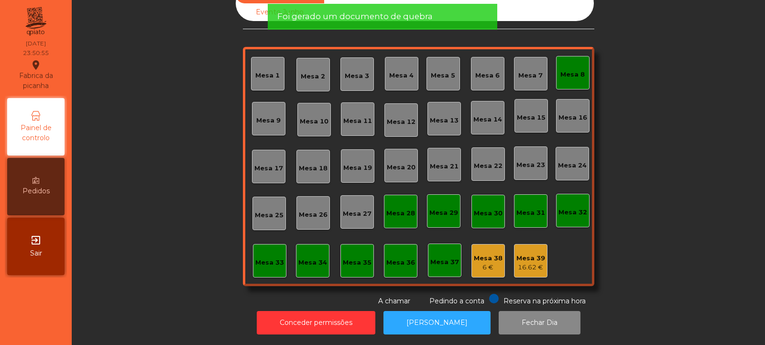
click at [477, 254] on div "Mesa 38" at bounding box center [488, 259] width 29 height 10
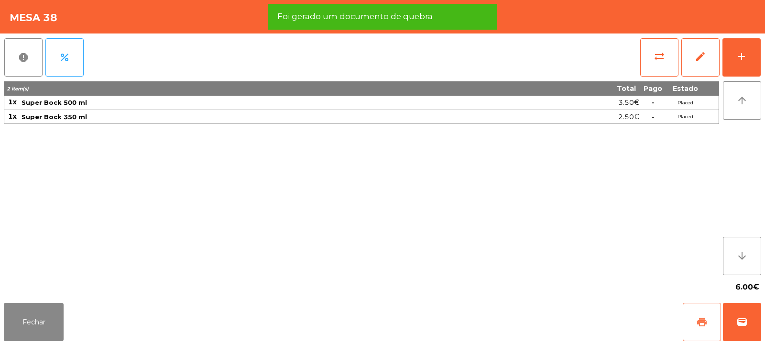
click at [700, 327] on span "print" at bounding box center [702, 321] width 11 height 11
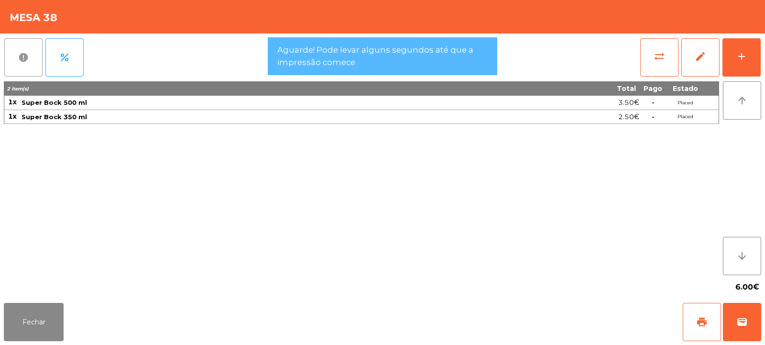
click at [33, 61] on button "report" at bounding box center [23, 57] width 38 height 38
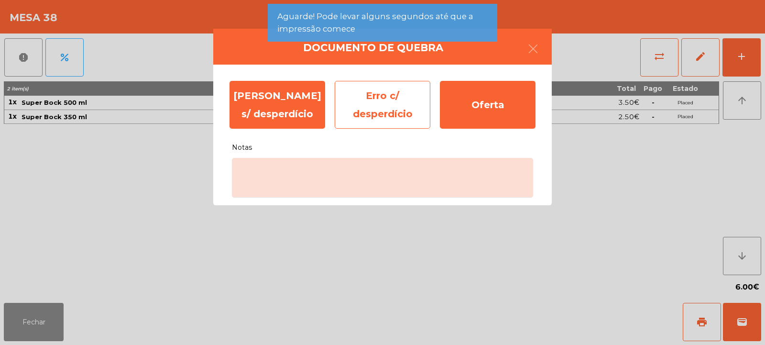
click at [371, 116] on div "Erro c/ desperdício" at bounding box center [383, 105] width 96 height 48
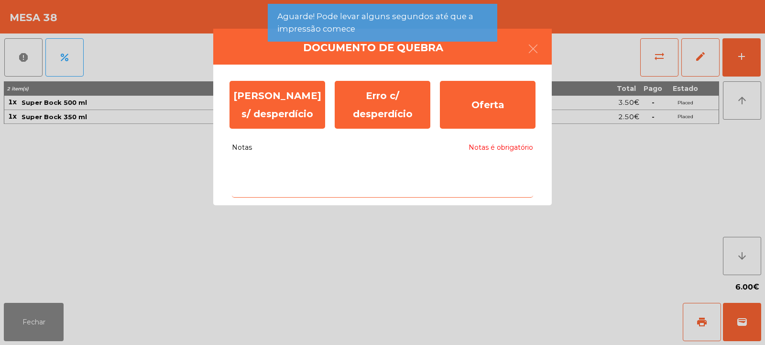
click at [372, 173] on textarea "Notas Notas é obrigatório" at bounding box center [382, 178] width 301 height 40
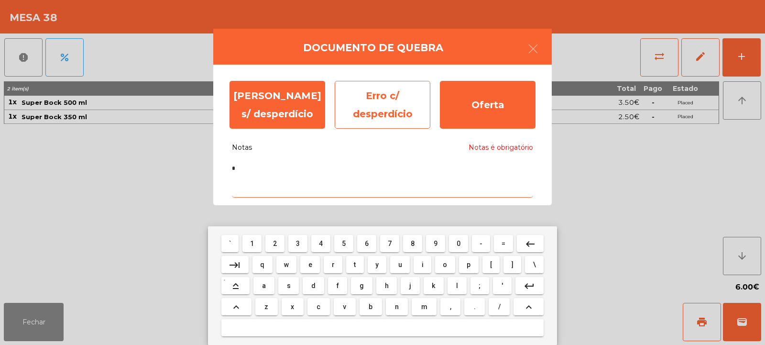
type textarea "*"
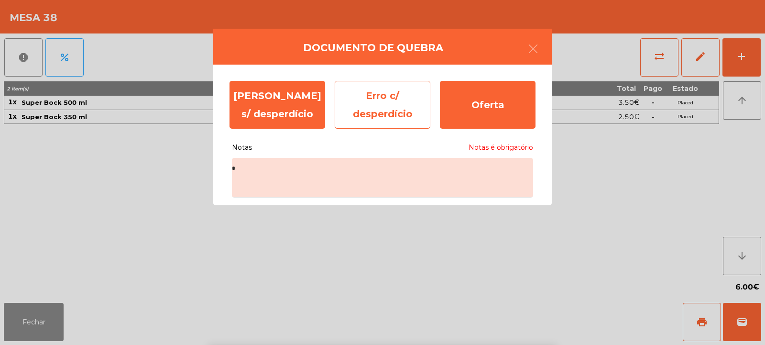
click at [385, 117] on div "Erro c/ desperdício" at bounding box center [383, 105] width 96 height 48
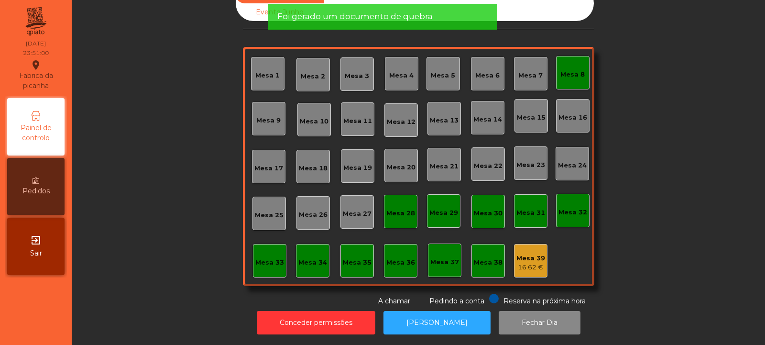
click at [522, 263] on div "16.62 €" at bounding box center [531, 268] width 29 height 10
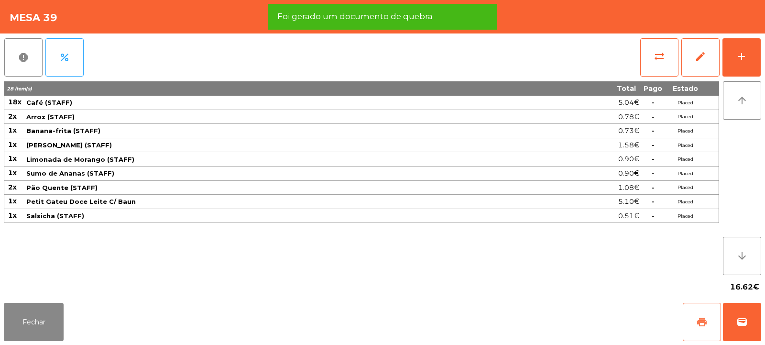
click at [688, 322] on button "print" at bounding box center [702, 322] width 38 height 38
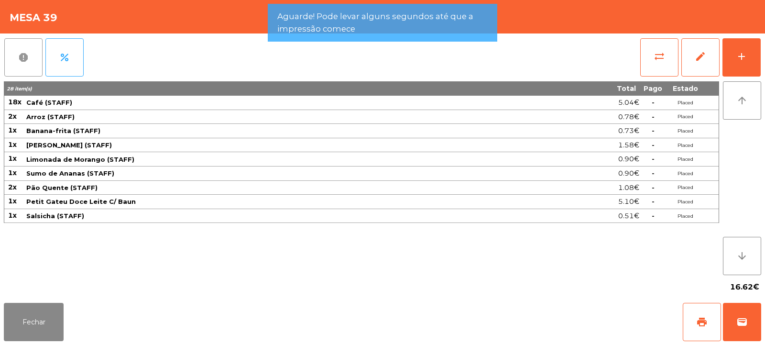
click at [21, 65] on button "report" at bounding box center [23, 57] width 38 height 38
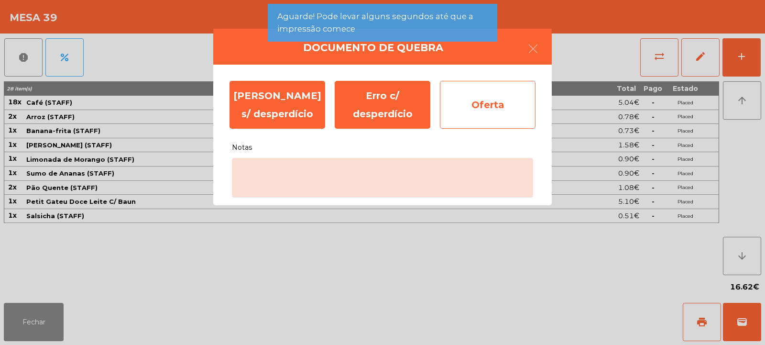
click at [484, 108] on div "Oferta" at bounding box center [488, 105] width 96 height 48
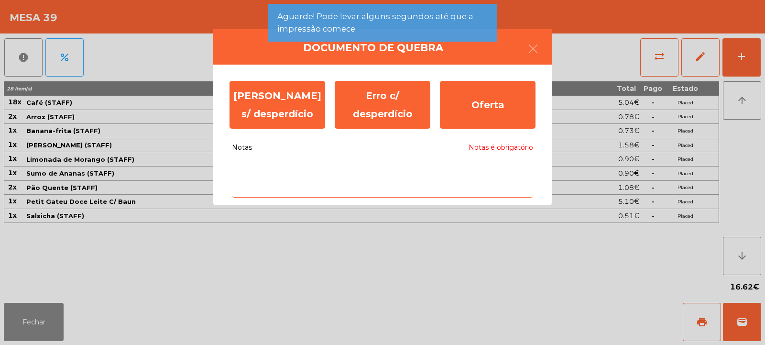
click at [407, 171] on textarea "Notas Notas é obrigatório" at bounding box center [382, 178] width 301 height 40
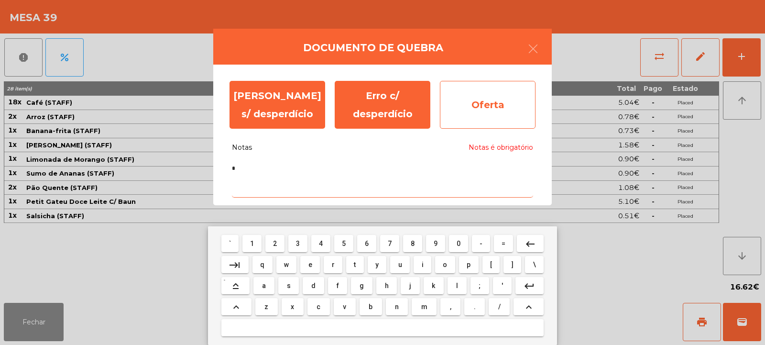
type textarea "*"
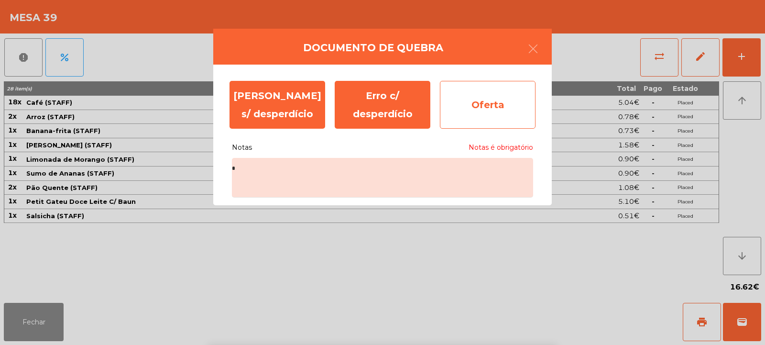
click at [491, 110] on div "Oferta" at bounding box center [488, 105] width 96 height 48
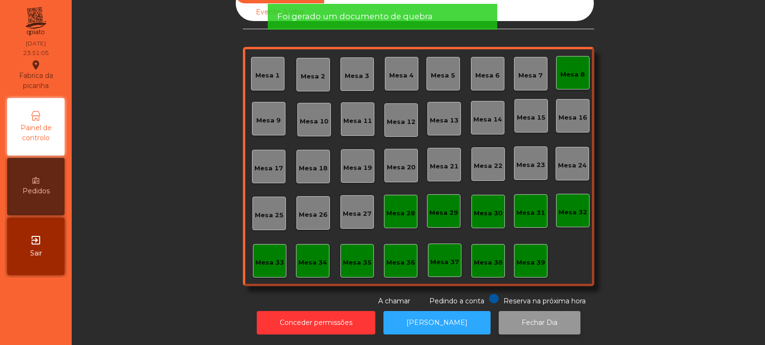
click at [526, 322] on button "Fechar Dia" at bounding box center [540, 322] width 82 height 23
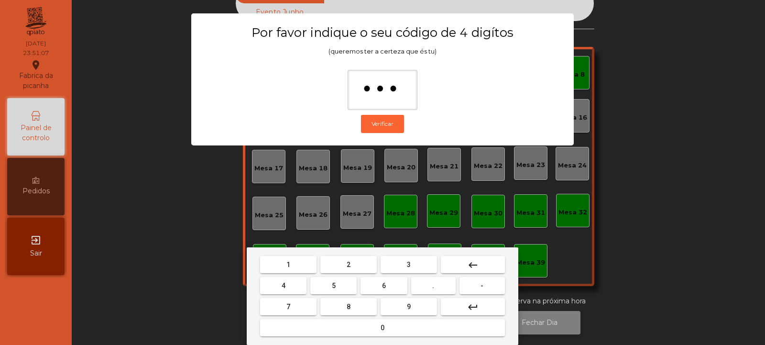
type input "****"
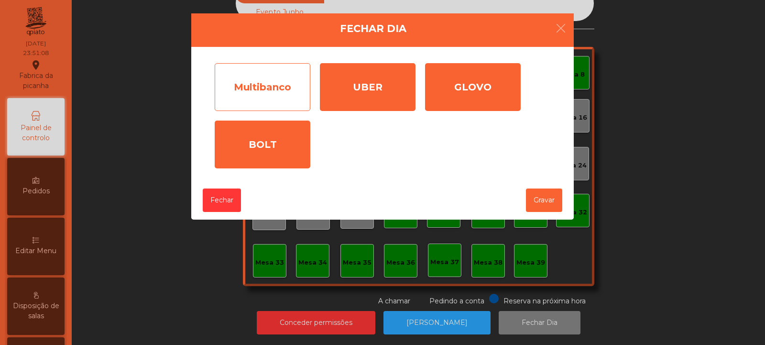
click at [270, 79] on div "Multibanco" at bounding box center [263, 87] width 96 height 48
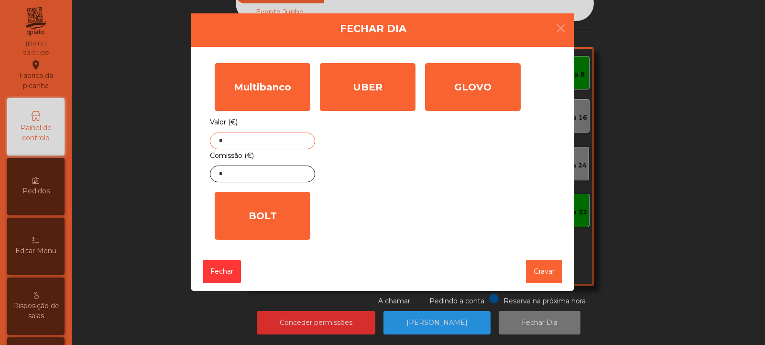
click at [277, 139] on input "*" at bounding box center [262, 141] width 105 height 17
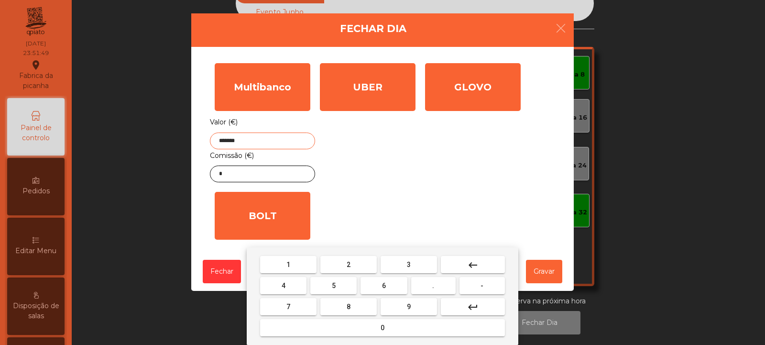
type input "*******"
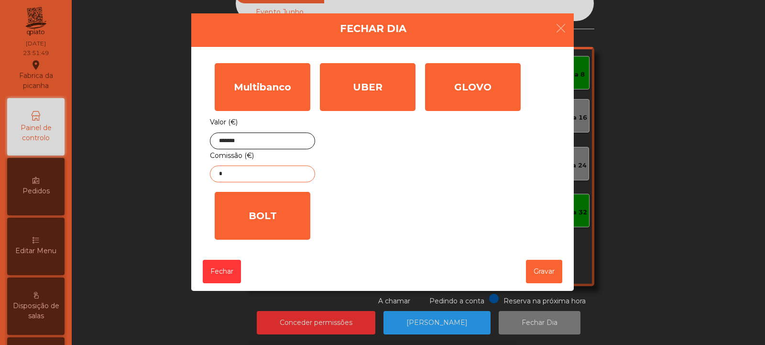
click at [287, 175] on input "*" at bounding box center [262, 174] width 105 height 17
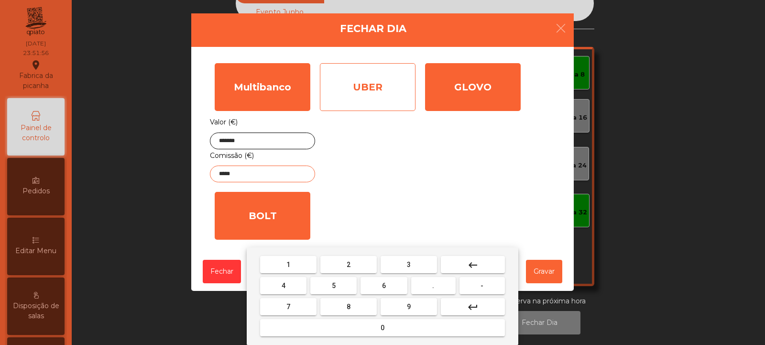
type input "*****"
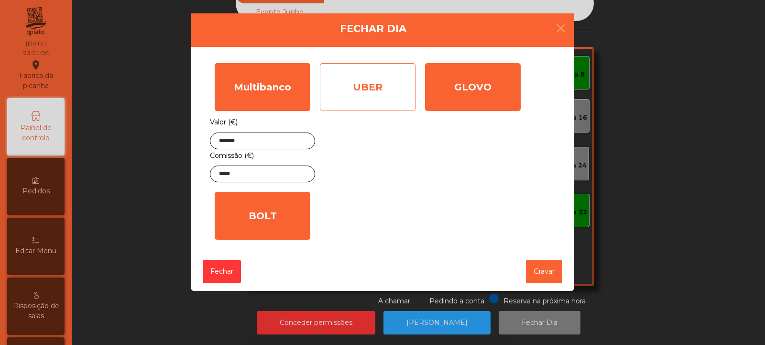
click at [383, 100] on div "UBER" at bounding box center [368, 87] width 96 height 48
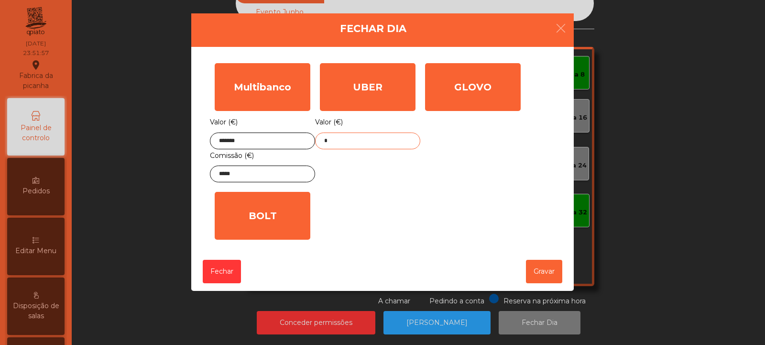
click at [394, 143] on input "*" at bounding box center [367, 141] width 105 height 17
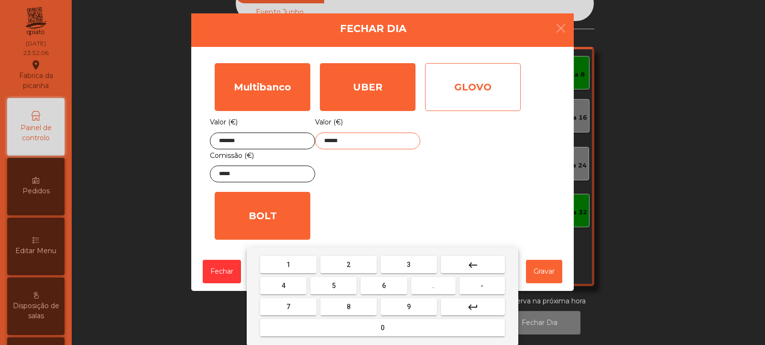
type input "******"
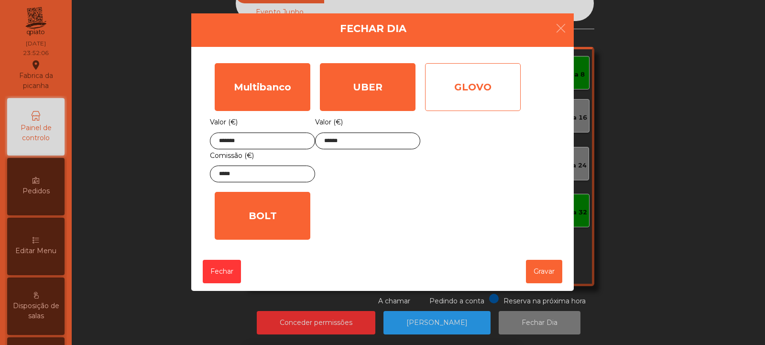
click at [500, 97] on div "GLOVO" at bounding box center [473, 87] width 96 height 48
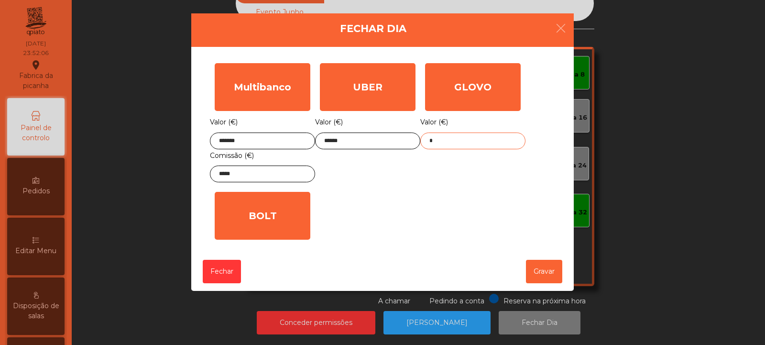
click at [473, 143] on input "*" at bounding box center [473, 141] width 105 height 17
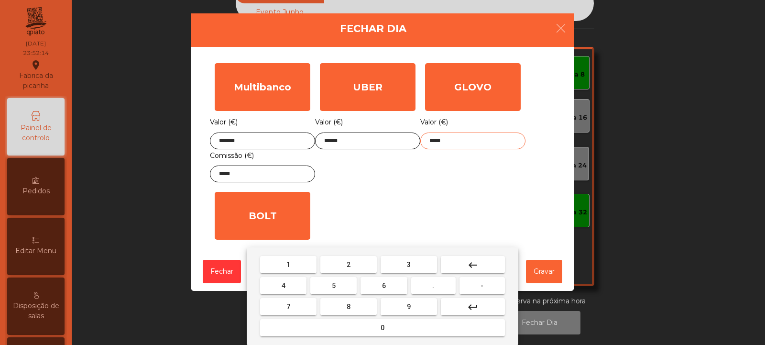
type input "*****"
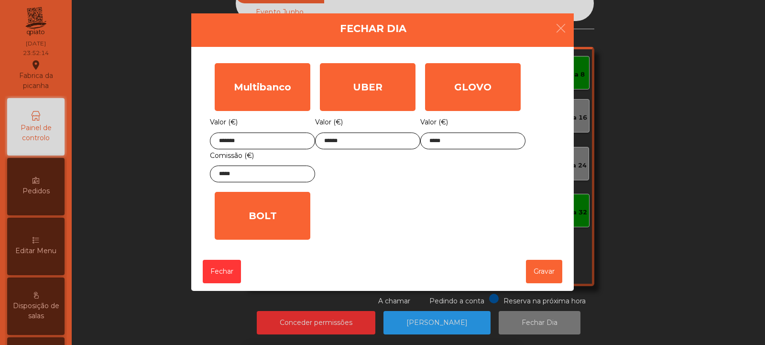
click at [548, 271] on div "1 2 3 keyboard_backspace 4 5 6 . - 7 8 9 keyboard_return 0" at bounding box center [382, 296] width 765 height 98
click at [554, 271] on button "Gravar" at bounding box center [544, 271] width 36 height 23
